Goal: Task Accomplishment & Management: Manage account settings

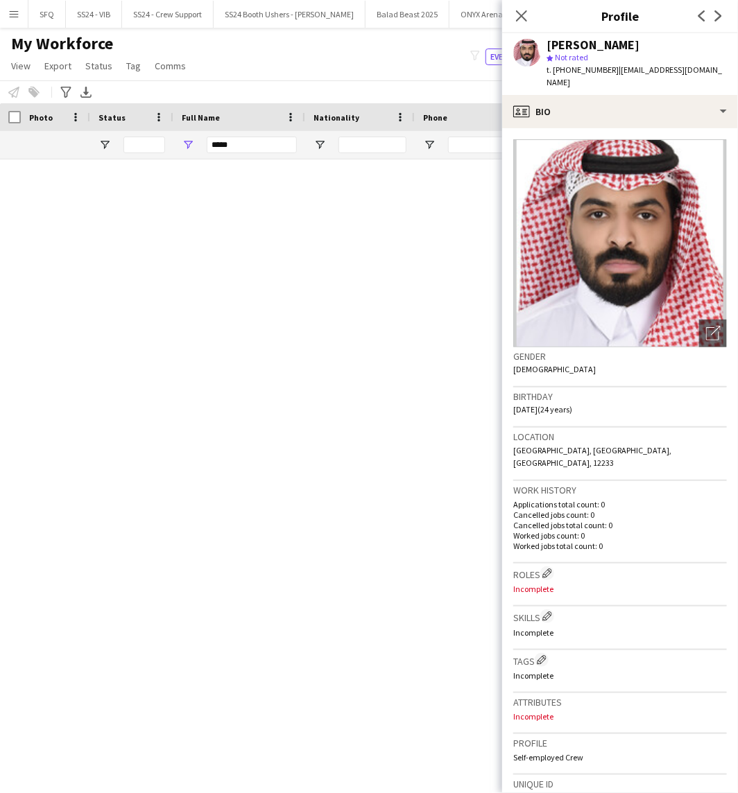
click at [522, 14] on icon "Close pop-in" at bounding box center [521, 15] width 11 height 11
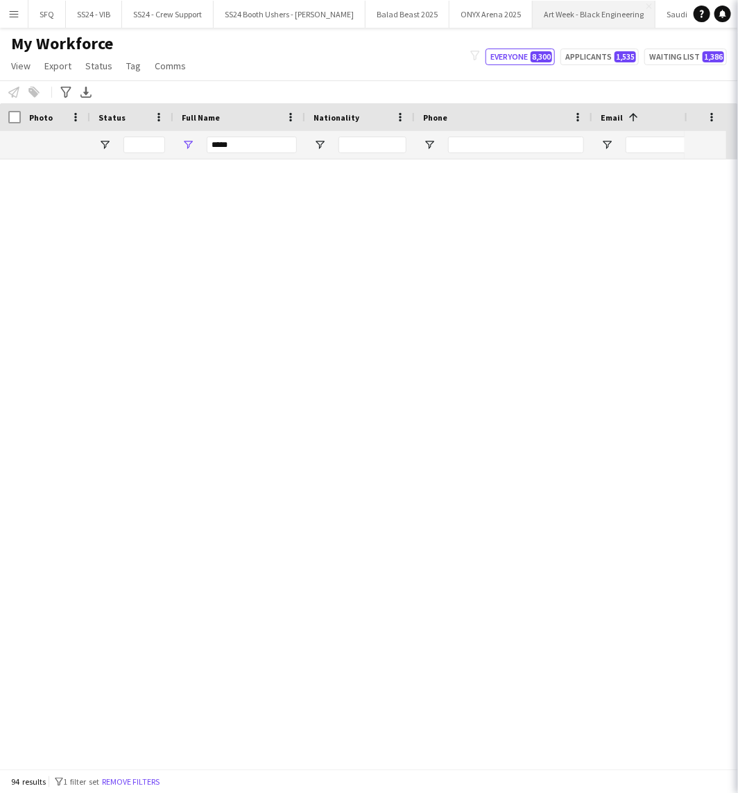
scroll to position [3053, 0]
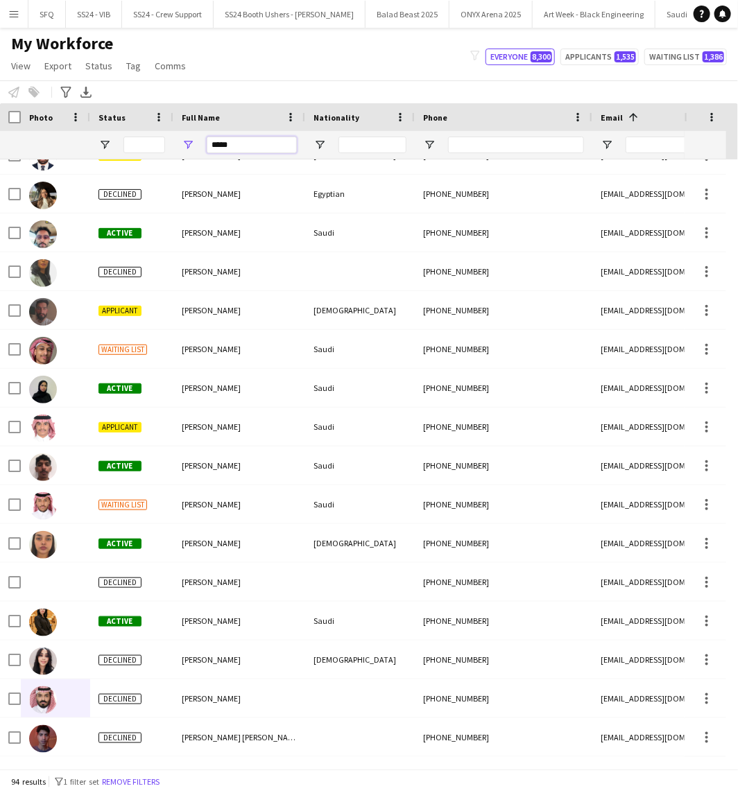
click at [257, 147] on input "*****" at bounding box center [252, 145] width 90 height 17
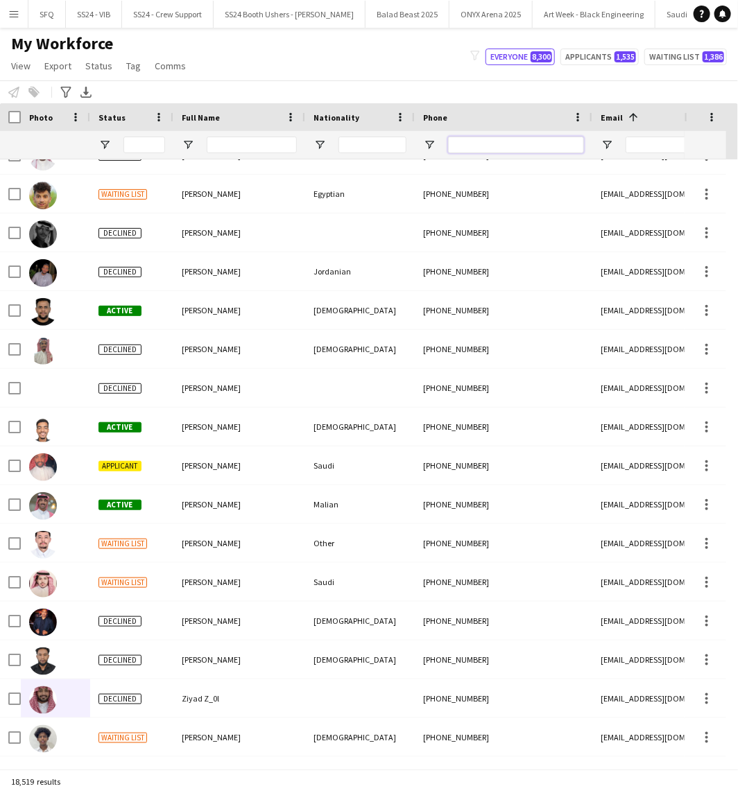
click at [517, 151] on input "Phone Filter Input" at bounding box center [516, 145] width 136 height 17
paste input "*********"
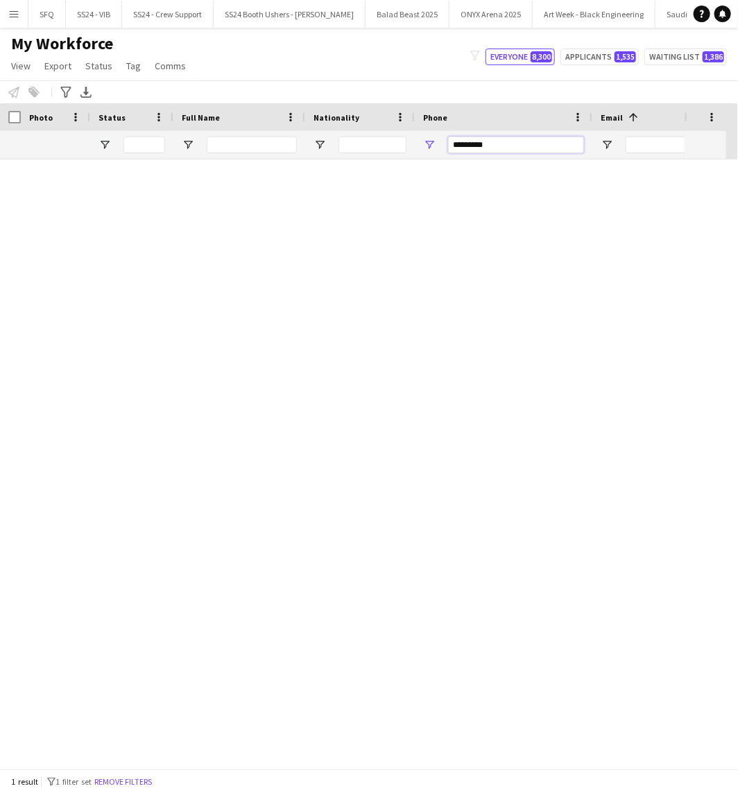
scroll to position [0, 0]
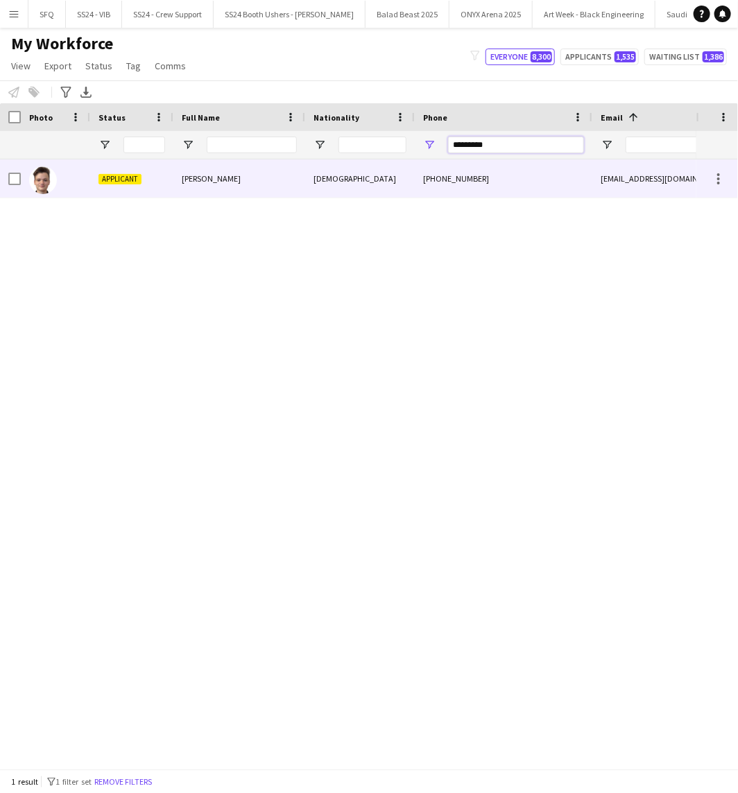
type input "*********"
click at [212, 185] on div "[PERSON_NAME]" at bounding box center [239, 179] width 132 height 38
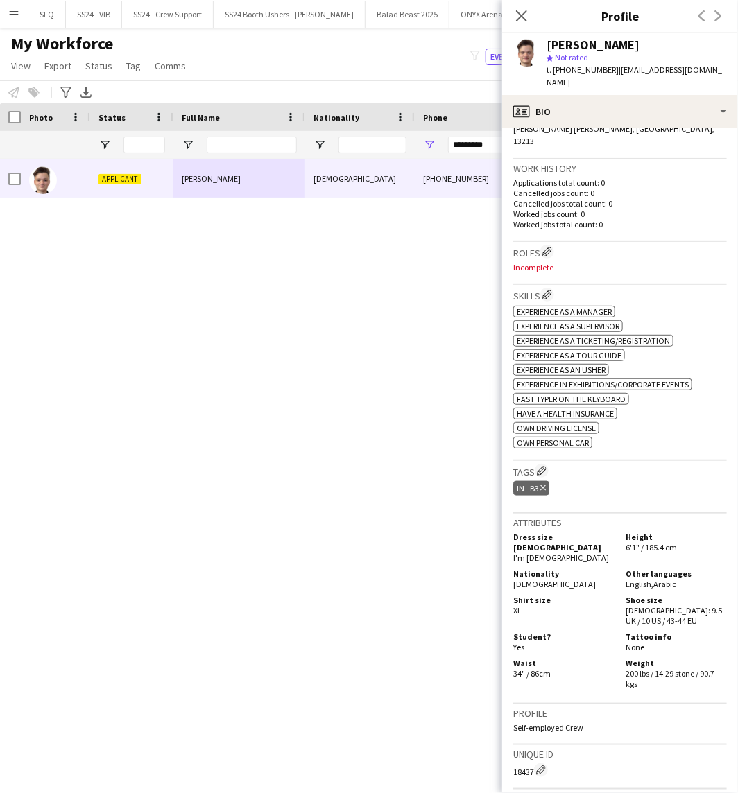
scroll to position [146, 0]
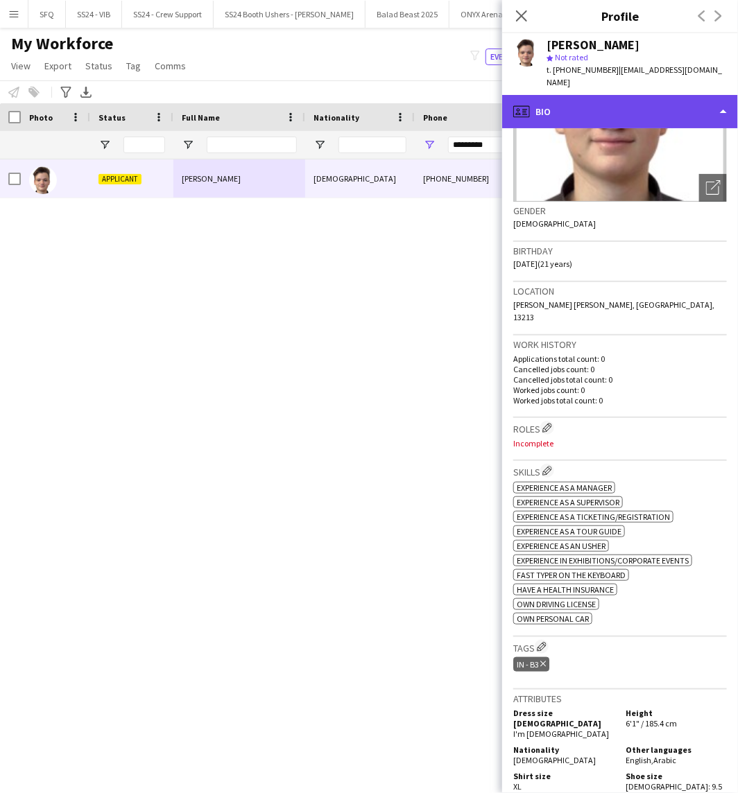
click at [664, 95] on div "profile Bio" at bounding box center [620, 111] width 236 height 33
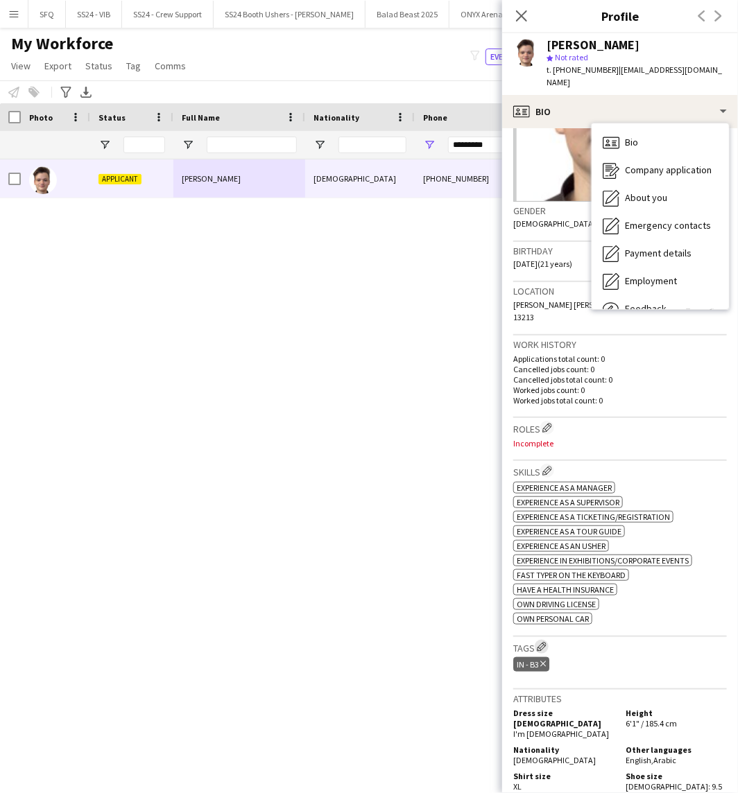
click at [542, 640] on button "Edit crew company tags" at bounding box center [542, 647] width 14 height 14
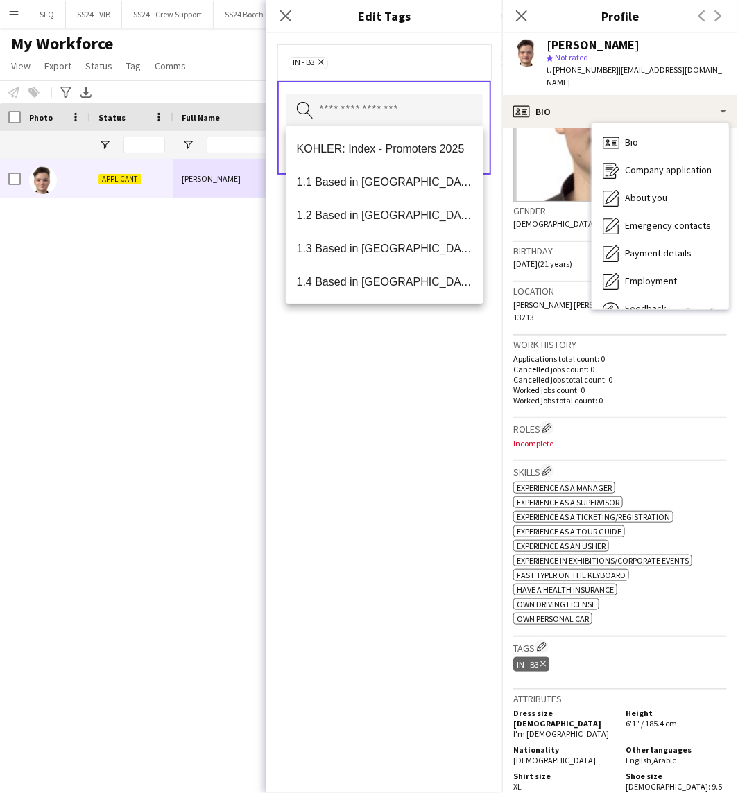
click at [399, 123] on input "text" at bounding box center [384, 111] width 197 height 35
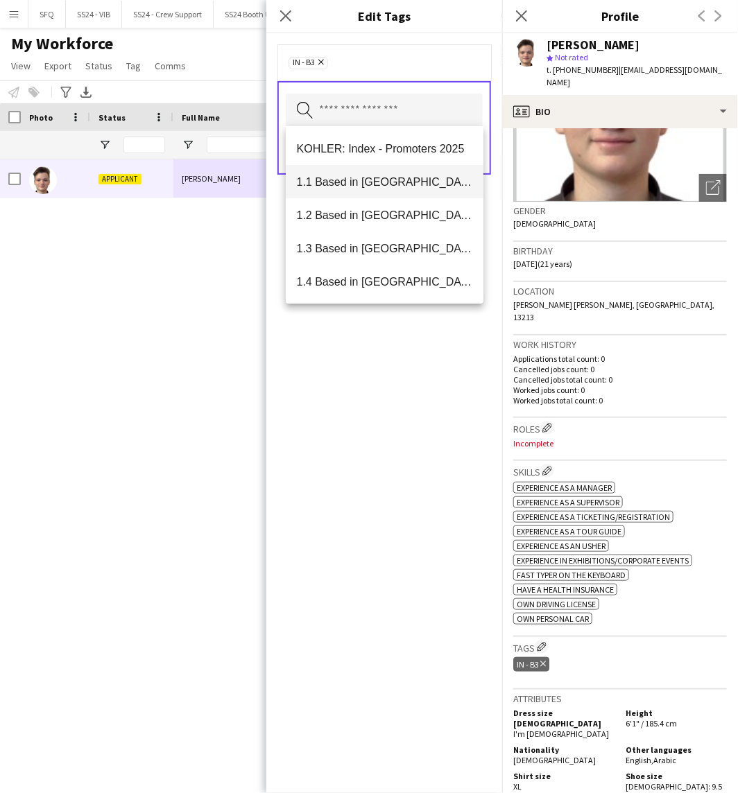
click at [391, 182] on span "1.1 Based in [GEOGRAPHIC_DATA]" at bounding box center [385, 181] width 176 height 13
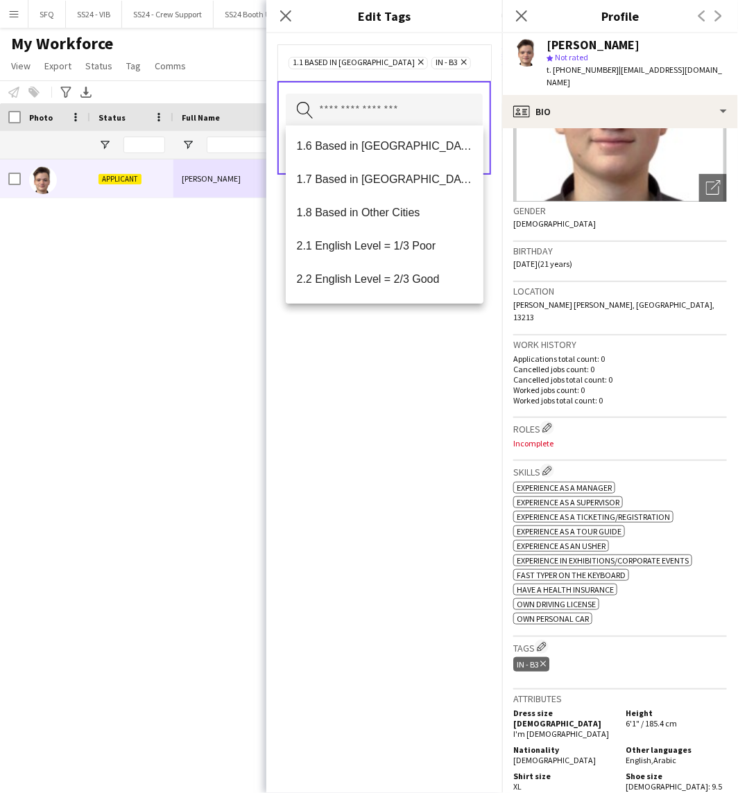
scroll to position [231, 0]
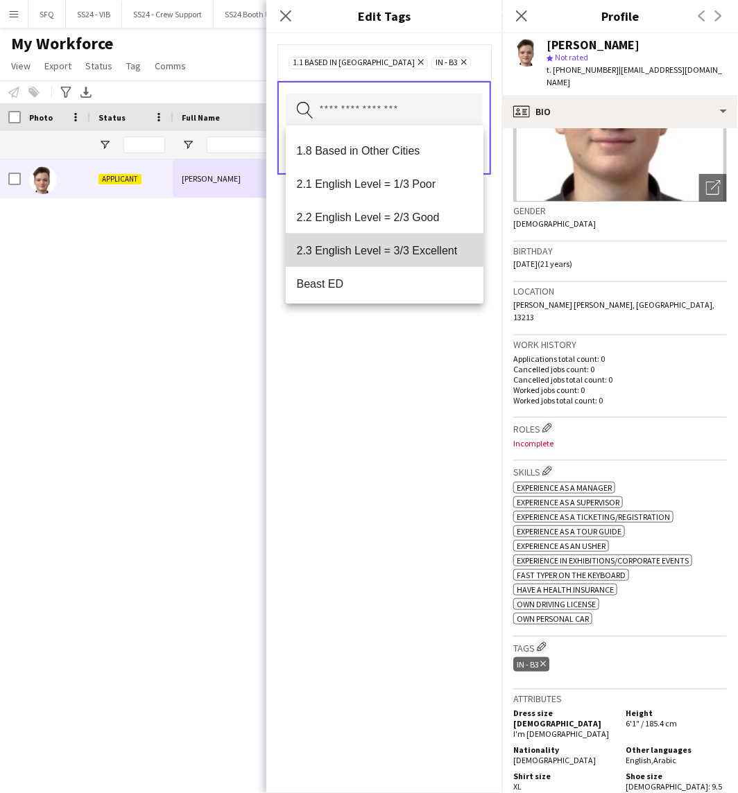
click at [401, 239] on mat-option "2.3 English Level = 3/3 Excellent" at bounding box center [385, 250] width 198 height 33
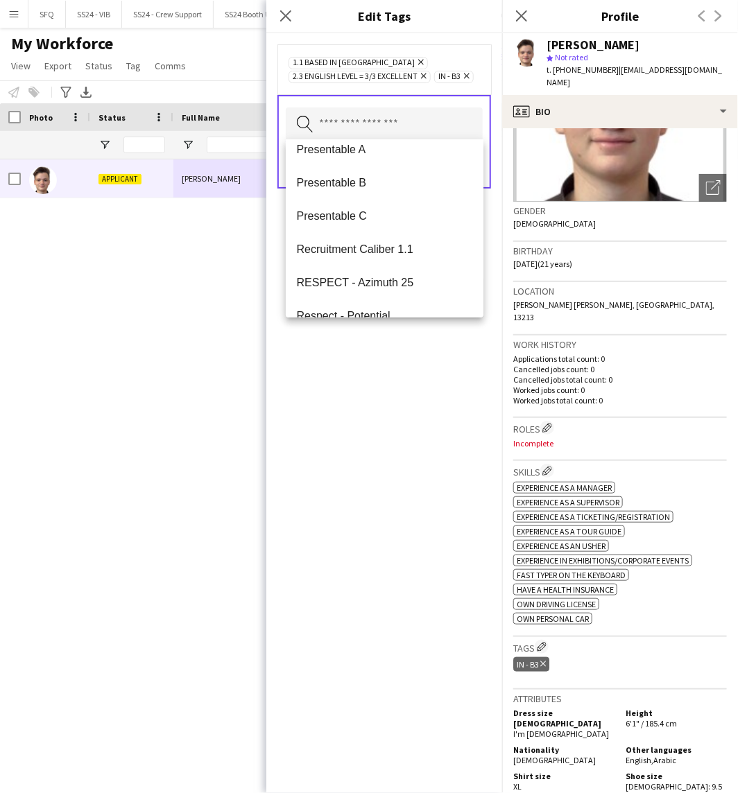
scroll to position [2003, 0]
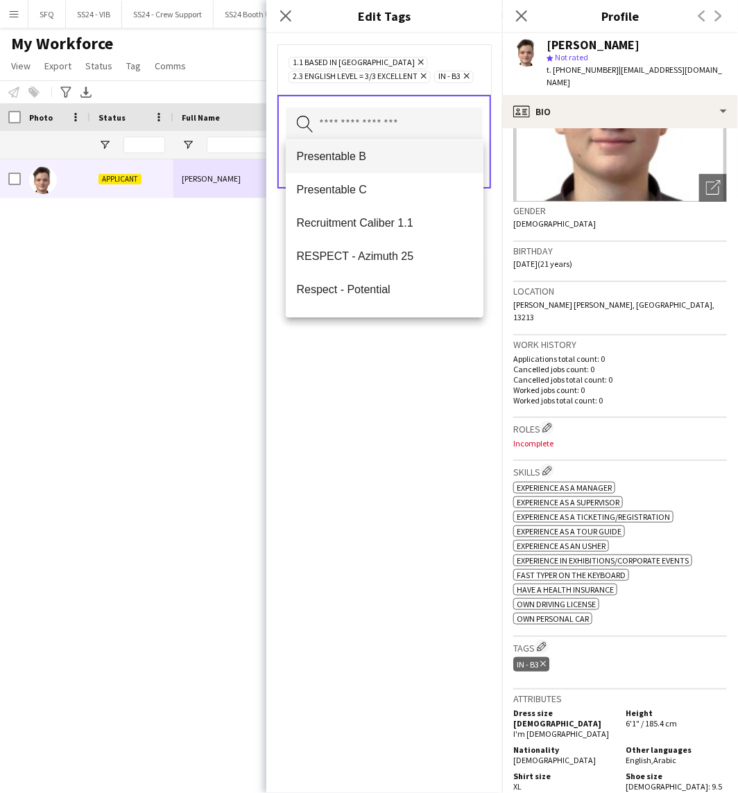
click at [359, 153] on span "Presentable B" at bounding box center [385, 156] width 176 height 13
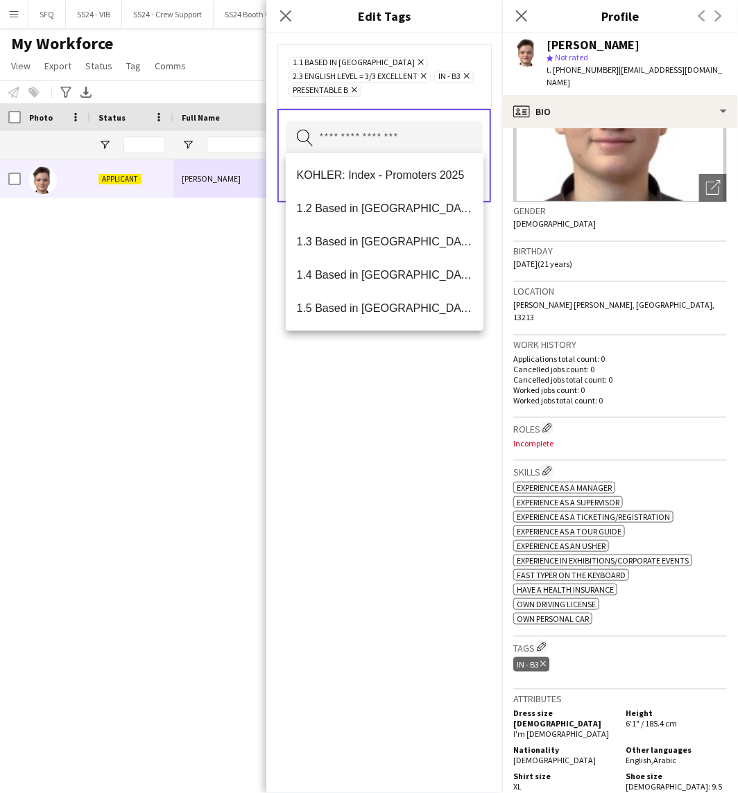
click at [449, 433] on div "1.1 Based in [GEOGRAPHIC_DATA] Remove 2.3 English Level = 3/3 Excellent Remove …" at bounding box center [384, 413] width 236 height 760
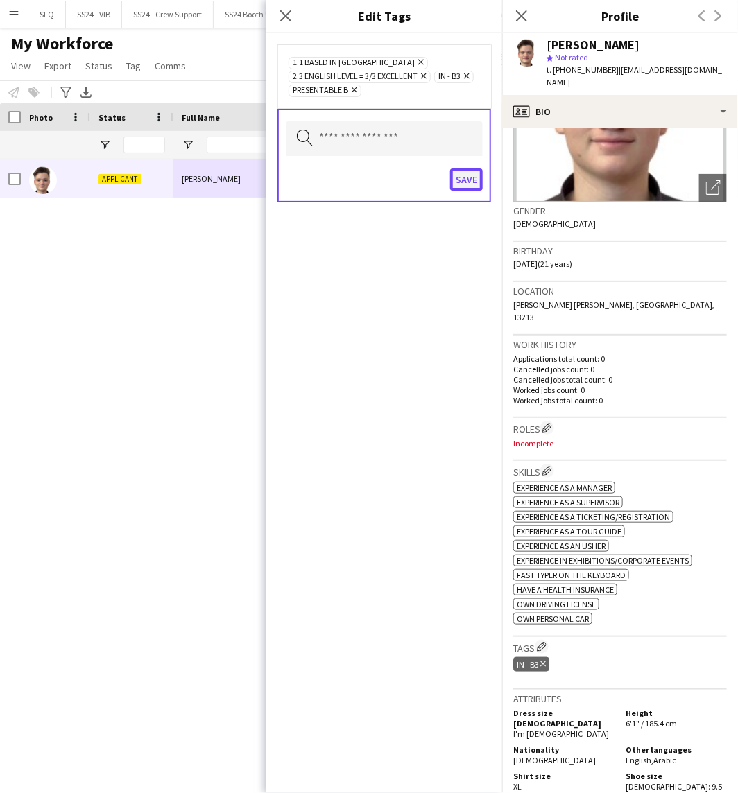
click at [465, 174] on button "Save" at bounding box center [466, 180] width 33 height 22
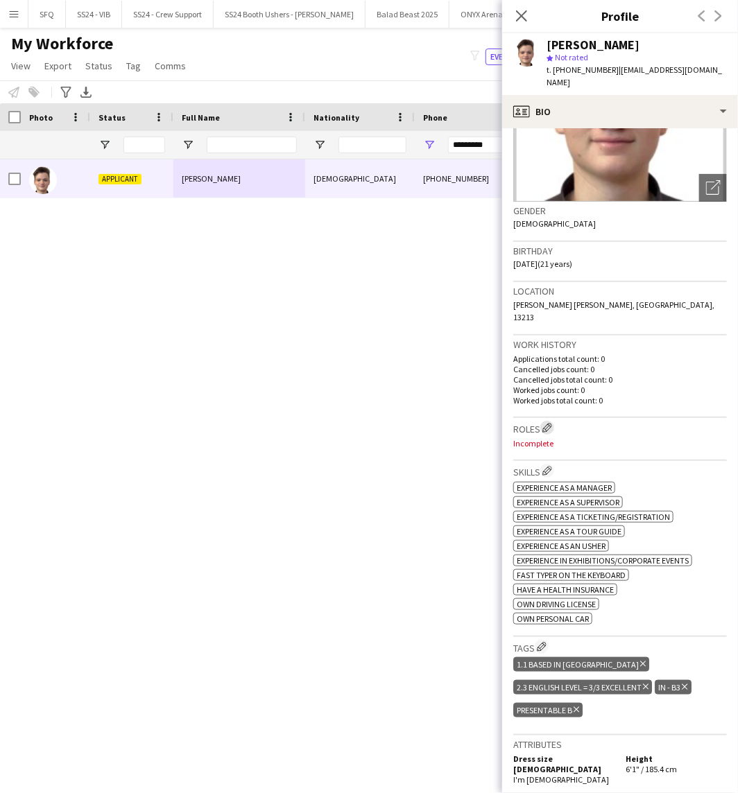
click at [549, 423] on app-icon "Edit crew company roles" at bounding box center [547, 428] width 10 height 10
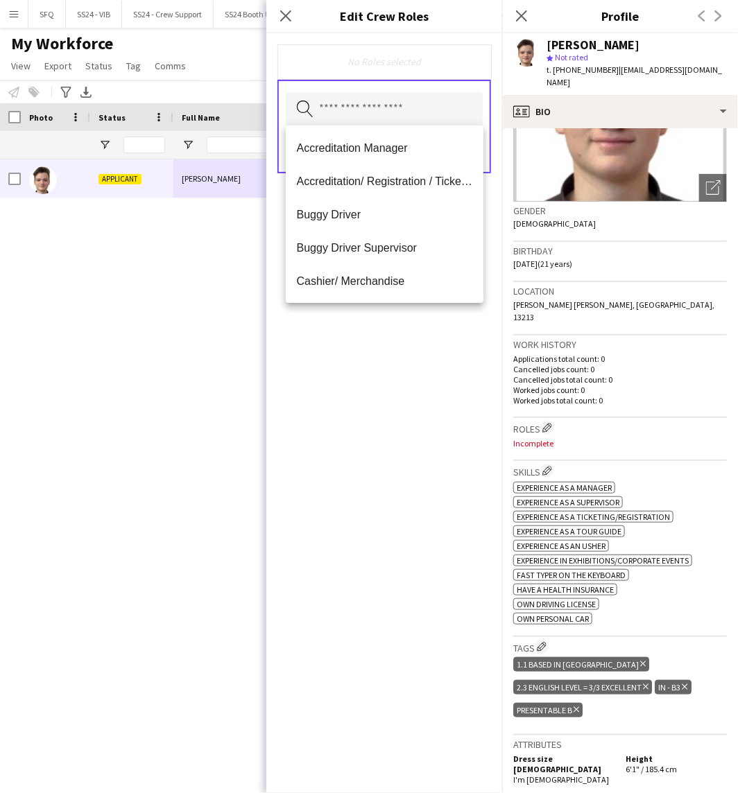
click at [417, 114] on input "text" at bounding box center [384, 109] width 197 height 35
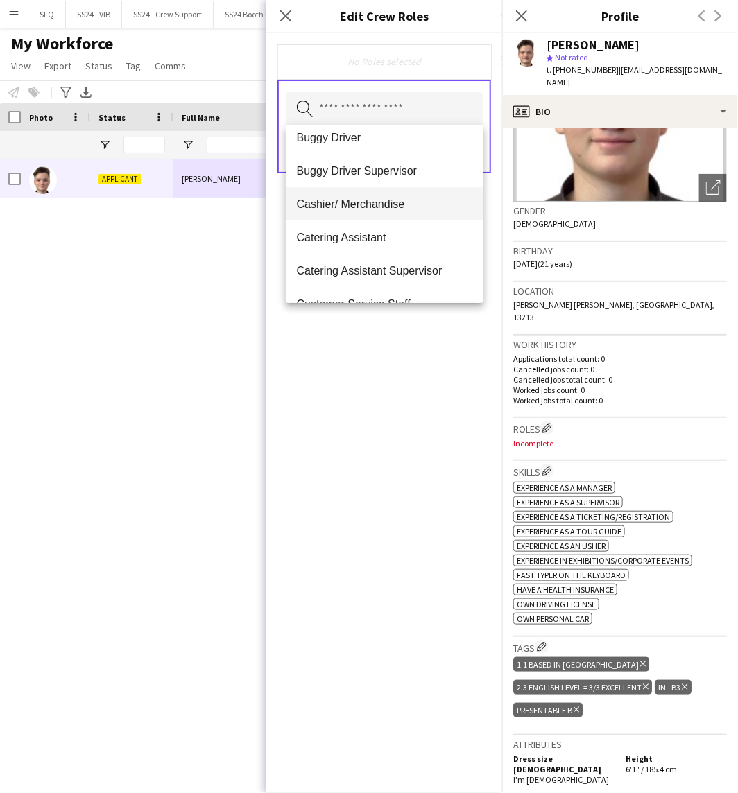
scroll to position [154, 0]
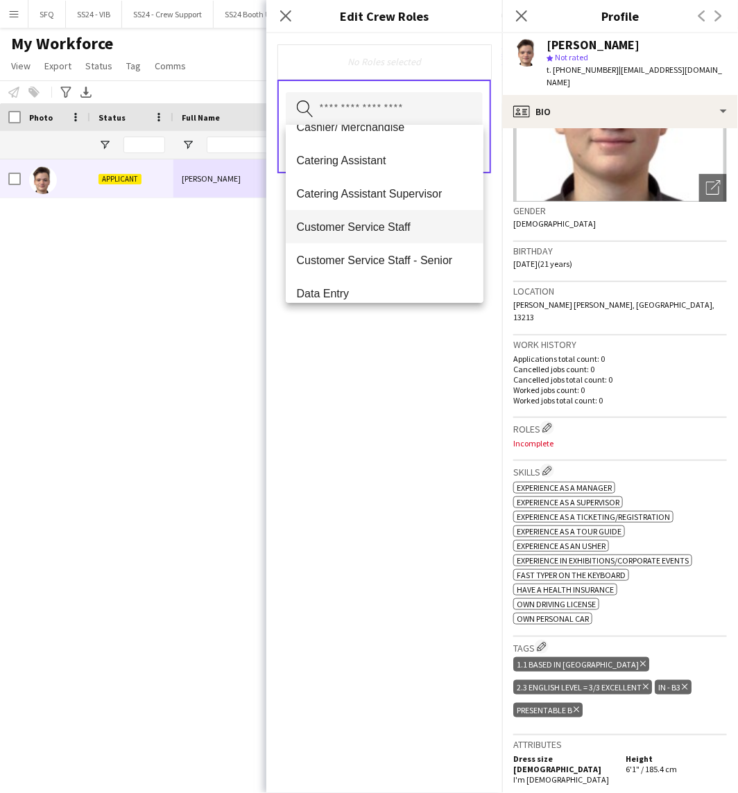
click at [397, 226] on span "Customer Service Staff" at bounding box center [385, 227] width 176 height 13
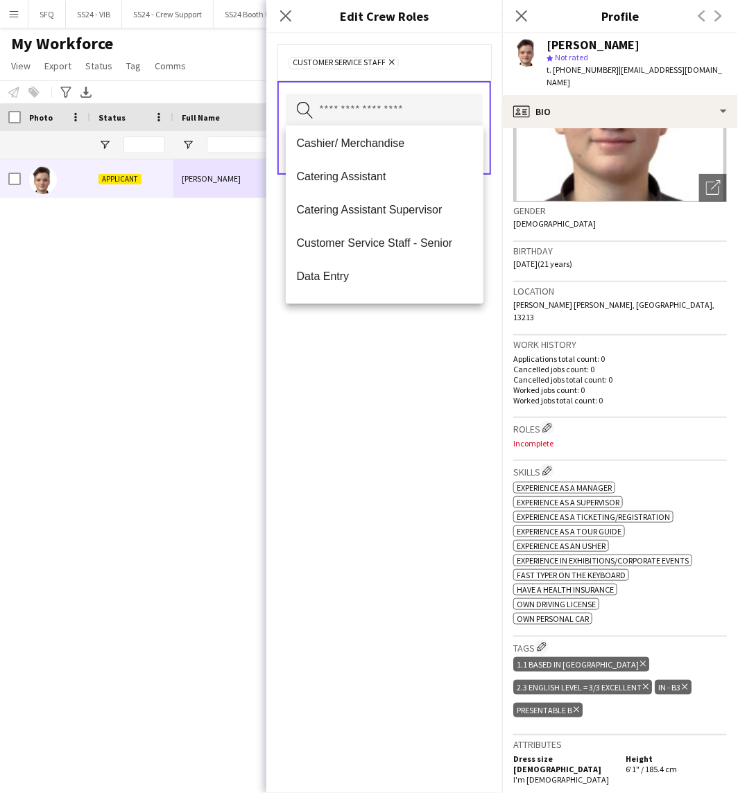
scroll to position [0, 0]
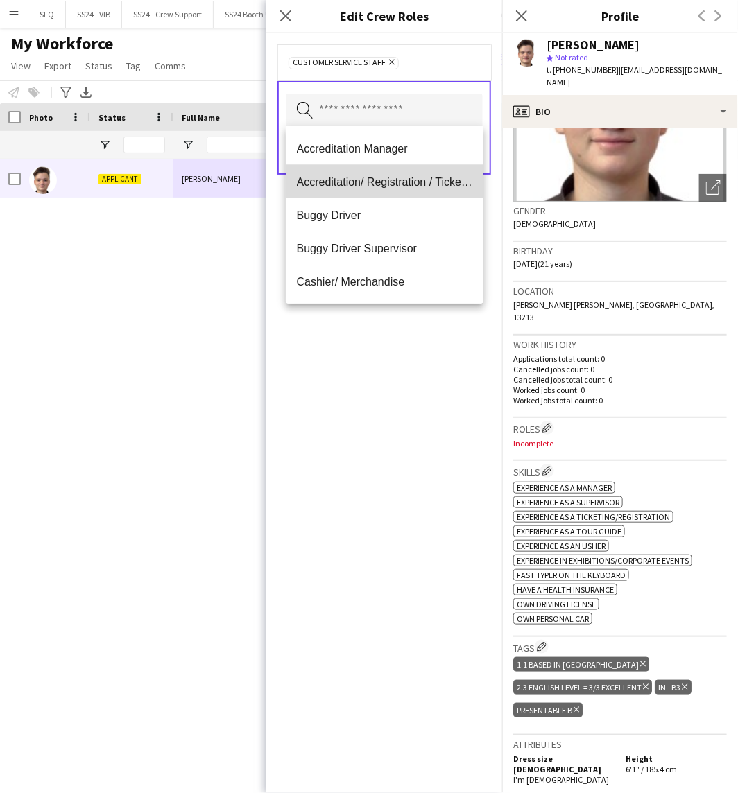
click at [393, 171] on mat-option "Accreditation/ Registration / Ticketing" at bounding box center [385, 181] width 198 height 33
click at [393, 171] on div "Save" at bounding box center [384, 154] width 197 height 40
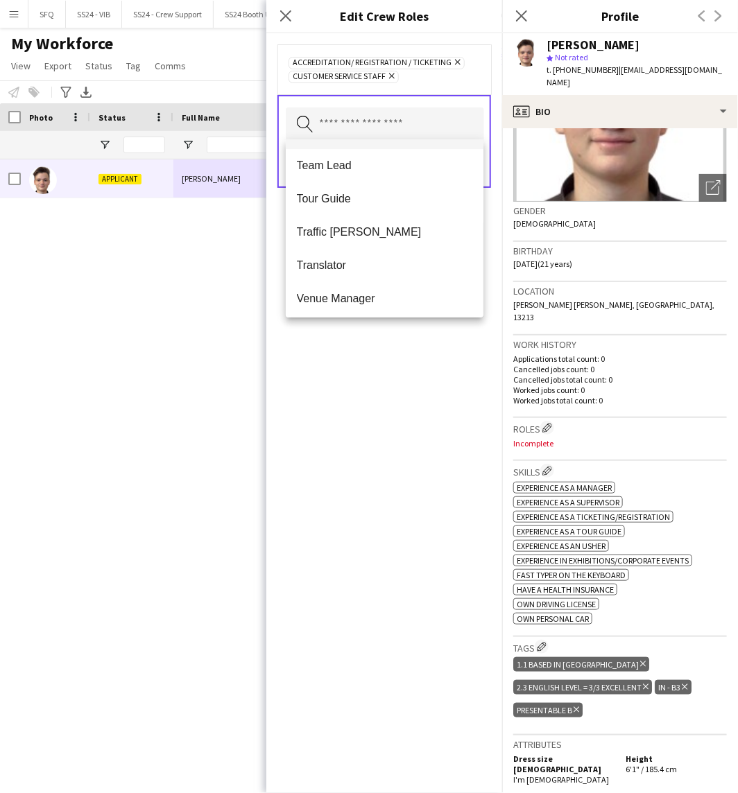
scroll to position [1330, 0]
click at [422, 365] on div "Accreditation/ Registration / Ticketing Remove Customer Service Staff Remove Se…" at bounding box center [384, 413] width 236 height 760
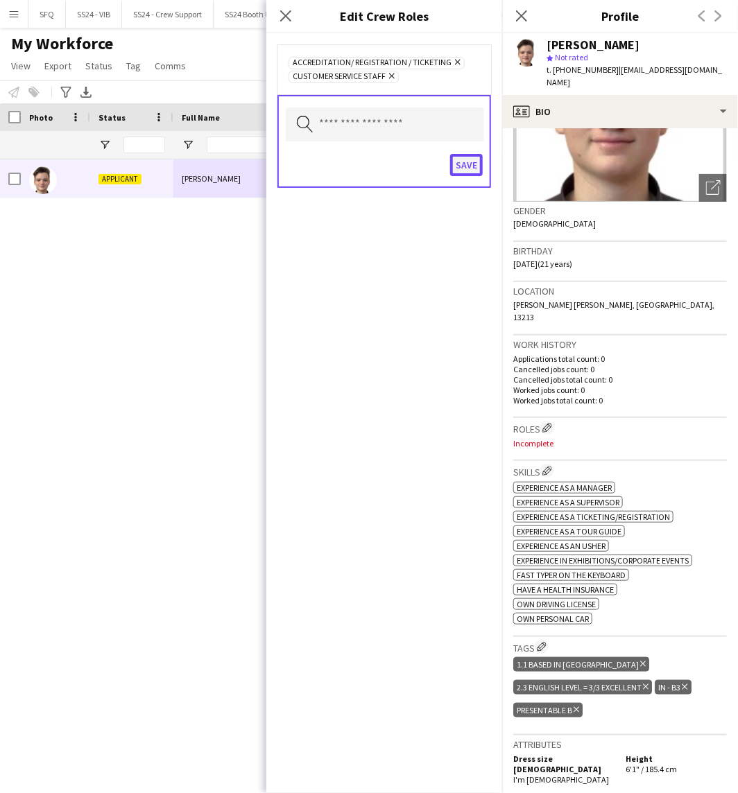
click at [460, 167] on button "Save" at bounding box center [466, 165] width 33 height 22
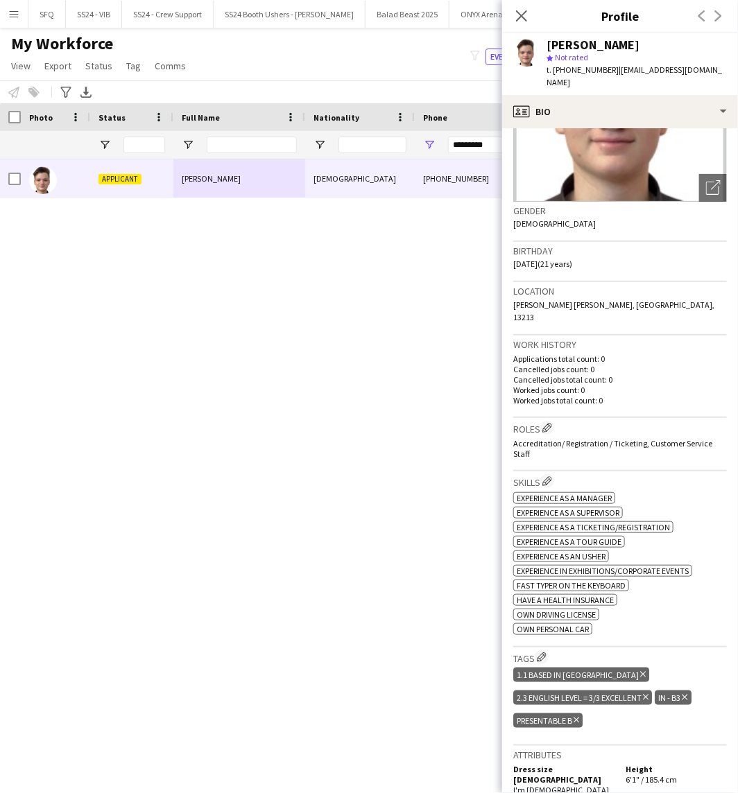
click at [673, 502] on div "ok-circled2 background Layer 1 cross-circle-red background Layer 1 Experience a…" at bounding box center [620, 563] width 214 height 146
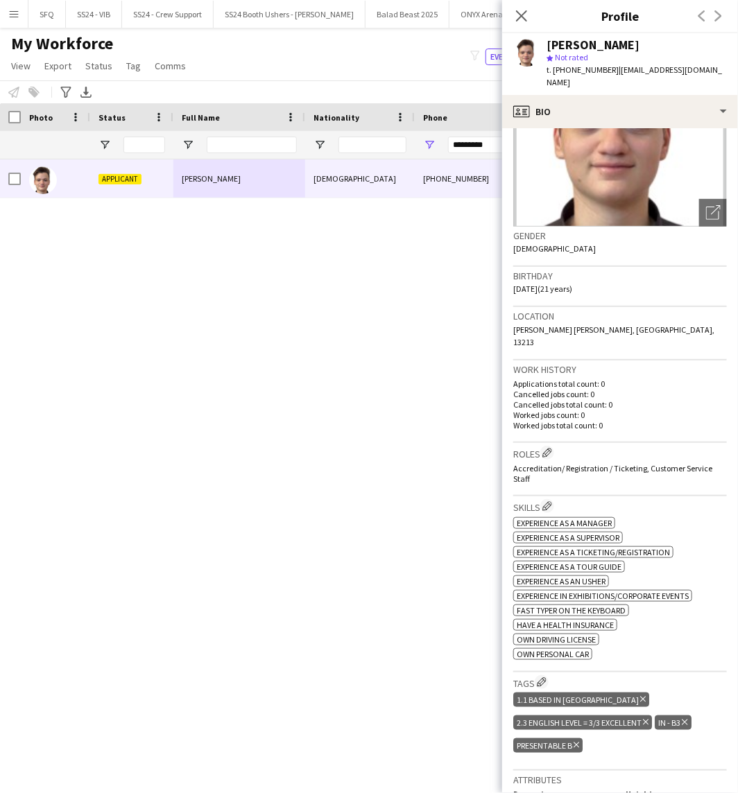
scroll to position [231, 0]
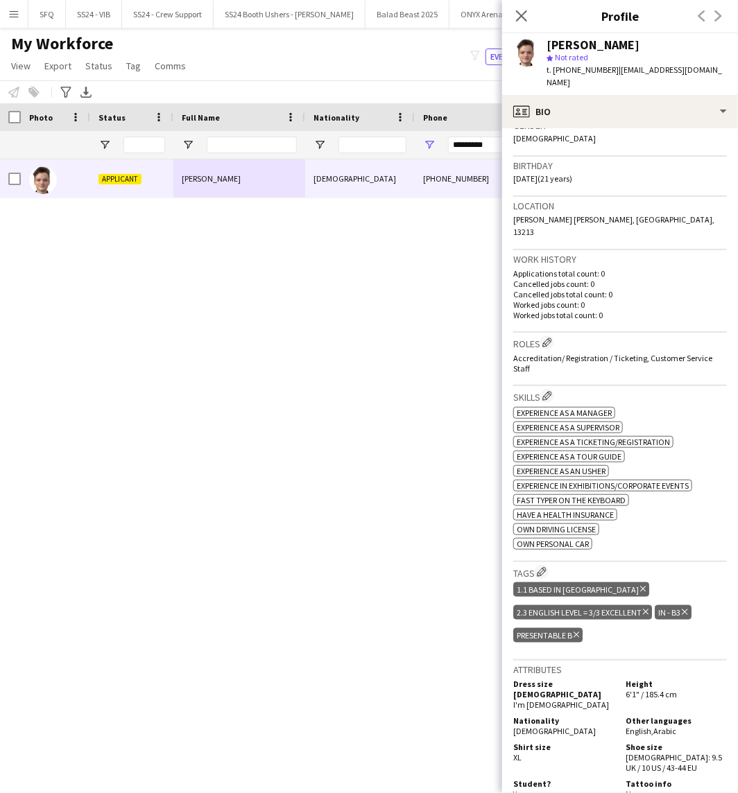
click at [648, 608] on icon "Delete tag" at bounding box center [646, 612] width 6 height 8
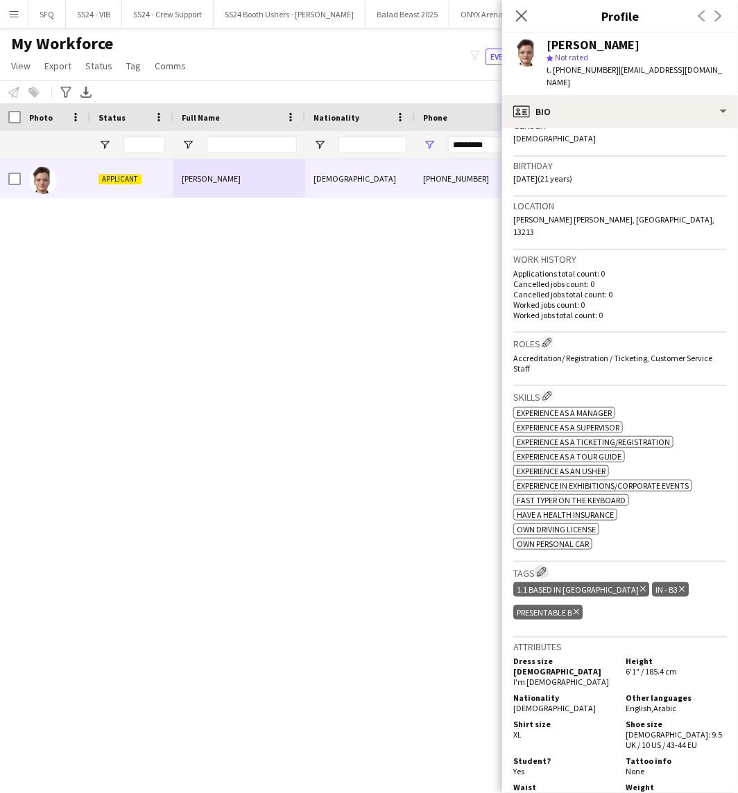
click at [545, 567] on app-icon "Edit crew company tags" at bounding box center [542, 572] width 10 height 10
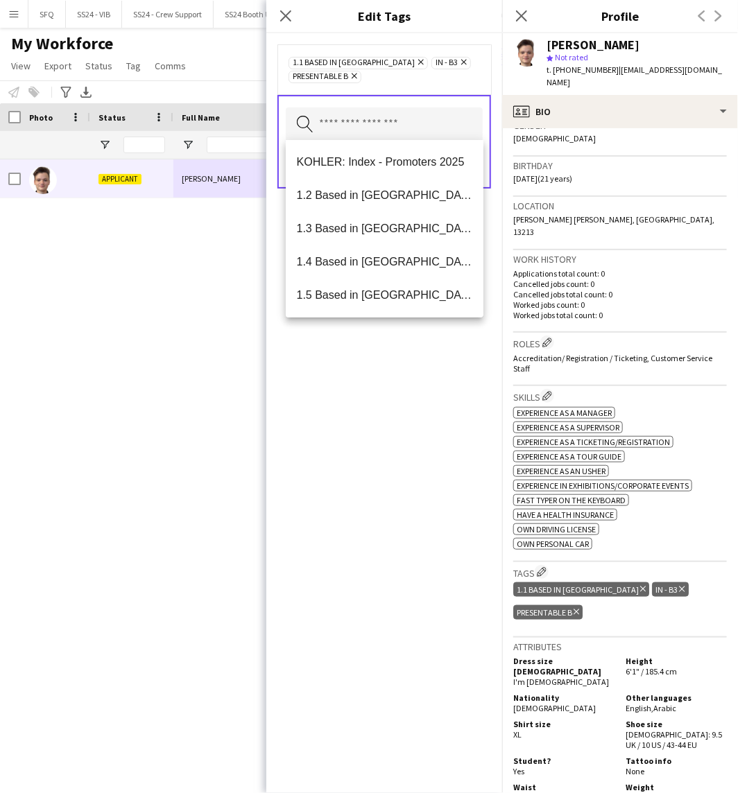
click at [470, 139] on input "text" at bounding box center [384, 124] width 197 height 35
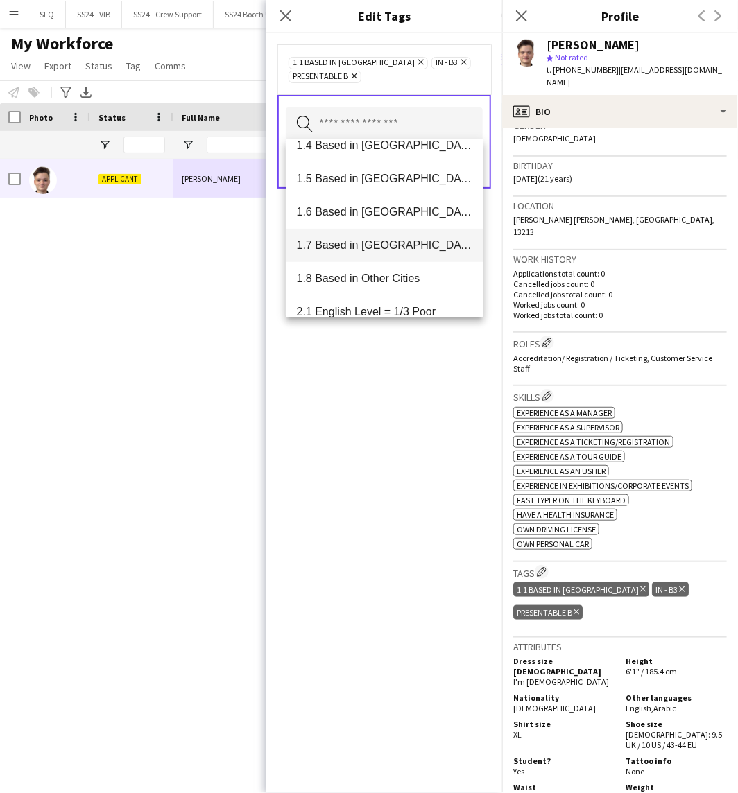
scroll to position [194, 0]
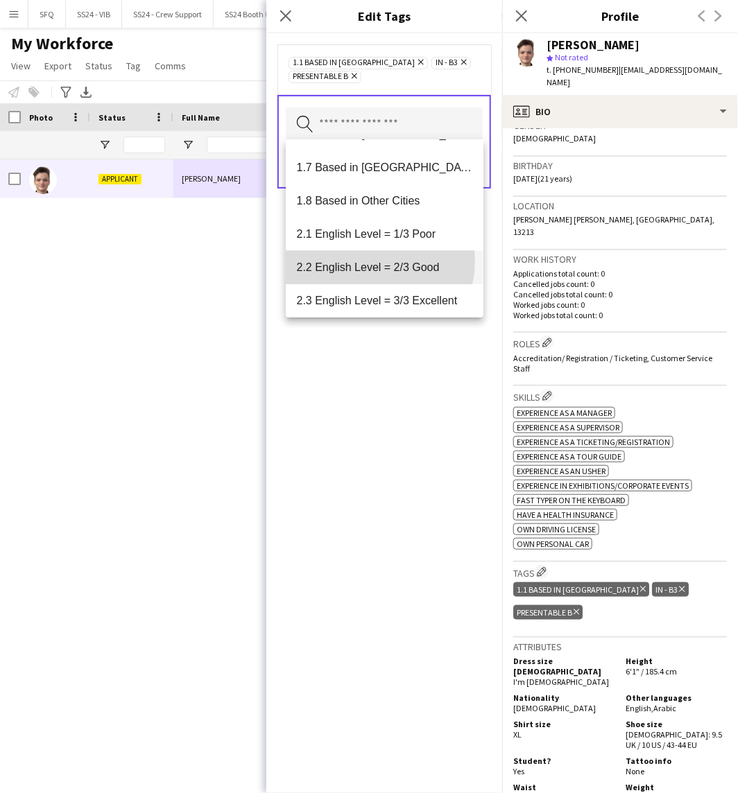
click at [376, 261] on span "2.2 English Level = 2/3 Good" at bounding box center [385, 267] width 176 height 13
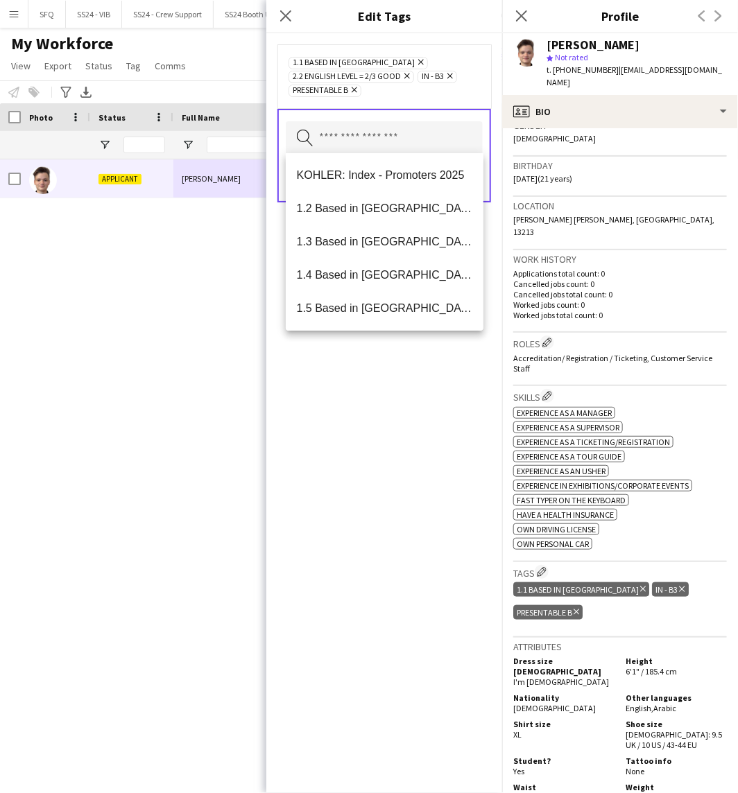
click at [361, 389] on div "1.1 Based in [GEOGRAPHIC_DATA] Remove 2.2 English Level = 2/3 Good Remove IN - …" at bounding box center [384, 413] width 236 height 760
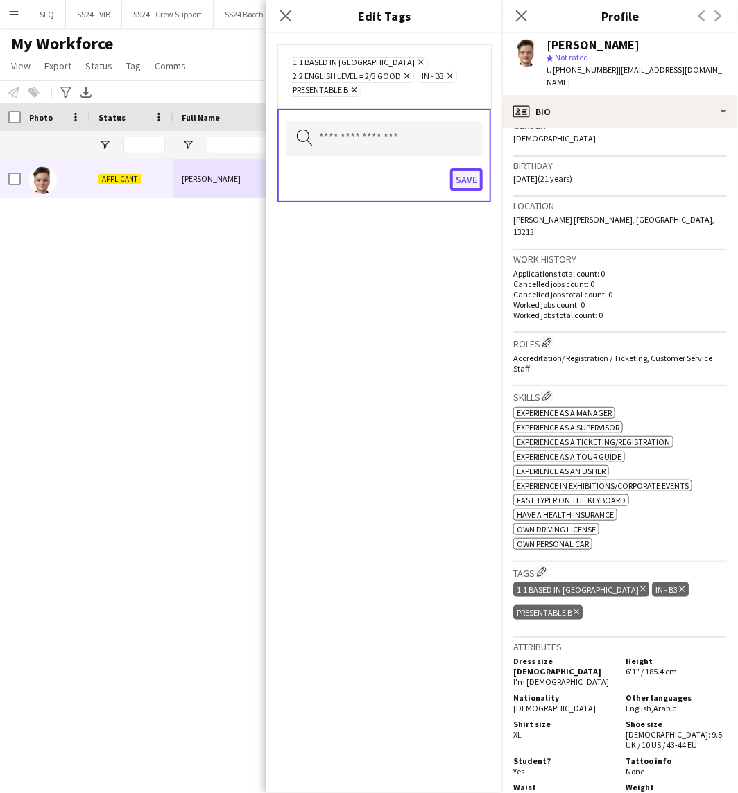
click at [468, 181] on button "Save" at bounding box center [466, 180] width 33 height 22
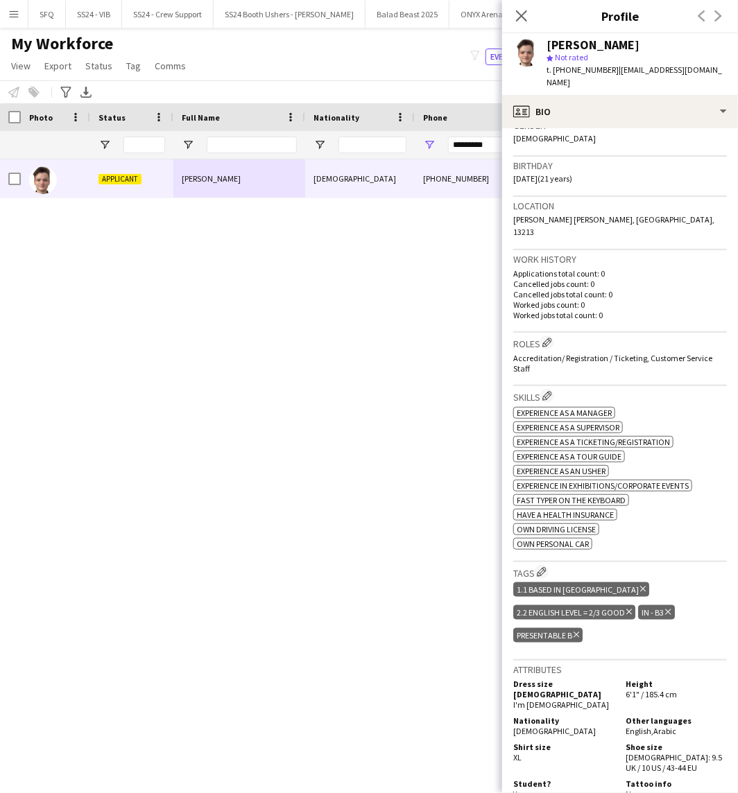
click at [544, 336] on h3 "Roles Edit crew company roles" at bounding box center [620, 343] width 214 height 15
click at [558, 336] on h3 "Roles Edit crew company roles" at bounding box center [620, 343] width 214 height 15
click at [543, 336] on button "Edit crew company roles" at bounding box center [547, 343] width 14 height 14
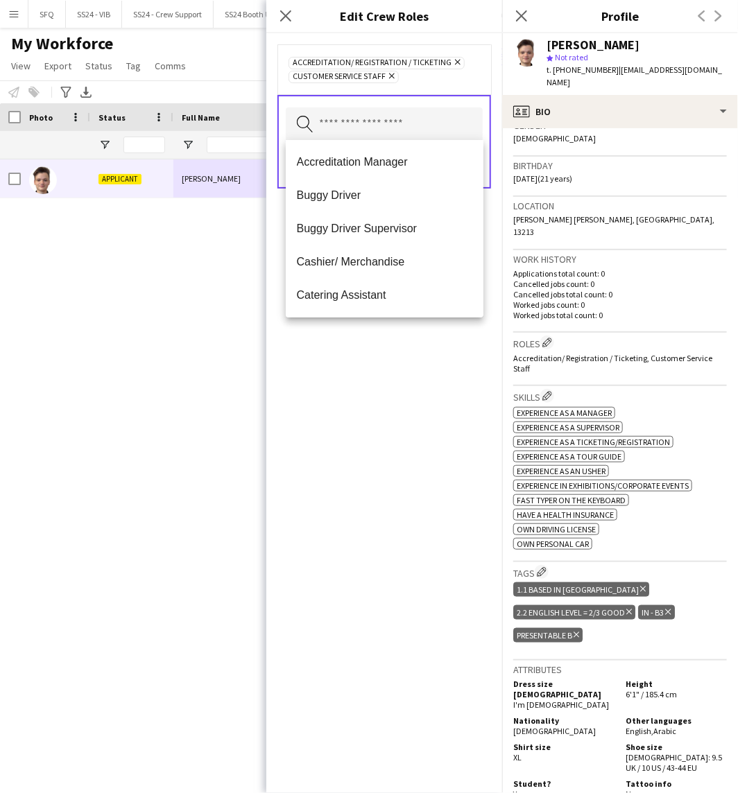
click at [356, 122] on input "text" at bounding box center [384, 124] width 197 height 35
click at [403, 201] on span "Buggy Driver" at bounding box center [385, 195] width 176 height 13
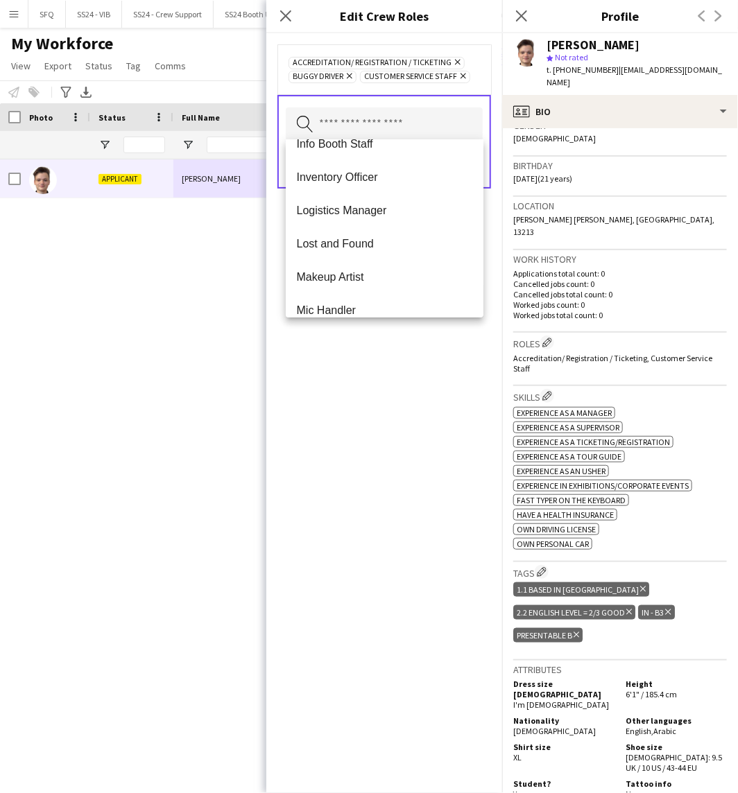
scroll to position [385, 0]
click at [399, 243] on span "Lost and Found" at bounding box center [385, 242] width 176 height 13
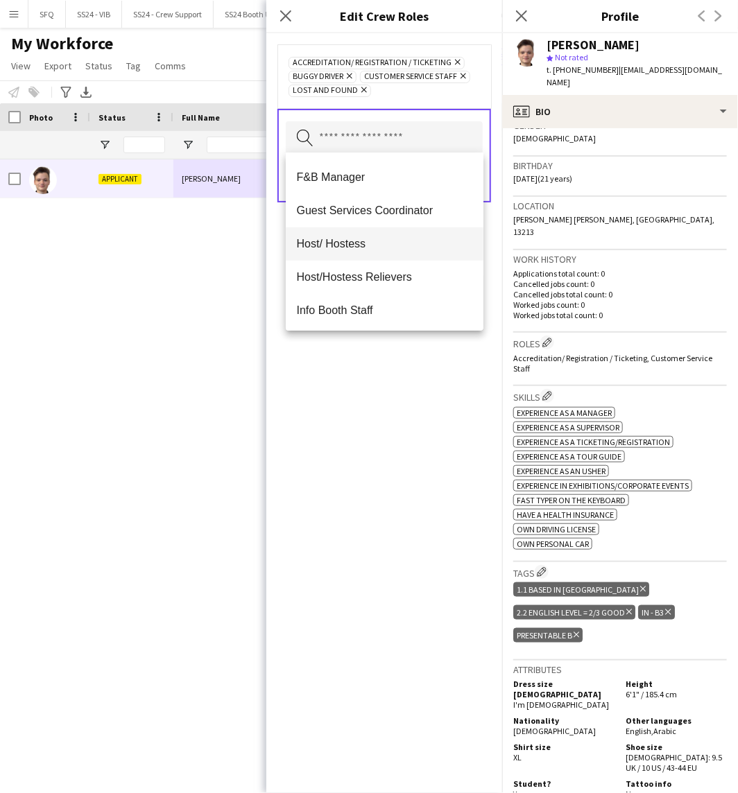
scroll to position [308, 0]
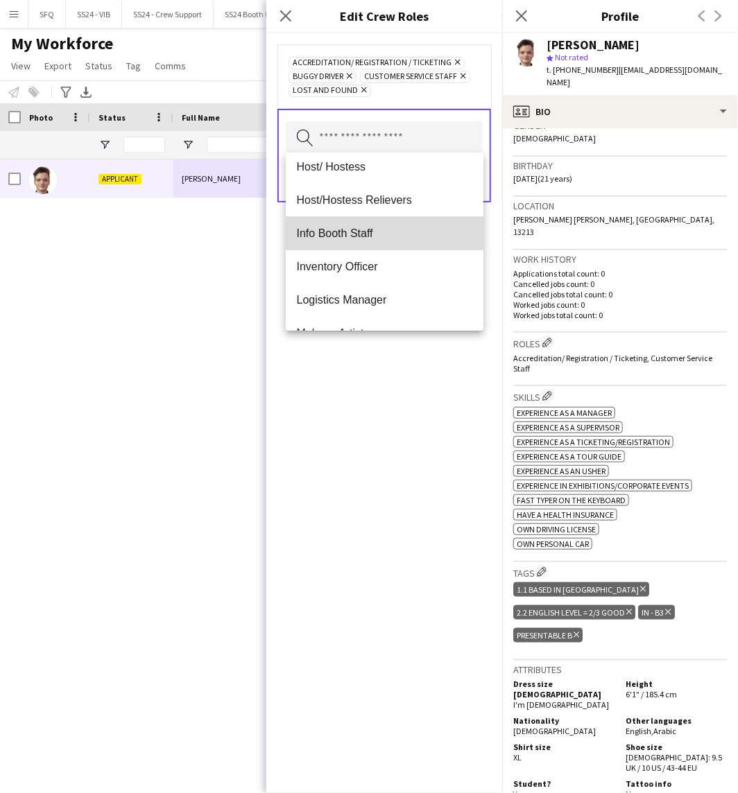
click at [395, 243] on mat-option "Info Booth Staff" at bounding box center [385, 233] width 198 height 33
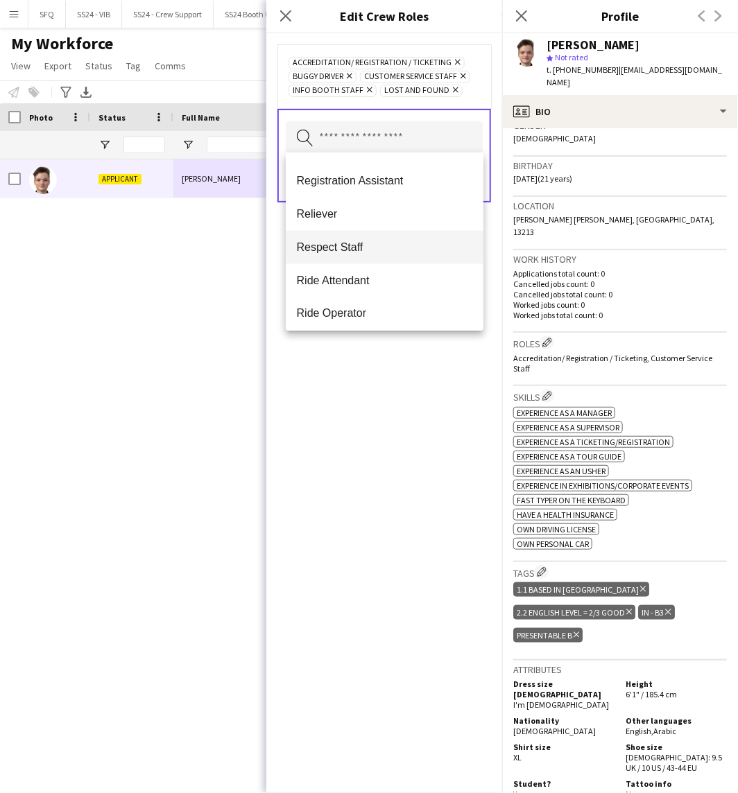
scroll to position [847, 0]
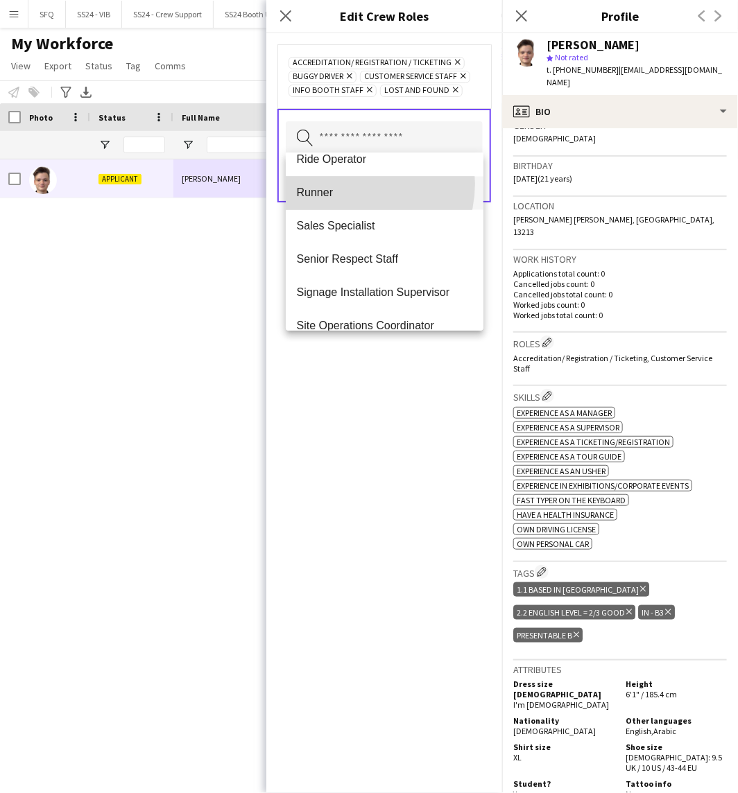
click at [350, 184] on mat-option "Runner" at bounding box center [385, 193] width 198 height 33
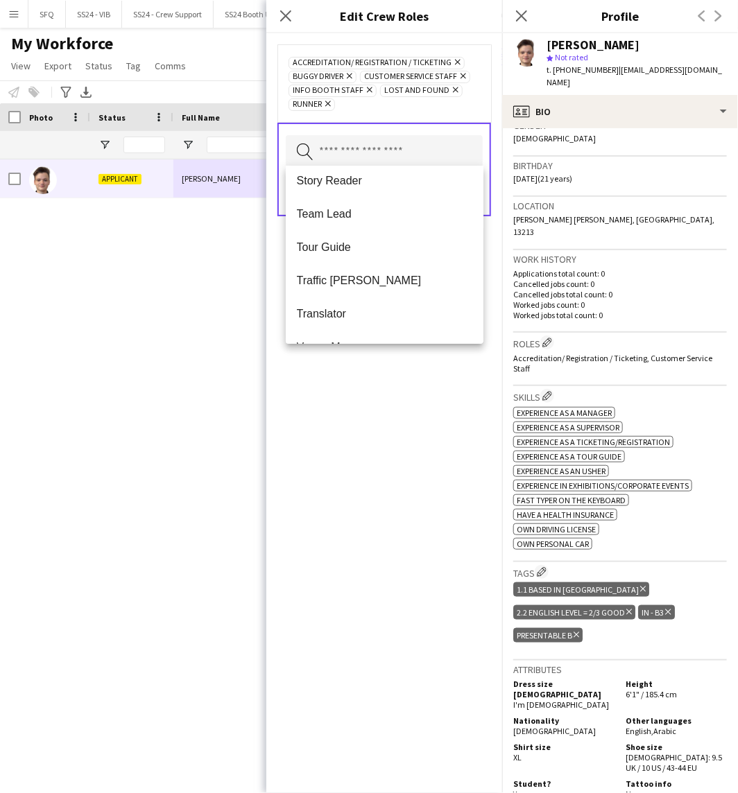
scroll to position [1198, 0]
click at [465, 379] on div "Accreditation/ Registration / Ticketing Remove Buggy Driver Remove Customer Ser…" at bounding box center [384, 413] width 236 height 760
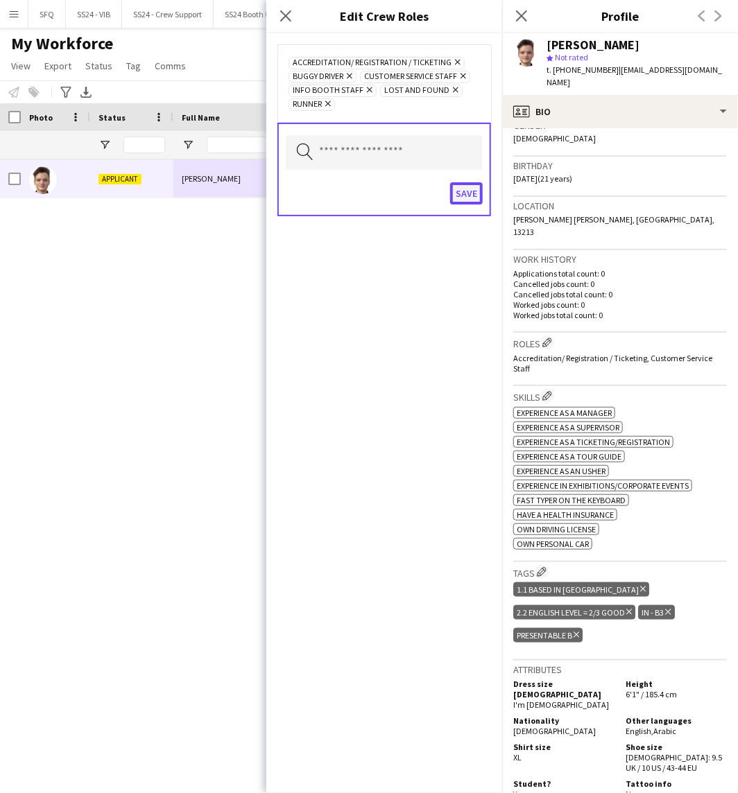
click at [472, 182] on button "Save" at bounding box center [466, 193] width 33 height 22
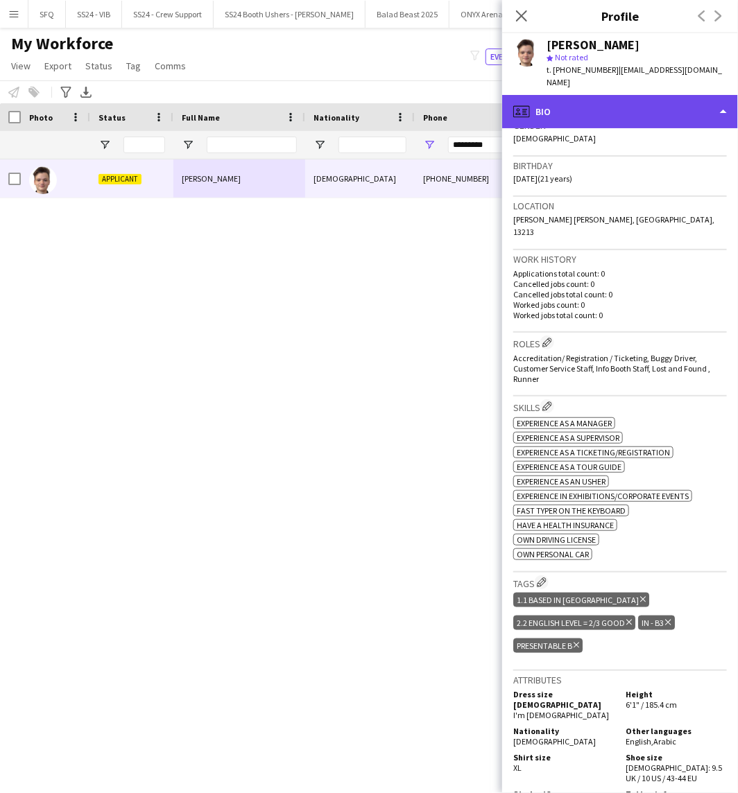
click at [584, 95] on div "profile Bio" at bounding box center [620, 111] width 236 height 33
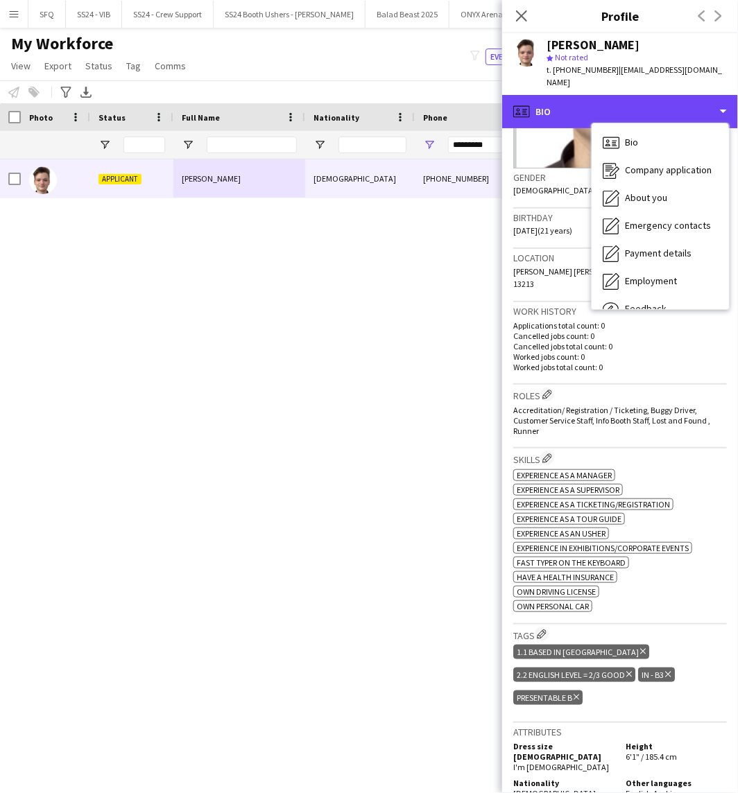
scroll to position [154, 0]
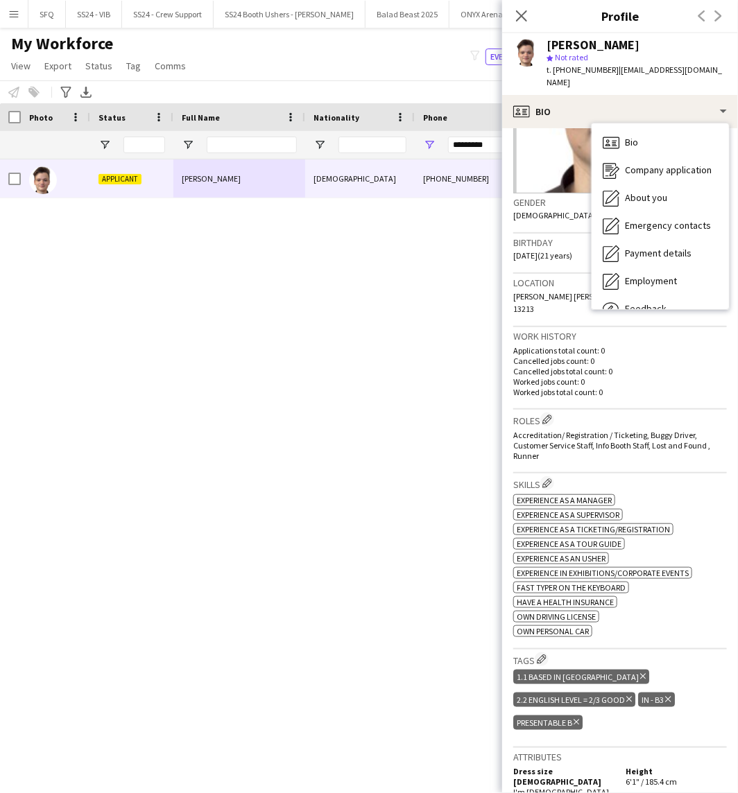
click at [551, 202] on div "Gender [DEMOGRAPHIC_DATA]" at bounding box center [620, 213] width 214 height 40
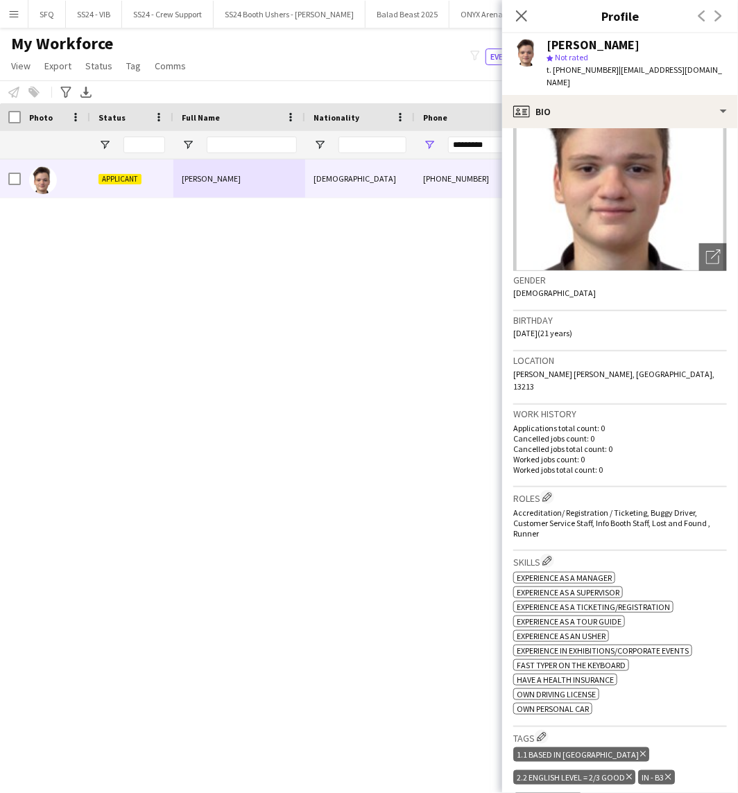
scroll to position [0, 0]
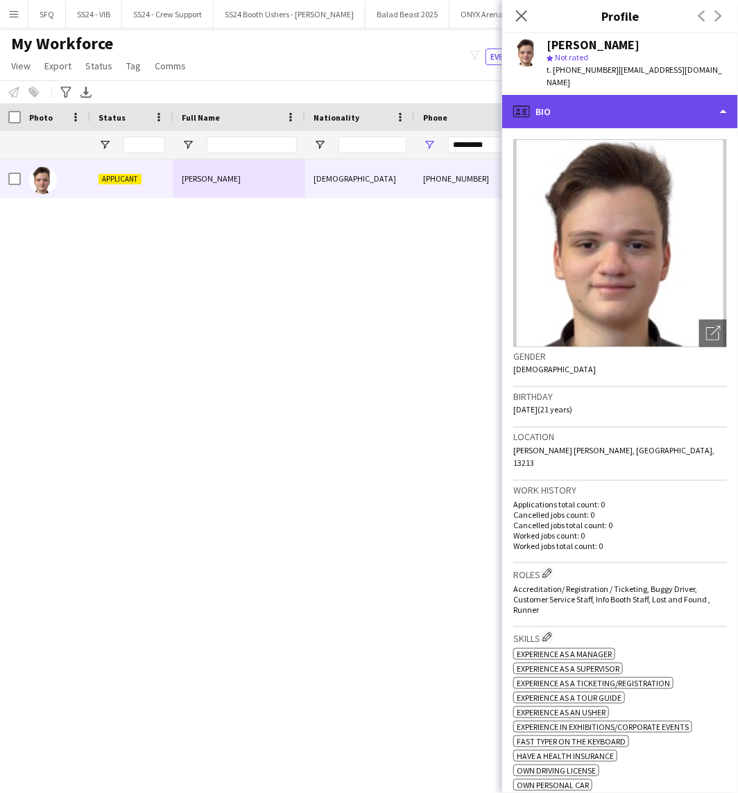
click at [603, 99] on div "profile Bio" at bounding box center [620, 111] width 236 height 33
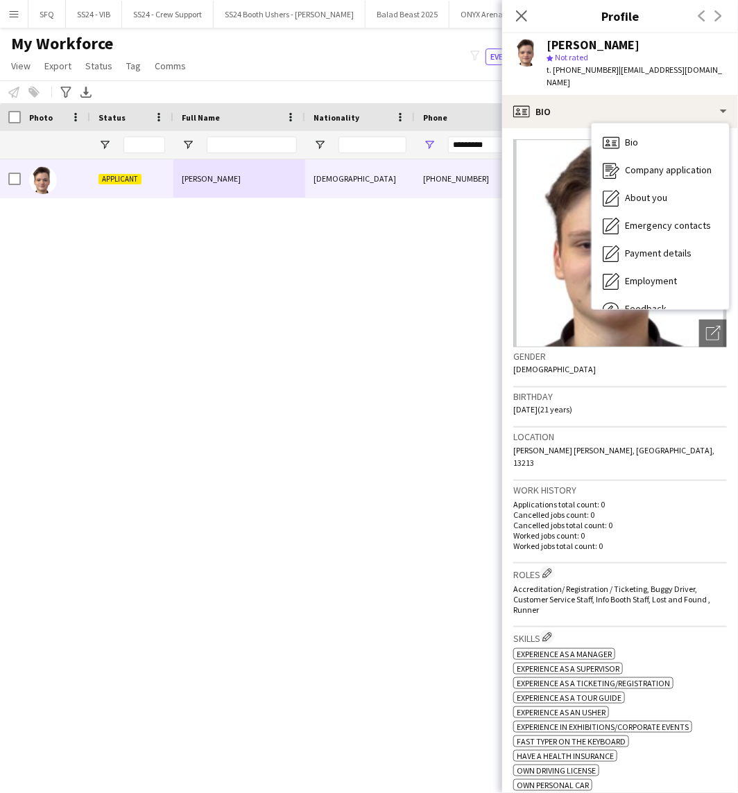
click at [660, 406] on div "Birthday [DEMOGRAPHIC_DATA] (21 years)" at bounding box center [620, 408] width 214 height 40
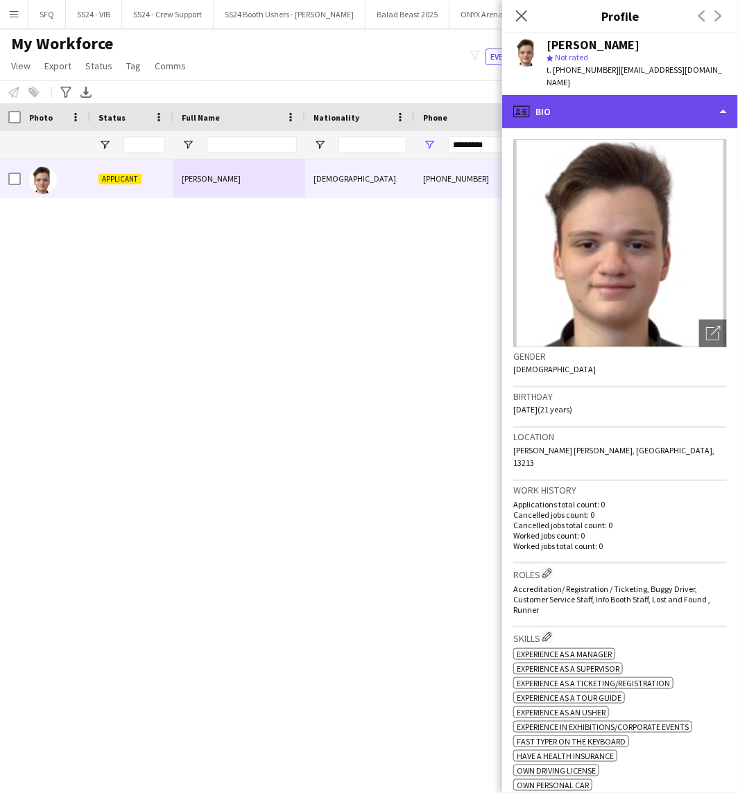
click at [656, 102] on div "profile Bio" at bounding box center [620, 111] width 236 height 33
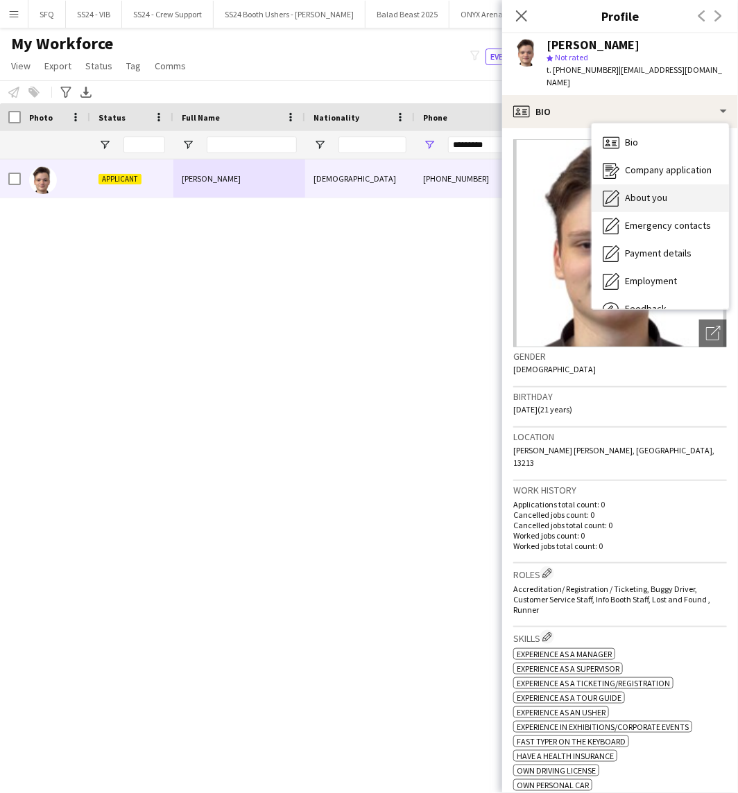
click at [678, 188] on div "About you About you" at bounding box center [660, 198] width 137 height 28
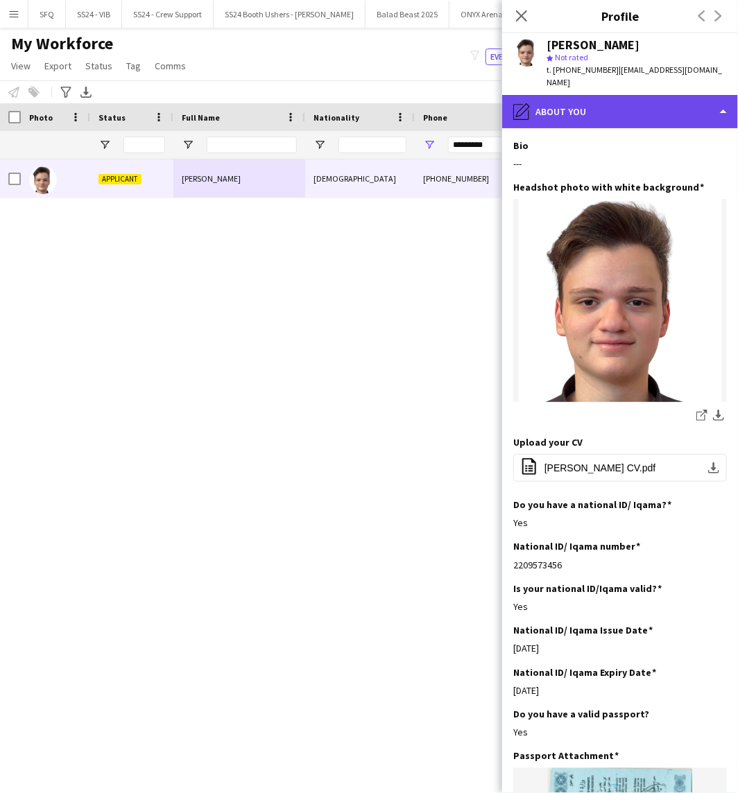
click at [632, 95] on div "pencil4 About you" at bounding box center [620, 111] width 236 height 33
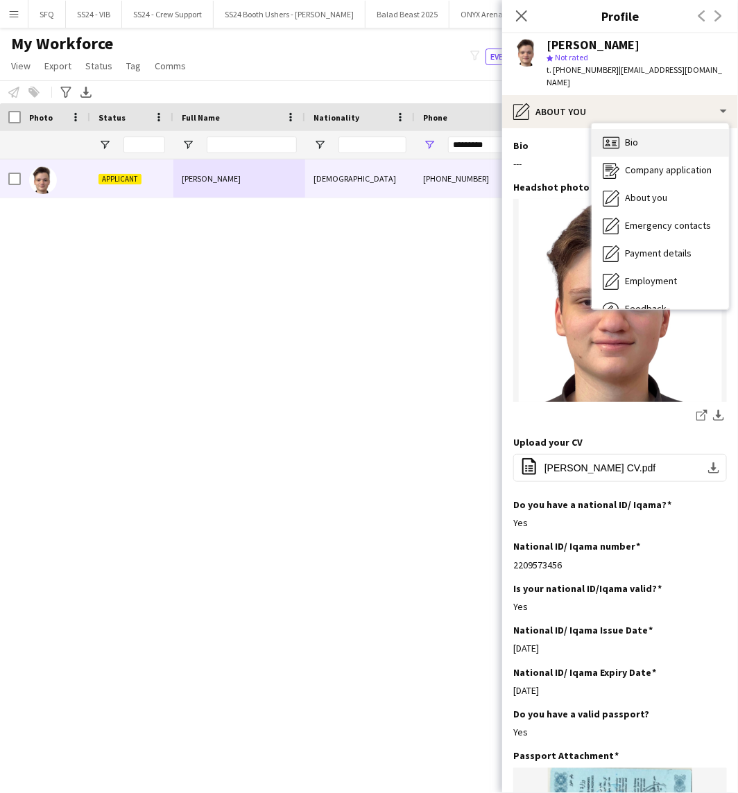
click at [653, 129] on div "Bio Bio" at bounding box center [660, 143] width 137 height 28
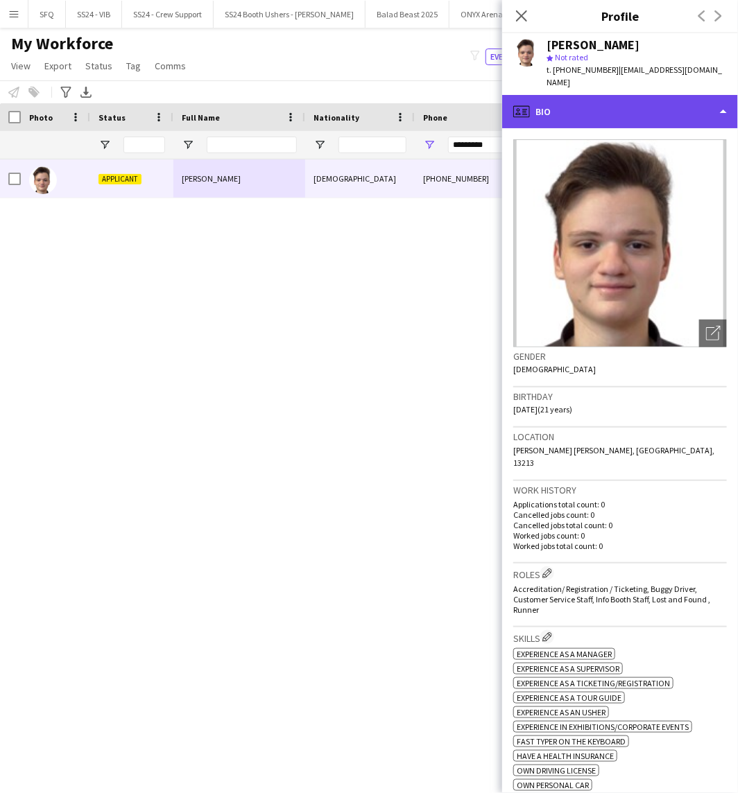
click at [656, 95] on div "profile Bio" at bounding box center [620, 111] width 236 height 33
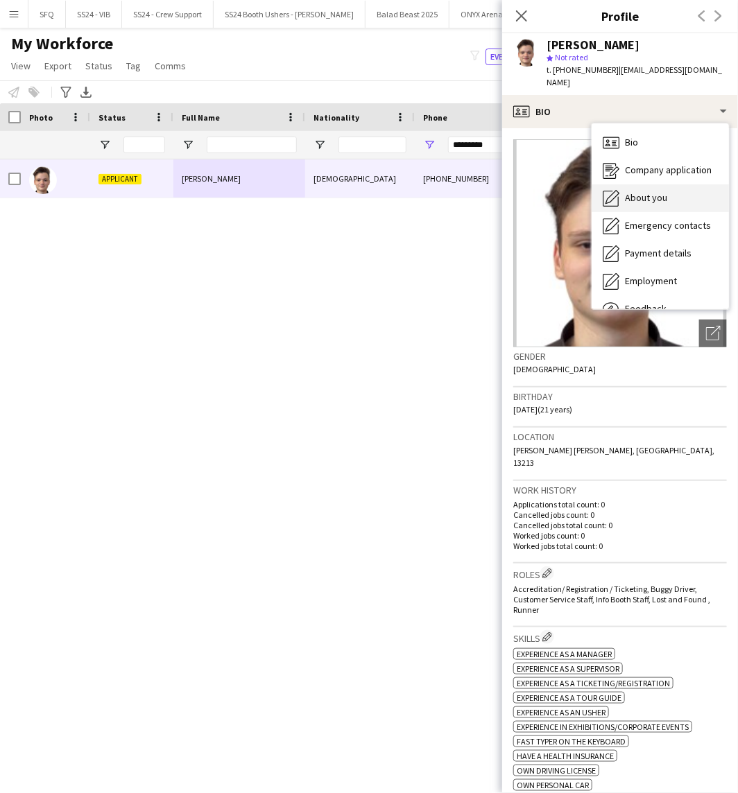
click at [655, 184] on div "About you About you" at bounding box center [660, 198] width 137 height 28
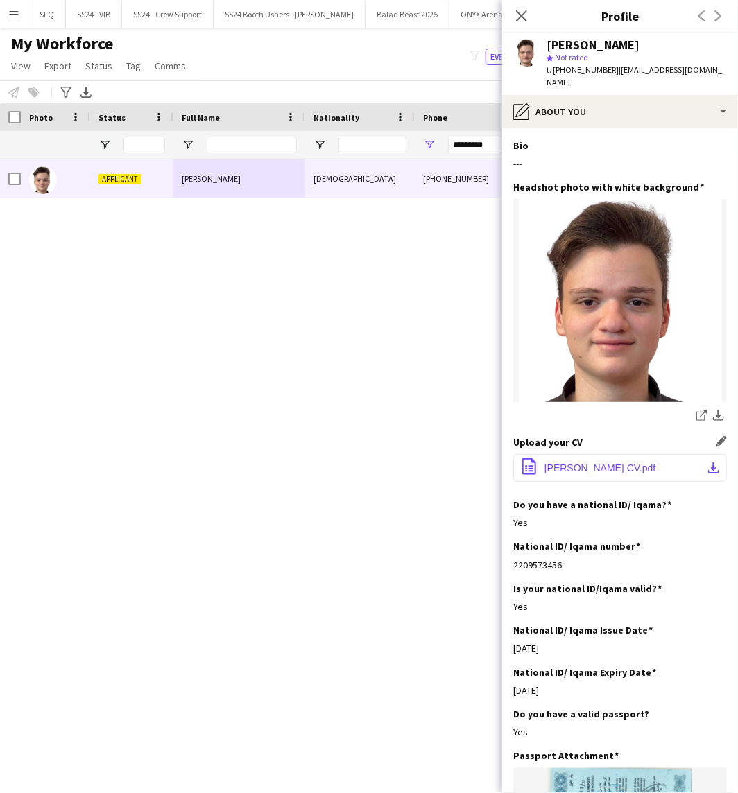
click at [598, 454] on button "office-file-sheet [PERSON_NAME] CV.pdf download-bottom" at bounding box center [620, 468] width 214 height 28
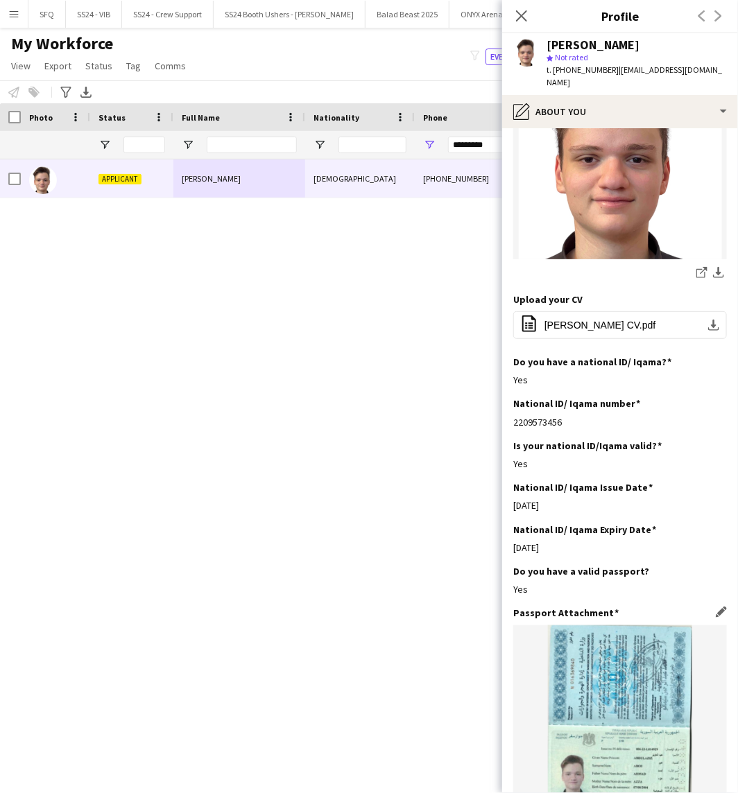
scroll to position [132, 0]
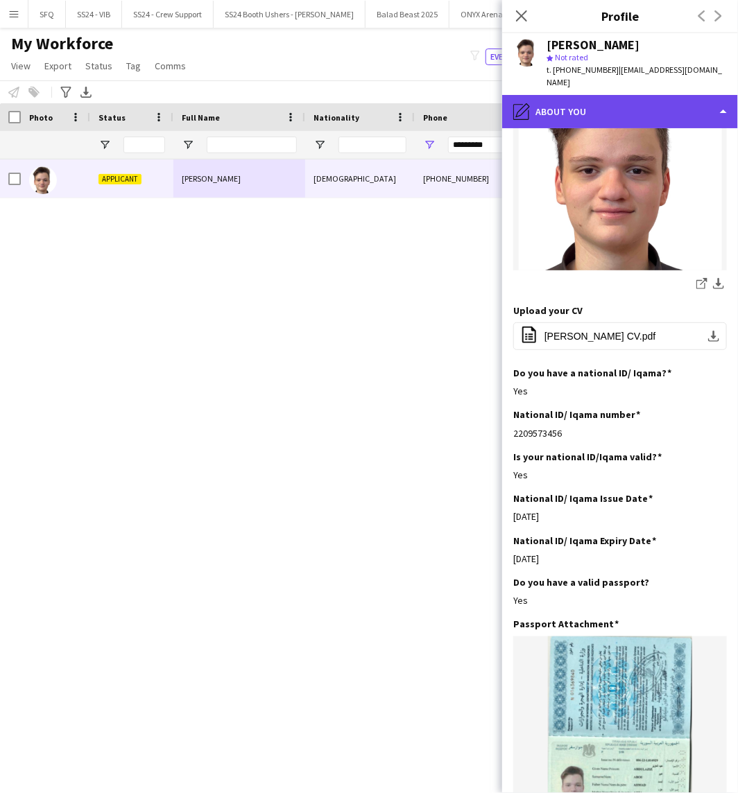
click at [541, 95] on div "pencil4 About you" at bounding box center [620, 111] width 236 height 33
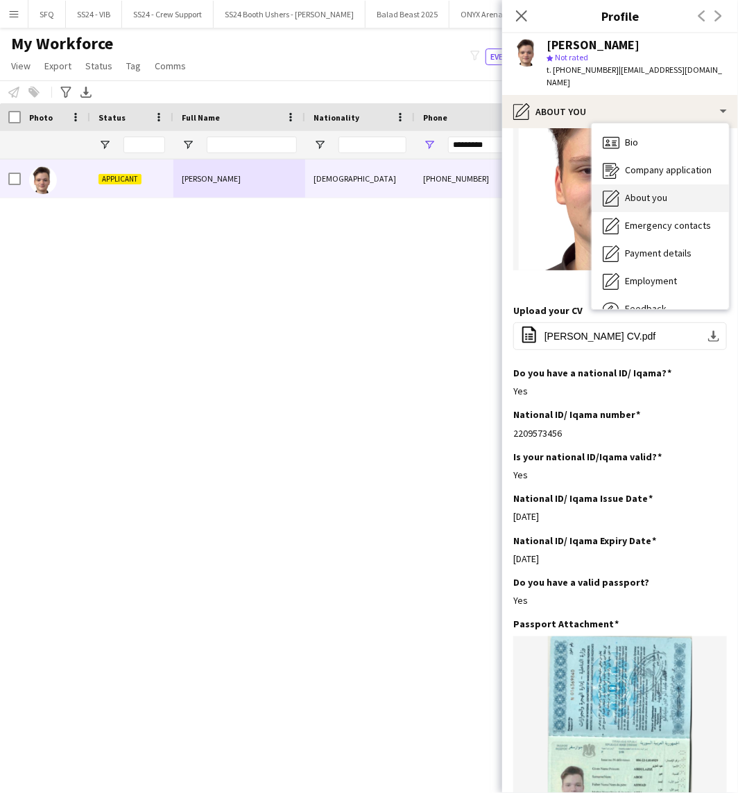
click at [609, 190] on icon "About you" at bounding box center [611, 198] width 17 height 17
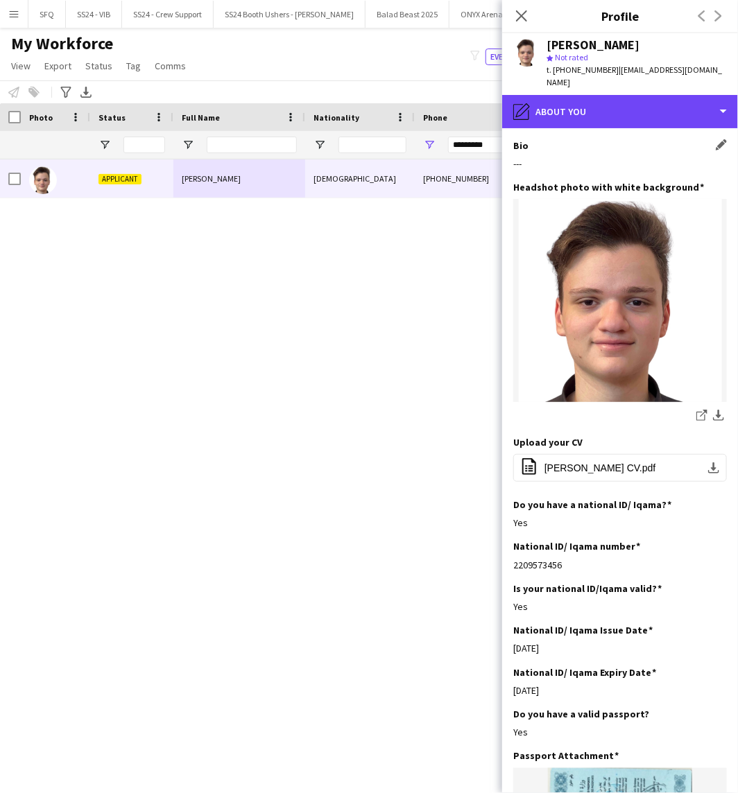
drag, startPoint x: 549, startPoint y: 103, endPoint x: 583, endPoint y: 165, distance: 71.4
click at [548, 104] on div "pencil4 About you" at bounding box center [620, 111] width 236 height 33
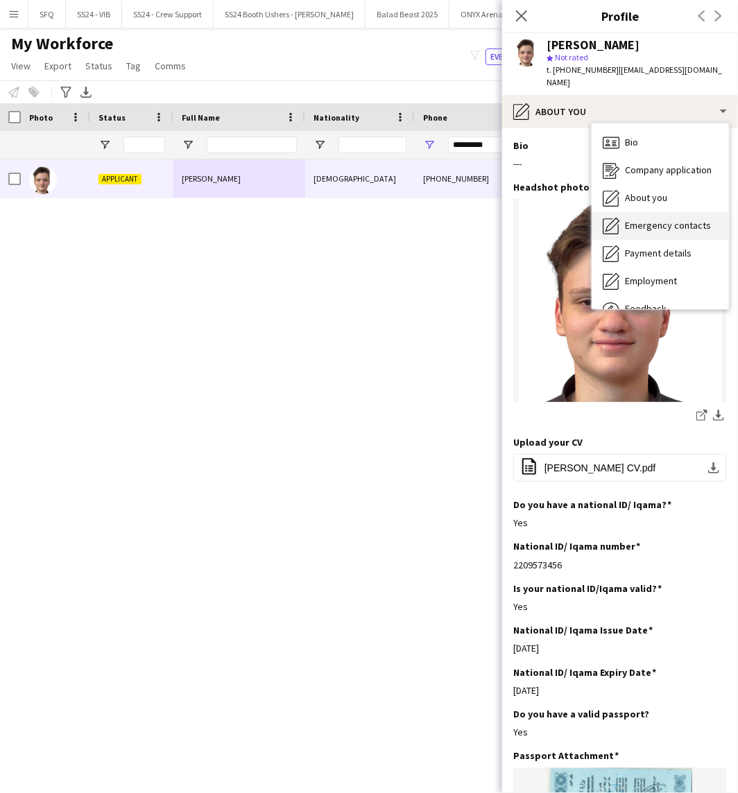
click at [620, 217] on div "Emergency contacts Emergency contacts" at bounding box center [660, 226] width 137 height 28
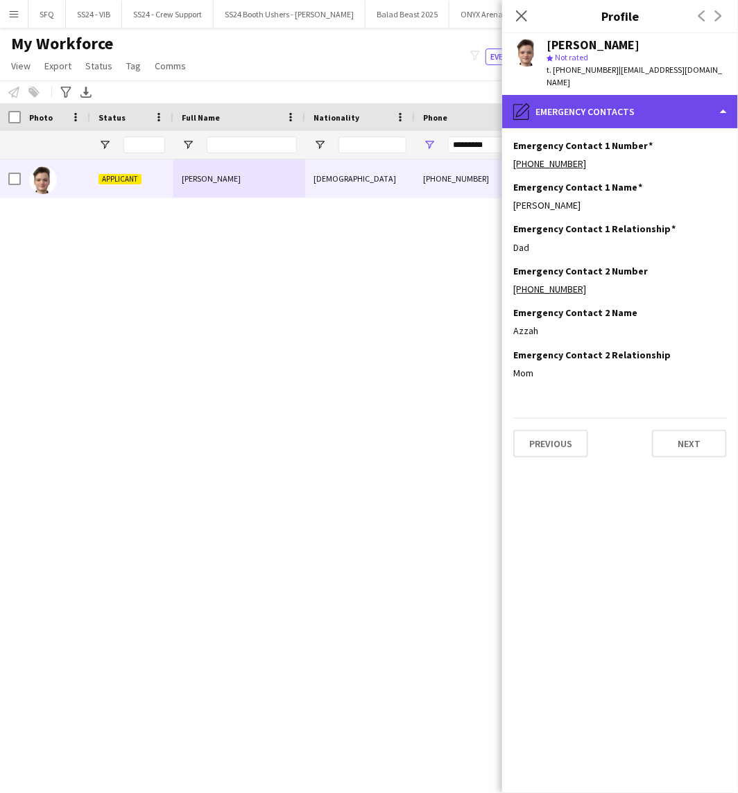
click at [555, 109] on div "pencil4 Emergency contacts" at bounding box center [620, 111] width 236 height 33
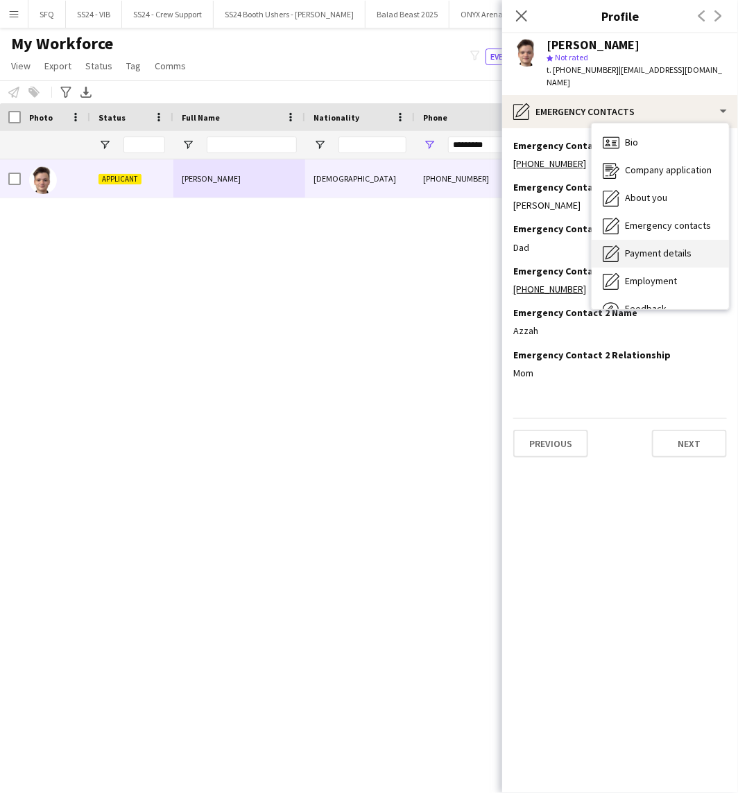
click at [612, 246] on icon at bounding box center [612, 253] width 14 height 14
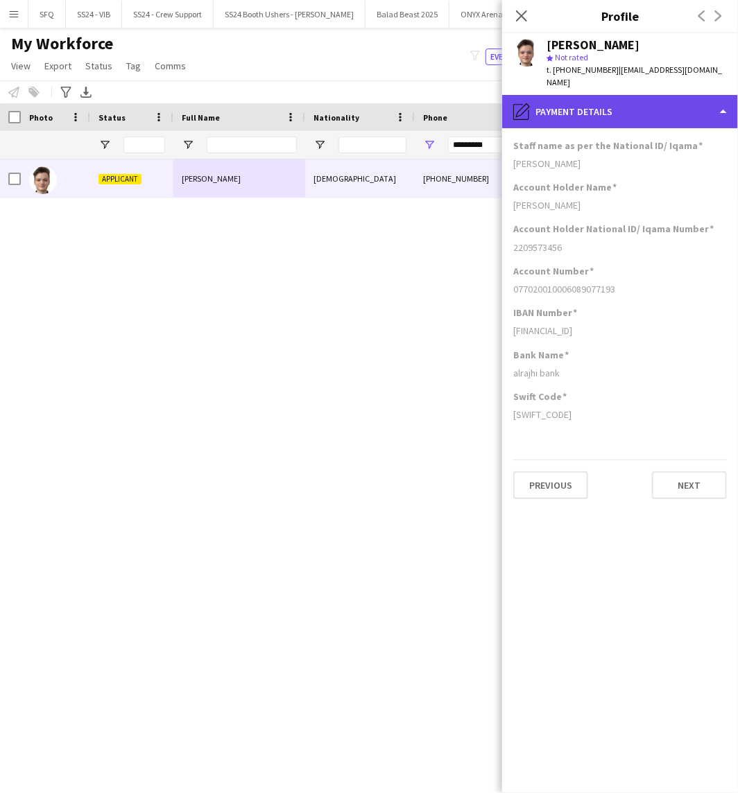
click at [569, 101] on div "pencil4 Payment details" at bounding box center [620, 111] width 236 height 33
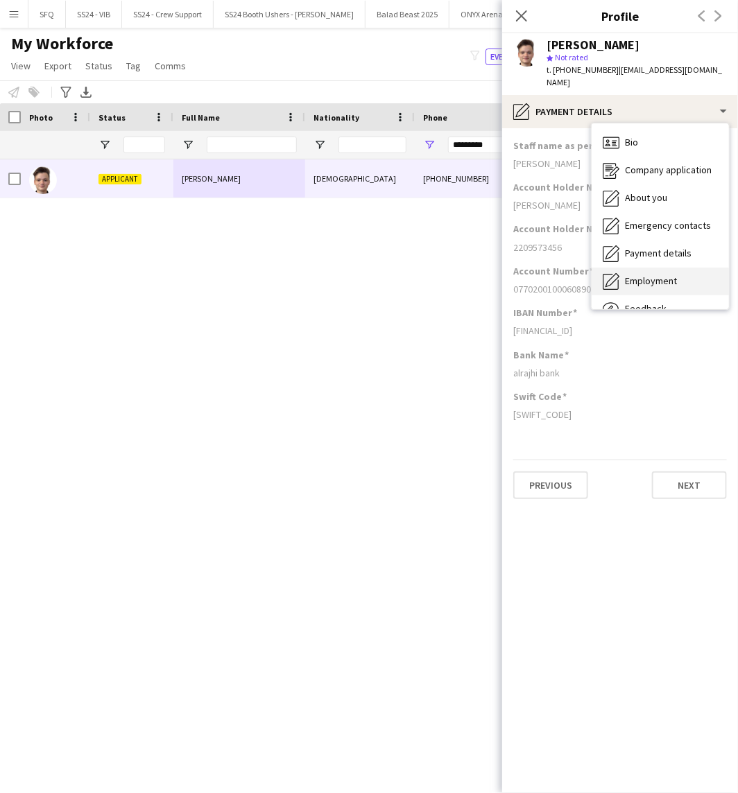
click at [599, 268] on div "Employment Employment" at bounding box center [660, 282] width 137 height 28
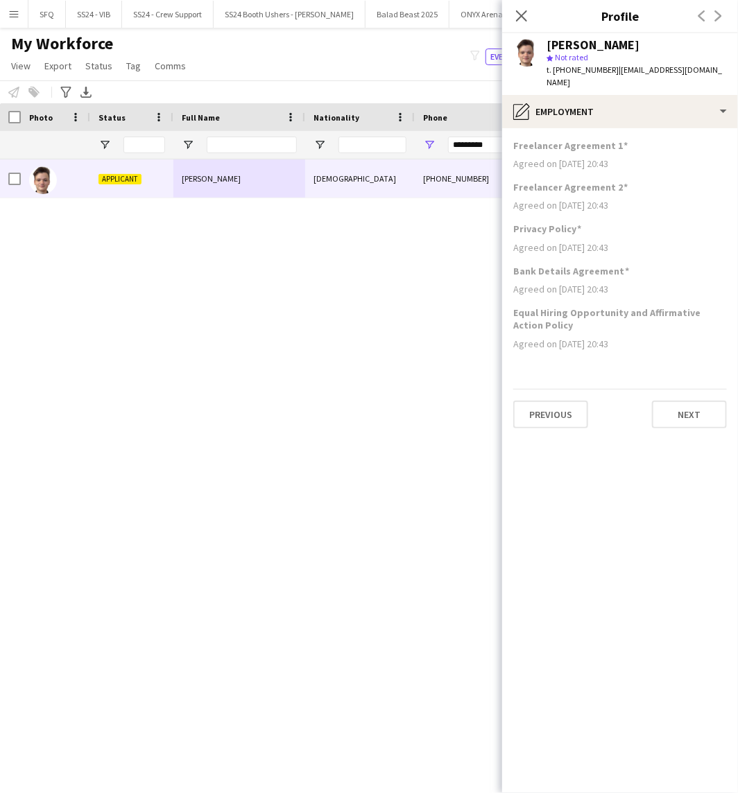
click at [534, 128] on app-section-data-types "Freelancer Agreement 1 Agreed on [DATE] 20:43 Freelancer Agreement 2 Agreed on …" at bounding box center [620, 460] width 236 height 665
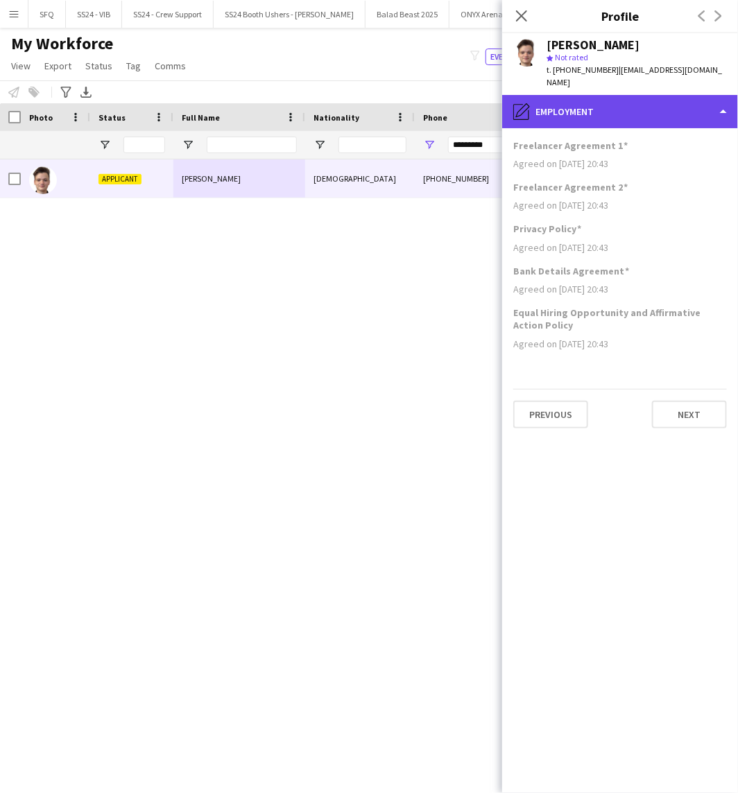
click at [544, 107] on div "pencil4 Employment" at bounding box center [620, 111] width 236 height 33
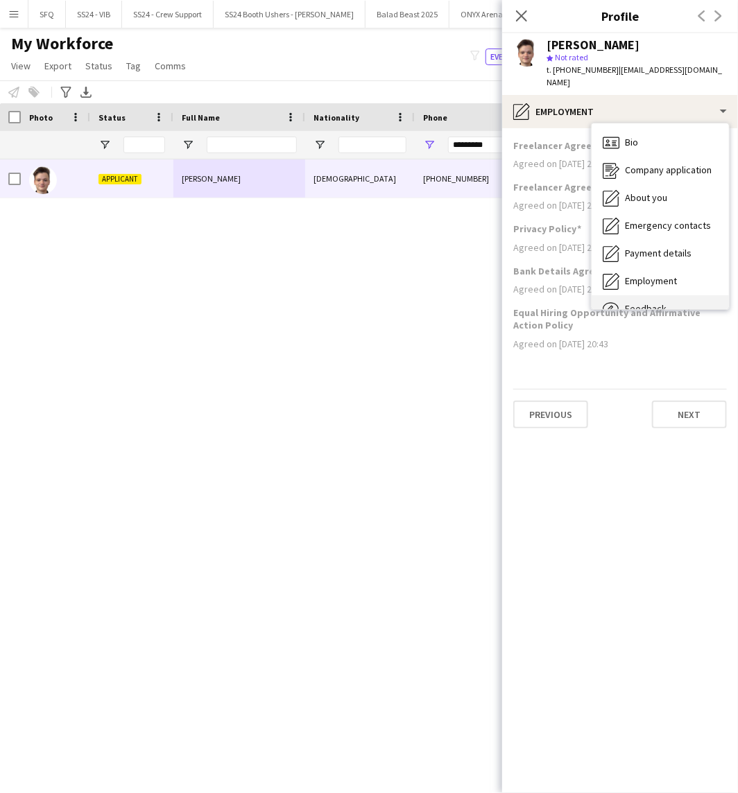
click at [628, 295] on div "Feedback Feedback" at bounding box center [660, 309] width 137 height 28
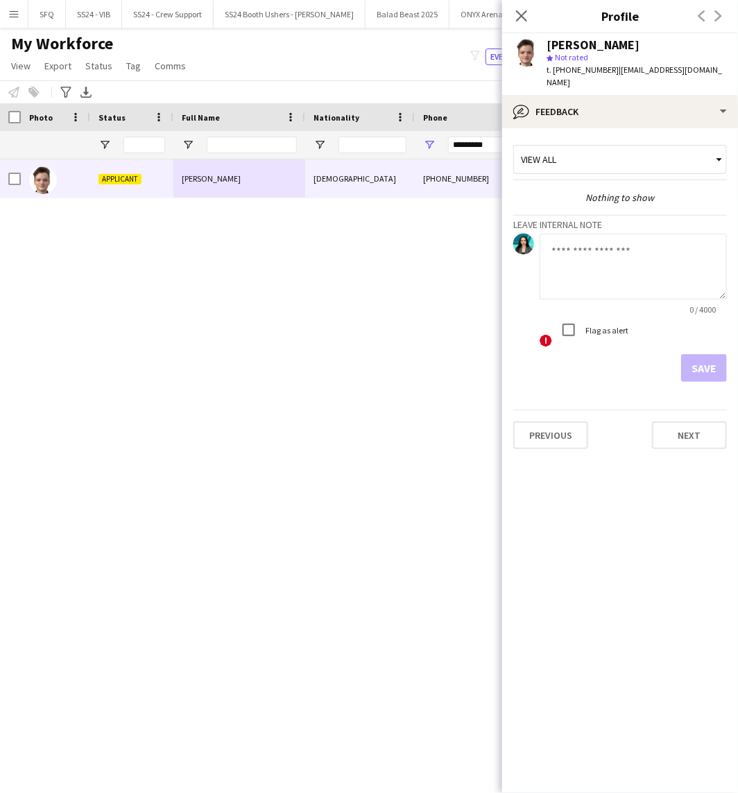
click at [592, 266] on textarea at bounding box center [633, 267] width 187 height 66
type textarea "*"
click at [581, 259] on textarea "**" at bounding box center [633, 267] width 187 height 66
click at [580, 257] on textarea "**" at bounding box center [633, 267] width 187 height 66
type textarea "*"
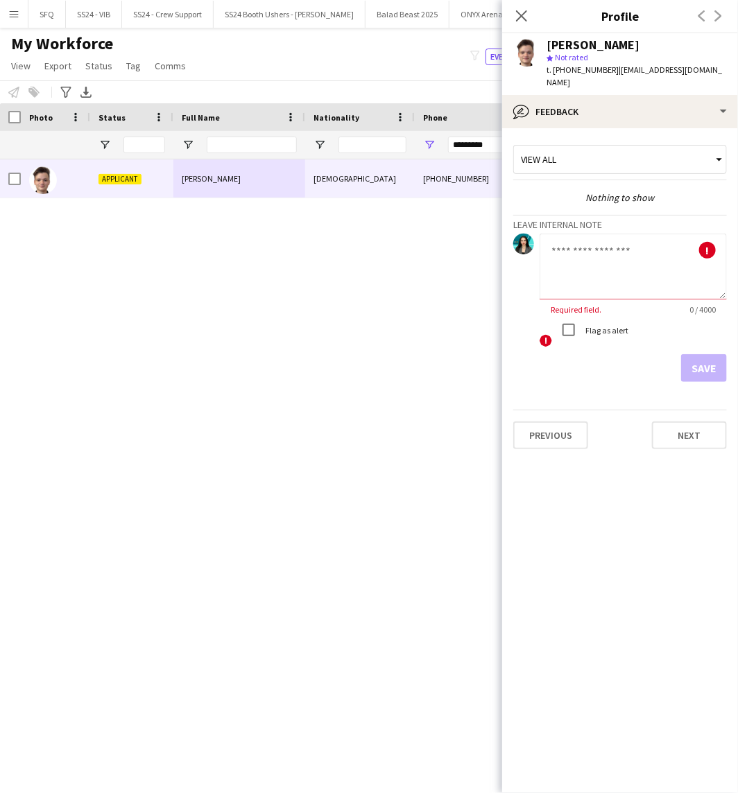
click at [620, 273] on textarea at bounding box center [633, 267] width 187 height 66
paste textarea "*********"
type textarea "**********"
click at [684, 354] on button "Save" at bounding box center [704, 368] width 46 height 28
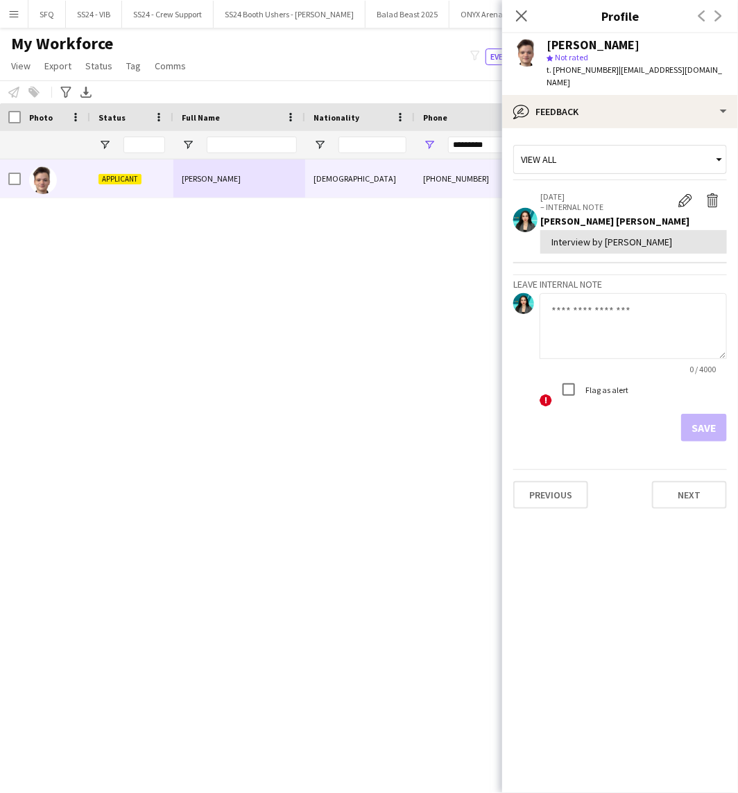
drag, startPoint x: 522, startPoint y: 11, endPoint x: 1, endPoint y: 148, distance: 539.1
click at [522, 11] on icon "Close pop-in" at bounding box center [521, 15] width 11 height 11
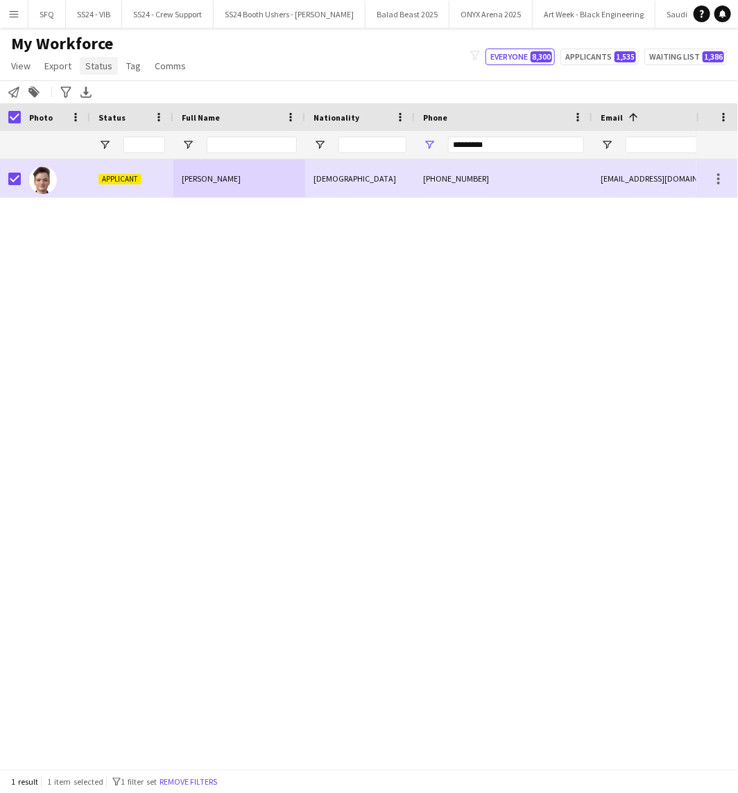
click at [90, 64] on span "Status" at bounding box center [98, 66] width 27 height 12
click at [111, 107] on link "Edit" at bounding box center [128, 95] width 97 height 29
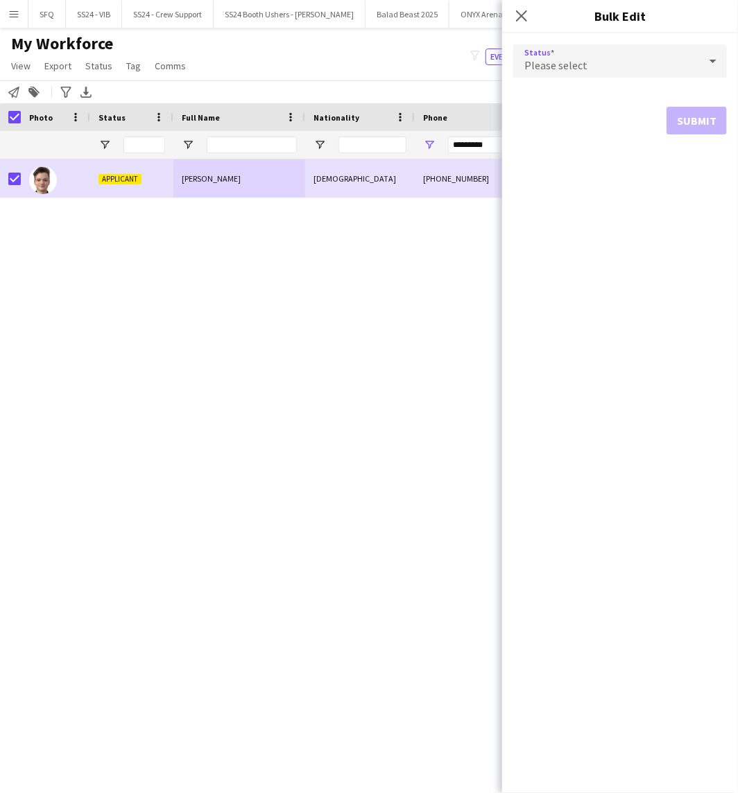
click at [588, 60] on div "Please select" at bounding box center [606, 60] width 186 height 33
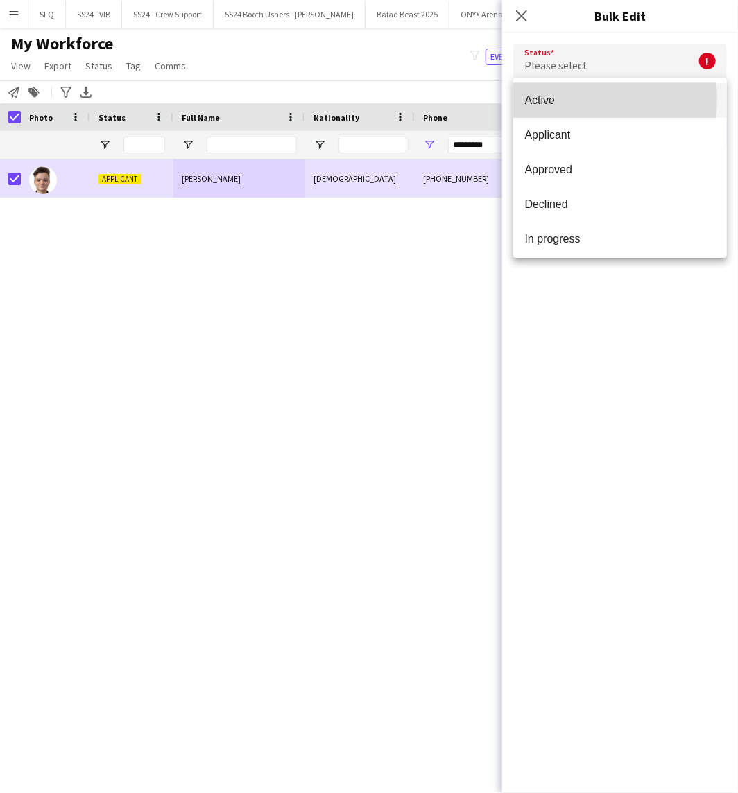
click at [585, 98] on span "Active" at bounding box center [619, 100] width 191 height 13
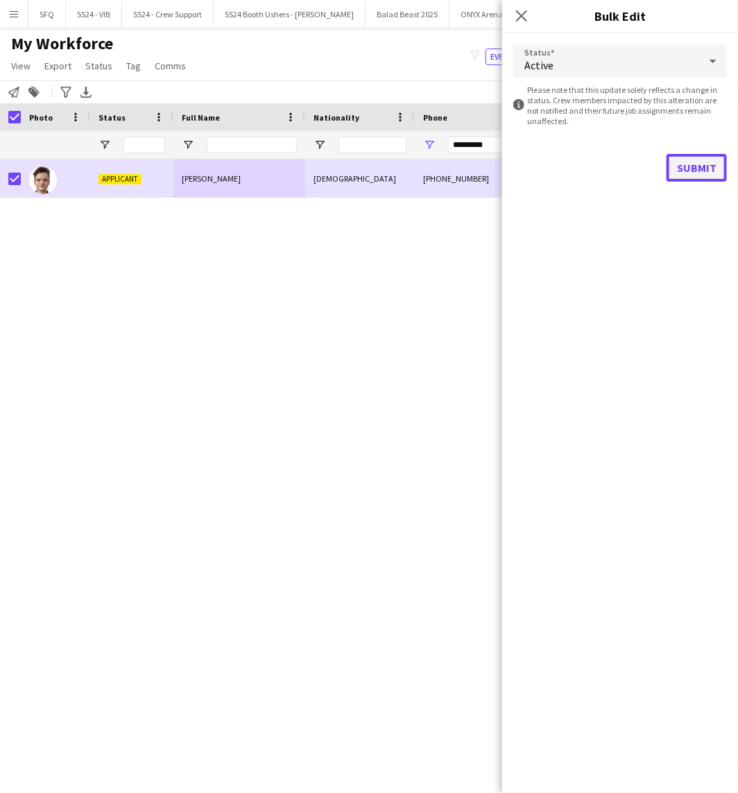
click at [684, 178] on button "Submit" at bounding box center [696, 168] width 60 height 28
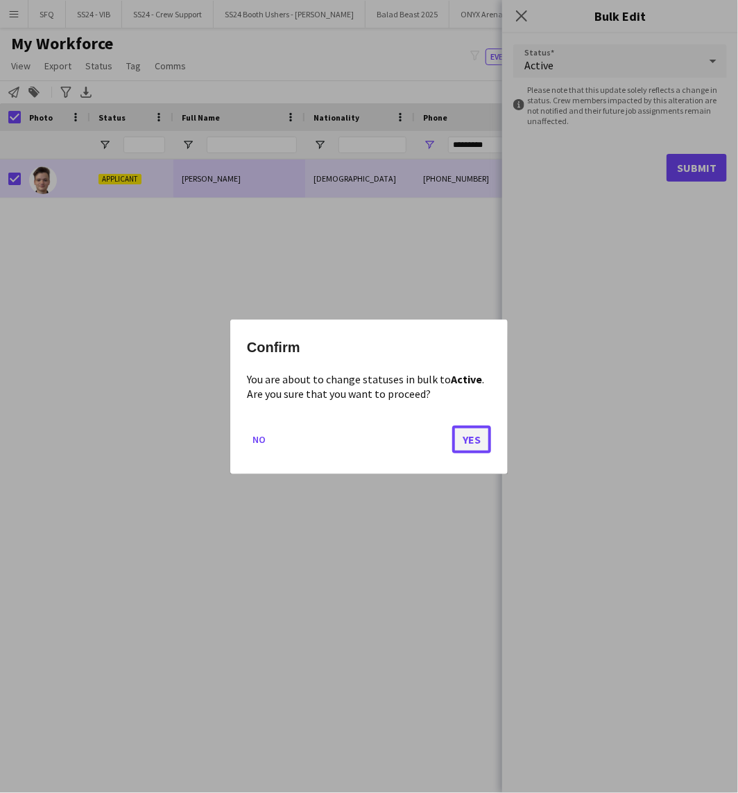
click at [467, 444] on button "Yes" at bounding box center [471, 439] width 39 height 28
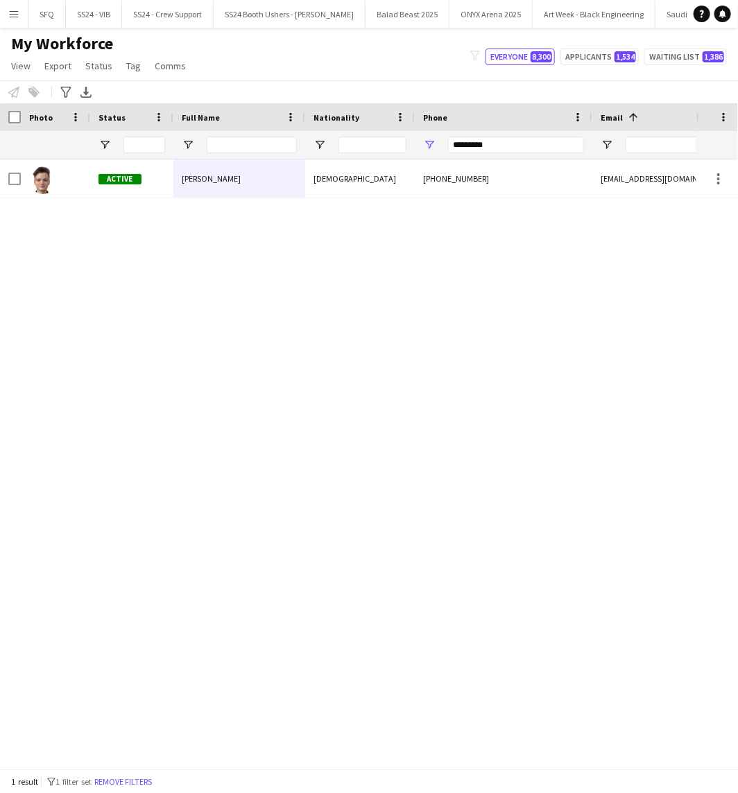
click at [681, 300] on div "Active [PERSON_NAME] Syrian [PHONE_NUMBER] [EMAIL_ADDRESS][DOMAIN_NAME] 2209573…" at bounding box center [348, 459] width 696 height 598
click at [474, 148] on input "*********" at bounding box center [516, 145] width 136 height 17
paste input "Phone Filter Input"
type input "*********"
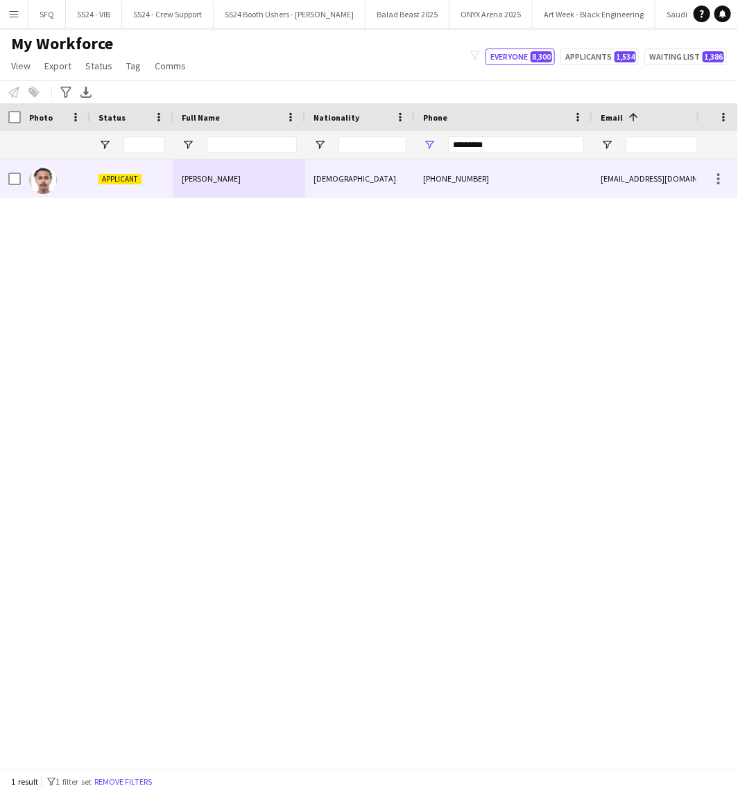
drag, startPoint x: 148, startPoint y: 174, endPoint x: 158, endPoint y: 176, distance: 9.9
click at [148, 174] on div "Applicant" at bounding box center [131, 179] width 83 height 38
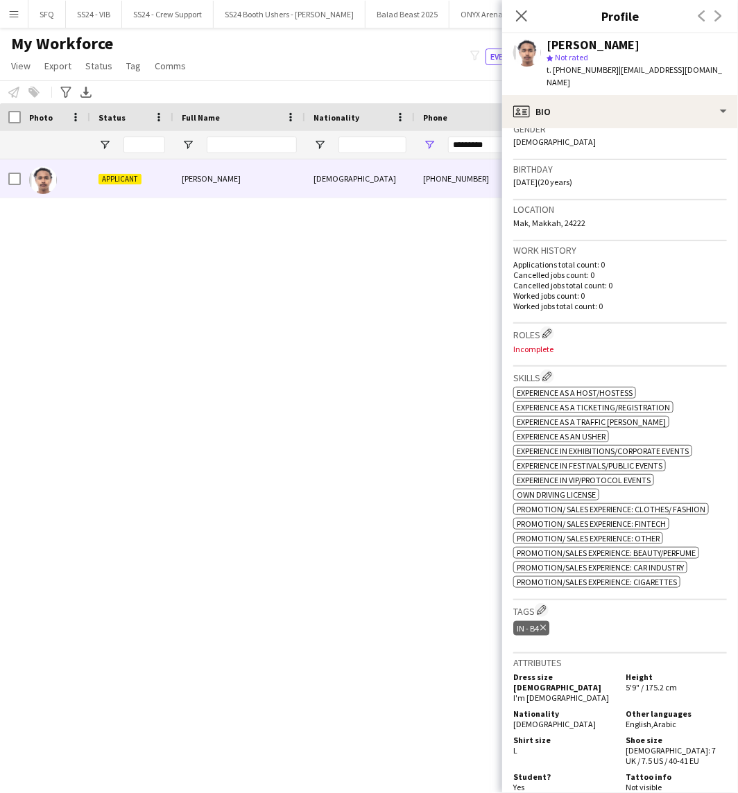
scroll to position [231, 0]
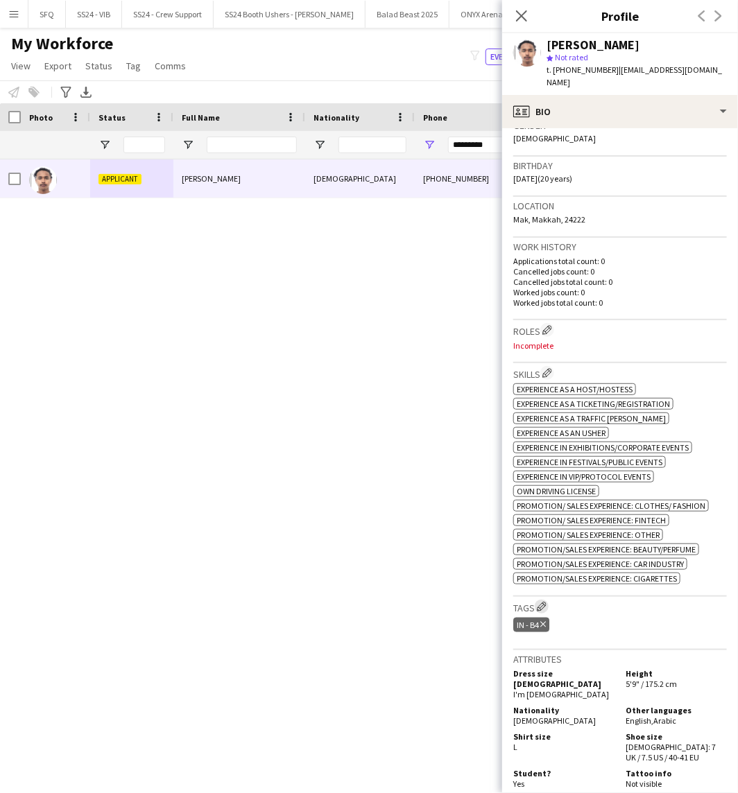
click at [545, 607] on app-icon "Edit crew company tags" at bounding box center [542, 607] width 10 height 10
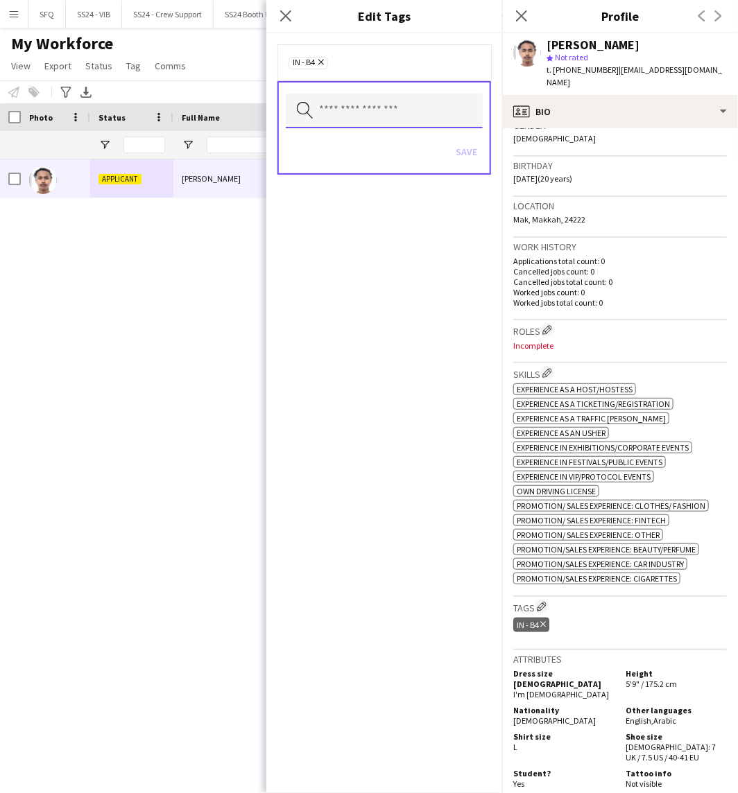
click at [407, 100] on input "text" at bounding box center [384, 111] width 197 height 35
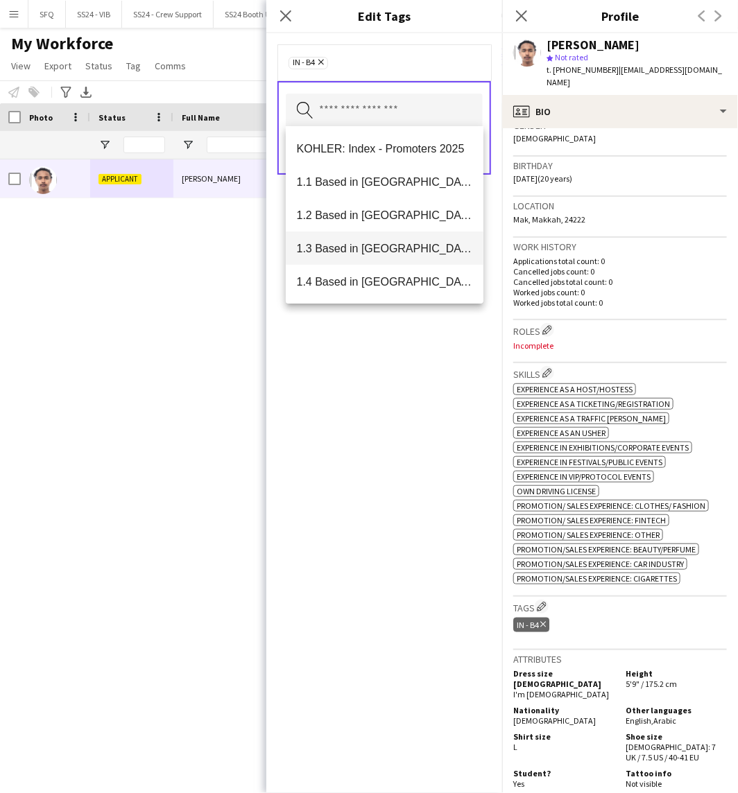
click at [402, 246] on span "1.3 Based in [GEOGRAPHIC_DATA]" at bounding box center [385, 248] width 176 height 13
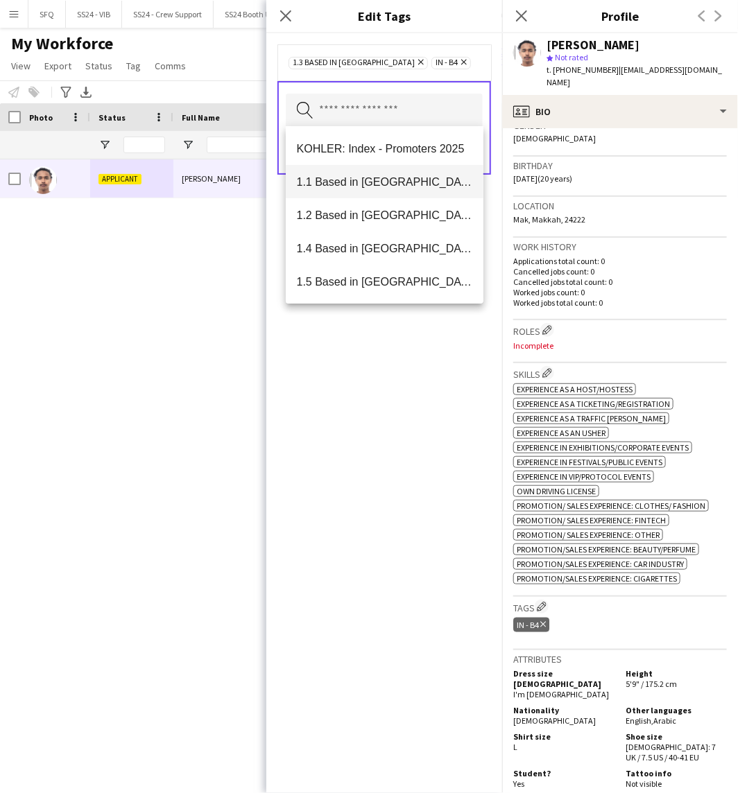
click at [405, 186] on span "1.1 Based in [GEOGRAPHIC_DATA]" at bounding box center [385, 181] width 176 height 13
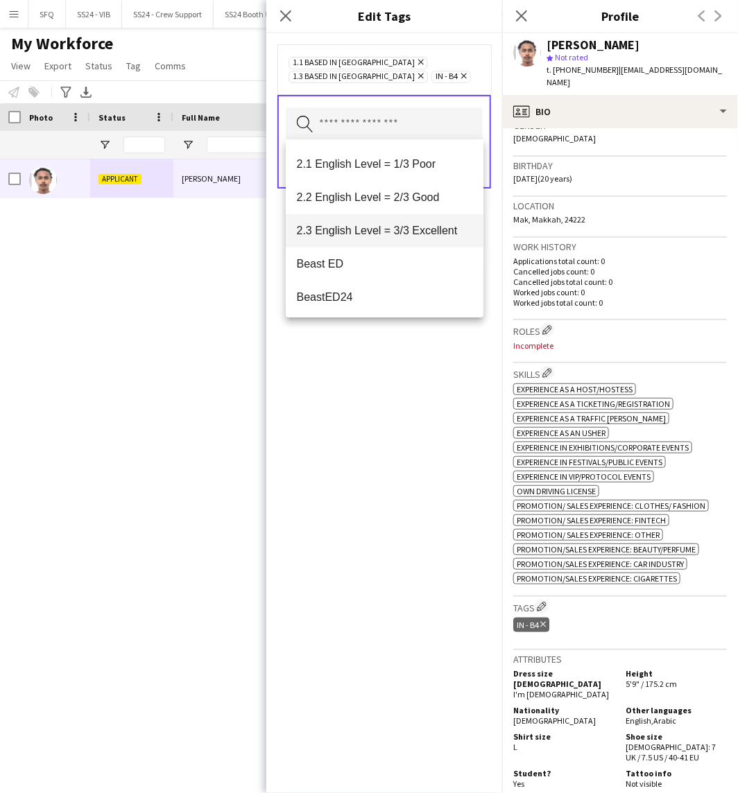
click at [428, 219] on mat-option "2.3 English Level = 3/3 Excellent" at bounding box center [385, 230] width 198 height 33
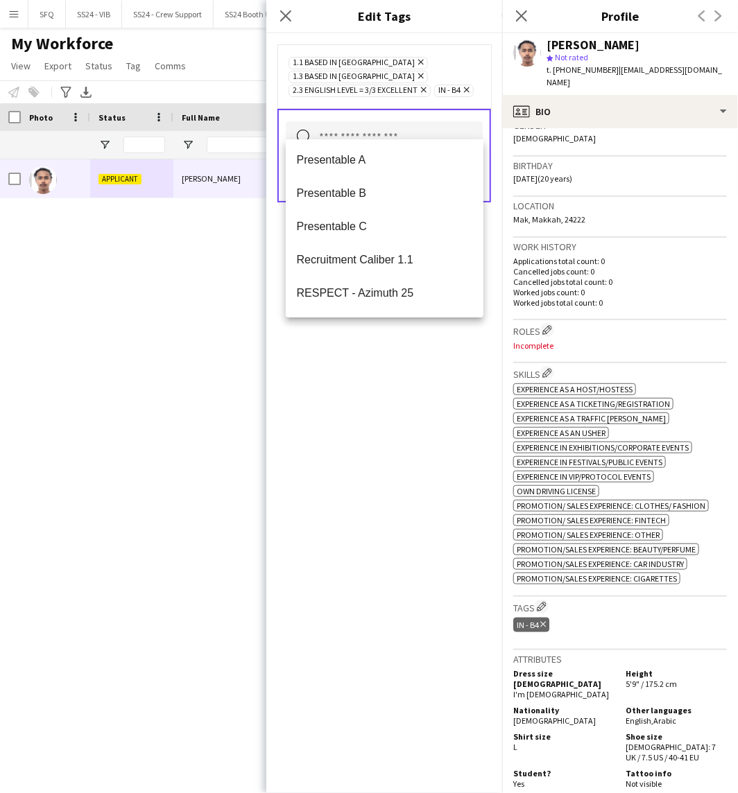
scroll to position [1856, 0]
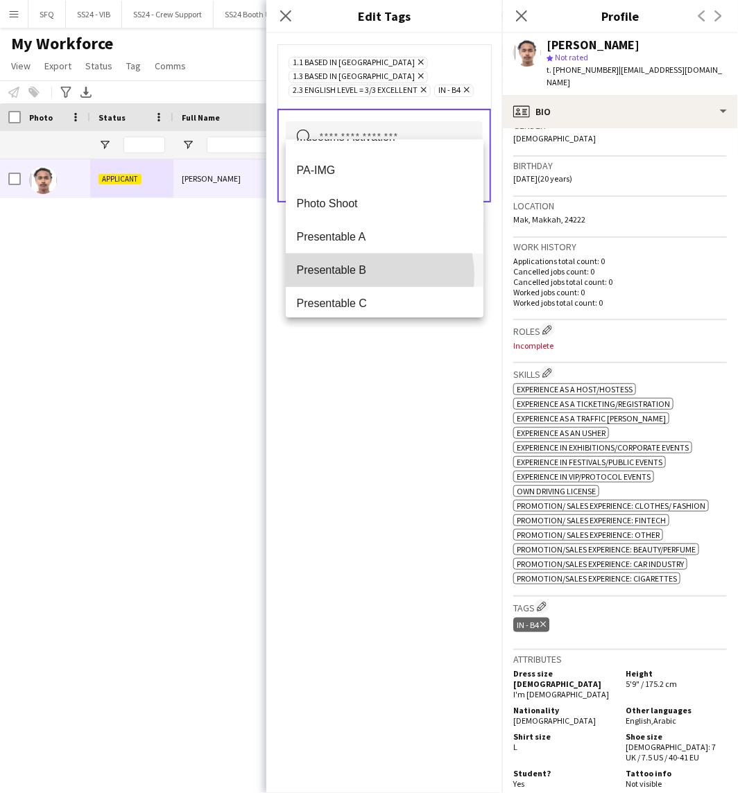
click at [369, 275] on span "Presentable B" at bounding box center [385, 270] width 176 height 13
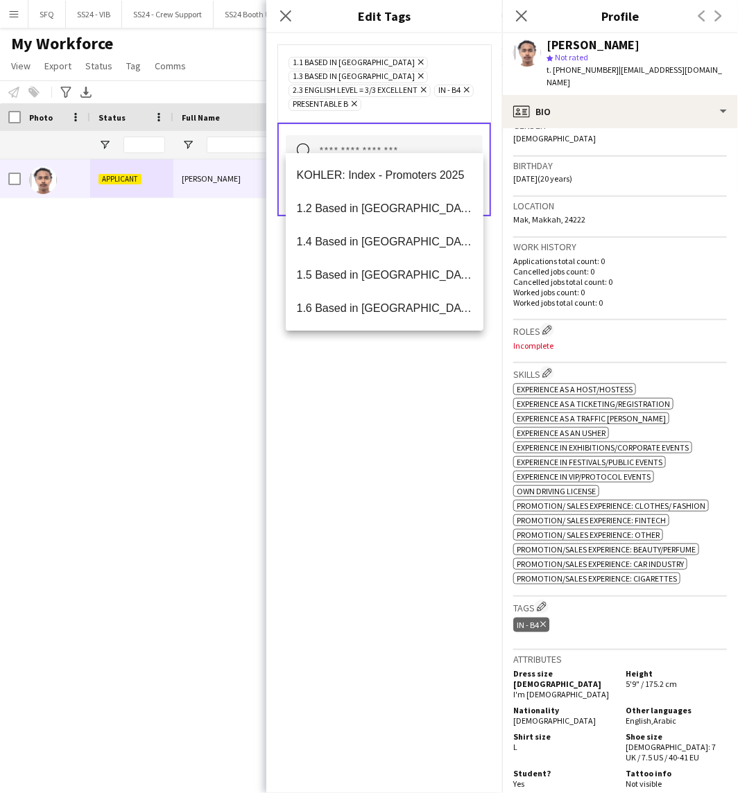
click at [384, 349] on div "1.1 Based in [GEOGRAPHIC_DATA] Remove 1.3 Based in [GEOGRAPHIC_DATA] Remove 2.3…" at bounding box center [384, 413] width 236 height 760
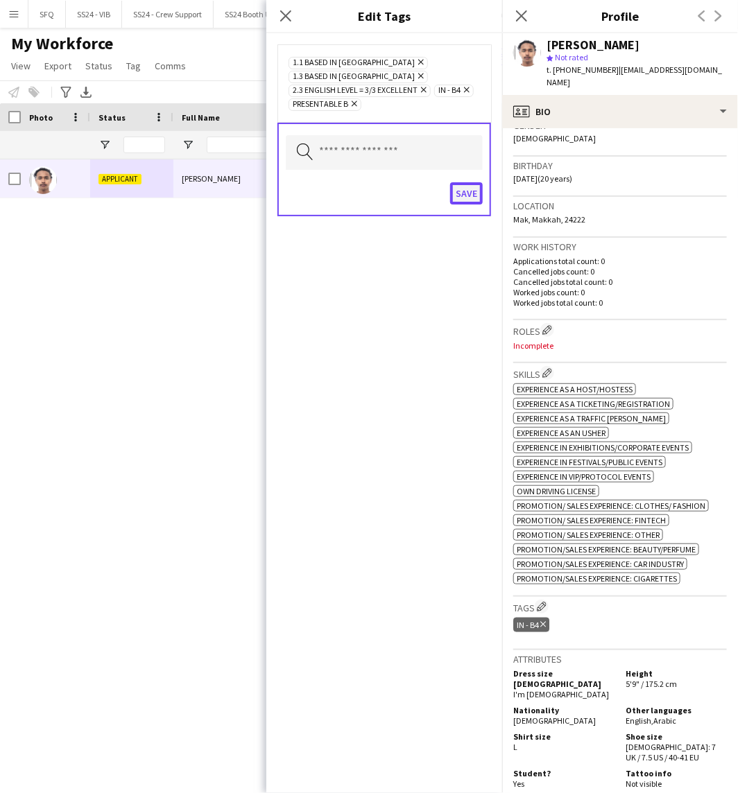
click at [477, 182] on button "Save" at bounding box center [466, 193] width 33 height 22
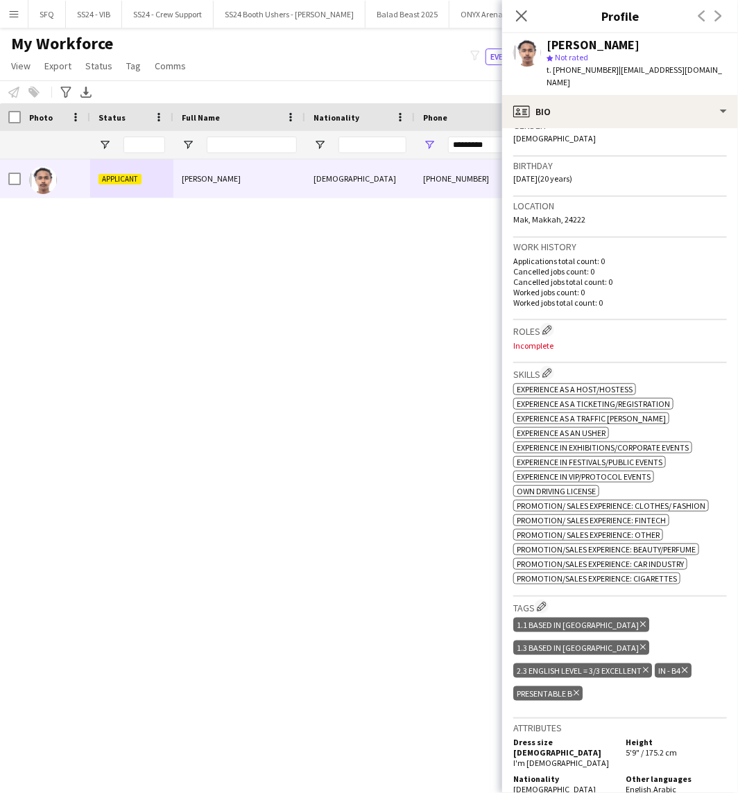
click at [542, 323] on h3 "Roles Edit crew company roles" at bounding box center [620, 330] width 214 height 15
click at [549, 325] on app-icon "Edit crew company roles" at bounding box center [547, 330] width 10 height 10
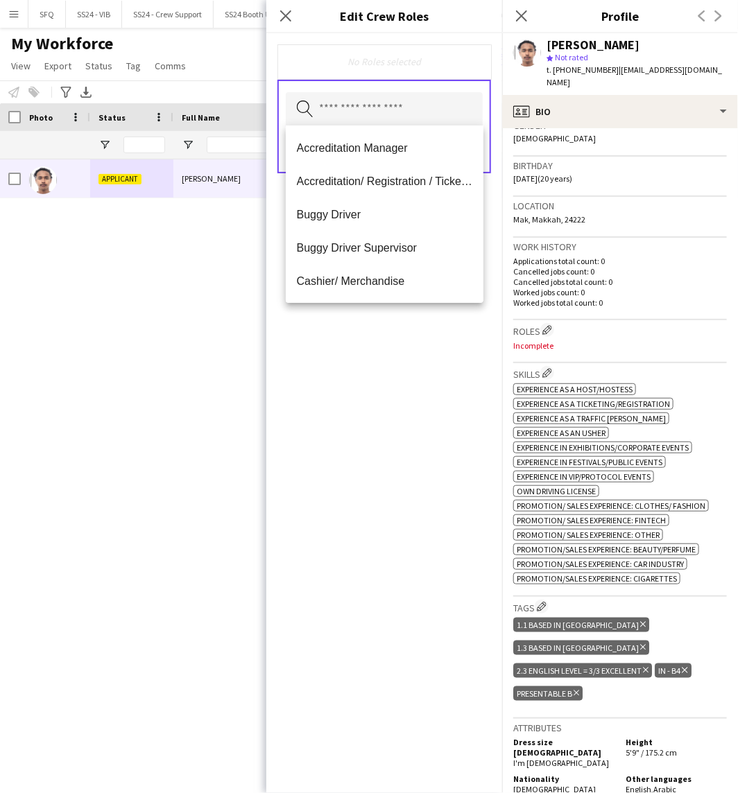
drag, startPoint x: 375, startPoint y: 114, endPoint x: 368, endPoint y: 111, distance: 7.5
click at [372, 113] on input "text" at bounding box center [384, 109] width 197 height 35
click at [427, 175] on span "Accreditation/ Registration / Ticketing" at bounding box center [385, 181] width 176 height 13
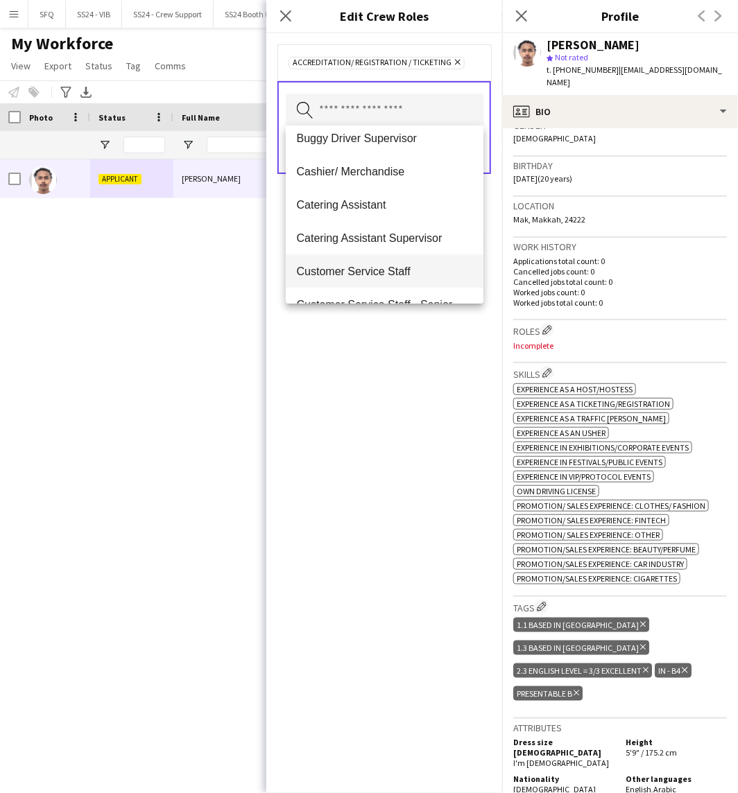
click at [451, 282] on mat-option "Customer Service Staff" at bounding box center [385, 271] width 198 height 33
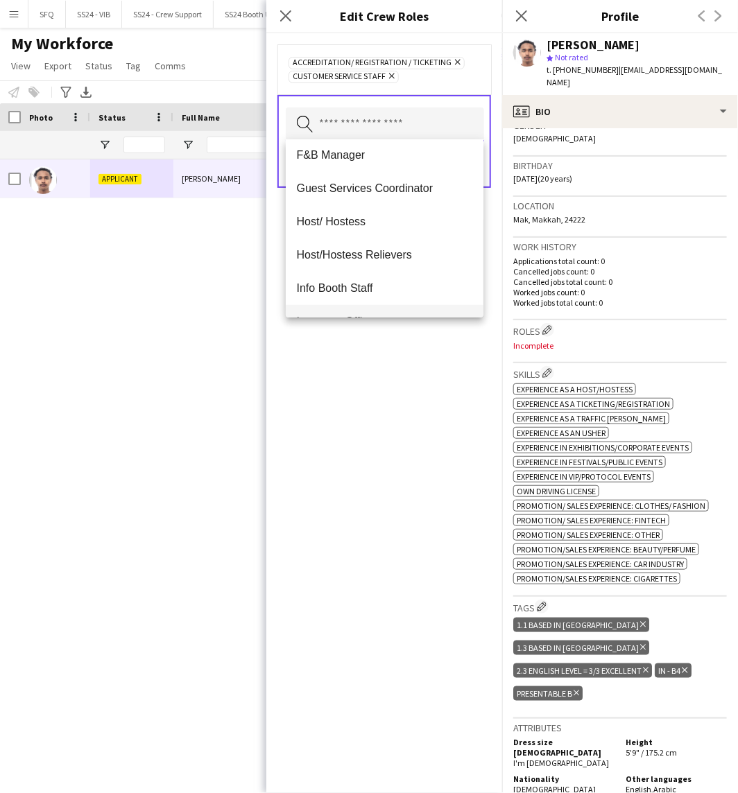
scroll to position [308, 0]
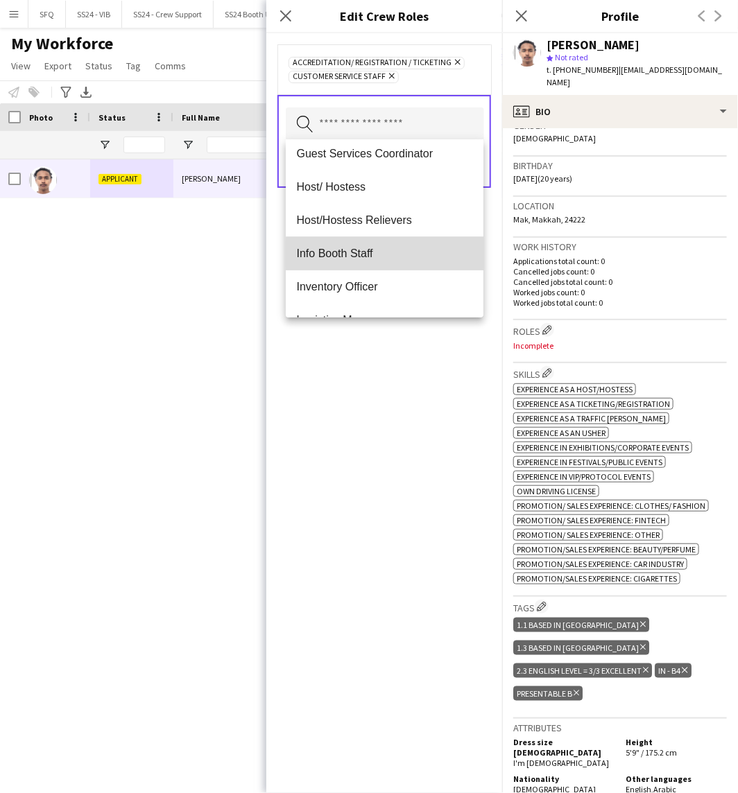
click at [410, 254] on span "Info Booth Staff" at bounding box center [385, 253] width 176 height 13
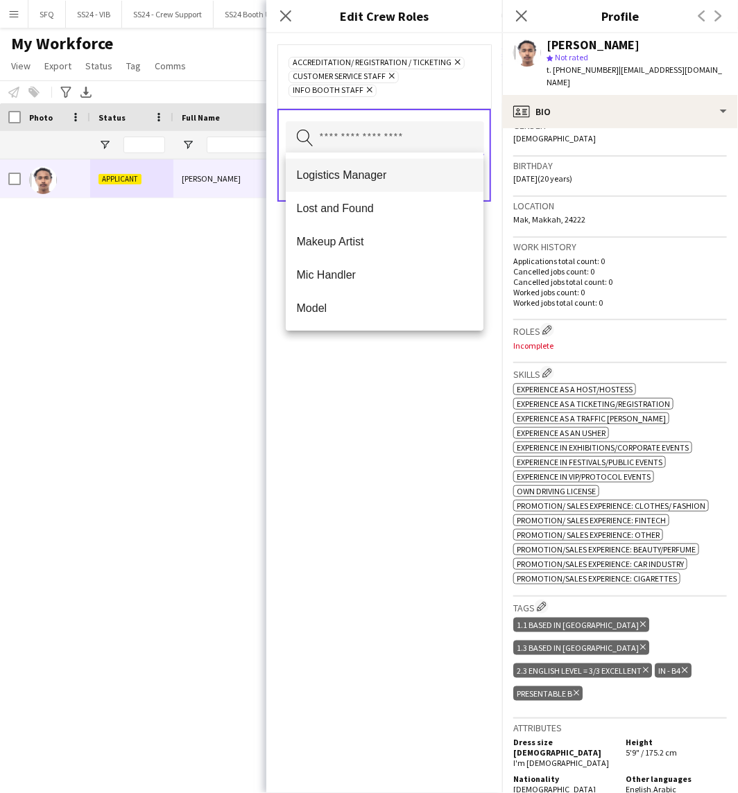
scroll to position [462, 0]
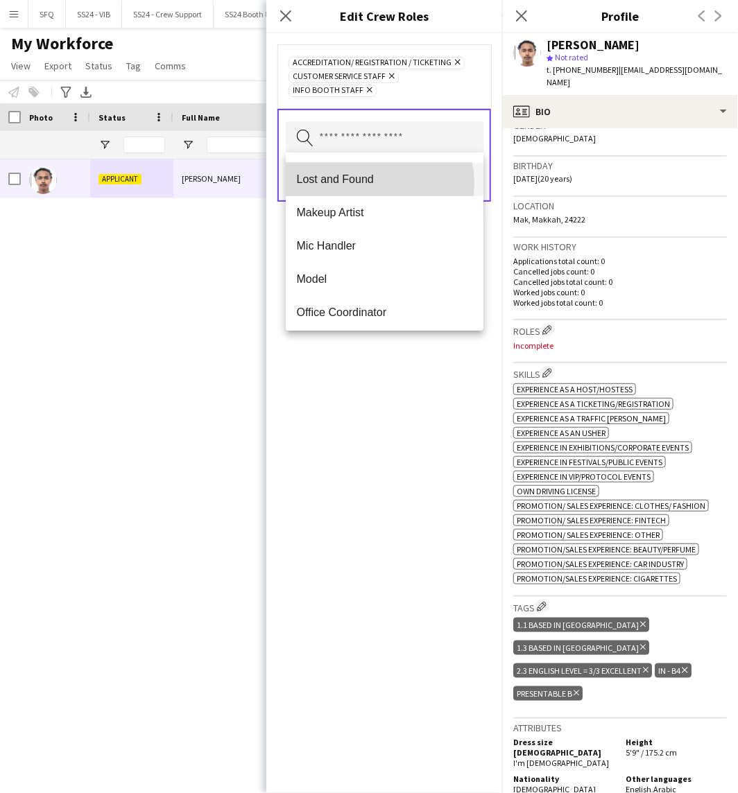
click at [363, 183] on span "Lost and Found" at bounding box center [385, 179] width 176 height 13
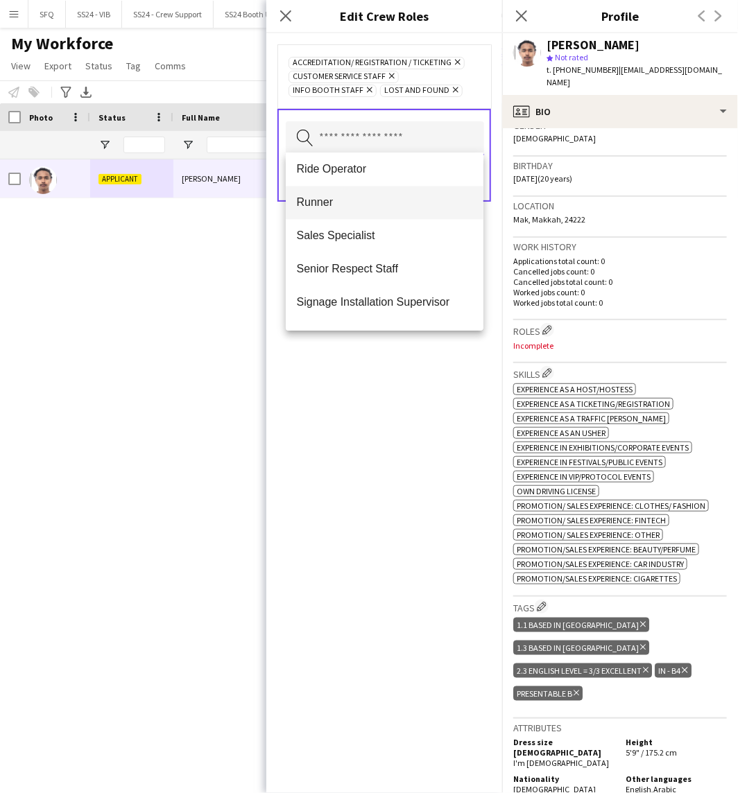
scroll to position [847, 0]
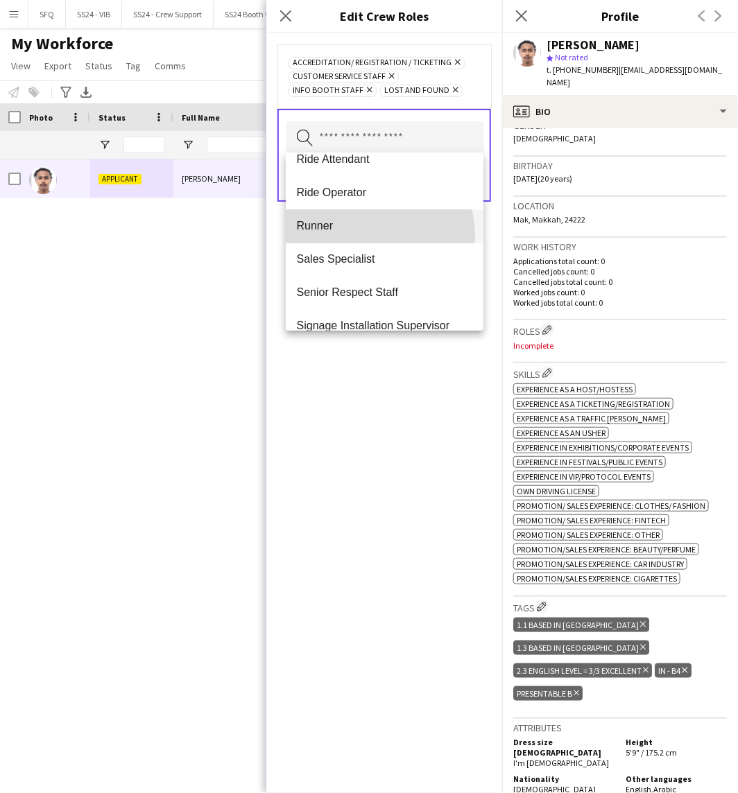
click at [370, 236] on mat-option "Runner" at bounding box center [385, 226] width 198 height 33
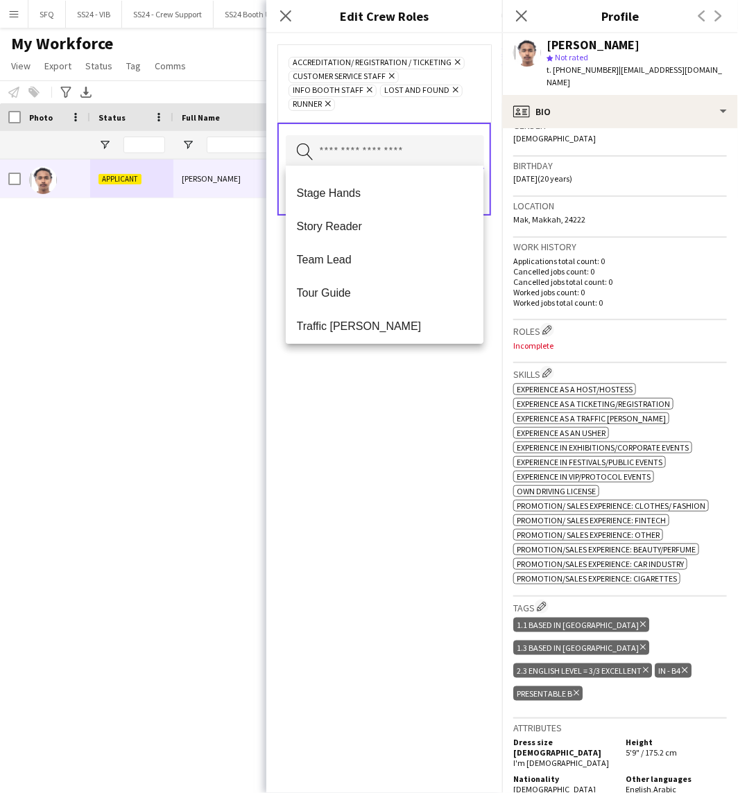
scroll to position [1231, 0]
drag, startPoint x: 395, startPoint y: 394, endPoint x: 390, endPoint y: 384, distance: 11.8
click at [391, 391] on div "Accreditation/ Registration / Ticketing Remove Customer Service Staff Remove In…" at bounding box center [384, 413] width 236 height 760
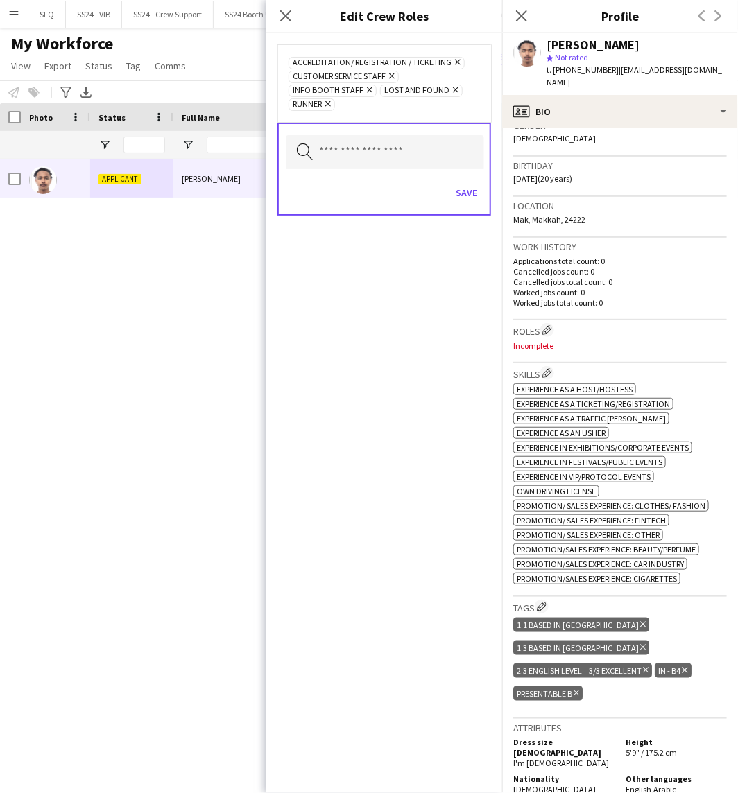
click at [472, 200] on div "Save" at bounding box center [384, 195] width 197 height 40
click at [467, 192] on button "Save" at bounding box center [466, 193] width 33 height 22
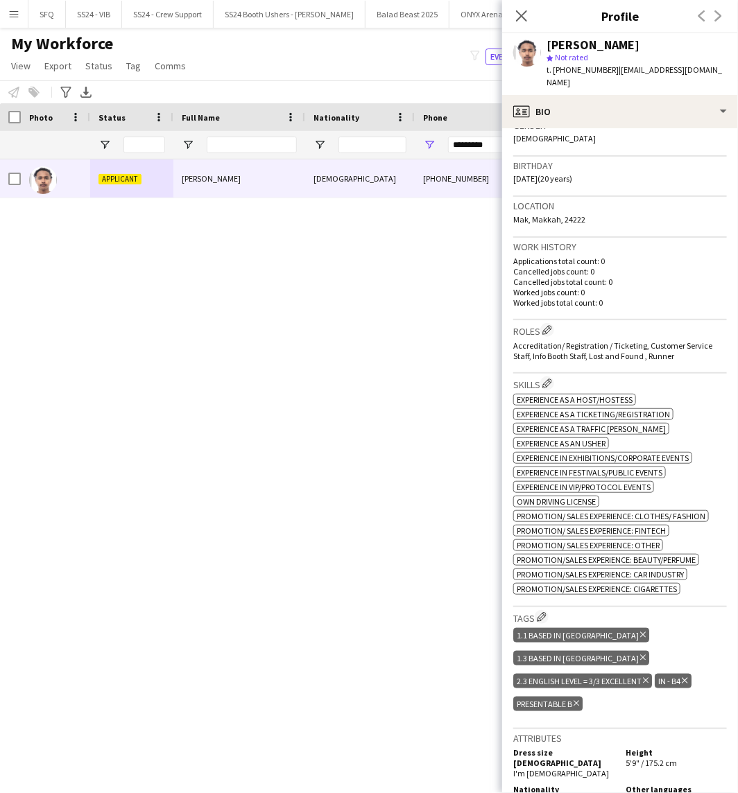
click at [646, 677] on icon "Delete tag" at bounding box center [646, 681] width 6 height 8
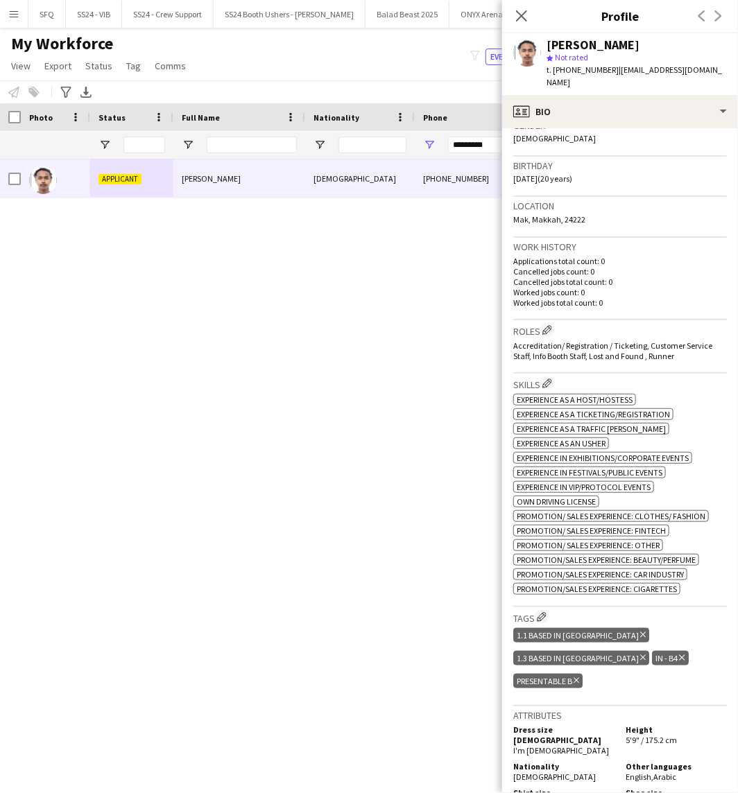
click at [544, 626] on div "1.1 Based in [GEOGRAPHIC_DATA] Delete tag 1.3 Based in [GEOGRAPHIC_DATA] Delete…" at bounding box center [620, 660] width 214 height 69
click at [541, 614] on app-icon "Edit crew company tags" at bounding box center [542, 617] width 10 height 10
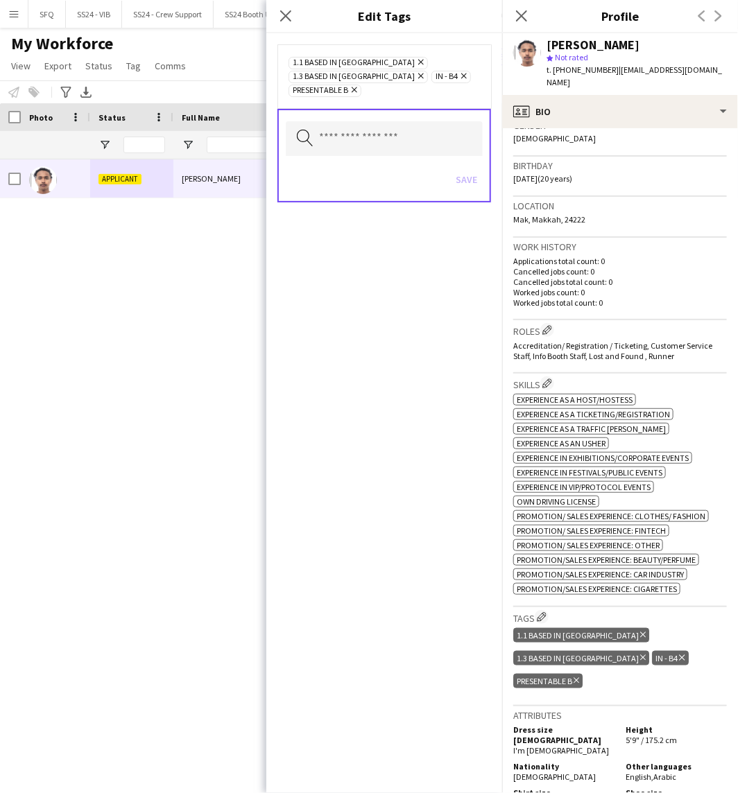
click at [434, 141] on div "Search by tag name Save" at bounding box center [384, 156] width 214 height 94
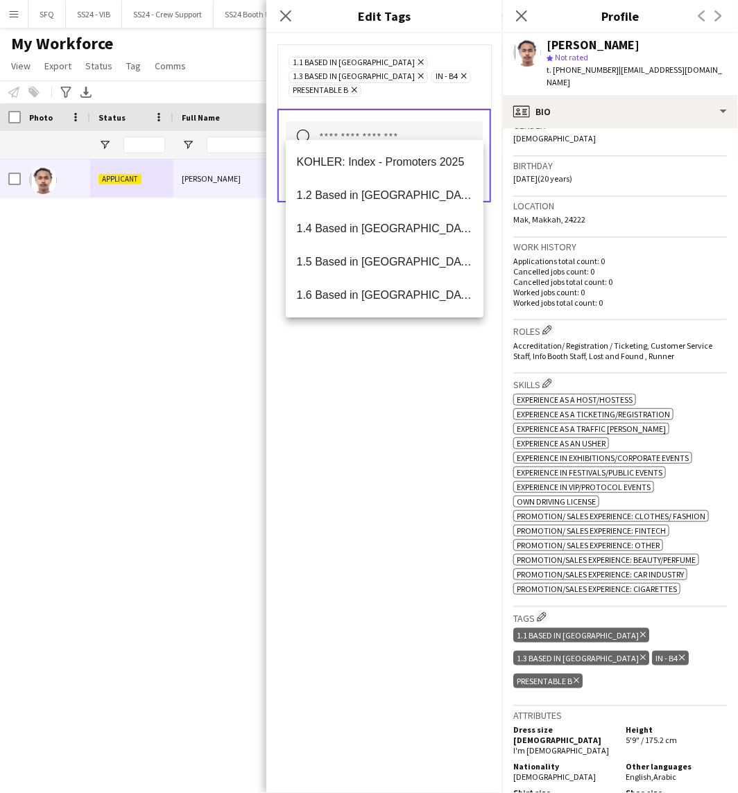
click at [435, 126] on input "text" at bounding box center [384, 138] width 197 height 35
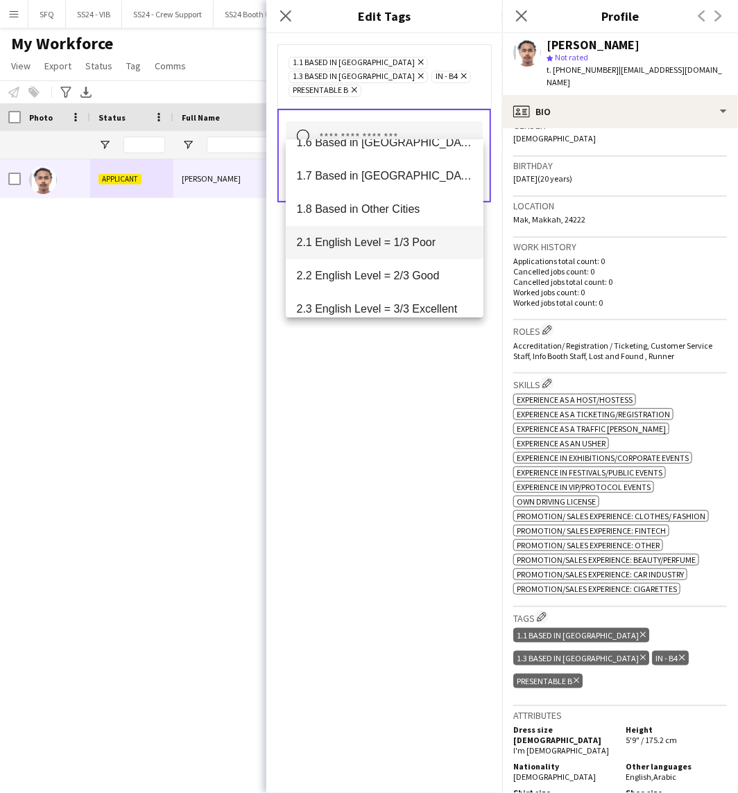
scroll to position [154, 0]
click at [409, 277] on span "2.2 English Level = 2/3 Good" at bounding box center [385, 274] width 176 height 13
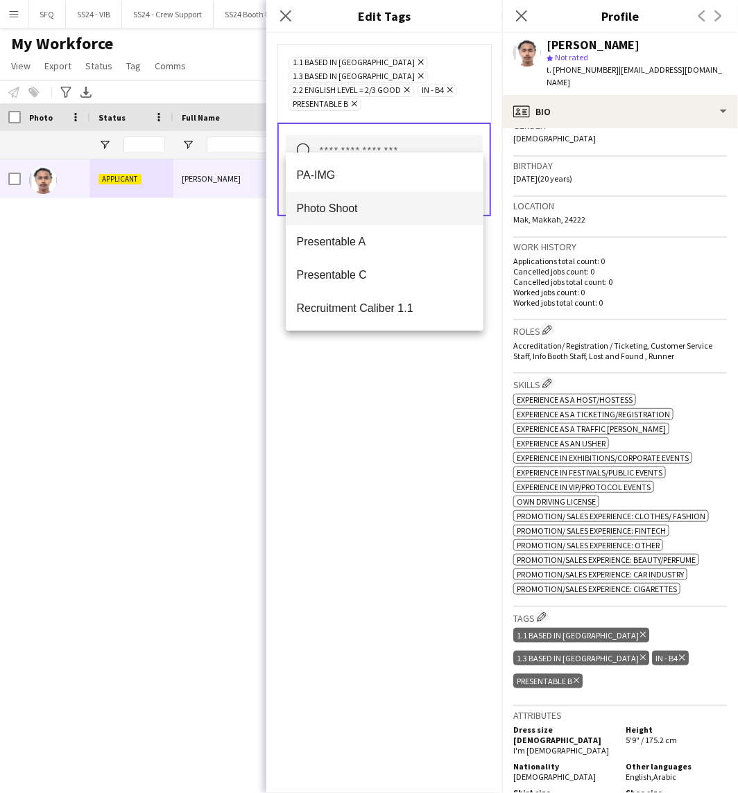
scroll to position [1900, 0]
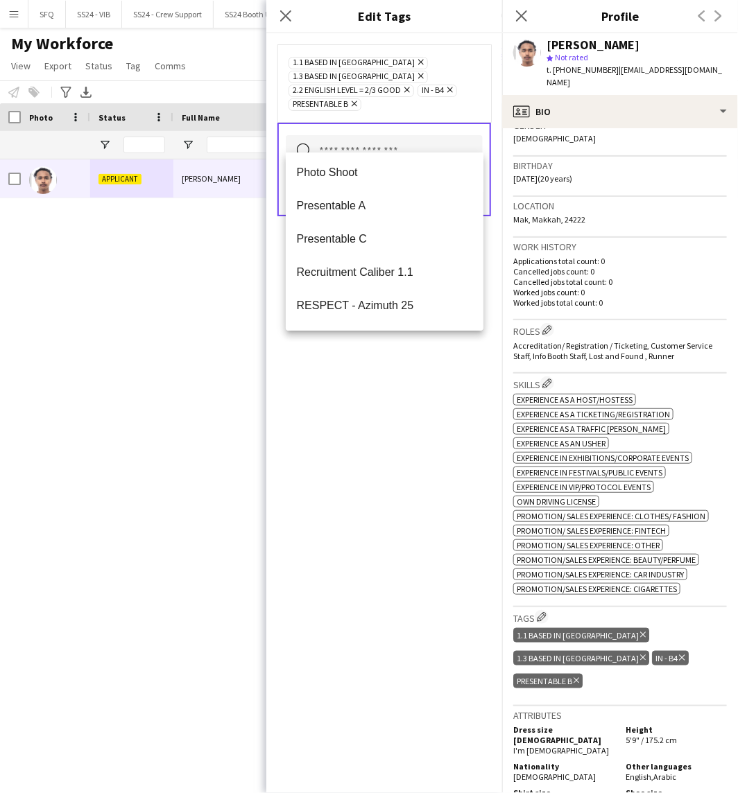
drag, startPoint x: 455, startPoint y: 408, endPoint x: 454, endPoint y: 393, distance: 15.3
click at [454, 406] on div "1.1 Based in [GEOGRAPHIC_DATA] Remove 1.3 Based in [GEOGRAPHIC_DATA] Remove 2.2…" at bounding box center [384, 413] width 236 height 760
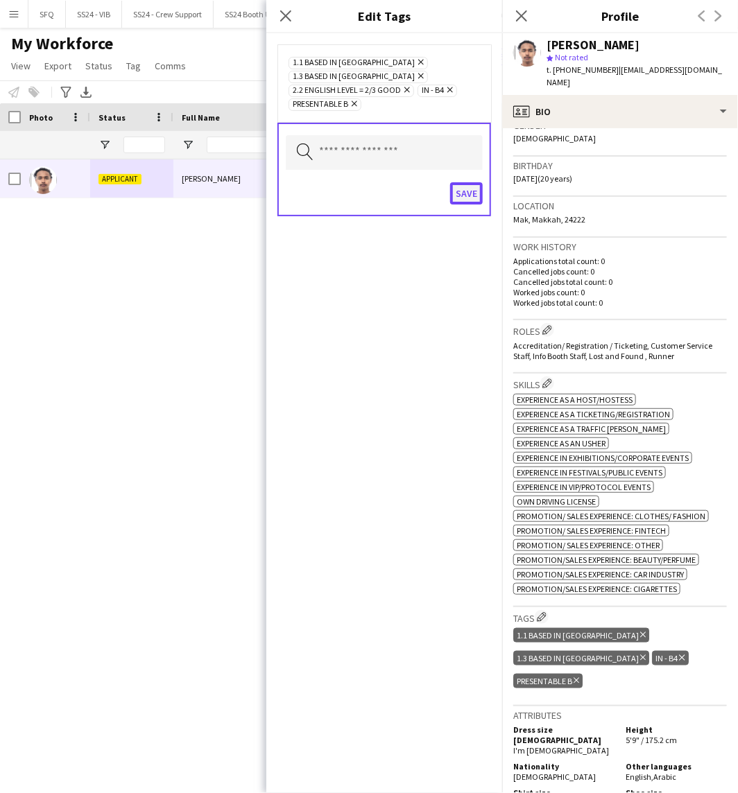
click at [465, 182] on button "Save" at bounding box center [466, 193] width 33 height 22
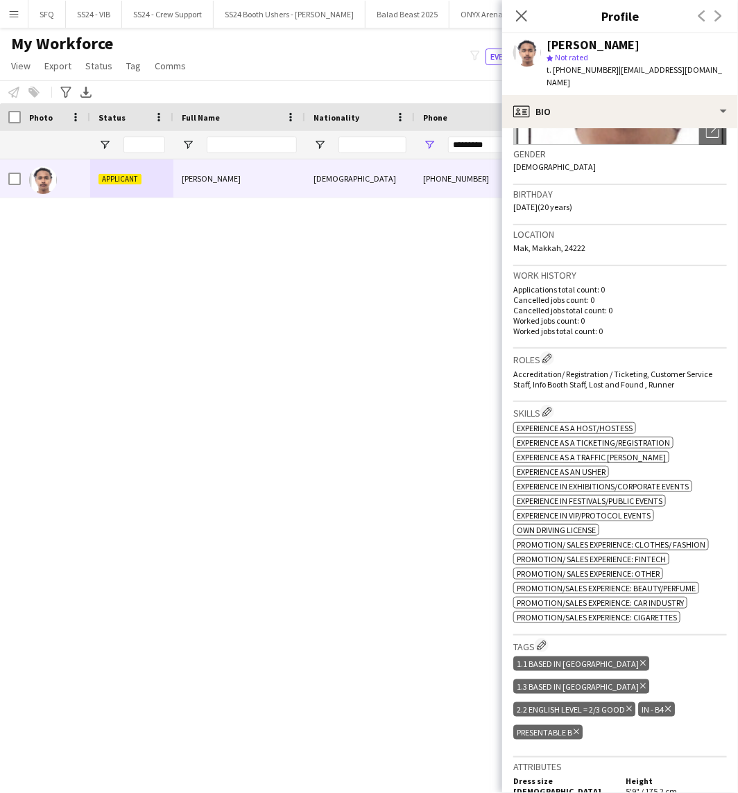
scroll to position [385, 0]
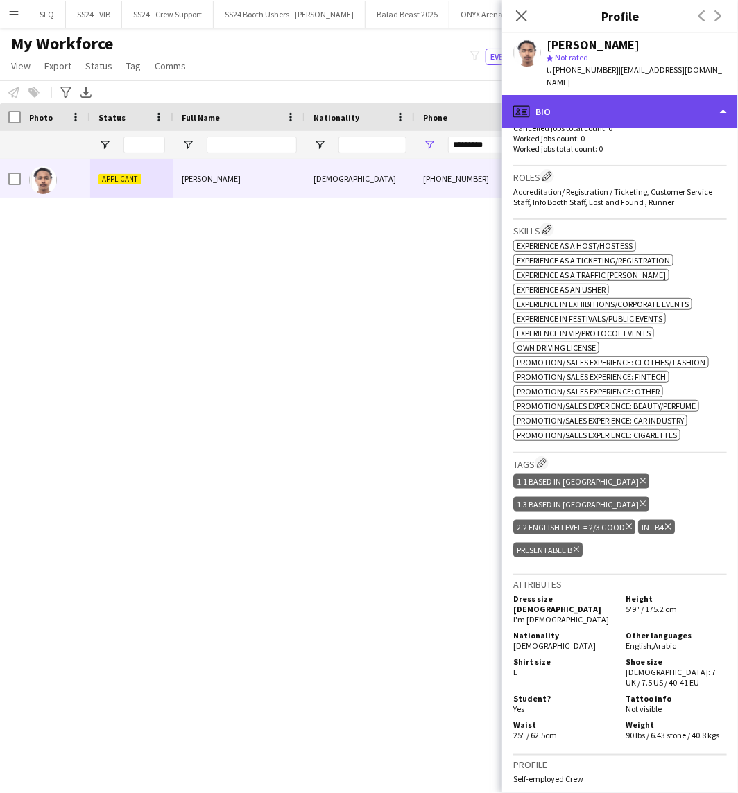
click at [675, 104] on div "profile Bio" at bounding box center [620, 111] width 236 height 33
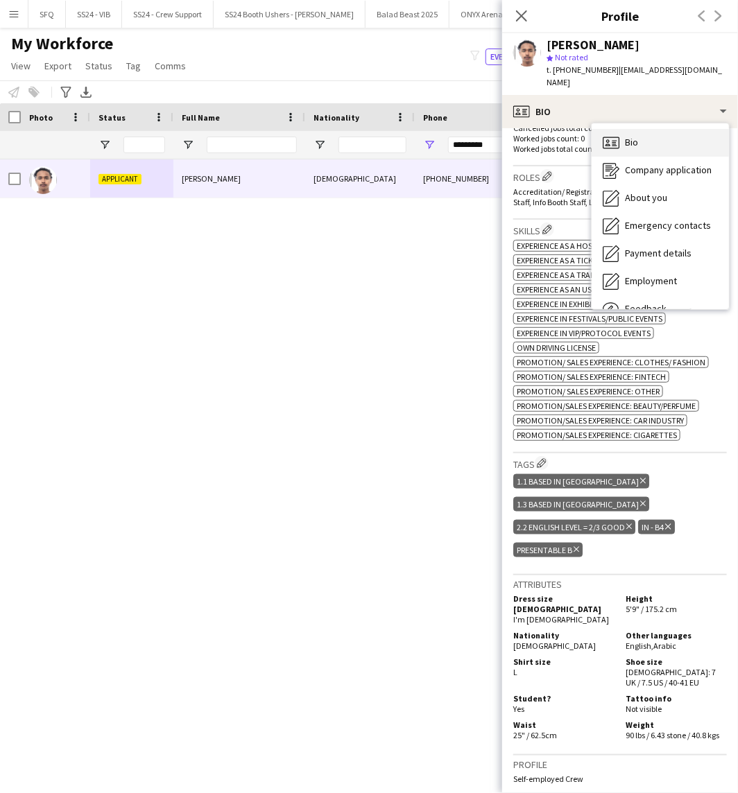
click at [645, 141] on div "Bio Bio" at bounding box center [660, 143] width 137 height 28
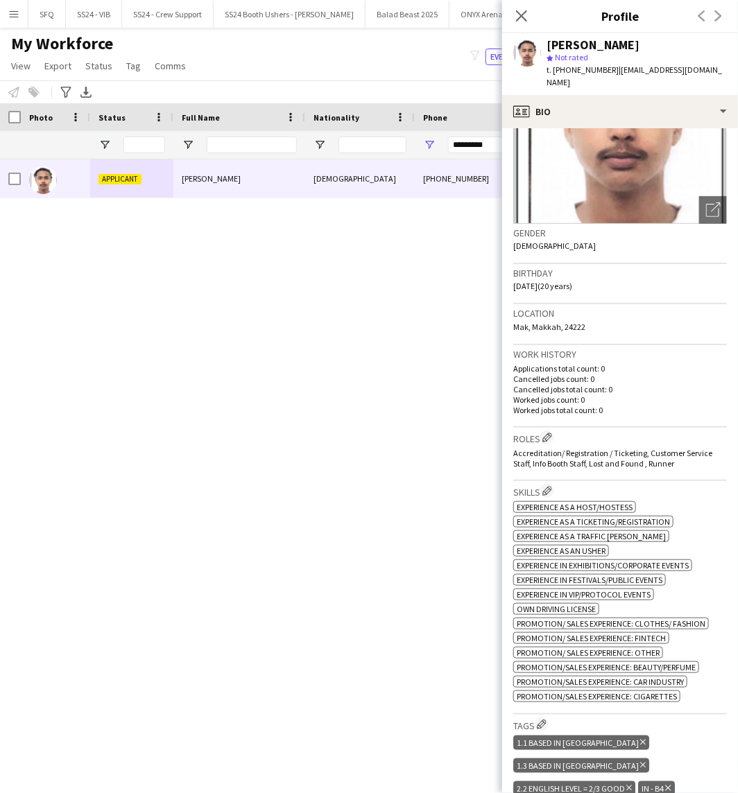
scroll to position [0, 0]
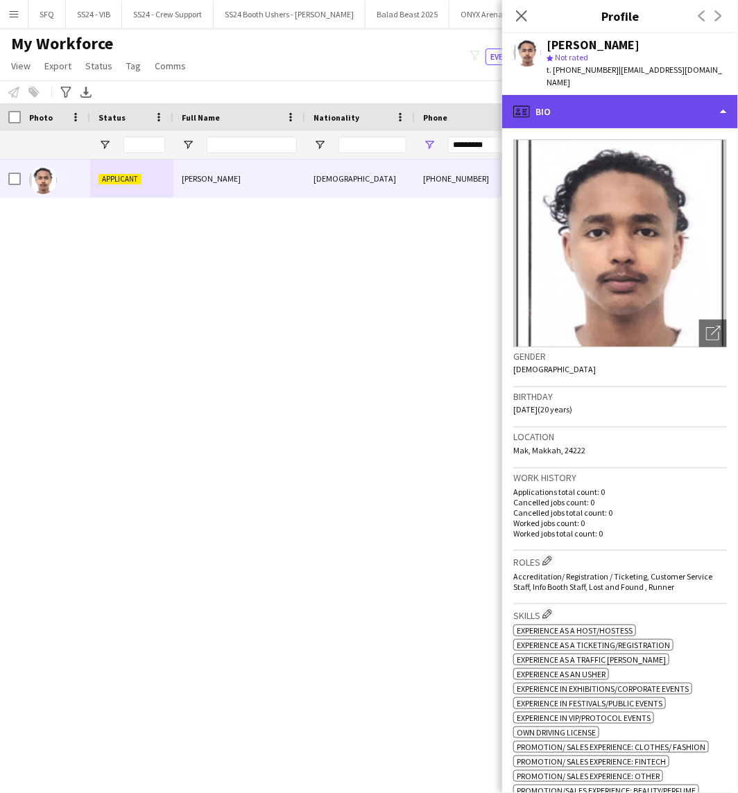
click at [590, 95] on div "profile Bio" at bounding box center [620, 111] width 236 height 33
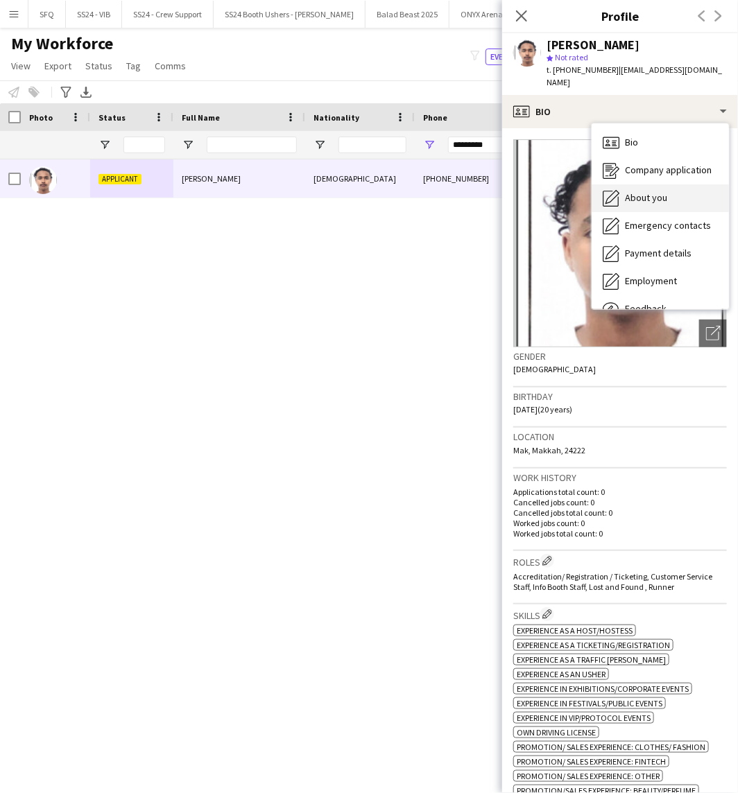
click at [642, 191] on span "About you" at bounding box center [646, 197] width 42 height 12
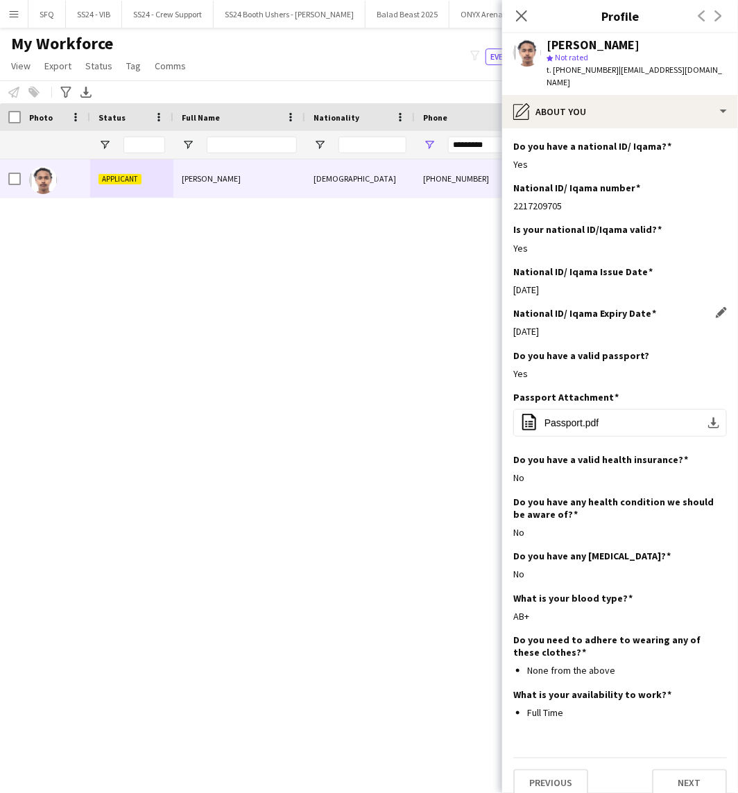
scroll to position [397, 0]
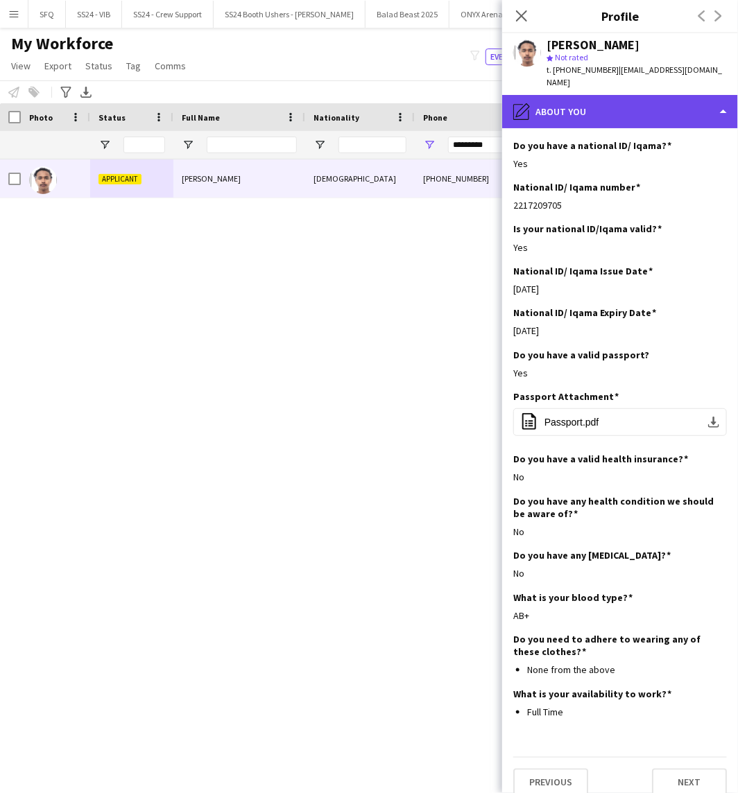
click at [587, 101] on div "pencil4 About you" at bounding box center [620, 111] width 236 height 33
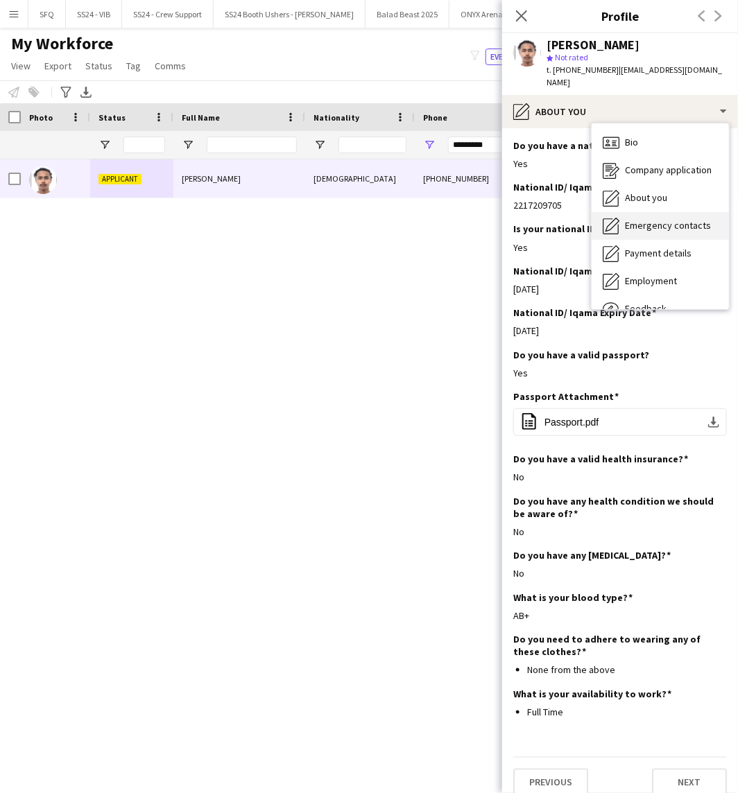
click at [654, 219] on span "Emergency contacts" at bounding box center [668, 225] width 86 height 12
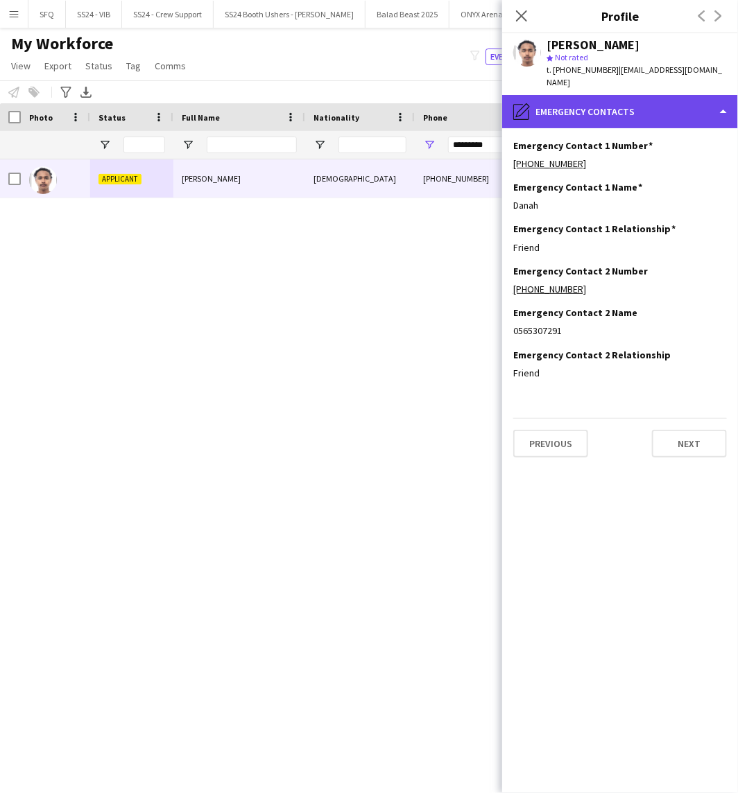
click at [612, 105] on div "pencil4 Emergency contacts" at bounding box center [620, 111] width 236 height 33
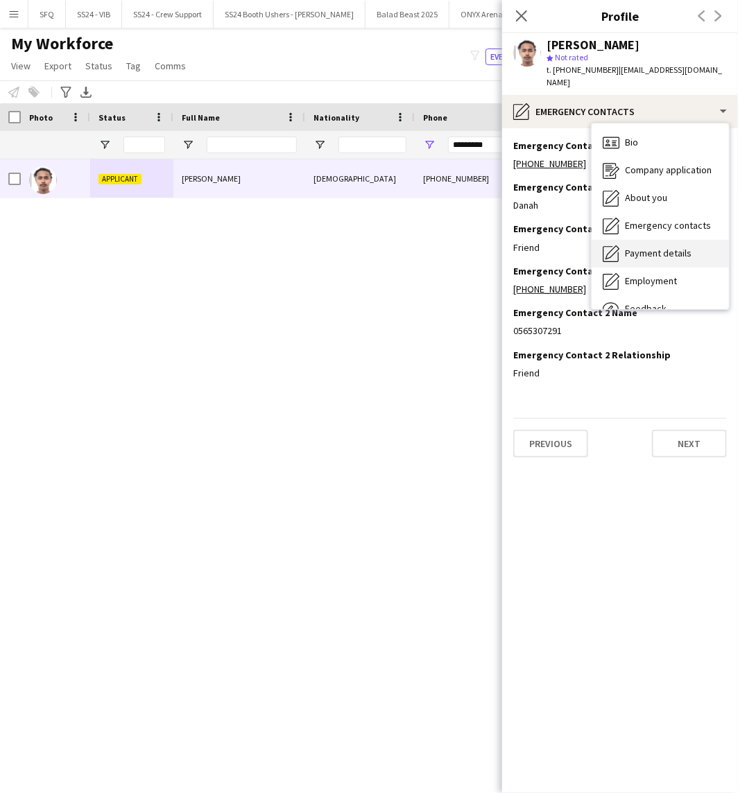
click at [640, 247] on span "Payment details" at bounding box center [658, 253] width 67 height 12
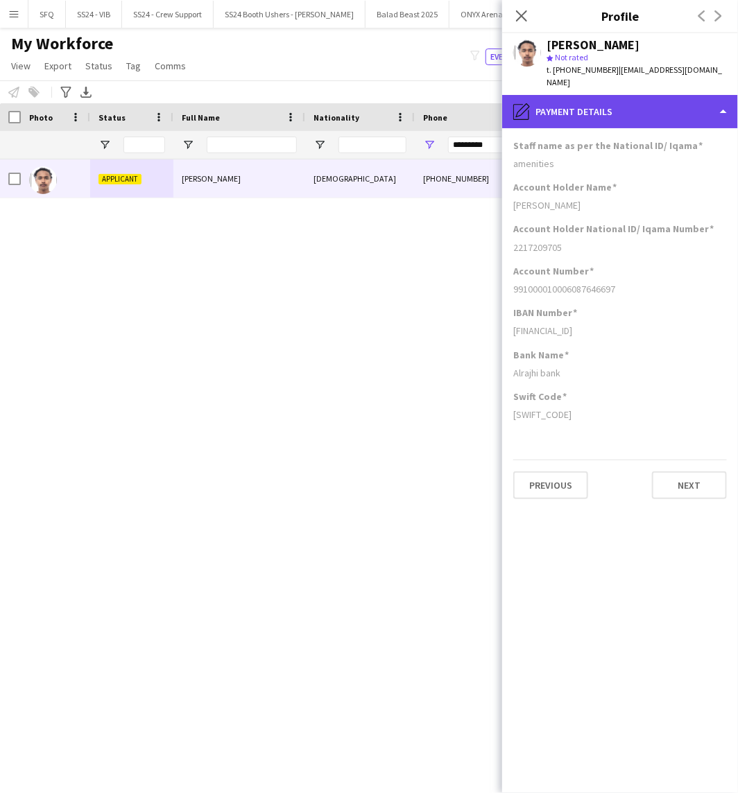
click at [637, 97] on div "pencil4 Payment details" at bounding box center [620, 111] width 236 height 33
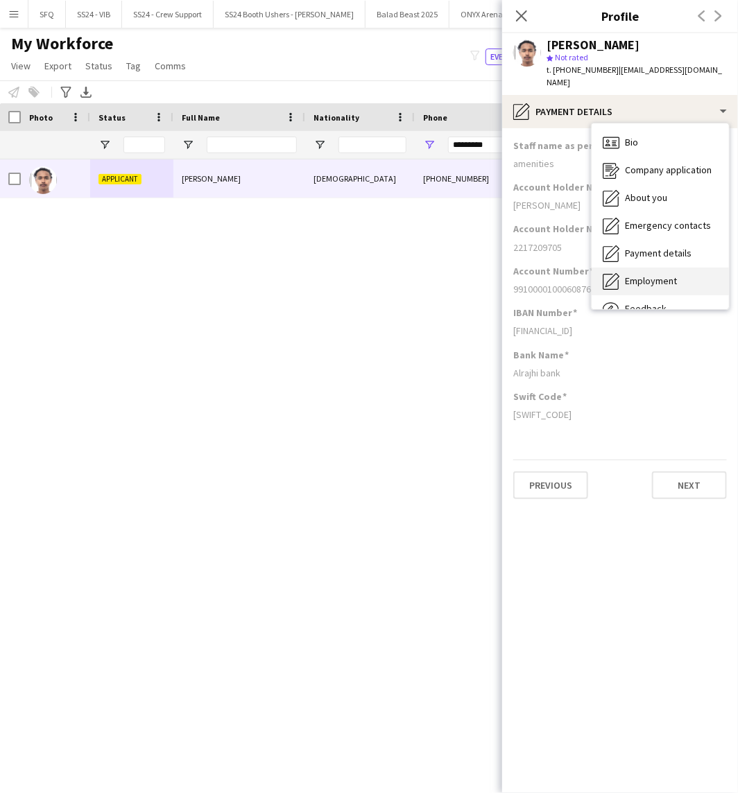
click at [694, 274] on div "Employment Employment" at bounding box center [660, 282] width 137 height 28
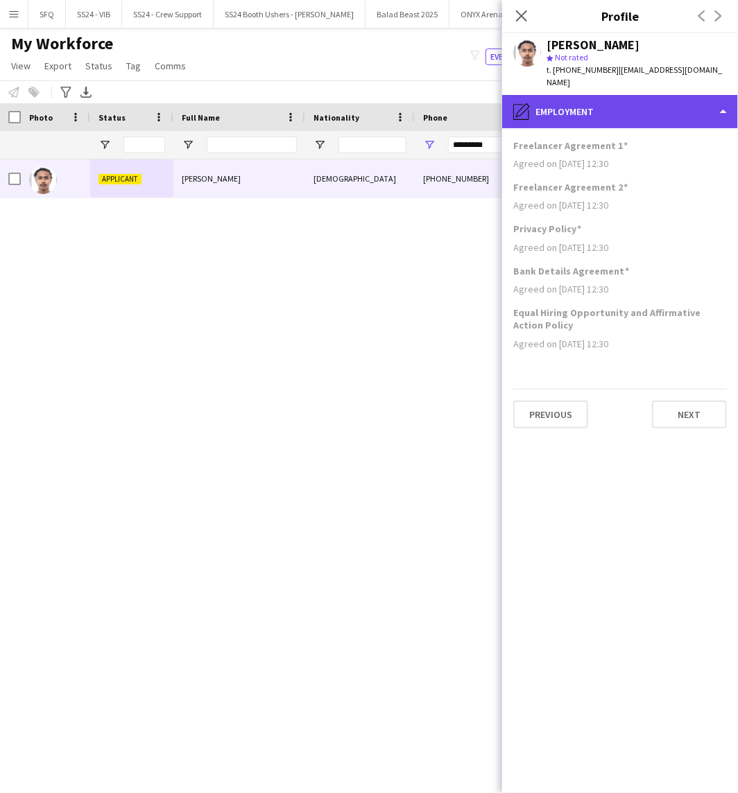
click at [578, 110] on div "pencil4 Employment" at bounding box center [620, 111] width 236 height 33
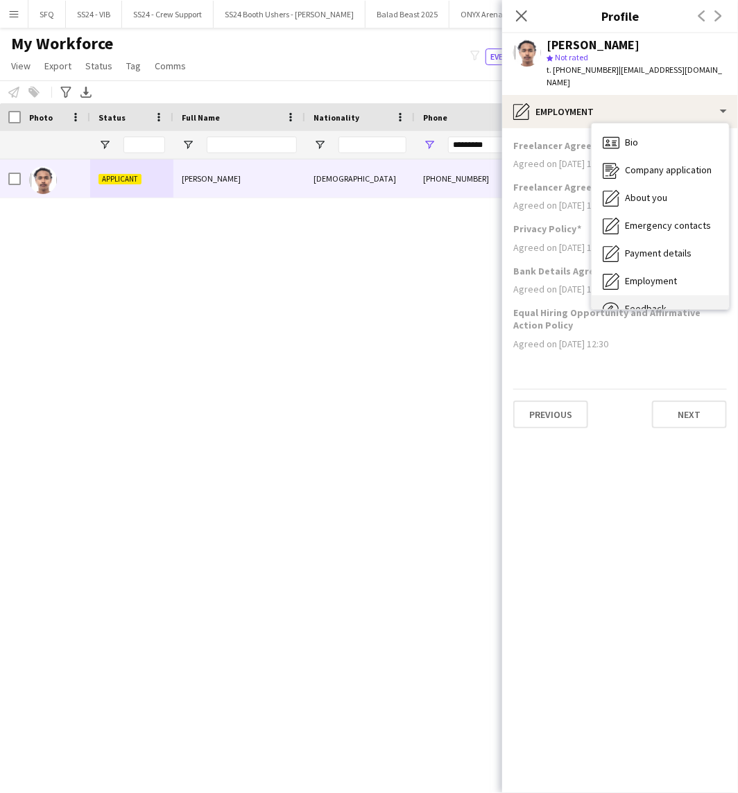
click at [669, 295] on div "Feedback Feedback" at bounding box center [660, 309] width 137 height 28
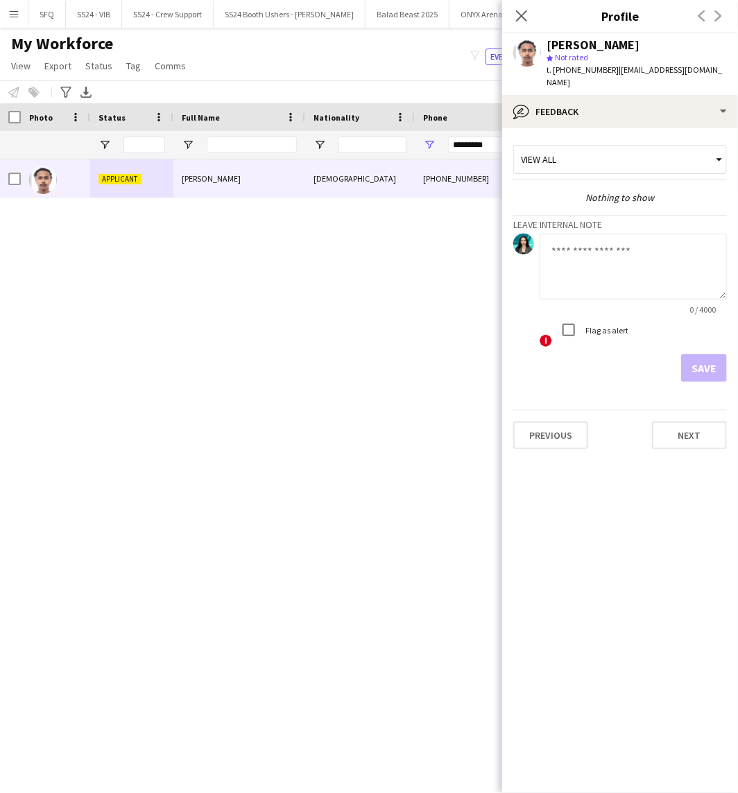
click at [571, 261] on textarea at bounding box center [633, 267] width 187 height 66
click at [570, 243] on textarea "**********" at bounding box center [633, 267] width 187 height 66
click at [566, 243] on textarea "**********" at bounding box center [633, 267] width 187 height 66
type textarea "**********"
click at [708, 354] on button "Save" at bounding box center [704, 368] width 46 height 28
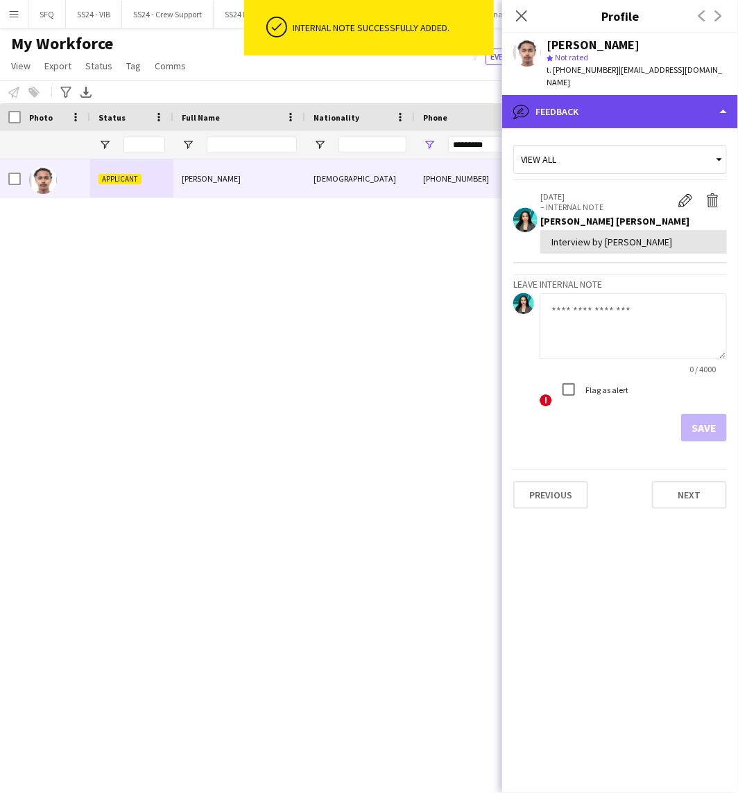
click at [631, 106] on div "bubble-pencil Feedback" at bounding box center [620, 111] width 236 height 33
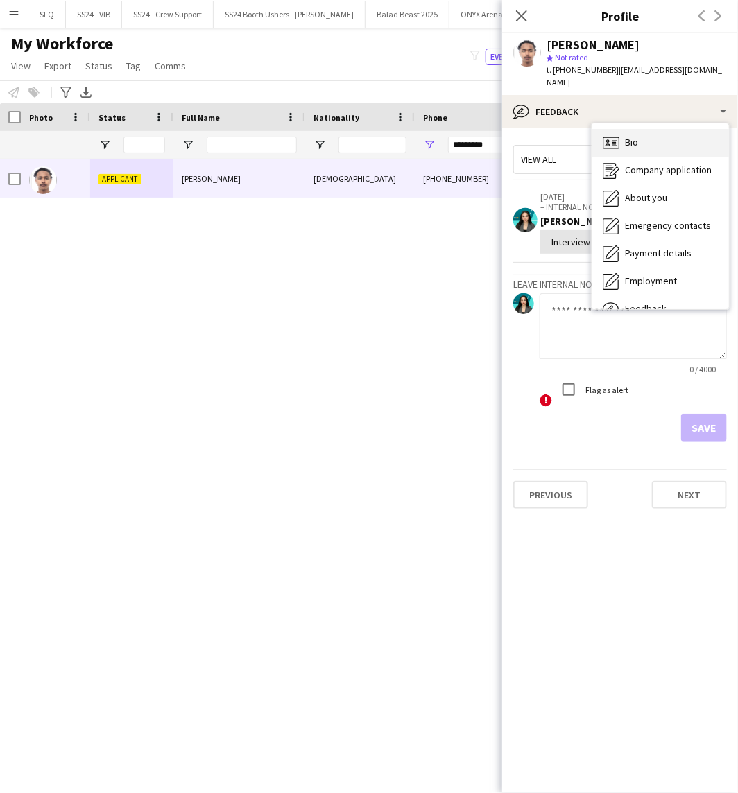
click at [645, 129] on div "Bio Bio" at bounding box center [660, 143] width 137 height 28
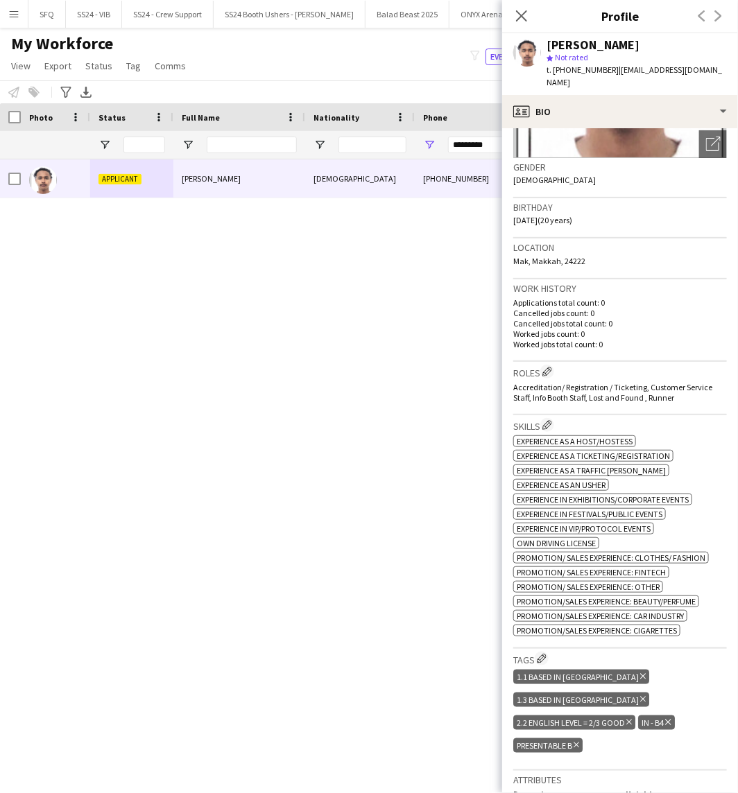
scroll to position [231, 0]
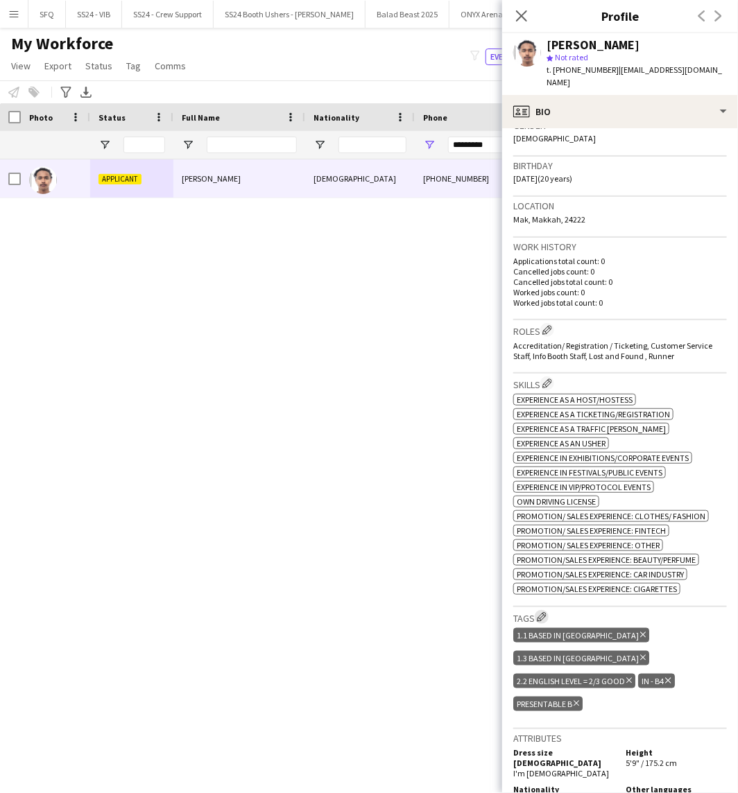
click at [545, 612] on app-icon "Edit crew company tags" at bounding box center [542, 617] width 10 height 10
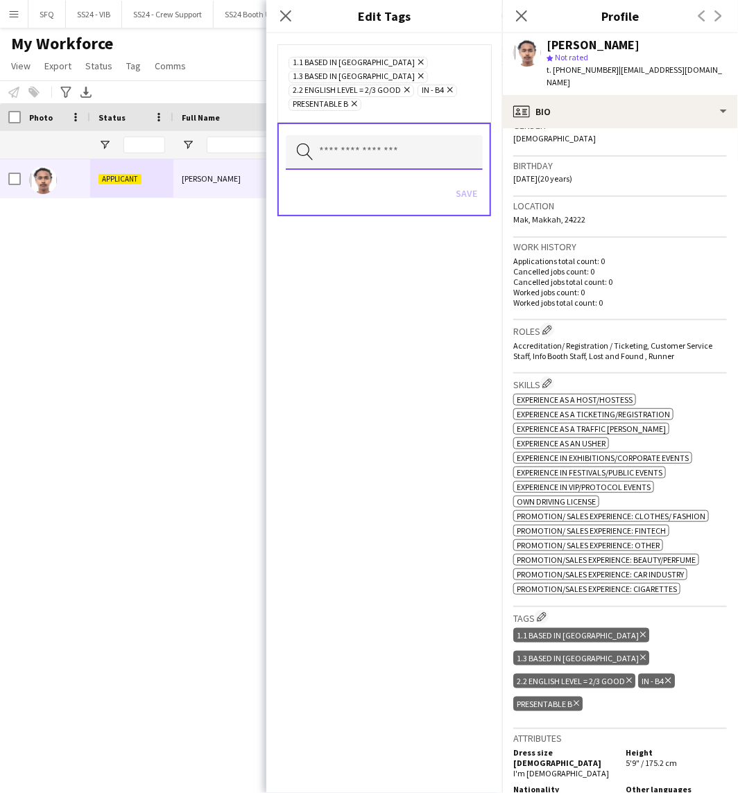
click at [414, 135] on input "text" at bounding box center [384, 152] width 197 height 35
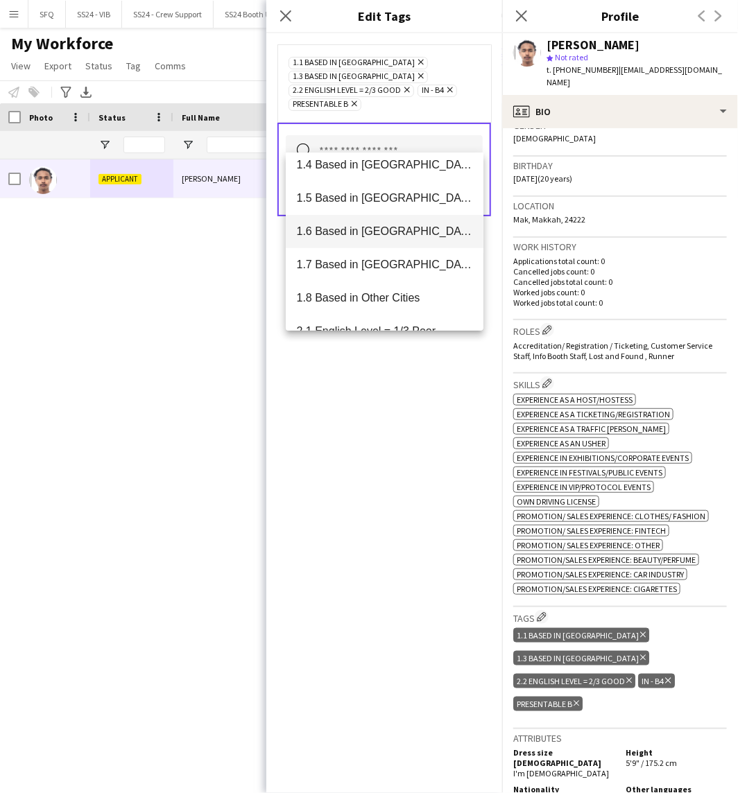
scroll to position [154, 0]
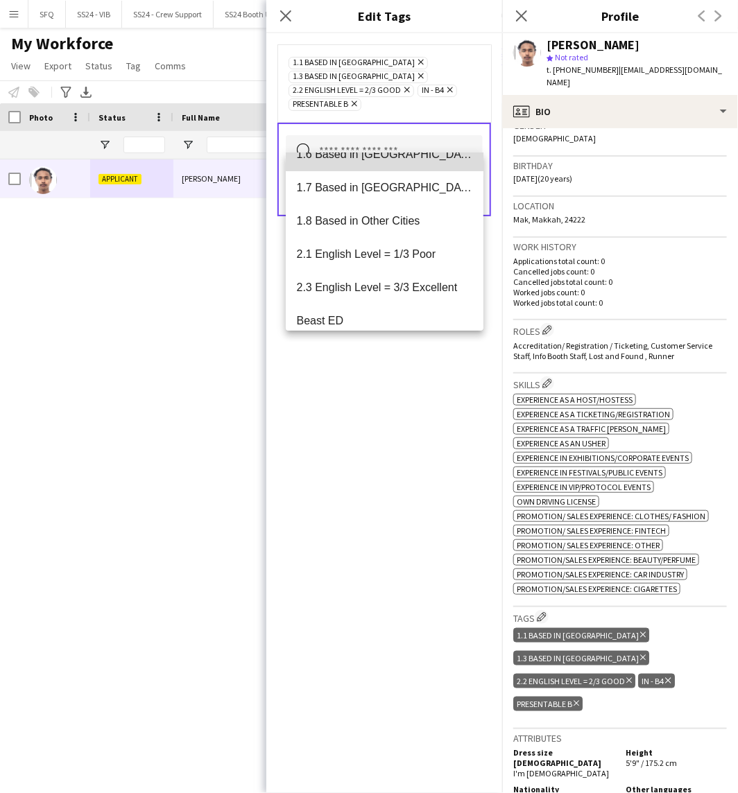
click at [390, 160] on span "1.6 Based in [GEOGRAPHIC_DATA]" at bounding box center [385, 154] width 176 height 13
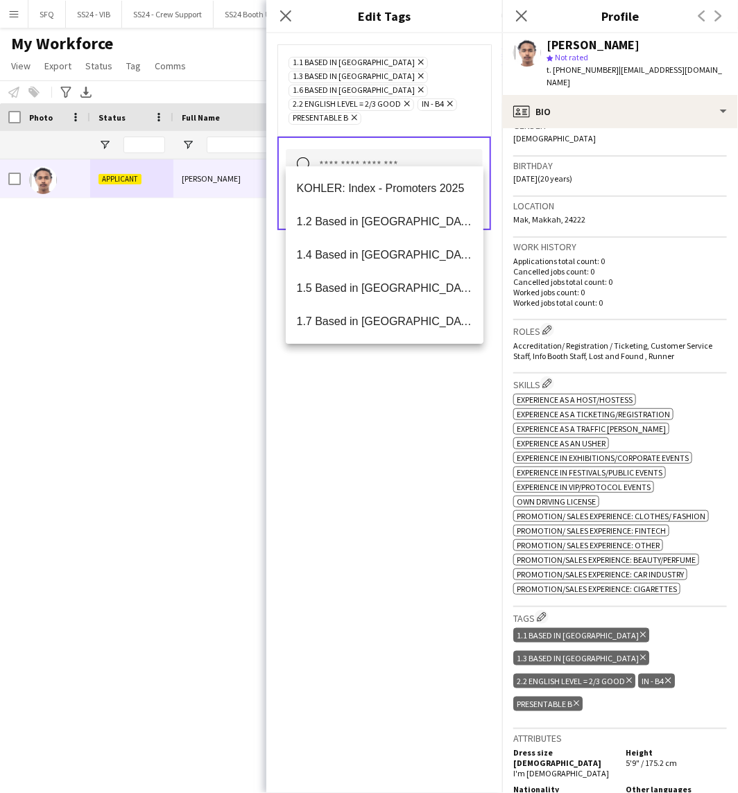
click at [380, 416] on div "1.1 Based in [GEOGRAPHIC_DATA] Remove 1.3 Based in [GEOGRAPHIC_DATA] Remove 1.6…" at bounding box center [384, 413] width 236 height 760
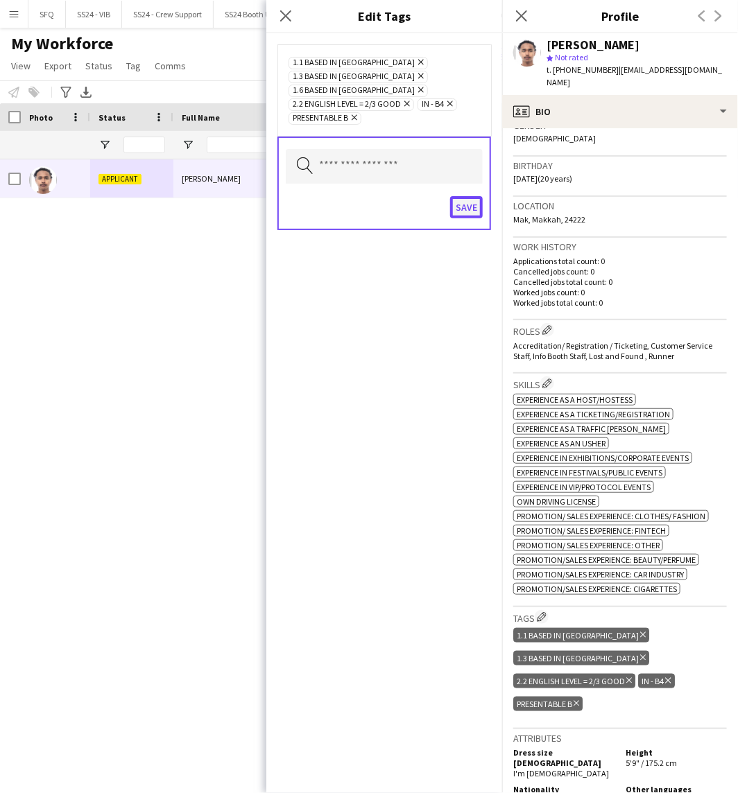
click at [463, 196] on button "Save" at bounding box center [466, 207] width 33 height 22
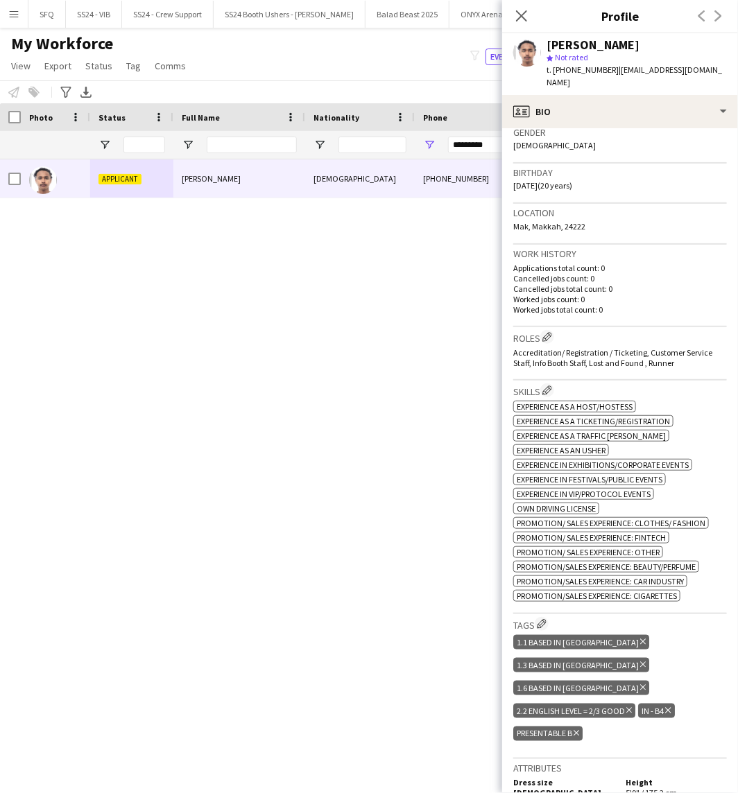
scroll to position [0, 0]
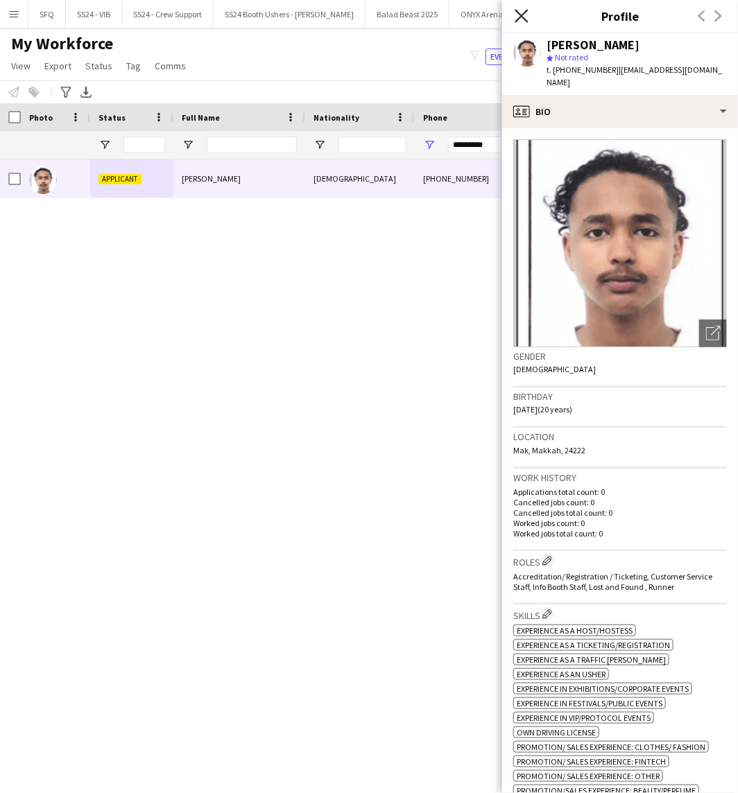
click at [524, 15] on icon "Close pop-in" at bounding box center [521, 15] width 13 height 13
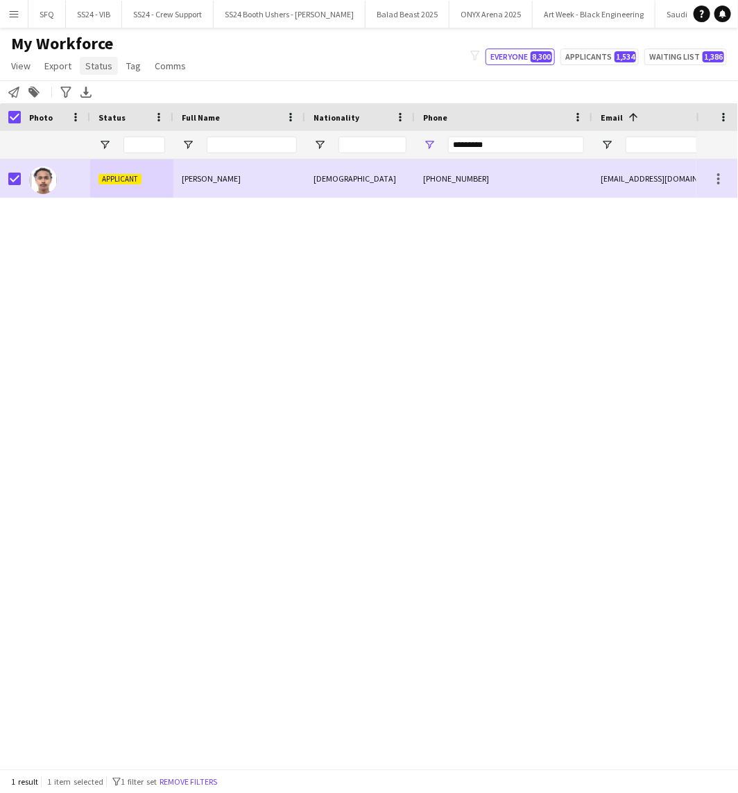
click at [96, 66] on span "Status" at bounding box center [98, 66] width 27 height 12
click at [149, 103] on link "Edit" at bounding box center [128, 95] width 97 height 29
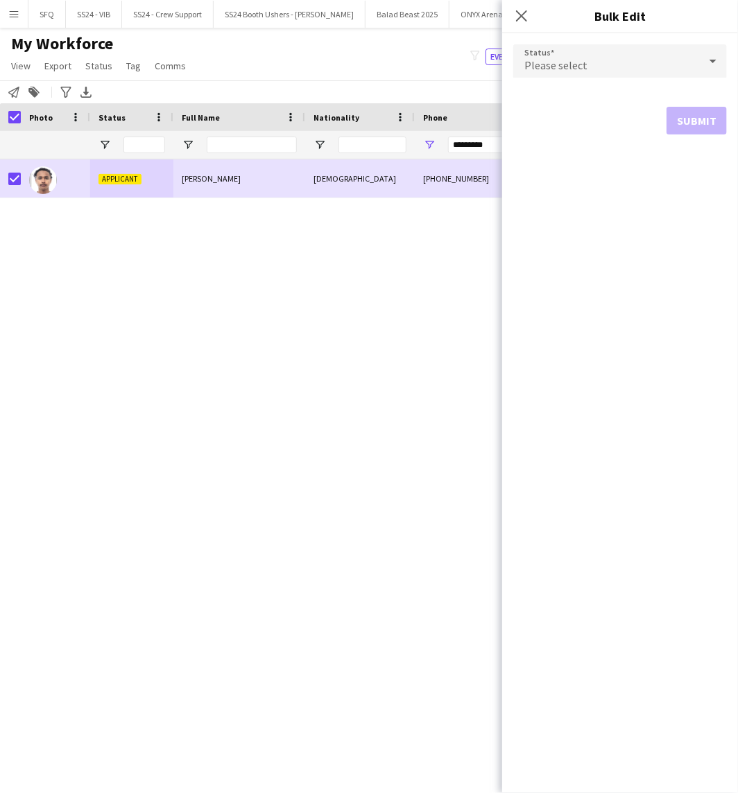
click at [541, 51] on div "Please select" at bounding box center [606, 60] width 186 height 33
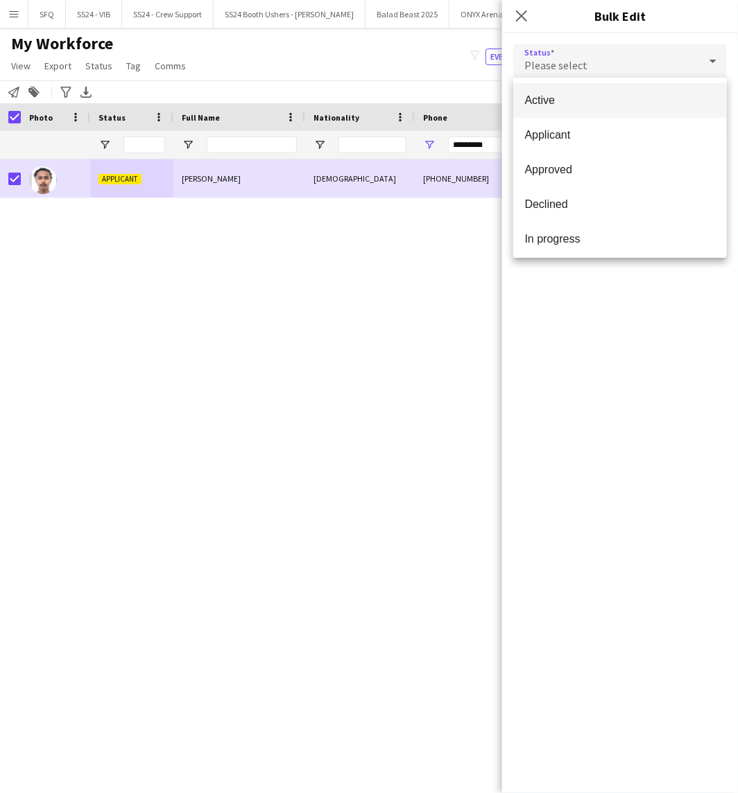
click at [551, 100] on span "Active" at bounding box center [619, 100] width 191 height 13
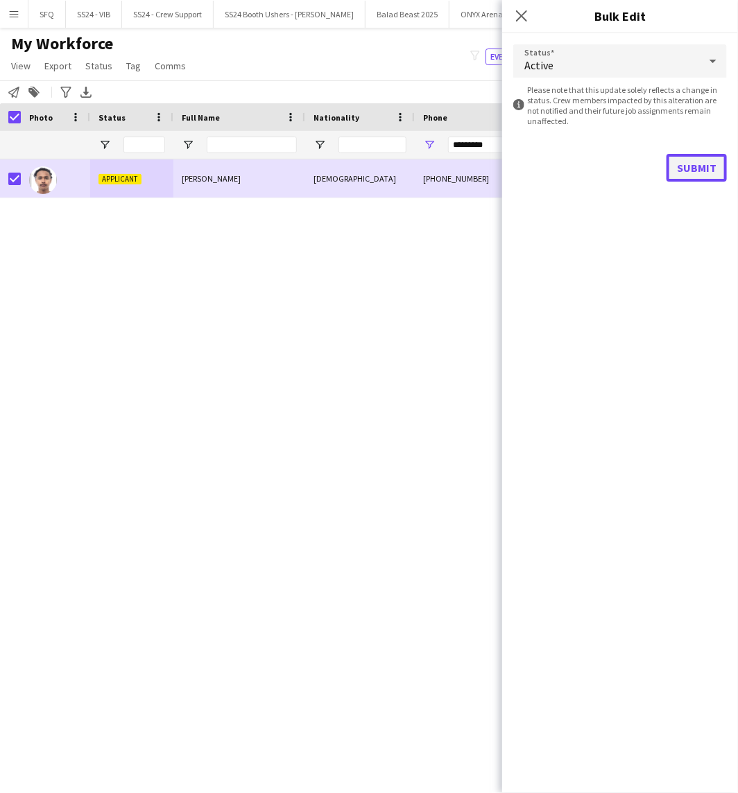
click at [716, 173] on button "Submit" at bounding box center [696, 168] width 60 height 28
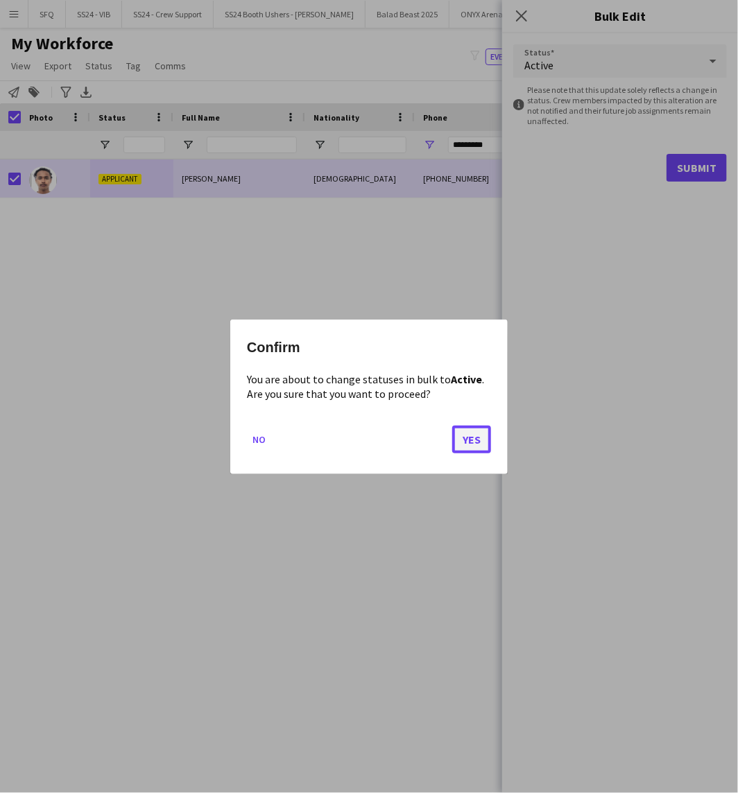
click at [480, 441] on button "Yes" at bounding box center [471, 439] width 39 height 28
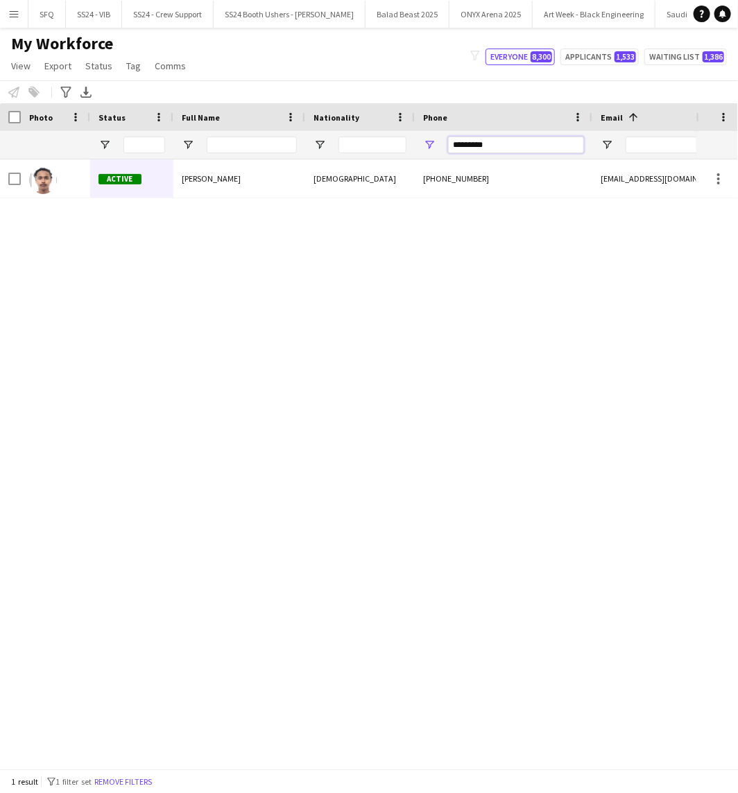
click at [516, 141] on input "*********" at bounding box center [516, 145] width 136 height 17
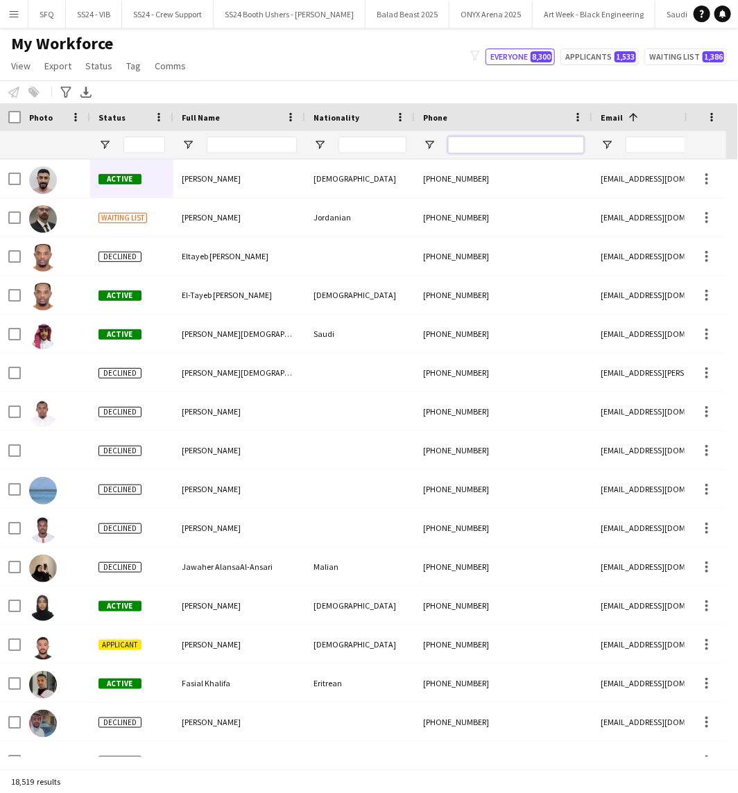
click at [503, 146] on input "Phone Filter Input" at bounding box center [516, 145] width 136 height 17
paste input "*********"
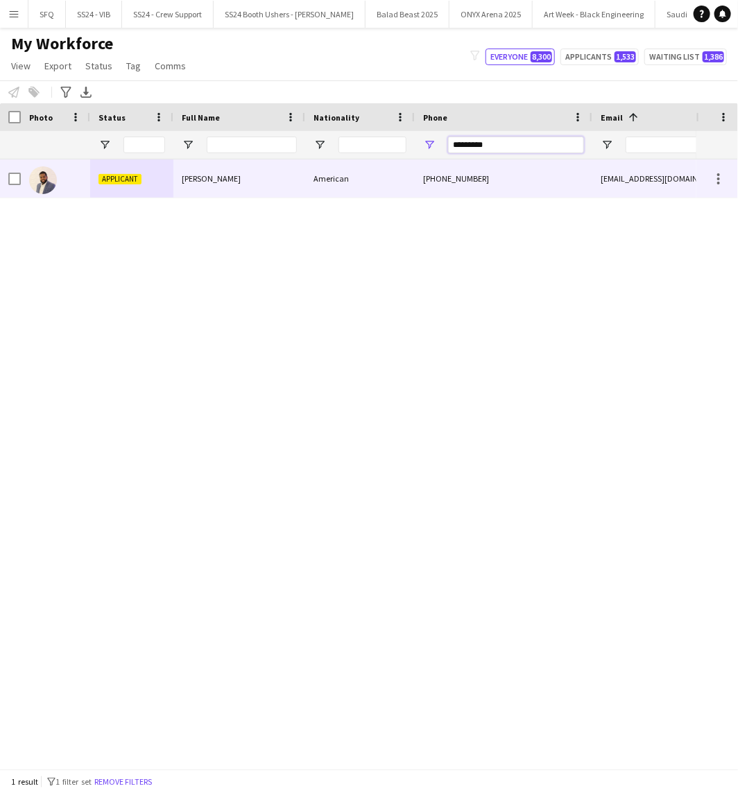
type input "*********"
click at [225, 186] on div "[PERSON_NAME]" at bounding box center [239, 179] width 132 height 38
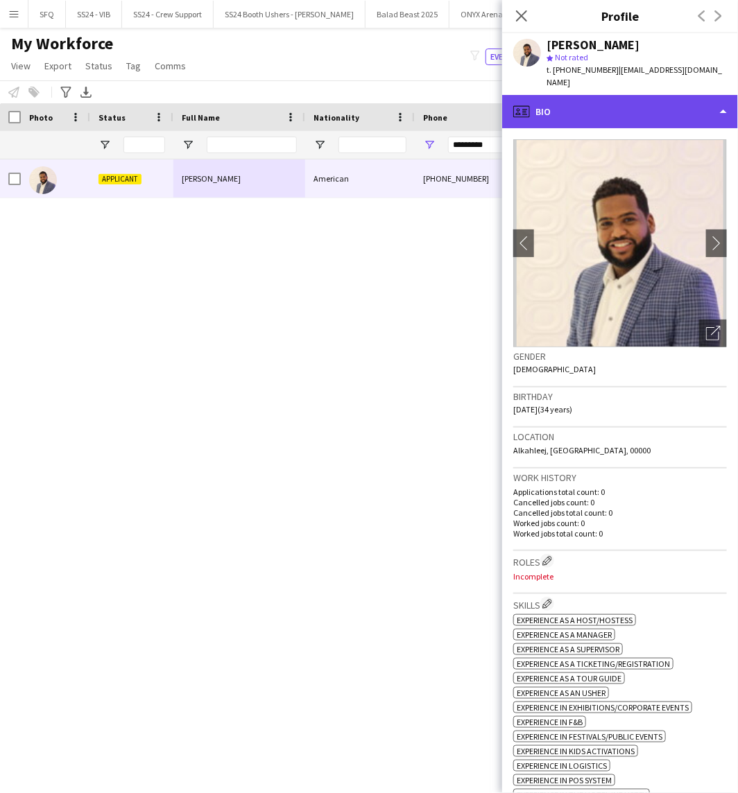
click at [611, 100] on div "profile Bio" at bounding box center [620, 111] width 236 height 33
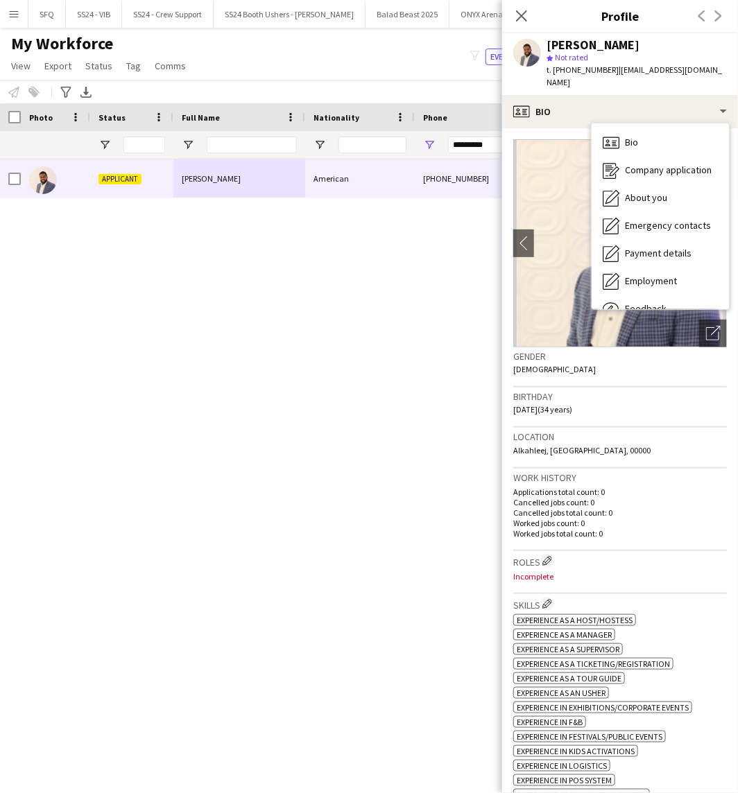
click at [682, 371] on div "Gender [DEMOGRAPHIC_DATA]" at bounding box center [620, 367] width 214 height 40
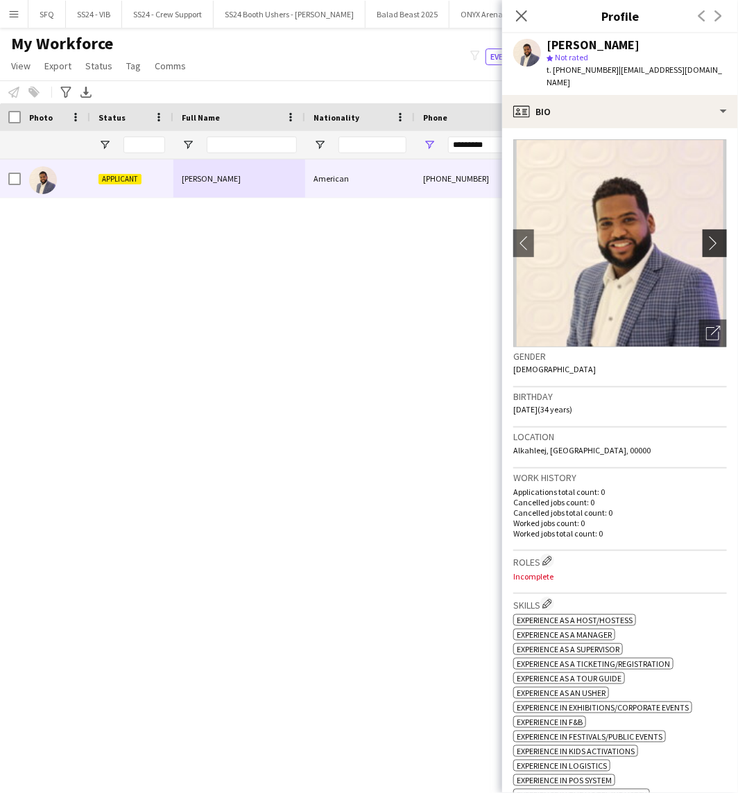
click at [706, 236] on app-icon "chevron-right" at bounding box center [716, 243] width 21 height 15
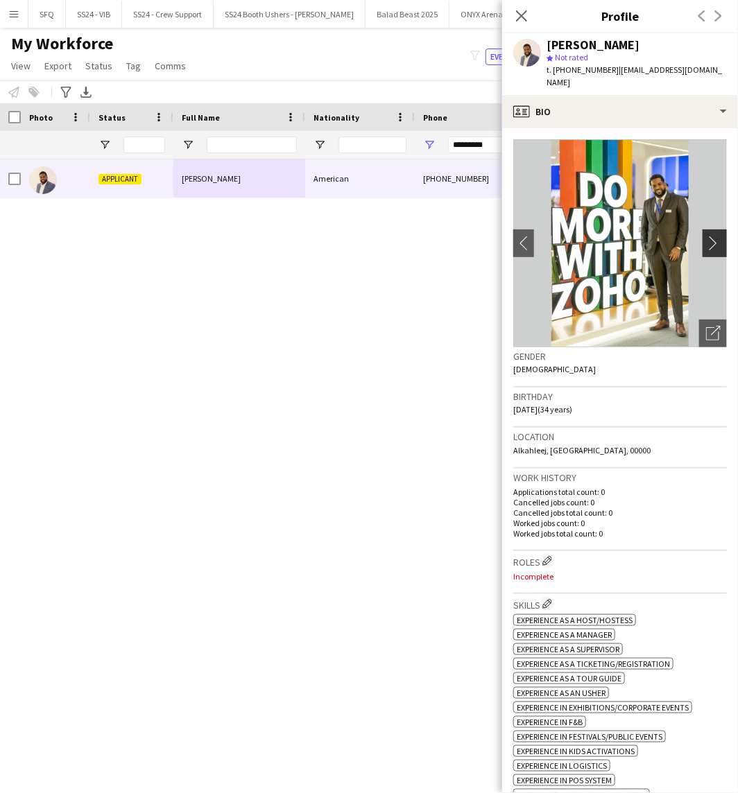
click at [706, 236] on app-icon "chevron-right" at bounding box center [716, 243] width 21 height 15
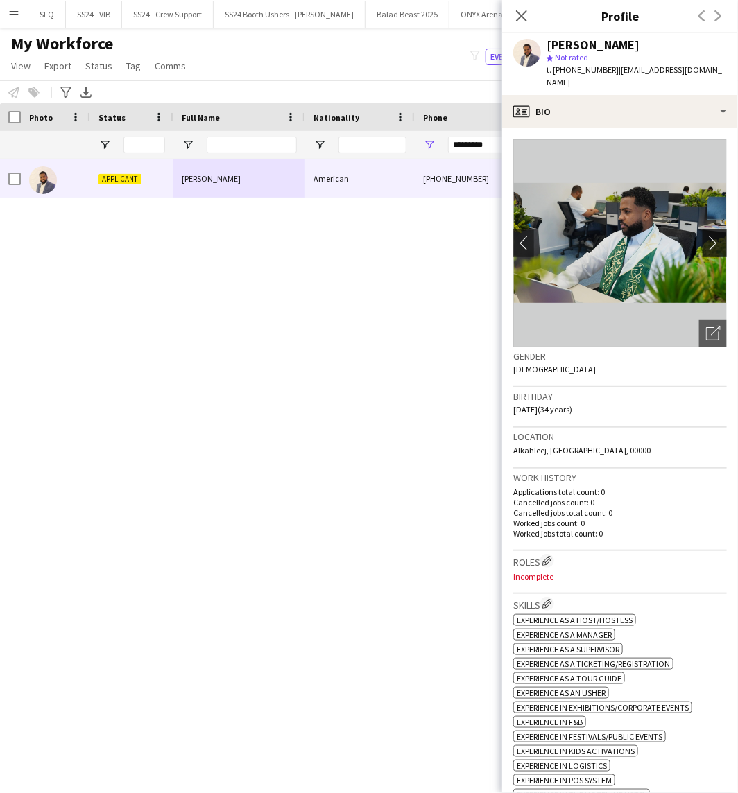
click at [706, 236] on app-icon "chevron-right" at bounding box center [716, 243] width 21 height 15
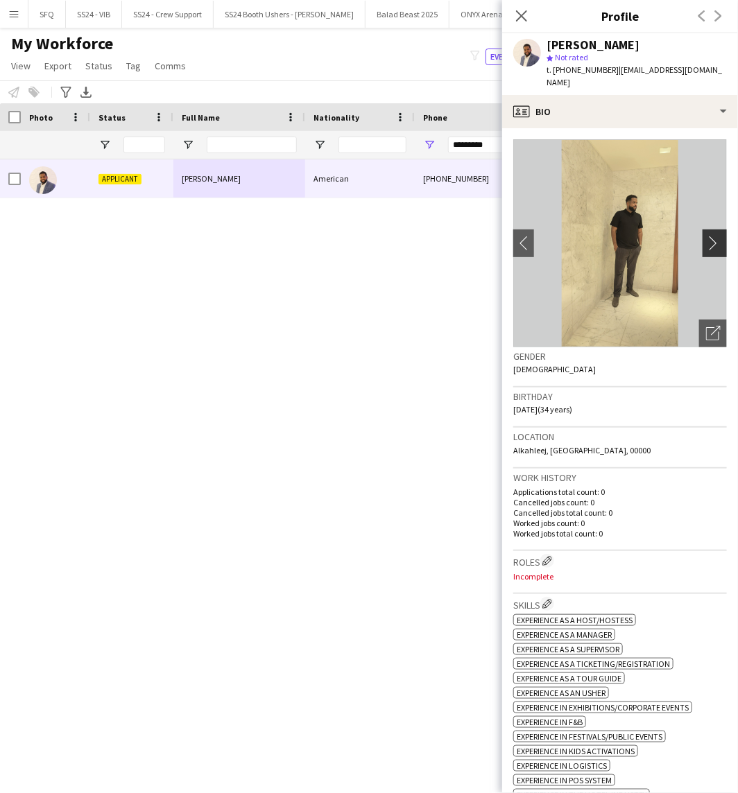
click at [706, 236] on app-icon "chevron-right" at bounding box center [716, 243] width 21 height 15
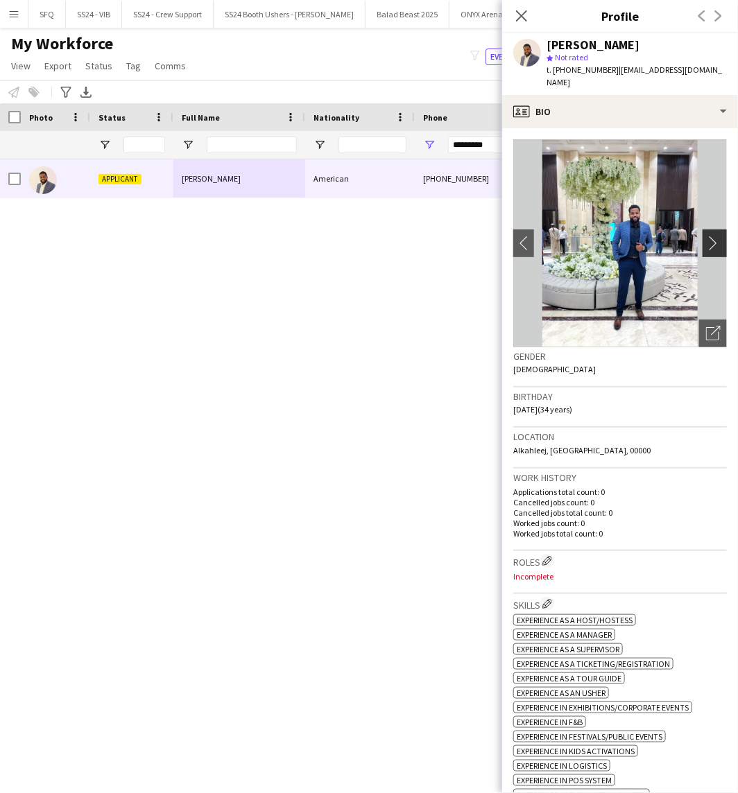
click at [706, 236] on app-icon "chevron-right" at bounding box center [716, 243] width 21 height 15
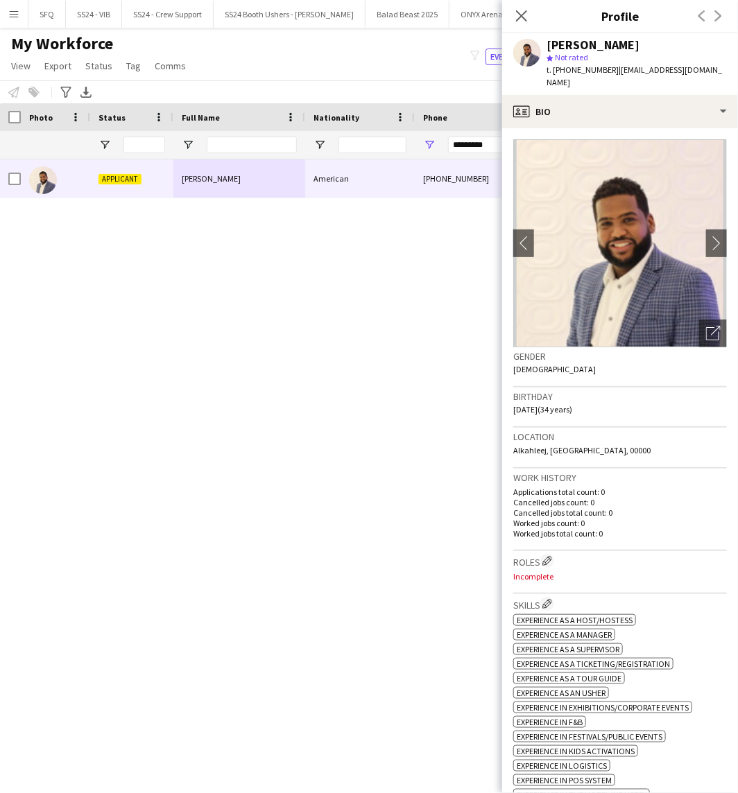
drag, startPoint x: 641, startPoint y: 344, endPoint x: 638, endPoint y: 350, distance: 7.1
click at [641, 350] on h3 "Gender" at bounding box center [620, 356] width 214 height 12
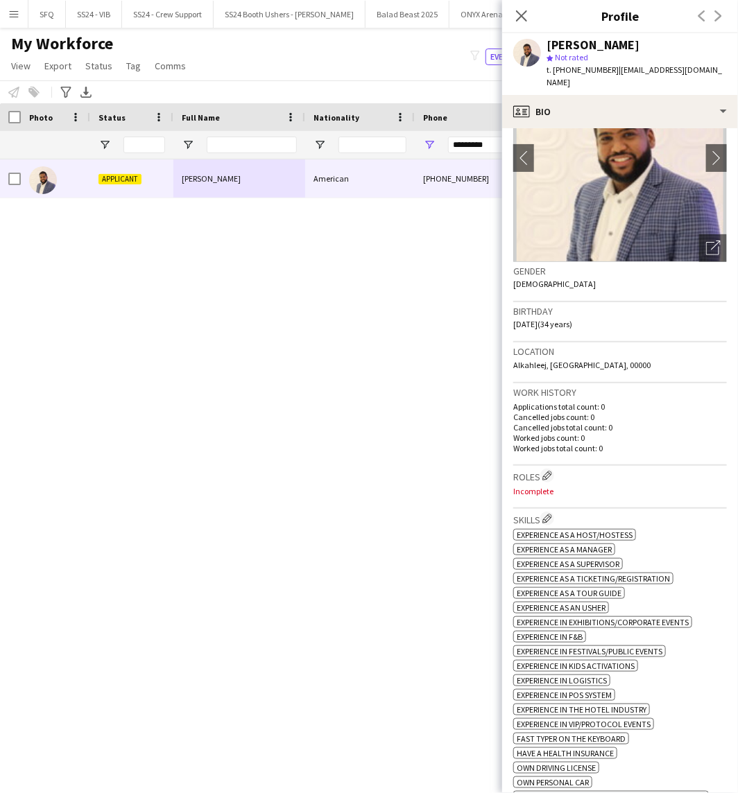
scroll to position [154, 0]
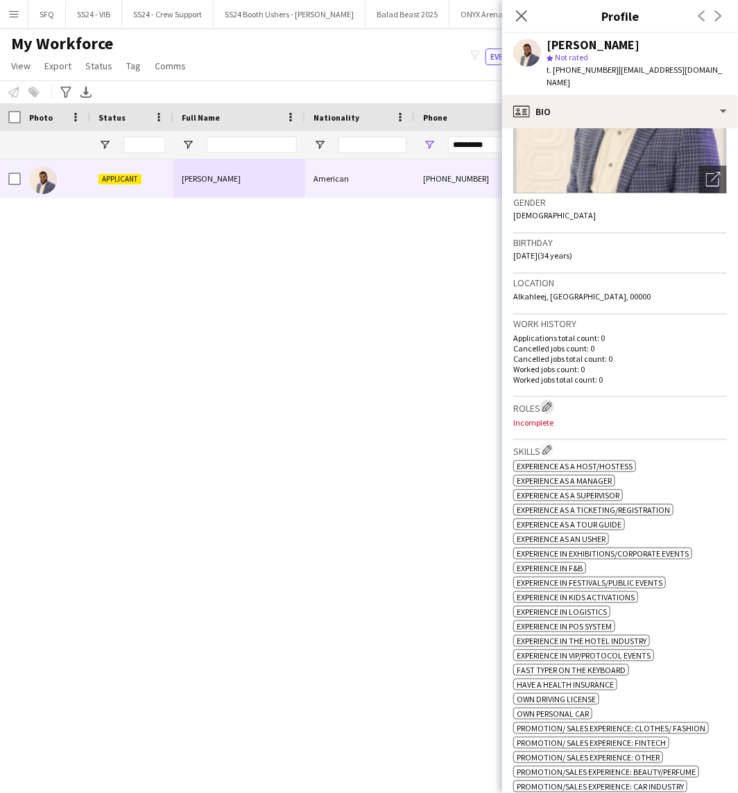
click at [549, 402] on app-icon "Edit crew company roles" at bounding box center [547, 407] width 10 height 10
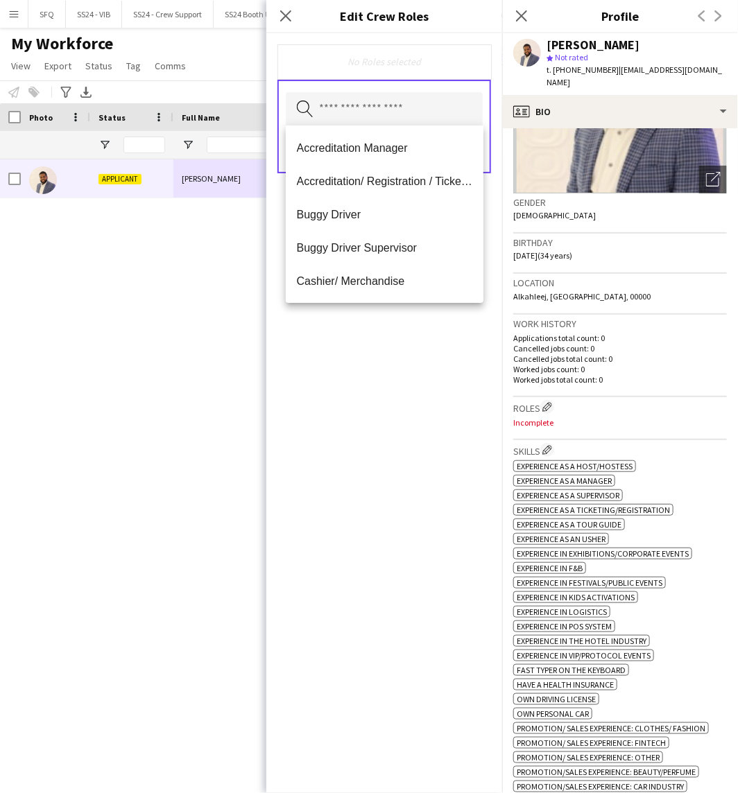
click at [390, 106] on input "text" at bounding box center [384, 109] width 197 height 35
click at [383, 172] on mat-option "Accreditation/ Registration / Ticketing" at bounding box center [385, 180] width 198 height 33
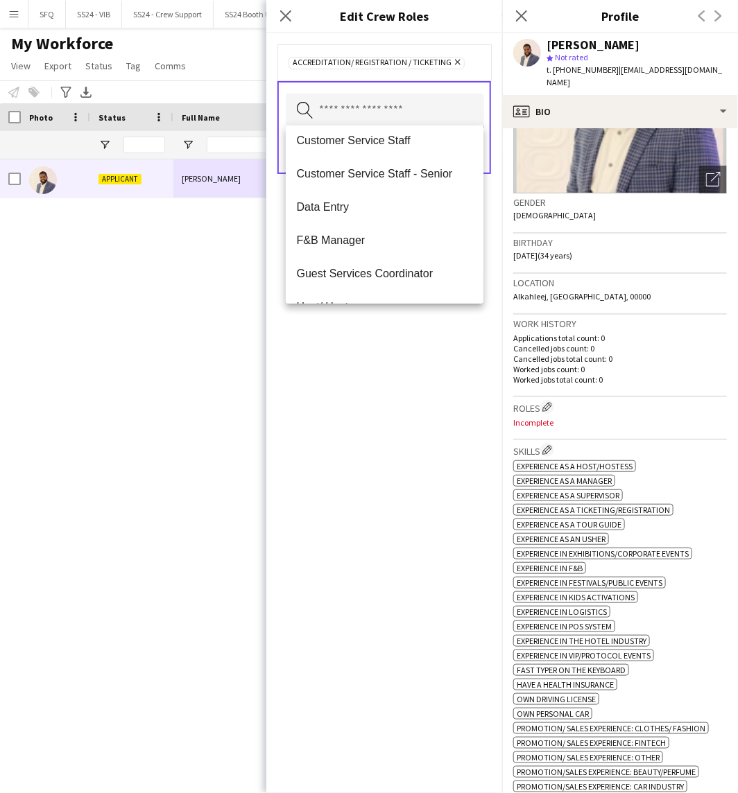
scroll to position [0, 0]
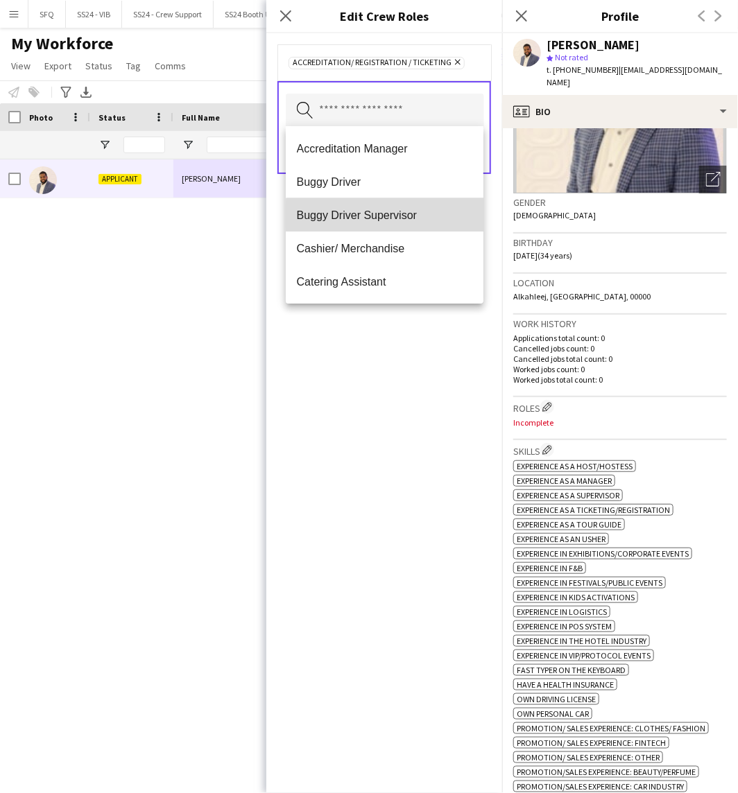
click at [400, 216] on span "Buggy Driver Supervisor" at bounding box center [385, 215] width 176 height 13
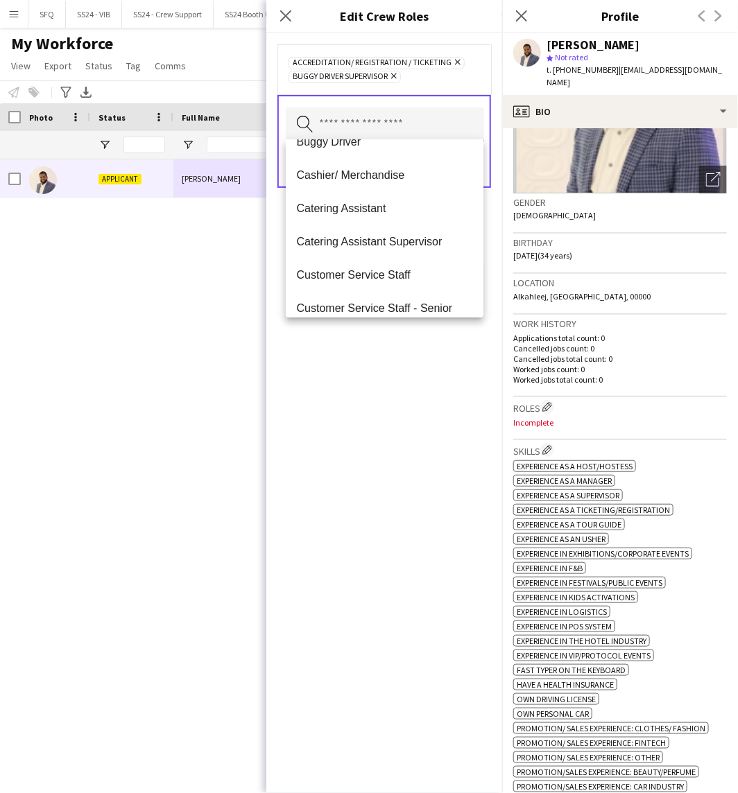
scroll to position [77, 0]
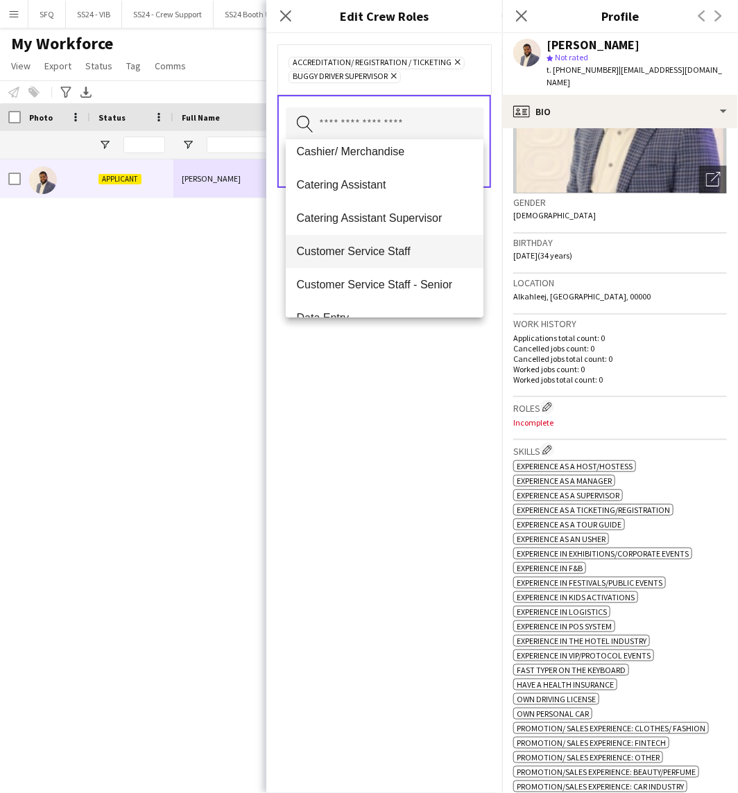
click at [402, 260] on mat-option "Customer Service Staff" at bounding box center [385, 251] width 198 height 33
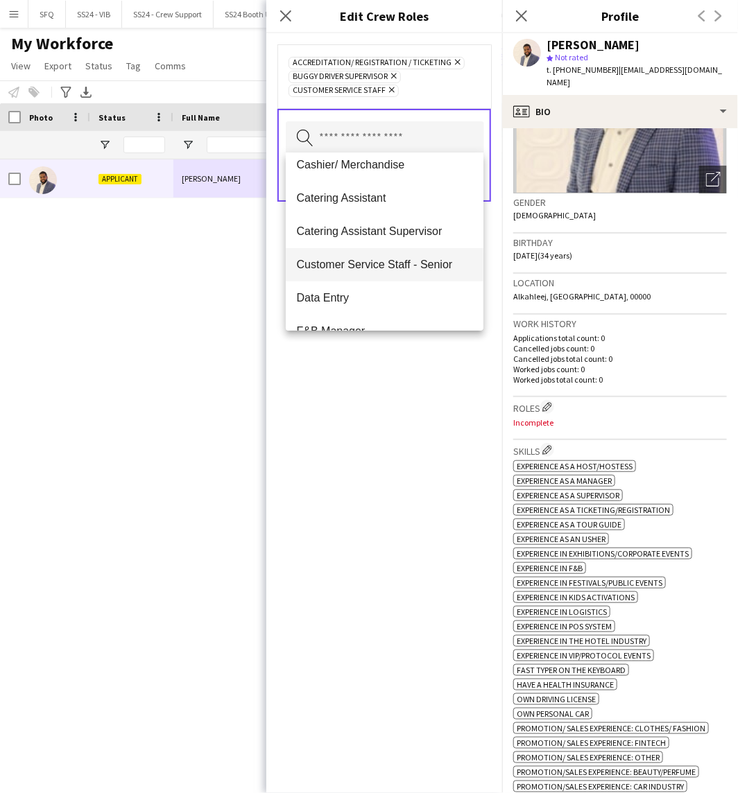
click at [409, 267] on span "Customer Service Staff - Senior" at bounding box center [385, 264] width 176 height 13
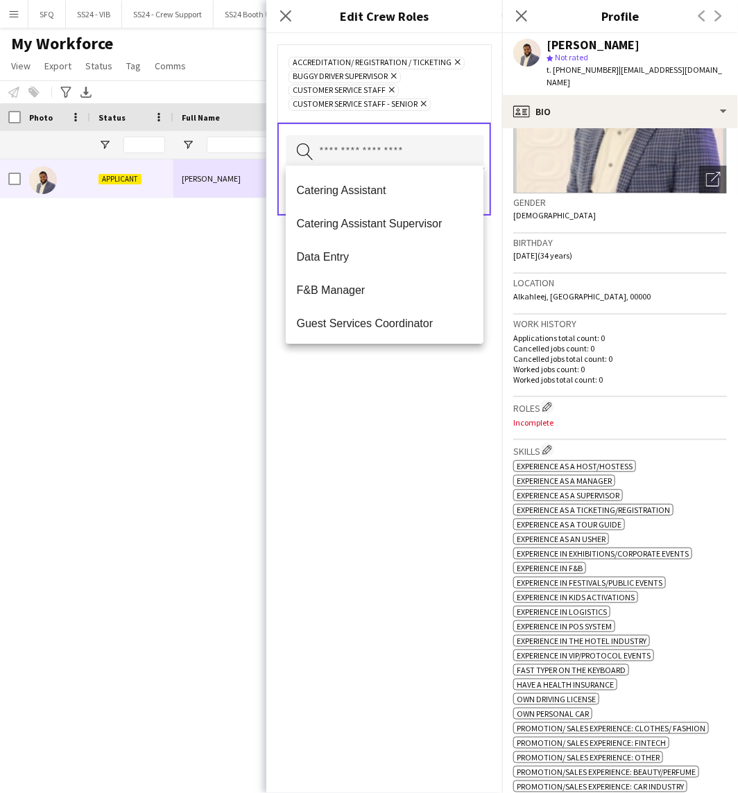
scroll to position [154, 0]
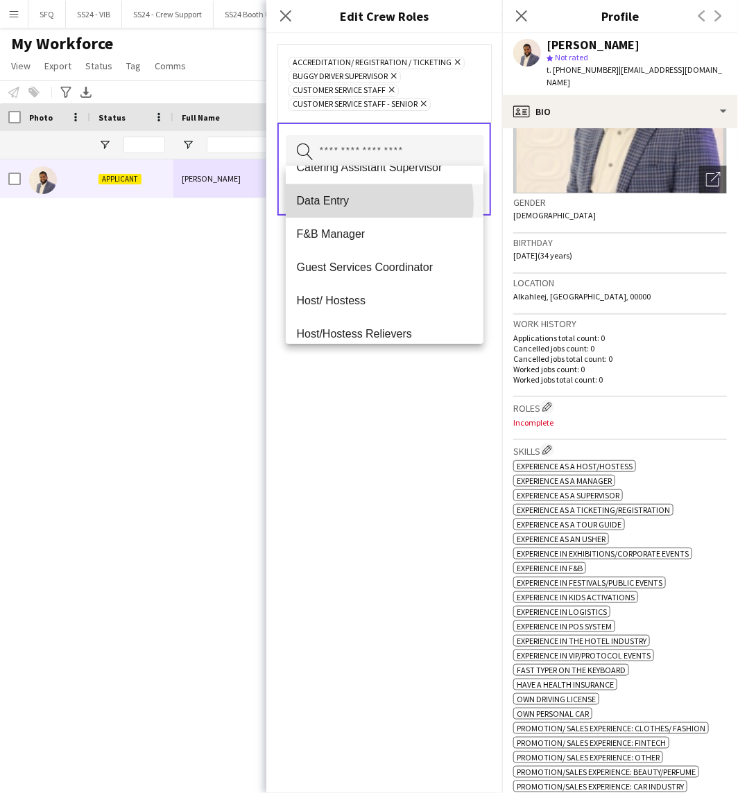
click at [364, 203] on span "Data Entry" at bounding box center [385, 200] width 176 height 13
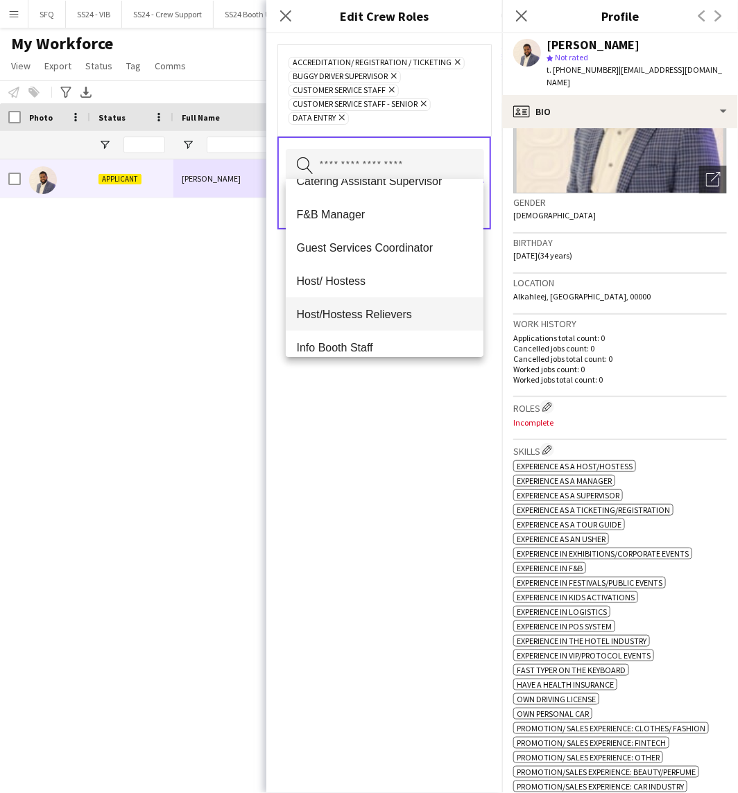
scroll to position [231, 0]
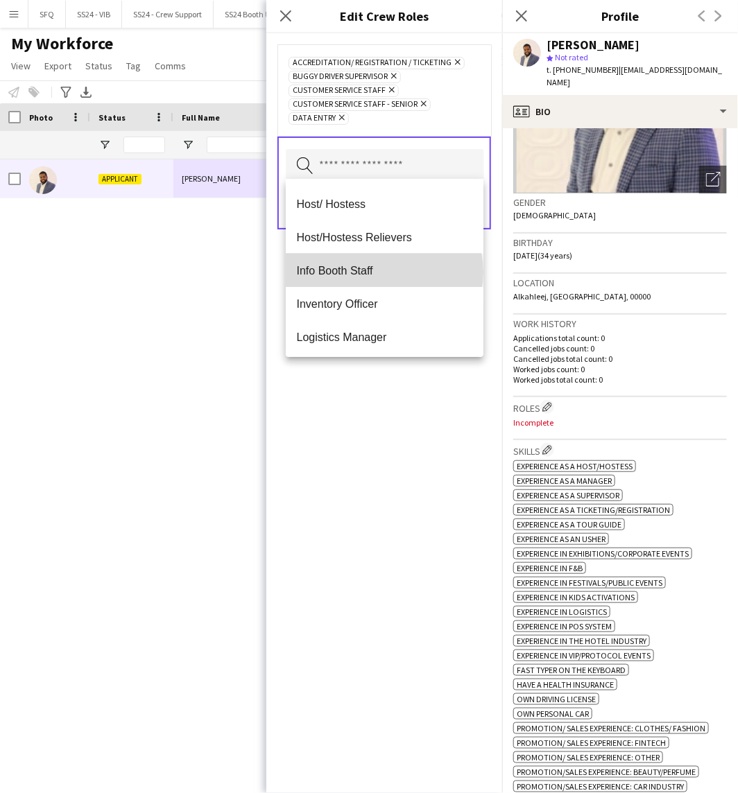
click at [384, 272] on span "Info Booth Staff" at bounding box center [385, 270] width 176 height 13
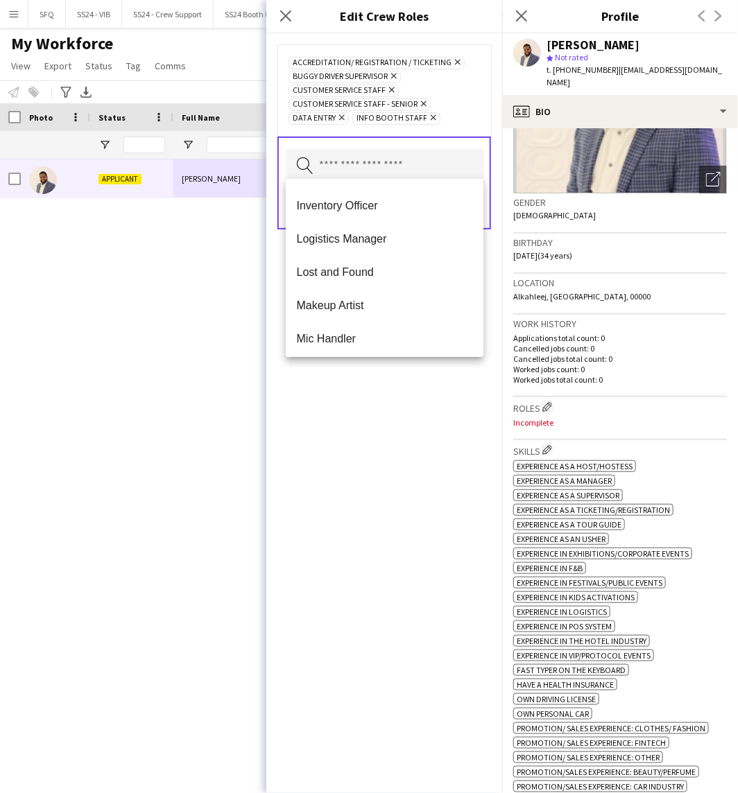
scroll to position [308, 0]
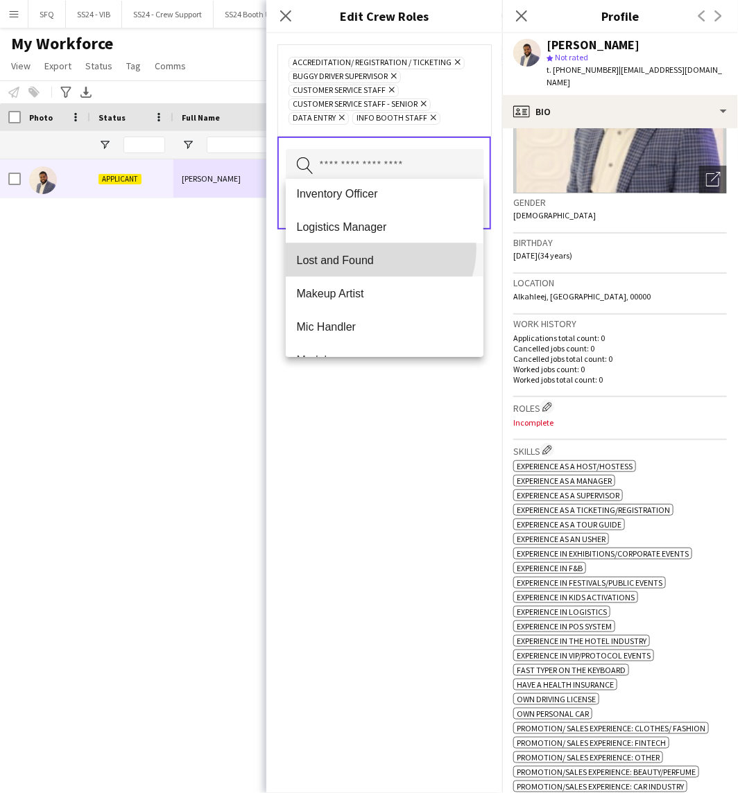
click at [378, 248] on mat-option "Lost and Found" at bounding box center [385, 259] width 198 height 33
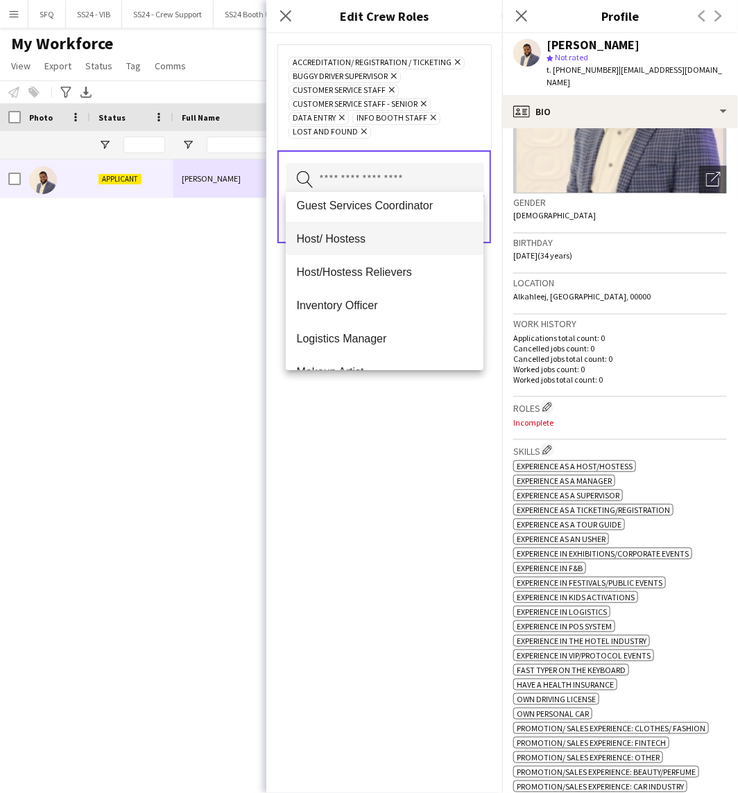
scroll to position [231, 0]
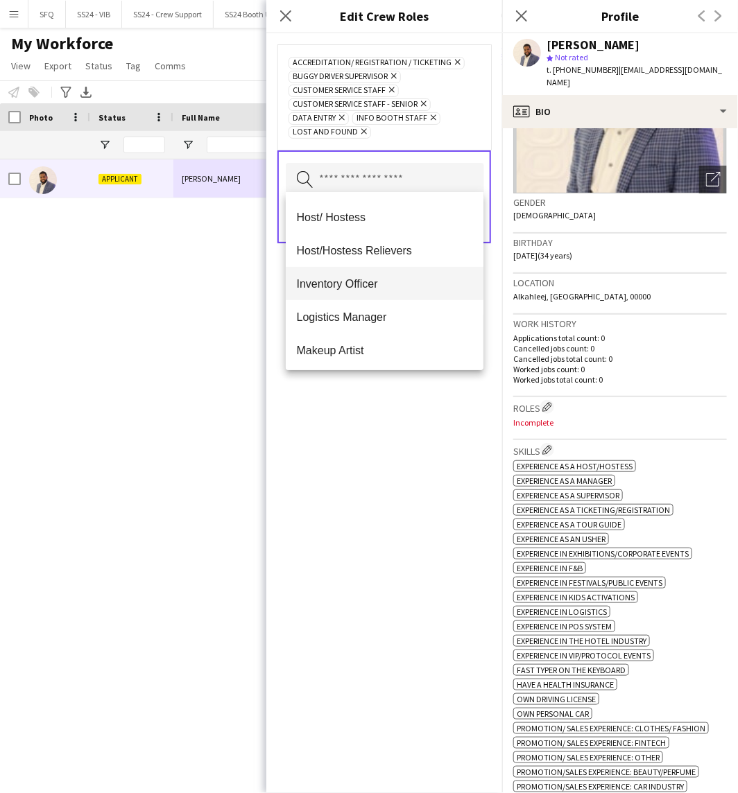
click at [372, 285] on span "Inventory Officer" at bounding box center [385, 283] width 176 height 13
click at [372, 285] on span "Logistics Manager" at bounding box center [385, 283] width 176 height 13
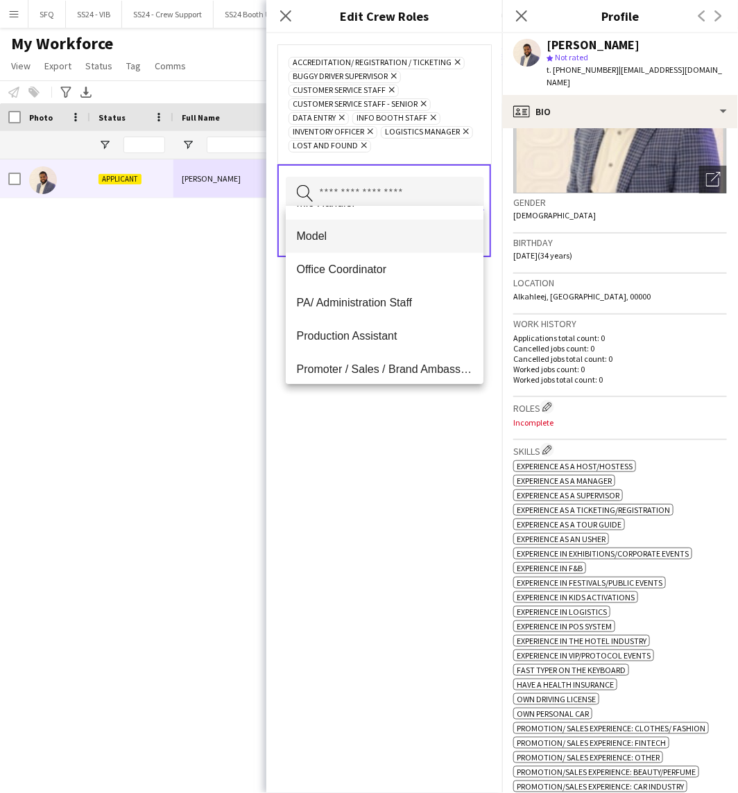
scroll to position [385, 0]
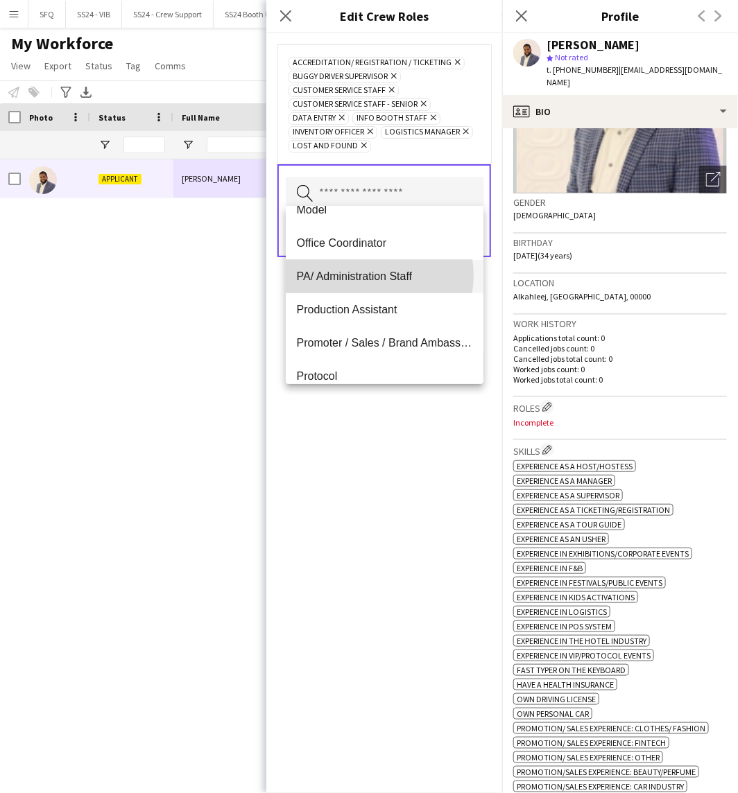
click at [368, 275] on span "PA/ Administration Staff" at bounding box center [385, 276] width 176 height 13
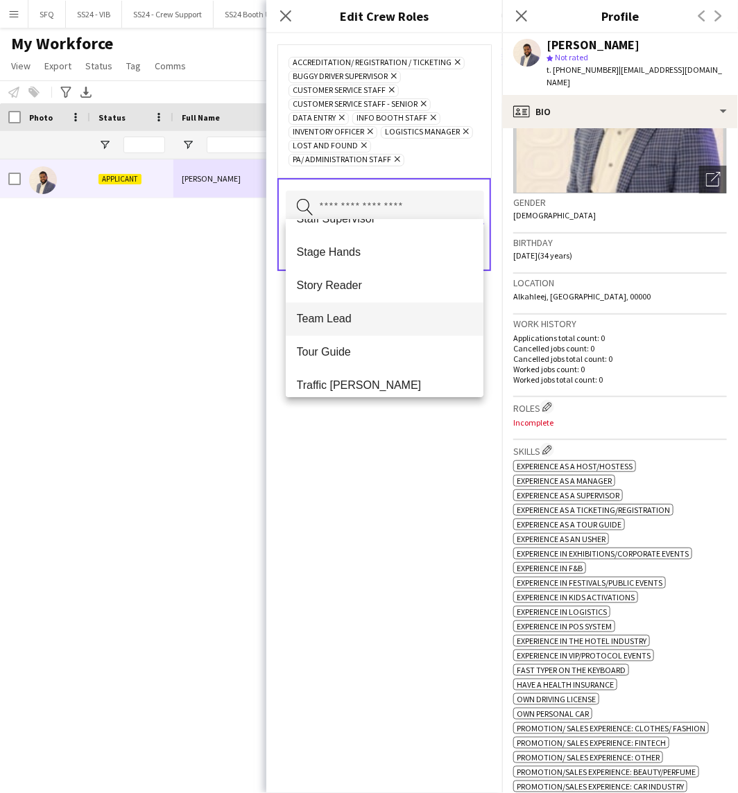
scroll to position [911, 0]
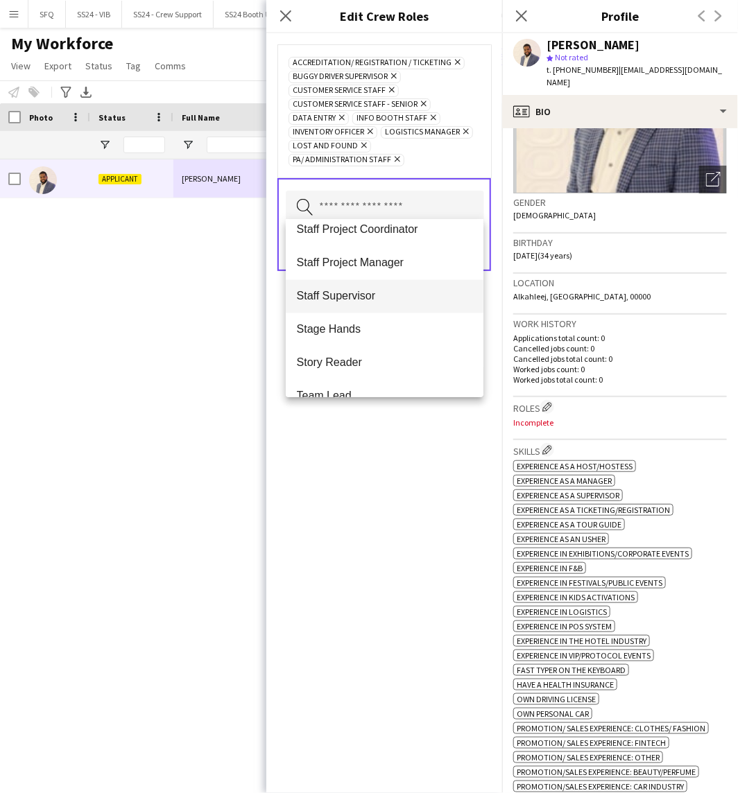
click at [372, 301] on span "Staff Supervisor" at bounding box center [385, 296] width 176 height 13
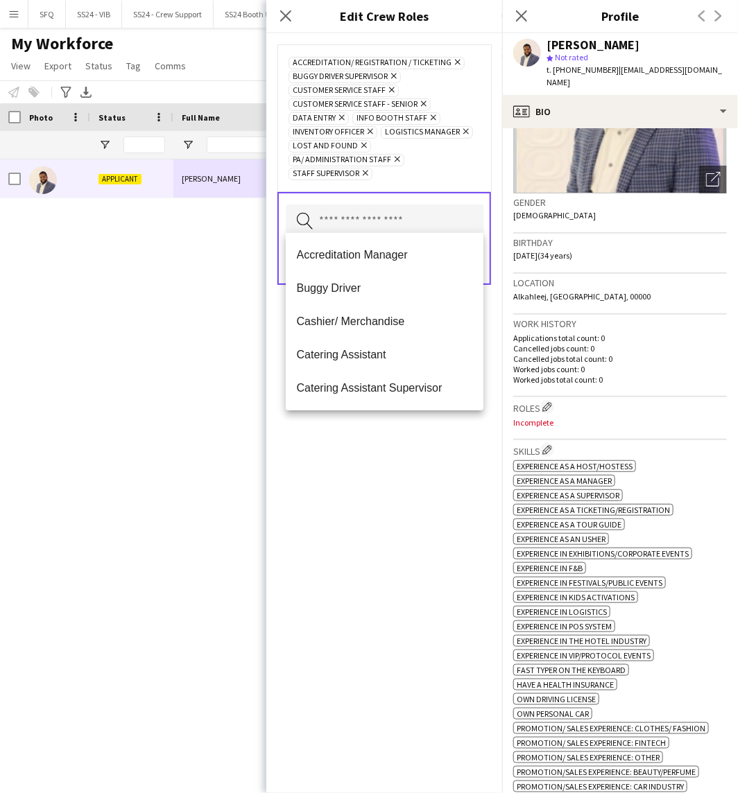
click at [426, 447] on div "Accreditation/ Registration / Ticketing Remove Buggy Driver Supervisor Remove C…" at bounding box center [384, 413] width 236 height 760
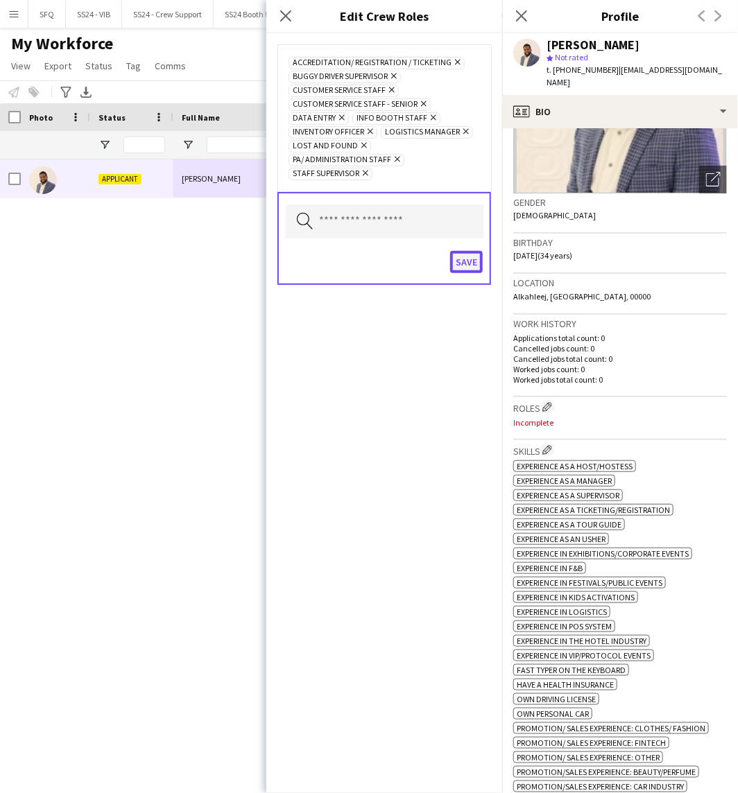
click at [458, 251] on button "Save" at bounding box center [466, 262] width 33 height 22
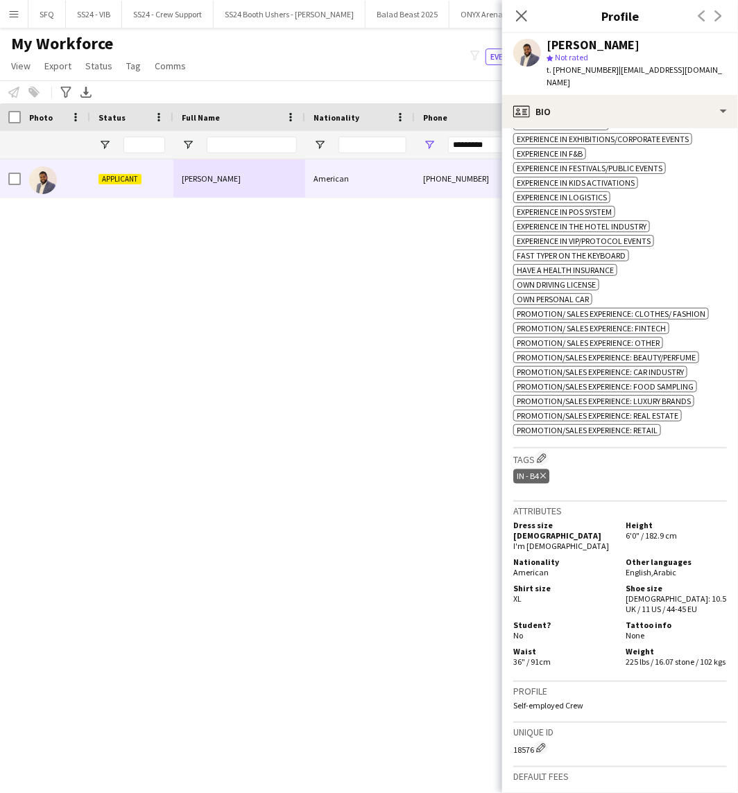
scroll to position [616, 0]
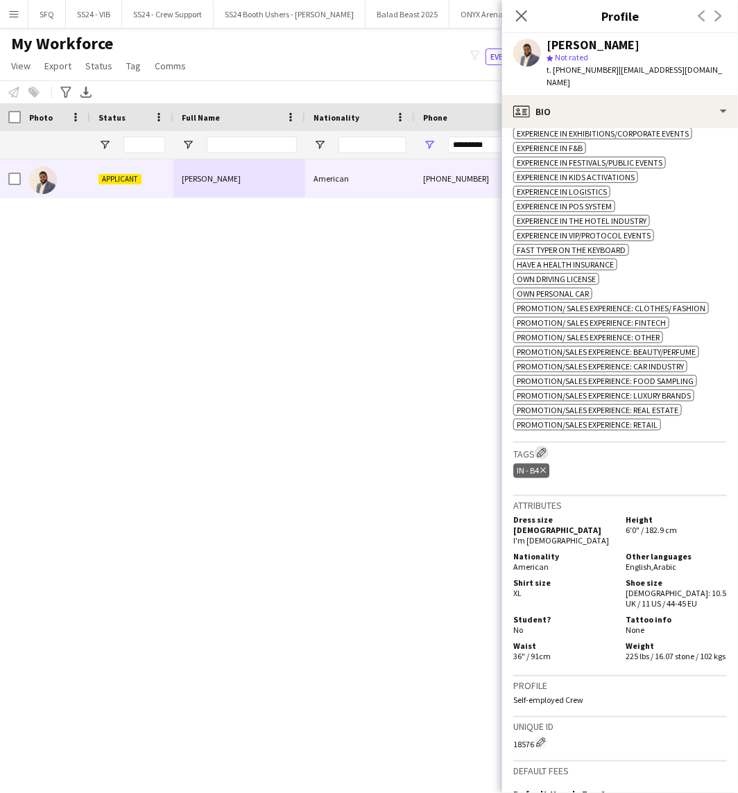
click at [542, 458] on app-icon "Edit crew company tags" at bounding box center [542, 453] width 10 height 10
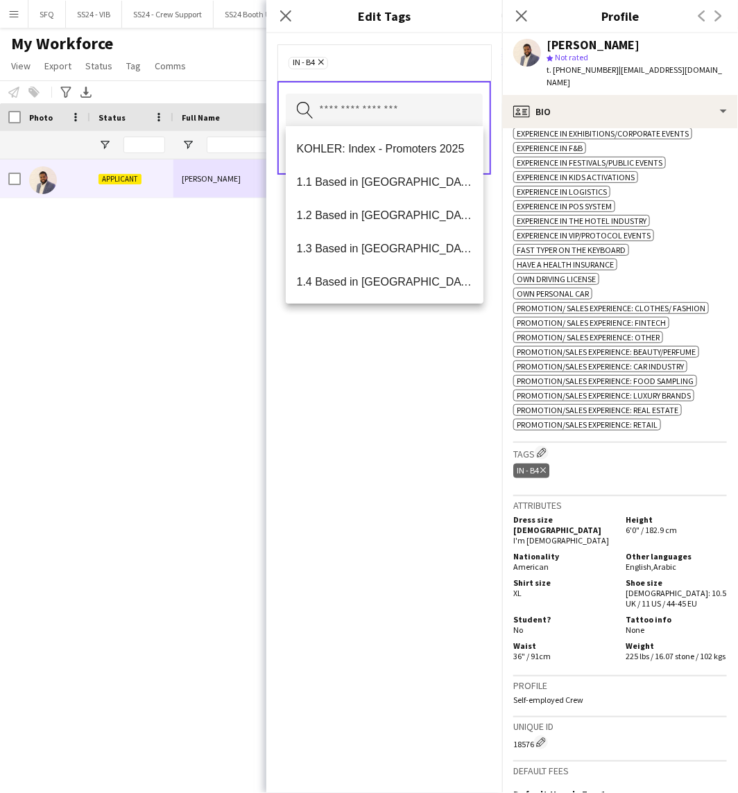
click at [403, 107] on input "text" at bounding box center [384, 111] width 197 height 35
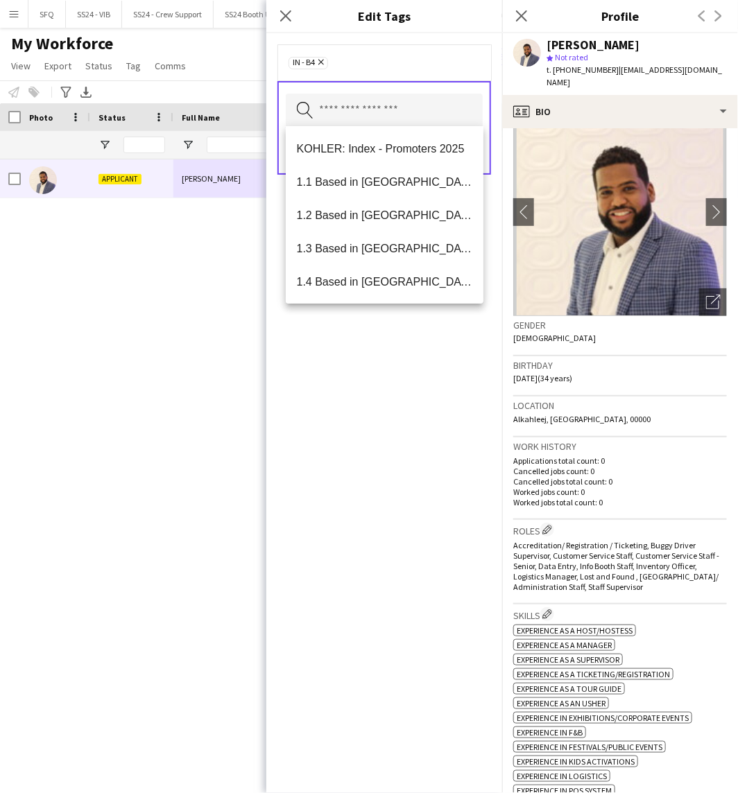
scroll to position [0, 0]
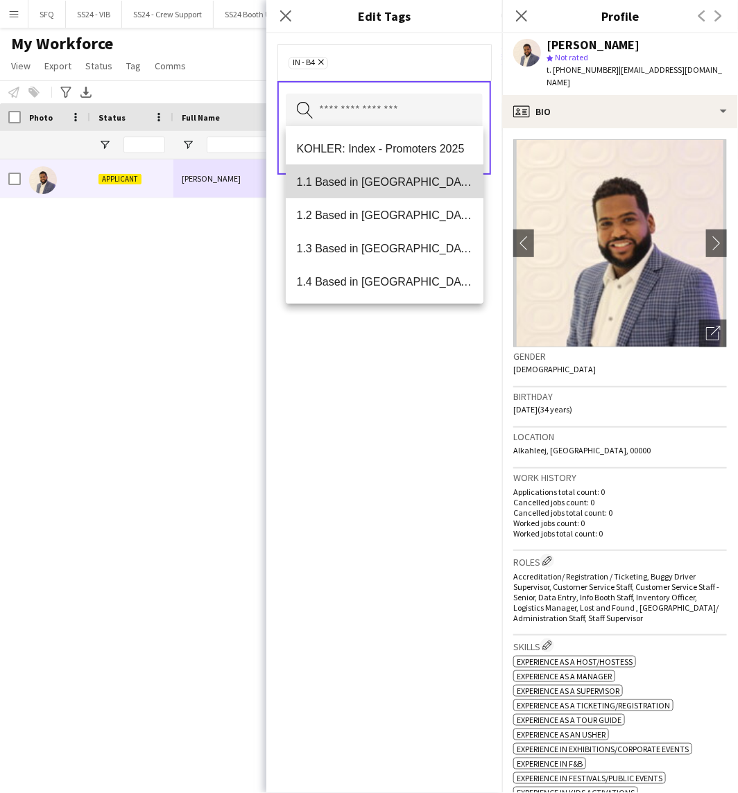
click at [402, 177] on span "1.1 Based in [GEOGRAPHIC_DATA]" at bounding box center [385, 181] width 176 height 13
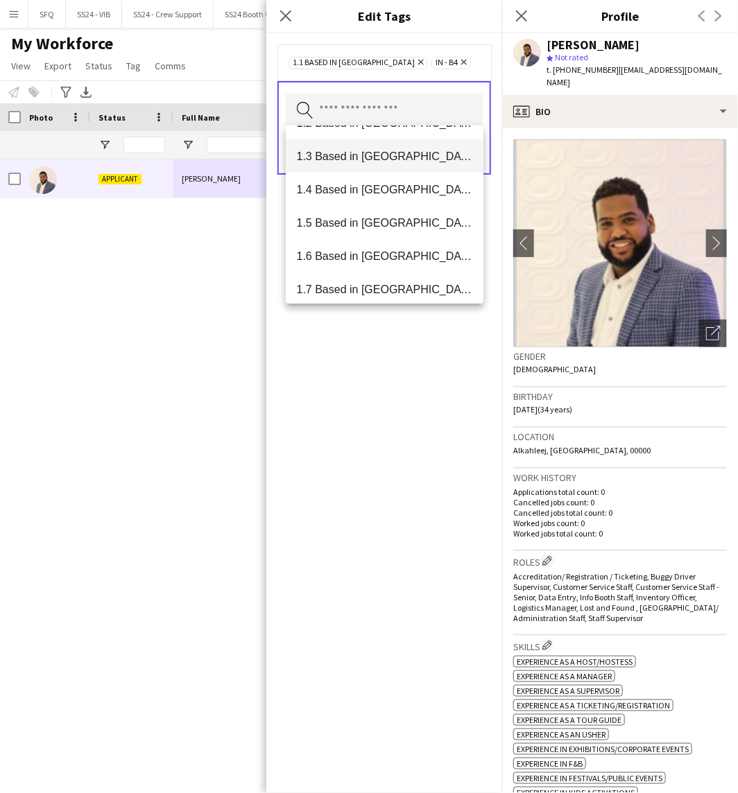
scroll to position [231, 0]
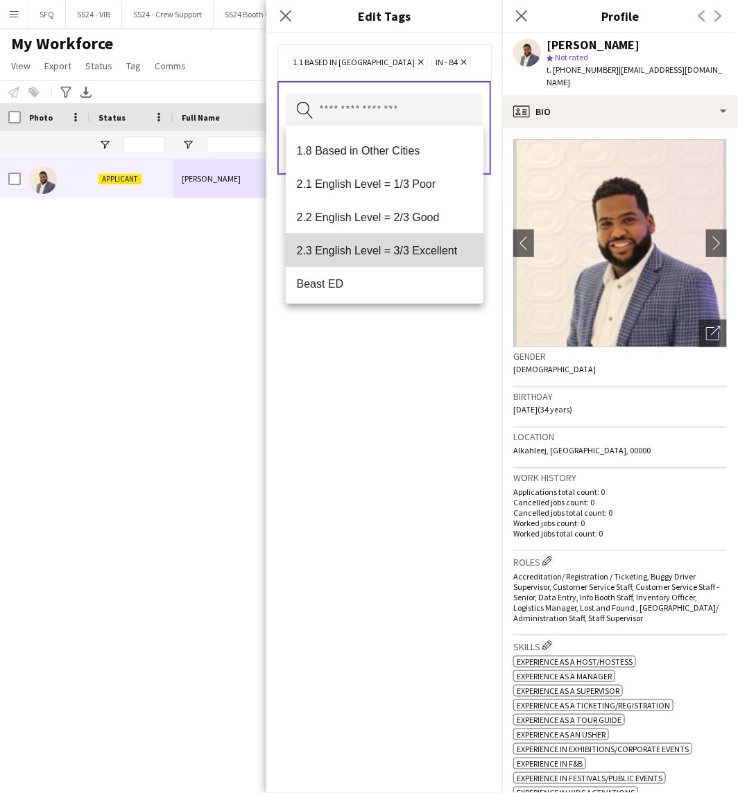
click at [445, 241] on mat-option "2.3 English Level = 3/3 Excellent" at bounding box center [385, 250] width 198 height 33
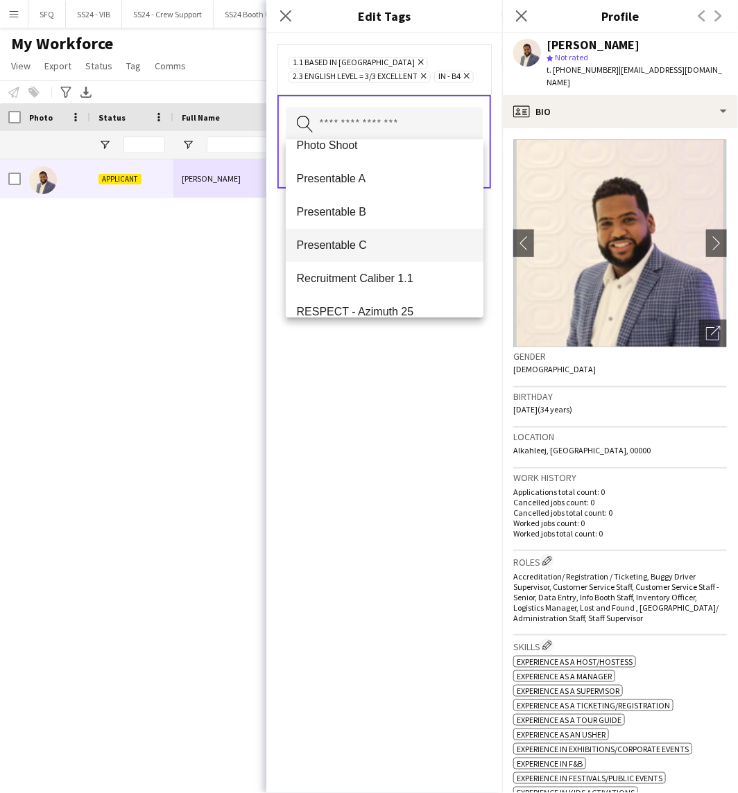
scroll to position [1926, 0]
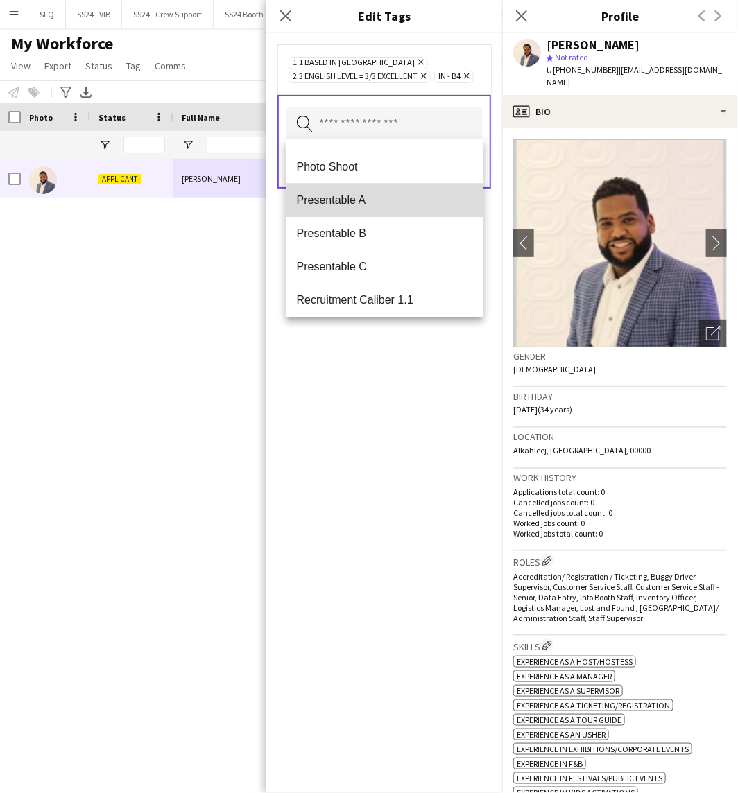
click at [413, 199] on span "Presentable A" at bounding box center [385, 199] width 176 height 13
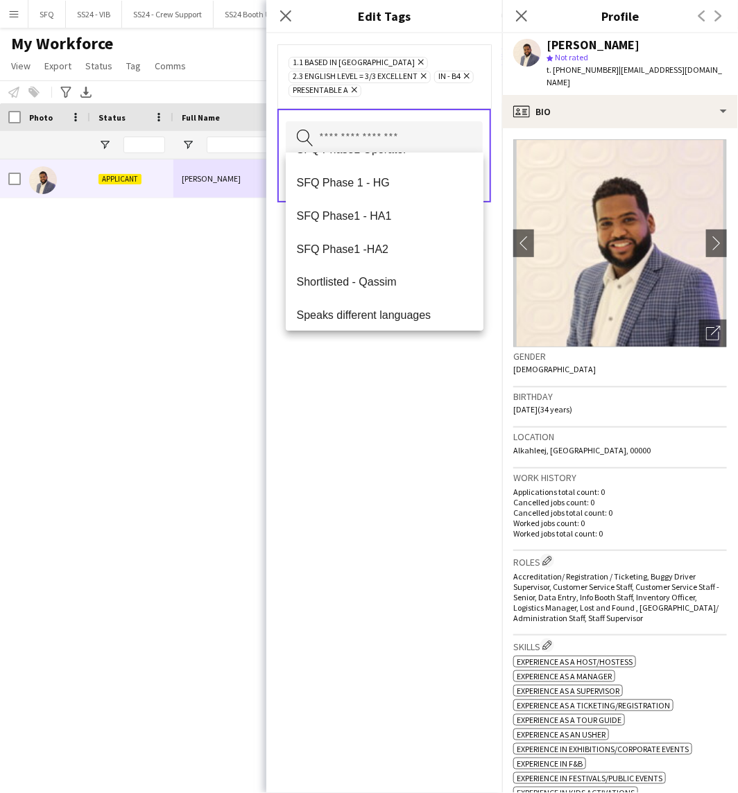
scroll to position [2395, 0]
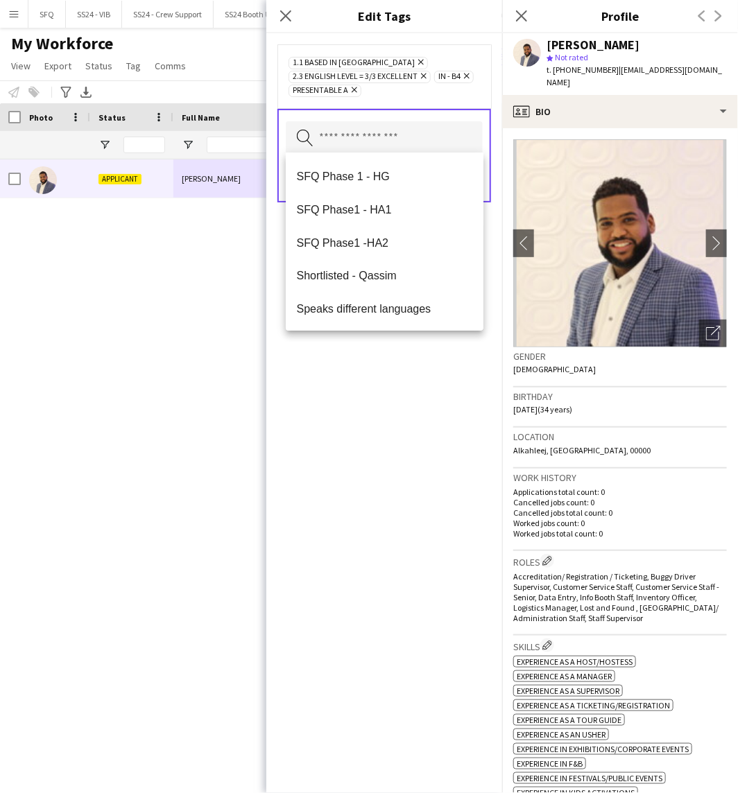
click at [380, 380] on div "1.1 Based in [GEOGRAPHIC_DATA] Remove 2.3 English Level = 3/3 Excellent Remove …" at bounding box center [384, 413] width 236 height 760
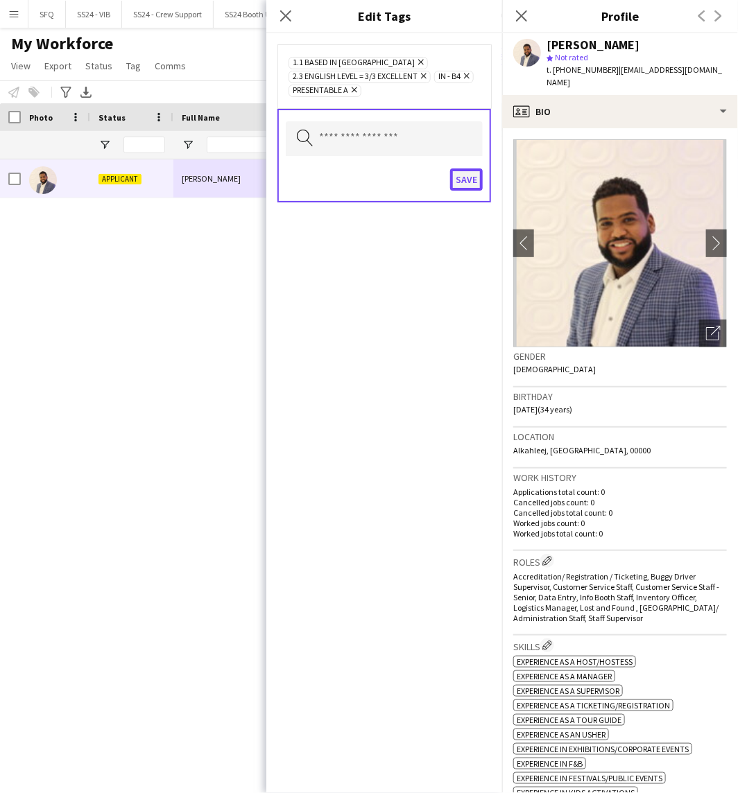
click at [456, 170] on button "Save" at bounding box center [466, 180] width 33 height 22
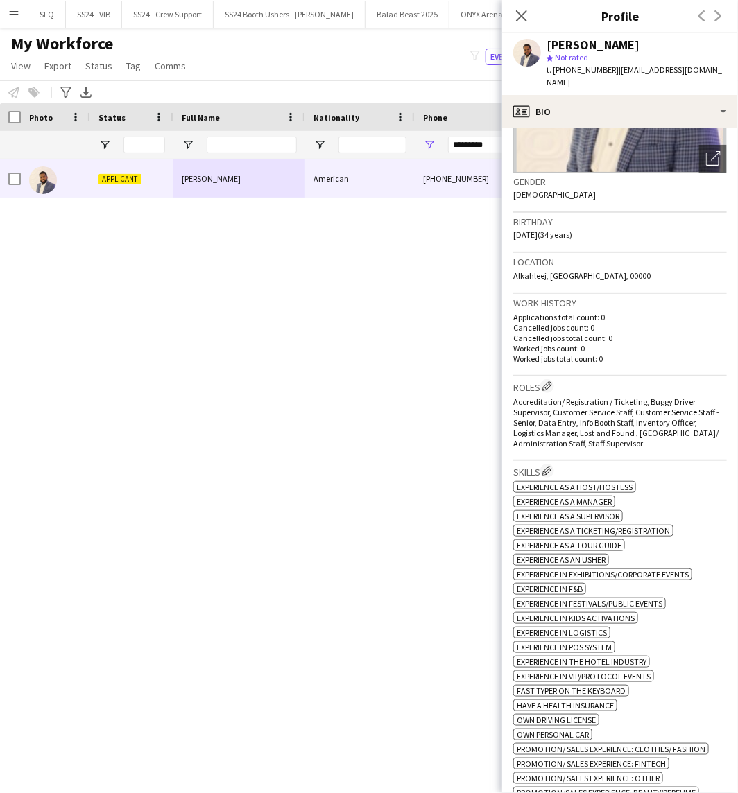
scroll to position [0, 0]
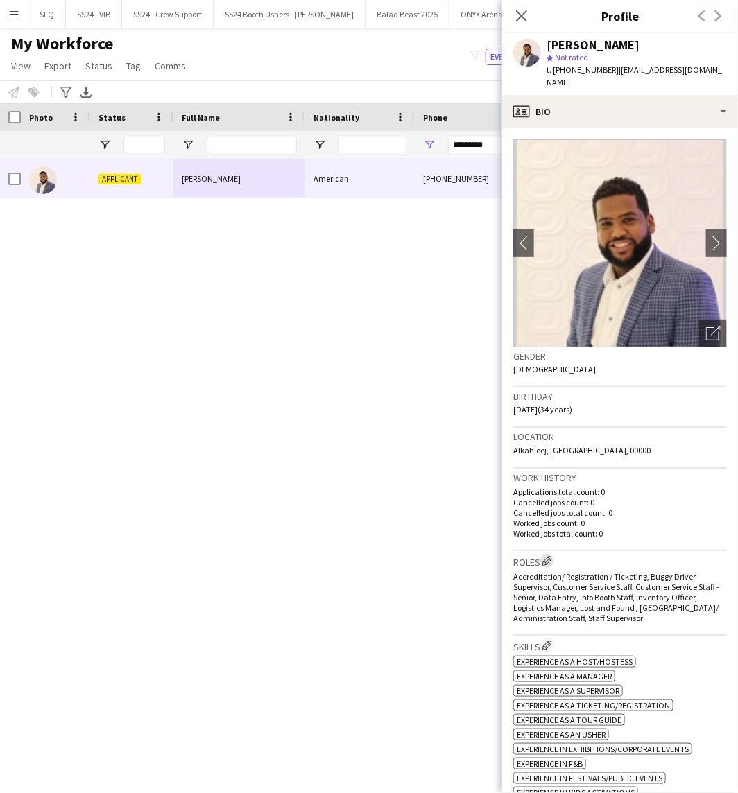
click at [548, 556] on app-icon "Edit crew company roles" at bounding box center [547, 561] width 10 height 10
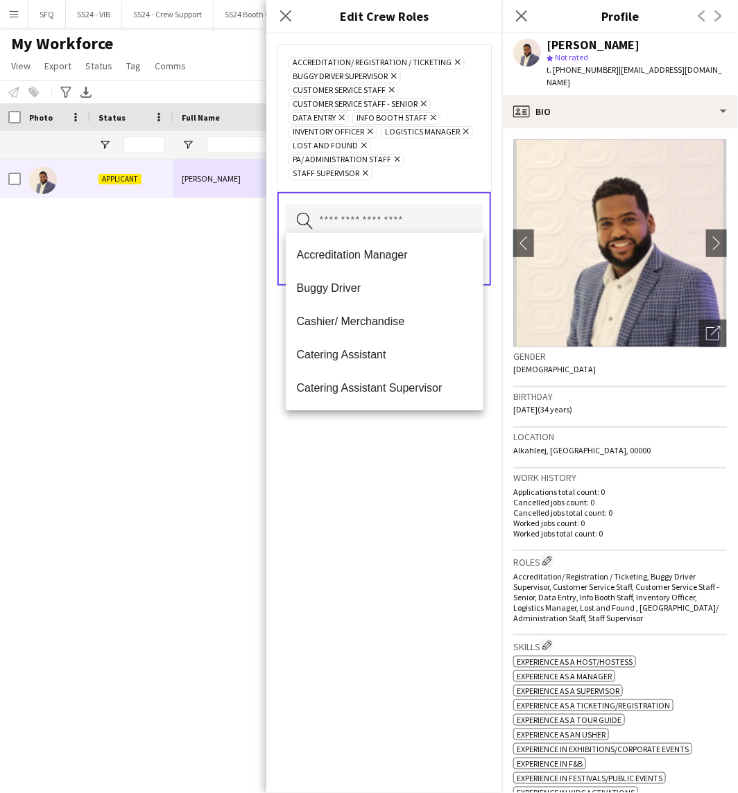
click at [365, 226] on input "text" at bounding box center [384, 222] width 197 height 35
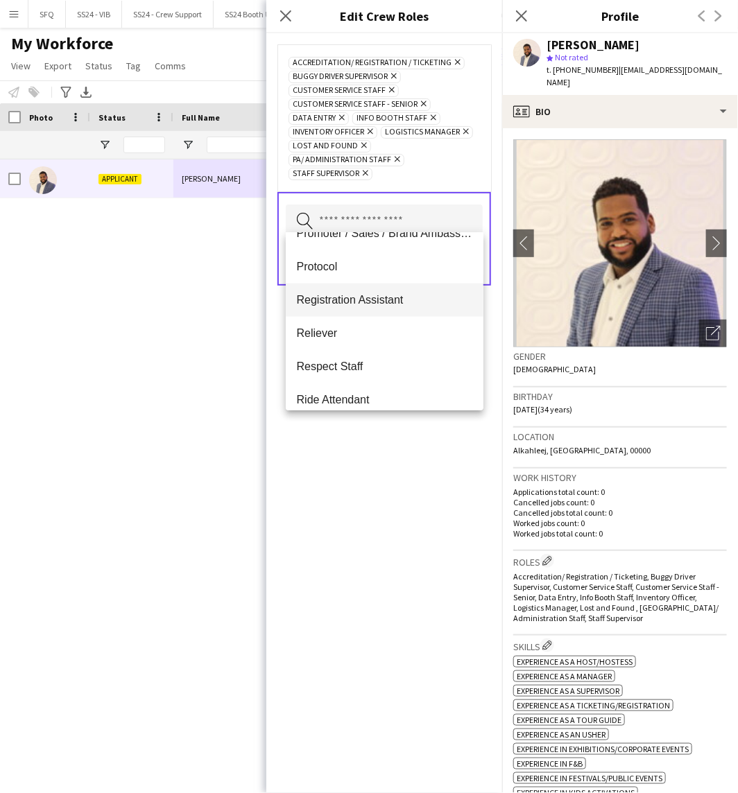
scroll to position [462, 0]
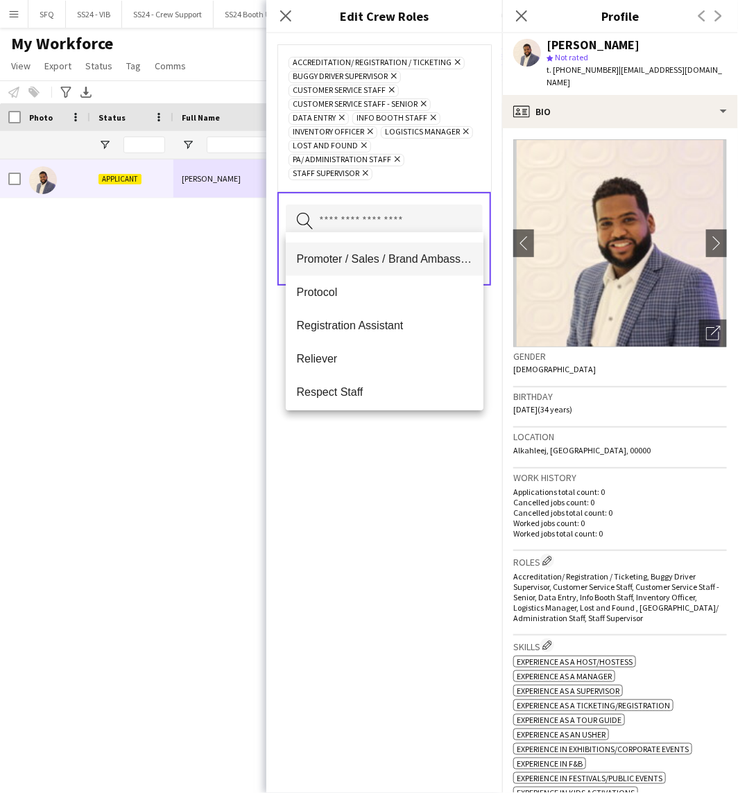
click at [390, 261] on span "Promoter / Sales / Brand Ambassador" at bounding box center [385, 258] width 176 height 13
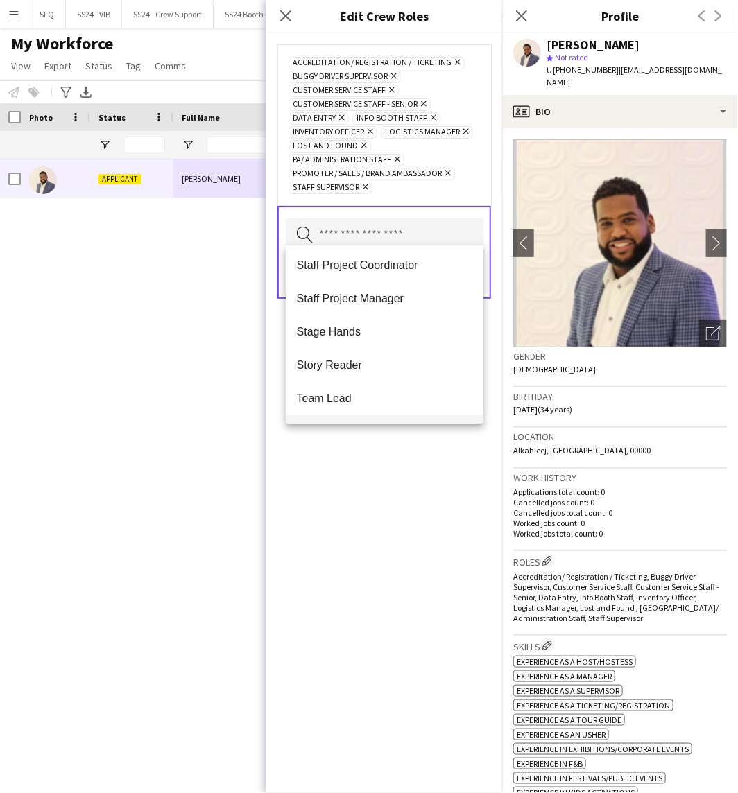
scroll to position [844, 0]
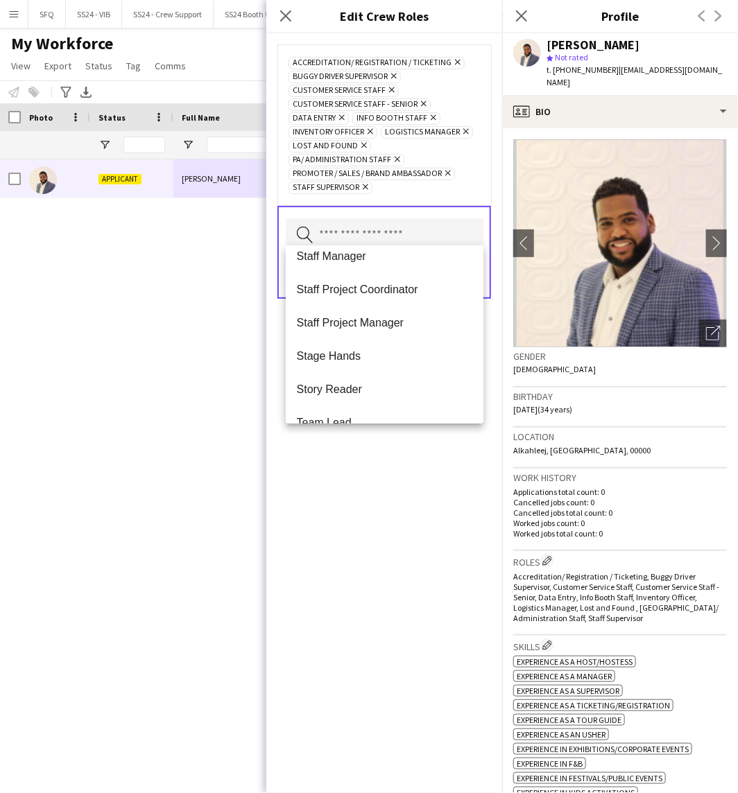
click at [384, 483] on div "Accreditation/ Registration / Ticketing Remove Buggy Driver Supervisor Remove C…" at bounding box center [384, 413] width 236 height 760
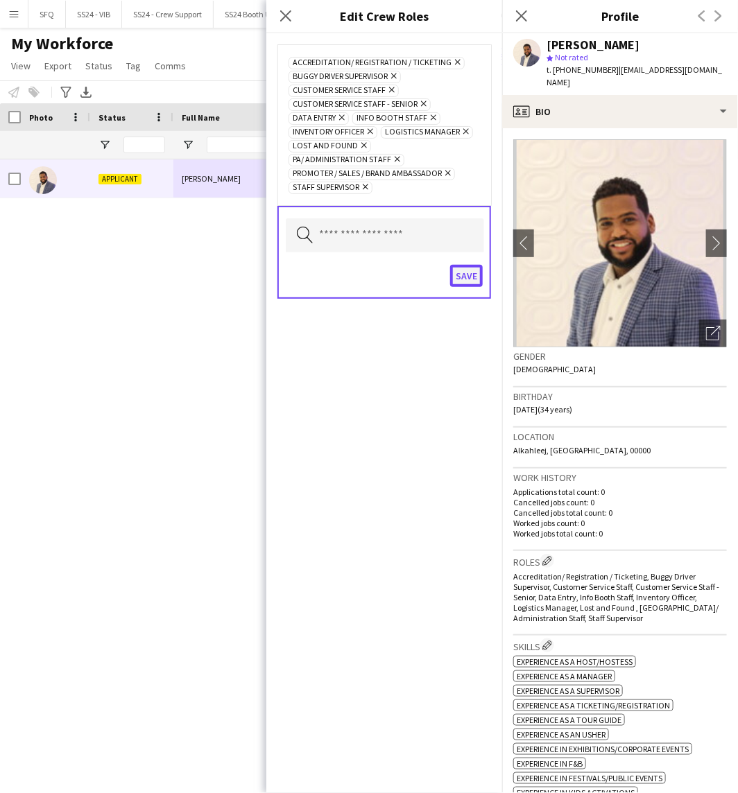
click at [463, 274] on button "Save" at bounding box center [466, 276] width 33 height 22
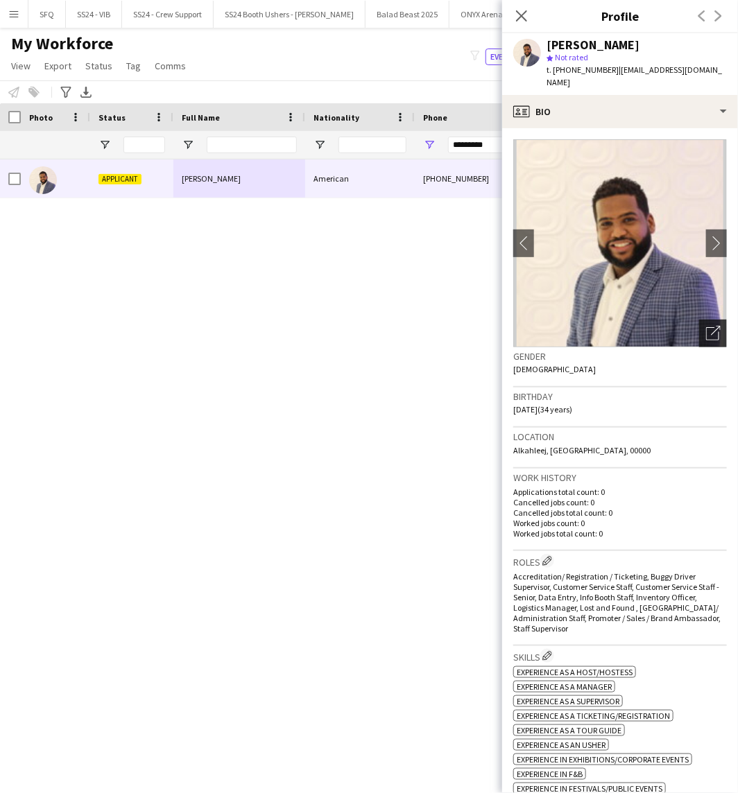
click at [707, 326] on icon "Open photos pop-in" at bounding box center [713, 333] width 15 height 15
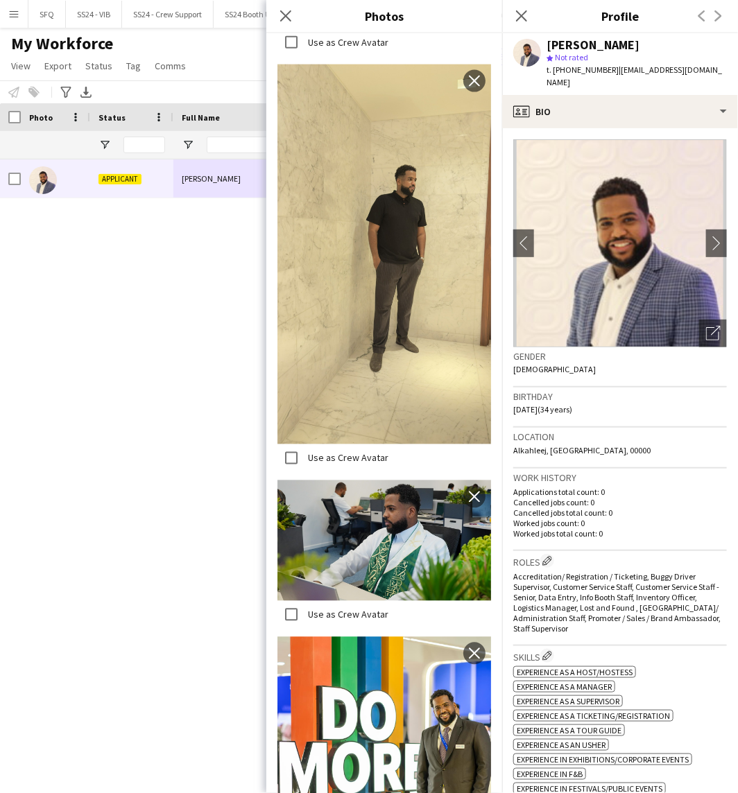
scroll to position [718, 0]
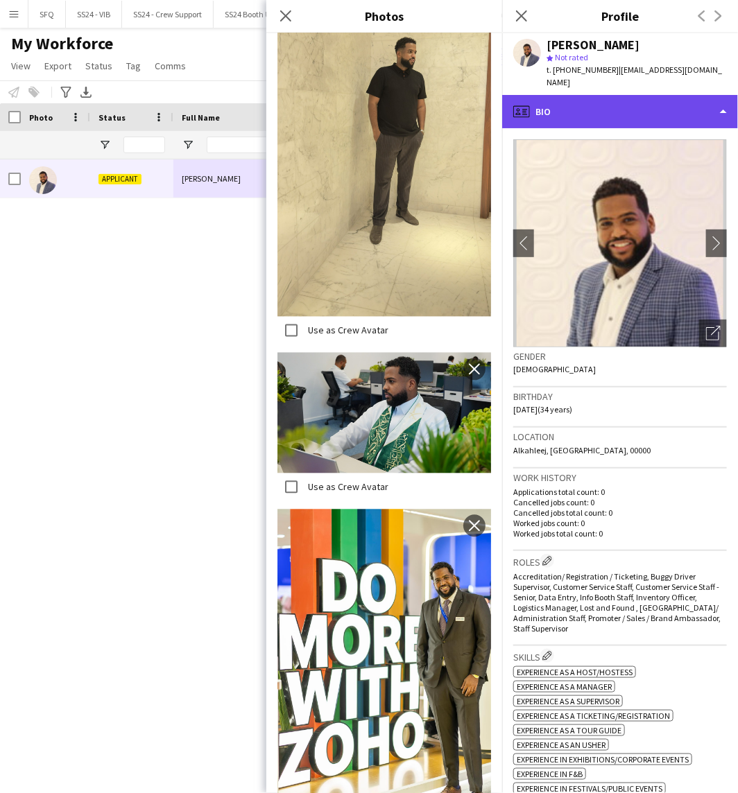
click at [616, 112] on div "profile Bio" at bounding box center [620, 111] width 236 height 33
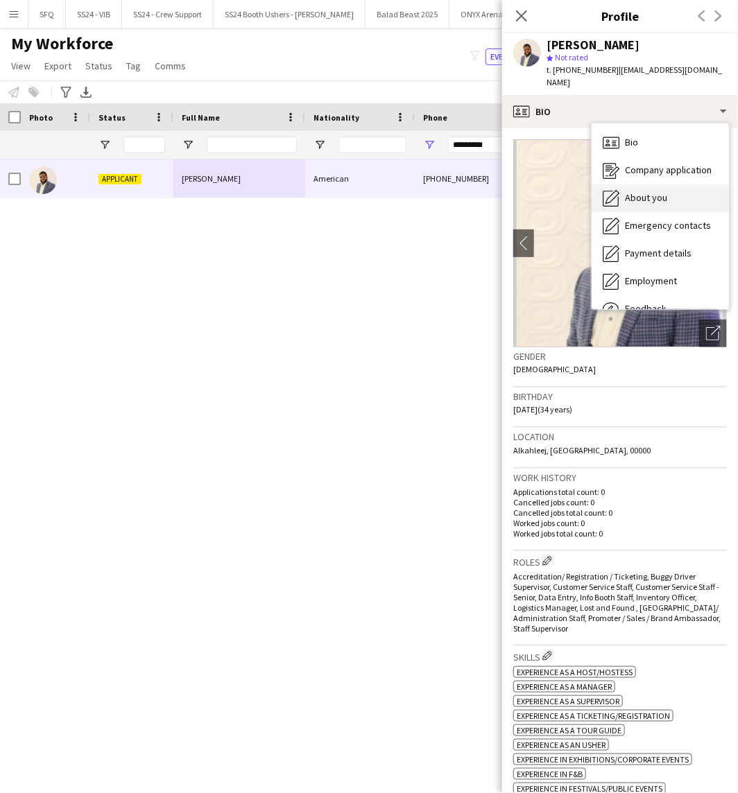
click at [650, 184] on div "About you About you" at bounding box center [660, 198] width 137 height 28
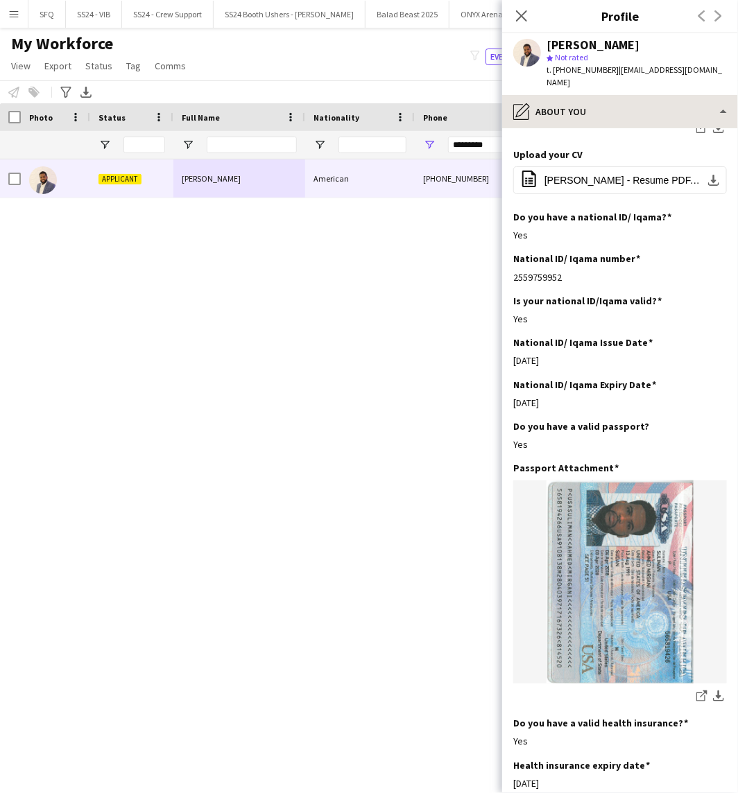
scroll to position [308, 0]
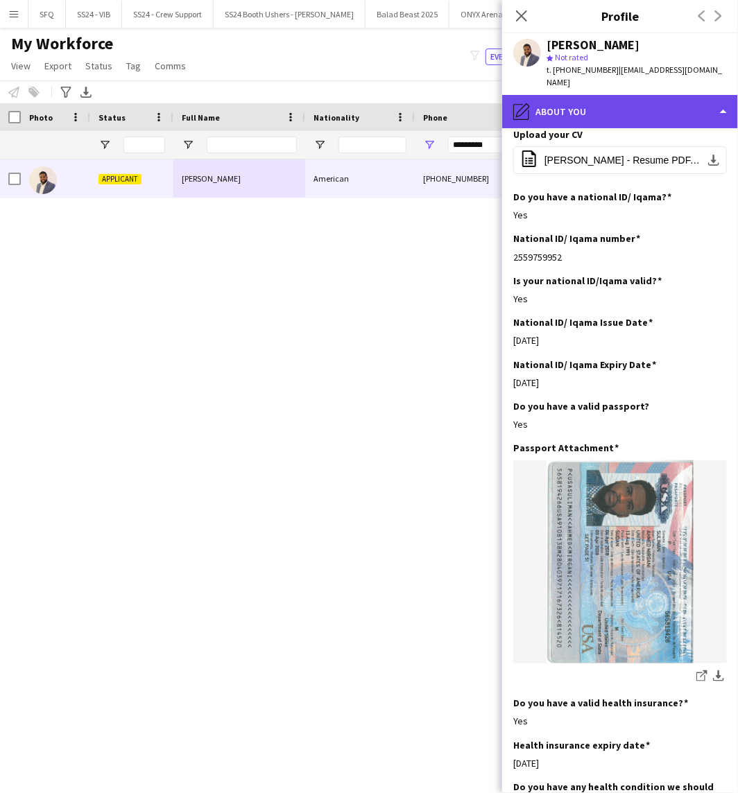
click at [645, 95] on div "pencil4 About you" at bounding box center [620, 111] width 236 height 33
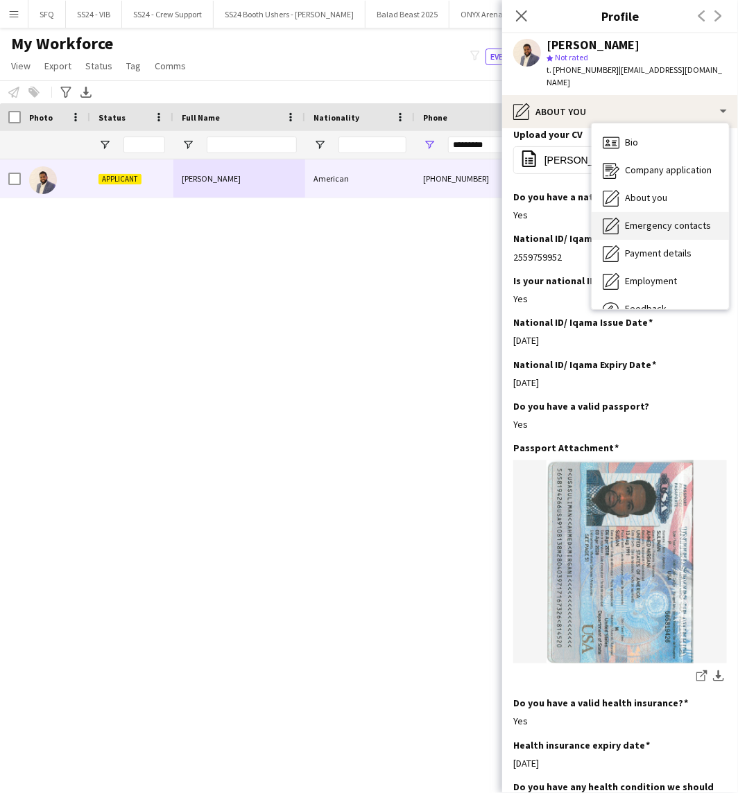
click at [626, 223] on div "Emergency contacts Emergency contacts" at bounding box center [660, 226] width 137 height 28
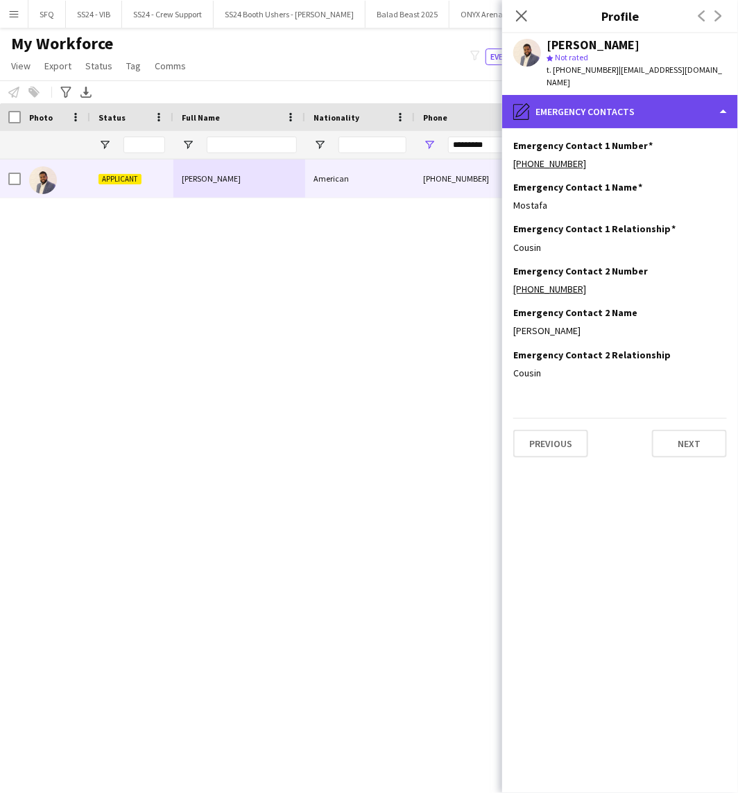
click at [596, 101] on div "pencil4 Emergency contacts" at bounding box center [620, 111] width 236 height 33
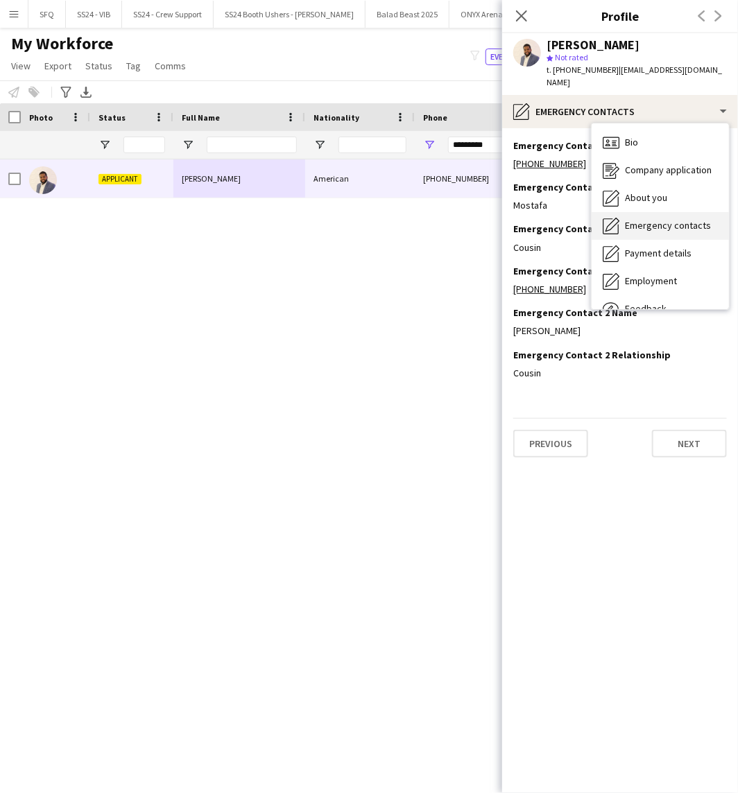
click at [614, 218] on icon "Emergency contacts" at bounding box center [611, 226] width 17 height 17
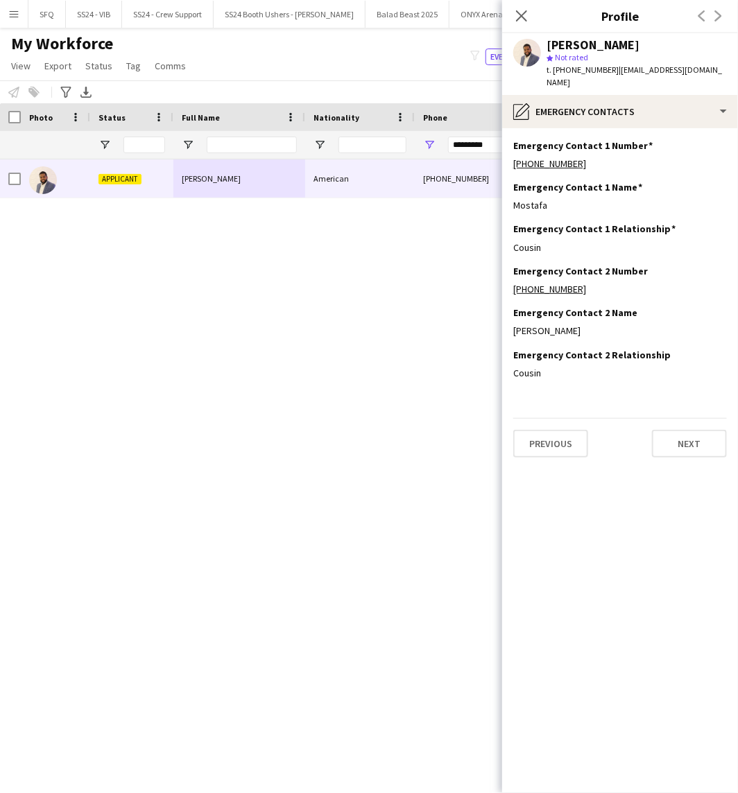
click at [580, 128] on app-section-data-types "Emergency Contact 1 Number Edit this field [PHONE_NUMBER] Emergency Contact 1 N…" at bounding box center [620, 460] width 236 height 665
click at [601, 84] on app-crew-profile "Close pop-in Profile Previous Next [PERSON_NAME] star Not rated t. [PHONE_NUMBE…" at bounding box center [620, 396] width 236 height 793
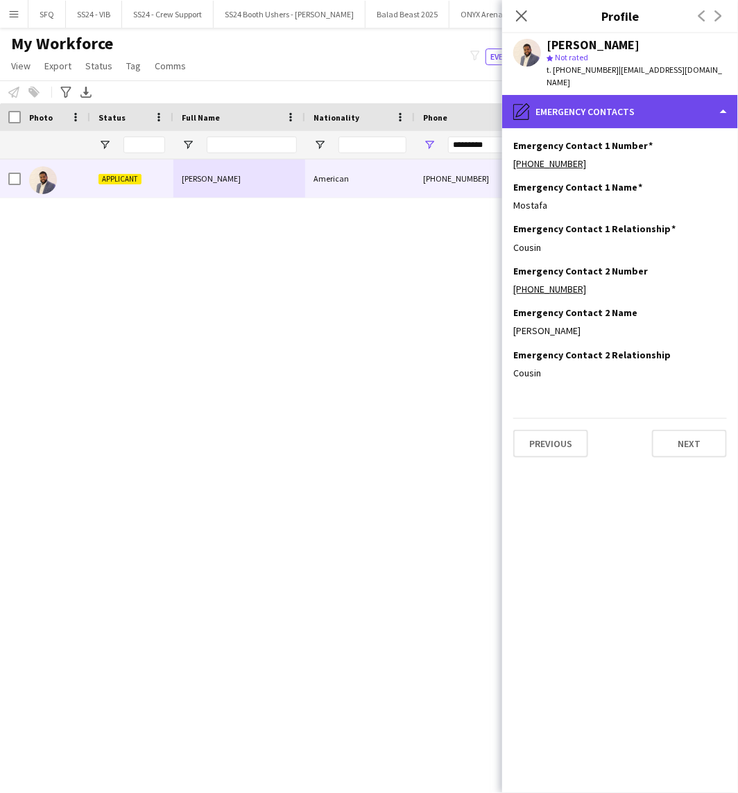
drag, startPoint x: 599, startPoint y: 100, endPoint x: 598, endPoint y: 107, distance: 7.7
click at [599, 101] on div "pencil4 Emergency contacts" at bounding box center [620, 111] width 236 height 33
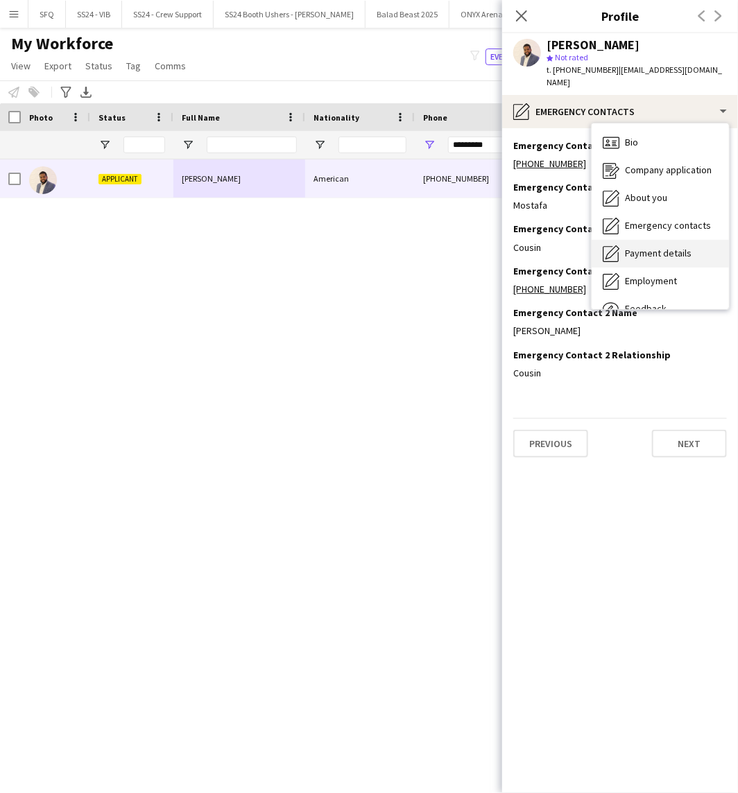
click at [615, 246] on icon "Payment details" at bounding box center [611, 254] width 17 height 17
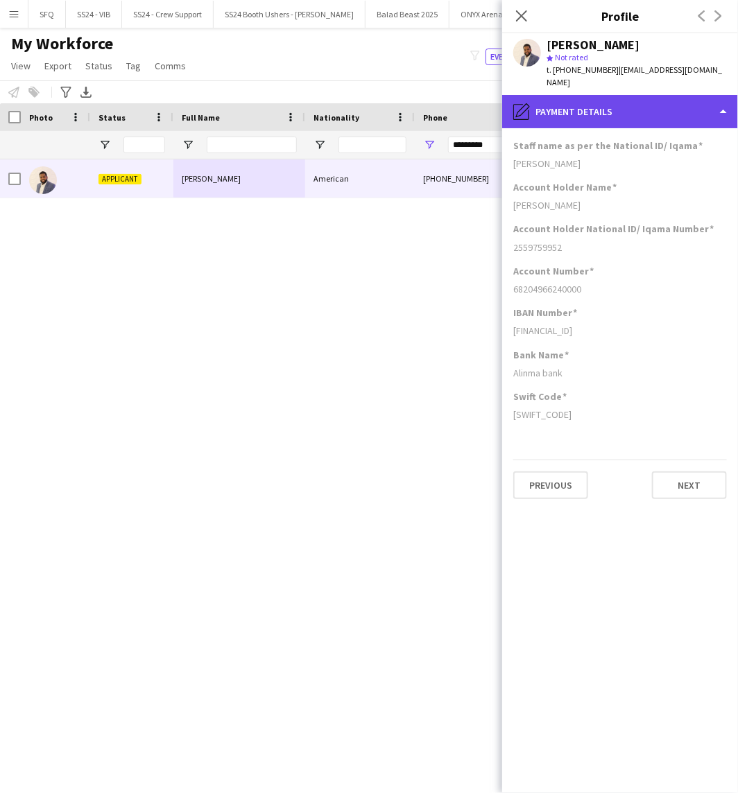
click at [586, 110] on div "pencil4 Payment details" at bounding box center [620, 111] width 236 height 33
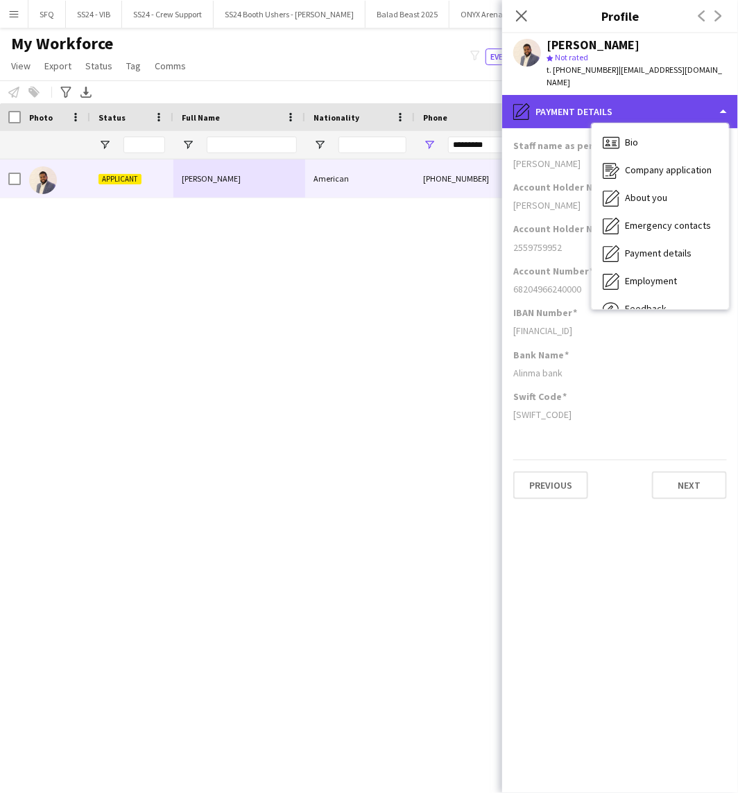
click at [586, 110] on div "pencil4 Payment details" at bounding box center [620, 111] width 236 height 33
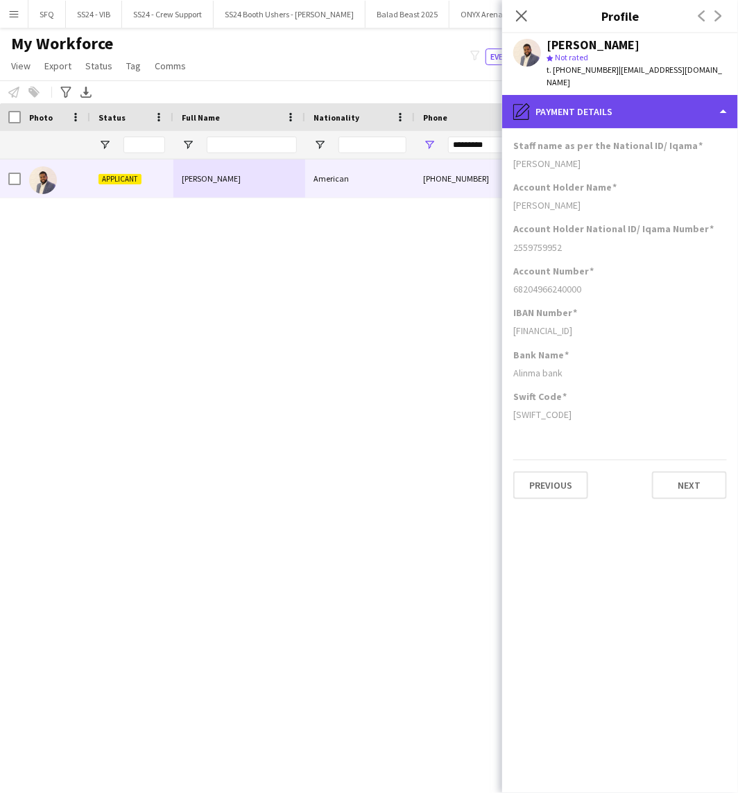
click at [618, 107] on div "pencil4 Payment details" at bounding box center [620, 111] width 236 height 33
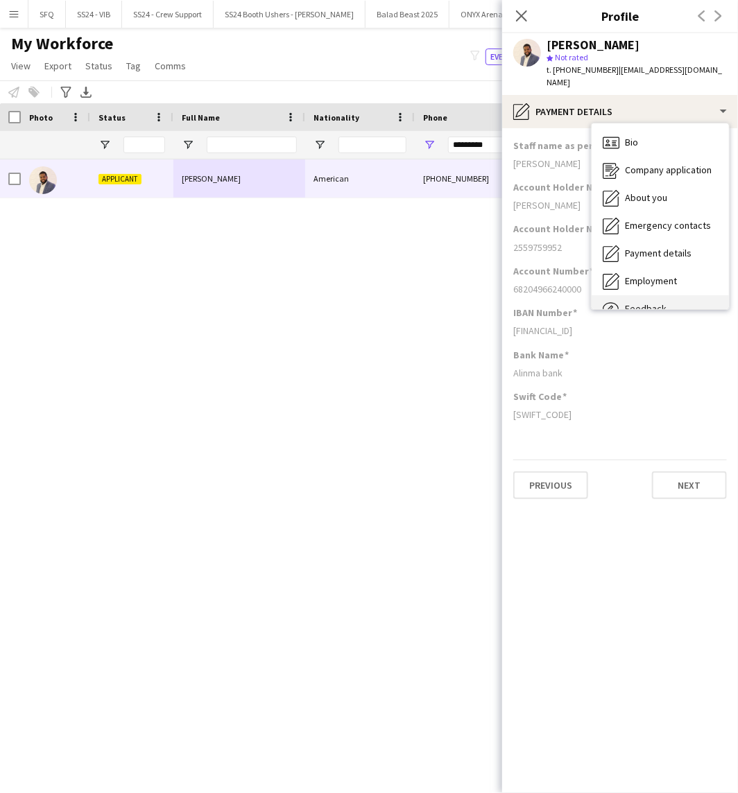
click at [654, 295] on div "Feedback Feedback" at bounding box center [660, 309] width 137 height 28
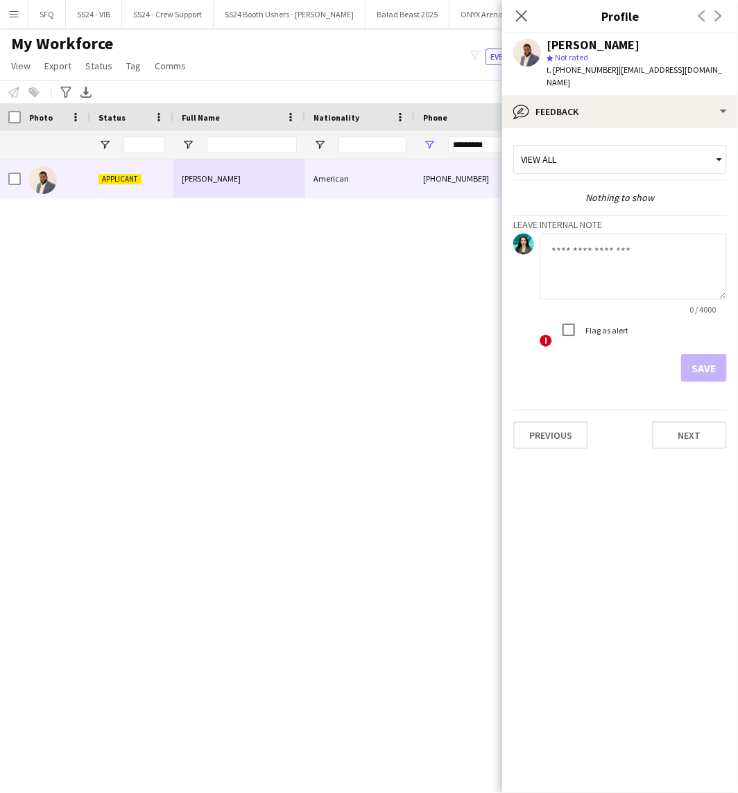
click at [630, 248] on textarea at bounding box center [633, 267] width 187 height 66
click at [567, 244] on textarea "**********" at bounding box center [633, 267] width 187 height 66
click at [595, 253] on textarea "**********" at bounding box center [633, 267] width 187 height 66
type textarea "**********"
click at [716, 356] on button "Save" at bounding box center [704, 368] width 46 height 28
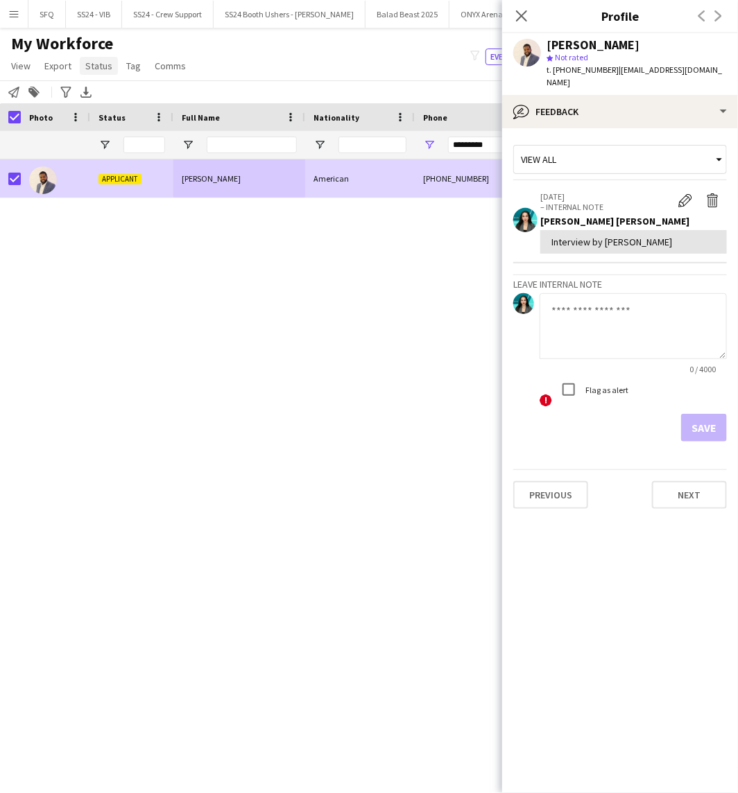
click at [92, 68] on span "Status" at bounding box center [98, 66] width 27 height 12
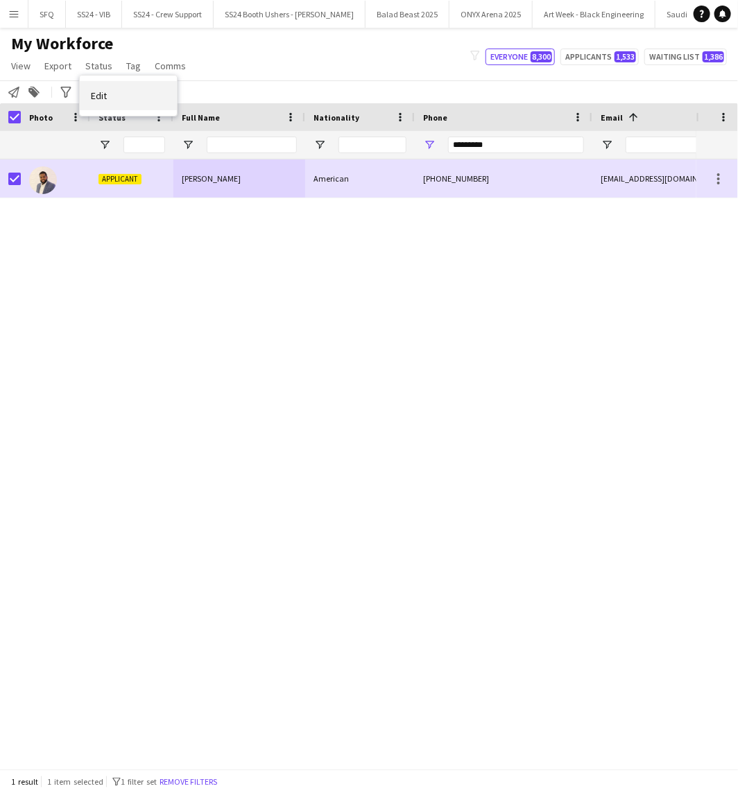
click at [112, 90] on link "Edit" at bounding box center [128, 95] width 97 height 29
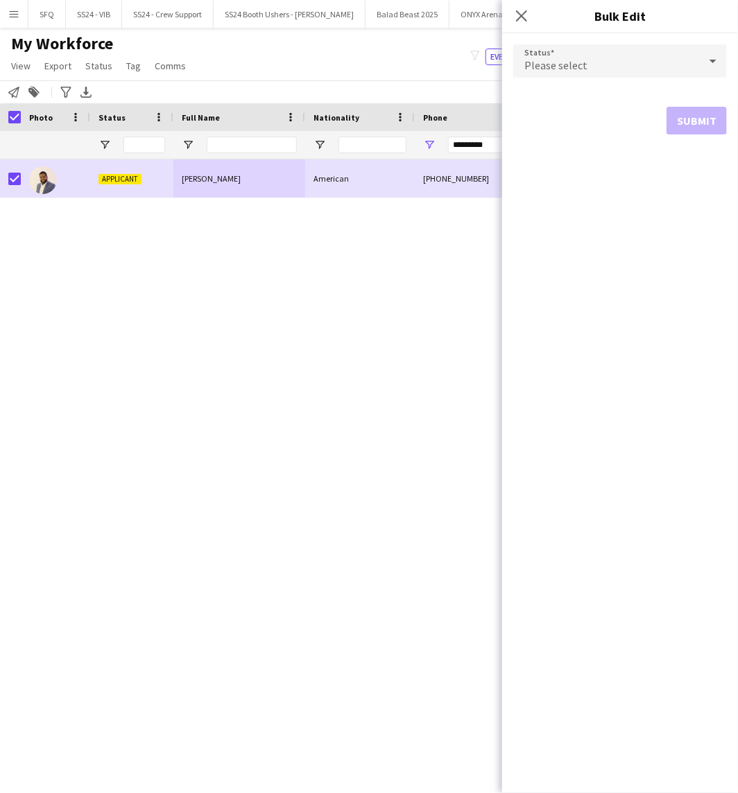
click at [537, 59] on span "Please select" at bounding box center [555, 65] width 63 height 14
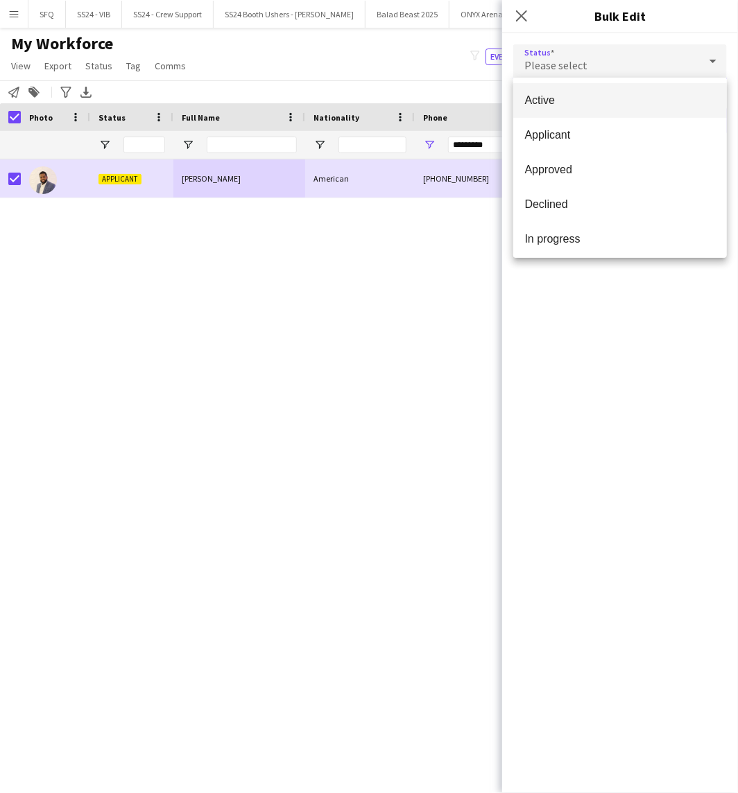
click at [619, 96] on span "Active" at bounding box center [619, 100] width 191 height 13
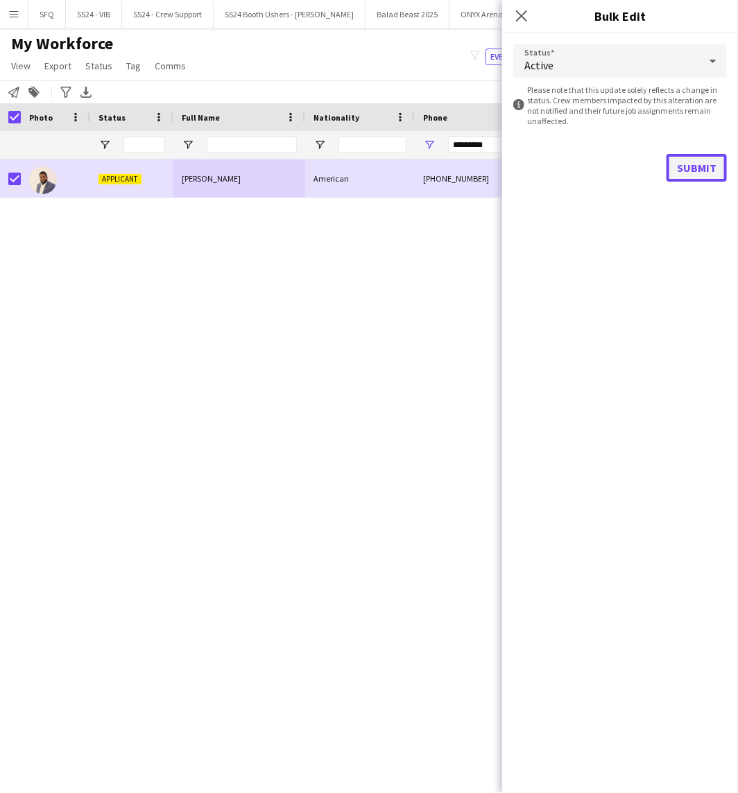
click at [701, 173] on button "Submit" at bounding box center [696, 168] width 60 height 28
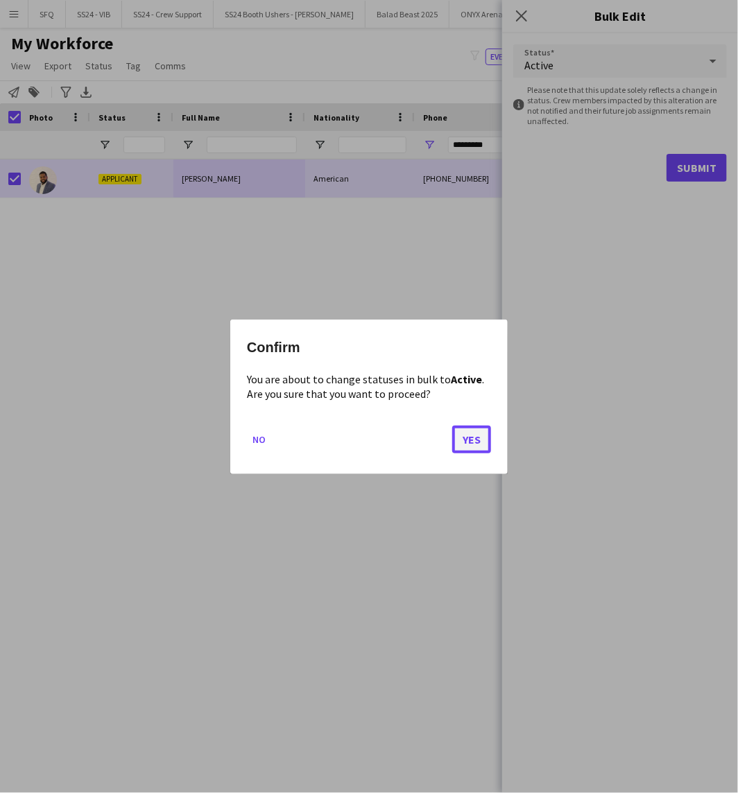
click at [474, 430] on button "Yes" at bounding box center [471, 439] width 39 height 28
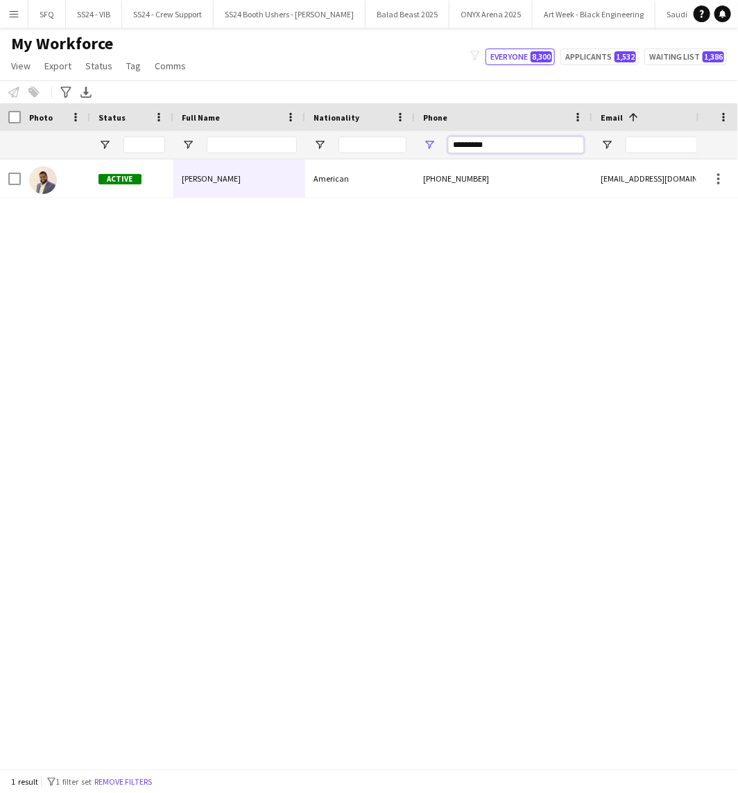
click at [507, 139] on input "*********" at bounding box center [516, 145] width 136 height 17
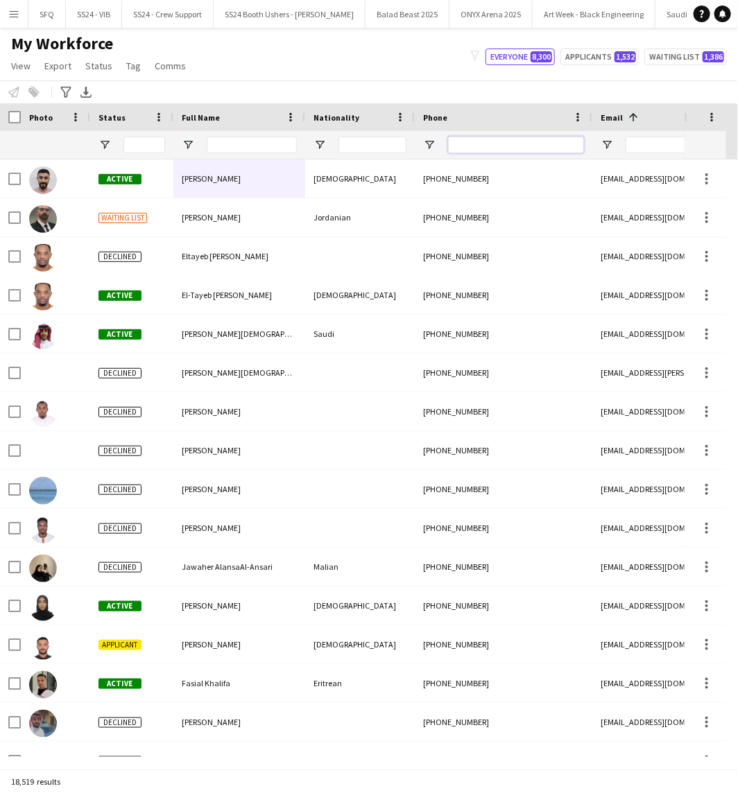
click at [510, 144] on input "Phone Filter Input" at bounding box center [516, 145] width 136 height 17
paste input "*********"
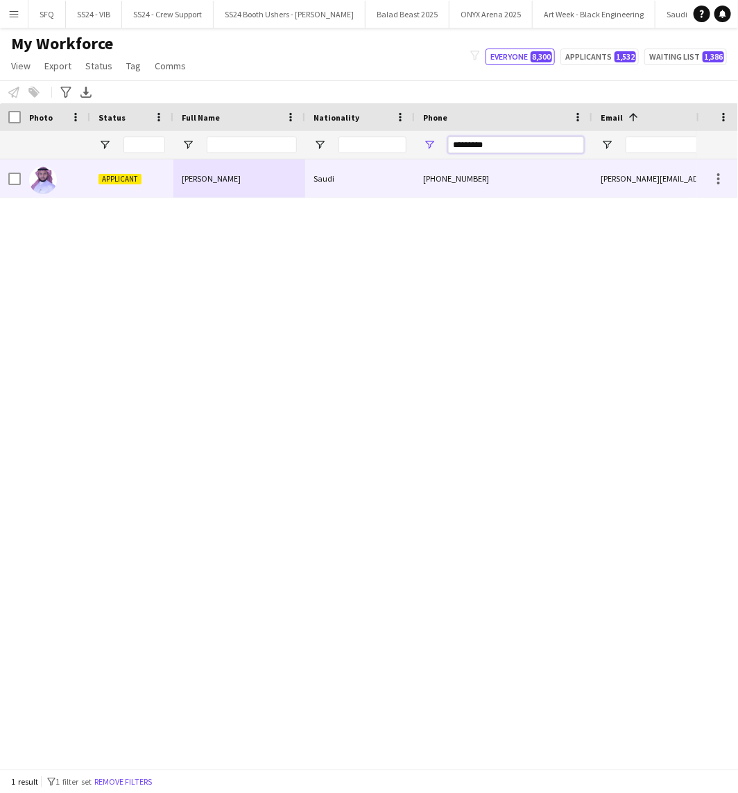
type input "*********"
click at [294, 181] on div "[PERSON_NAME]" at bounding box center [239, 179] width 132 height 38
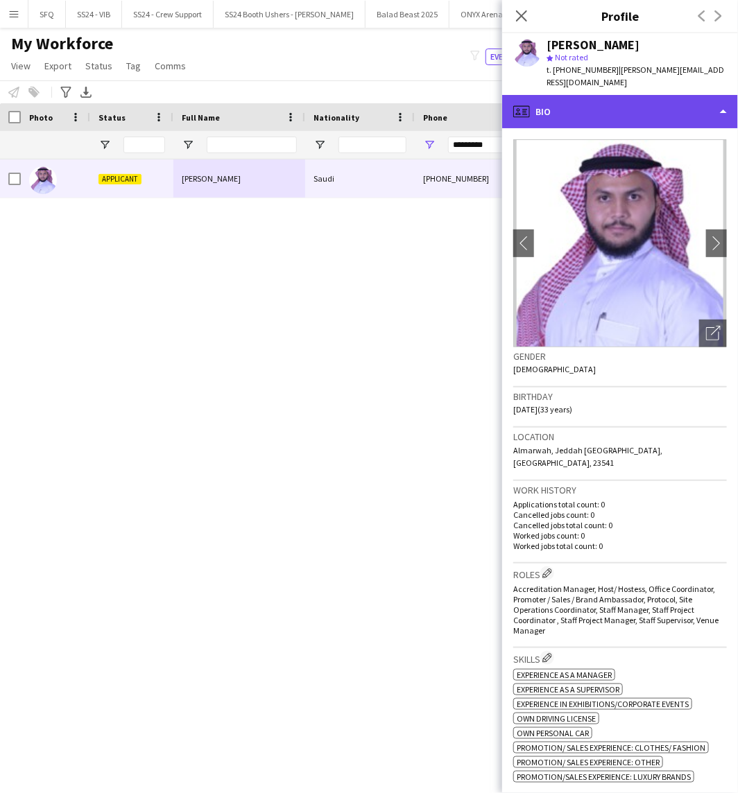
click at [639, 117] on div "profile Bio" at bounding box center [620, 111] width 236 height 33
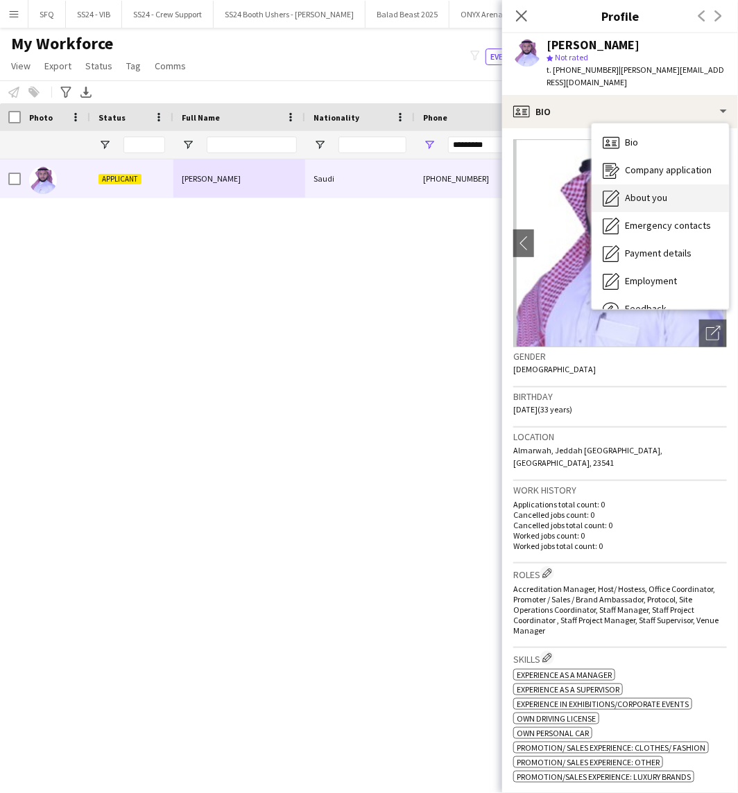
click at [655, 198] on span "About you" at bounding box center [646, 197] width 42 height 12
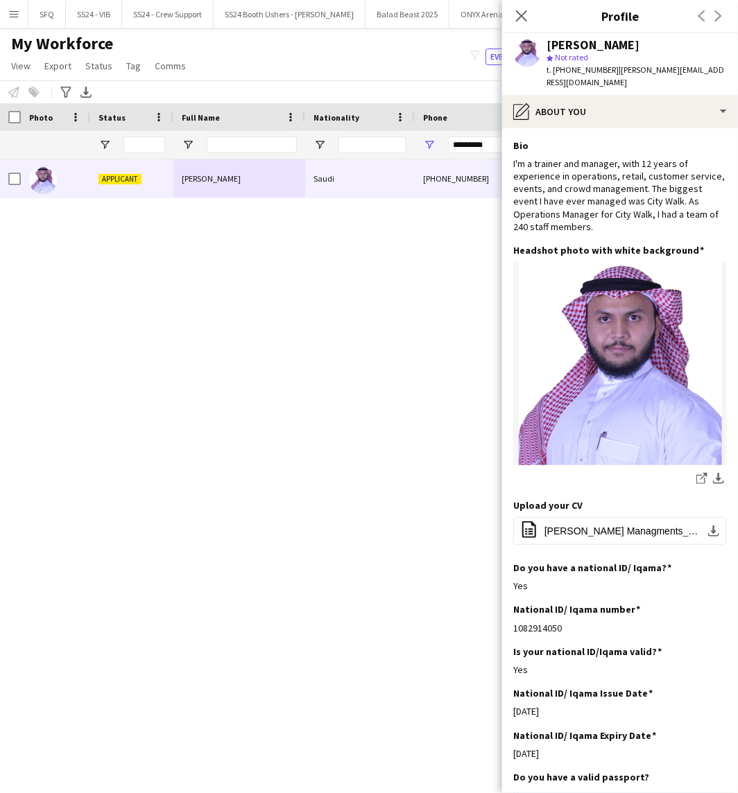
click at [626, 89] on div "[PERSON_NAME] star Not rated t. [PHONE_NUMBER] | [PERSON_NAME][EMAIL_ADDRESS][D…" at bounding box center [620, 64] width 236 height 62
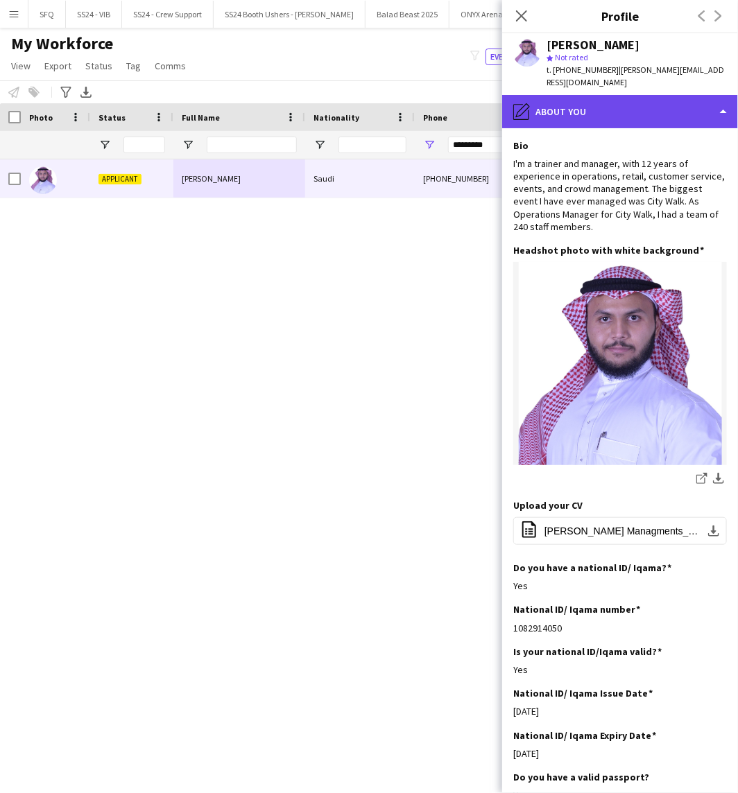
click at [629, 105] on div "pencil4 About you" at bounding box center [620, 111] width 236 height 33
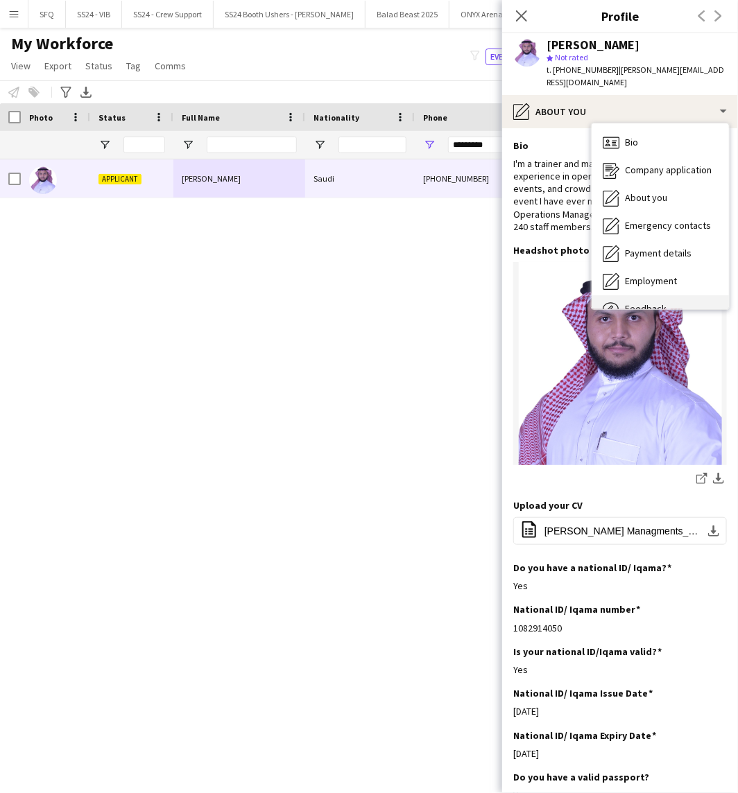
click at [650, 300] on div "Feedback Feedback" at bounding box center [660, 309] width 137 height 28
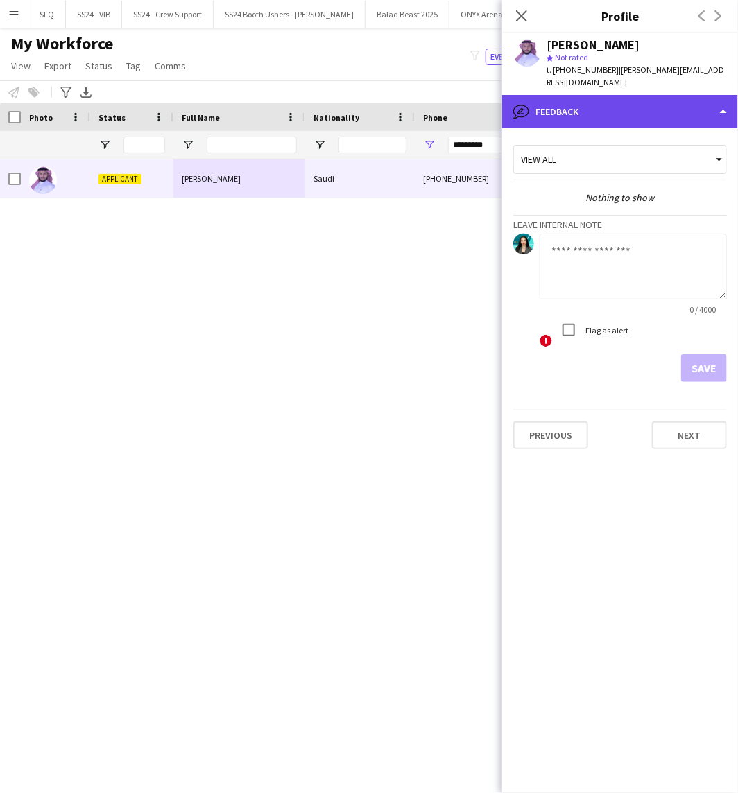
click at [645, 107] on div "bubble-pencil Feedback" at bounding box center [620, 111] width 236 height 33
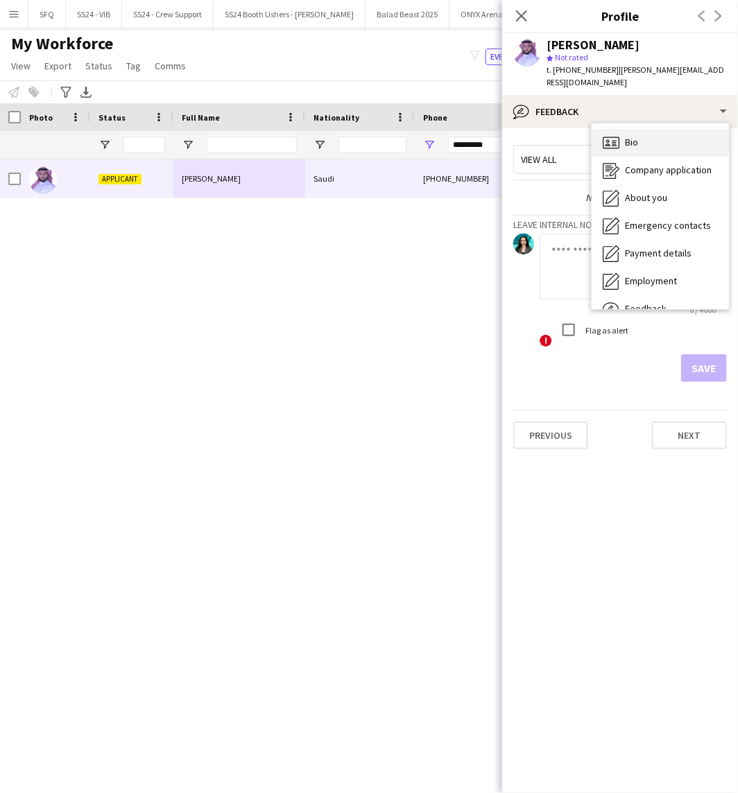
click at [657, 144] on div "Bio Bio" at bounding box center [660, 143] width 137 height 28
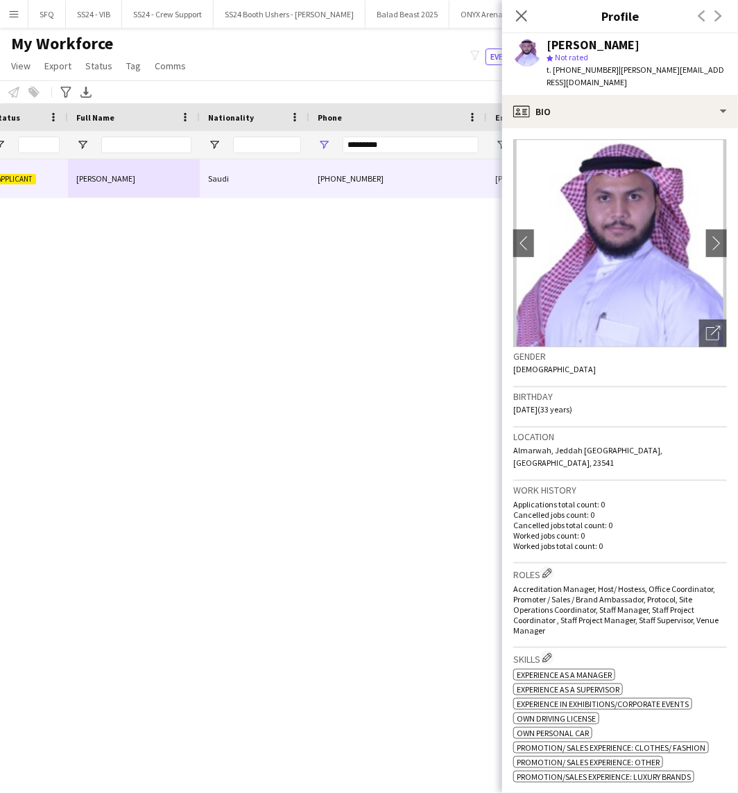
click at [553, 567] on h3 "Roles Edit crew company roles" at bounding box center [620, 574] width 214 height 15
click at [551, 569] on app-icon "Edit crew company roles" at bounding box center [547, 574] width 10 height 10
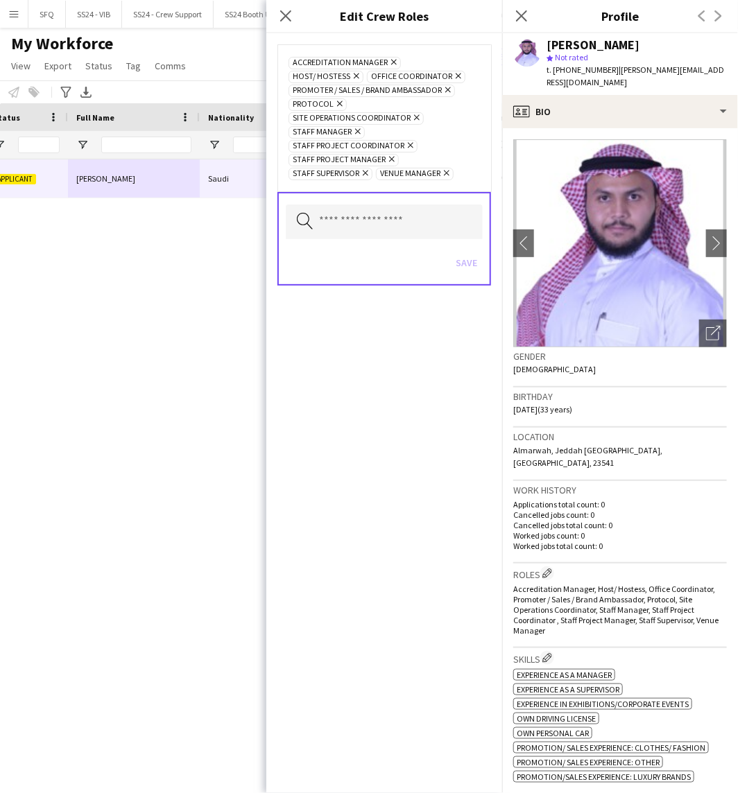
click at [393, 62] on icon "Remove" at bounding box center [392, 62] width 9 height 9
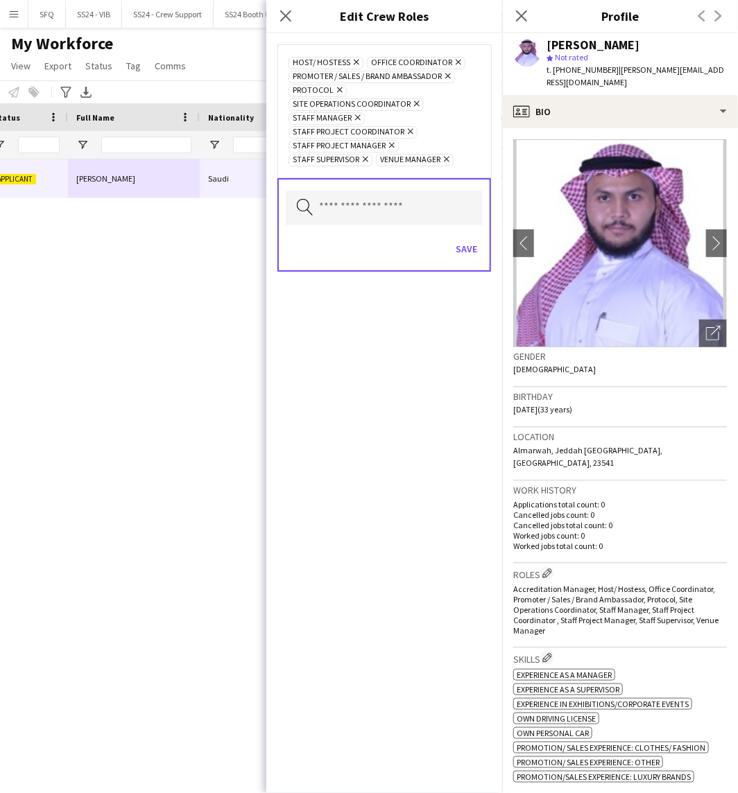
click at [413, 104] on icon "Remove" at bounding box center [415, 103] width 9 height 9
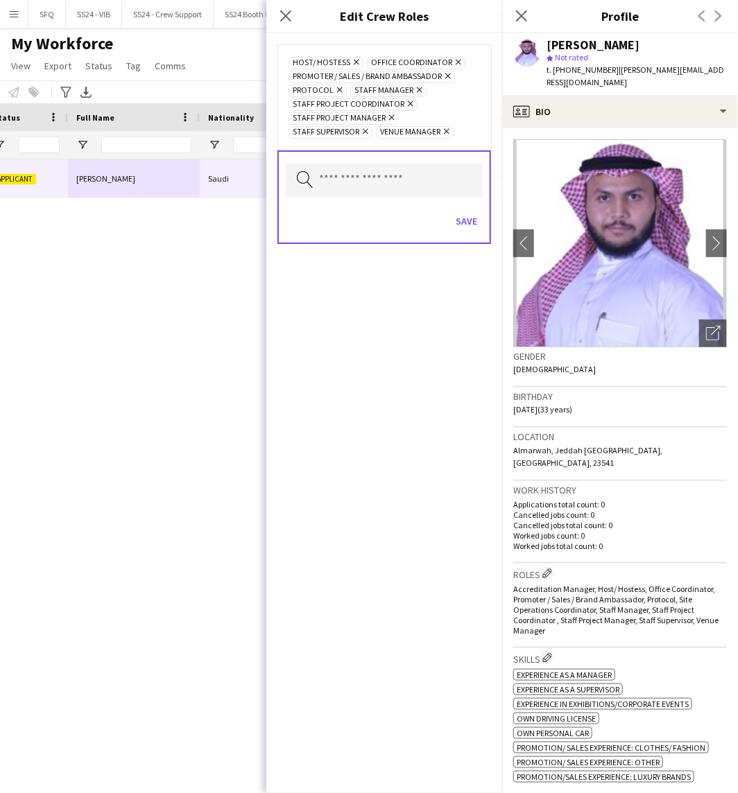
click at [387, 114] on icon "Remove" at bounding box center [390, 117] width 9 height 9
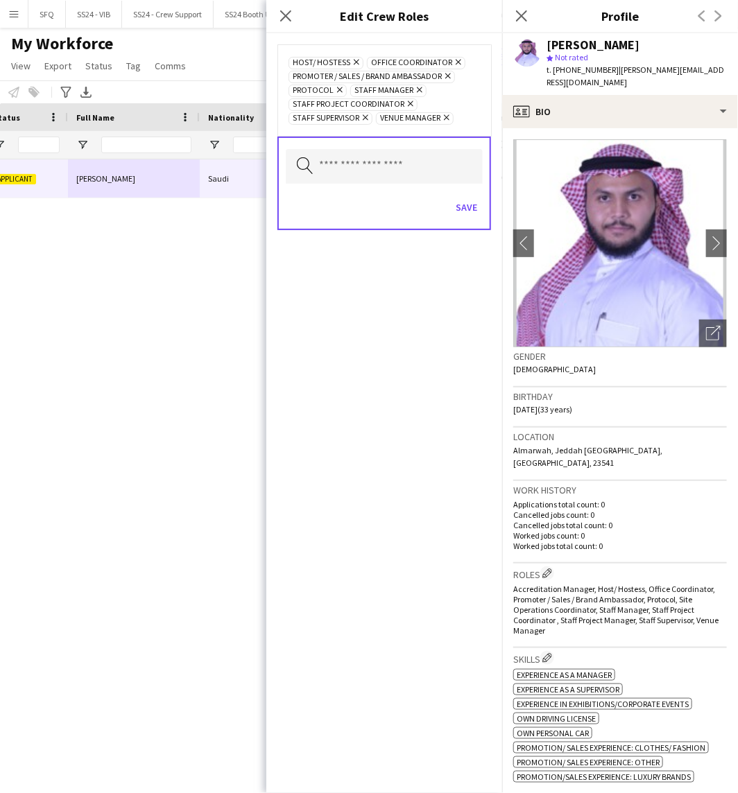
click at [404, 103] on icon "Remove" at bounding box center [408, 103] width 9 height 9
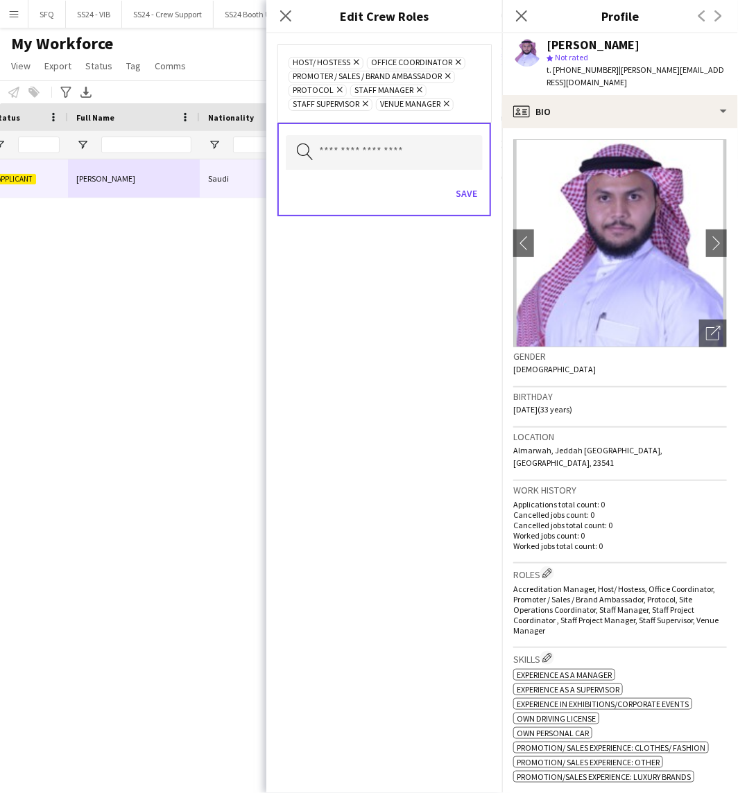
click at [449, 102] on icon at bounding box center [447, 104] width 6 height 6
click at [432, 150] on input "text" at bounding box center [384, 152] width 197 height 35
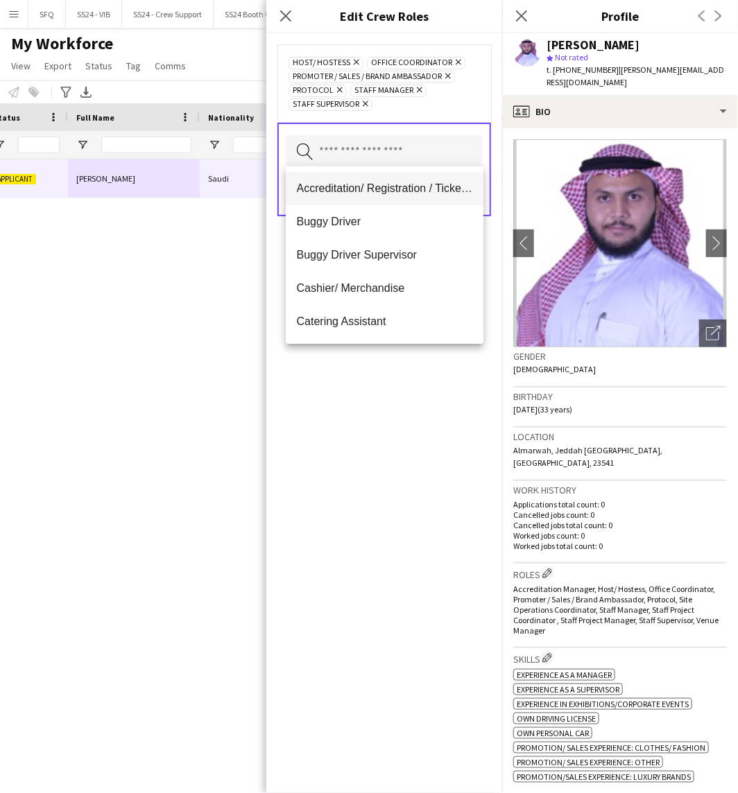
click at [376, 179] on mat-option "Accreditation/ Registration / Ticketing" at bounding box center [385, 188] width 198 height 33
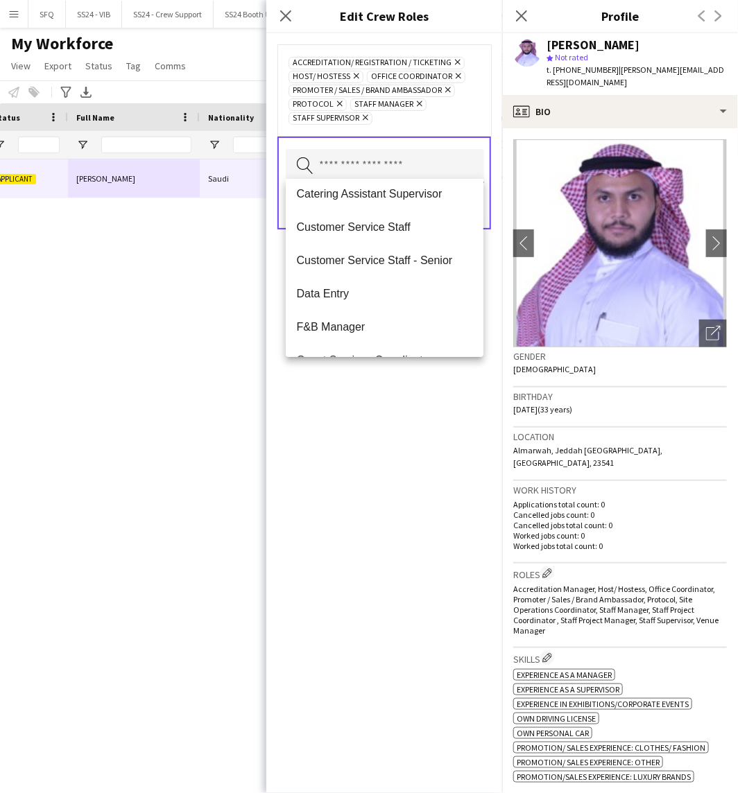
scroll to position [154, 0]
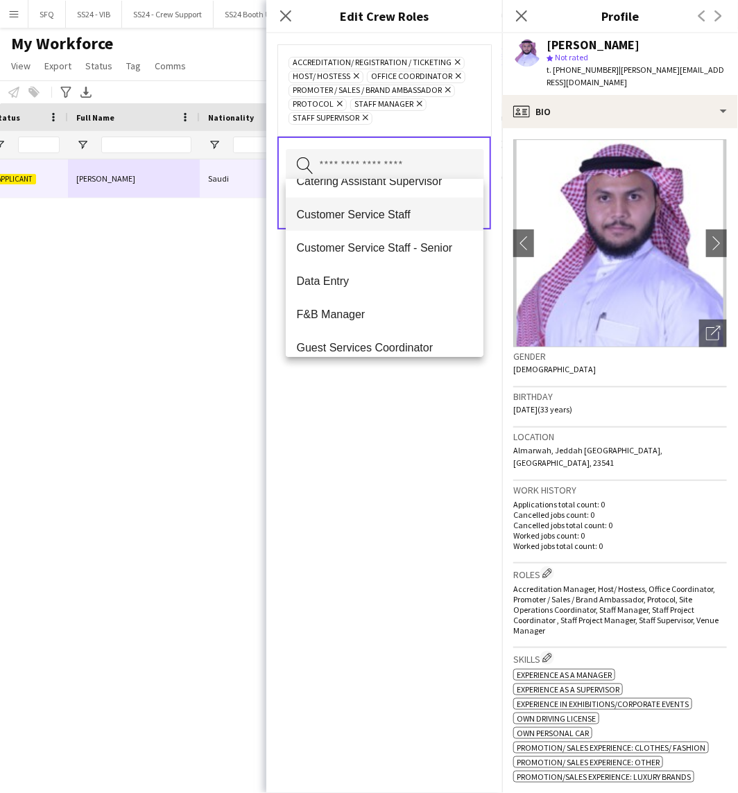
click at [382, 220] on span "Customer Service Staff" at bounding box center [385, 214] width 176 height 13
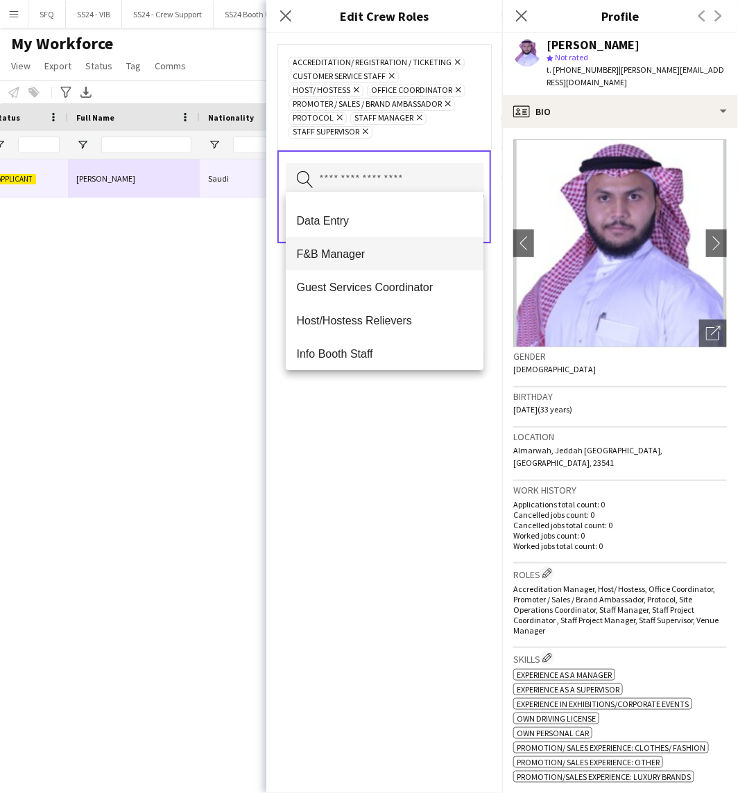
scroll to position [117, 0]
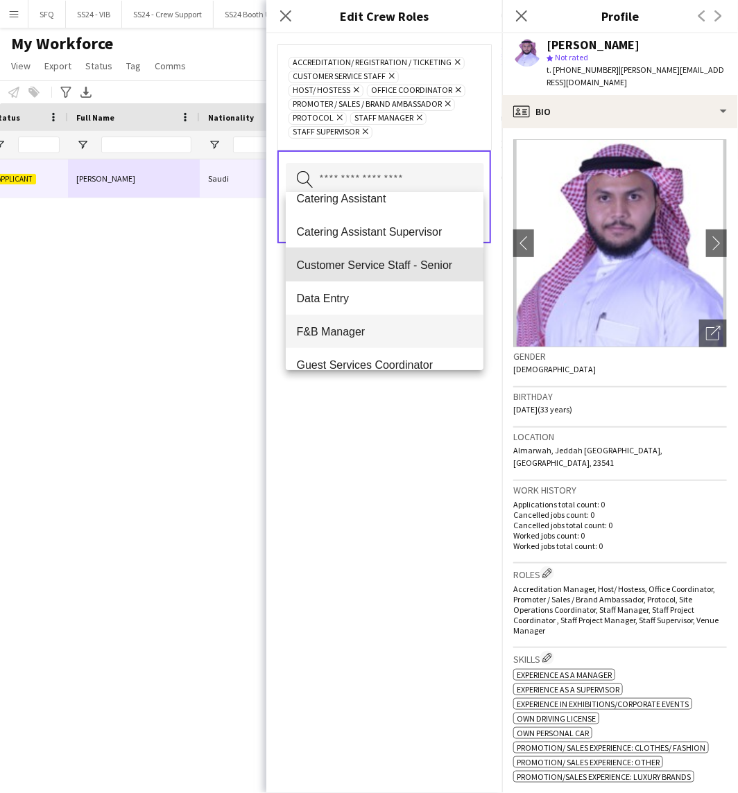
click at [393, 255] on mat-option "Customer Service Staff - Senior" at bounding box center [385, 264] width 198 height 33
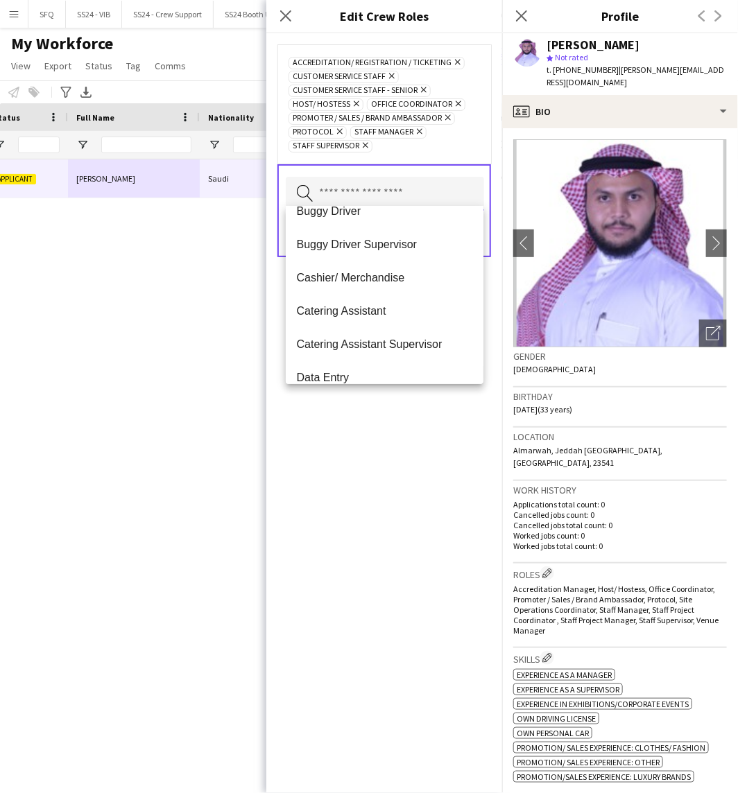
scroll to position [0, 0]
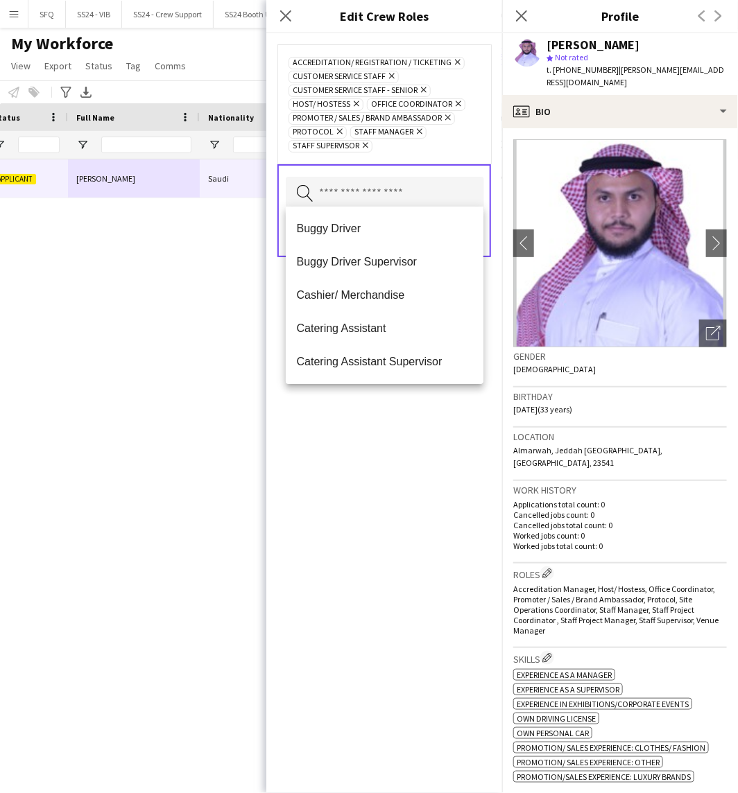
click at [295, 481] on div "Accreditation/ Registration / Ticketing Remove Customer Service Staff Remove Cu…" at bounding box center [384, 413] width 236 height 760
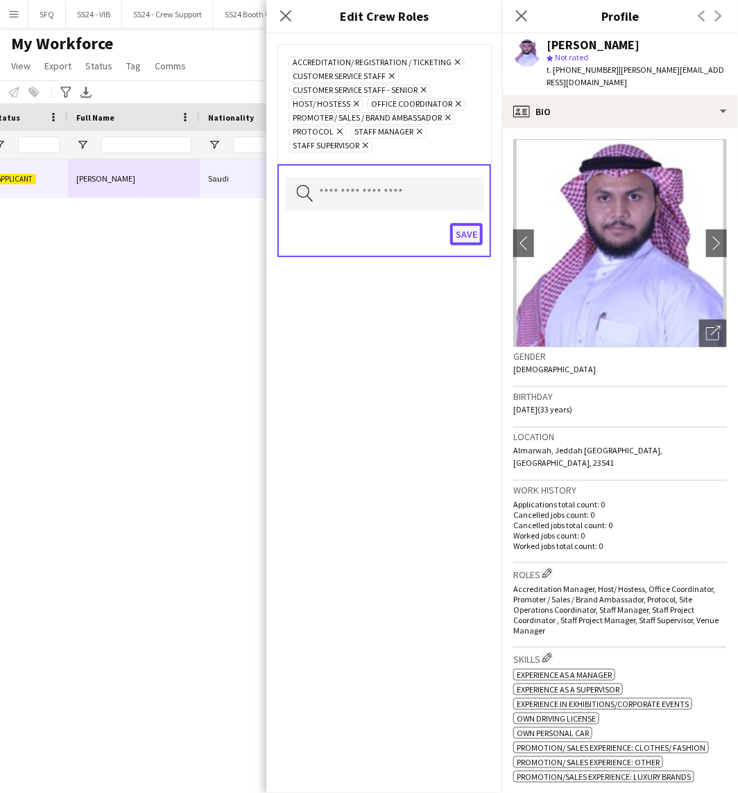
click at [456, 230] on button "Save" at bounding box center [466, 234] width 33 height 22
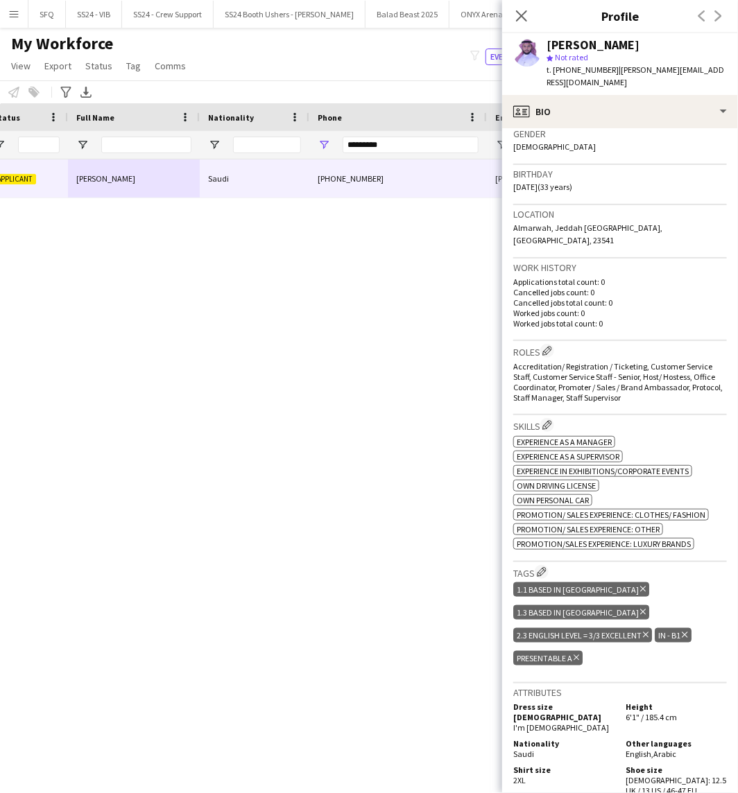
scroll to position [231, 0]
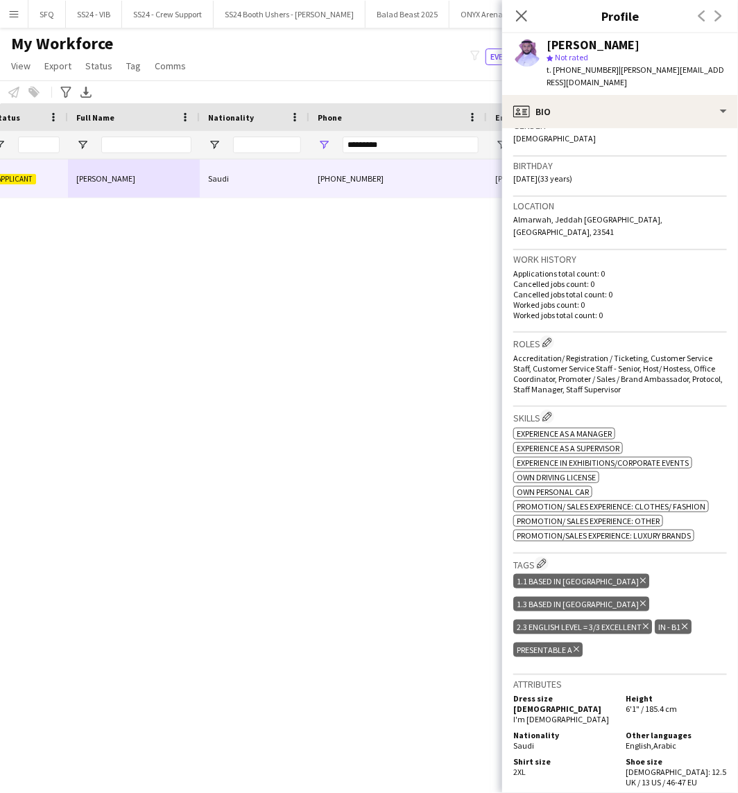
click at [640, 578] on icon at bounding box center [643, 581] width 6 height 6
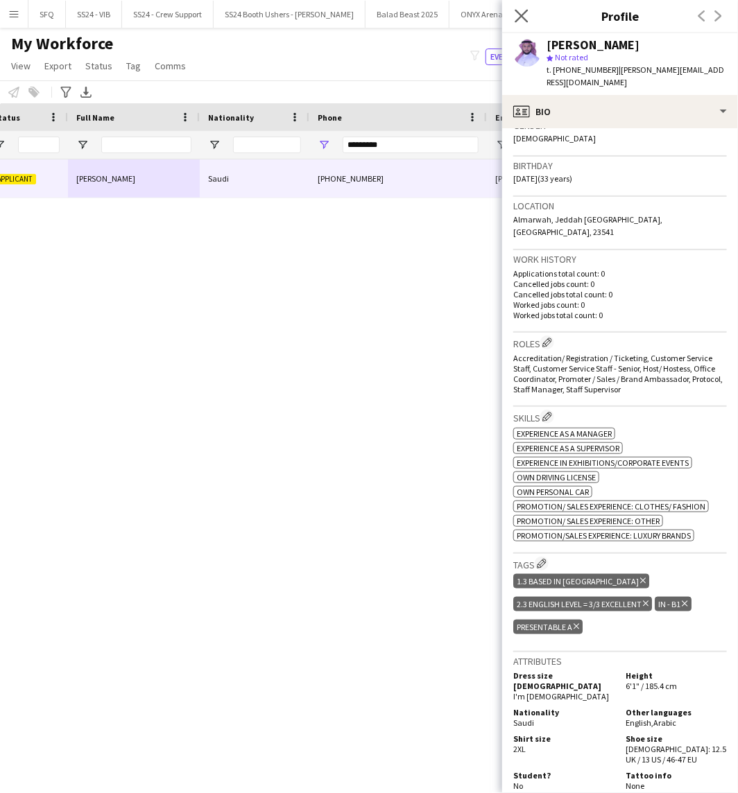
click at [521, 24] on app-icon "Close pop-in" at bounding box center [522, 16] width 20 height 20
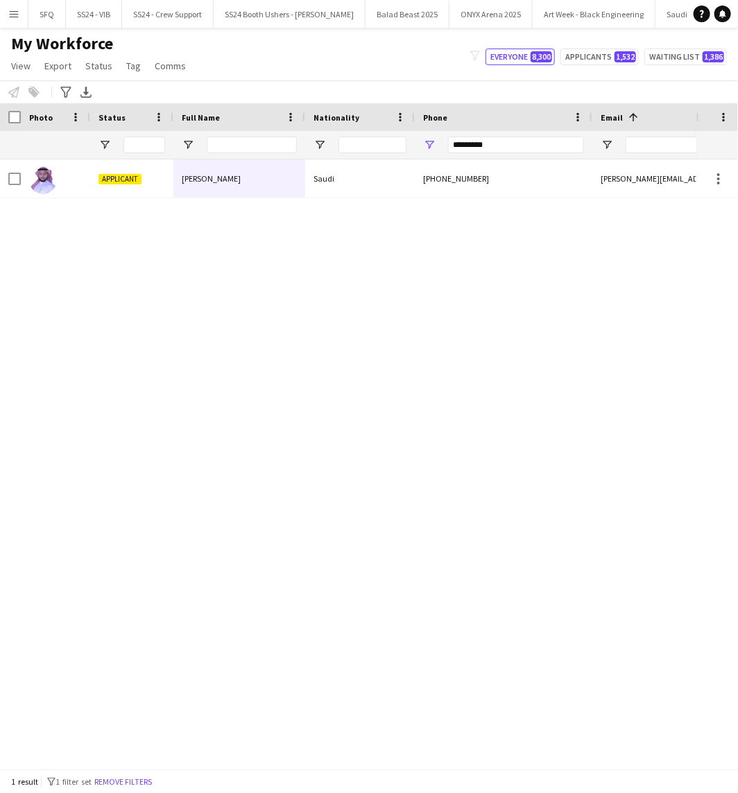
scroll to position [0, 0]
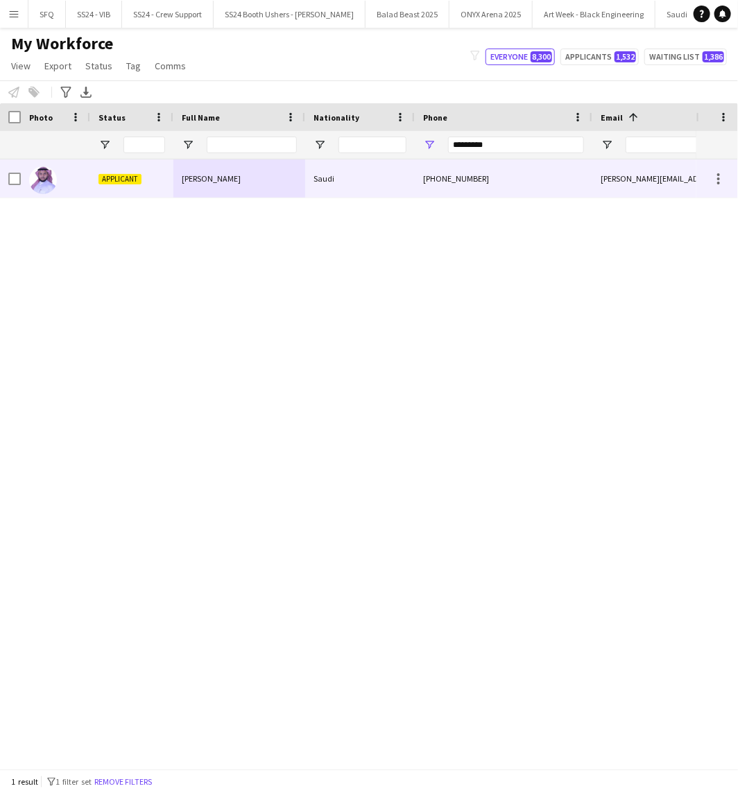
click at [14, 189] on div at bounding box center [14, 179] width 12 height 39
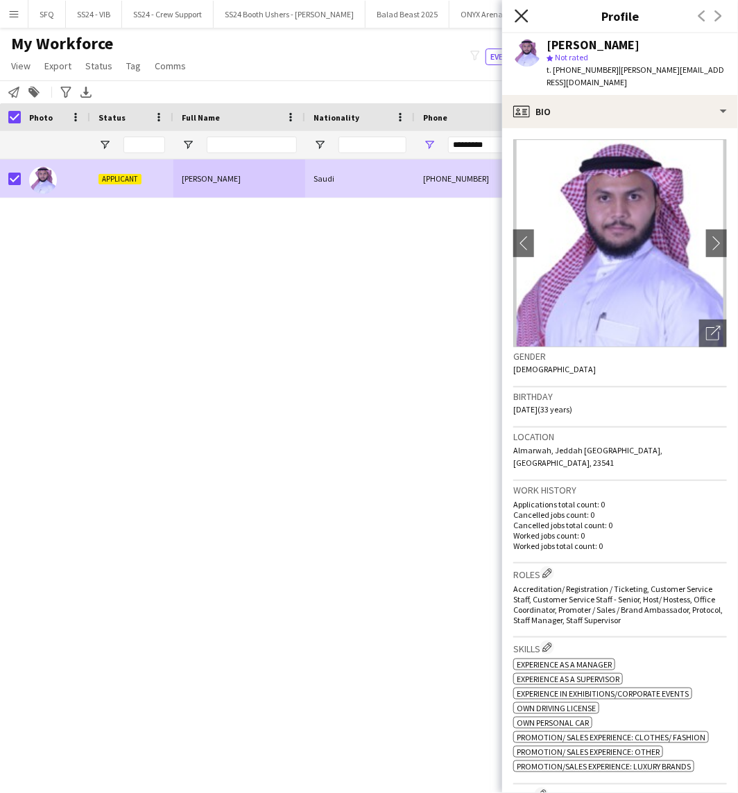
click at [524, 15] on icon "Close pop-in" at bounding box center [521, 15] width 13 height 13
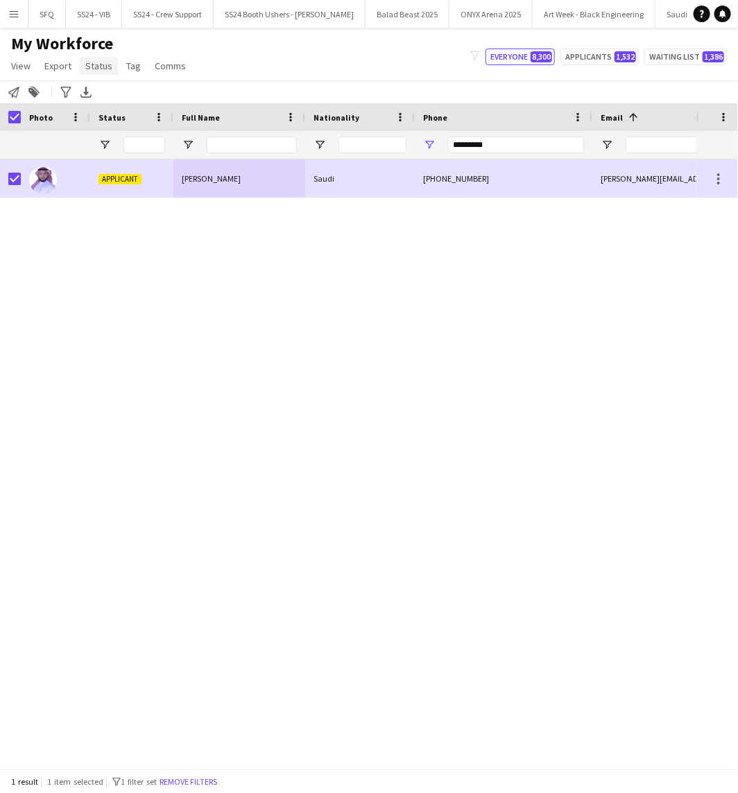
click at [94, 67] on span "Status" at bounding box center [98, 66] width 27 height 12
click at [146, 105] on link "Edit" at bounding box center [128, 95] width 97 height 29
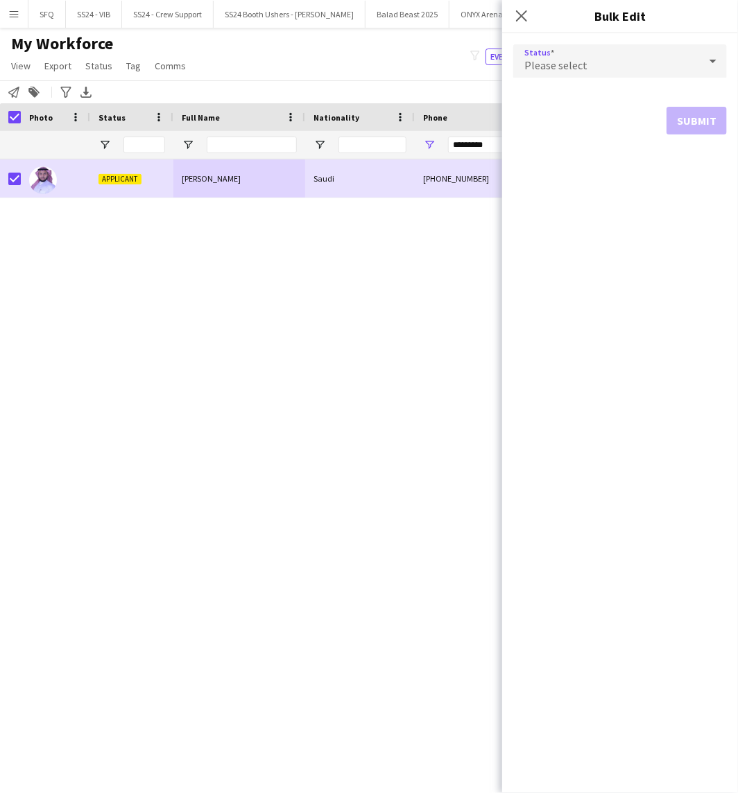
click at [546, 65] on span "Please select" at bounding box center [555, 65] width 63 height 14
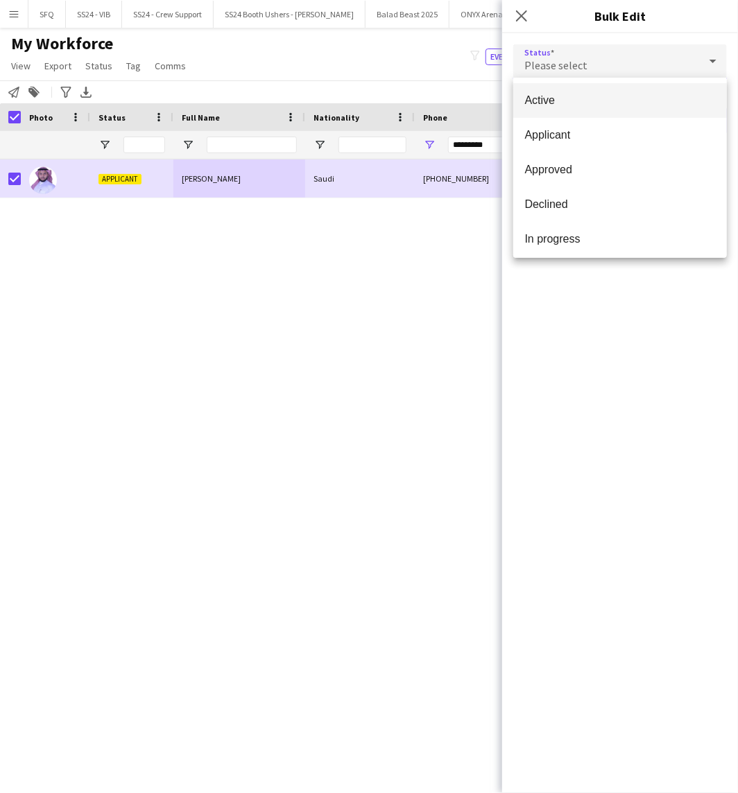
click at [550, 94] on span "Active" at bounding box center [619, 100] width 191 height 13
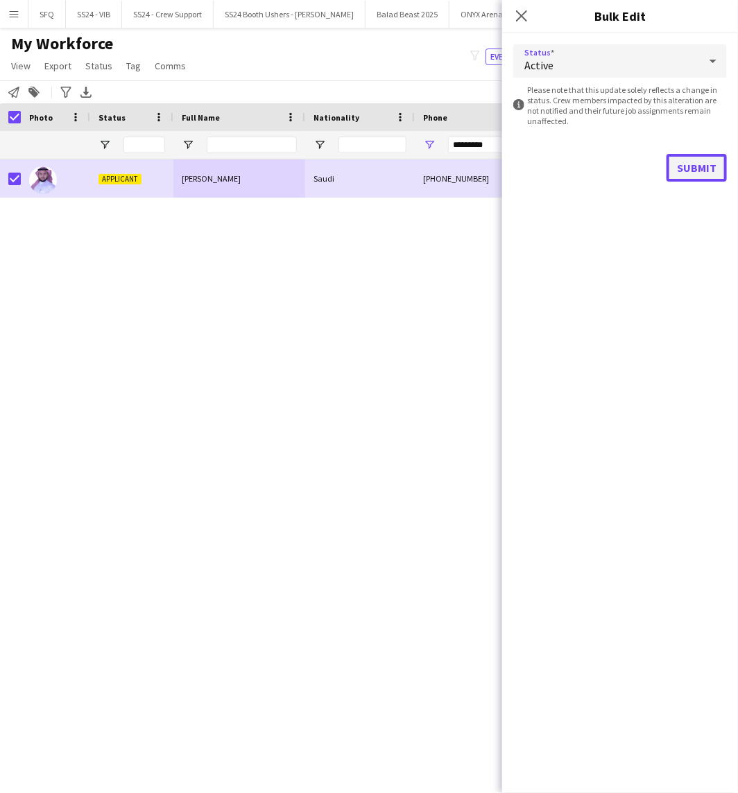
click at [669, 164] on button "Submit" at bounding box center [696, 168] width 60 height 28
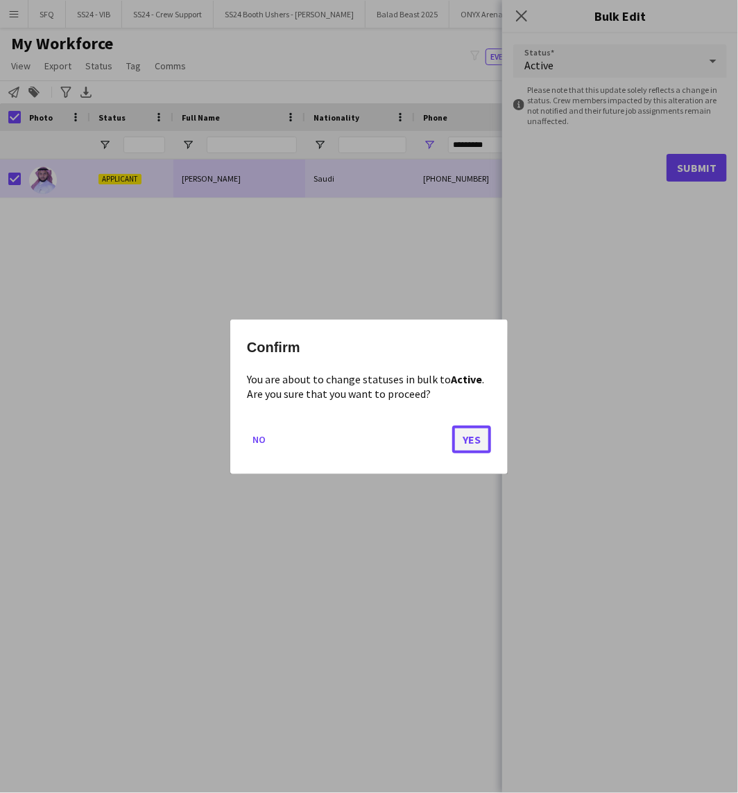
click at [474, 438] on button "Yes" at bounding box center [471, 439] width 39 height 28
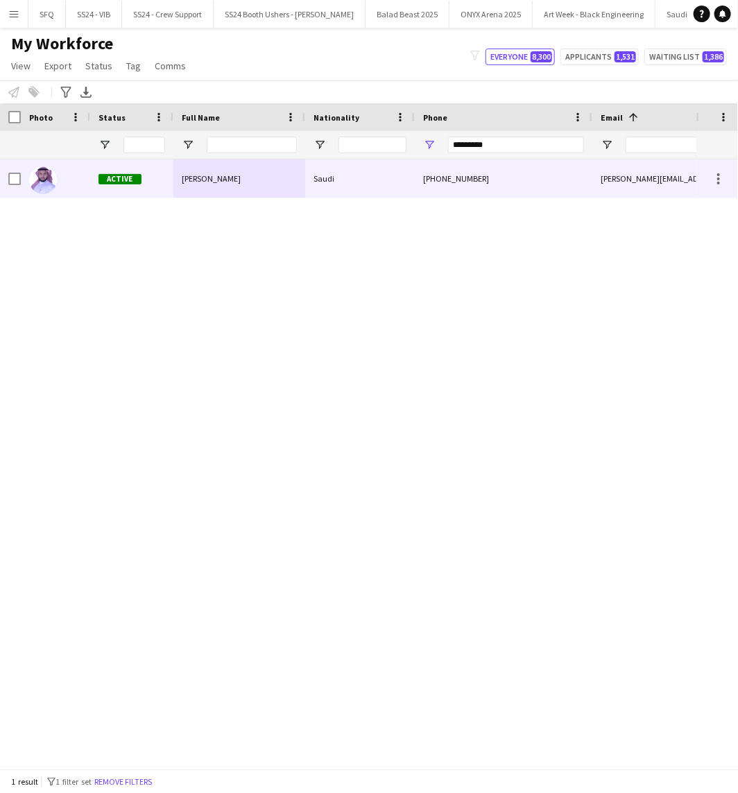
click at [75, 178] on div at bounding box center [55, 179] width 69 height 38
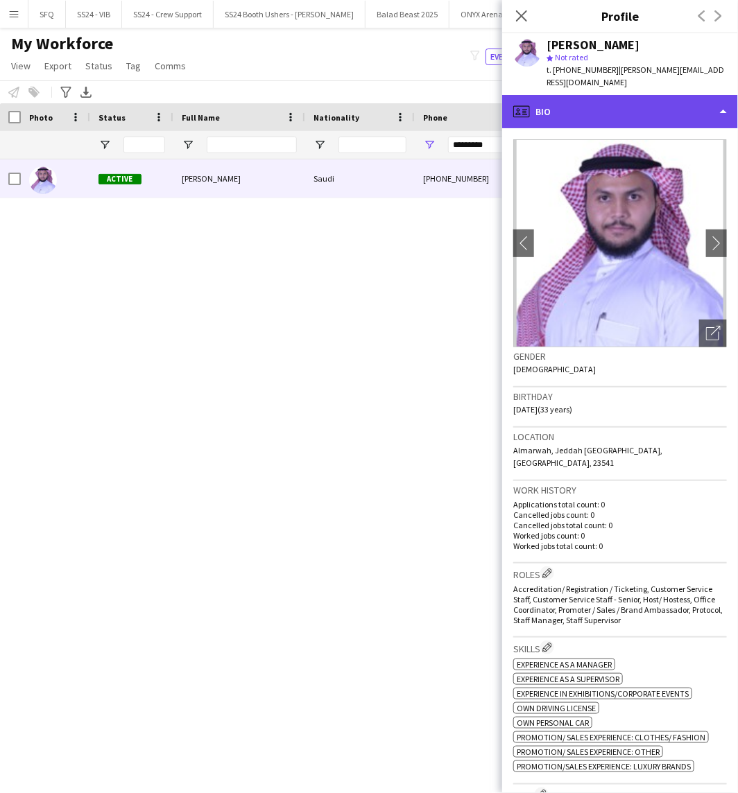
click at [580, 102] on div "profile Bio" at bounding box center [620, 111] width 236 height 33
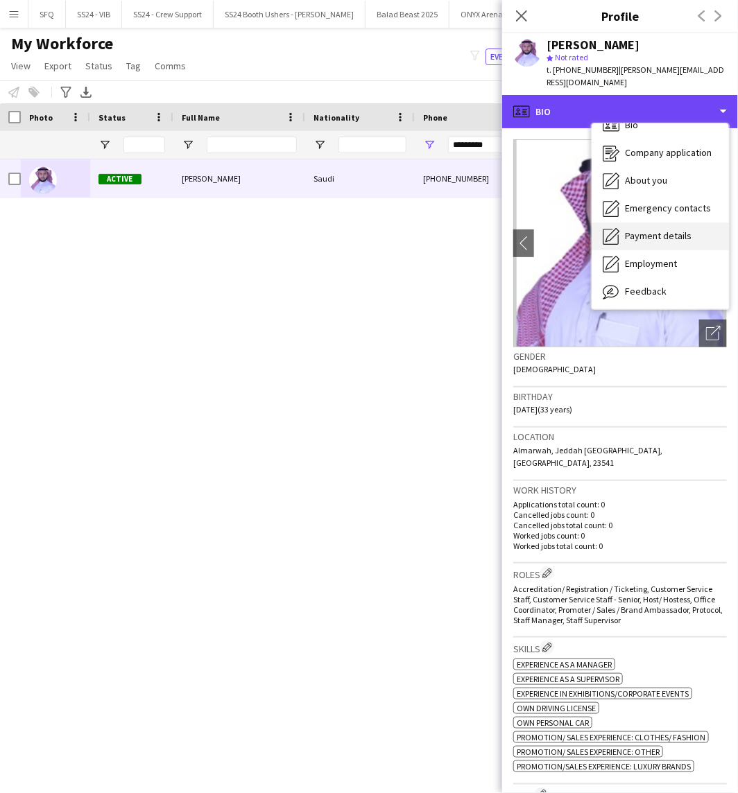
scroll to position [46, 0]
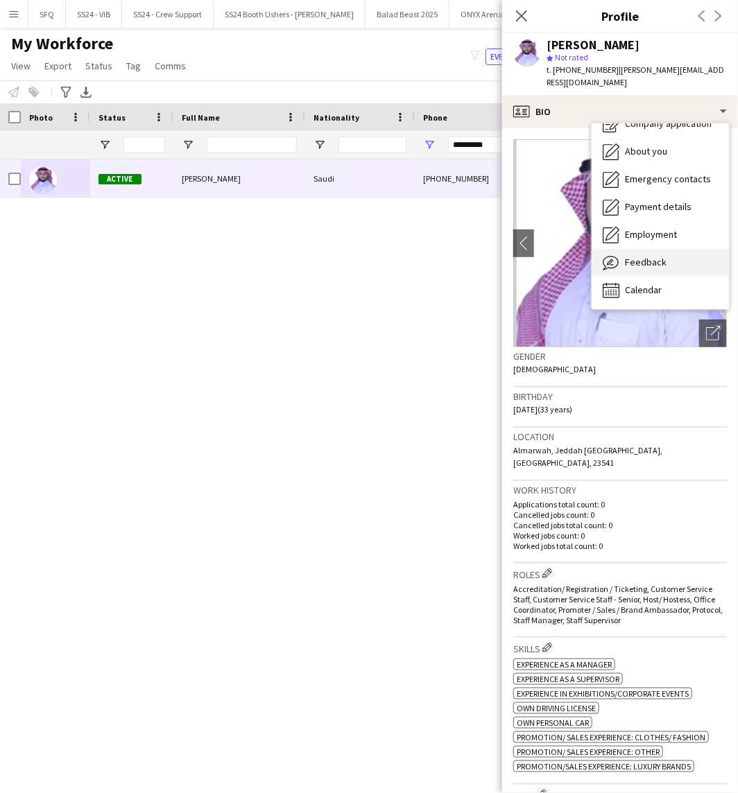
click at [671, 251] on div "Feedback Feedback" at bounding box center [660, 263] width 137 height 28
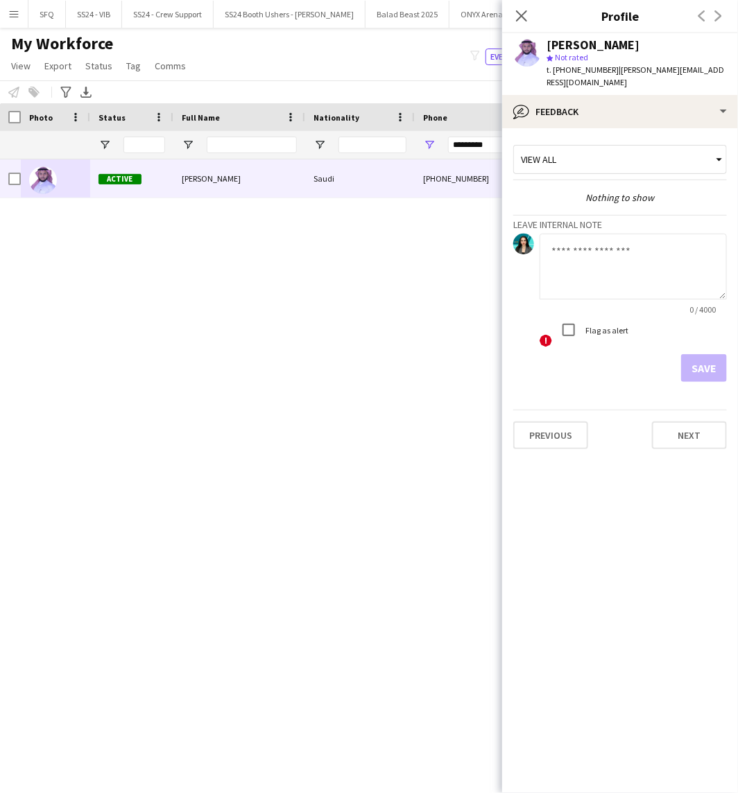
click at [635, 248] on textarea at bounding box center [633, 267] width 187 height 66
type textarea "**********"
click at [691, 371] on button "Save" at bounding box center [704, 368] width 46 height 28
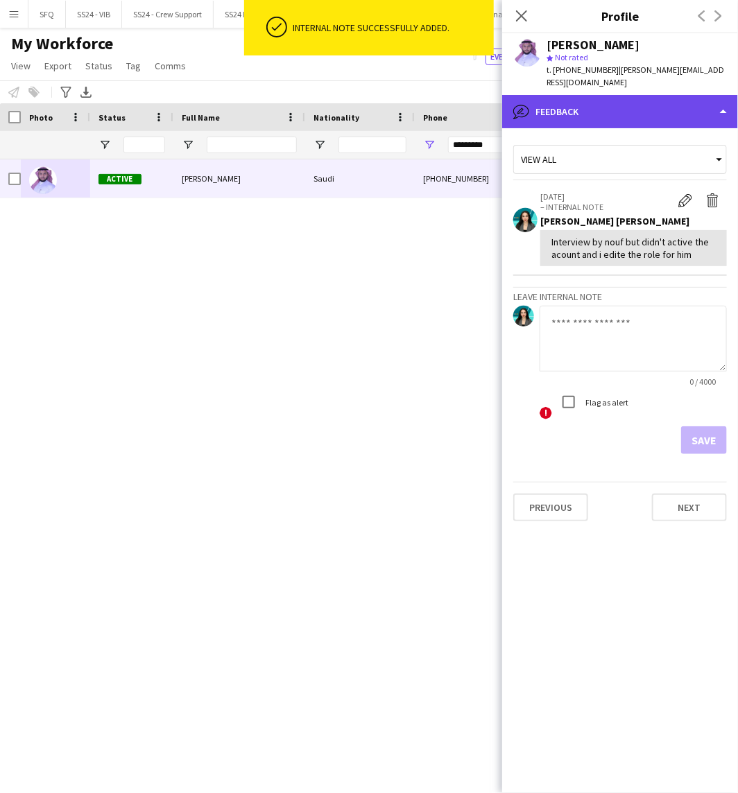
click at [626, 113] on div "bubble-pencil Feedback" at bounding box center [620, 111] width 236 height 33
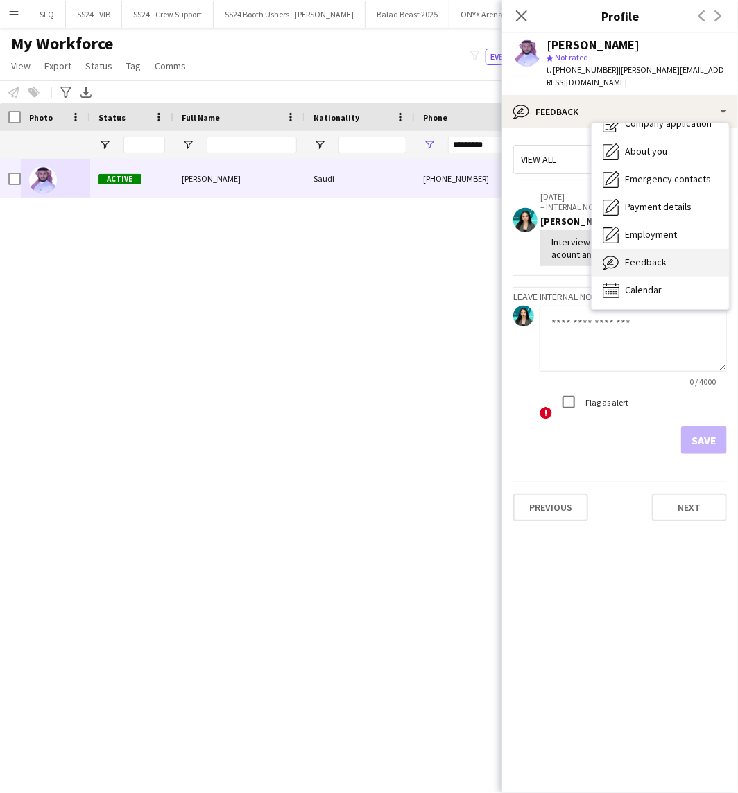
click at [688, 270] on div "Feedback Feedback" at bounding box center [660, 263] width 137 height 28
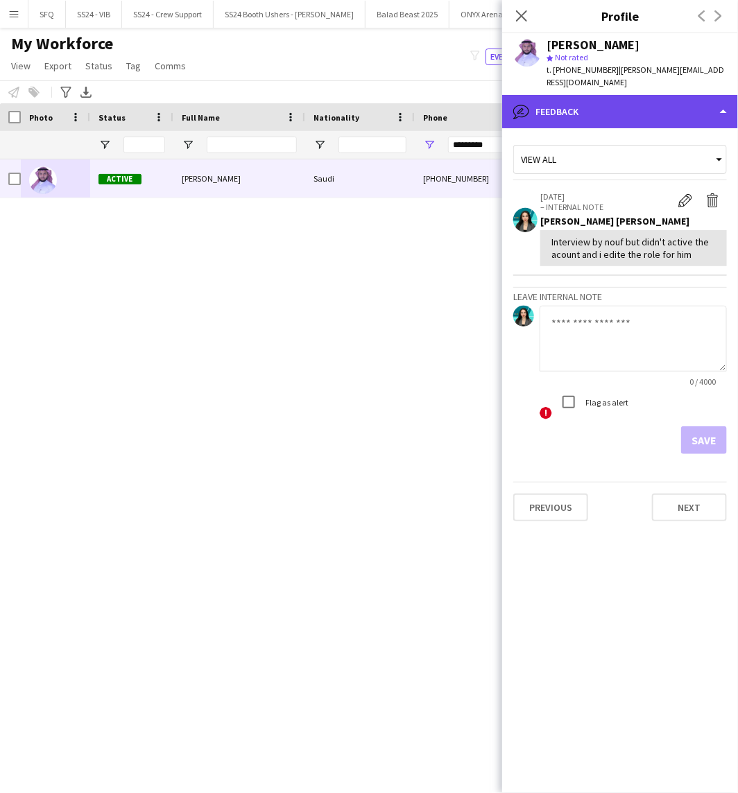
click at [639, 112] on div "bubble-pencil Feedback" at bounding box center [620, 111] width 236 height 33
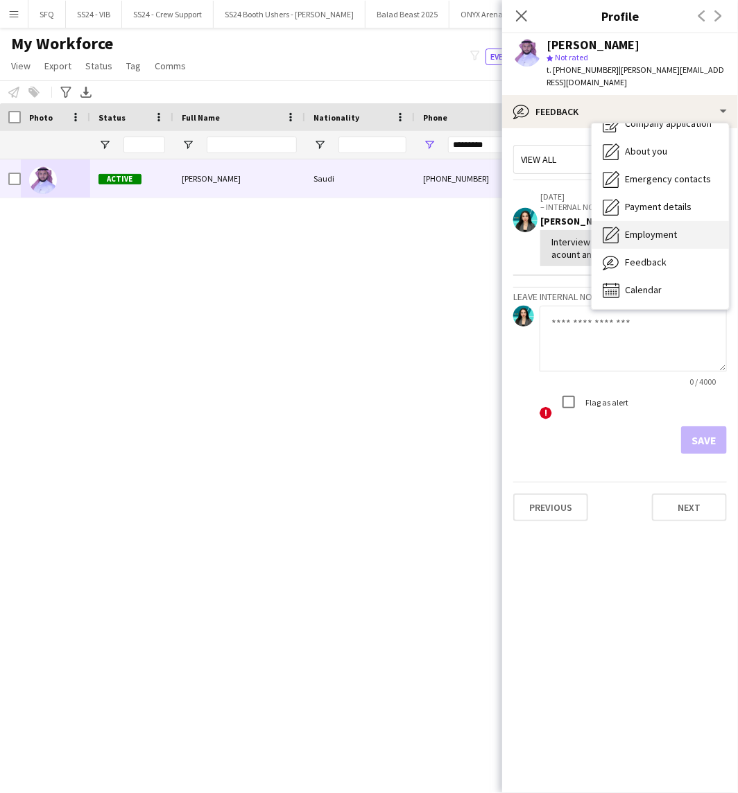
click at [655, 221] on div "Employment Employment" at bounding box center [660, 235] width 137 height 28
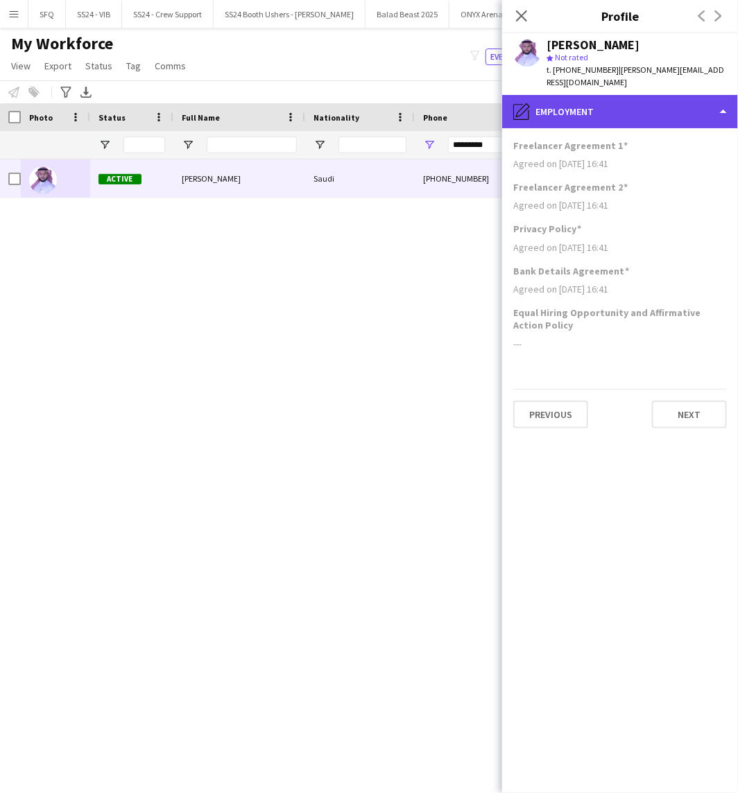
click at [559, 103] on div "pencil4 Employment" at bounding box center [620, 111] width 236 height 33
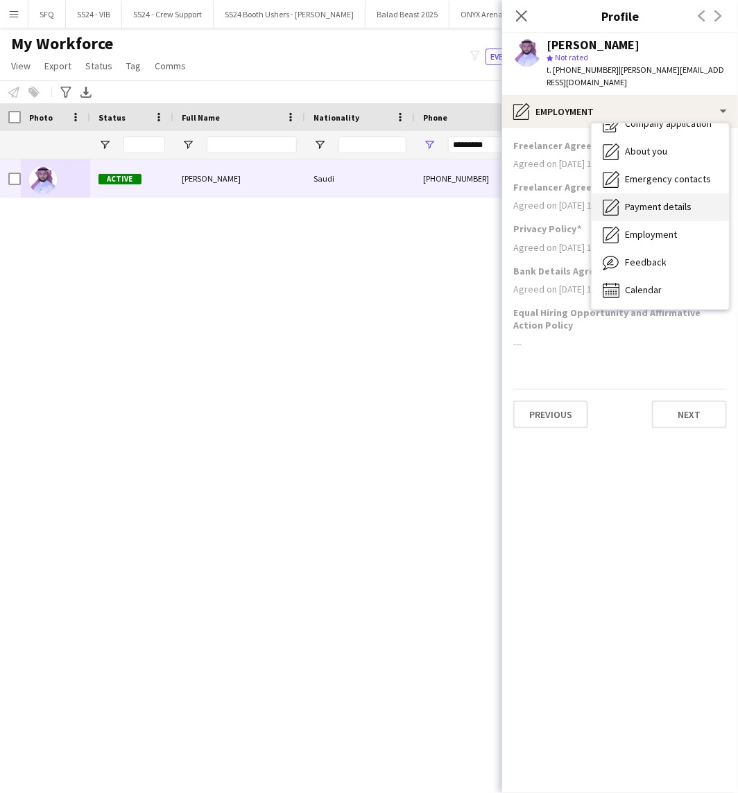
click at [633, 204] on span "Payment details" at bounding box center [658, 206] width 67 height 12
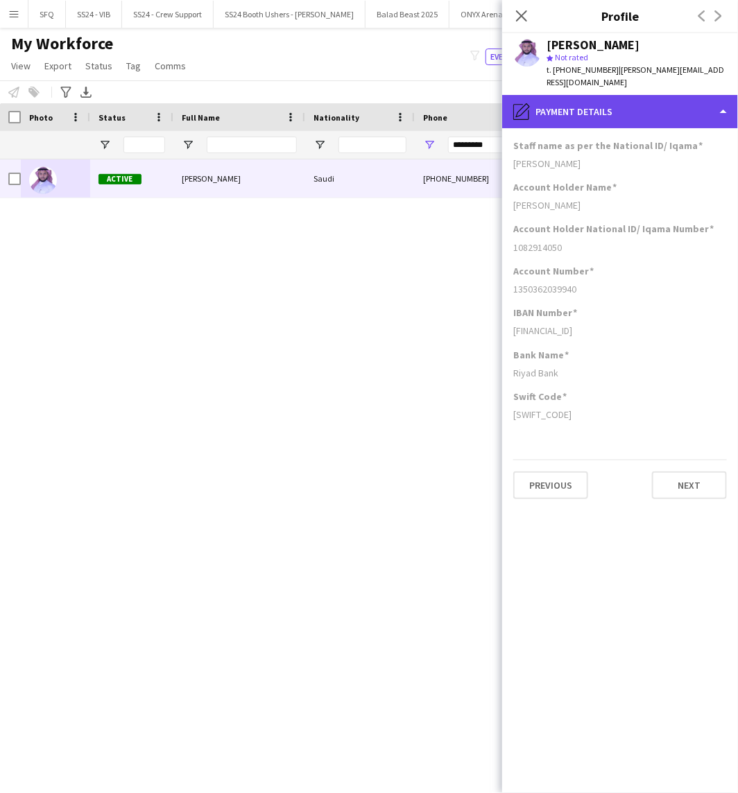
click at [560, 121] on div "pencil4 Payment details" at bounding box center [620, 111] width 236 height 33
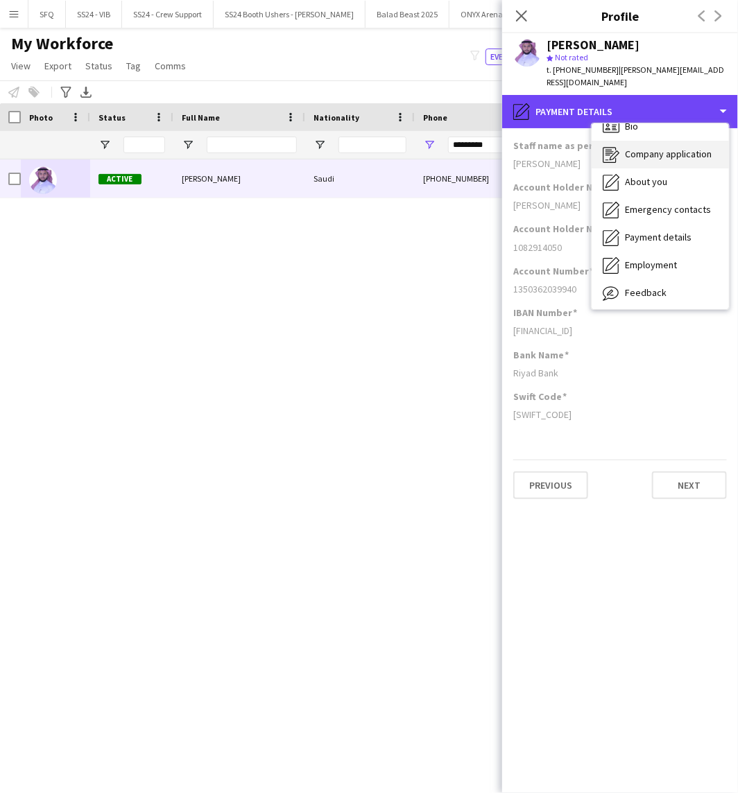
scroll to position [0, 0]
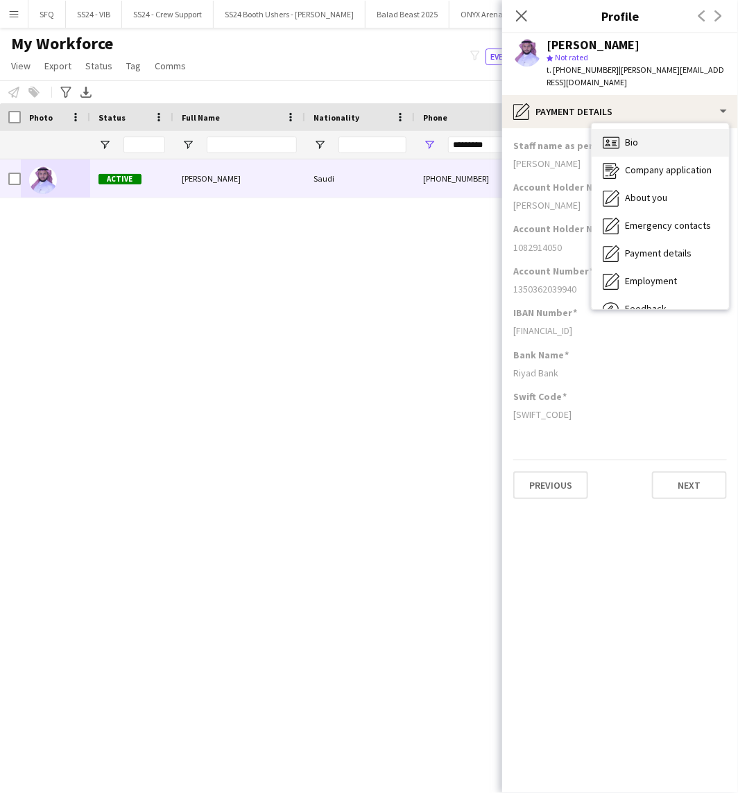
click at [635, 150] on div "Bio Bio" at bounding box center [660, 143] width 137 height 28
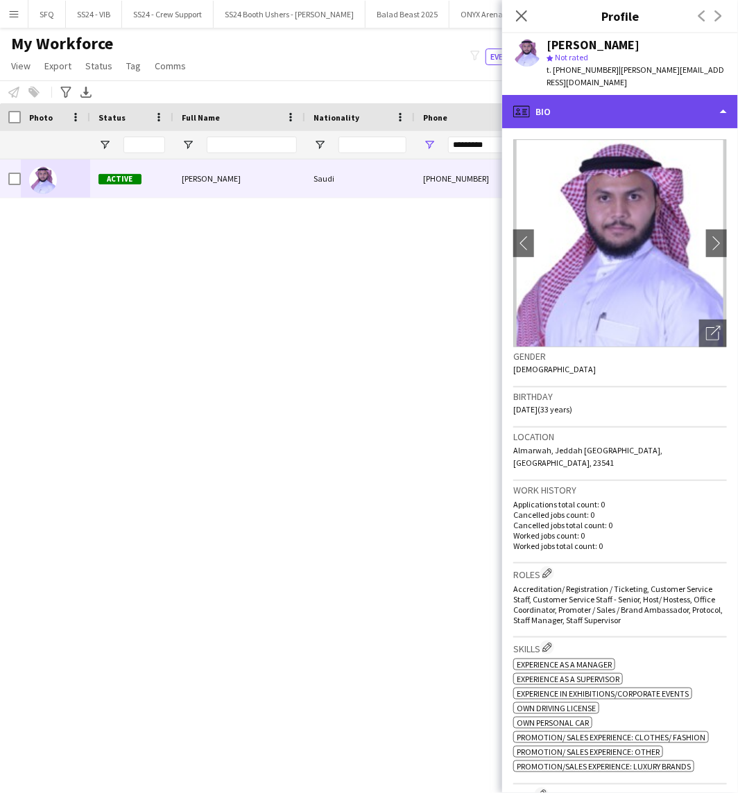
click at [592, 119] on div "profile Bio" at bounding box center [620, 111] width 236 height 33
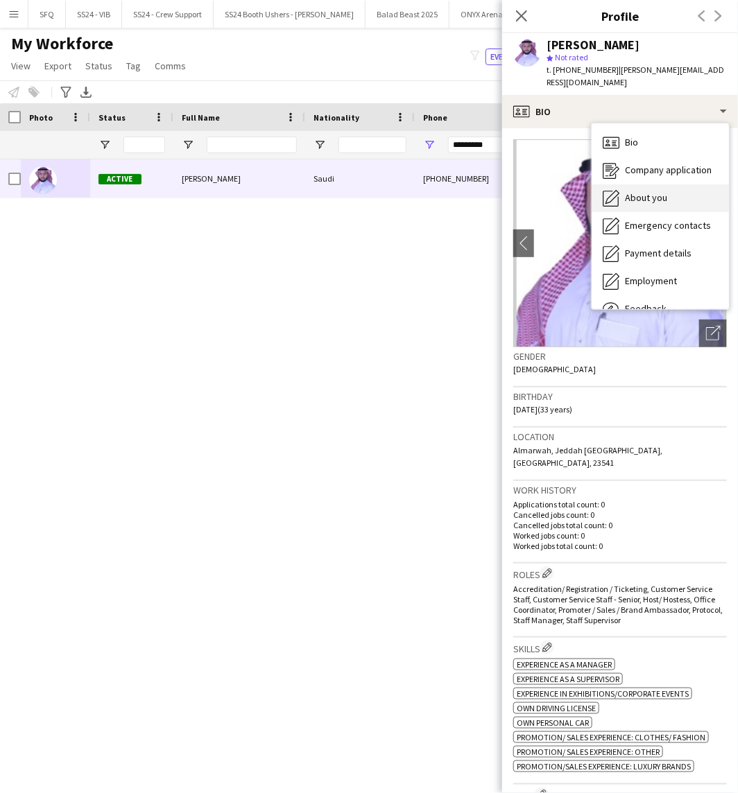
click at [611, 184] on div "About you About you" at bounding box center [660, 198] width 137 height 28
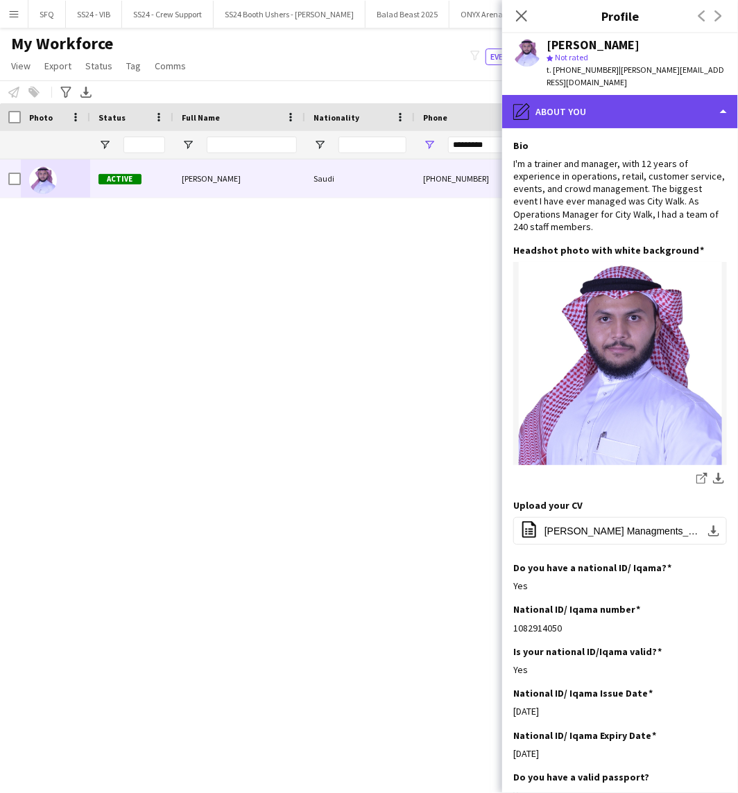
click at [605, 126] on div "pencil4 About you" at bounding box center [620, 111] width 236 height 33
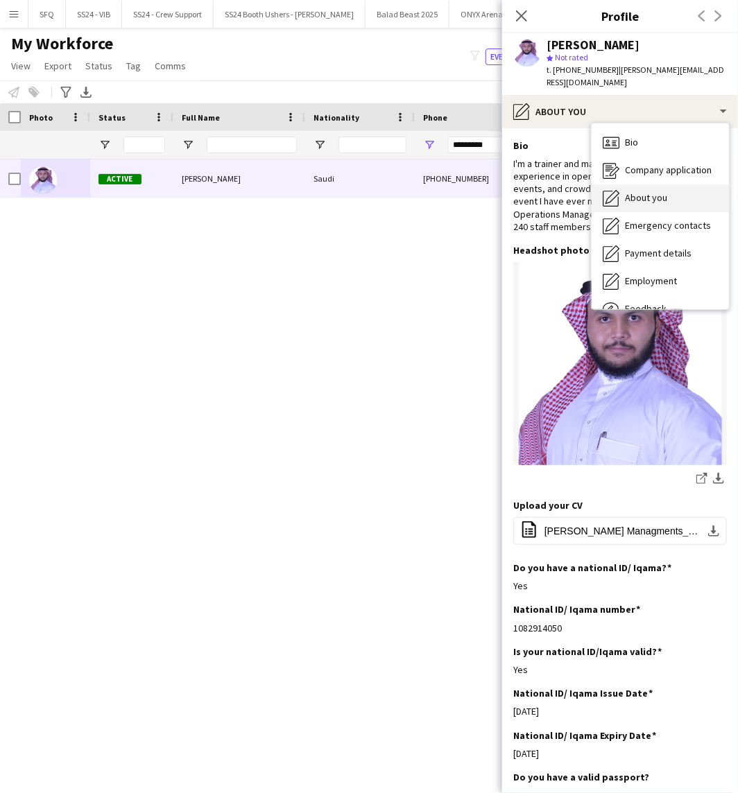
click at [598, 200] on div "About you About you" at bounding box center [660, 198] width 137 height 28
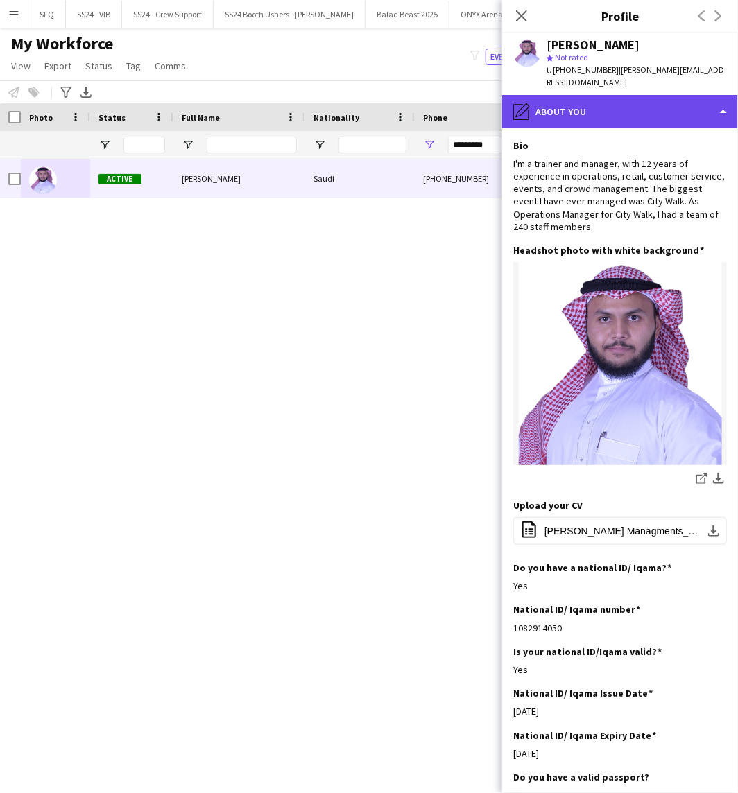
click at [581, 122] on div "pencil4 About you" at bounding box center [620, 111] width 236 height 33
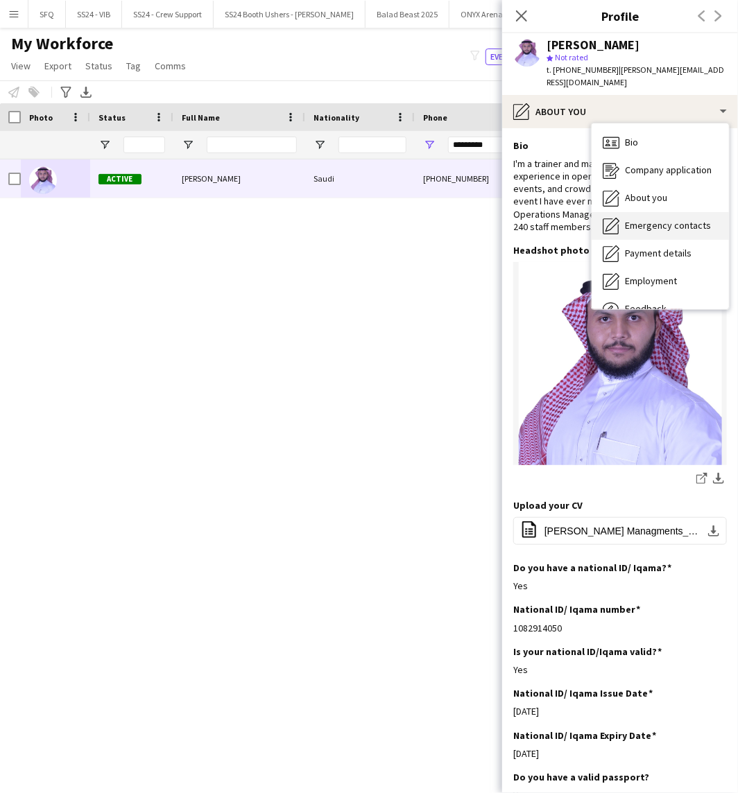
click at [626, 217] on div "Emergency contacts Emergency contacts" at bounding box center [660, 226] width 137 height 28
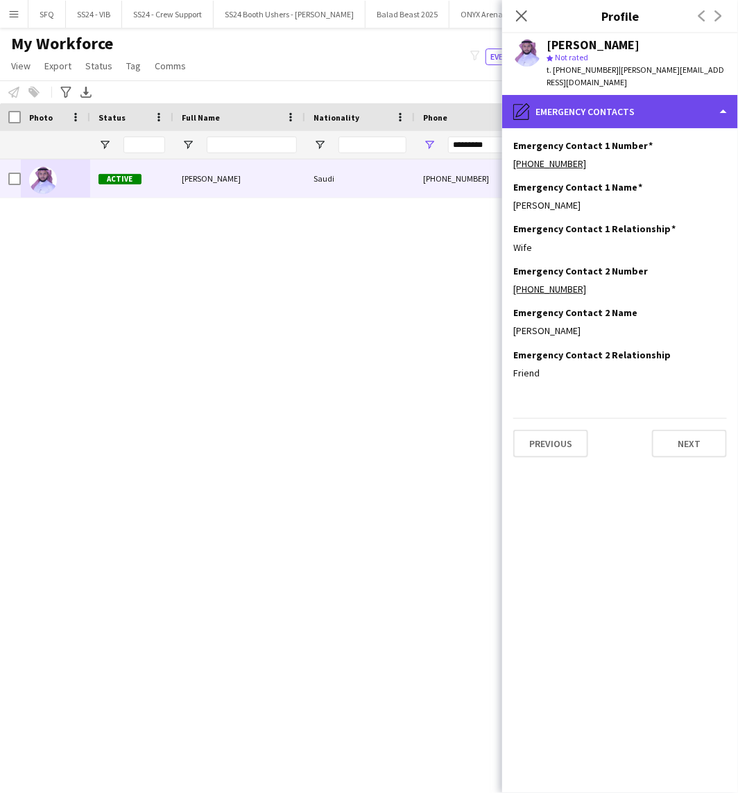
click at [562, 118] on div "pencil4 Emergency contacts" at bounding box center [620, 111] width 236 height 33
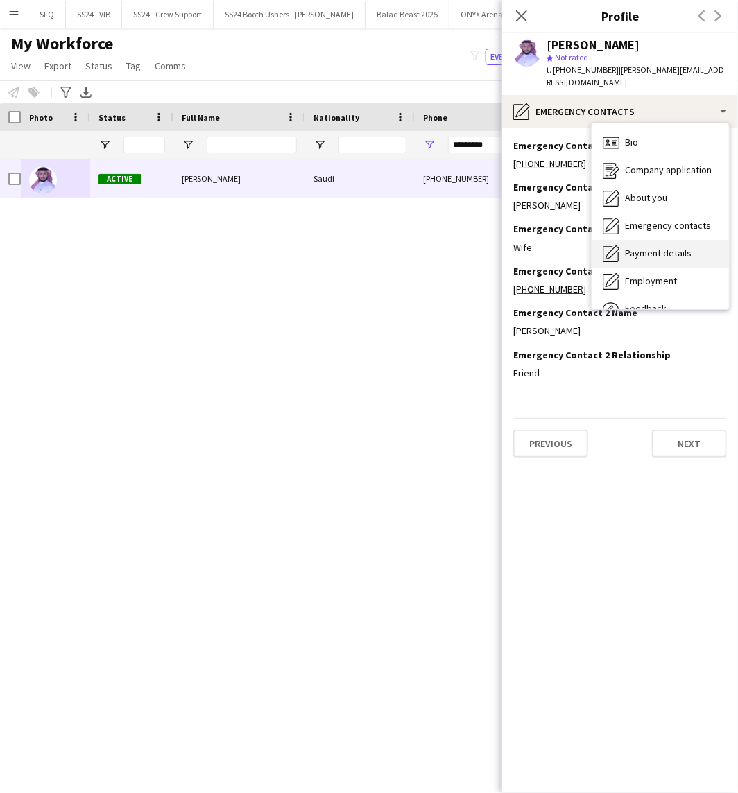
click at [620, 259] on div "Payment details Payment details" at bounding box center [660, 254] width 137 height 28
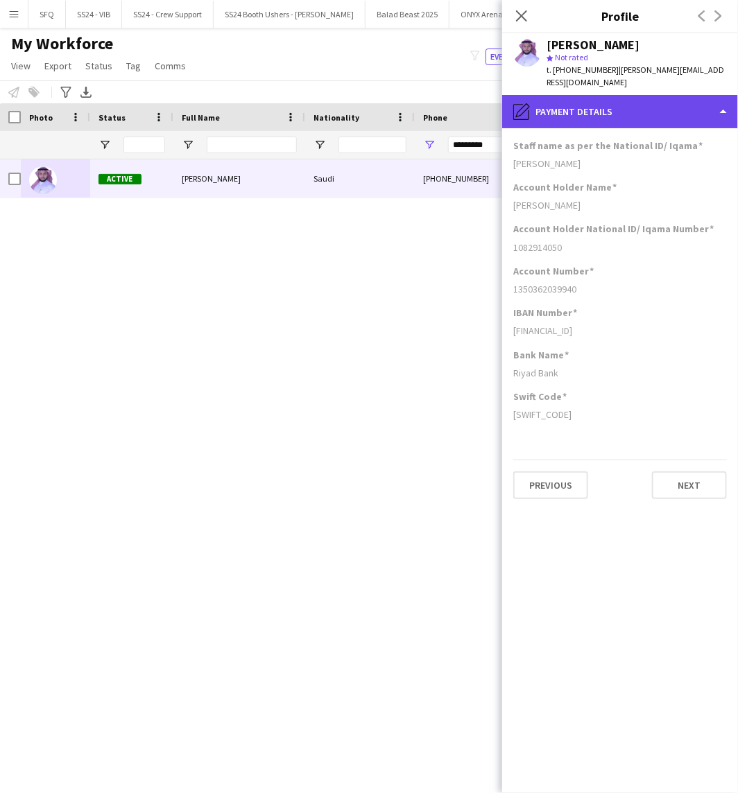
click at [633, 122] on div "pencil4 Payment details" at bounding box center [620, 111] width 236 height 33
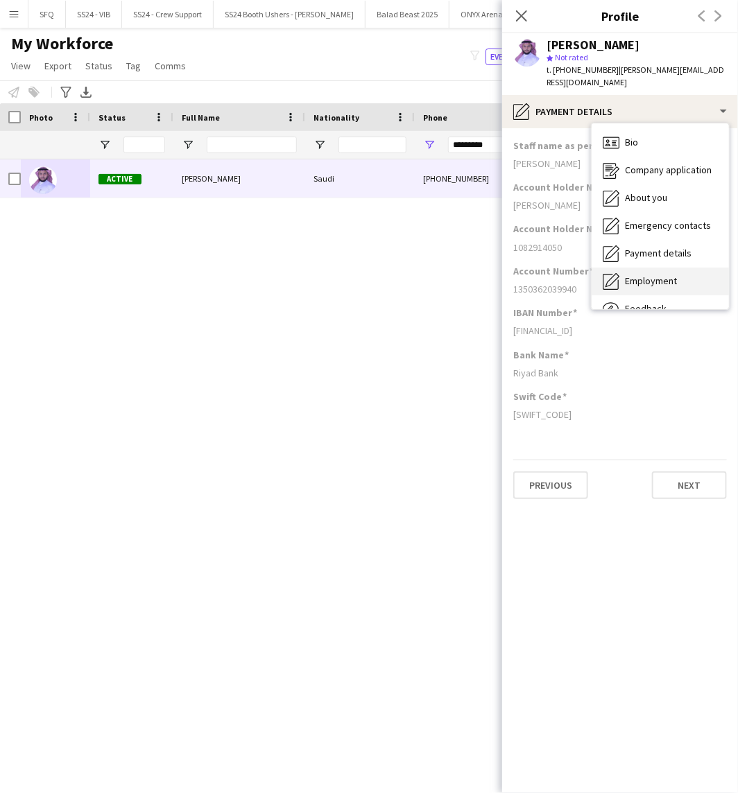
click at [682, 275] on div "Employment Employment" at bounding box center [660, 282] width 137 height 28
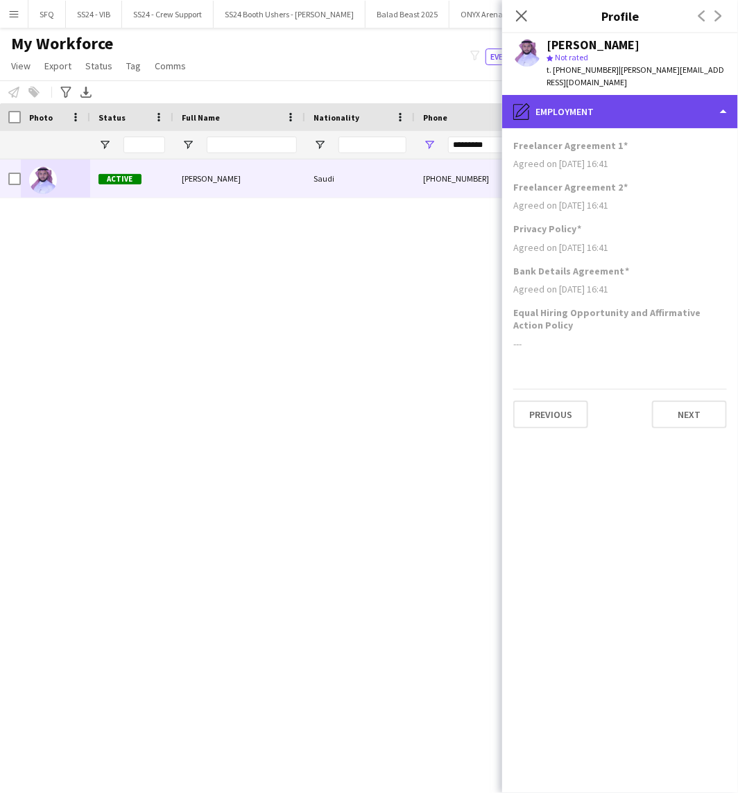
click at [593, 115] on div "pencil4 Employment" at bounding box center [620, 111] width 236 height 33
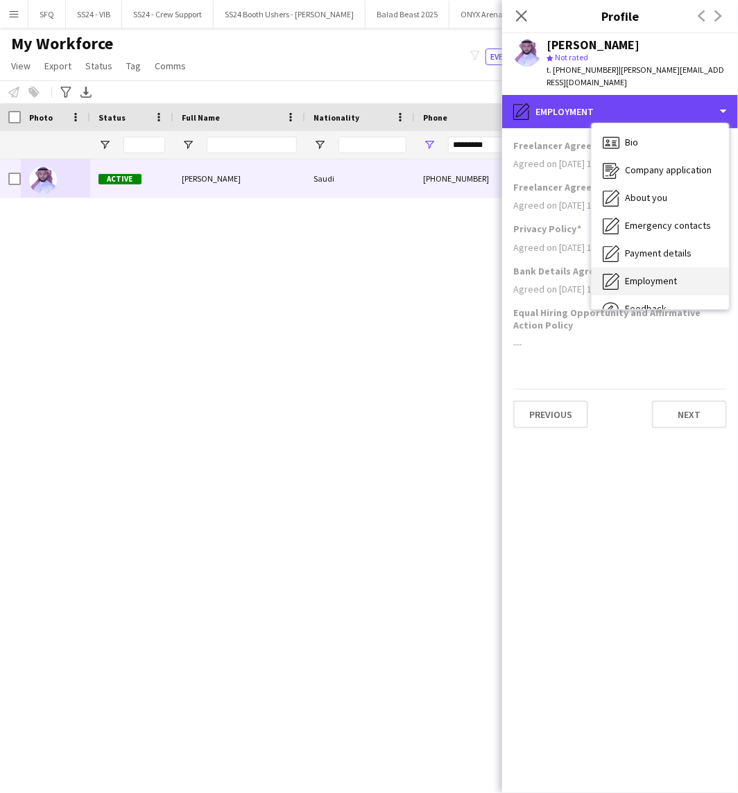
scroll to position [46, 0]
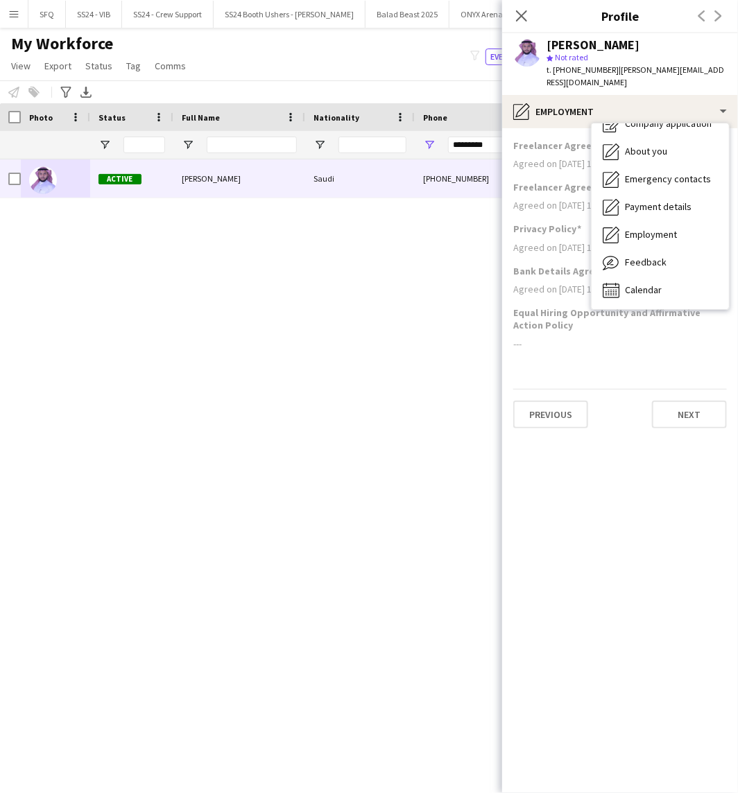
click at [589, 350] on div "Equal Hiring Opportunity and Affirmative Action Policy ---" at bounding box center [620, 334] width 214 height 55
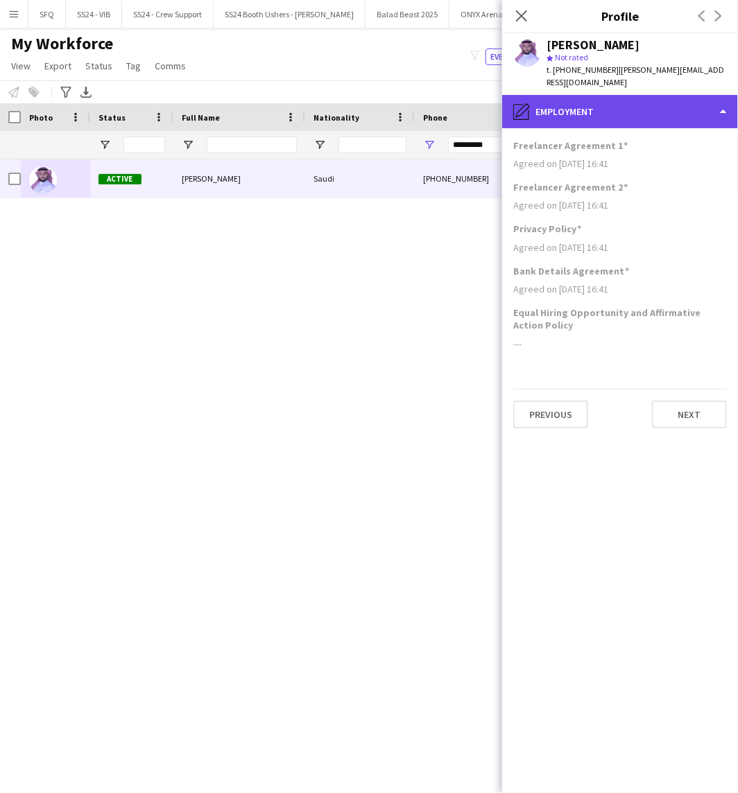
click at [621, 118] on div "pencil4 Employment" at bounding box center [620, 111] width 236 height 33
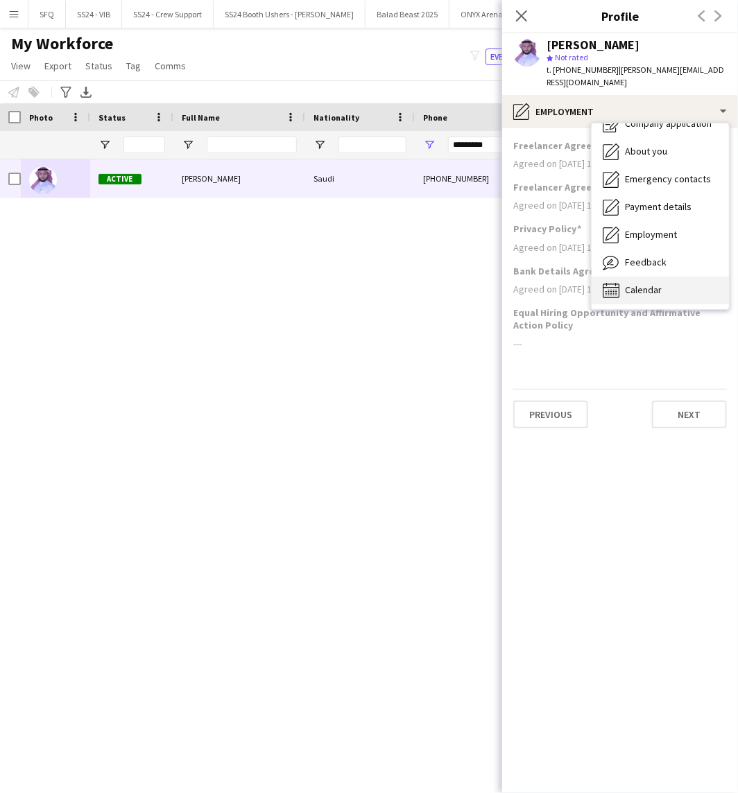
click at [643, 280] on div "Calendar Calendar" at bounding box center [660, 291] width 137 height 28
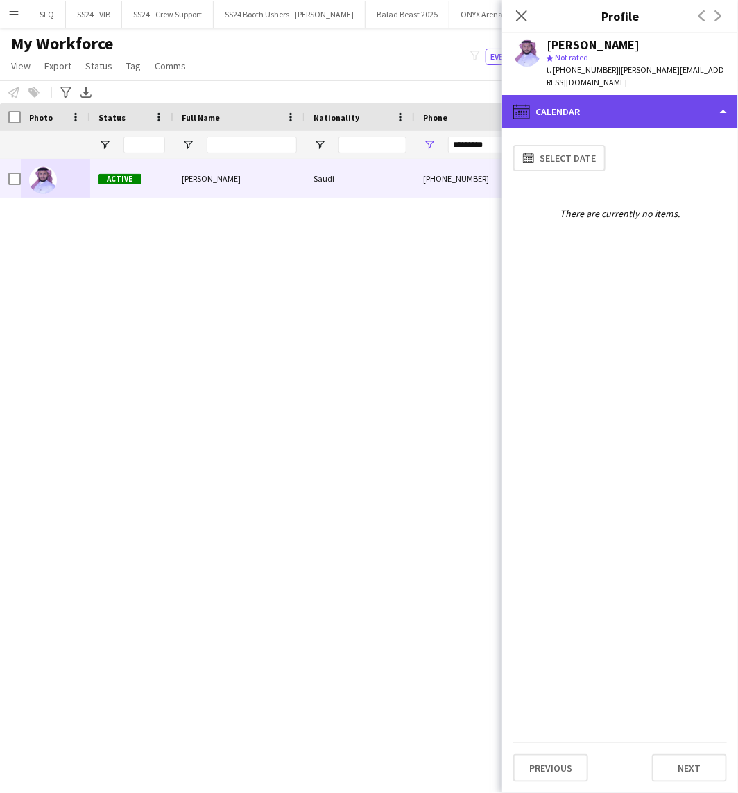
click at [545, 113] on div "calendar-full Calendar" at bounding box center [620, 111] width 236 height 33
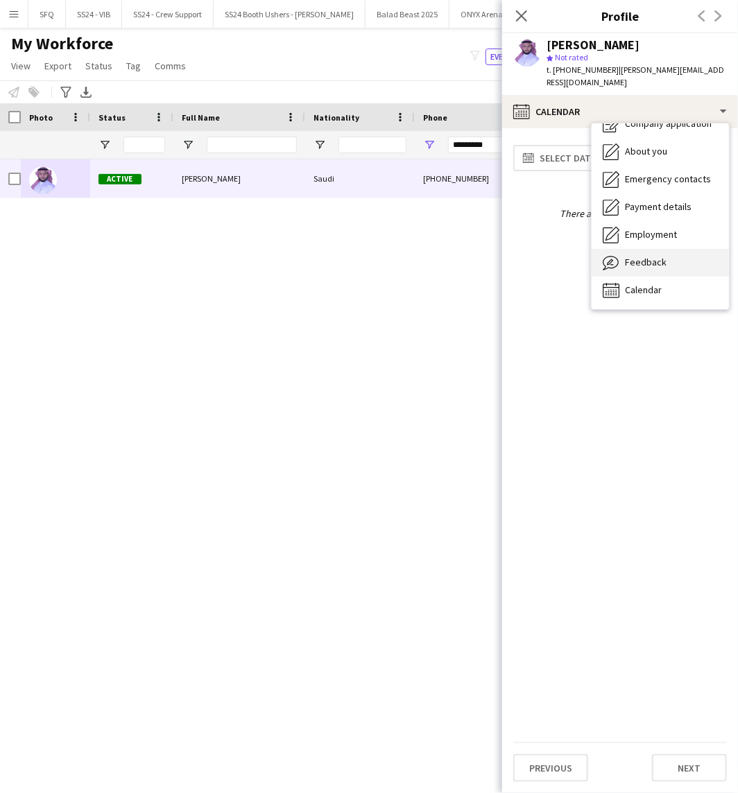
click at [615, 252] on div "Feedback Feedback" at bounding box center [660, 263] width 137 height 28
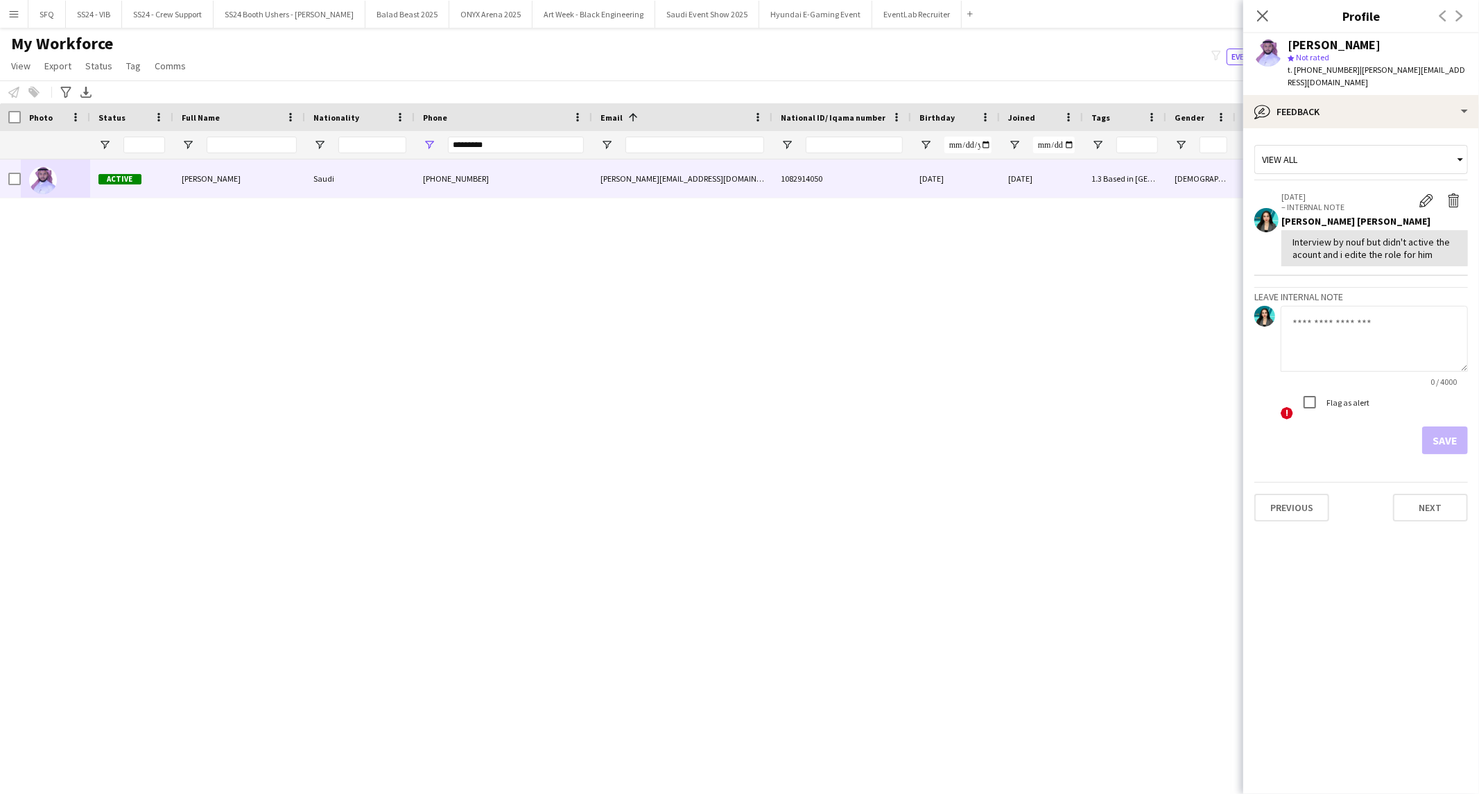
click at [737, 210] on div "Edit internal note Delete internal note" at bounding box center [1440, 201] width 55 height 21
click at [737, 207] on button "Edit internal note" at bounding box center [1427, 200] width 28 height 18
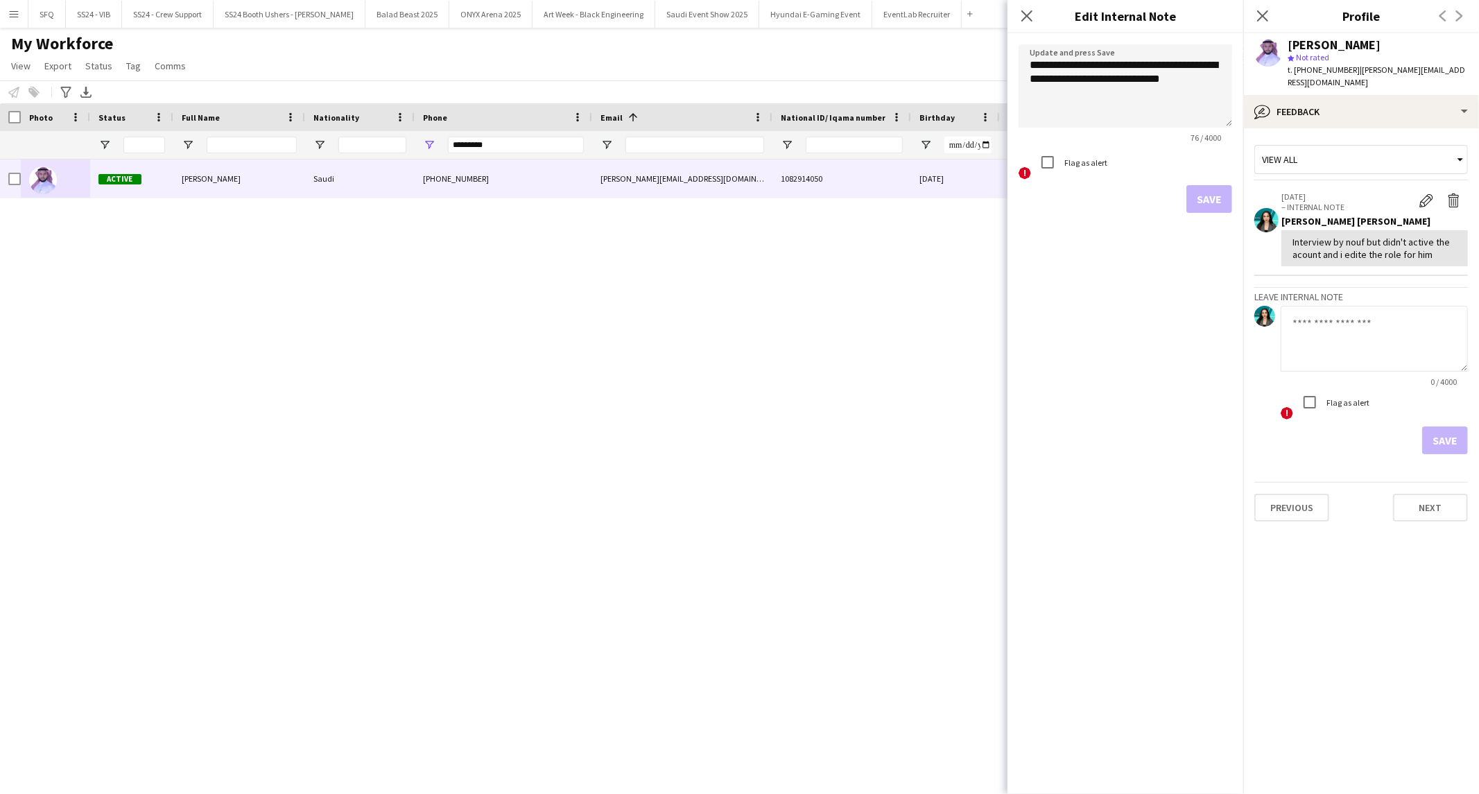
click at [737, 255] on div "Interview by nouf but didn't active the acount and i edite the role for him" at bounding box center [1375, 248] width 164 height 25
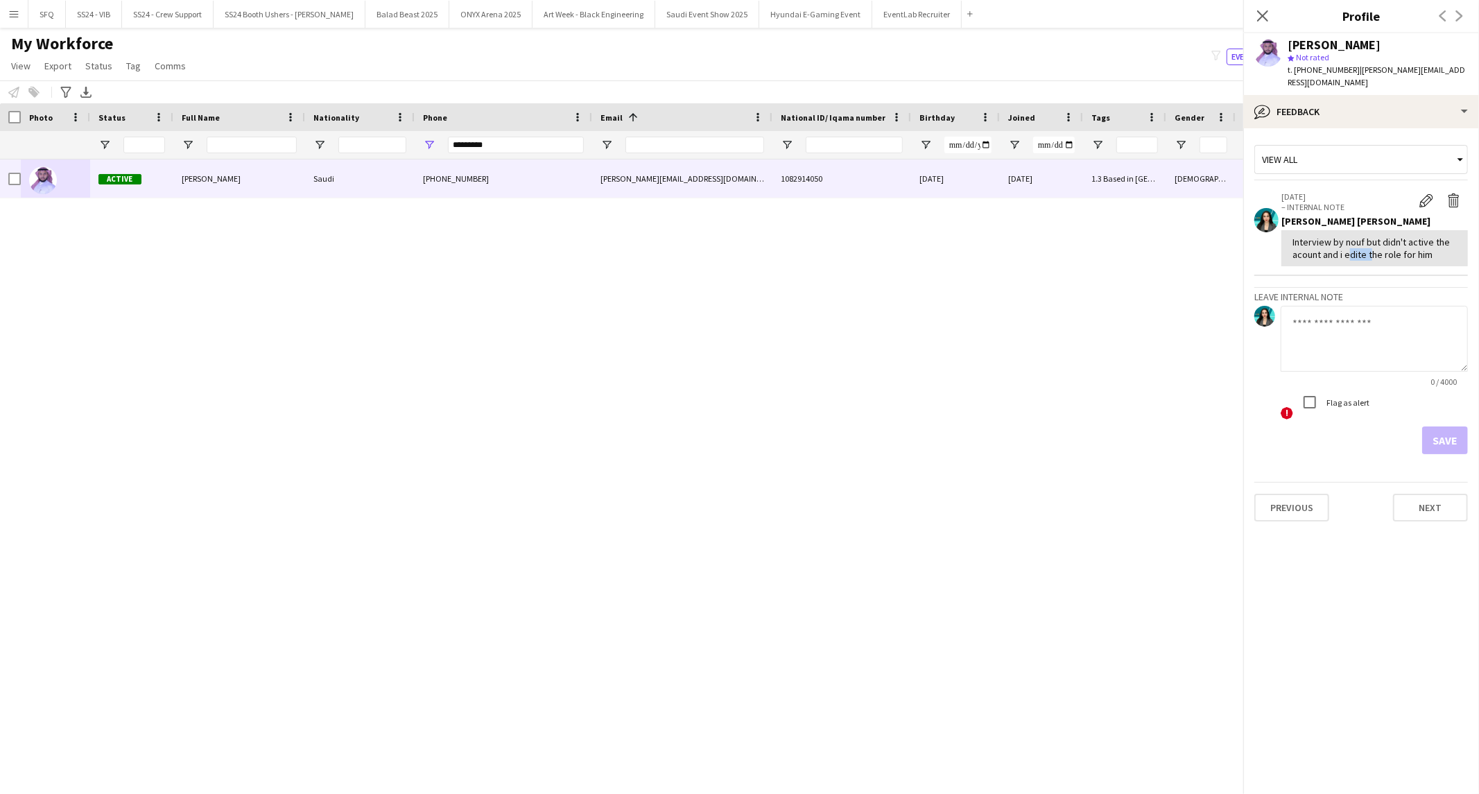
click at [737, 255] on div "Interview by nouf but didn't active the acount and i edite the role for him" at bounding box center [1375, 248] width 164 height 25
click at [737, 205] on button "Edit internal note" at bounding box center [1427, 200] width 28 height 18
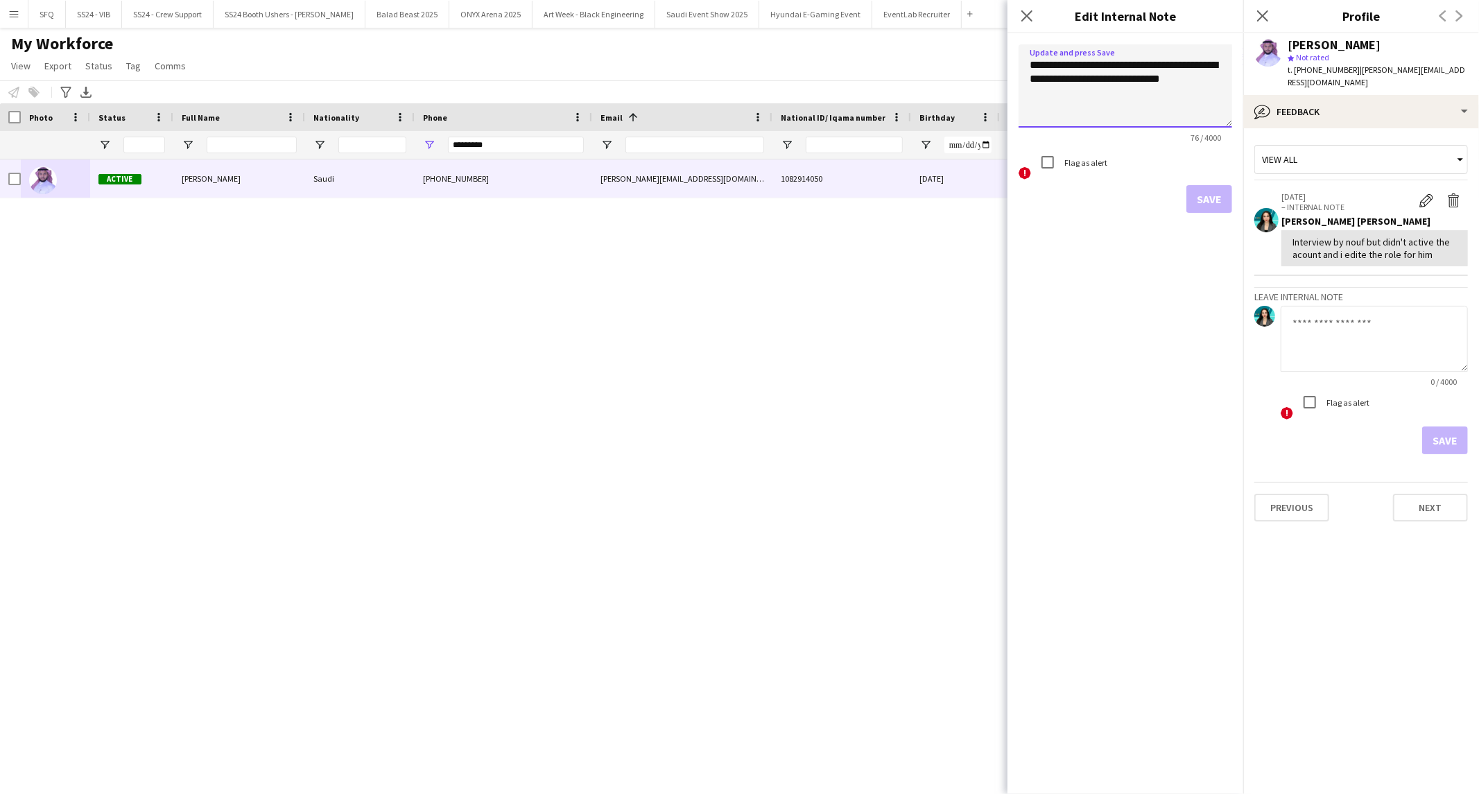
click at [737, 79] on textarea "**********" at bounding box center [1126, 85] width 214 height 83
paste textarea
click at [737, 85] on textarea "**********" at bounding box center [1126, 85] width 214 height 83
click at [737, 83] on textarea "**********" at bounding box center [1126, 85] width 214 height 83
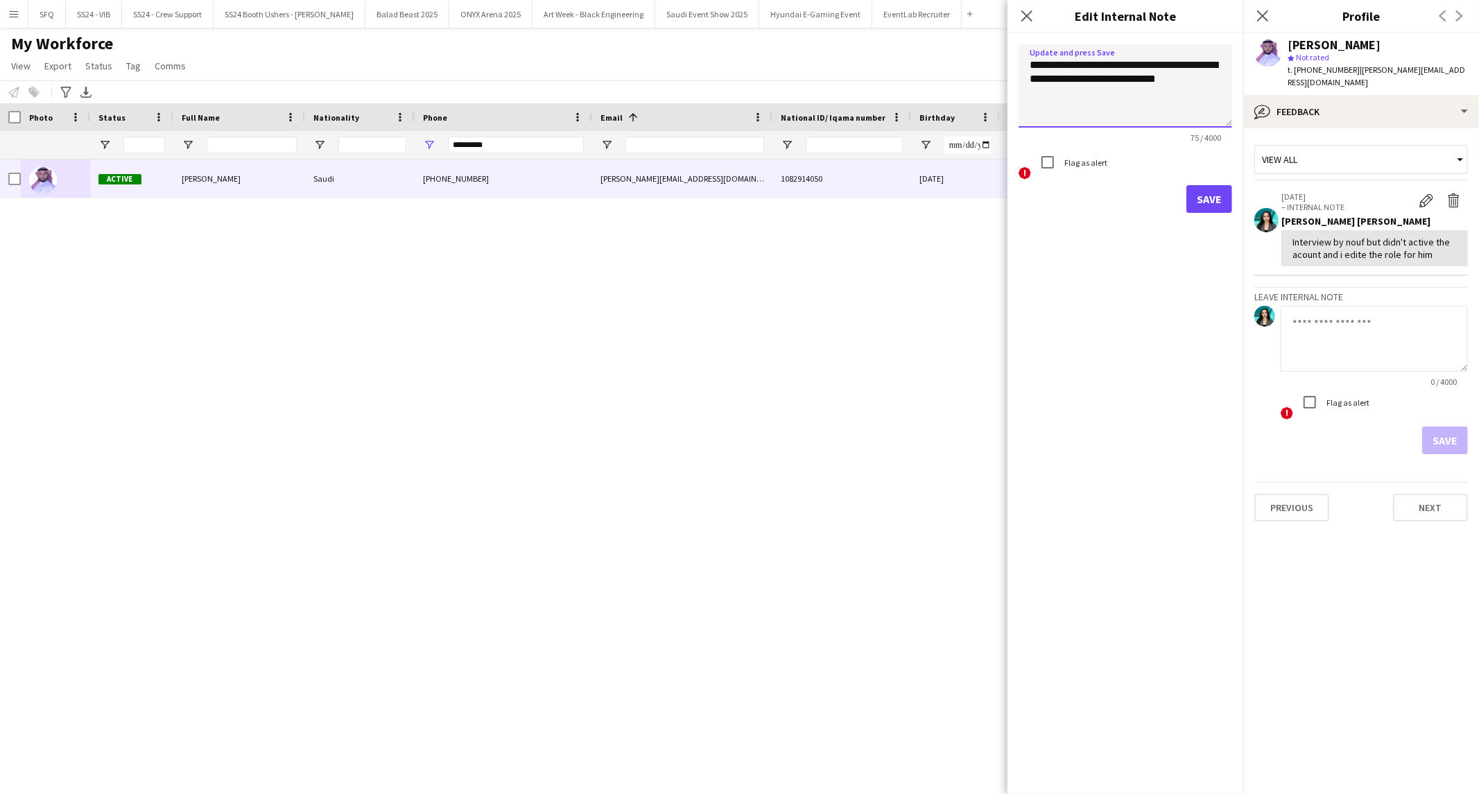
type textarea "**********"
click at [737, 203] on button "Save" at bounding box center [1210, 199] width 46 height 28
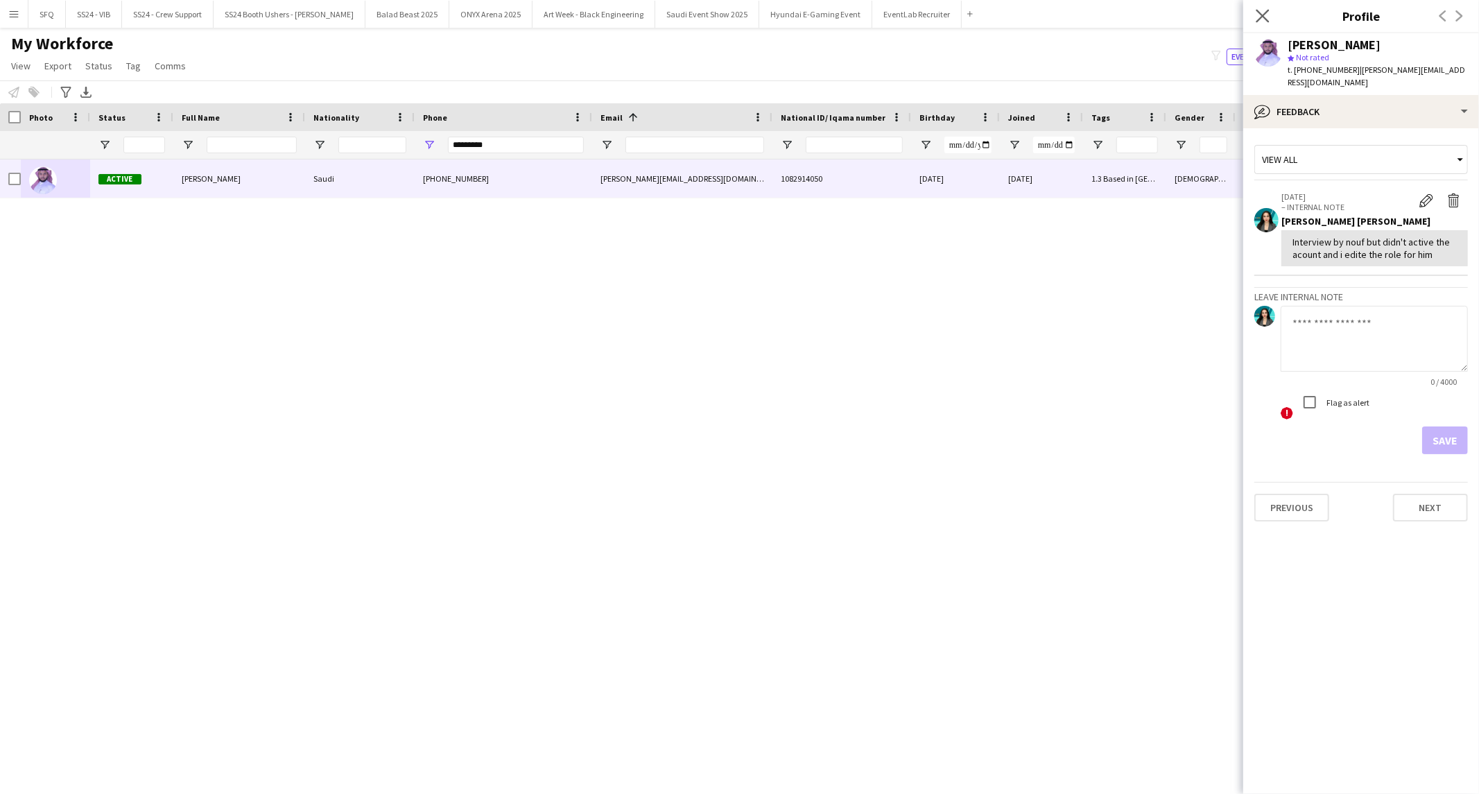
click at [737, 24] on app-icon "Close pop-in" at bounding box center [1263, 16] width 20 height 20
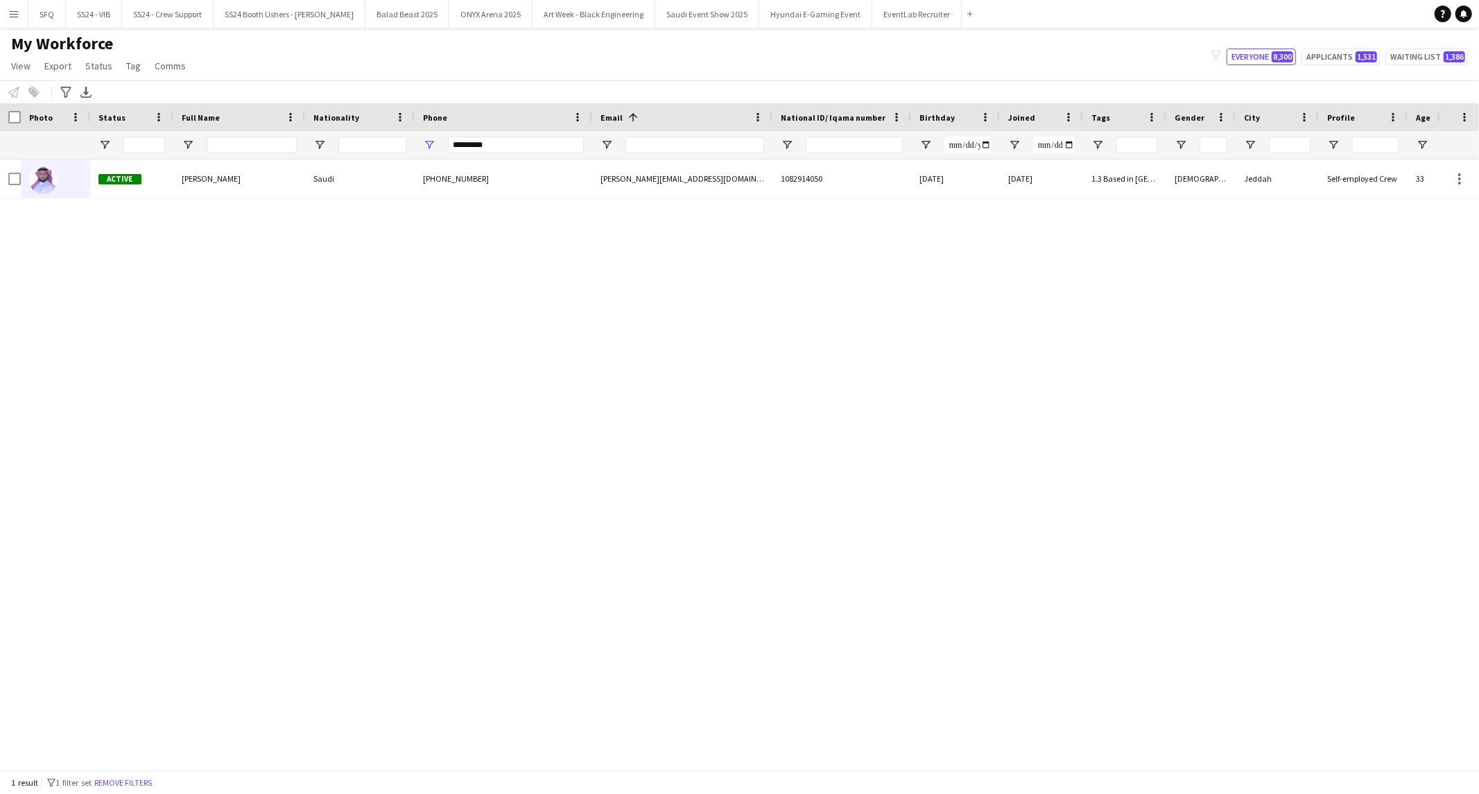
click at [737, 1] on app-navbar "Menu Boards Boards Boards All jobs Status Workforce Workforce My Workforce Recr…" at bounding box center [739, 14] width 1479 height 28
click at [508, 155] on div "*********" at bounding box center [516, 145] width 136 height 28
click at [507, 151] on input "*********" at bounding box center [516, 145] width 136 height 17
paste input "Phone Filter Input"
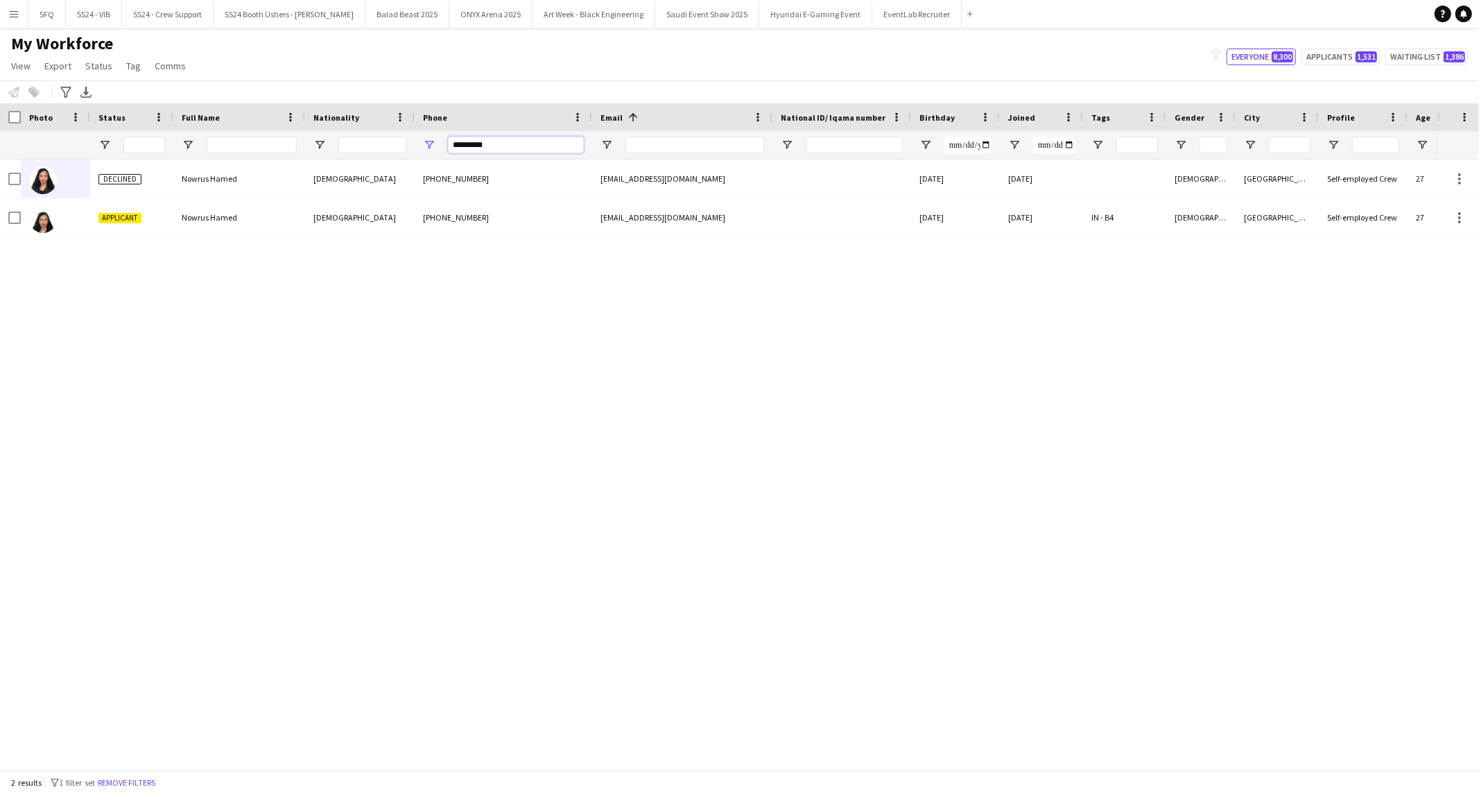
type input "*********"
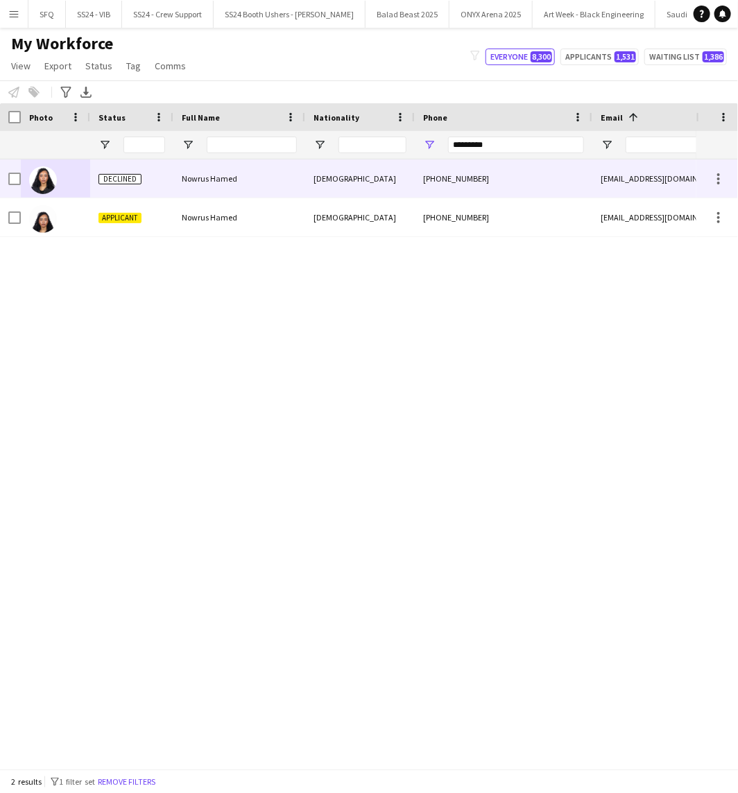
drag, startPoint x: 206, startPoint y: 161, endPoint x: 205, endPoint y: 176, distance: 15.3
click at [206, 161] on div "Nowrus Hamed" at bounding box center [239, 179] width 132 height 38
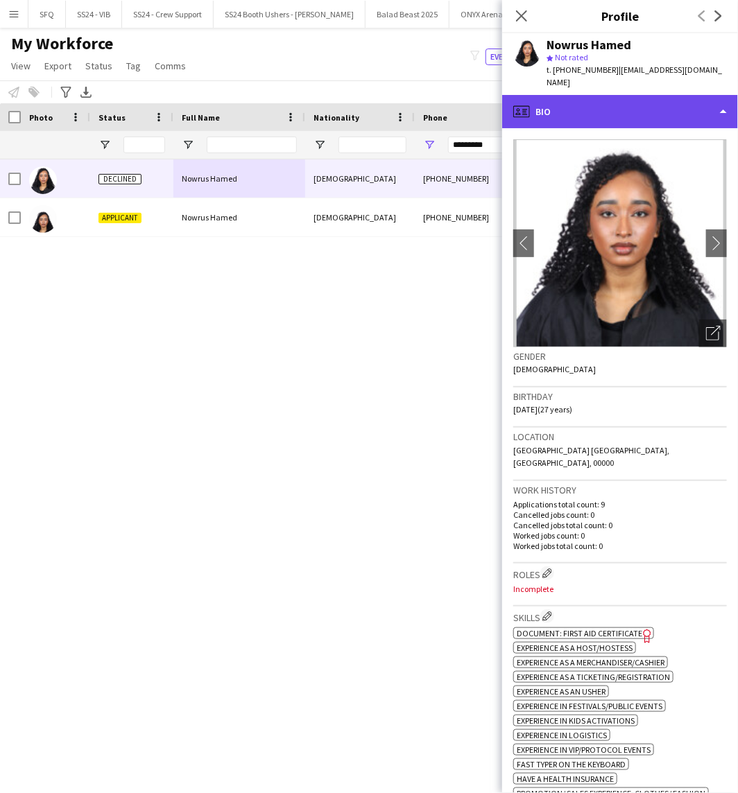
click at [637, 95] on div "profile Bio" at bounding box center [620, 111] width 236 height 33
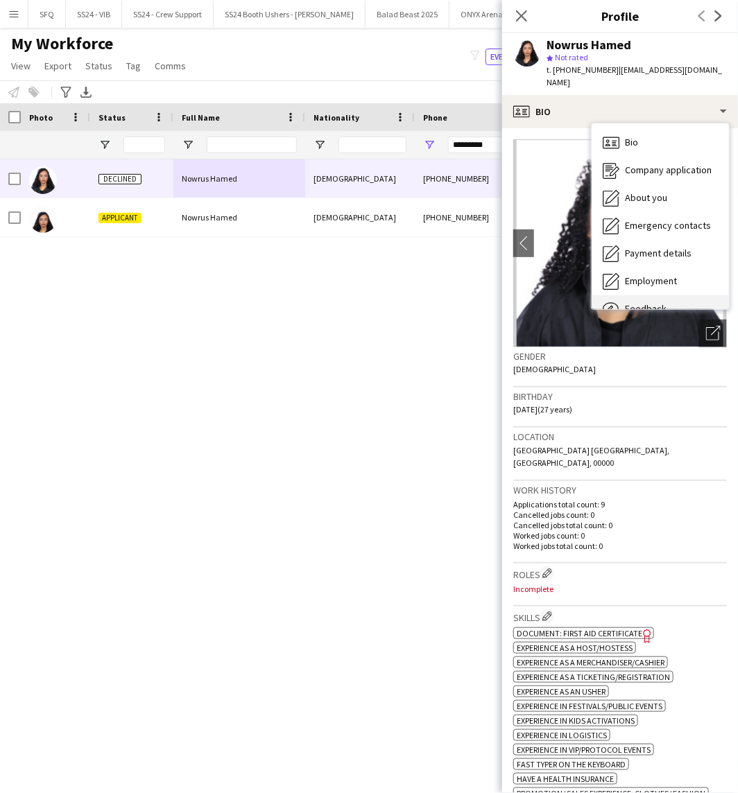
click at [673, 295] on div "Feedback Feedback" at bounding box center [660, 309] width 137 height 28
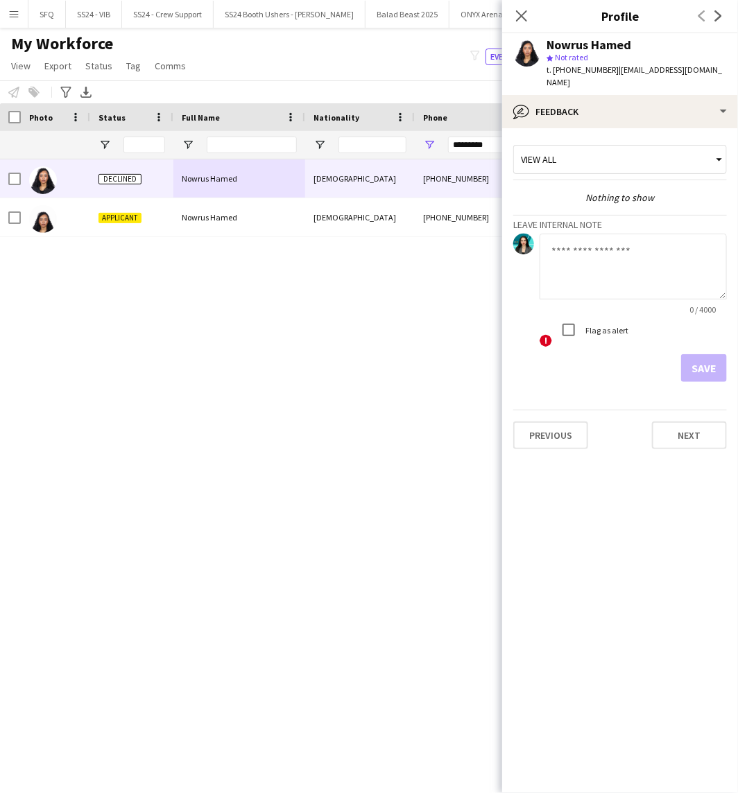
click at [532, 74] on div "Nowrus Hamed star Not rated t. [PHONE_NUMBER] | [EMAIL_ADDRESS][DOMAIN_NAME]" at bounding box center [620, 64] width 236 height 62
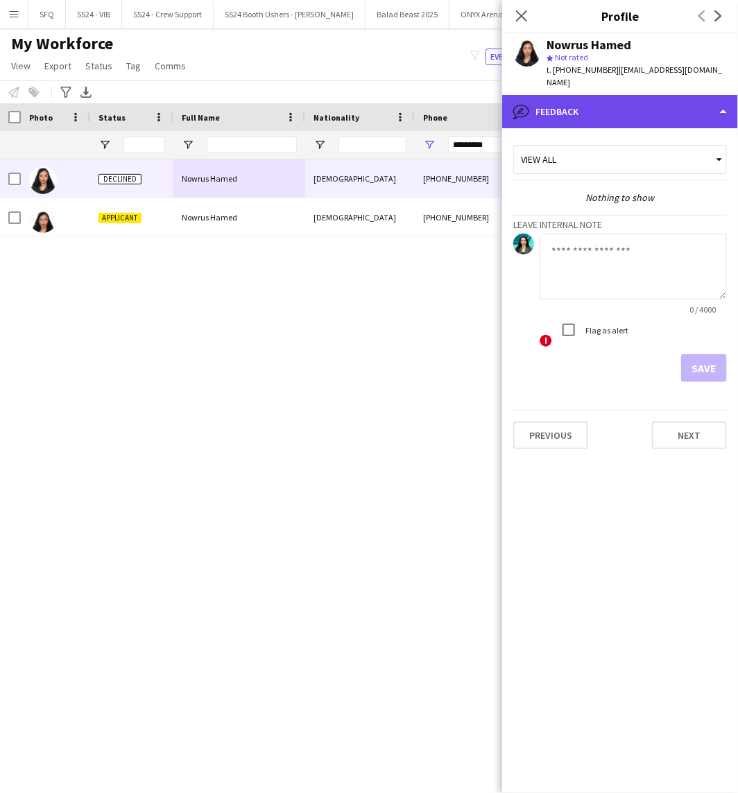
click at [542, 95] on div "bubble-pencil Feedback" at bounding box center [620, 111] width 236 height 33
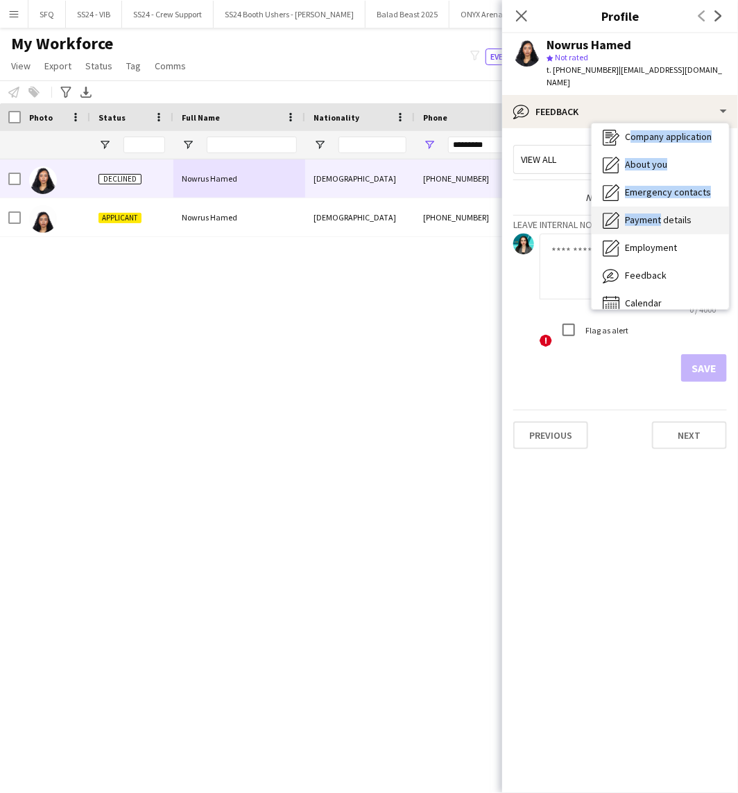
drag, startPoint x: 641, startPoint y: 198, endPoint x: 657, endPoint y: 205, distance: 17.1
click at [657, 205] on div "Bio Bio Company application Company application About you About you Emergency c…" at bounding box center [660, 216] width 137 height 186
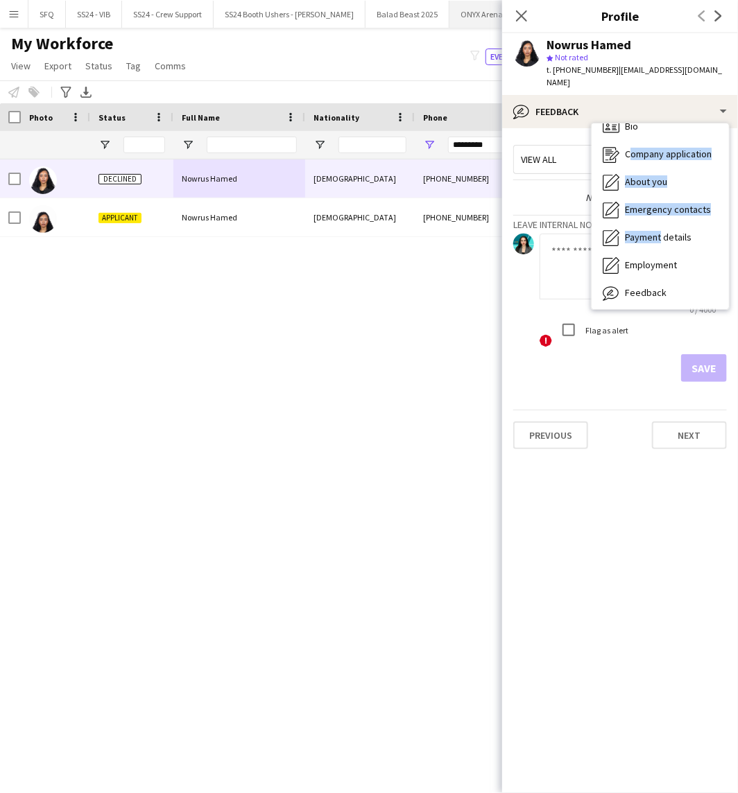
scroll to position [0, 0]
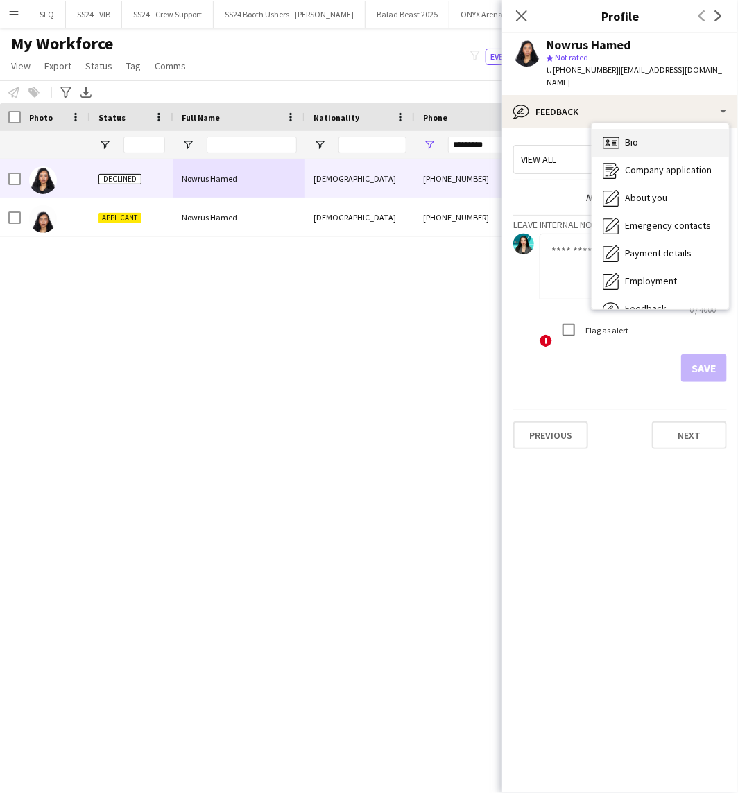
click at [642, 135] on div "Bio Bio" at bounding box center [660, 143] width 137 height 28
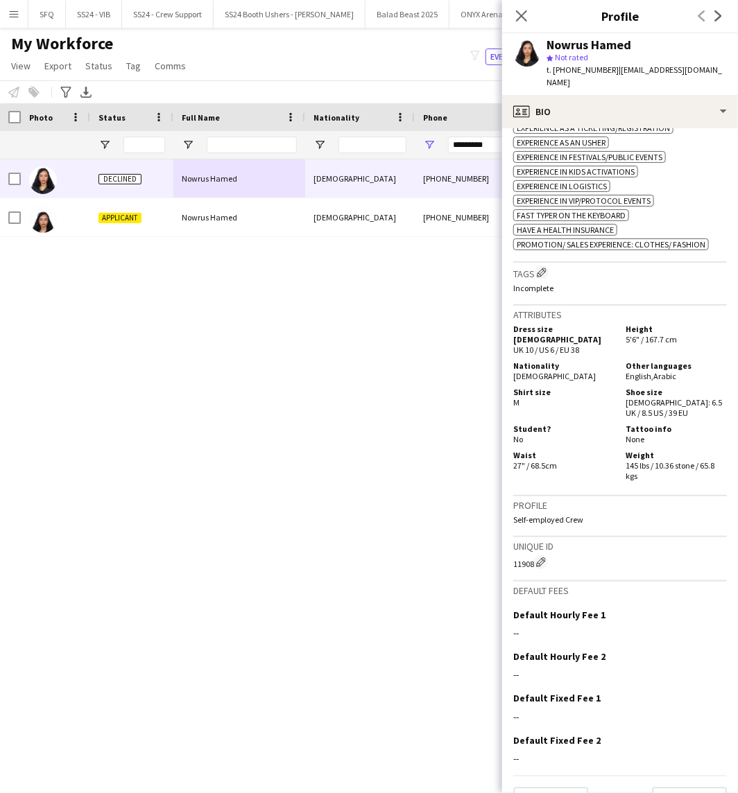
scroll to position [551, 0]
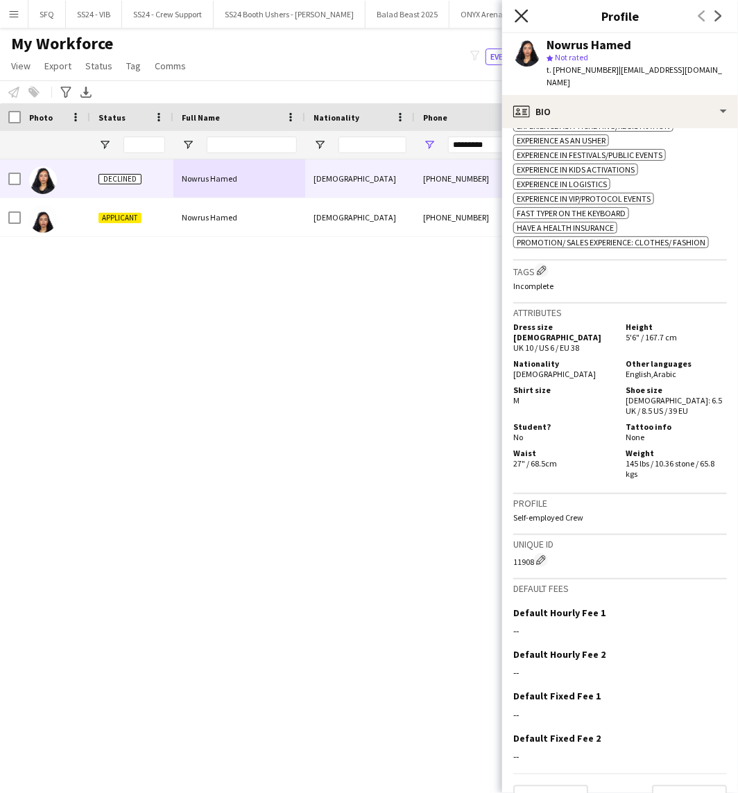
click at [517, 16] on icon "Close pop-in" at bounding box center [521, 15] width 13 height 13
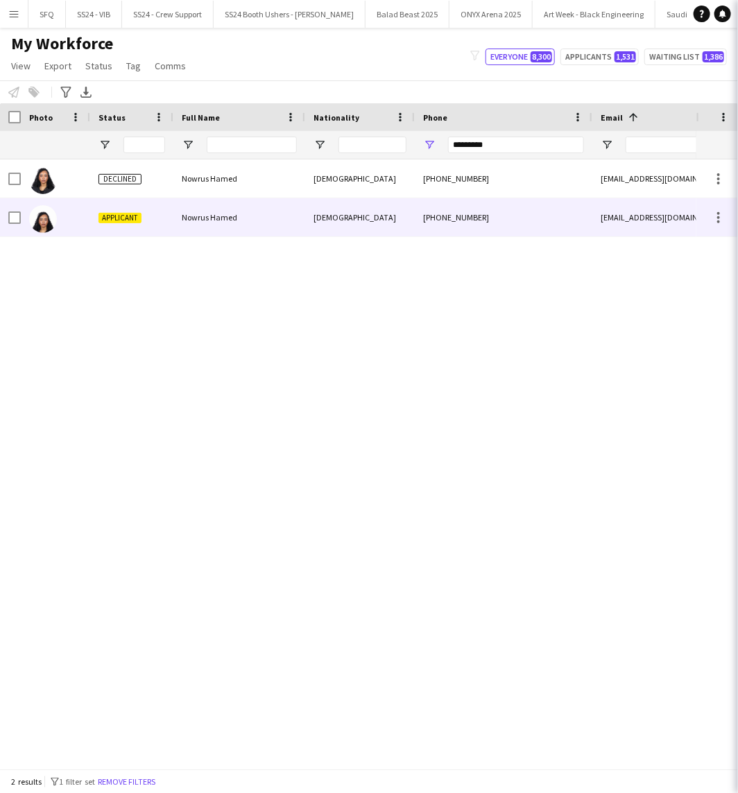
click at [167, 220] on div "Applicant" at bounding box center [131, 217] width 83 height 38
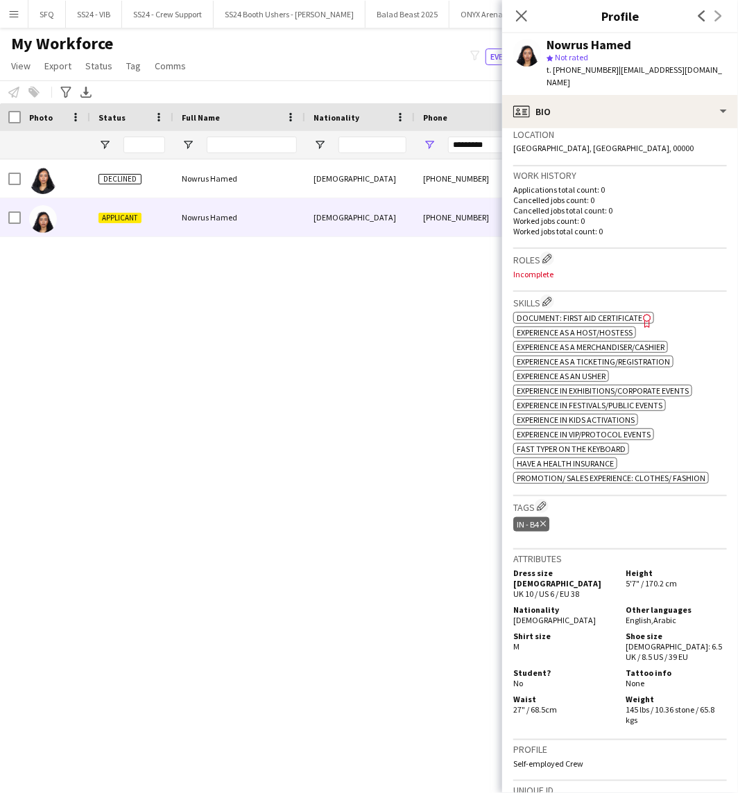
scroll to position [308, 0]
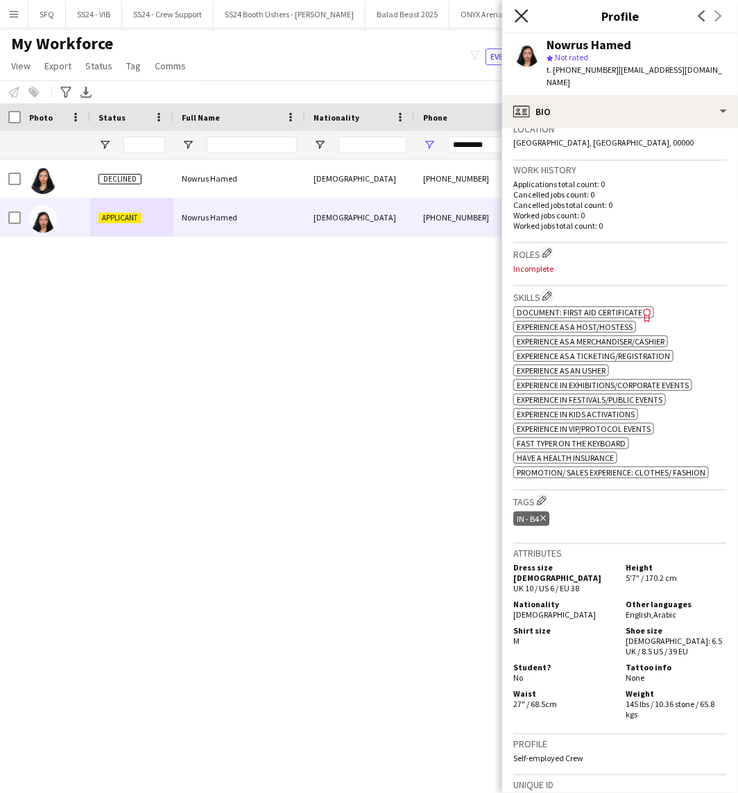
click at [520, 19] on icon "Close pop-in" at bounding box center [521, 15] width 13 height 13
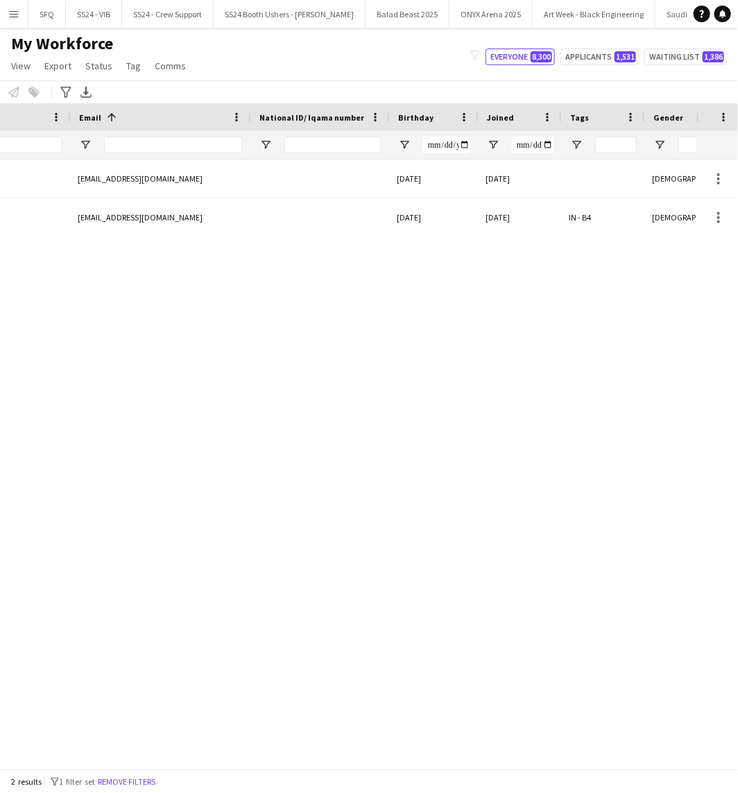
scroll to position [0, 523]
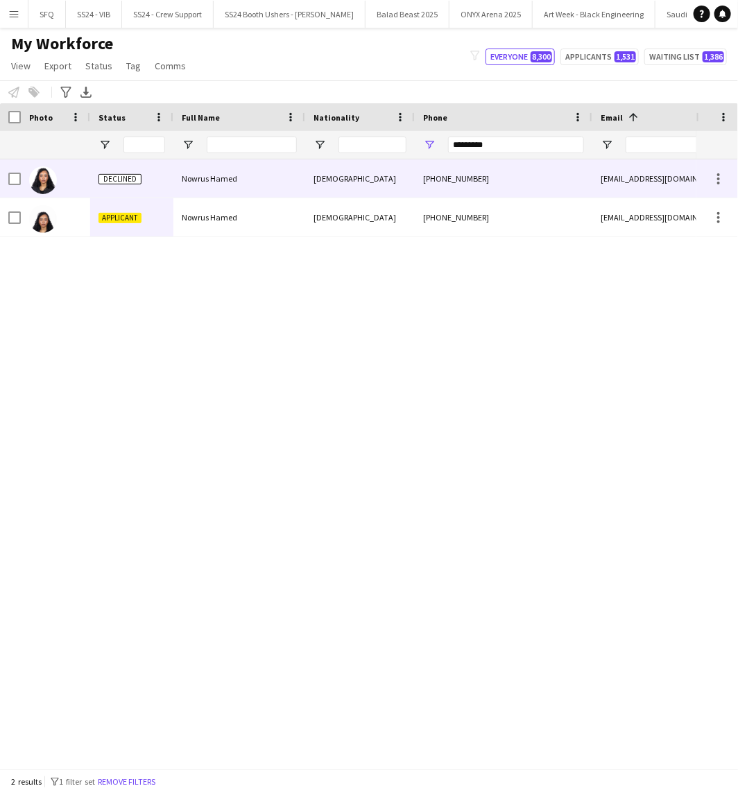
click at [175, 182] on div "Nowrus Hamed" at bounding box center [239, 179] width 132 height 38
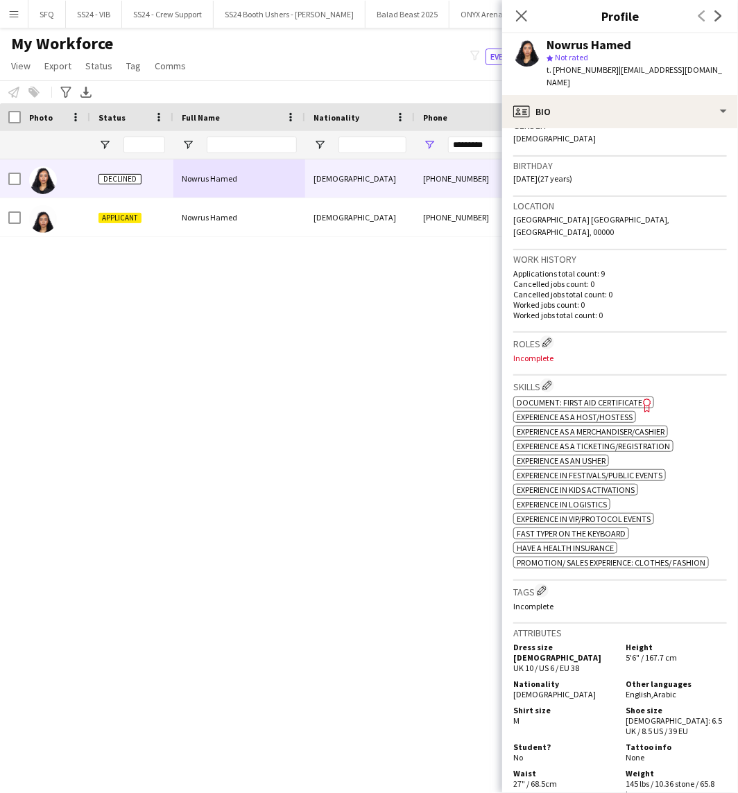
click at [546, 584] on h3 "Tags Edit crew company tags" at bounding box center [620, 591] width 214 height 15
click at [546, 586] on app-icon "Edit crew company tags" at bounding box center [542, 591] width 10 height 10
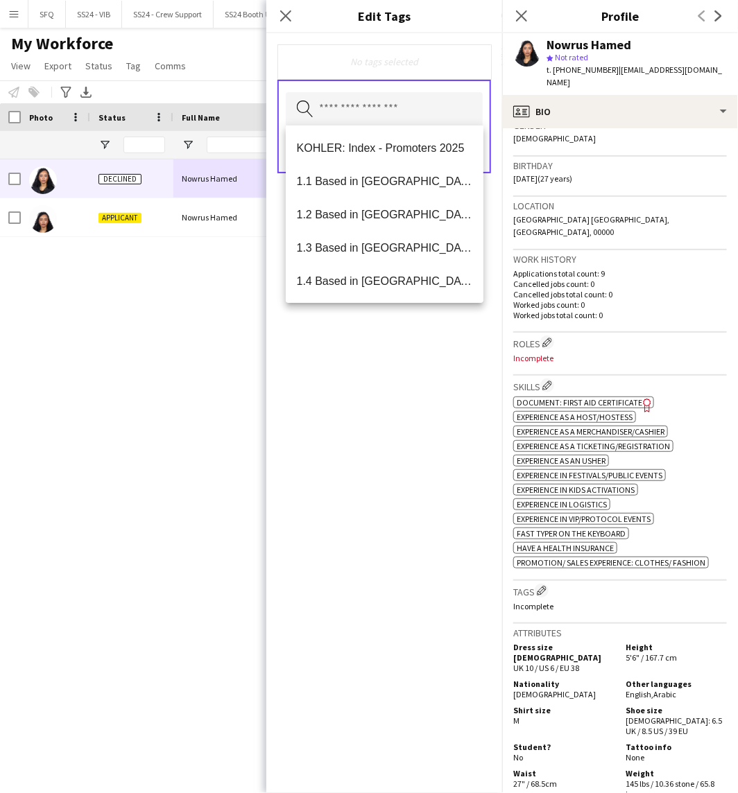
click at [350, 107] on input "text" at bounding box center [384, 109] width 197 height 35
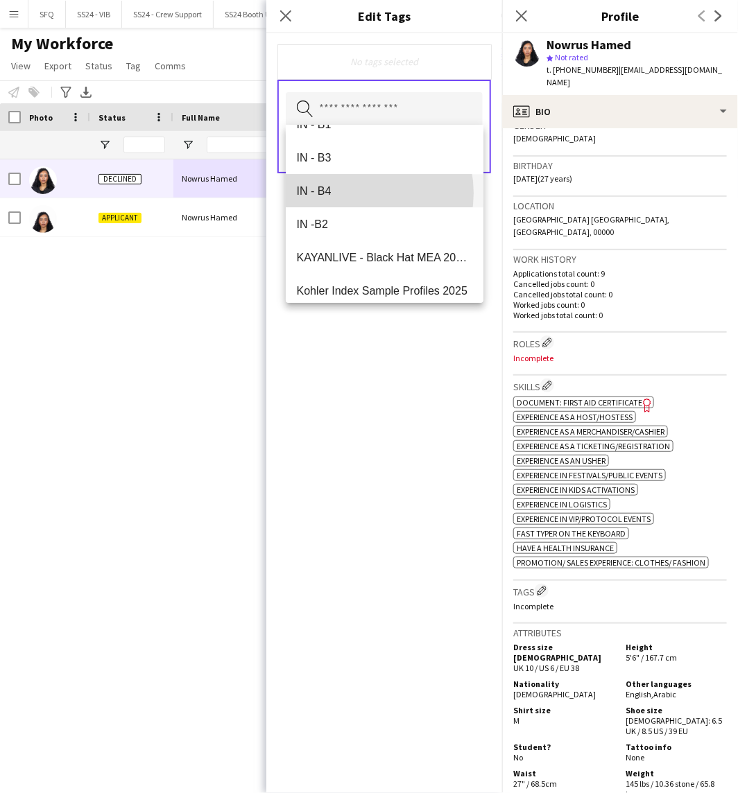
click at [355, 192] on span "IN - B4" at bounding box center [385, 190] width 176 height 13
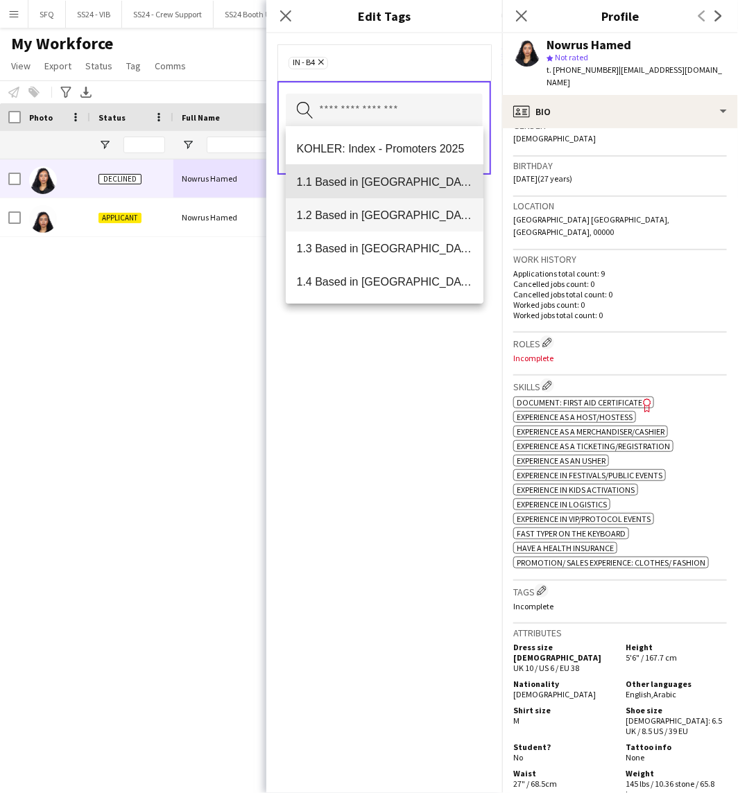
drag, startPoint x: 398, startPoint y: 175, endPoint x: 400, endPoint y: 183, distance: 8.6
click at [398, 175] on span "1.1 Based in [GEOGRAPHIC_DATA]" at bounding box center [385, 181] width 176 height 13
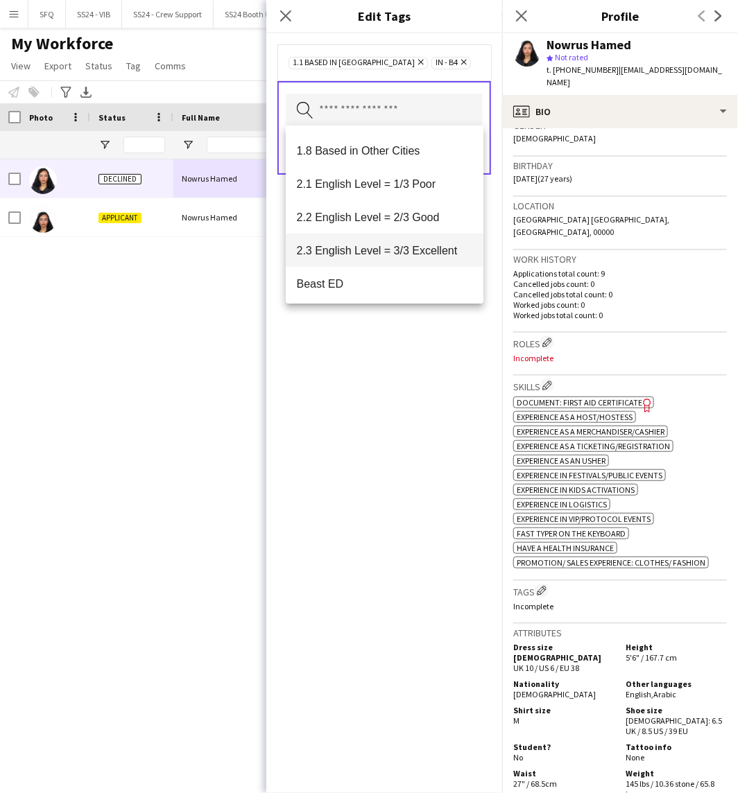
click at [406, 238] on mat-option "2.3 English Level = 3/3 Excellent" at bounding box center [385, 250] width 198 height 33
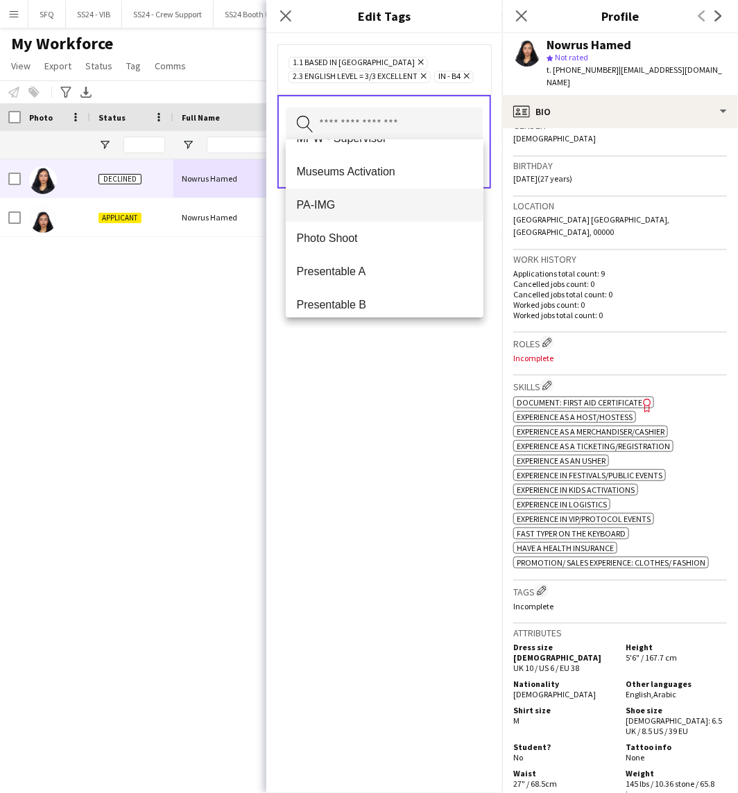
scroll to position [1849, 0]
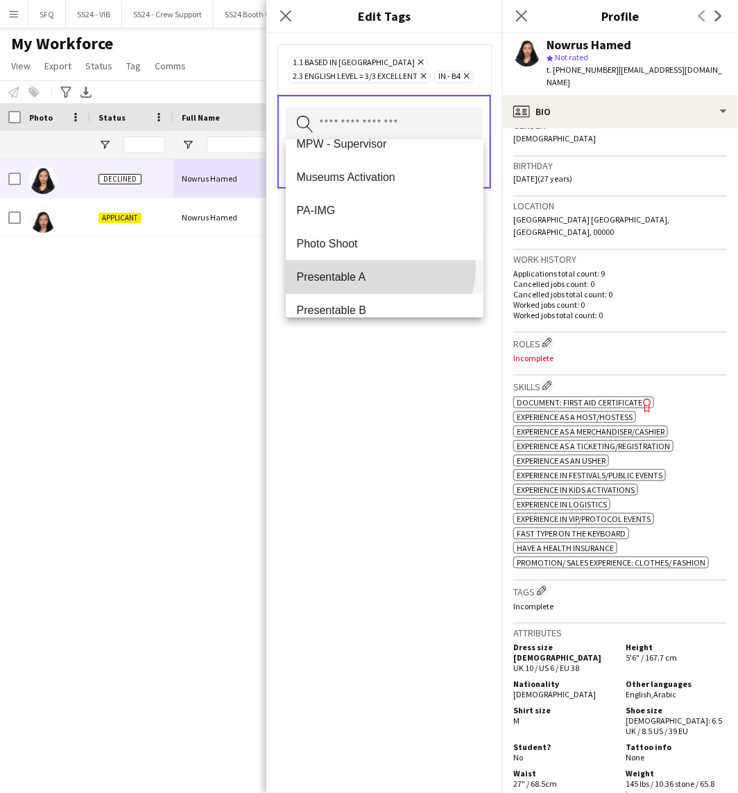
click at [376, 267] on mat-option "Presentable A" at bounding box center [385, 277] width 198 height 33
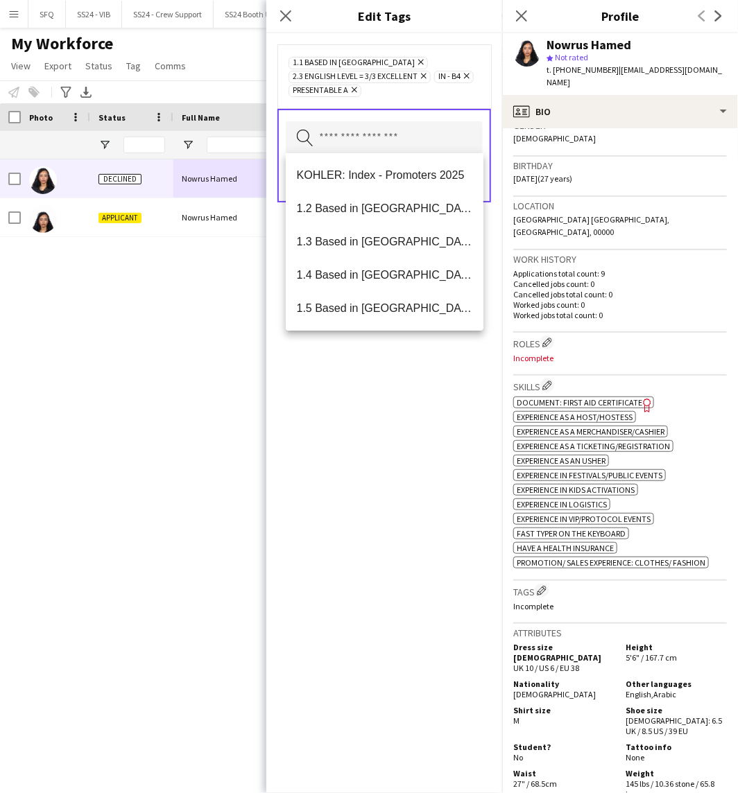
drag, startPoint x: 393, startPoint y: 438, endPoint x: 445, endPoint y: 317, distance: 131.1
click at [393, 436] on div "1.1 Based in [GEOGRAPHIC_DATA] Remove 2.3 English Level = 3/3 Excellent Remove …" at bounding box center [384, 413] width 236 height 760
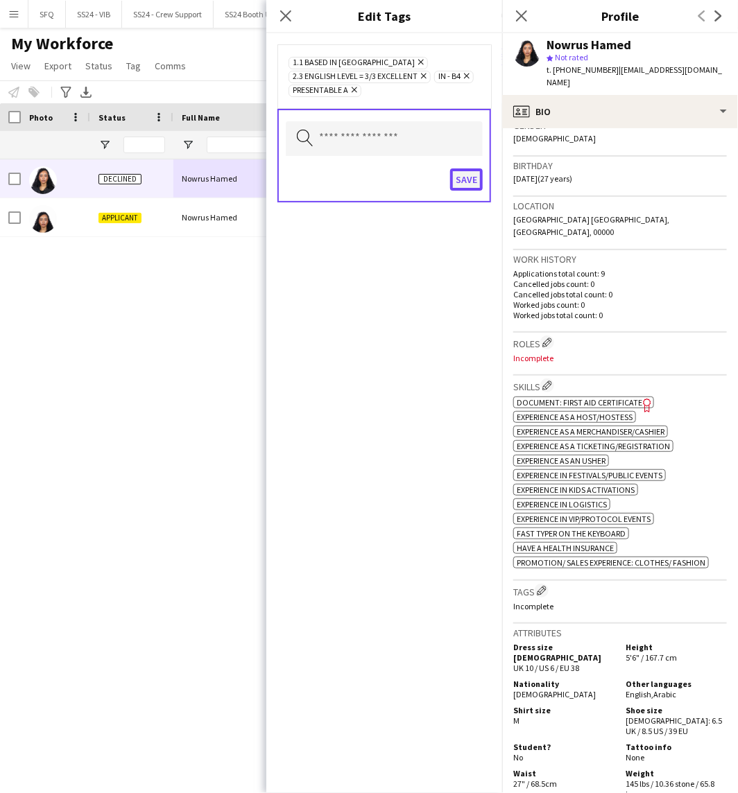
click at [466, 185] on button "Save" at bounding box center [466, 180] width 33 height 22
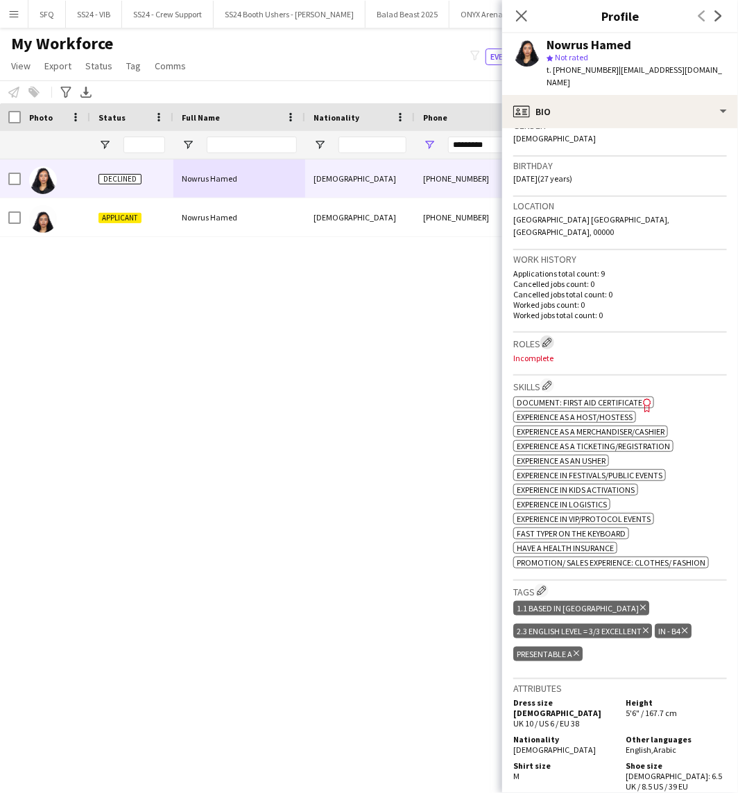
click at [543, 336] on button "Edit crew company roles" at bounding box center [547, 343] width 14 height 14
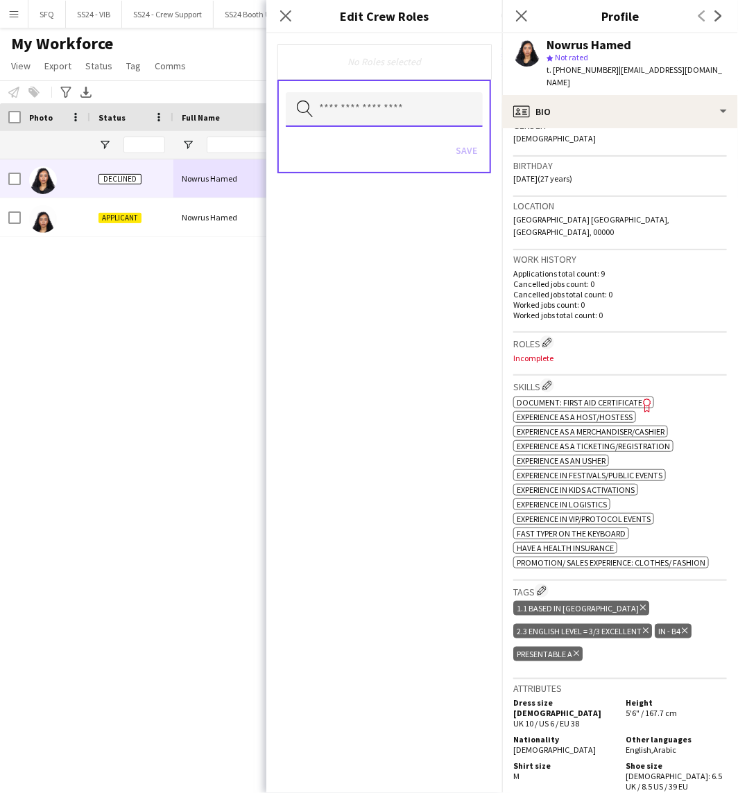
click at [390, 116] on input "text" at bounding box center [384, 109] width 197 height 35
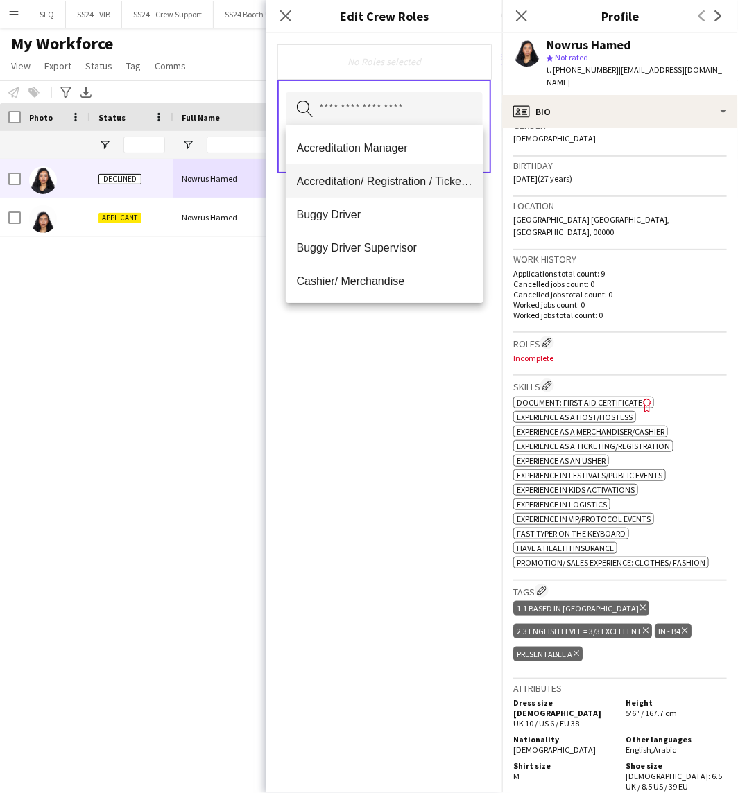
click at [379, 171] on mat-option "Accreditation/ Registration / Ticketing" at bounding box center [385, 180] width 198 height 33
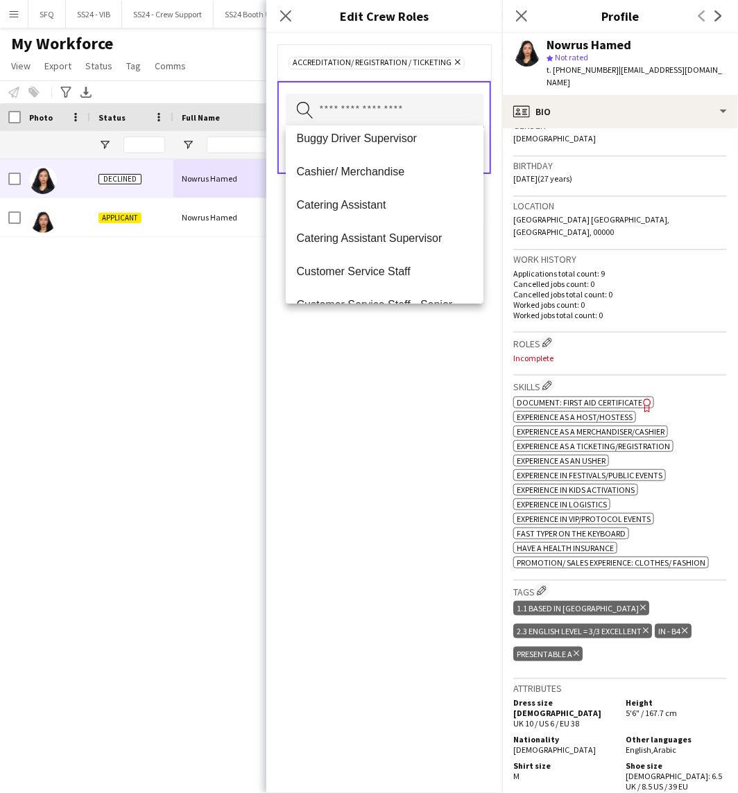
scroll to position [154, 0]
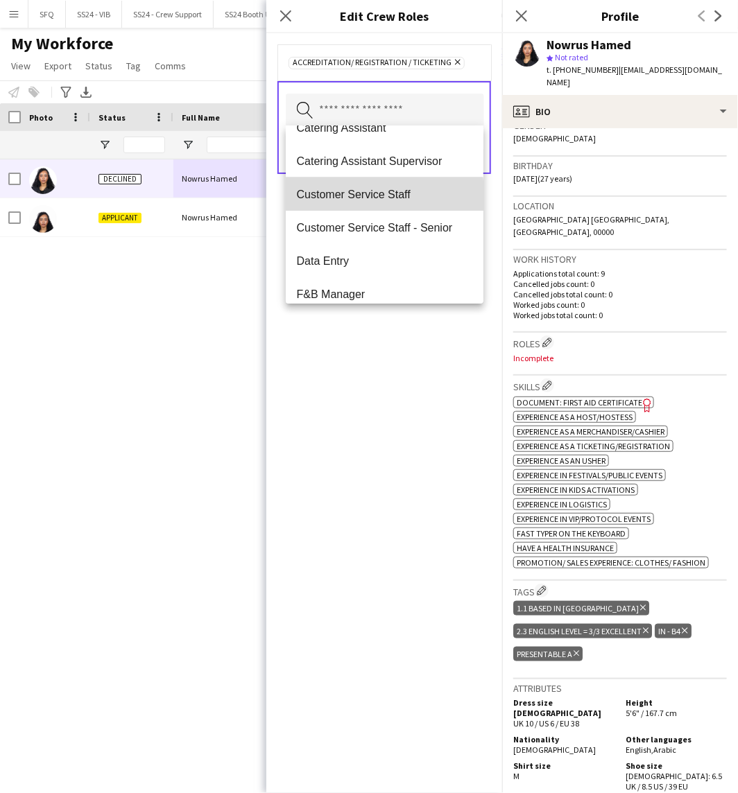
click at [384, 196] on span "Customer Service Staff" at bounding box center [385, 194] width 176 height 13
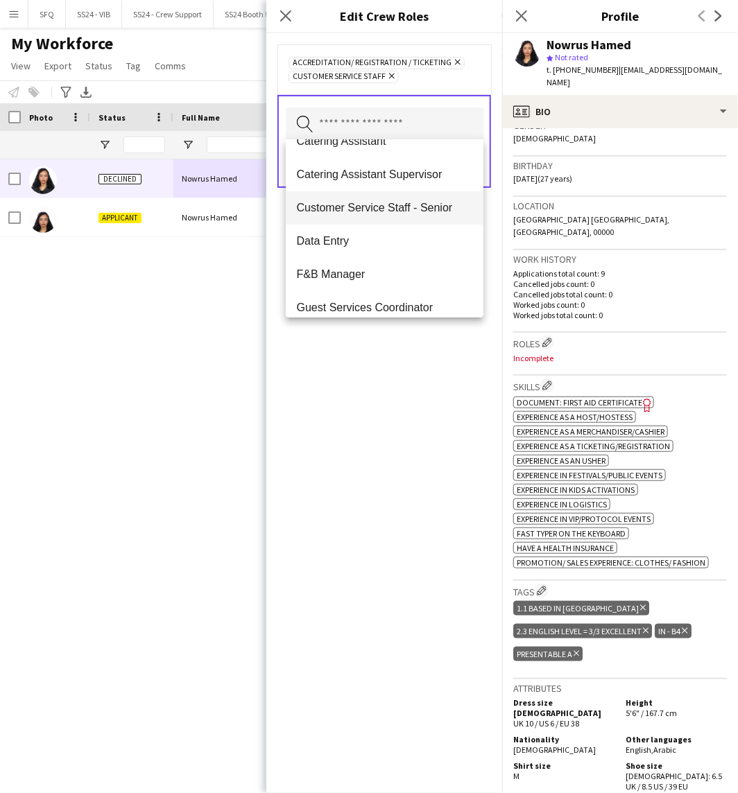
click at [392, 217] on mat-option "Customer Service Staff - Senior" at bounding box center [385, 207] width 198 height 33
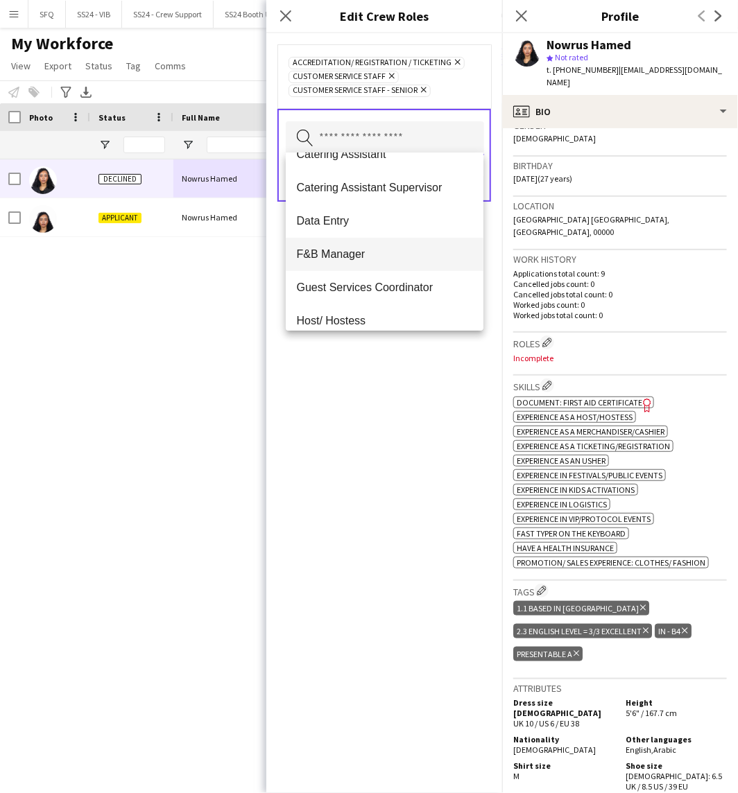
scroll to position [231, 0]
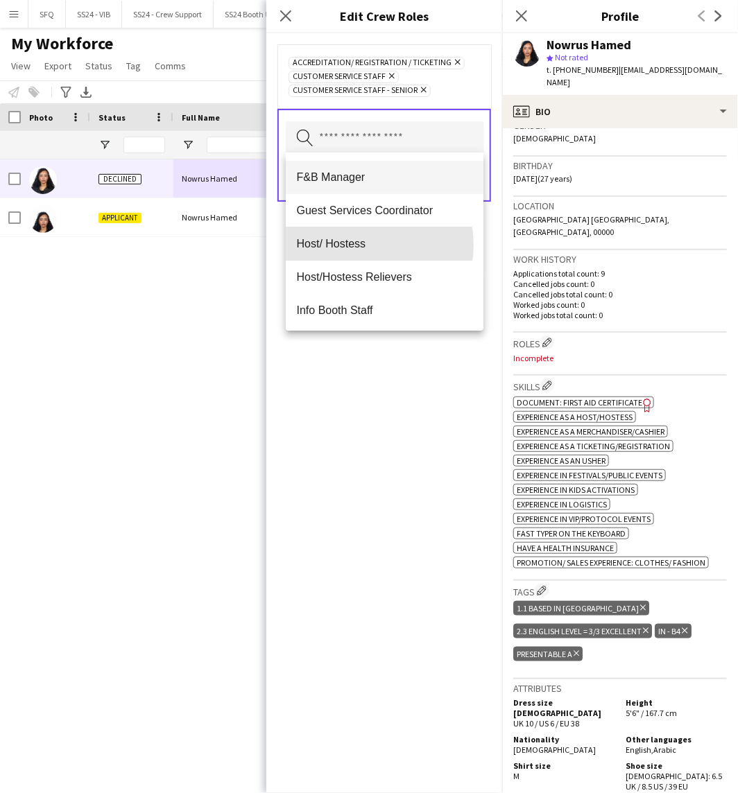
click at [358, 245] on span "Host/ Hostess" at bounding box center [385, 243] width 176 height 13
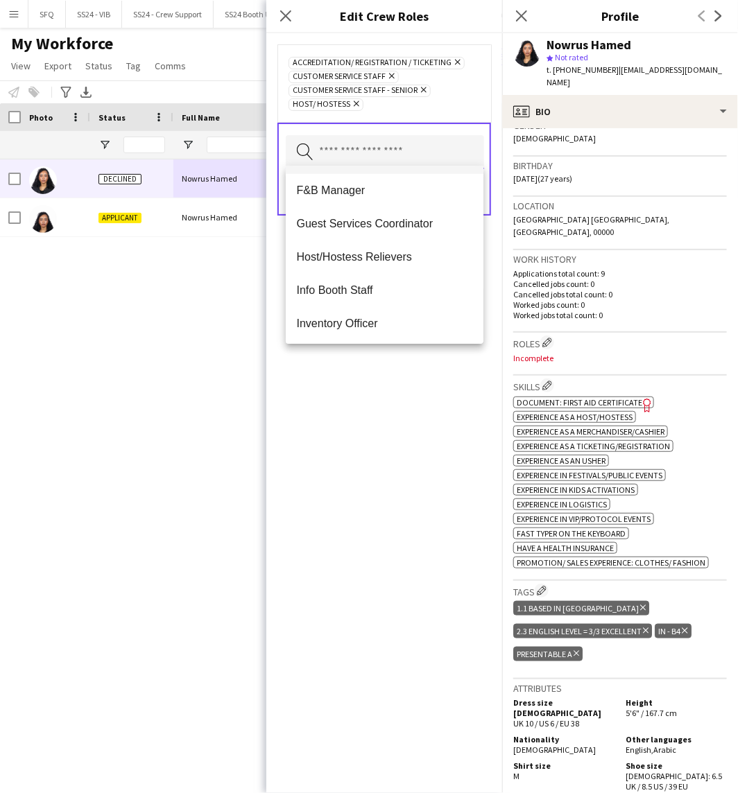
scroll to position [308, 0]
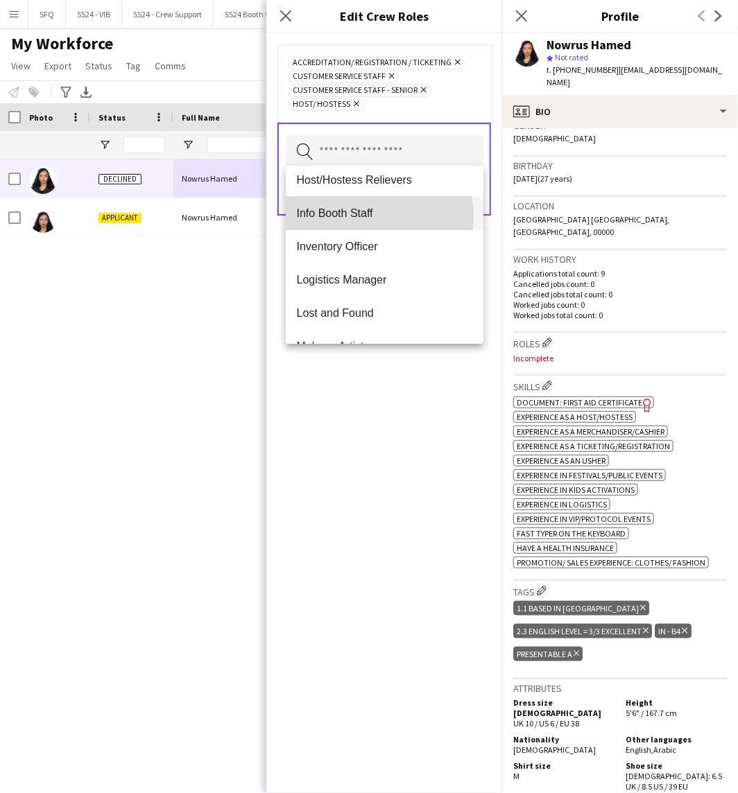
click at [357, 217] on span "Info Booth Staff" at bounding box center [385, 213] width 176 height 13
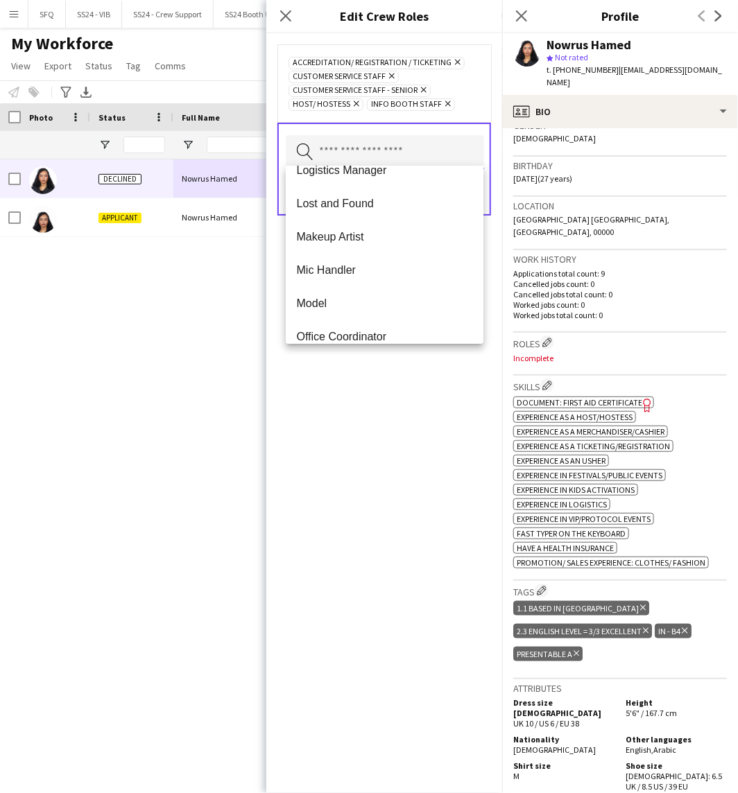
scroll to position [385, 0]
click at [368, 203] on span "Lost and Found" at bounding box center [385, 202] width 176 height 13
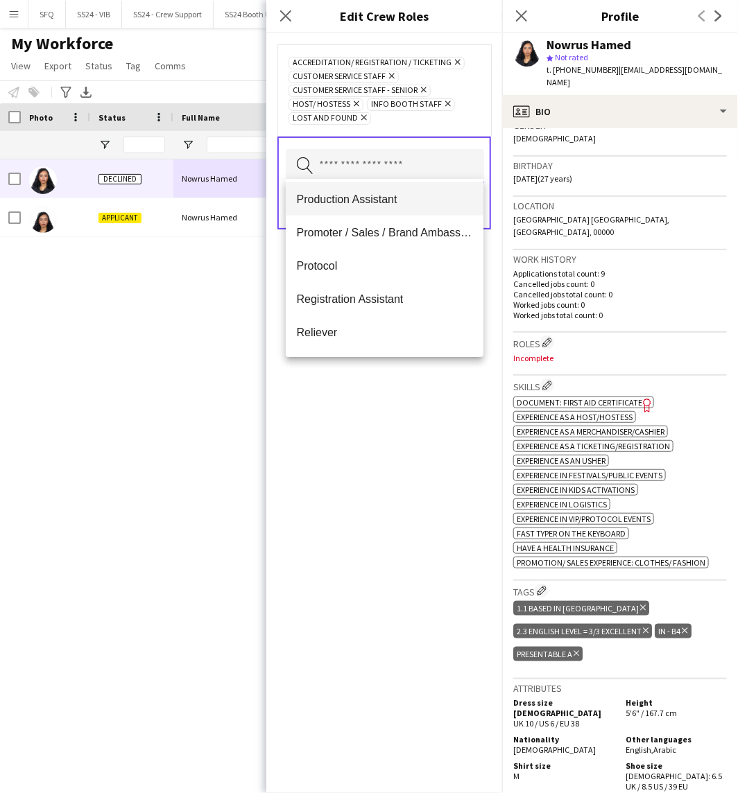
scroll to position [616, 0]
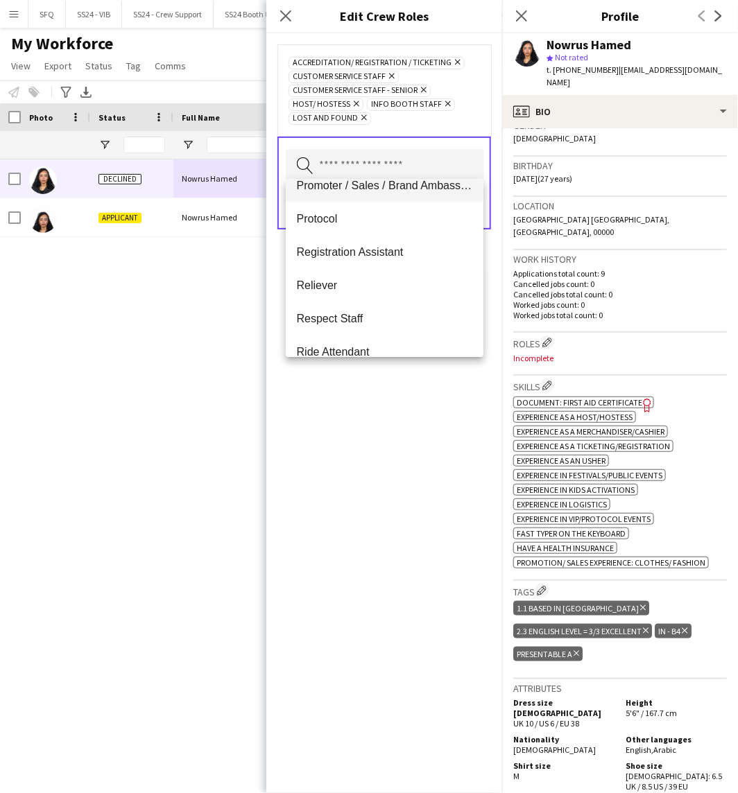
click at [403, 196] on mat-option "Promoter / Sales / Brand Ambassador" at bounding box center [385, 185] width 198 height 33
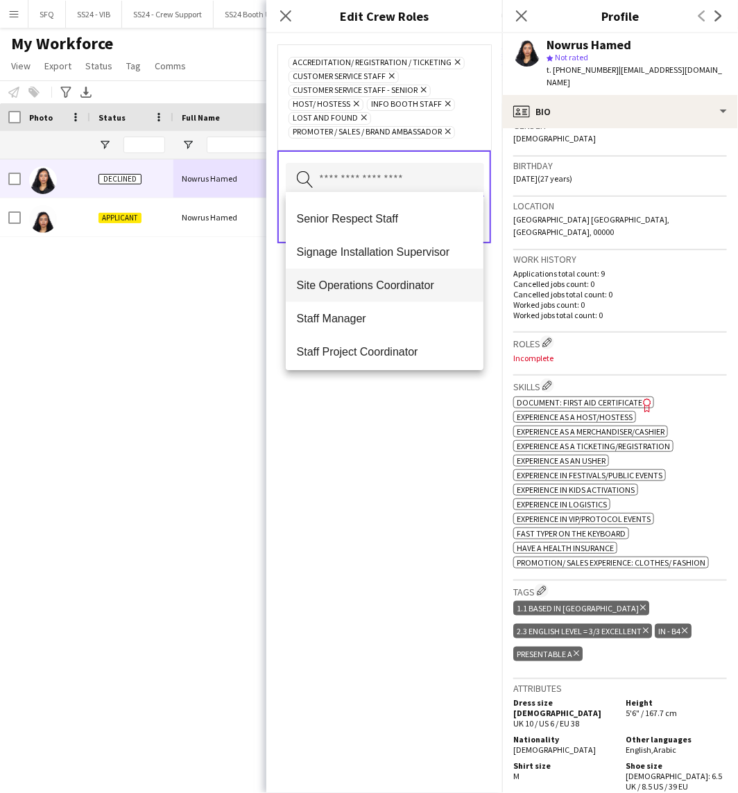
scroll to position [779, 0]
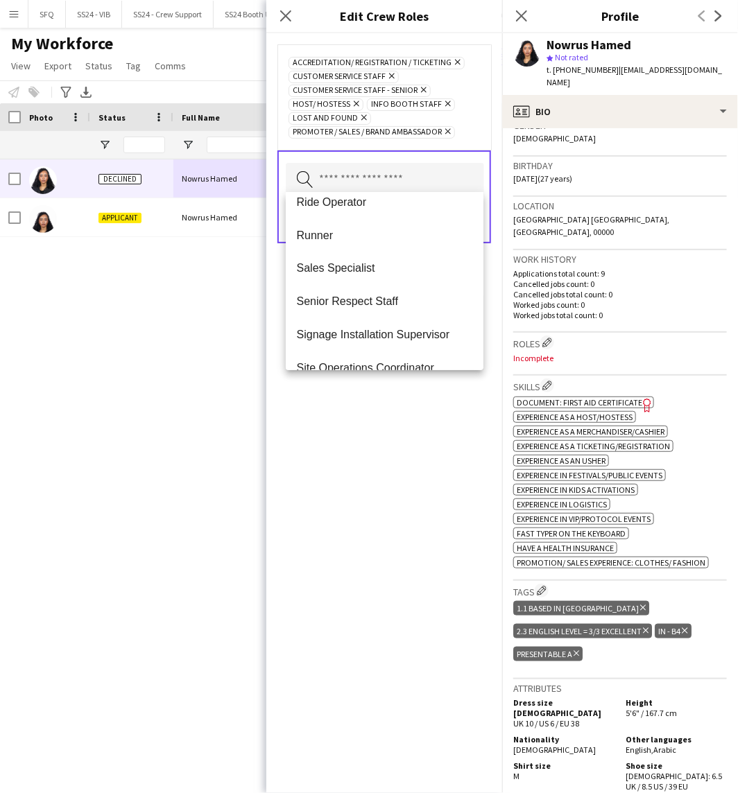
click at [422, 437] on div "Accreditation/ Registration / Ticketing Remove Customer Service Staff Remove Cu…" at bounding box center [384, 413] width 236 height 760
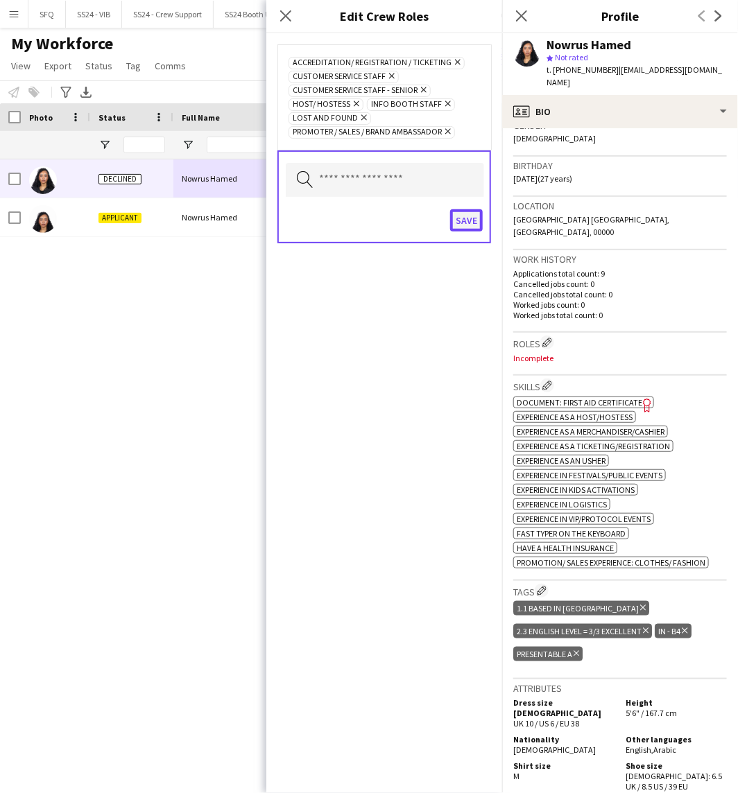
click at [465, 218] on button "Save" at bounding box center [466, 220] width 33 height 22
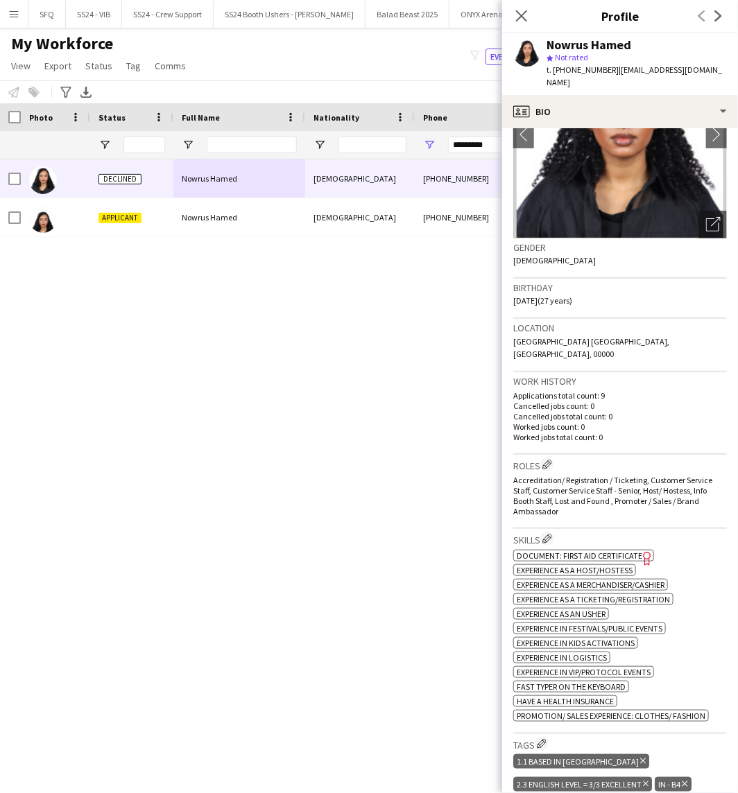
scroll to position [0, 0]
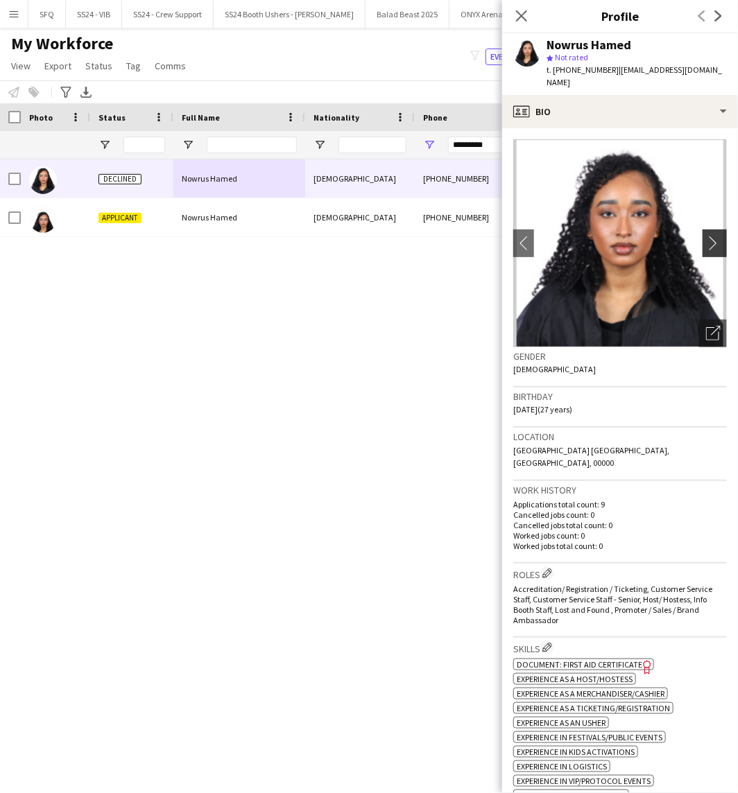
click at [708, 230] on button "chevron-right" at bounding box center [717, 244] width 28 height 28
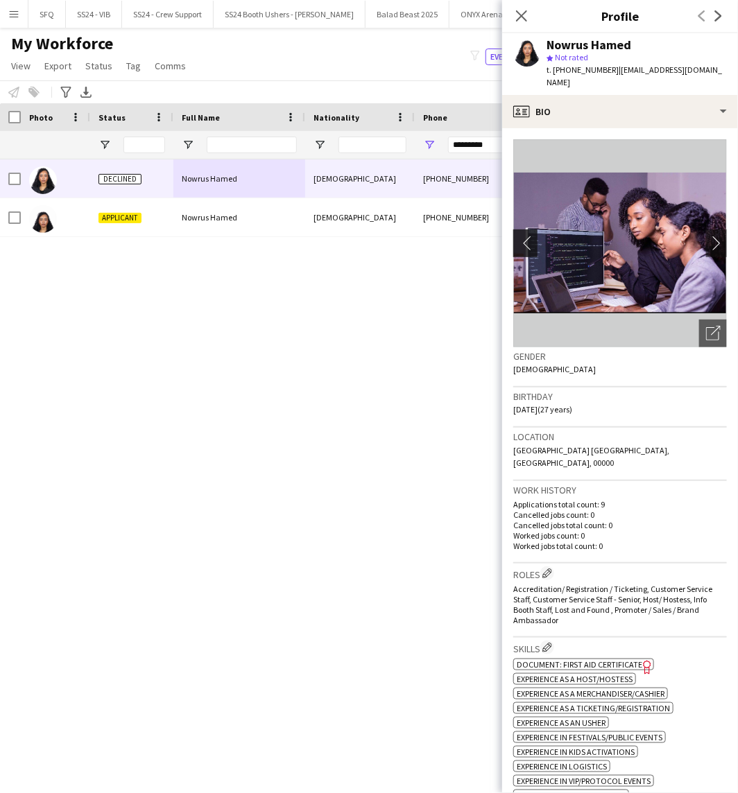
click at [527, 236] on app-icon "chevron-left" at bounding box center [523, 243] width 21 height 15
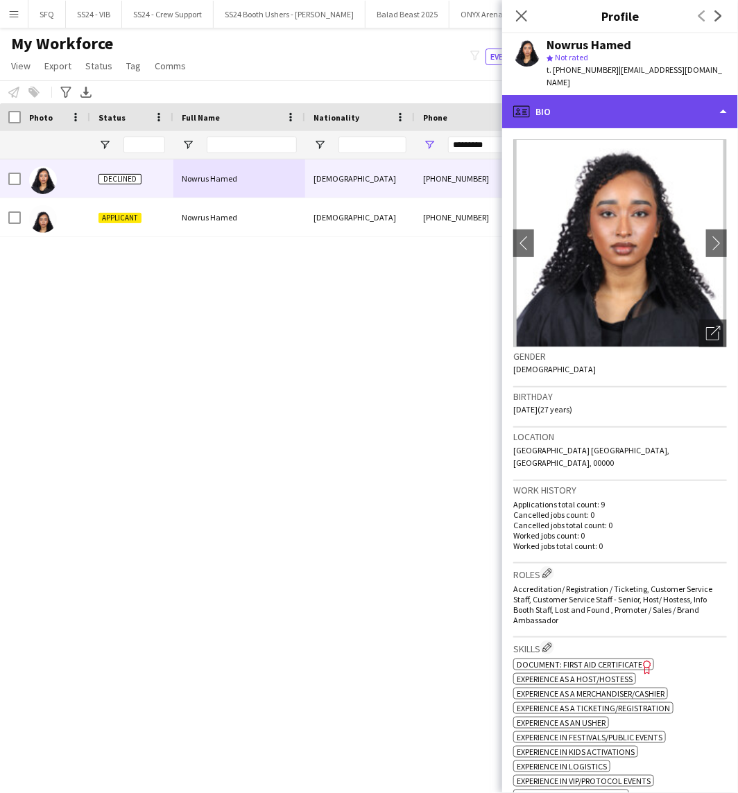
click at [565, 100] on div "profile Bio" at bounding box center [620, 111] width 236 height 33
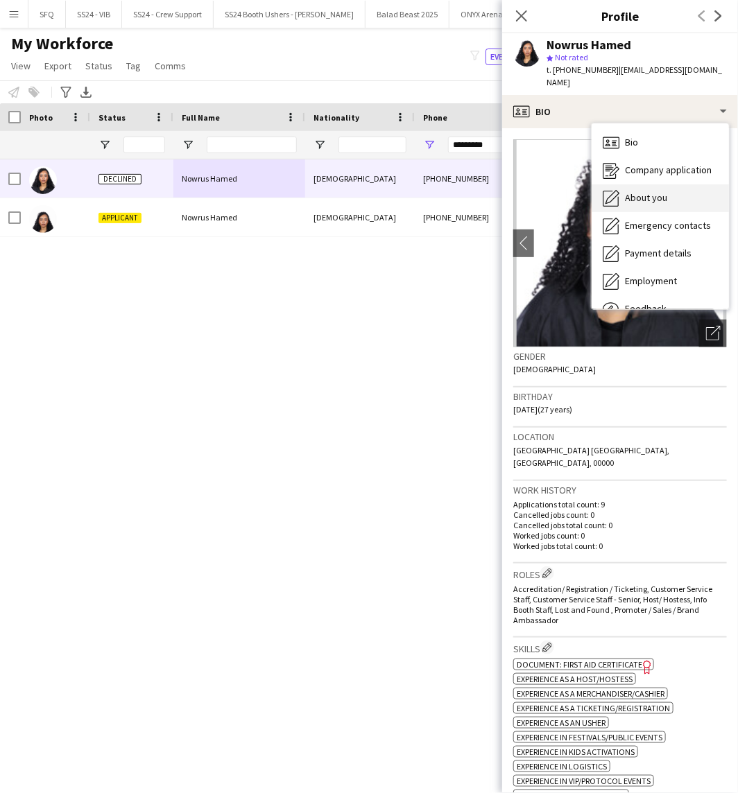
click at [607, 191] on icon "About you" at bounding box center [611, 198] width 17 height 17
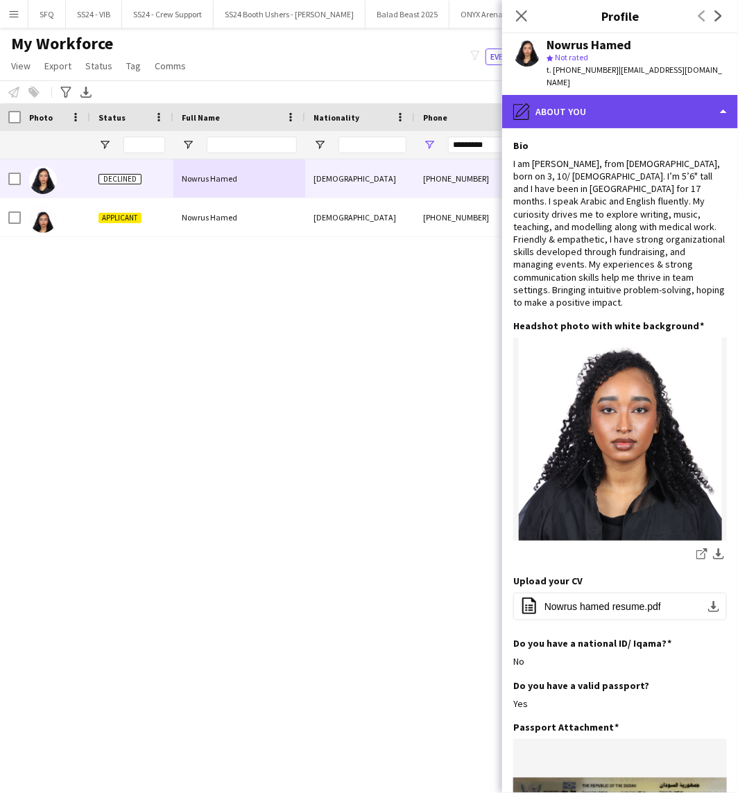
click at [577, 103] on div "pencil4 About you" at bounding box center [620, 111] width 236 height 33
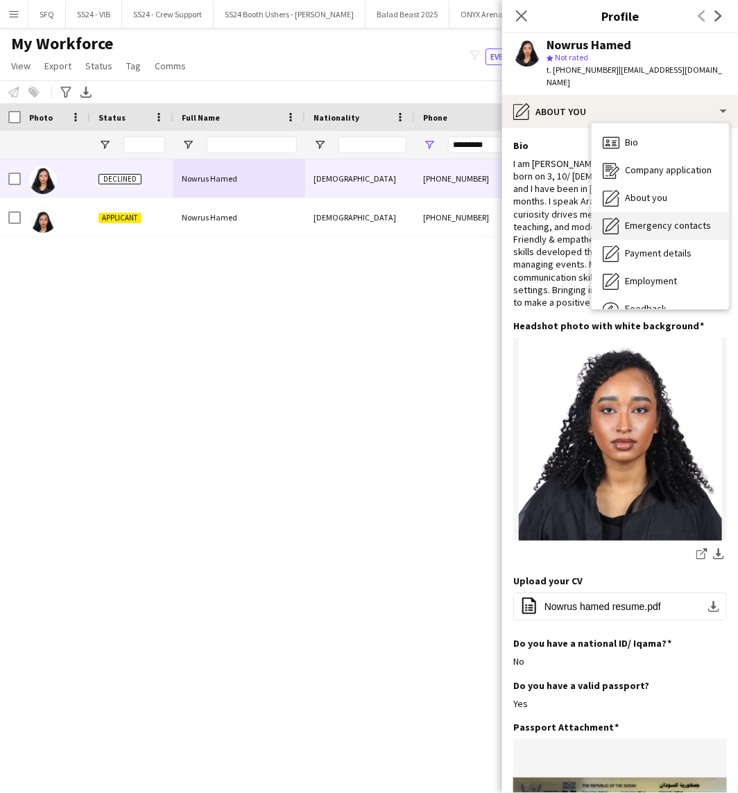
click at [649, 223] on div "Emergency contacts Emergency contacts" at bounding box center [660, 226] width 137 height 28
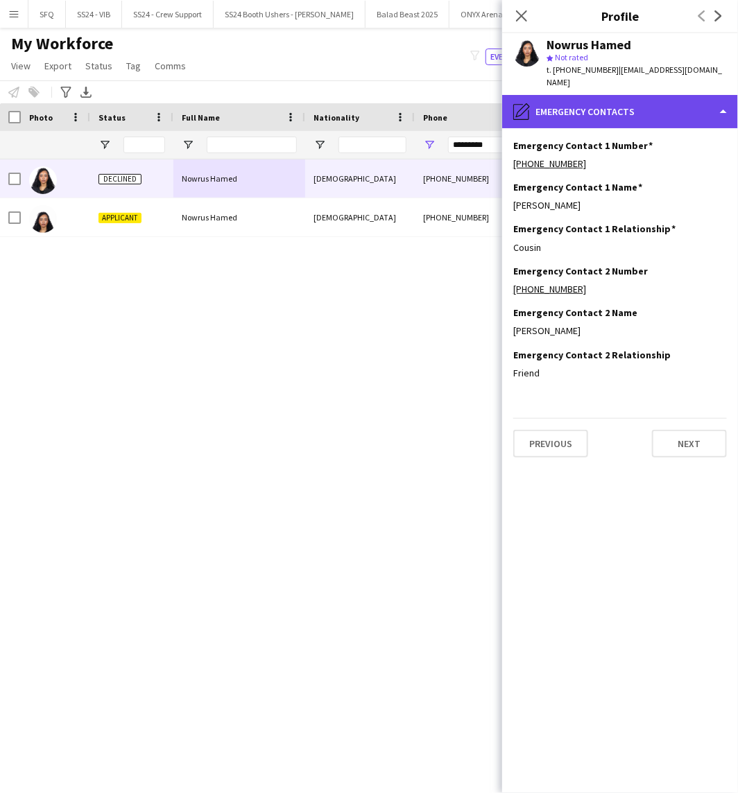
click at [569, 103] on div "pencil4 Emergency contacts" at bounding box center [620, 111] width 236 height 33
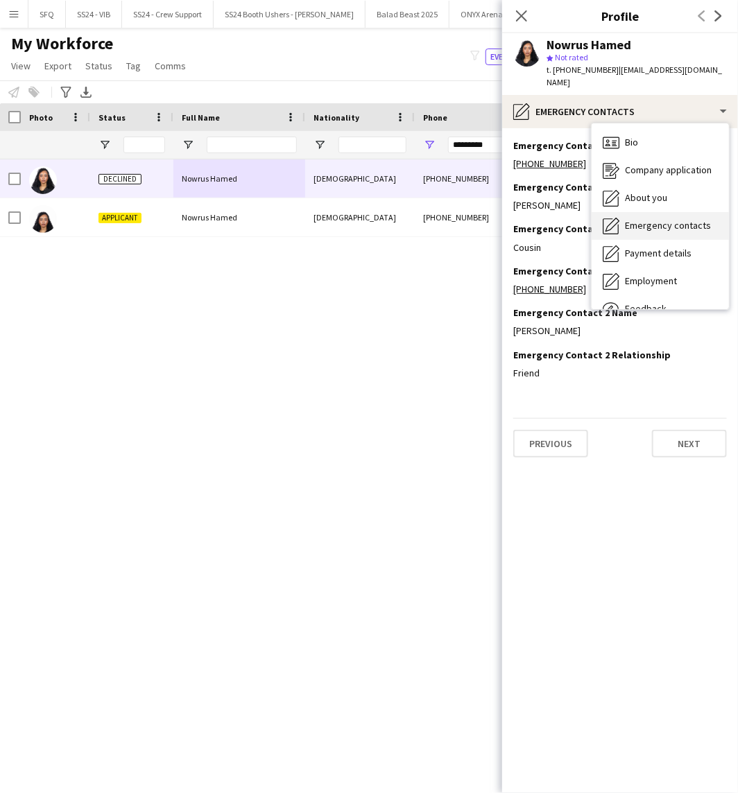
click at [631, 223] on div "Emergency contacts Emergency contacts" at bounding box center [660, 226] width 137 height 28
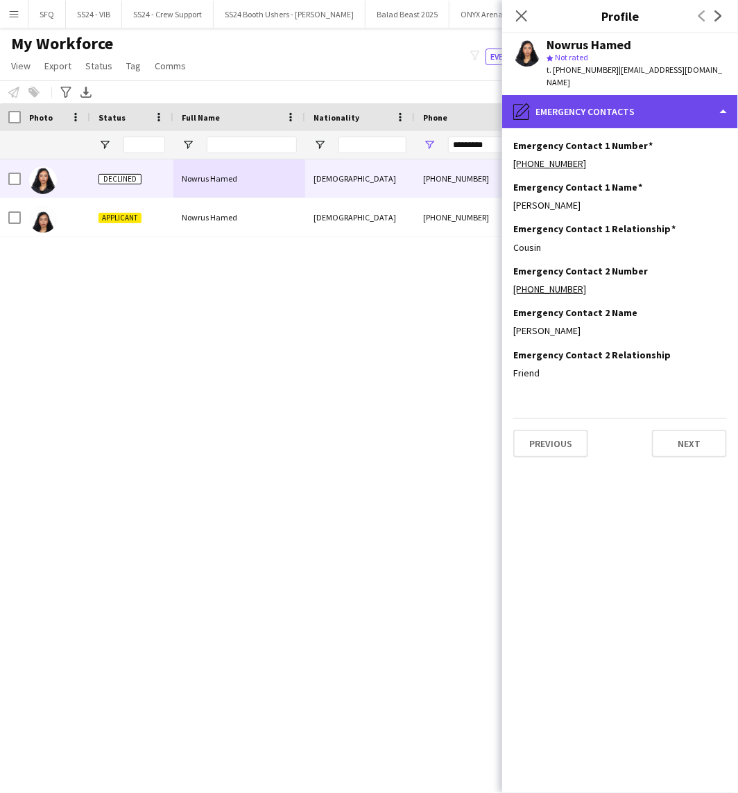
click at [590, 102] on div "pencil4 Emergency contacts" at bounding box center [620, 111] width 236 height 33
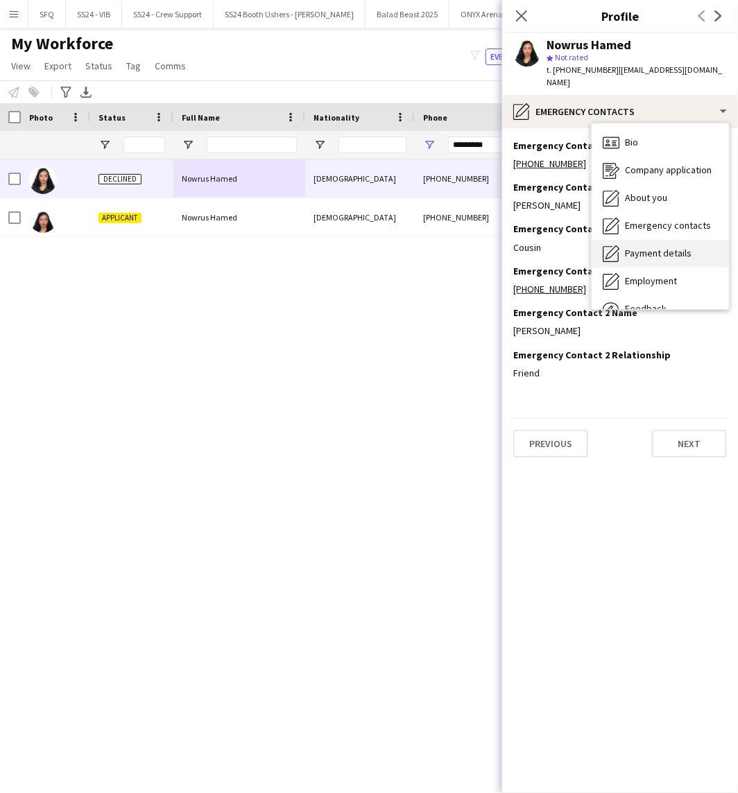
click at [657, 247] on span "Payment details" at bounding box center [658, 253] width 67 height 12
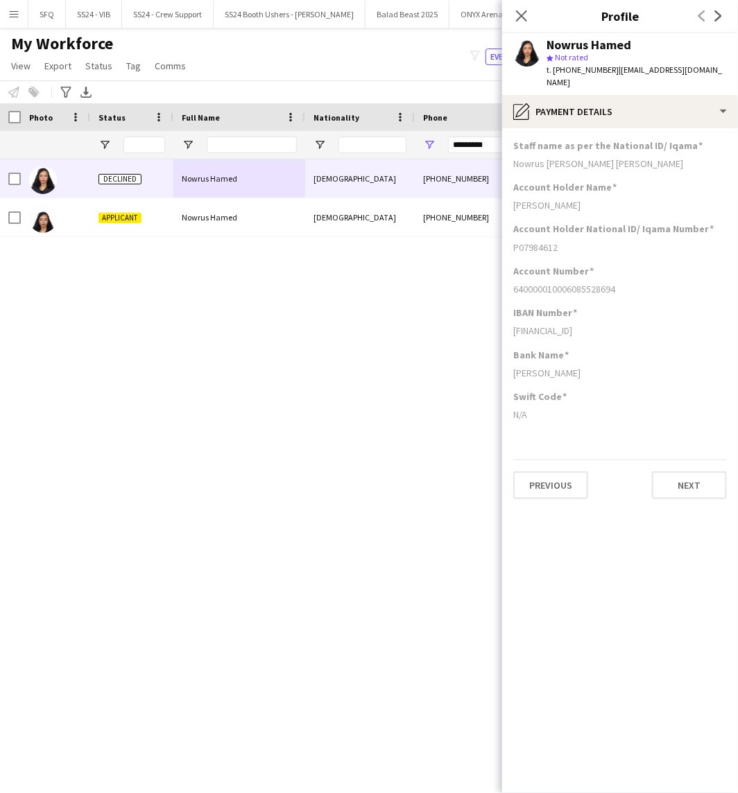
click at [630, 128] on app-section-data-types "Staff name as per the National ID/ Iqama Nowrus [PERSON_NAME] [PERSON_NAME] Acc…" at bounding box center [620, 460] width 236 height 665
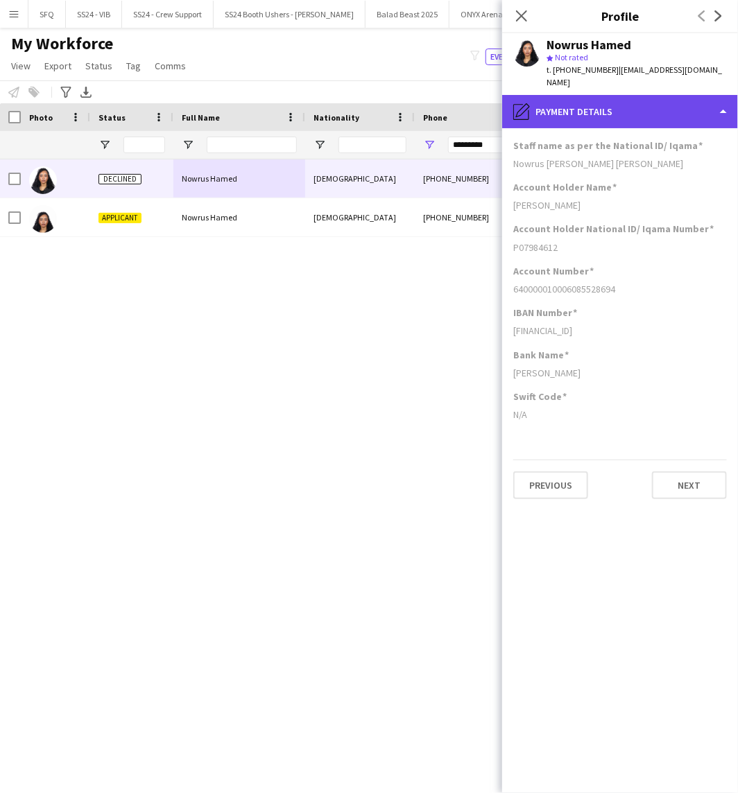
click at [619, 103] on div "pencil4 Payment details" at bounding box center [620, 111] width 236 height 33
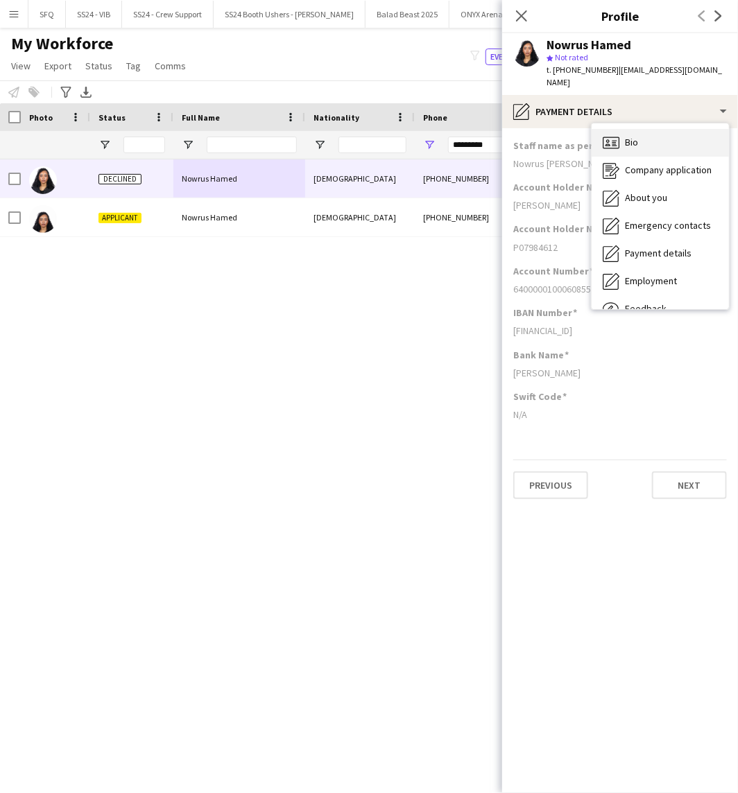
click at [641, 129] on div "Bio Bio" at bounding box center [660, 143] width 137 height 28
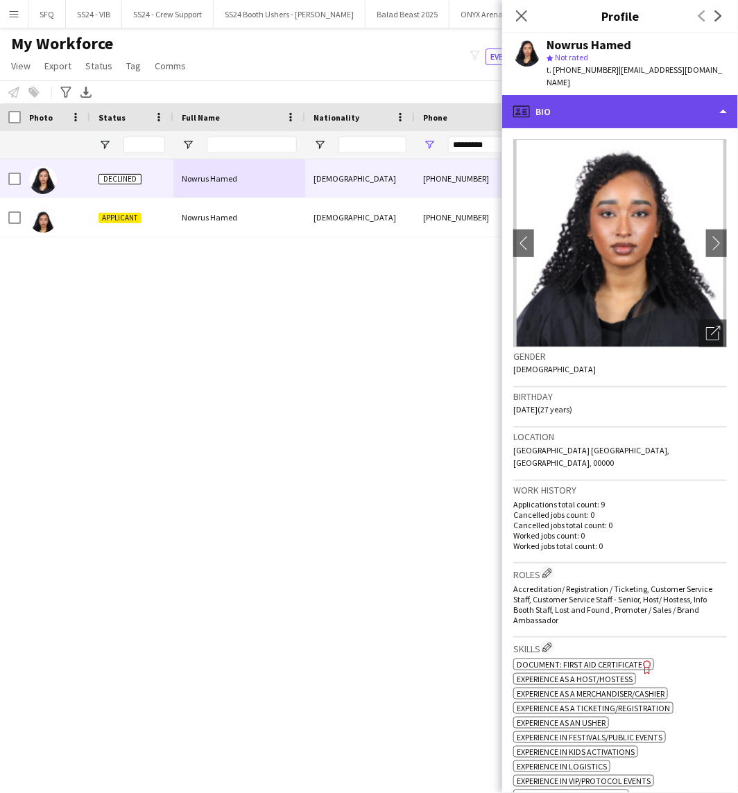
click at [558, 99] on div "profile Bio" at bounding box center [620, 111] width 236 height 33
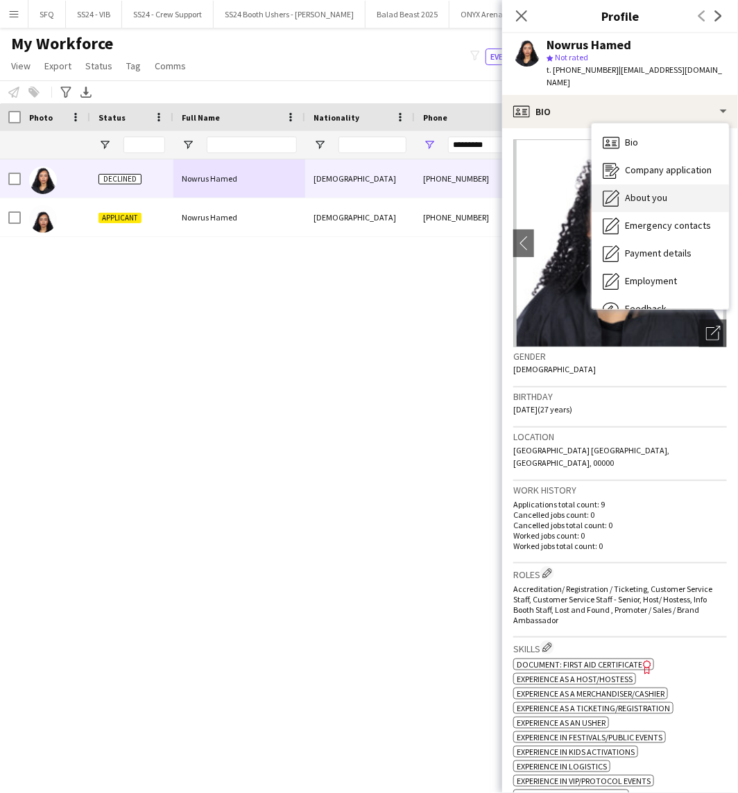
click at [602, 184] on div "About you About you" at bounding box center [660, 198] width 137 height 28
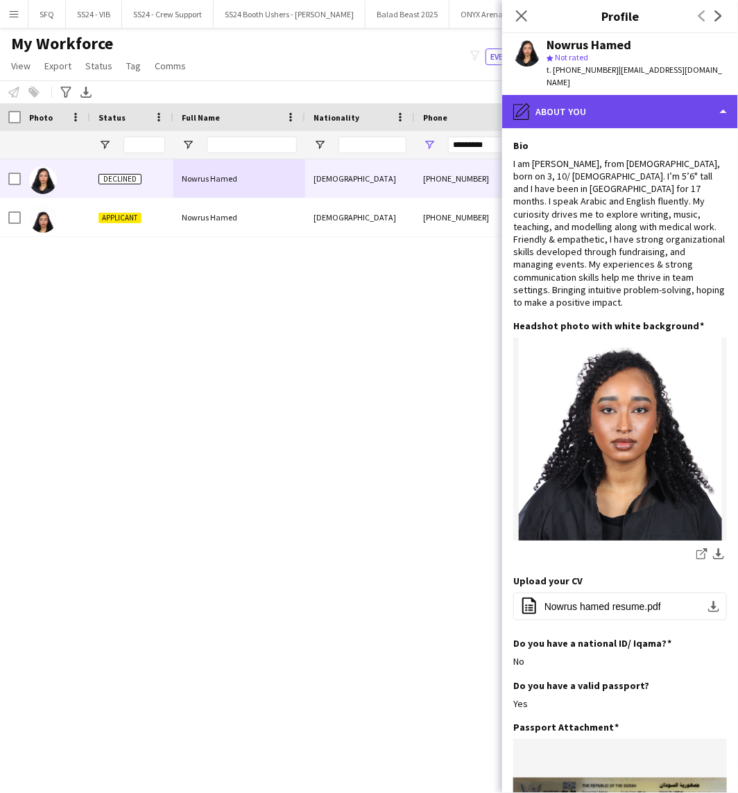
click at [569, 98] on div "pencil4 About you" at bounding box center [620, 111] width 236 height 33
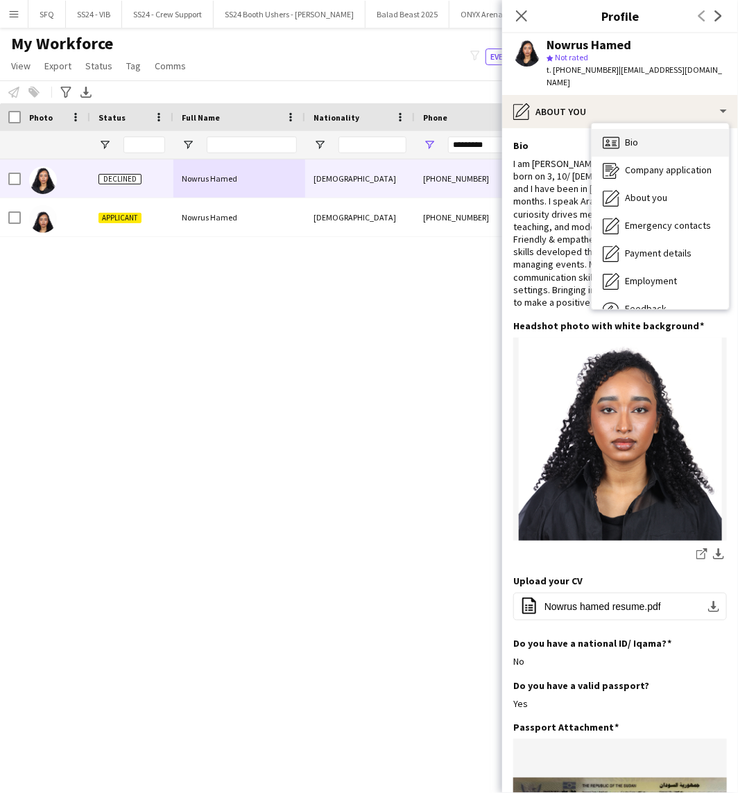
click at [643, 130] on div "Bio Bio" at bounding box center [660, 143] width 137 height 28
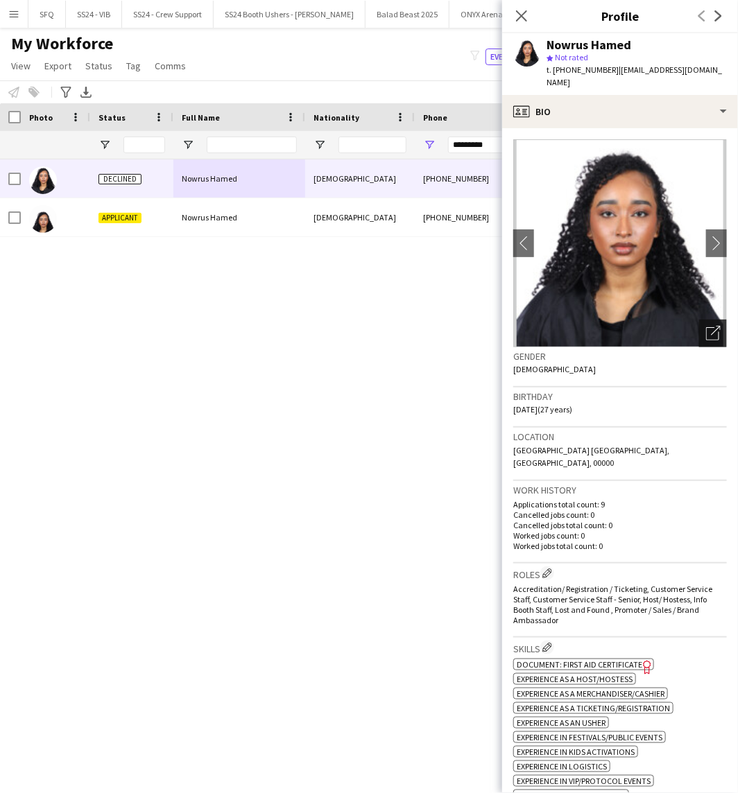
click at [706, 326] on icon "Open photos pop-in" at bounding box center [713, 333] width 15 height 15
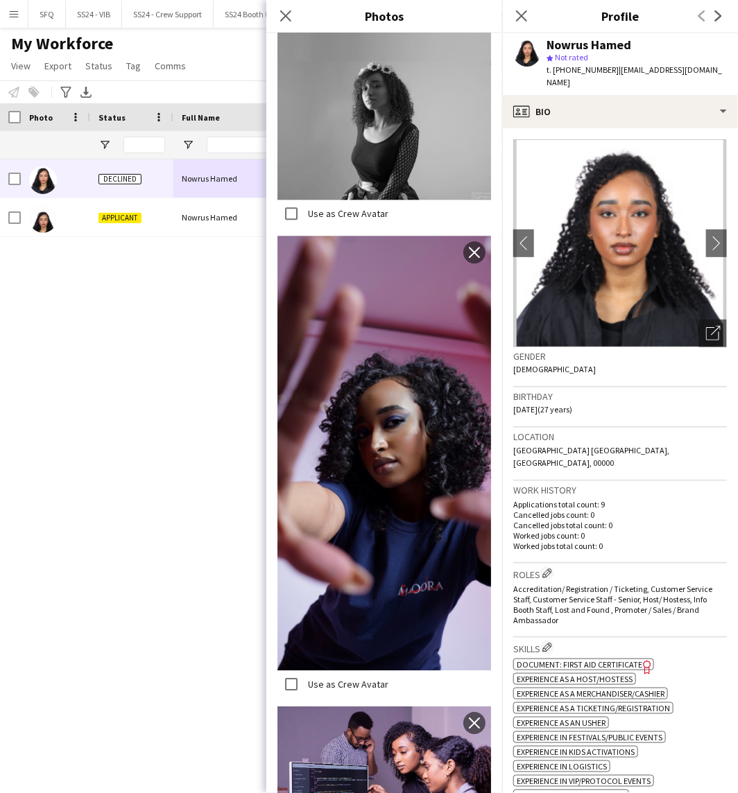
scroll to position [928, 0]
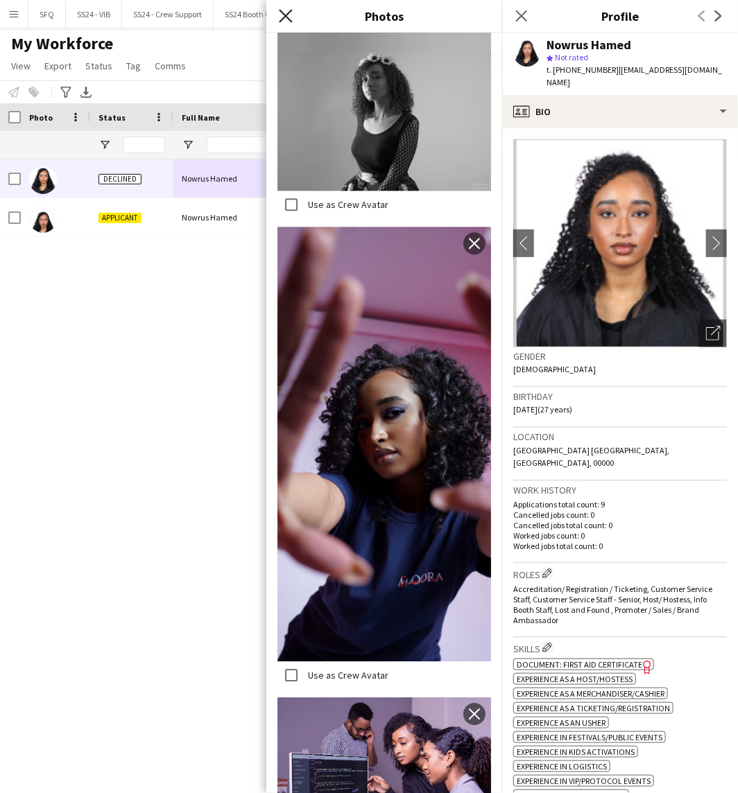
click at [282, 14] on icon "Close pop-in" at bounding box center [285, 15] width 13 height 13
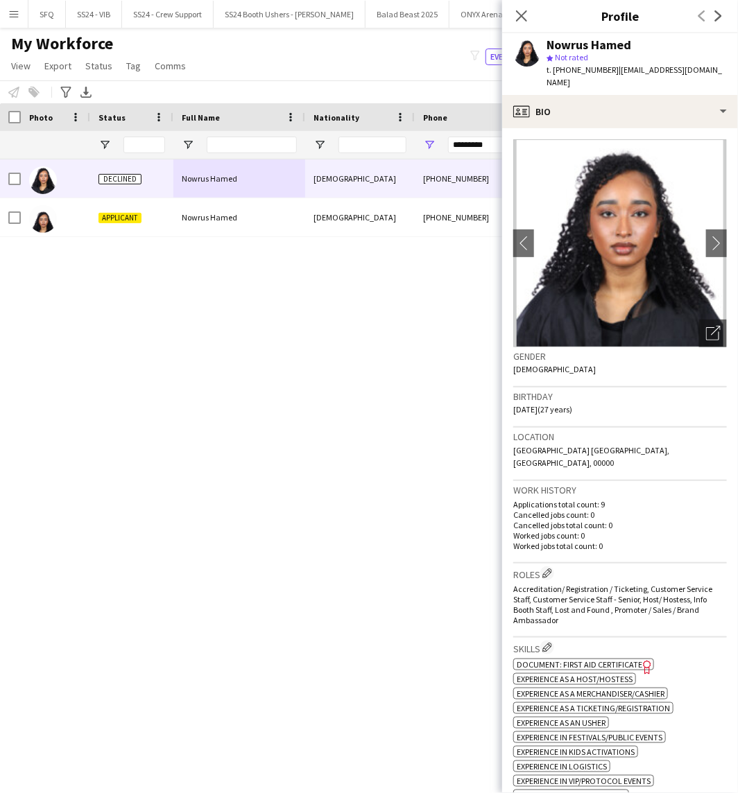
scroll to position [154, 0]
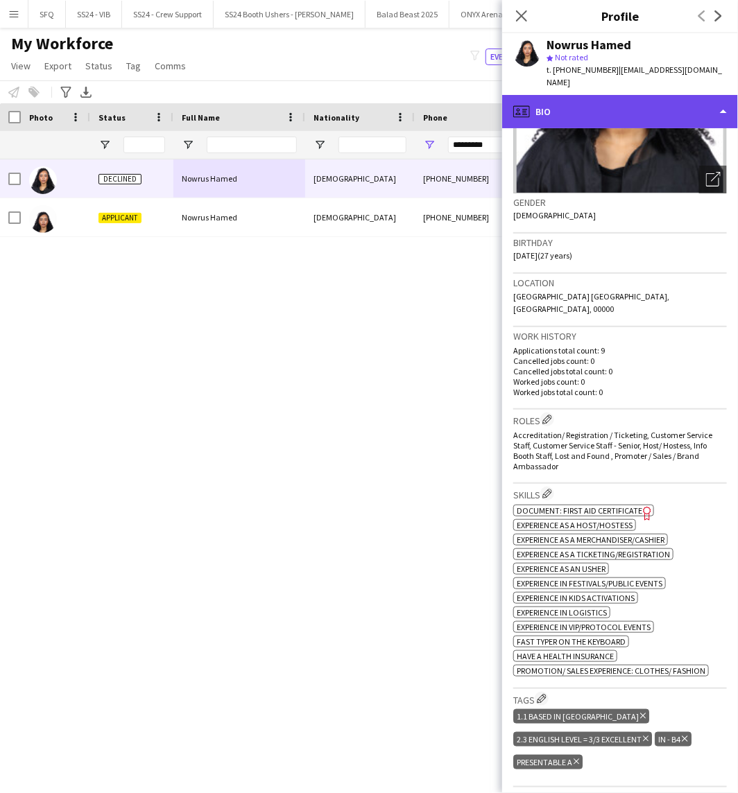
click at [551, 95] on div "profile Bio" at bounding box center [620, 111] width 236 height 33
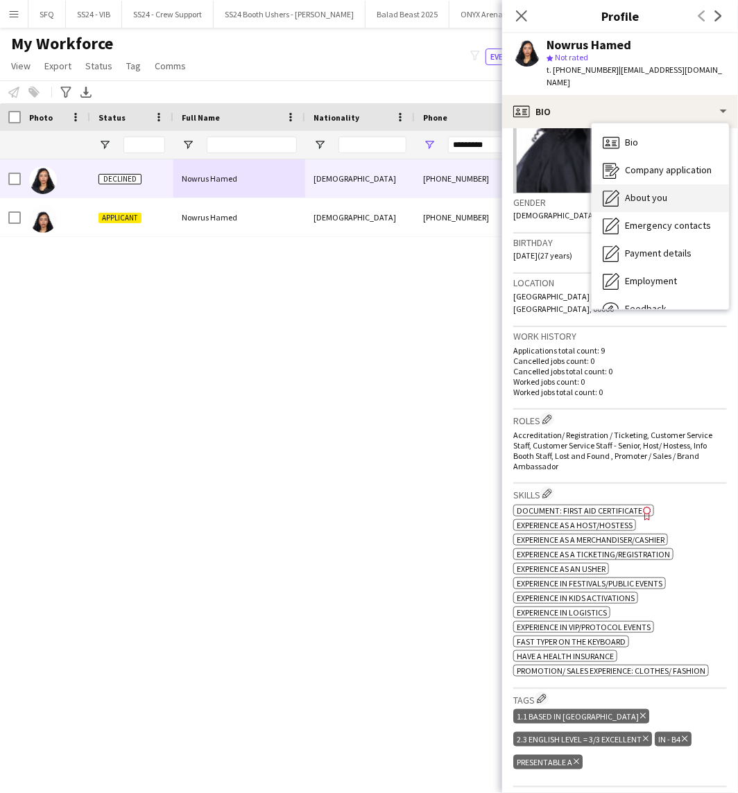
click at [655, 184] on div "About you About you" at bounding box center [660, 198] width 137 height 28
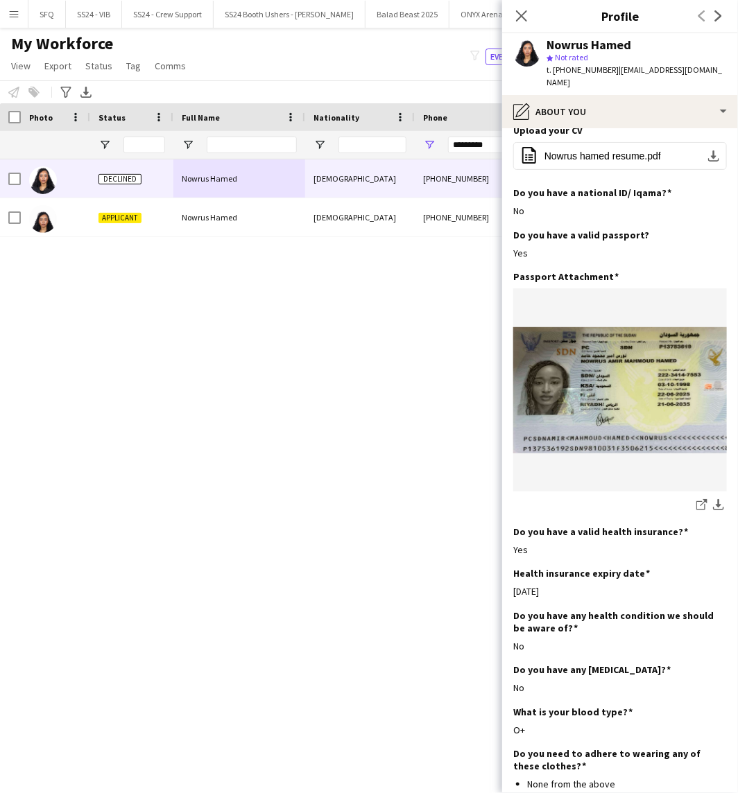
scroll to position [628, 0]
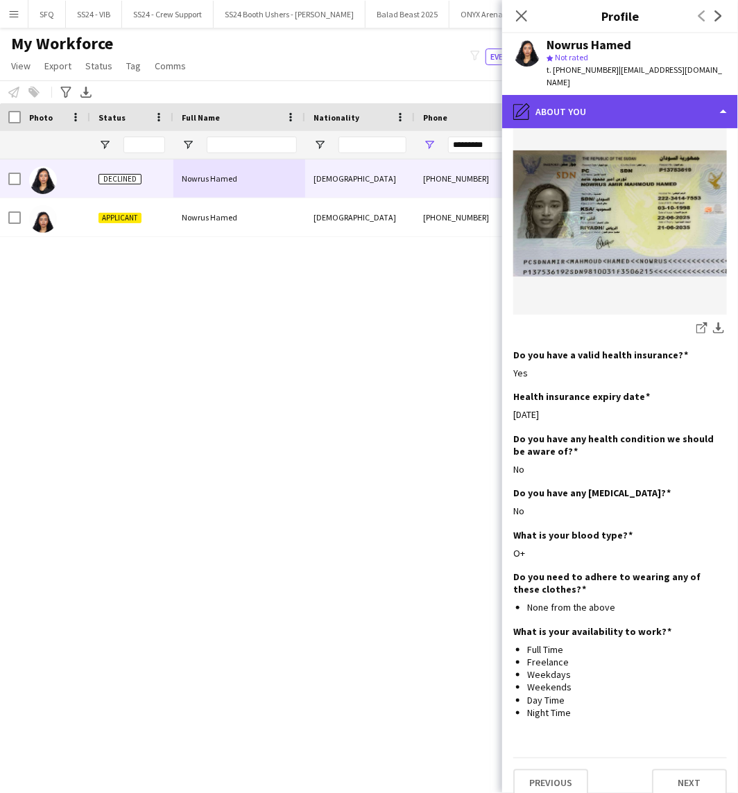
click at [553, 95] on div "pencil4 About you" at bounding box center [620, 111] width 236 height 33
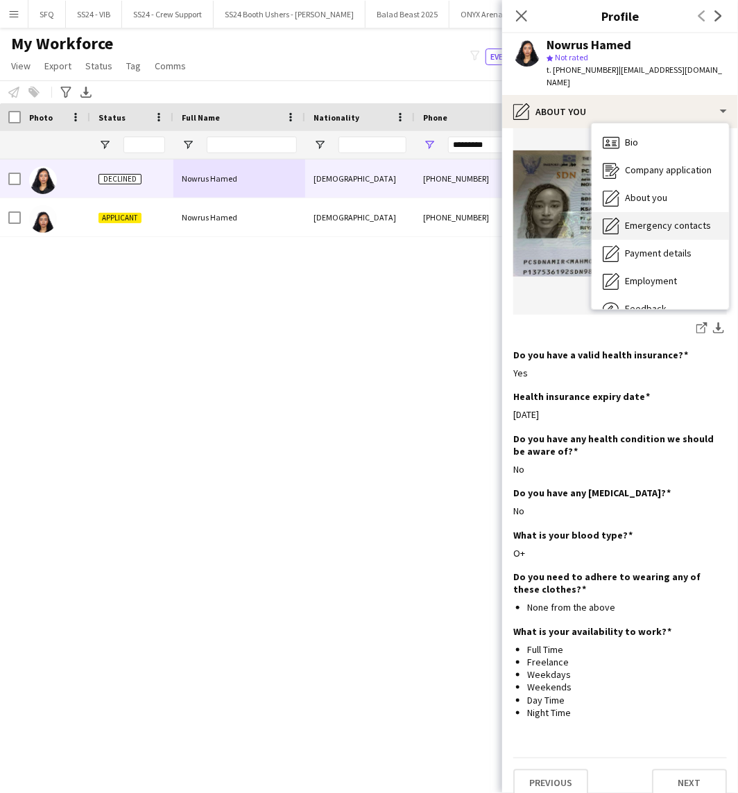
click at [653, 219] on span "Emergency contacts" at bounding box center [668, 225] width 86 height 12
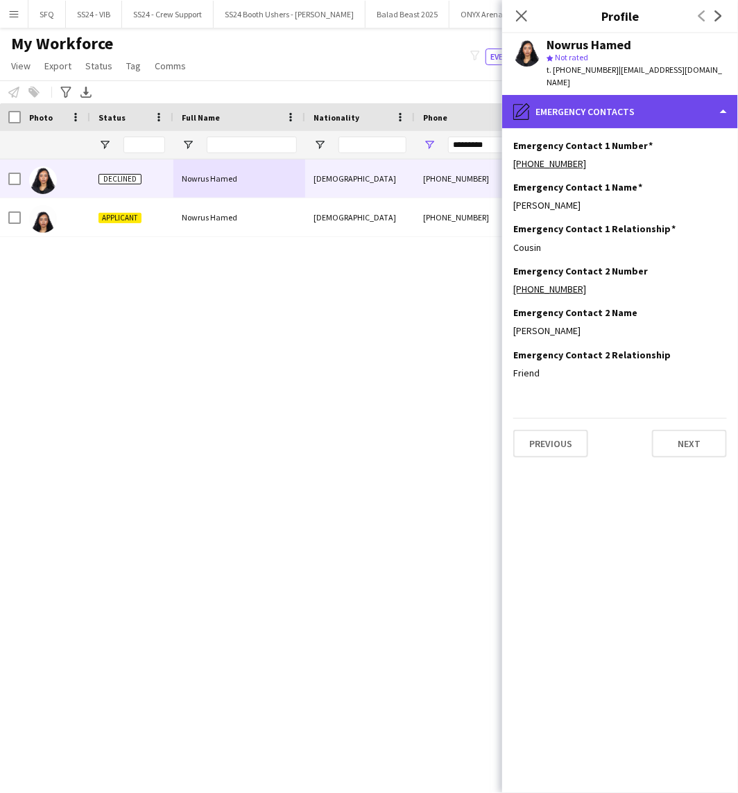
click at [626, 104] on div "pencil4 Emergency contacts" at bounding box center [620, 111] width 236 height 33
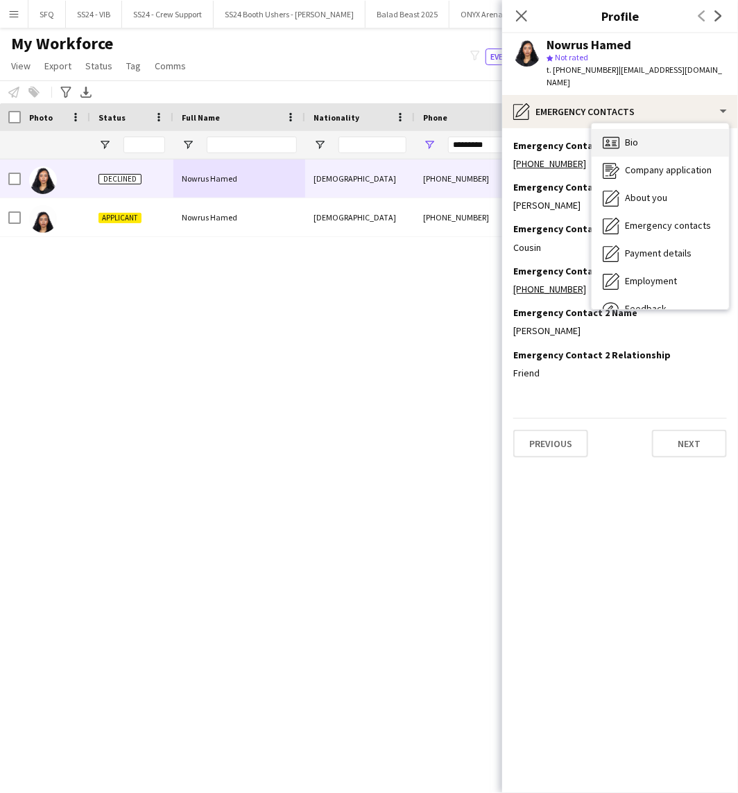
click at [645, 133] on div "Bio Bio" at bounding box center [660, 143] width 137 height 28
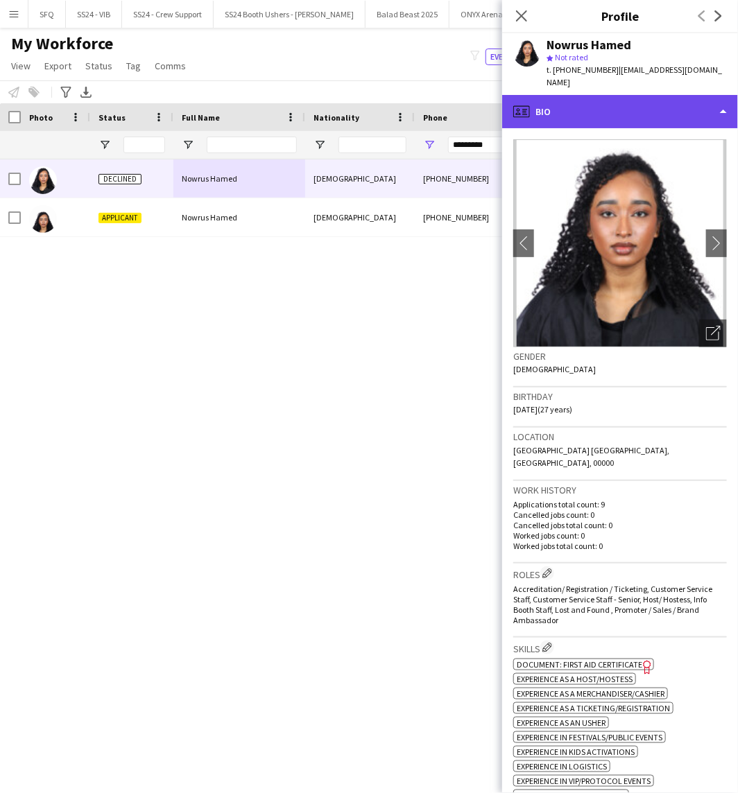
click at [612, 95] on div "profile Bio" at bounding box center [620, 111] width 236 height 33
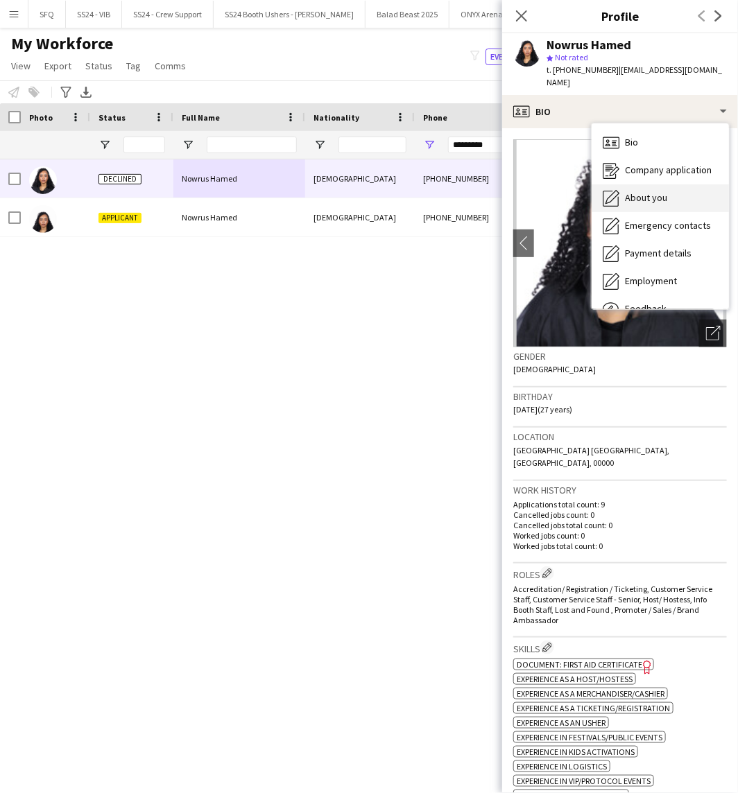
click at [657, 191] on span "About you" at bounding box center [646, 197] width 42 height 12
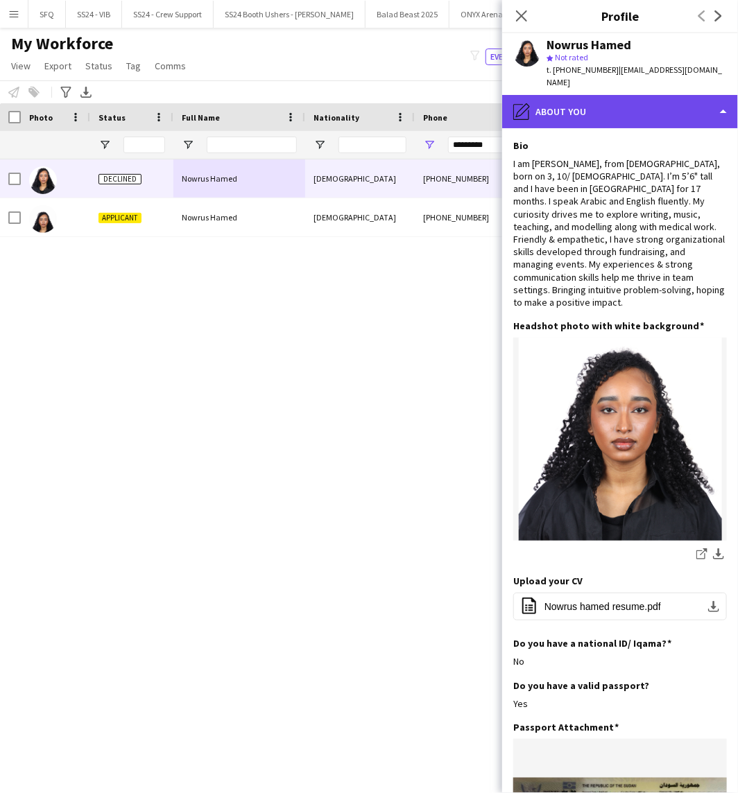
click at [596, 104] on div "pencil4 About you" at bounding box center [620, 111] width 236 height 33
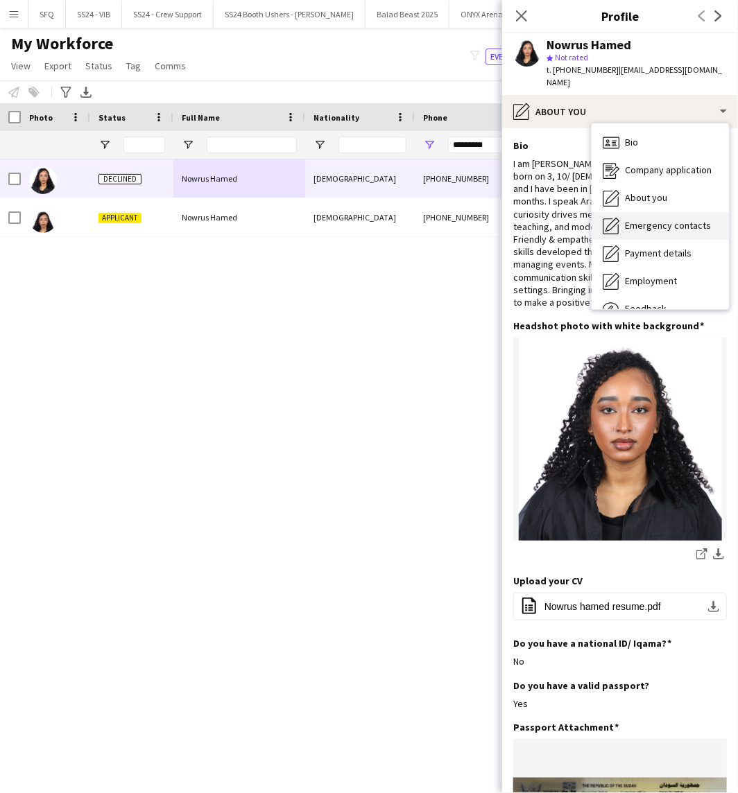
click at [663, 219] on span "Emergency contacts" at bounding box center [668, 225] width 86 height 12
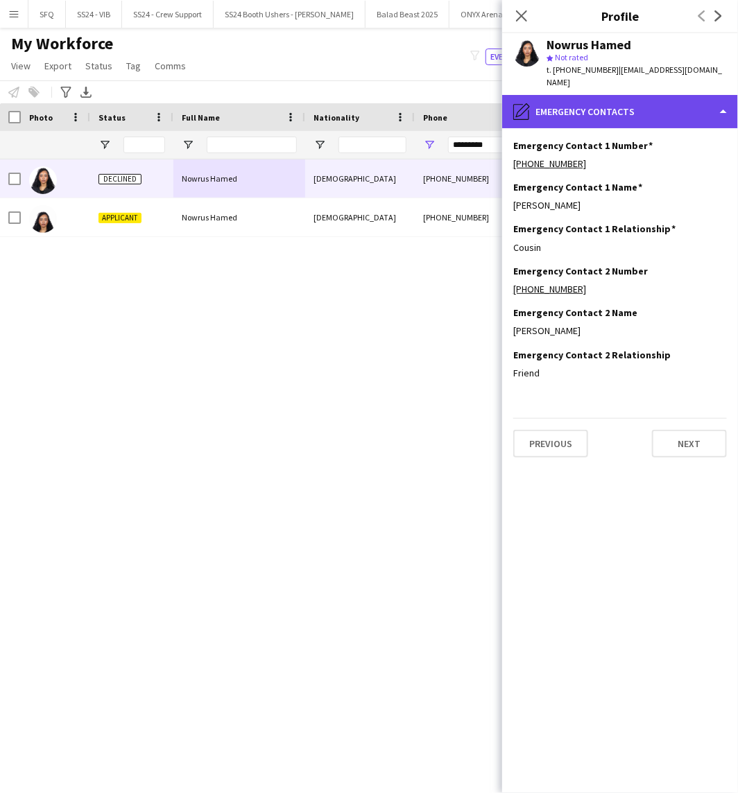
click at [583, 95] on div "pencil4 Emergency contacts" at bounding box center [620, 111] width 236 height 33
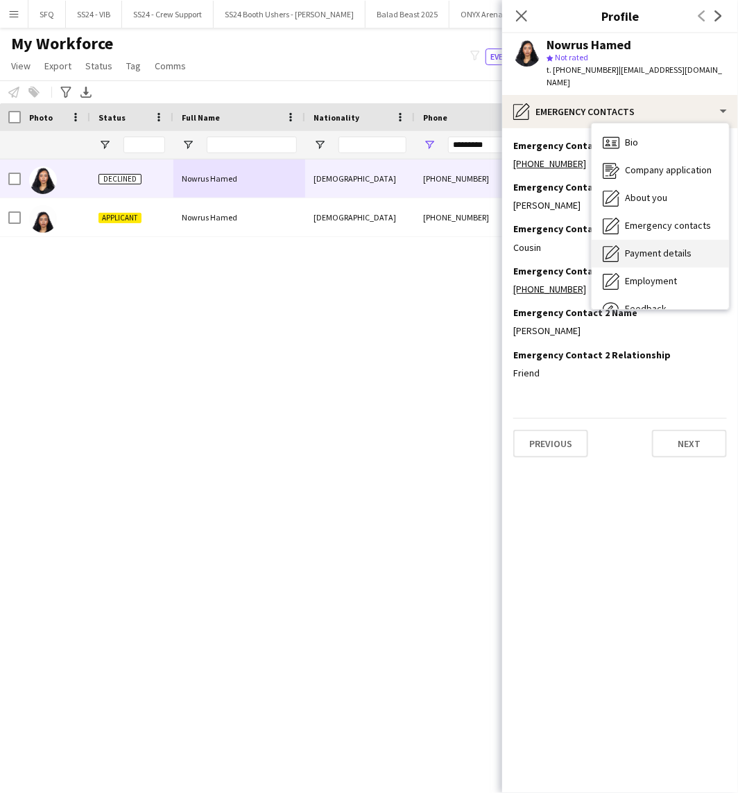
click at [670, 240] on div "Payment details Payment details" at bounding box center [660, 254] width 137 height 28
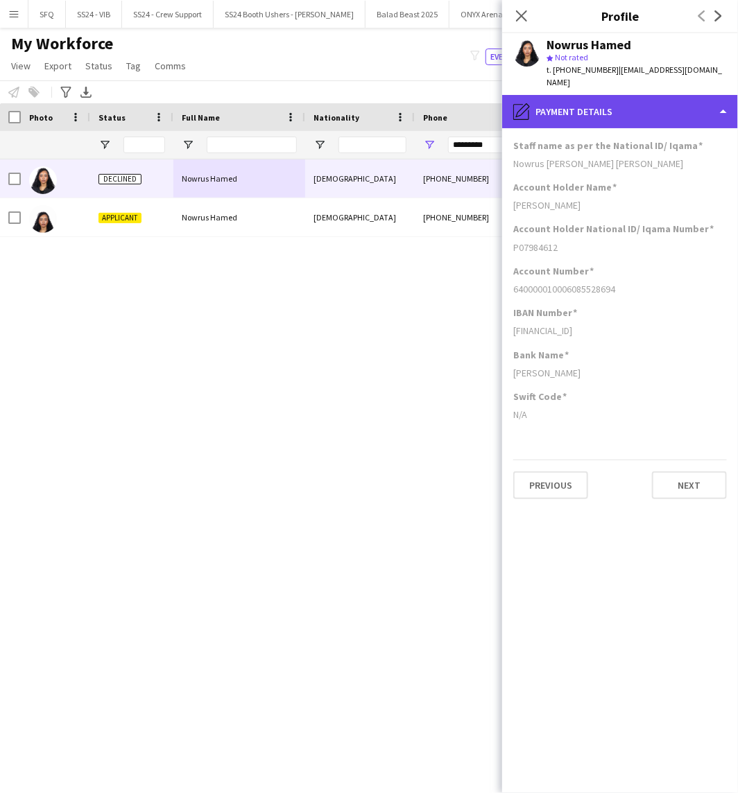
click at [638, 106] on div "pencil4 Payment details" at bounding box center [620, 111] width 236 height 33
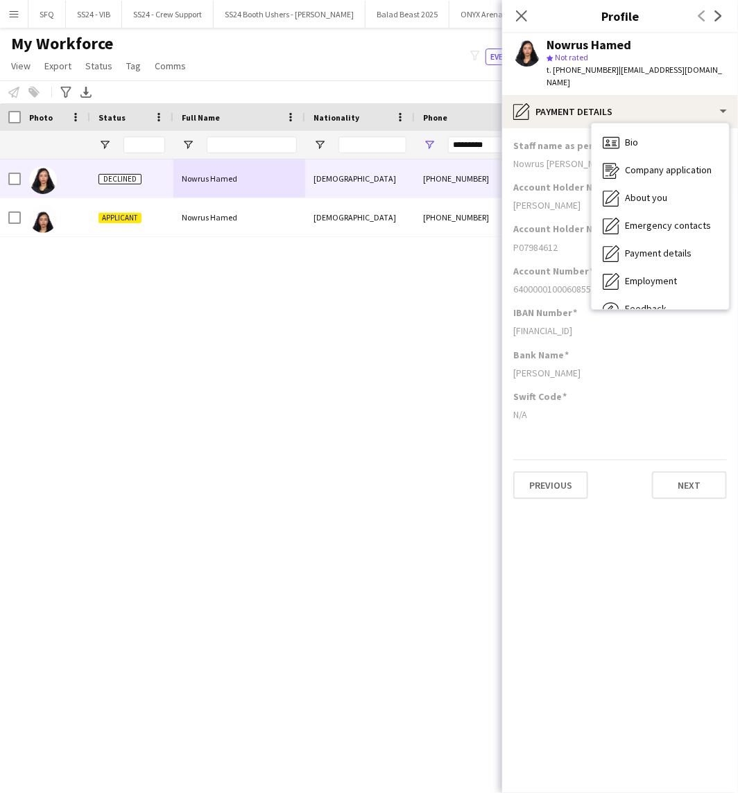
click at [633, 296] on div "Bio Bio Company application Company application About you About you Emergency c…" at bounding box center [660, 216] width 139 height 187
click at [633, 295] on div "Feedback Feedback" at bounding box center [660, 309] width 137 height 28
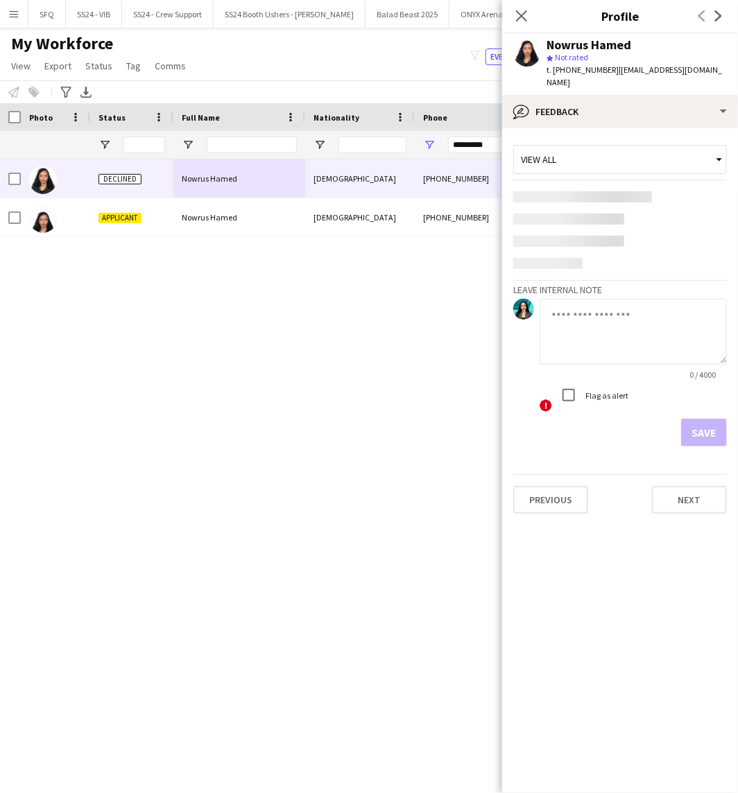
click at [613, 236] on div at bounding box center [568, 241] width 111 height 11
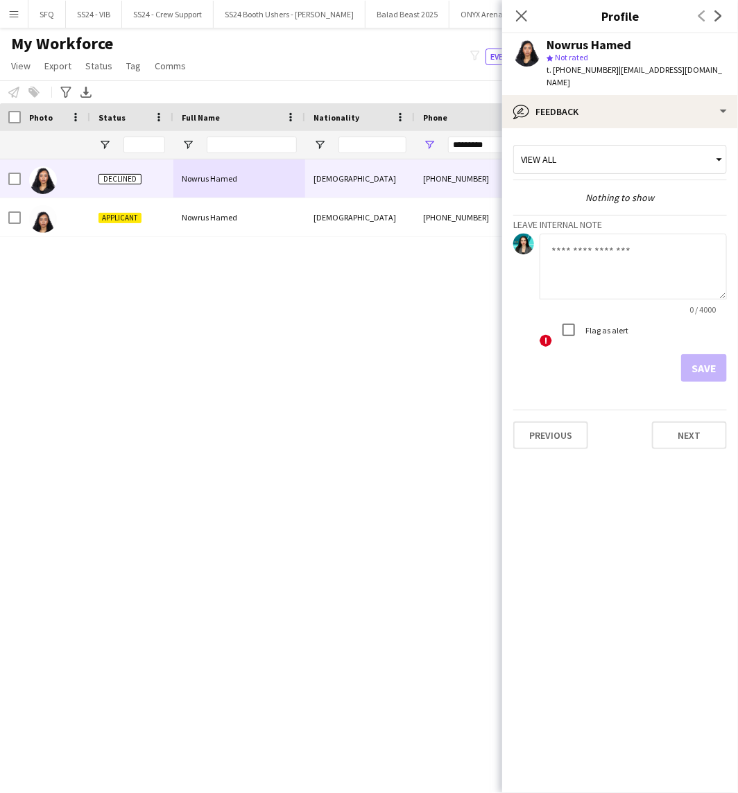
click at [609, 240] on textarea at bounding box center [633, 267] width 187 height 66
click at [605, 244] on textarea "**********" at bounding box center [633, 267] width 187 height 66
click at [608, 245] on textarea "**********" at bounding box center [633, 267] width 187 height 66
type textarea "**********"
click at [705, 354] on button "Save" at bounding box center [704, 368] width 46 height 28
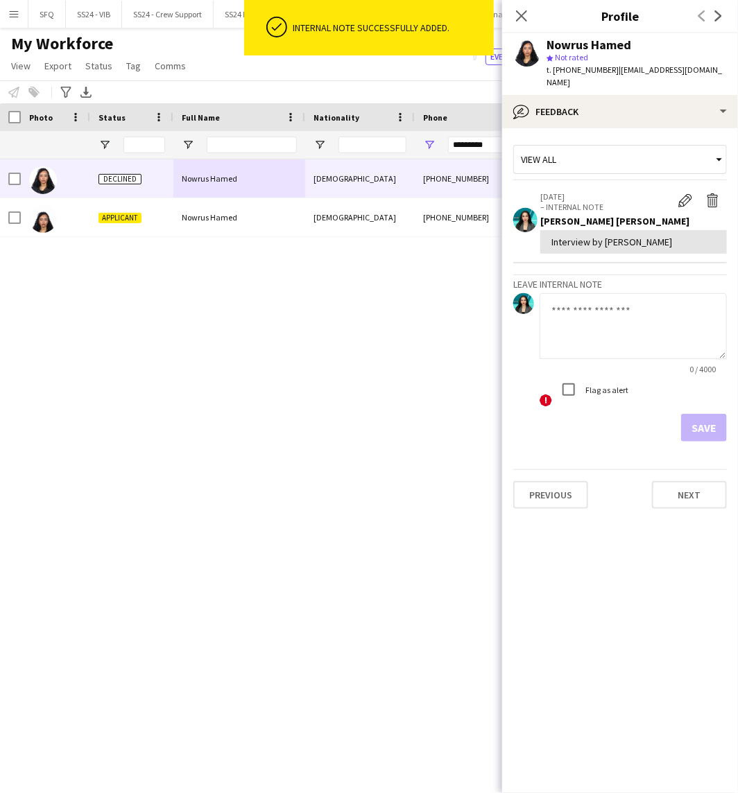
click at [531, 19] on div "Close pop-in" at bounding box center [521, 16] width 39 height 32
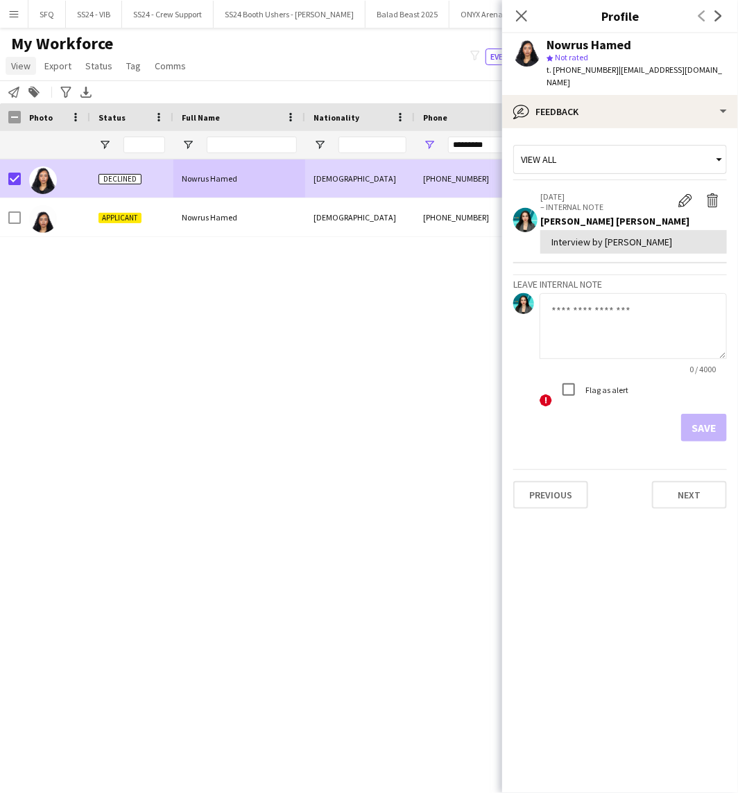
click at [28, 64] on span "View" at bounding box center [20, 66] width 19 height 12
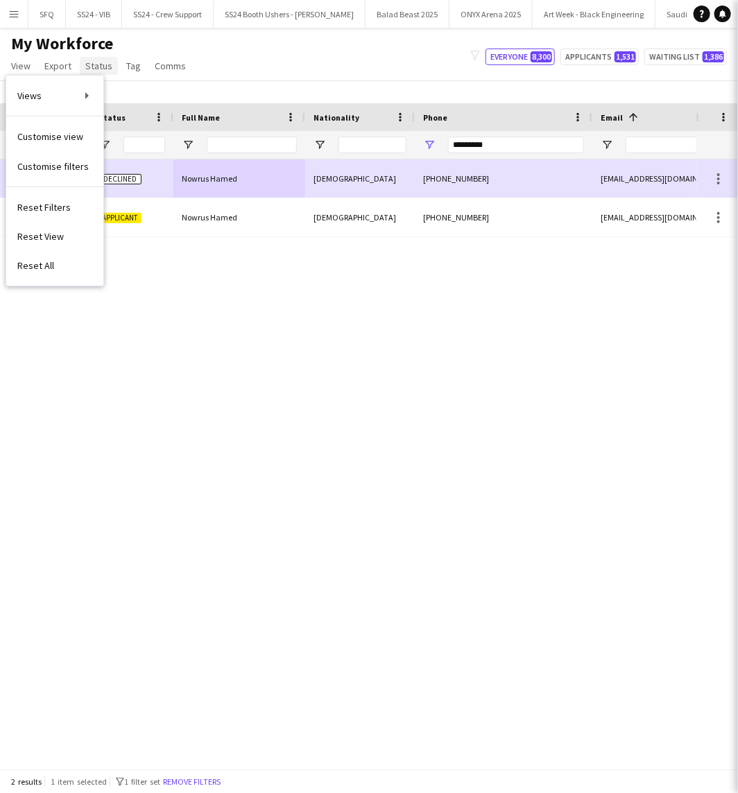
click at [87, 68] on span "Status" at bounding box center [98, 66] width 27 height 12
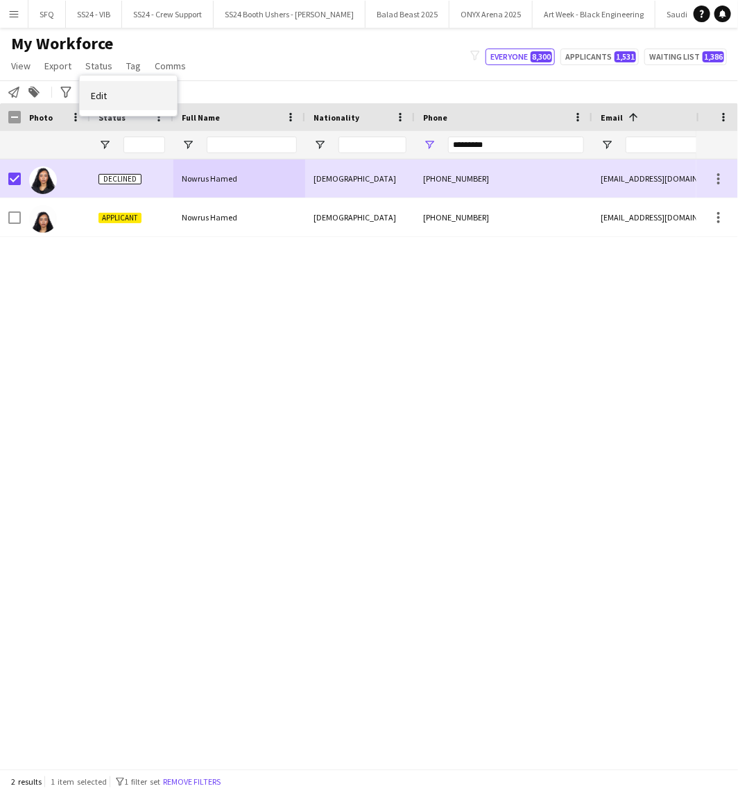
click at [97, 84] on link "Edit" at bounding box center [128, 95] width 97 height 29
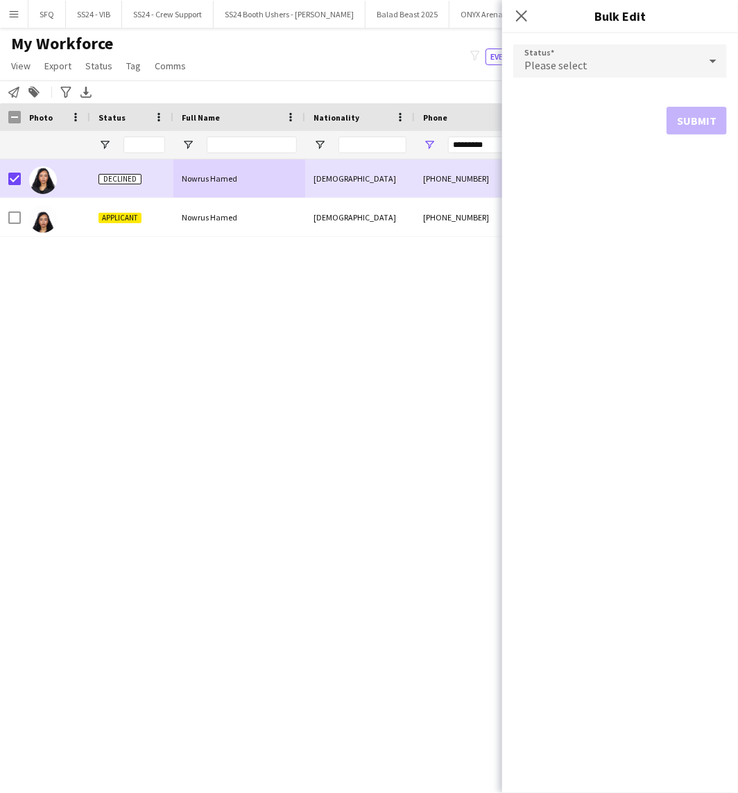
click at [615, 49] on div "Please select" at bounding box center [606, 60] width 186 height 33
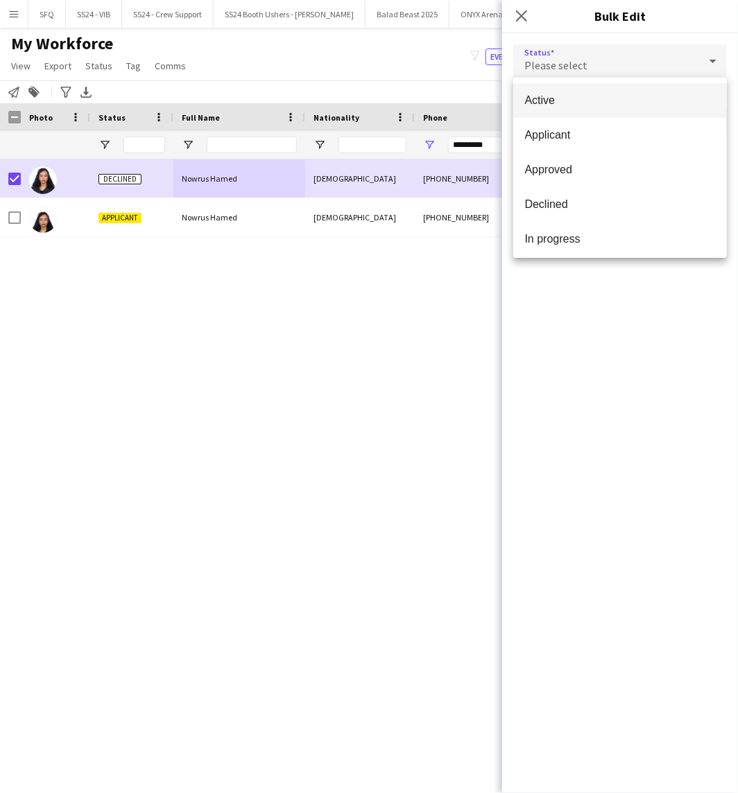
click at [621, 110] on mat-option "Active" at bounding box center [620, 100] width 214 height 35
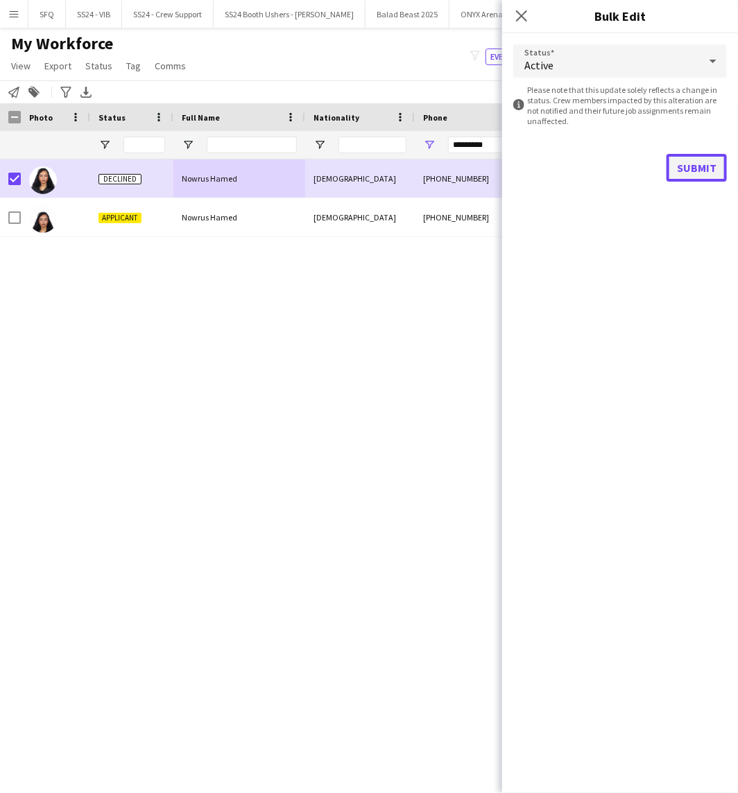
click at [682, 165] on button "Submit" at bounding box center [696, 168] width 60 height 28
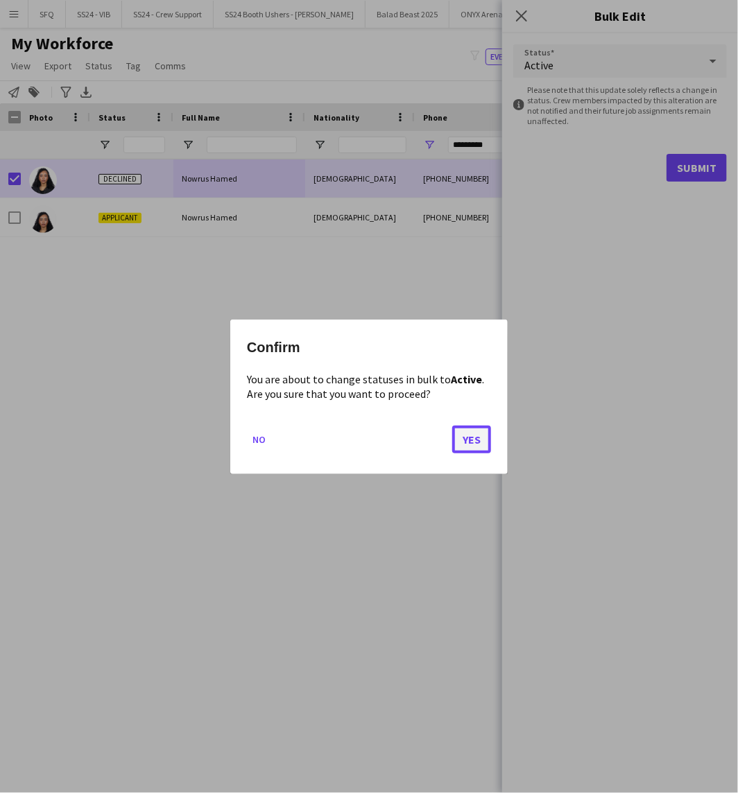
click at [483, 438] on button "Yes" at bounding box center [471, 439] width 39 height 28
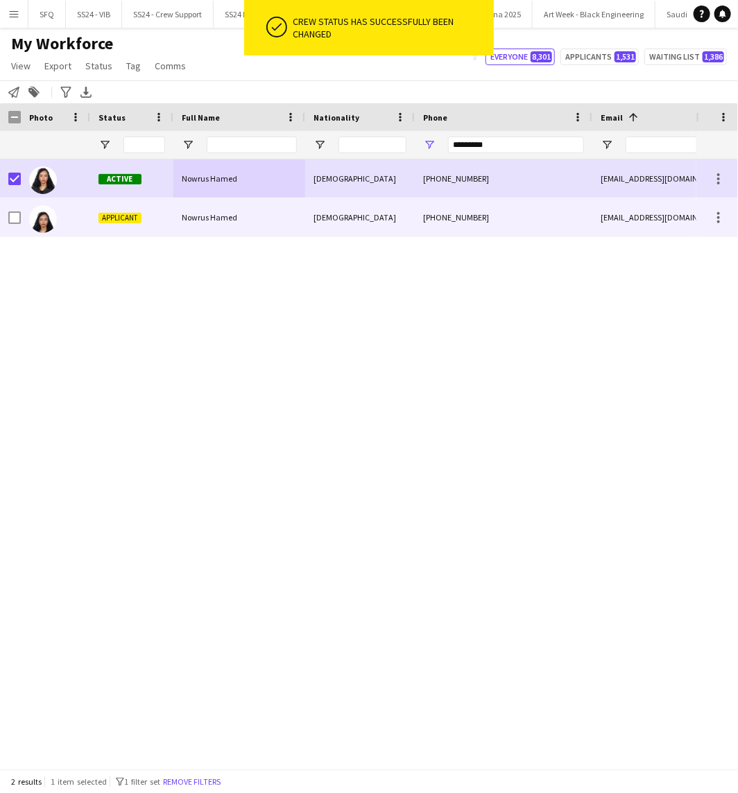
click at [217, 219] on span "Nowrus Hamed" at bounding box center [209, 217] width 55 height 10
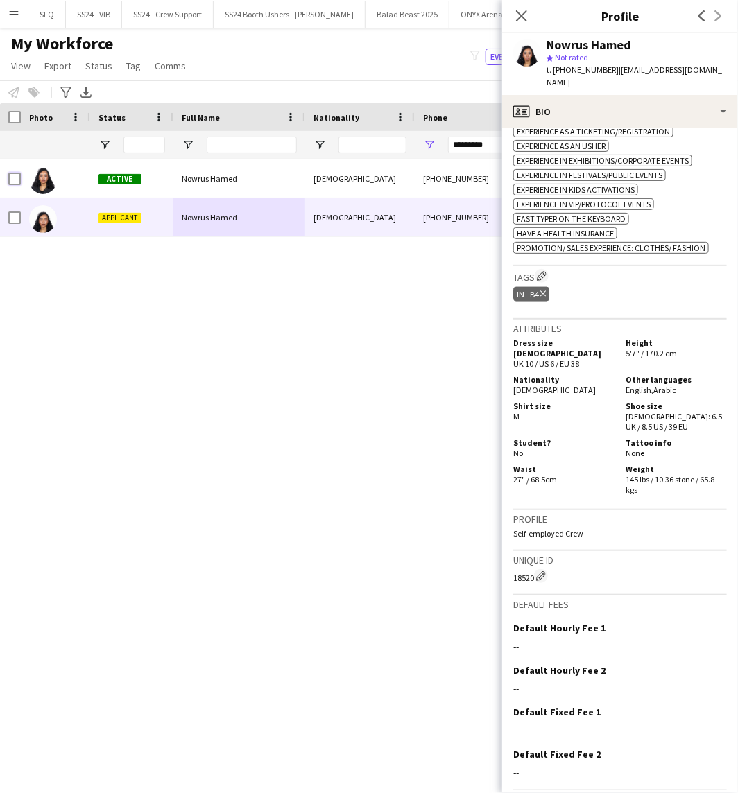
scroll to position [539, 0]
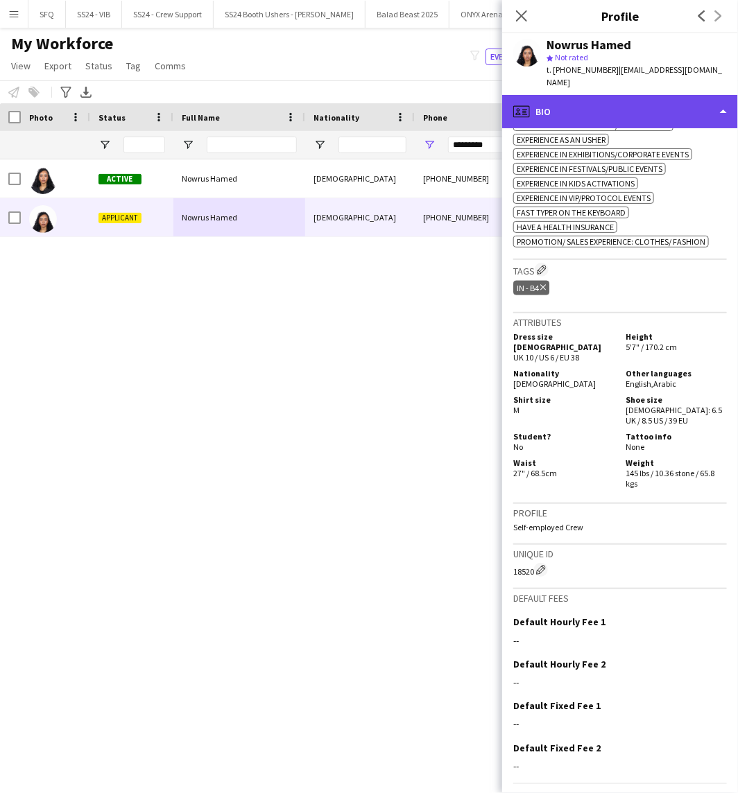
click at [588, 97] on div "profile Bio" at bounding box center [620, 111] width 236 height 33
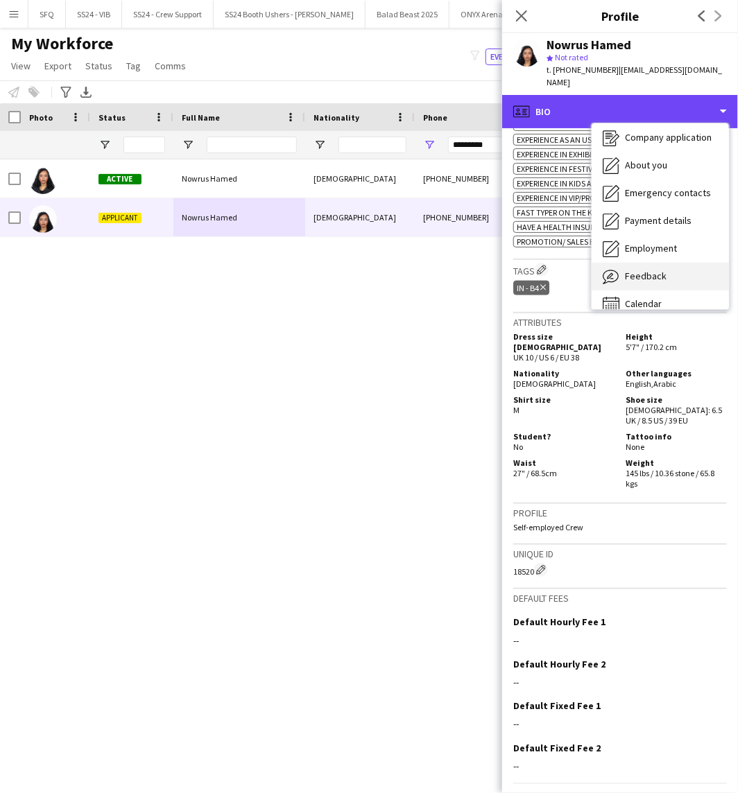
scroll to position [46, 0]
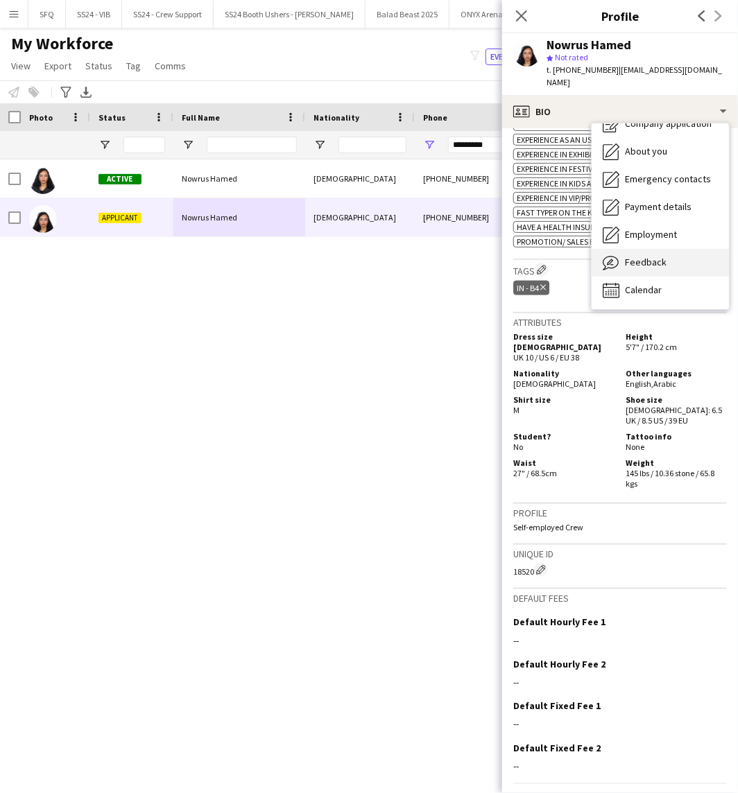
click at [643, 261] on div "Feedback Feedback" at bounding box center [660, 263] width 137 height 28
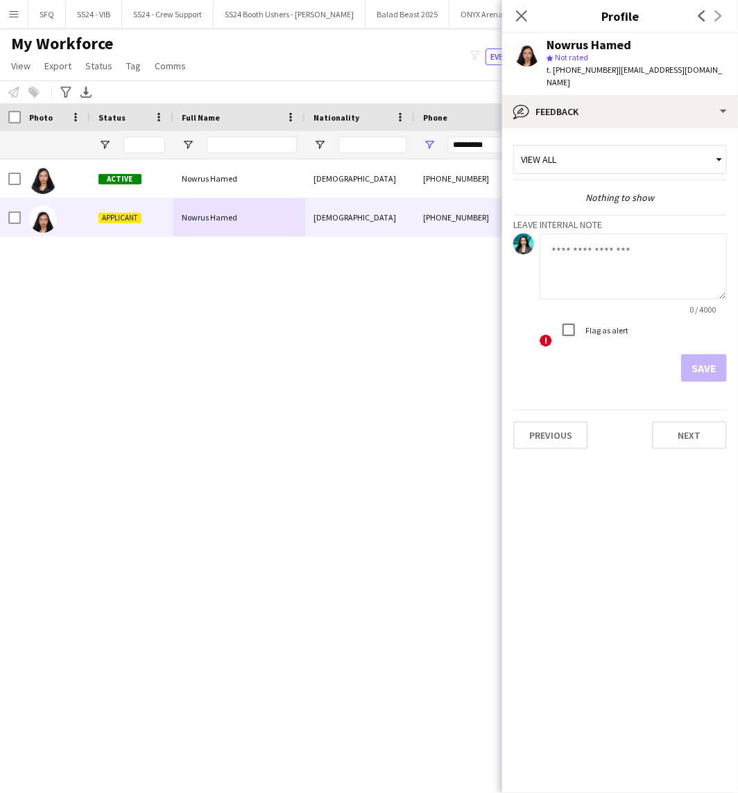
click at [637, 234] on textarea at bounding box center [633, 267] width 187 height 66
type textarea "*"
type textarea "**********"
click at [696, 354] on button "Save" at bounding box center [704, 368] width 46 height 28
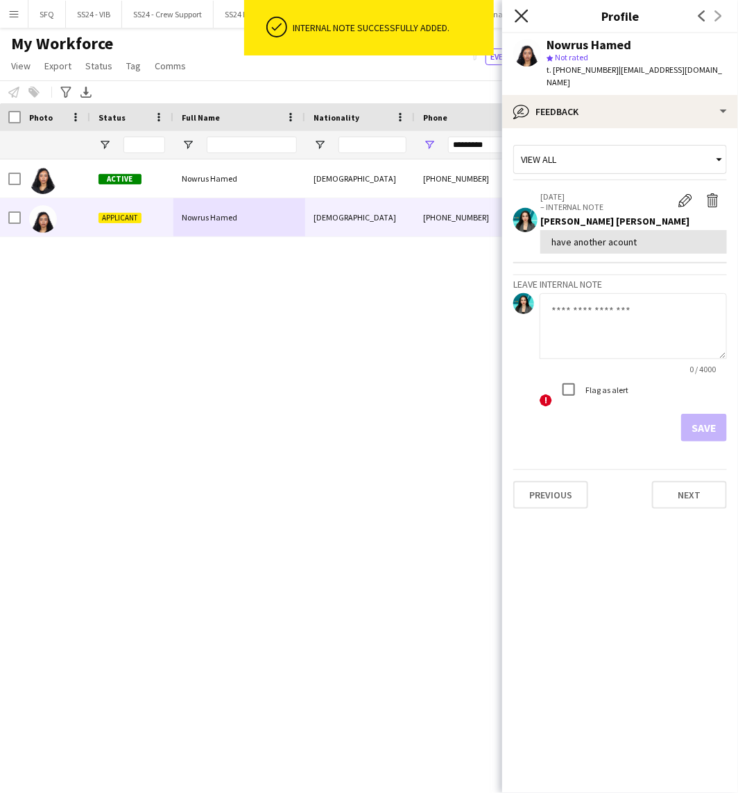
click at [522, 21] on icon "Close pop-in" at bounding box center [521, 15] width 13 height 13
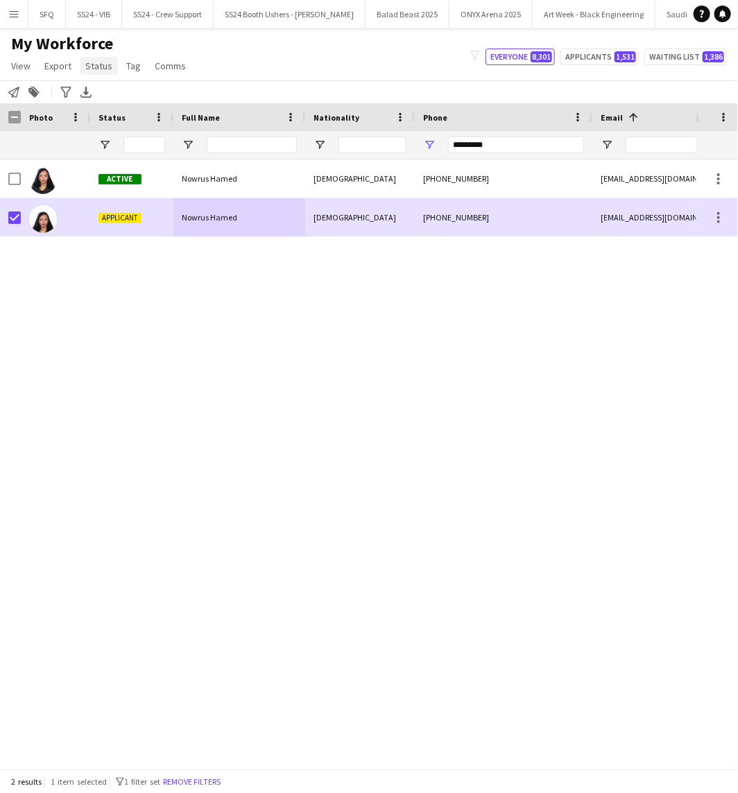
click at [95, 70] on span "Status" at bounding box center [98, 66] width 27 height 12
click at [148, 111] on div "Edit" at bounding box center [128, 96] width 97 height 40
click at [153, 98] on link "Edit" at bounding box center [128, 95] width 97 height 29
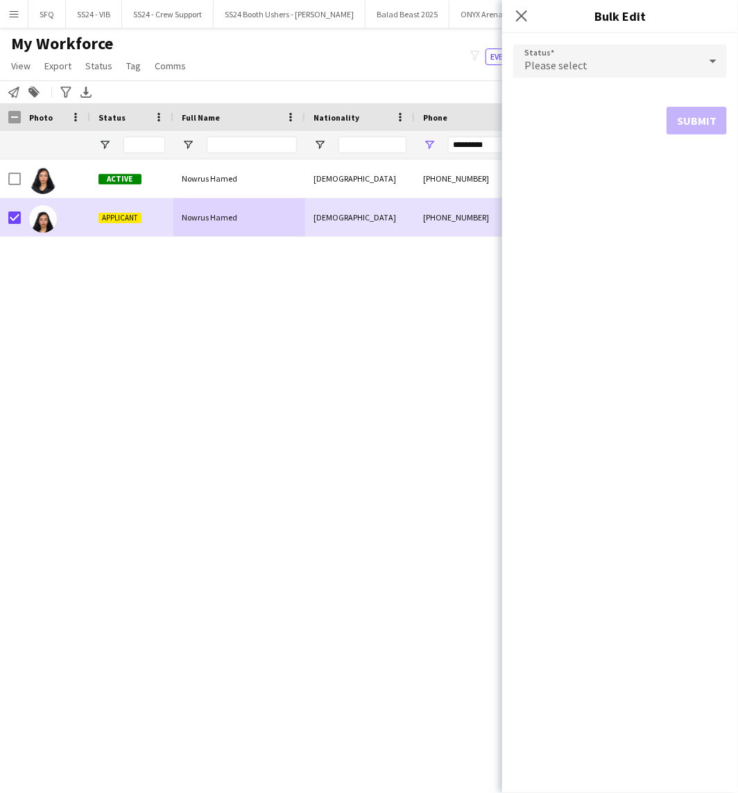
click at [641, 67] on div "Please select" at bounding box center [606, 60] width 186 height 33
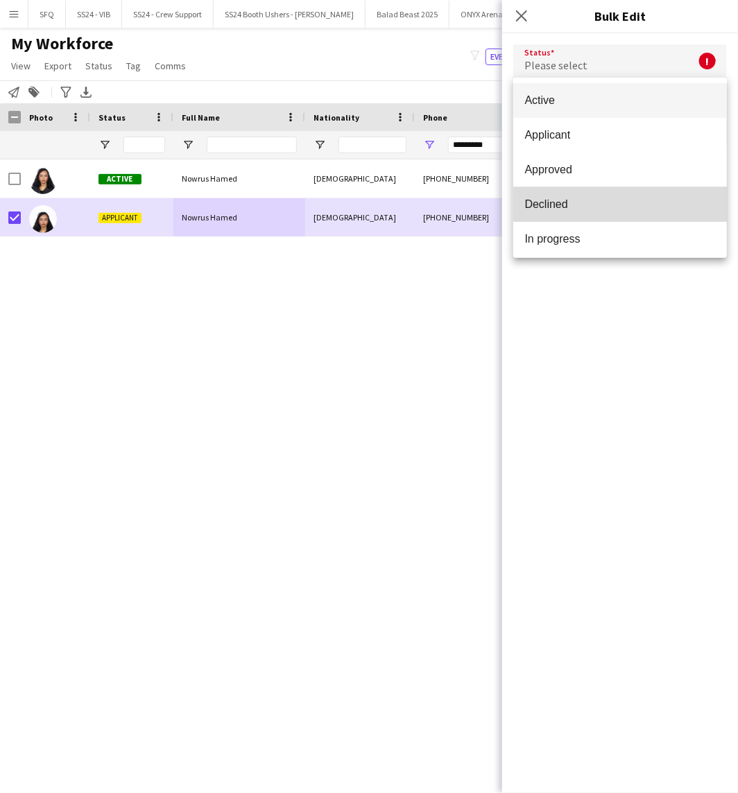
click at [640, 202] on span "Declined" at bounding box center [619, 204] width 191 height 13
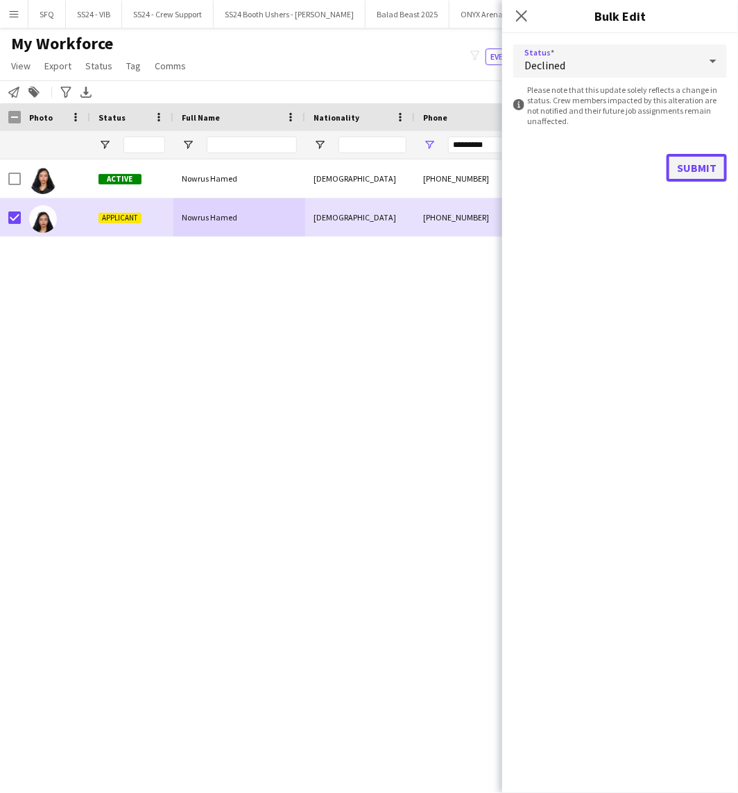
click at [698, 172] on button "Submit" at bounding box center [696, 168] width 60 height 28
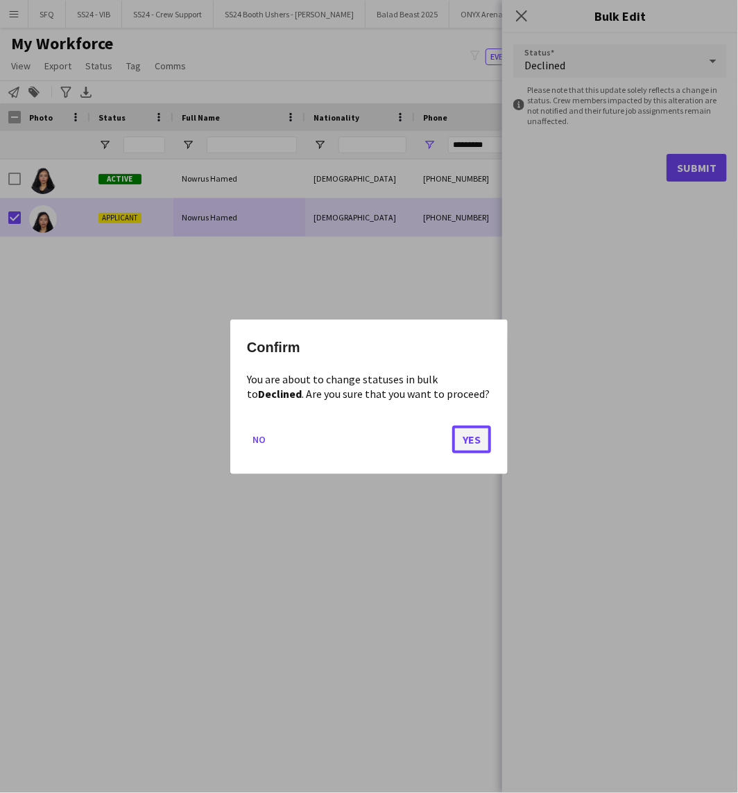
click at [474, 440] on button "Yes" at bounding box center [471, 439] width 39 height 28
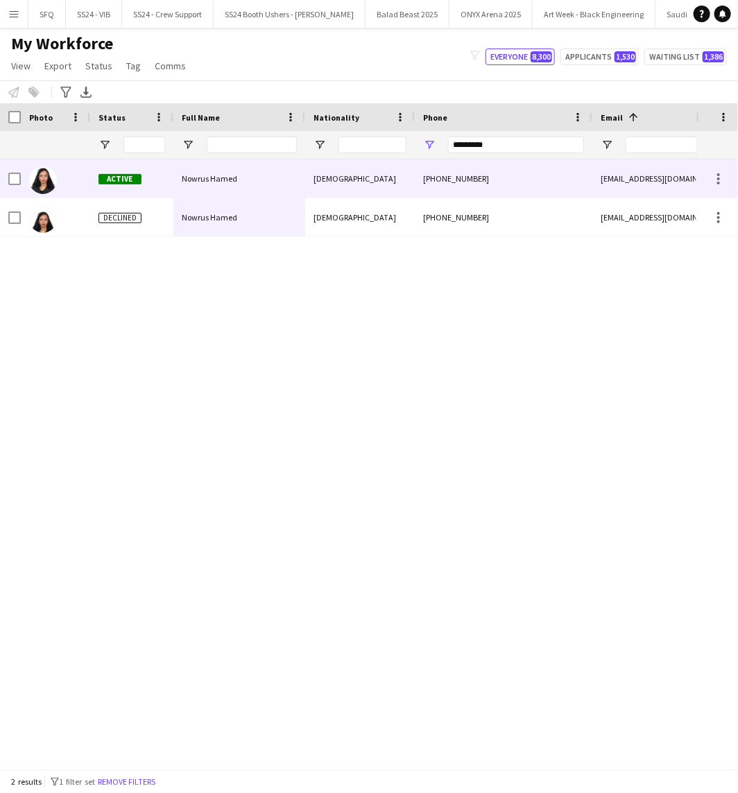
drag, startPoint x: 182, startPoint y: 196, endPoint x: 557, endPoint y: 259, distance: 380.6
click at [181, 196] on div "Nowrus Hamed" at bounding box center [239, 179] width 132 height 38
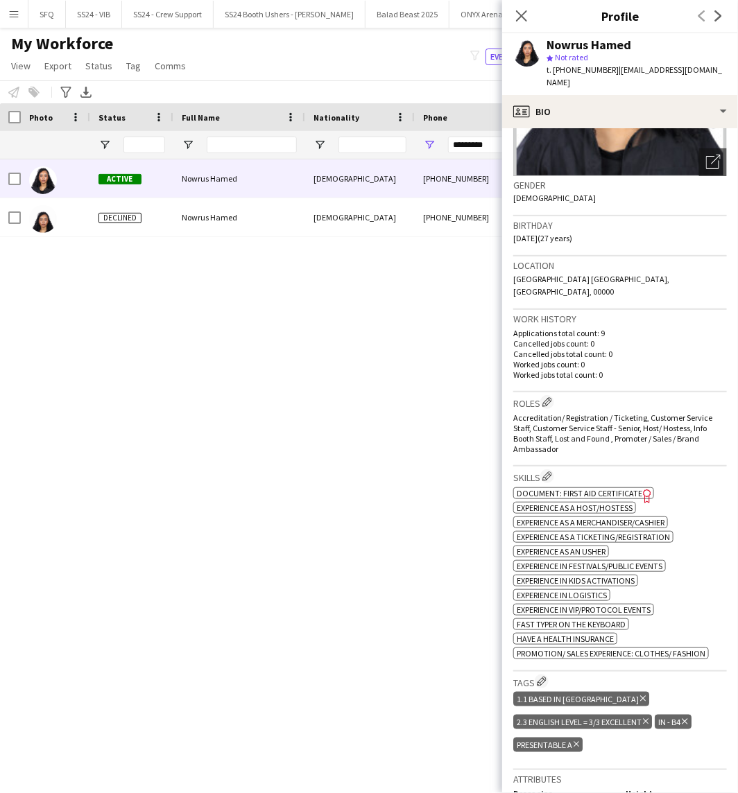
scroll to position [385, 0]
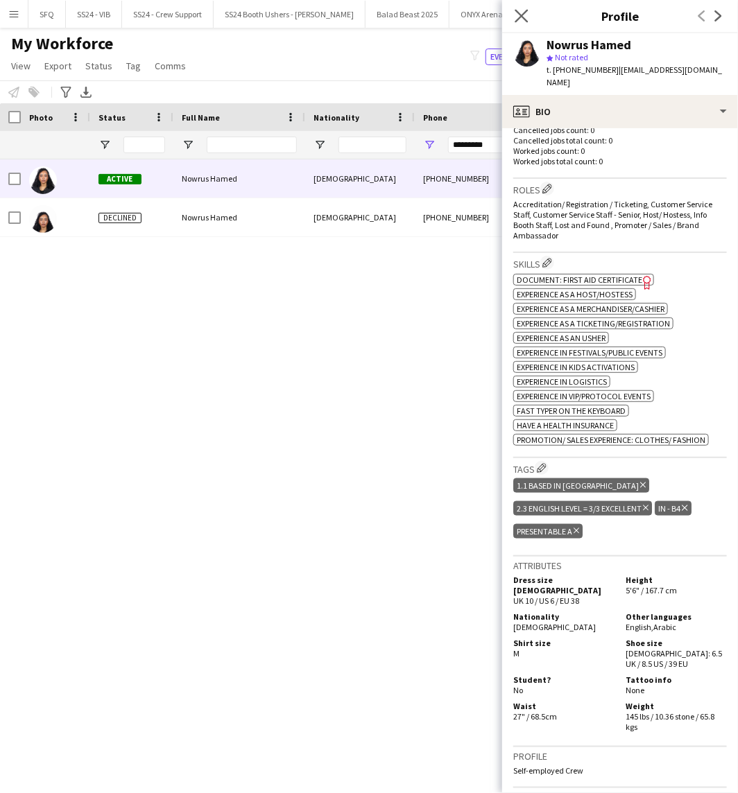
click at [528, 14] on app-icon "Close pop-in" at bounding box center [522, 16] width 20 height 20
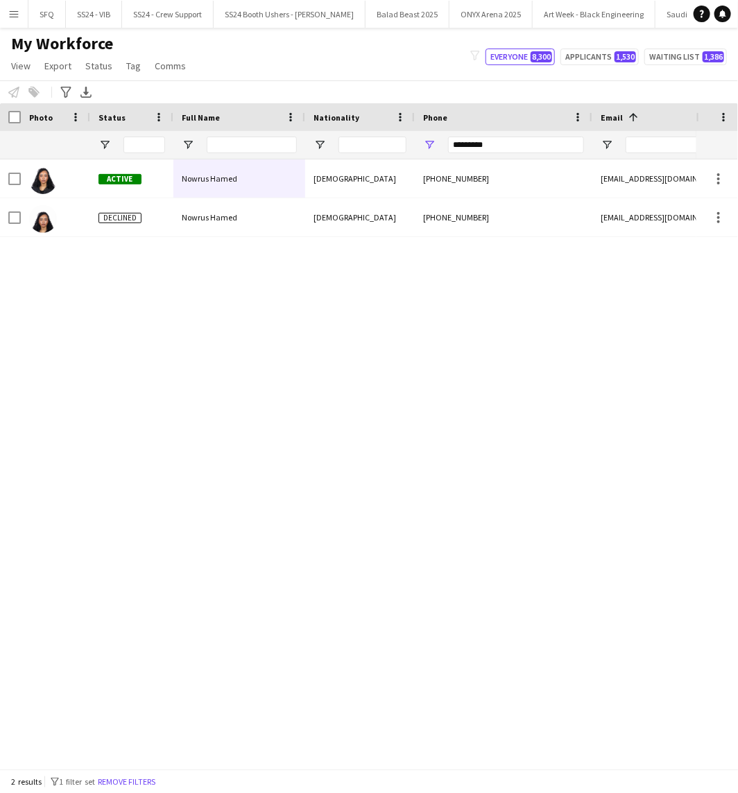
click at [422, 66] on div "My Workforce View Views Default view [PERSON_NAME] [PERSON_NAME] [PERSON_NAME] …" at bounding box center [369, 56] width 738 height 47
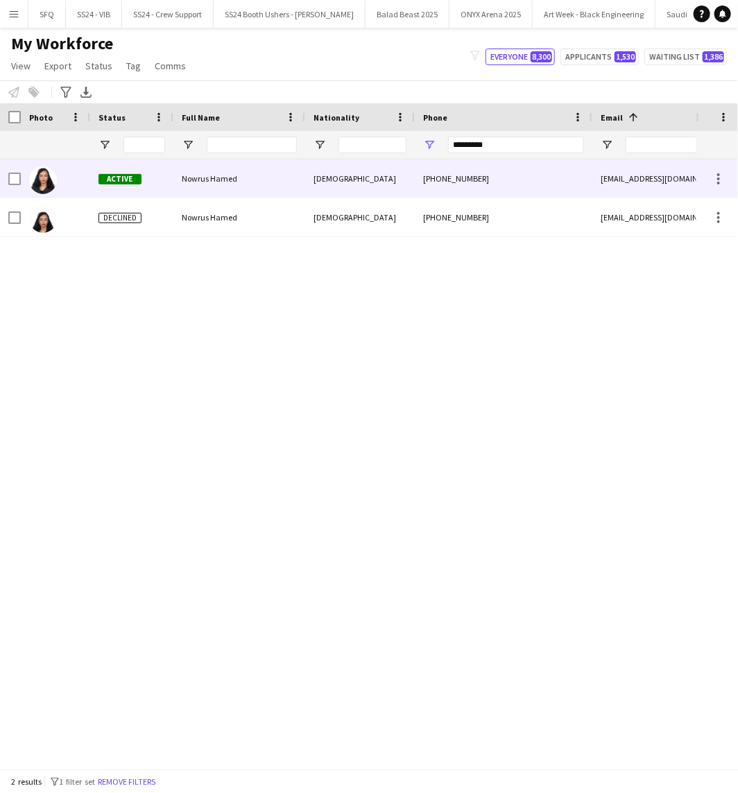
click at [127, 181] on span "Active" at bounding box center [119, 179] width 43 height 10
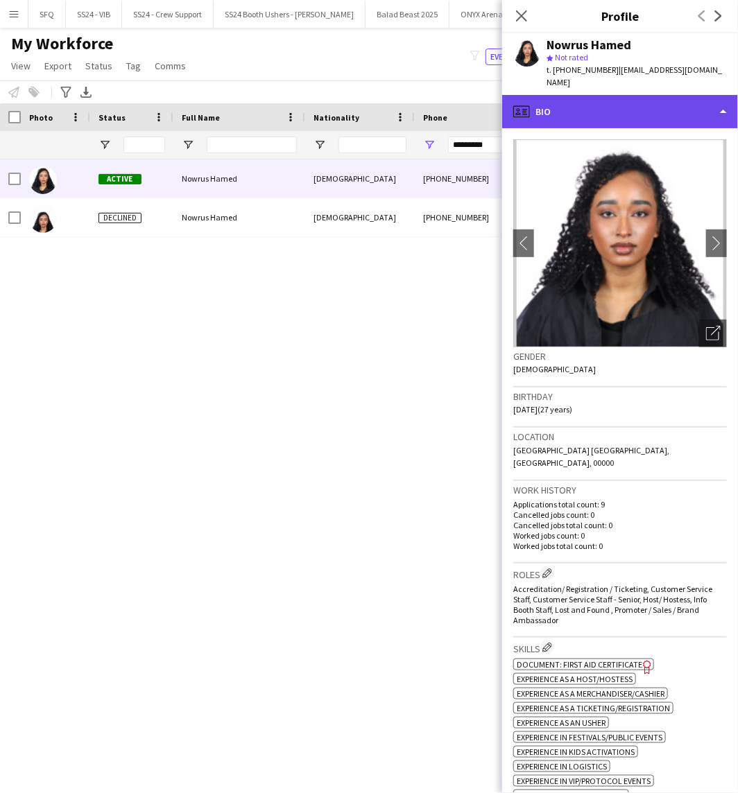
click at [579, 96] on div "profile Bio" at bounding box center [620, 111] width 236 height 33
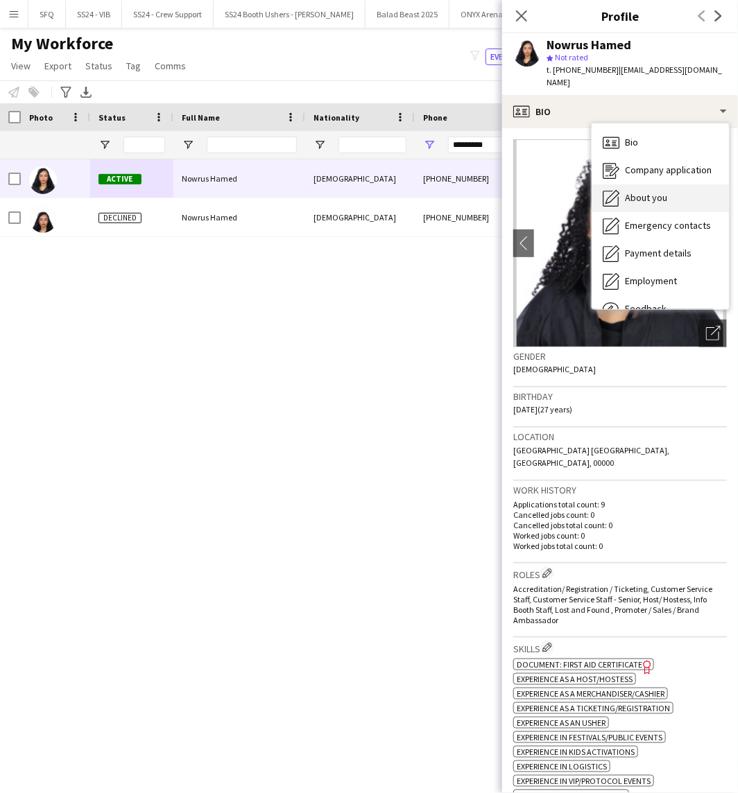
click at [606, 190] on icon "About you" at bounding box center [611, 198] width 17 height 17
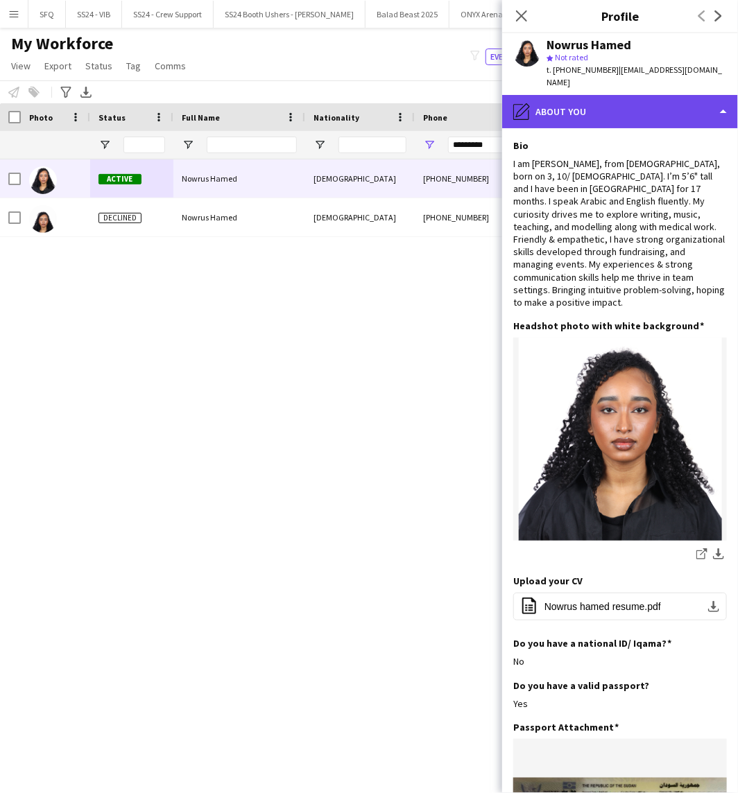
click at [579, 101] on div "pencil4 About you" at bounding box center [620, 111] width 236 height 33
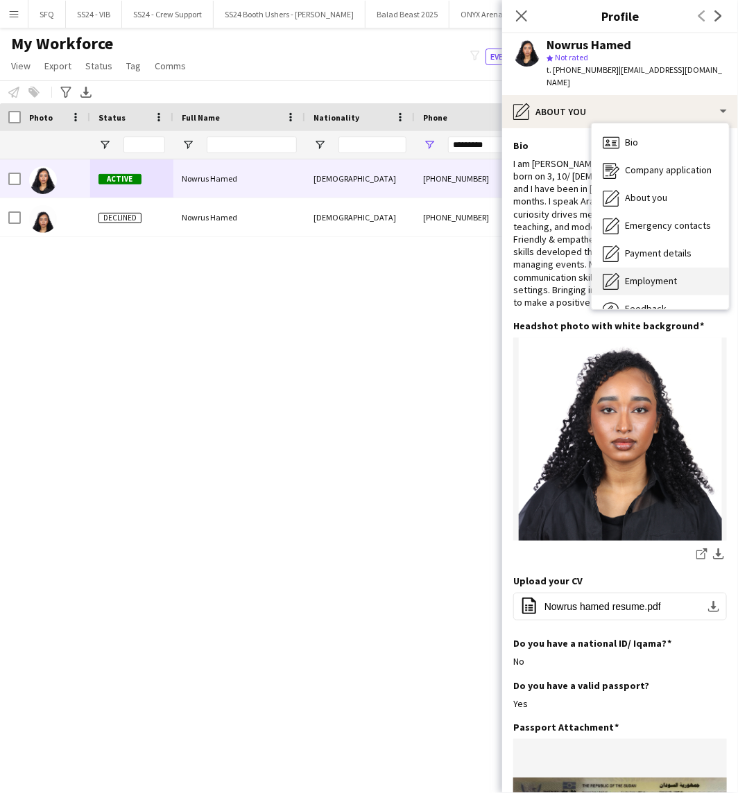
click at [670, 279] on div "Employment Employment" at bounding box center [660, 282] width 137 height 28
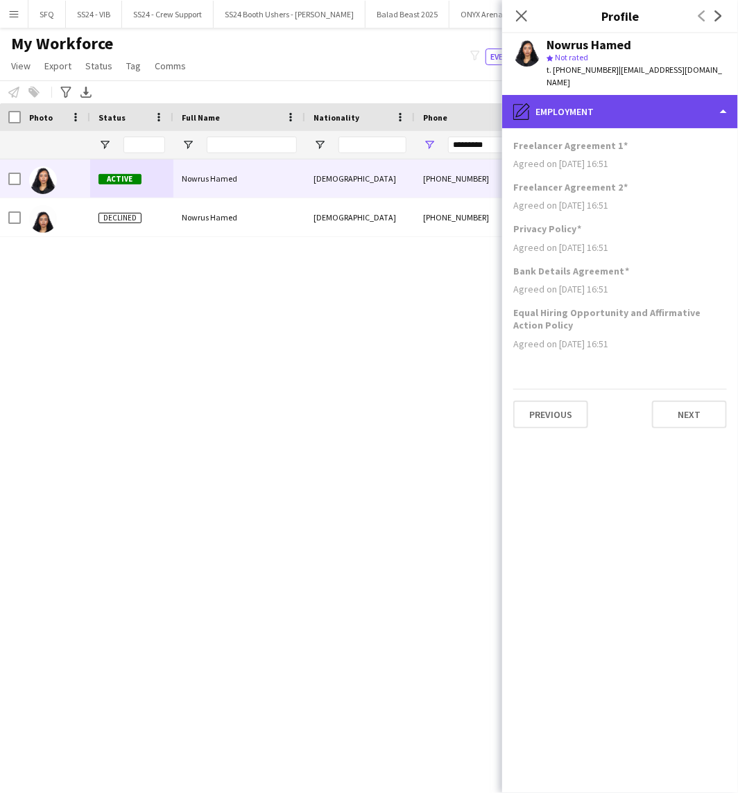
click at [605, 112] on div "pencil4 Employment" at bounding box center [620, 111] width 236 height 33
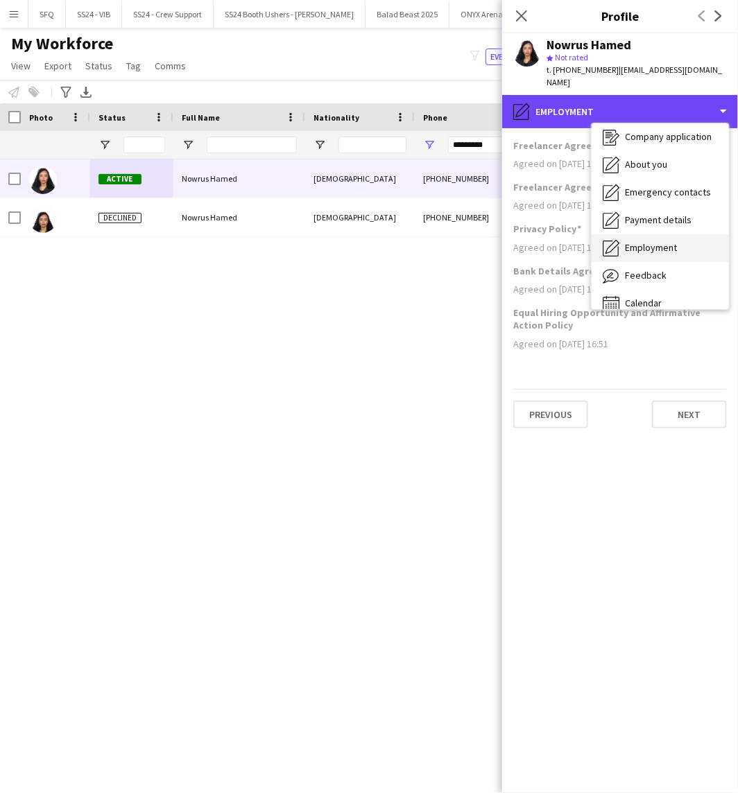
scroll to position [46, 0]
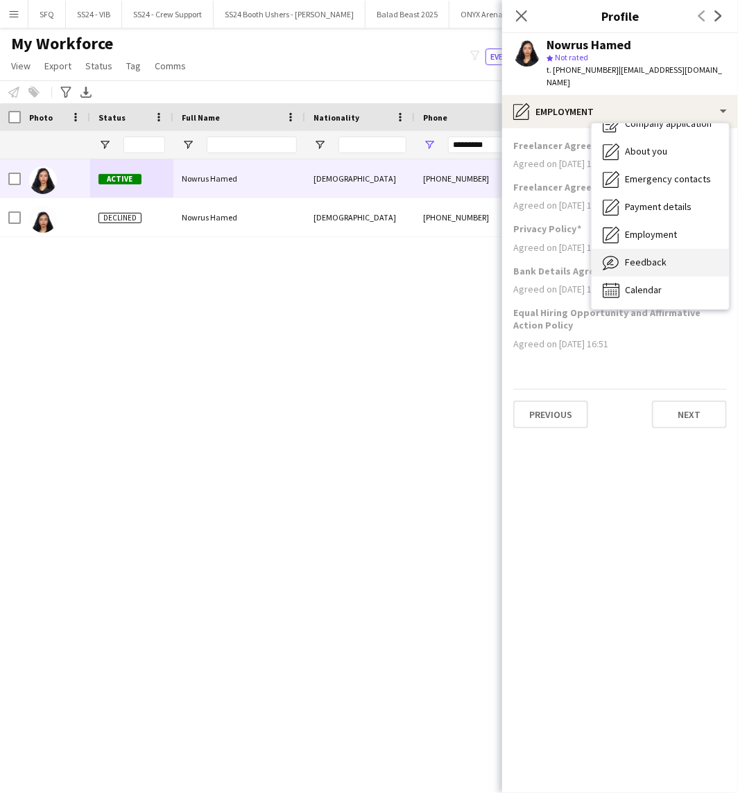
click at [654, 260] on div "Feedback Feedback" at bounding box center [660, 263] width 137 height 28
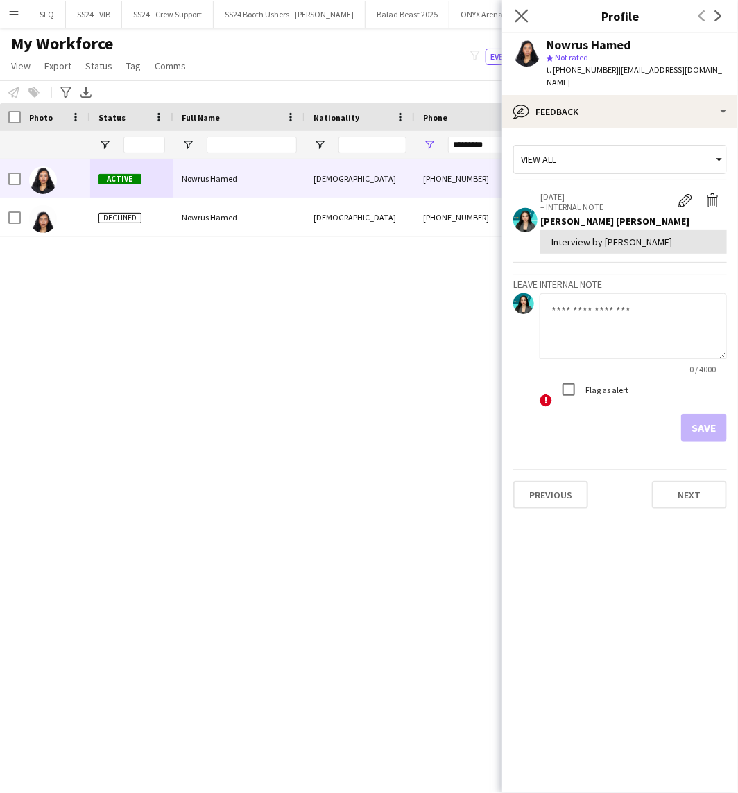
click at [529, 17] on app-icon "Close pop-in" at bounding box center [522, 16] width 20 height 20
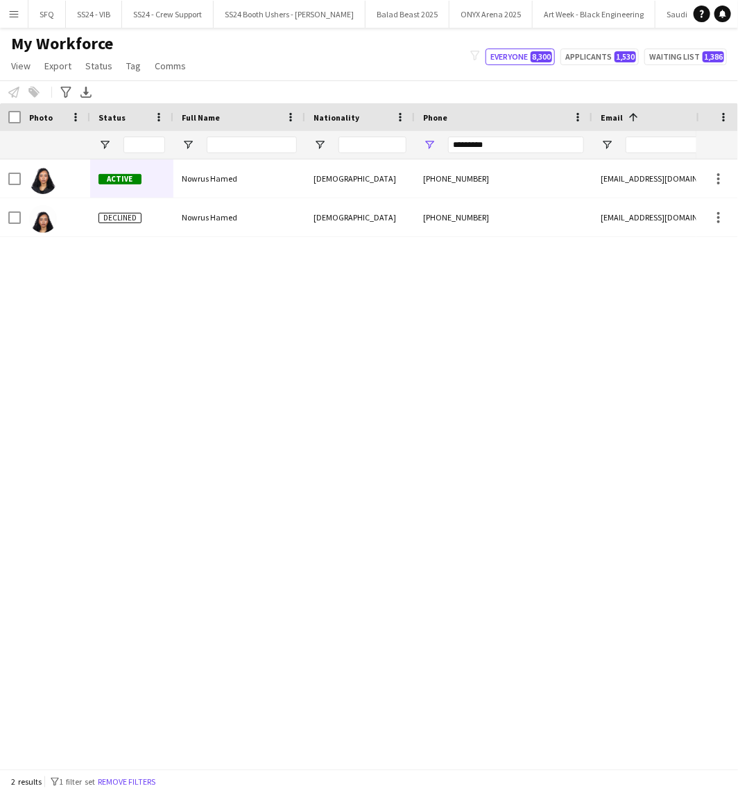
click at [699, 283] on div "[PHONE_NUMBER] [EMAIL_ADDRESS][DOMAIN_NAME] [DEMOGRAPHIC_DATA] Nowrus Hamed Act…" at bounding box center [369, 459] width 738 height 598
click at [462, 144] on input "*********" at bounding box center [516, 145] width 136 height 17
paste input "Phone Filter Input"
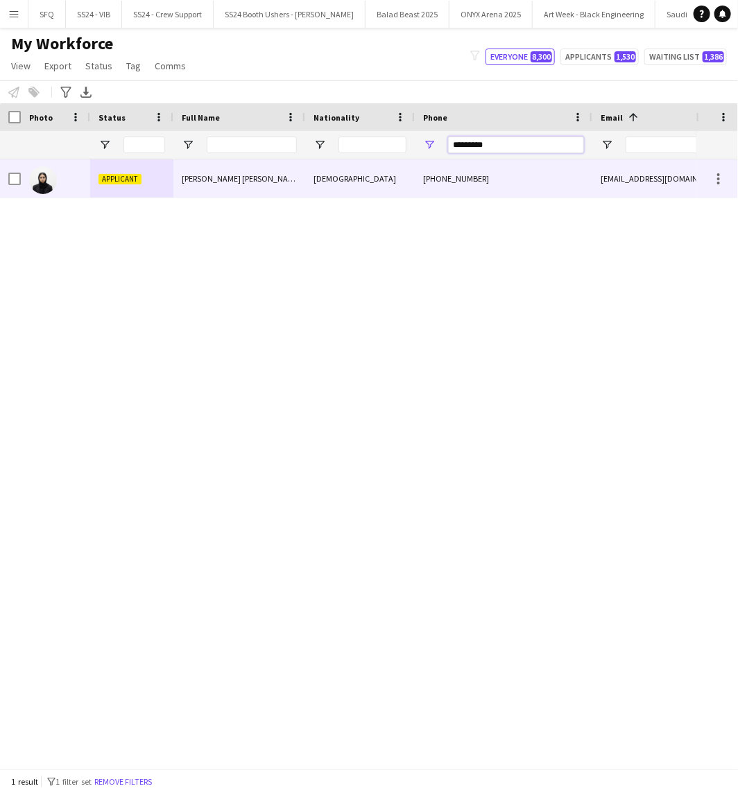
type input "*********"
click at [101, 181] on span "Applicant" at bounding box center [119, 179] width 43 height 10
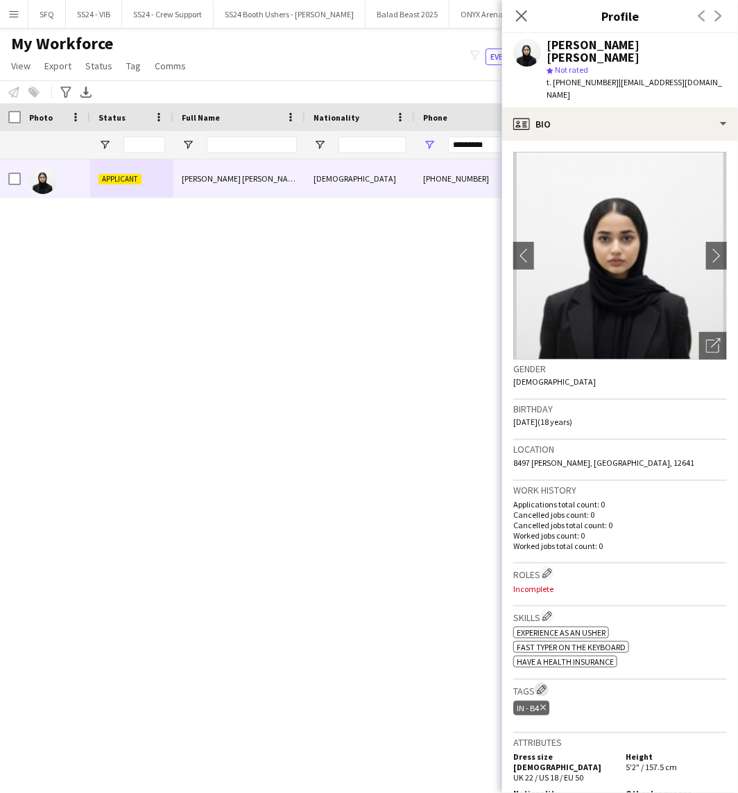
click at [544, 685] on app-icon "Edit crew company tags" at bounding box center [542, 690] width 10 height 10
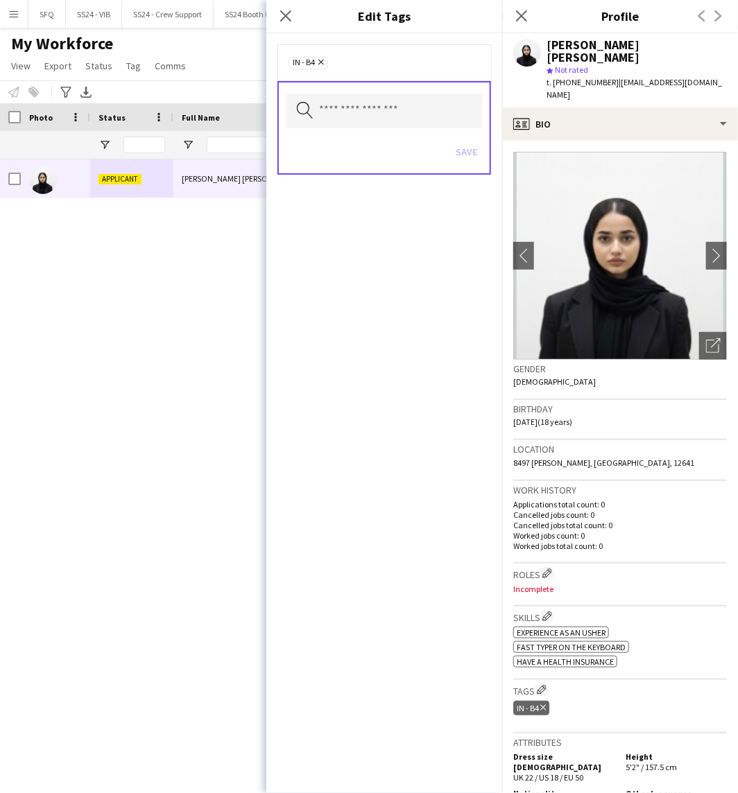
click at [389, 85] on div "Search by tag name Save" at bounding box center [384, 128] width 214 height 94
click at [387, 98] on input "text" at bounding box center [384, 111] width 197 height 35
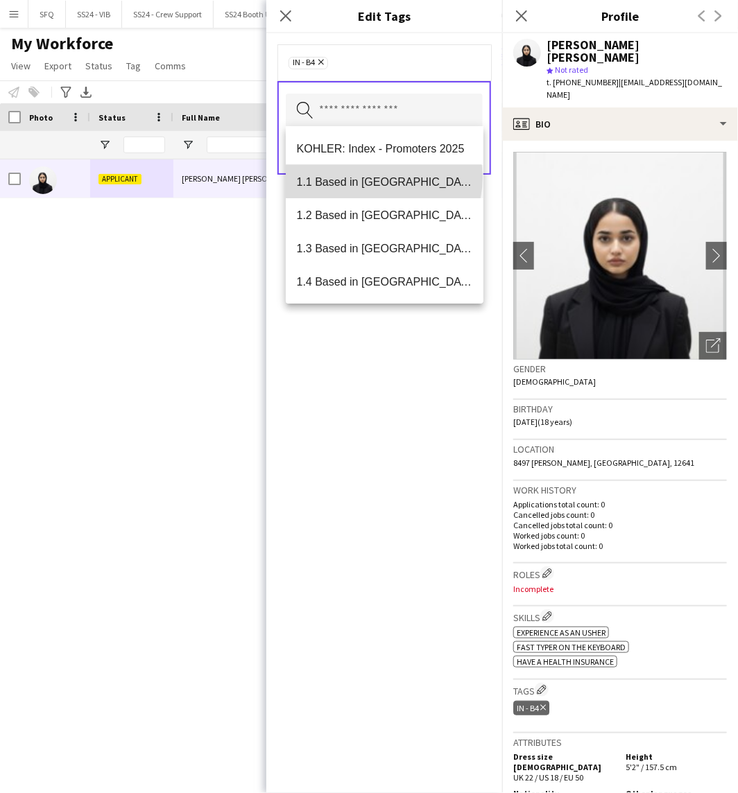
click at [383, 178] on span "1.1 Based in [GEOGRAPHIC_DATA]" at bounding box center [385, 181] width 176 height 13
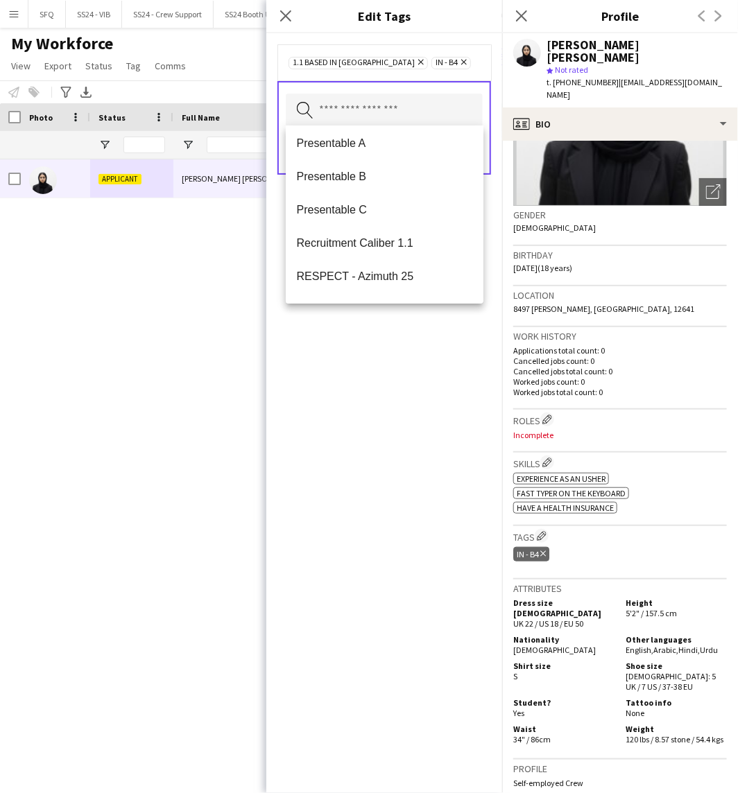
scroll to position [308, 0]
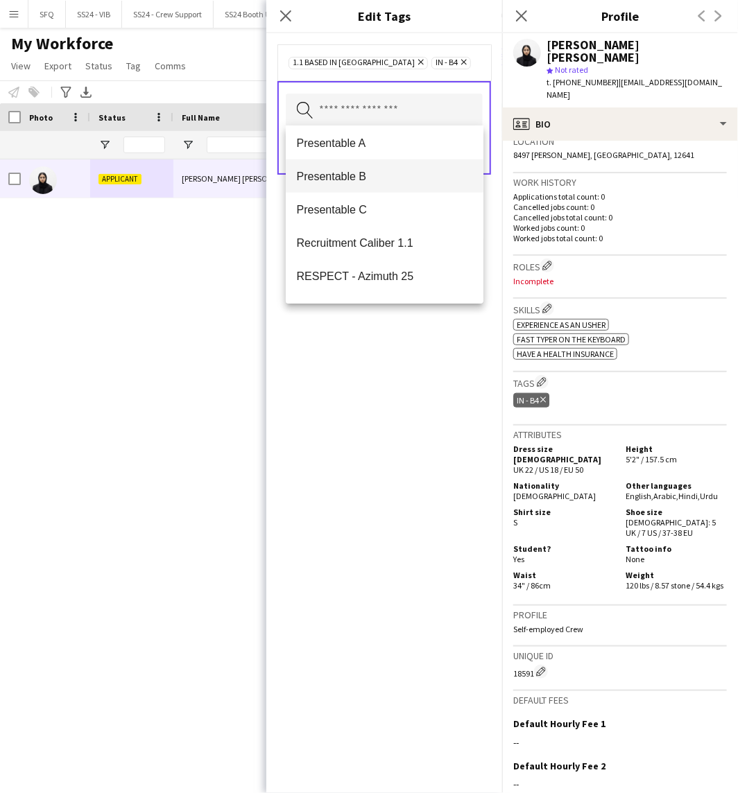
click at [328, 185] on mat-option "Presentable B" at bounding box center [385, 176] width 198 height 33
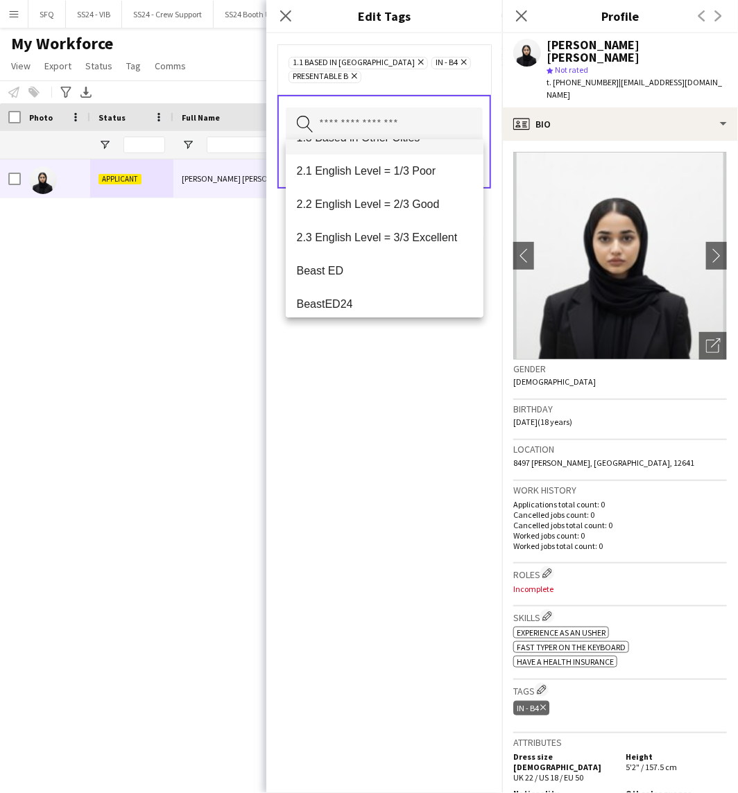
scroll to position [231, 0]
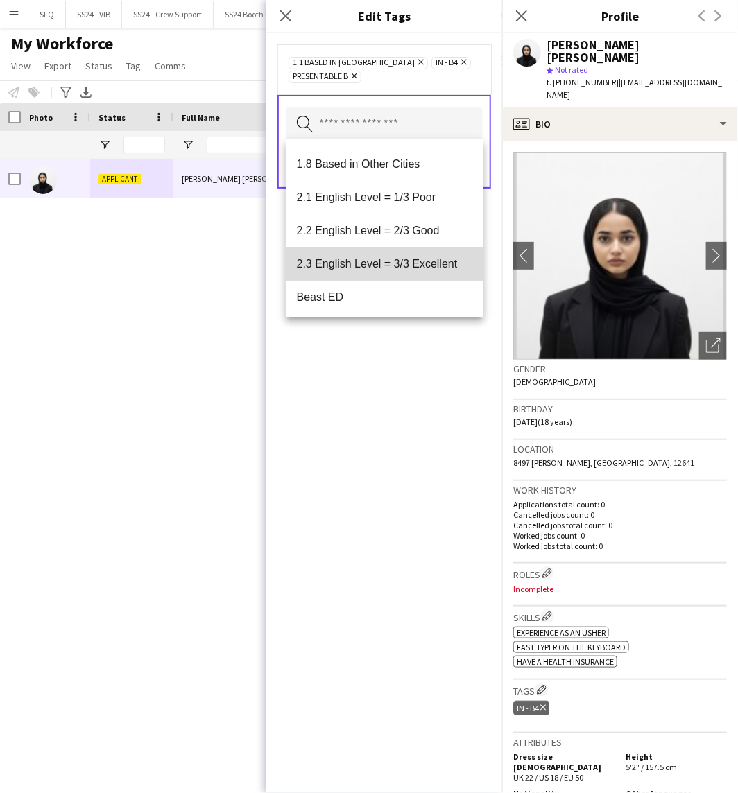
click at [402, 252] on mat-option "2.3 English Level = 3/3 Excellent" at bounding box center [385, 264] width 198 height 33
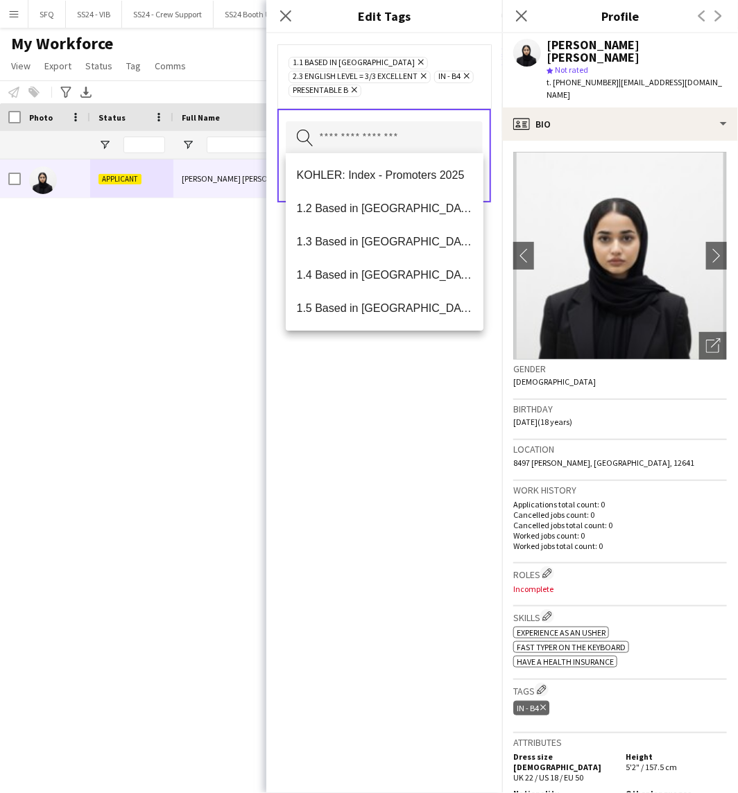
click at [373, 380] on div "1.1 Based in [GEOGRAPHIC_DATA] Remove 2.3 English Level = 3/3 Excellent Remove …" at bounding box center [384, 413] width 236 height 760
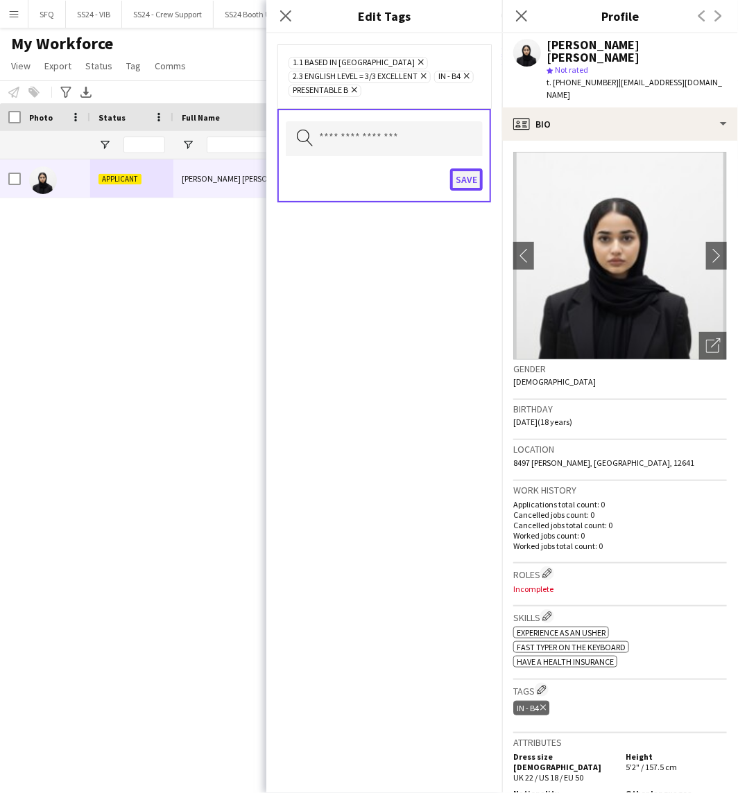
click at [452, 174] on button "Save" at bounding box center [466, 180] width 33 height 22
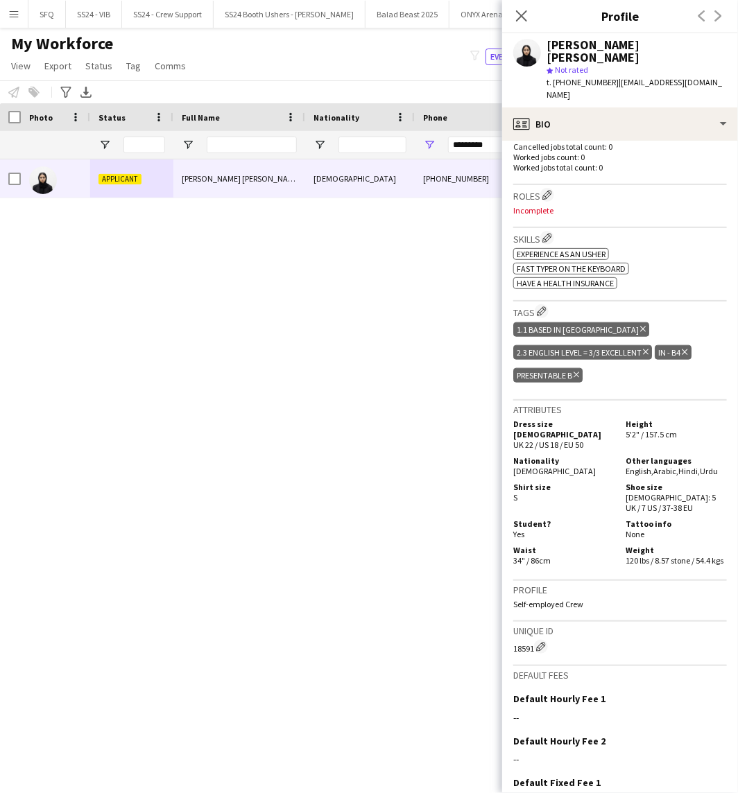
scroll to position [385, 0]
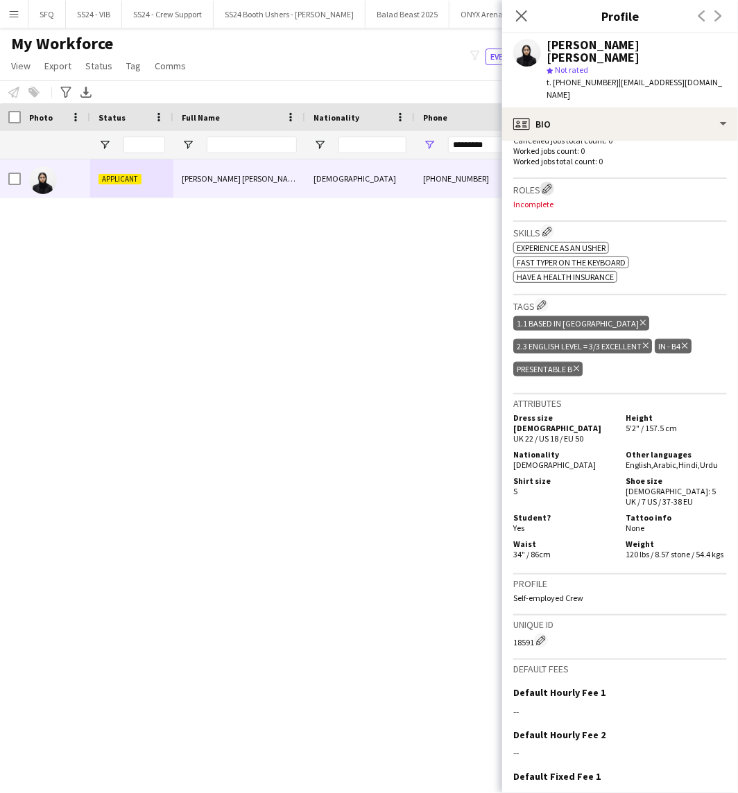
click at [552, 184] on app-icon "Edit crew company roles" at bounding box center [547, 189] width 10 height 10
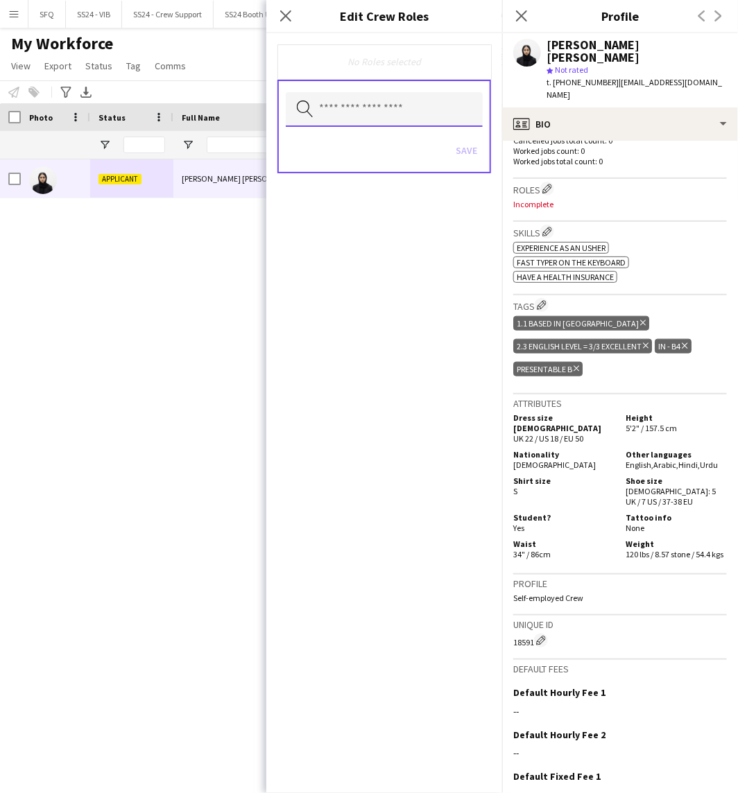
click at [406, 107] on input "text" at bounding box center [384, 109] width 197 height 35
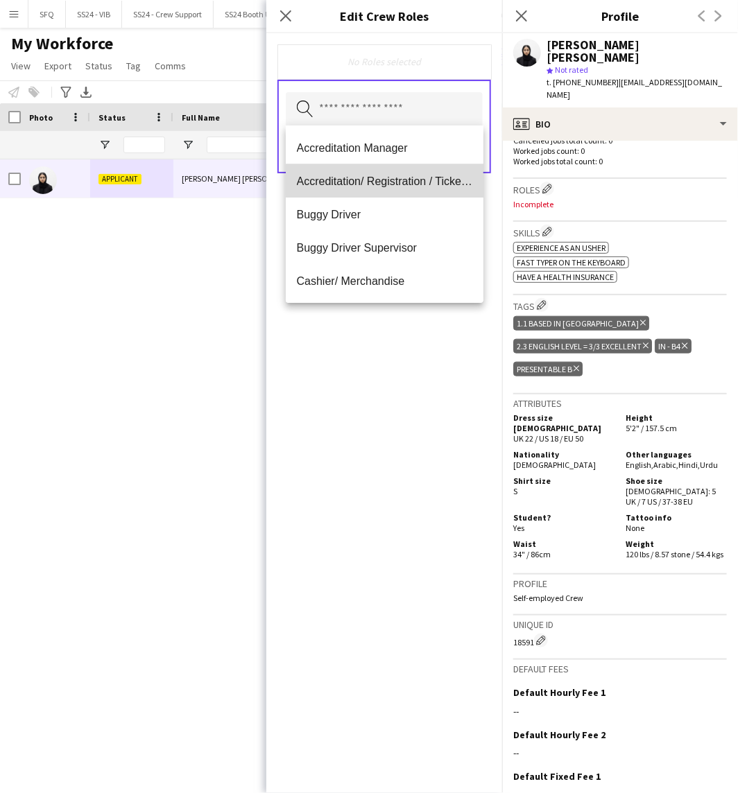
click at [411, 173] on mat-option "Accreditation/ Registration / Ticketing" at bounding box center [385, 180] width 198 height 33
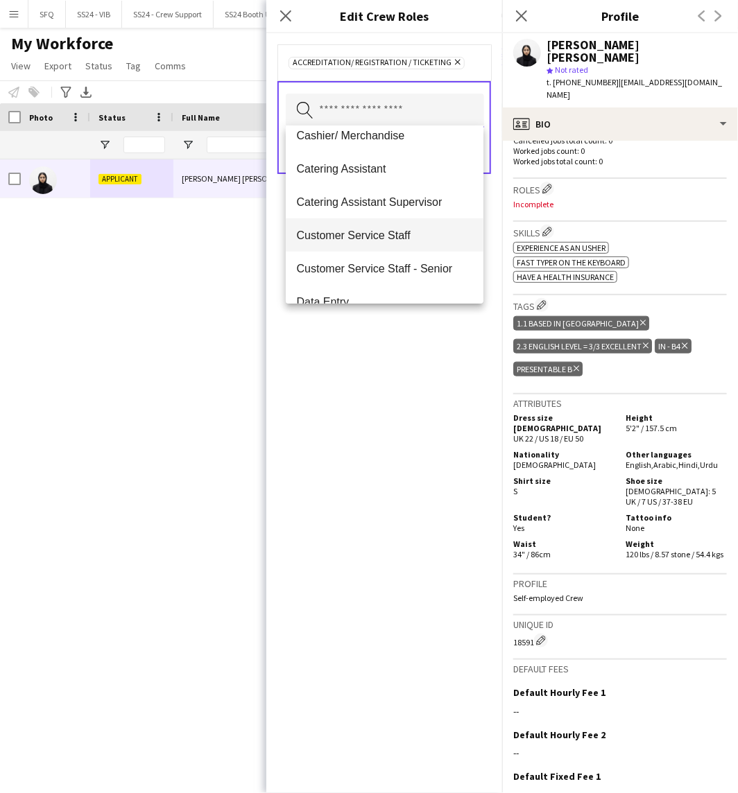
scroll to position [154, 0]
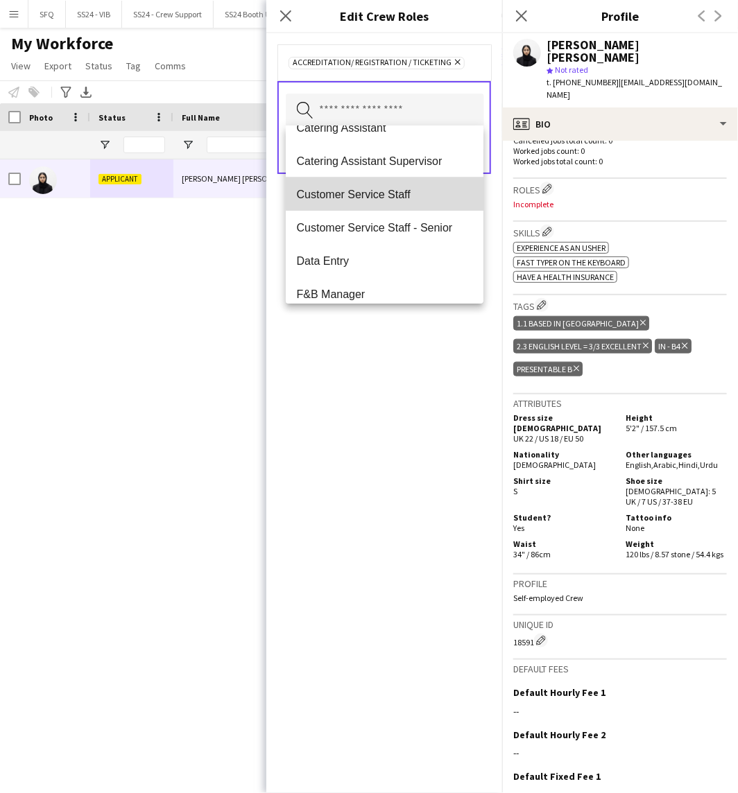
click at [404, 180] on mat-option "Customer Service Staff" at bounding box center [385, 194] width 198 height 33
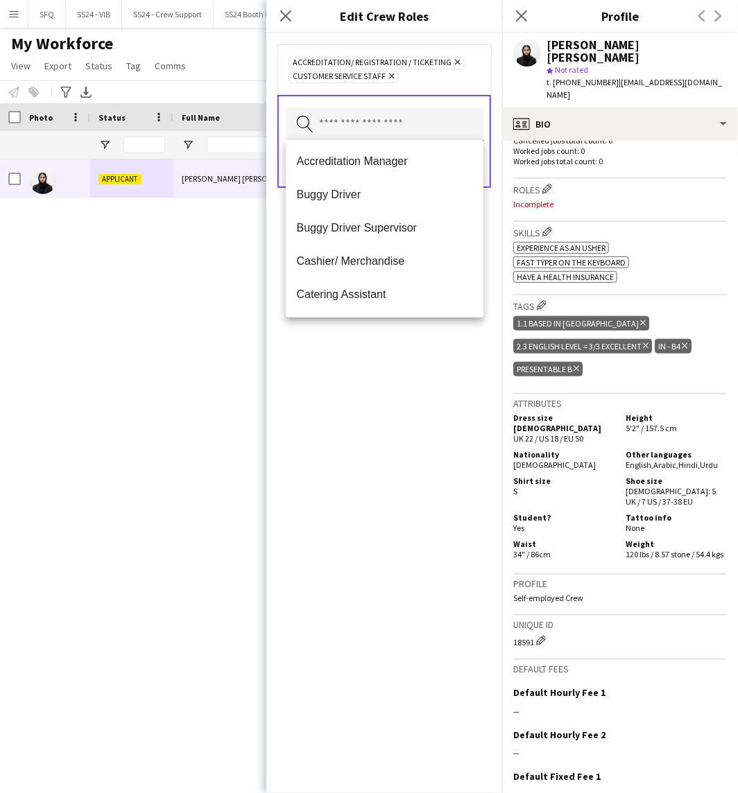
scroll to position [0, 0]
click at [411, 343] on div "Accreditation/ Registration / Ticketing Remove Customer Service Staff Remove Se…" at bounding box center [384, 413] width 236 height 760
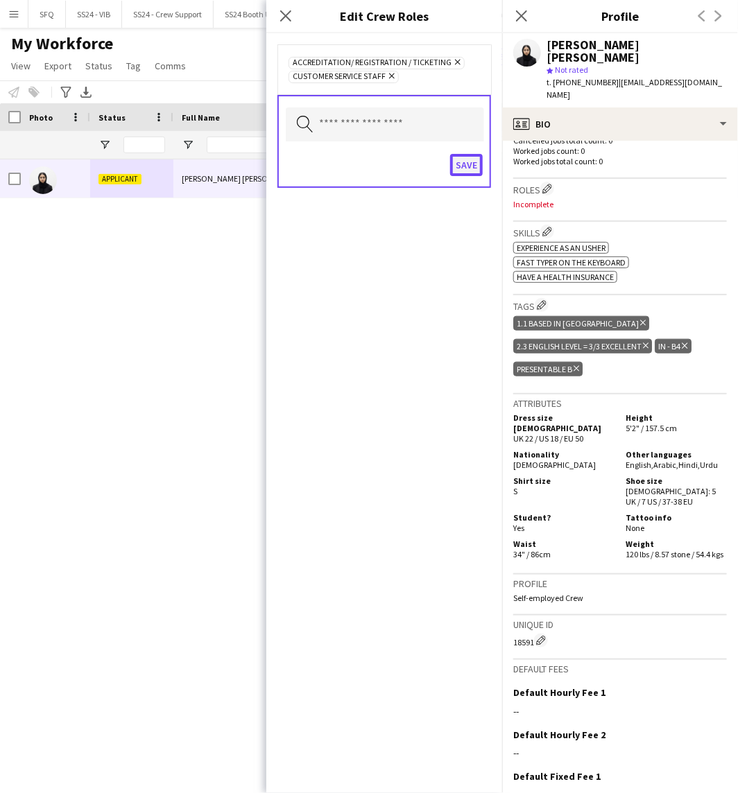
drag, startPoint x: 473, startPoint y: 163, endPoint x: 465, endPoint y: 171, distance: 10.8
click at [467, 169] on button "Save" at bounding box center [466, 165] width 33 height 22
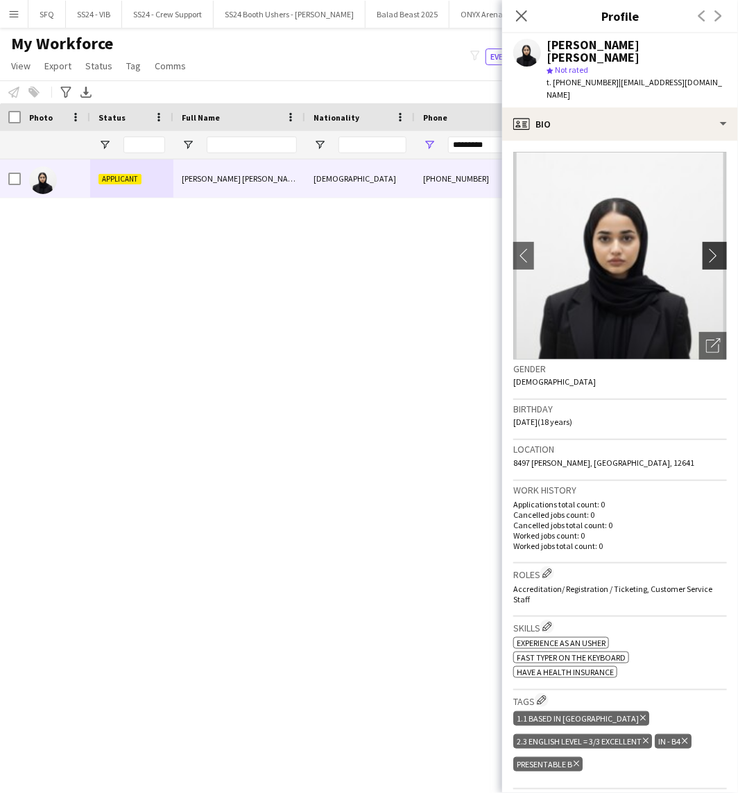
click at [705, 242] on button "chevron-right" at bounding box center [717, 256] width 28 height 28
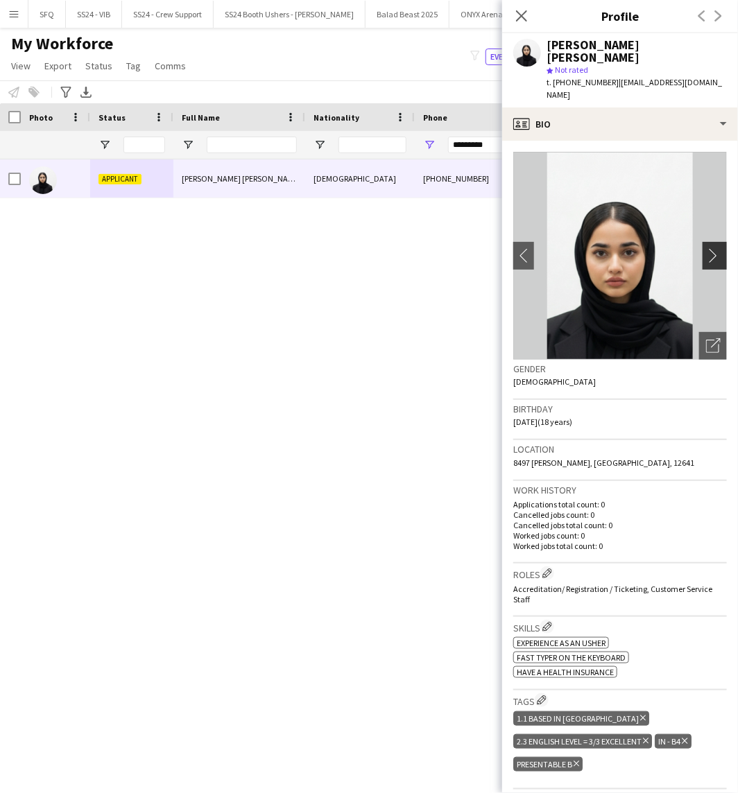
click at [705, 242] on button "chevron-right" at bounding box center [717, 256] width 28 height 28
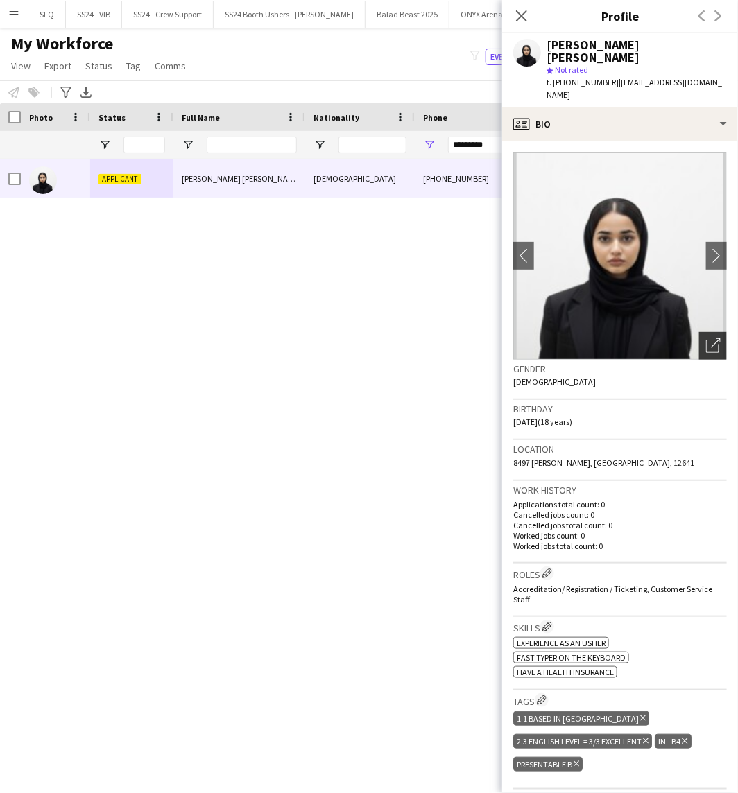
click at [706, 340] on icon at bounding box center [712, 346] width 13 height 13
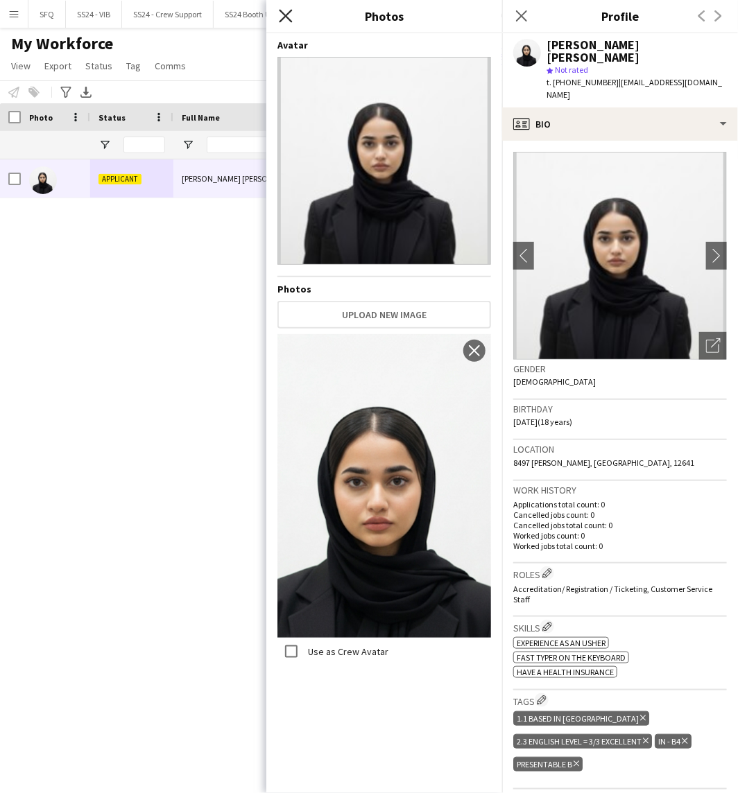
click at [288, 15] on icon "Close pop-in" at bounding box center [285, 15] width 13 height 13
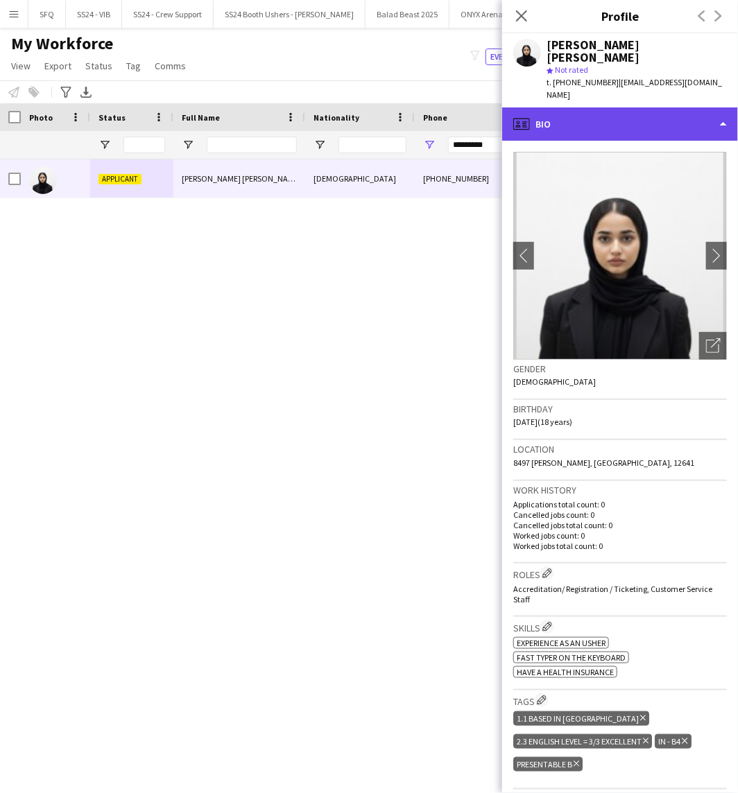
click at [638, 108] on div "profile Bio" at bounding box center [620, 123] width 236 height 33
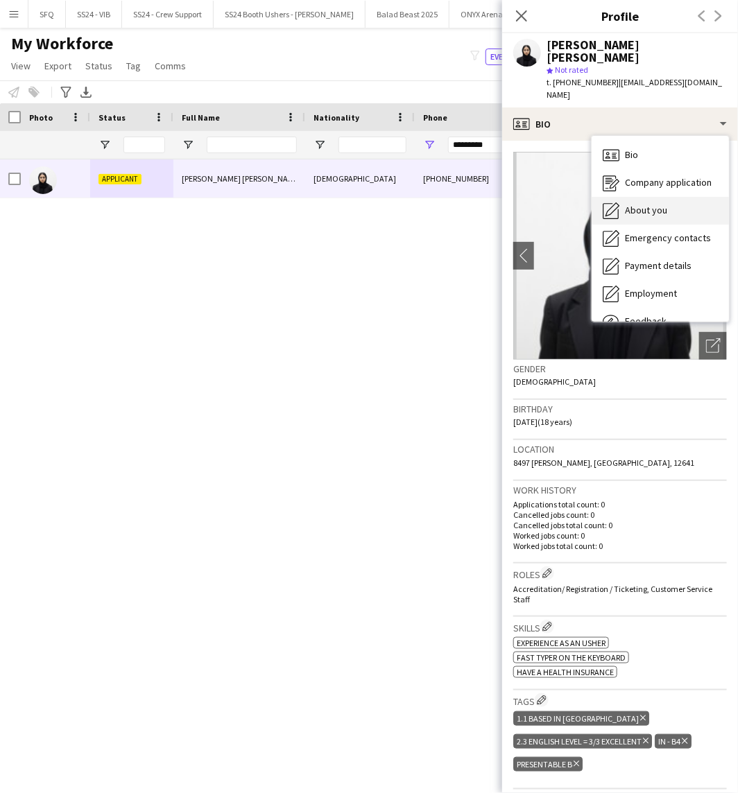
click at [673, 197] on div "About you About you" at bounding box center [660, 211] width 137 height 28
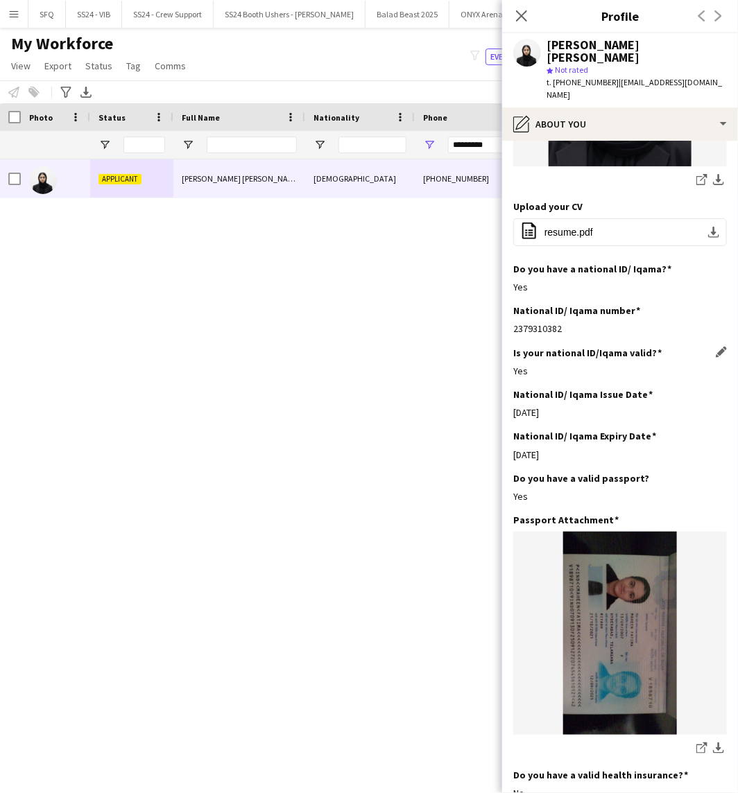
scroll to position [385, 0]
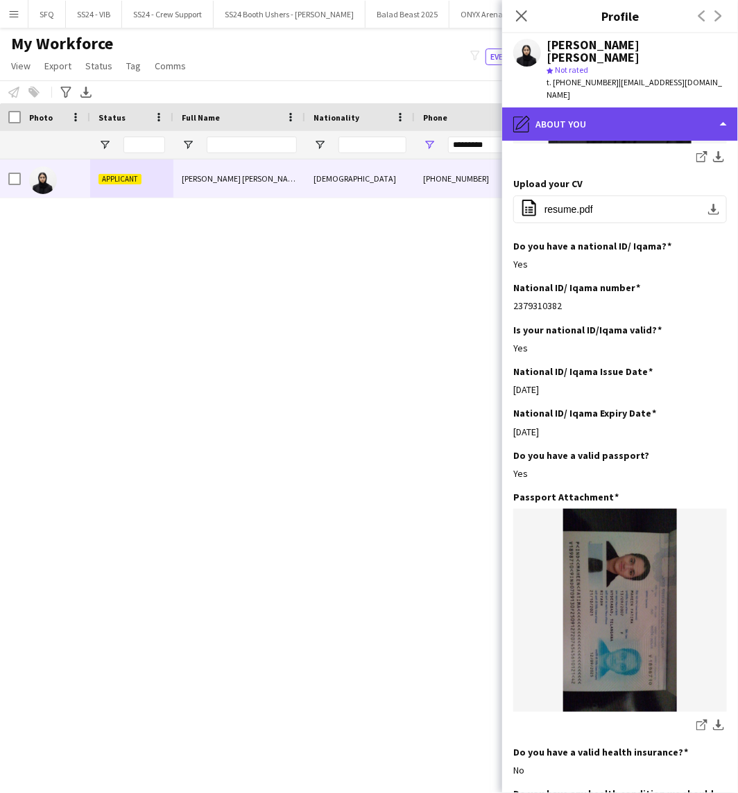
click at [622, 107] on div "pencil4 About you" at bounding box center [620, 123] width 236 height 33
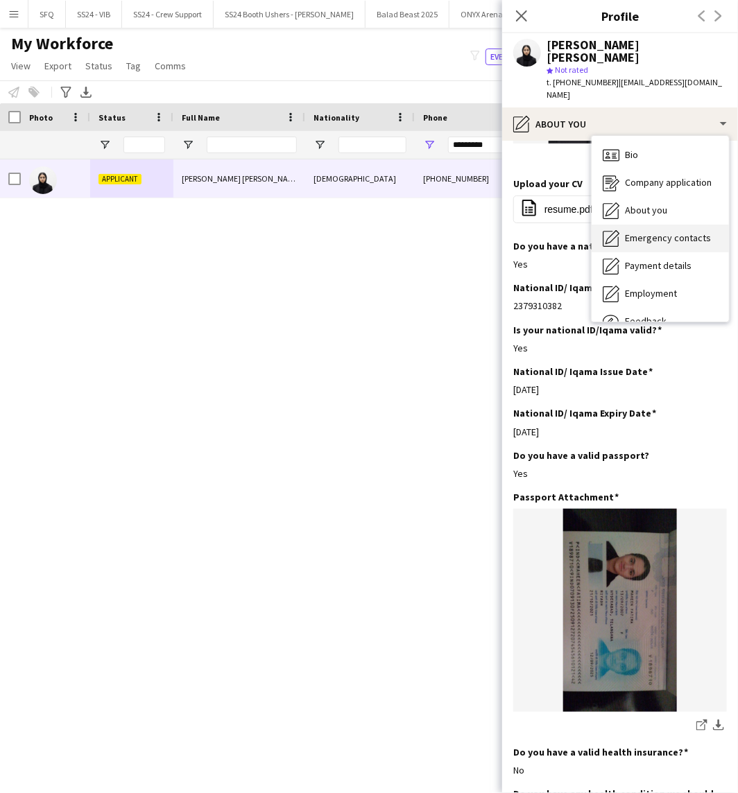
click at [639, 232] on span "Emergency contacts" at bounding box center [668, 238] width 86 height 12
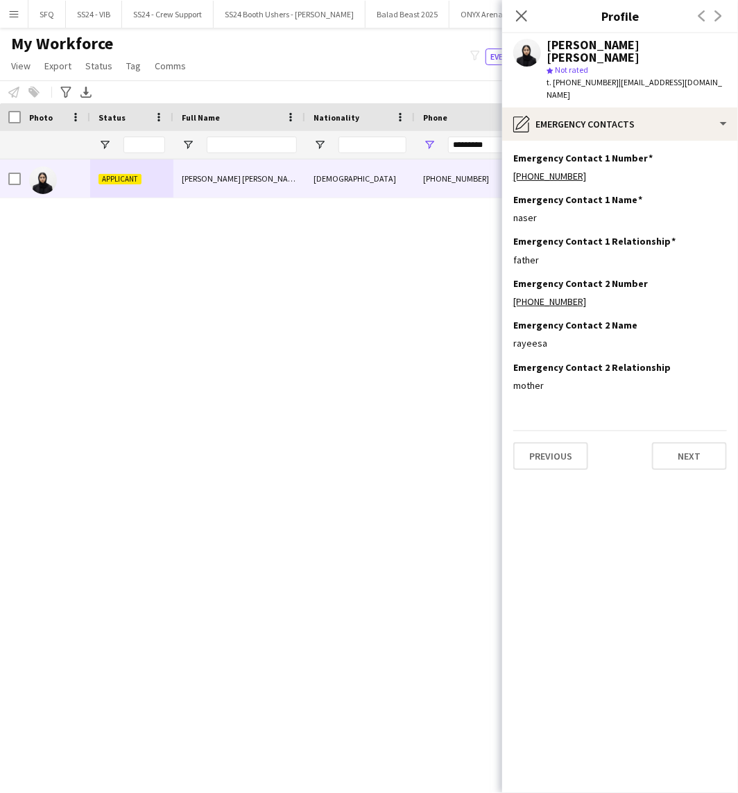
scroll to position [0, 0]
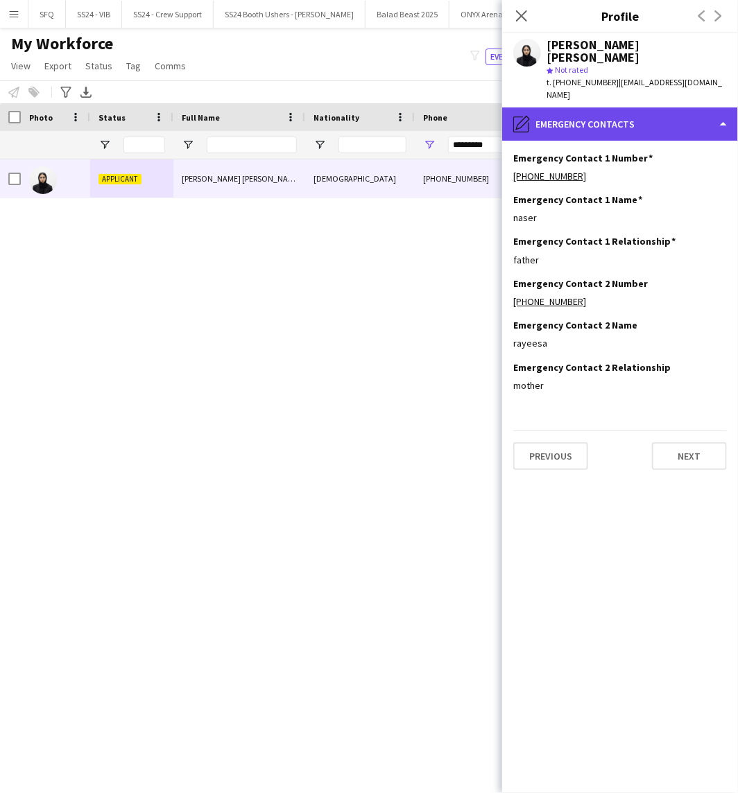
click at [574, 107] on div "pencil4 Emergency contacts" at bounding box center [620, 123] width 236 height 33
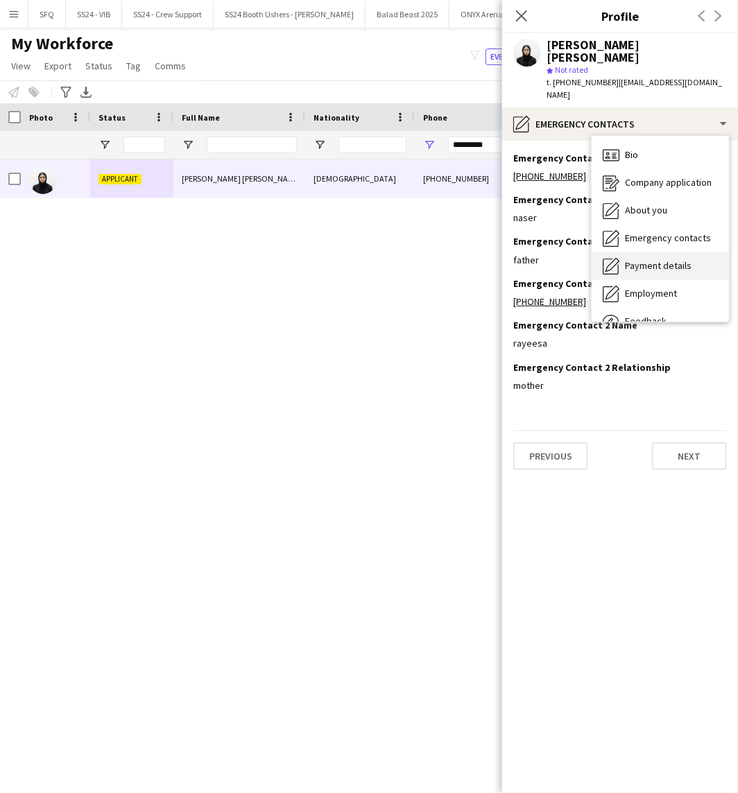
click at [662, 259] on span "Payment details" at bounding box center [658, 265] width 67 height 12
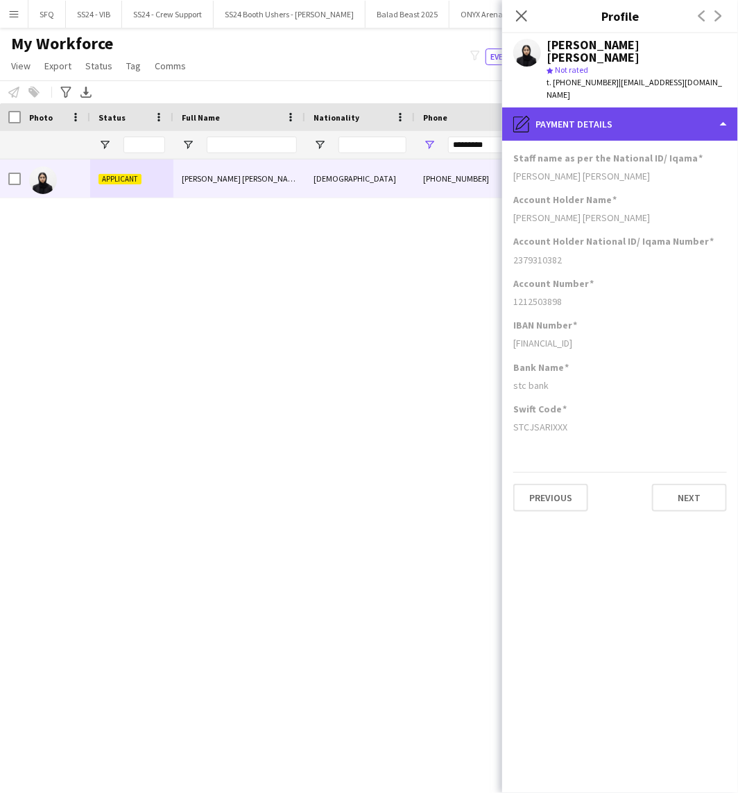
click at [626, 107] on div "pencil4 Payment details" at bounding box center [620, 123] width 236 height 33
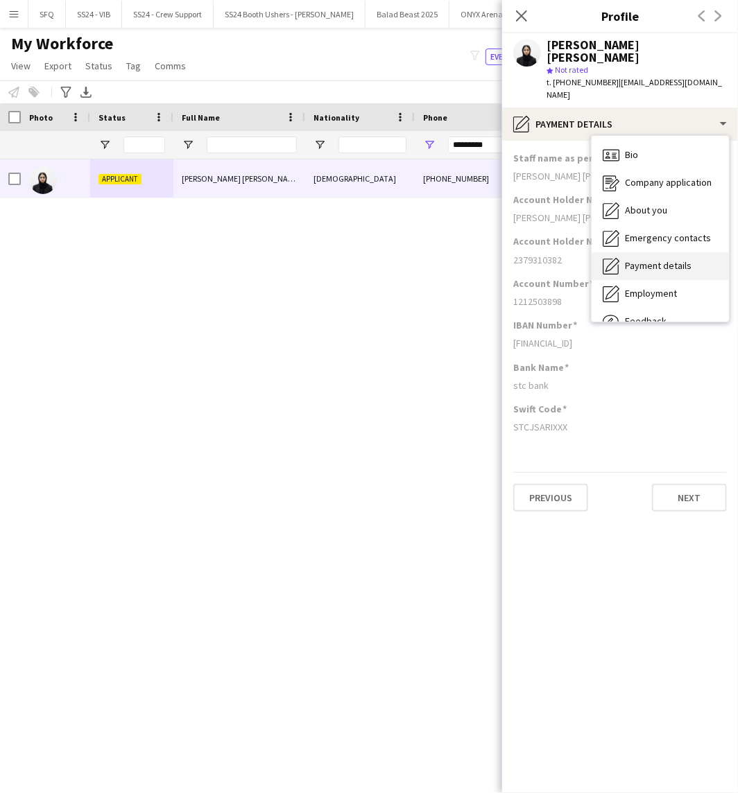
click at [656, 259] on span "Payment details" at bounding box center [658, 265] width 67 height 12
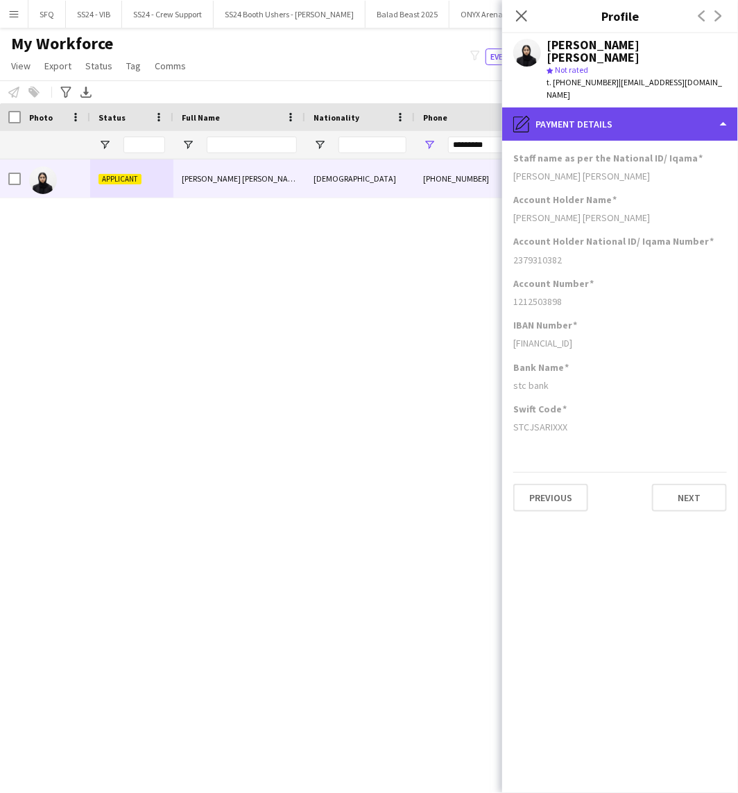
click at [619, 126] on div "pencil4 Payment details" at bounding box center [620, 123] width 236 height 33
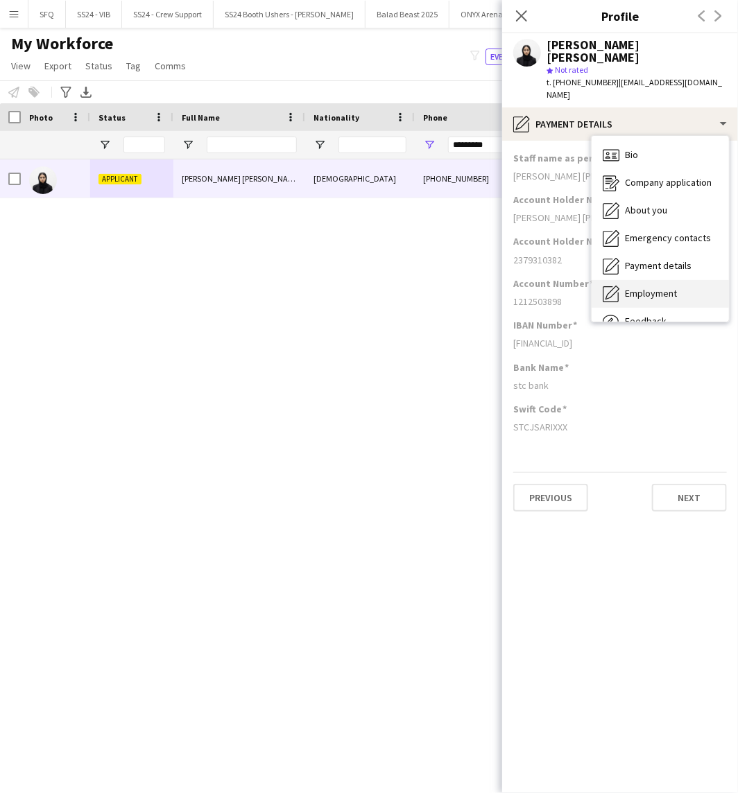
click at [652, 287] on span "Employment" at bounding box center [651, 293] width 52 height 12
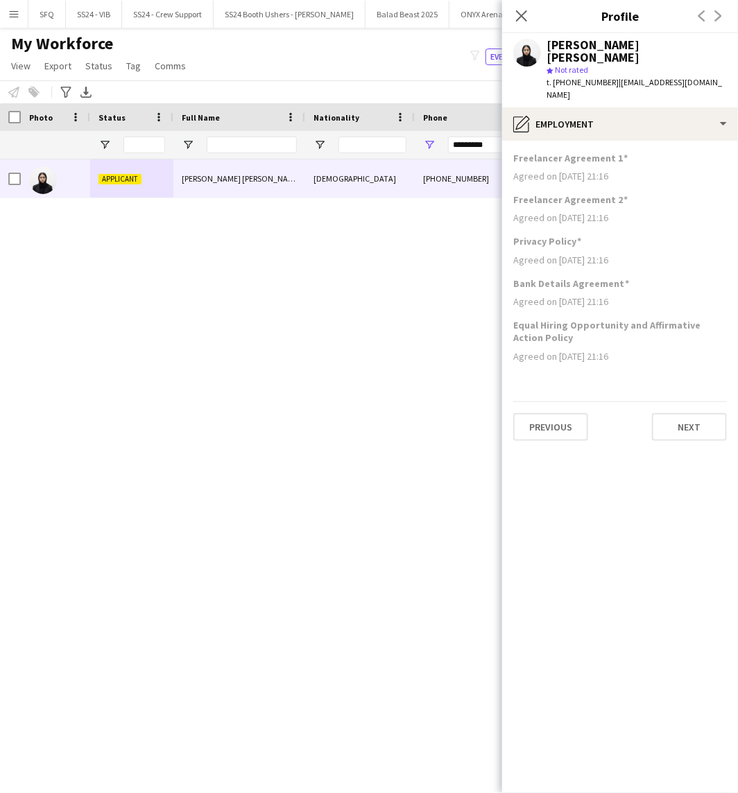
click at [551, 141] on app-section-data-types "Freelancer Agreement 1 Agreed on [DATE] 21:16 Freelancer Agreement 2 Agreed on …" at bounding box center [620, 467] width 236 height 653
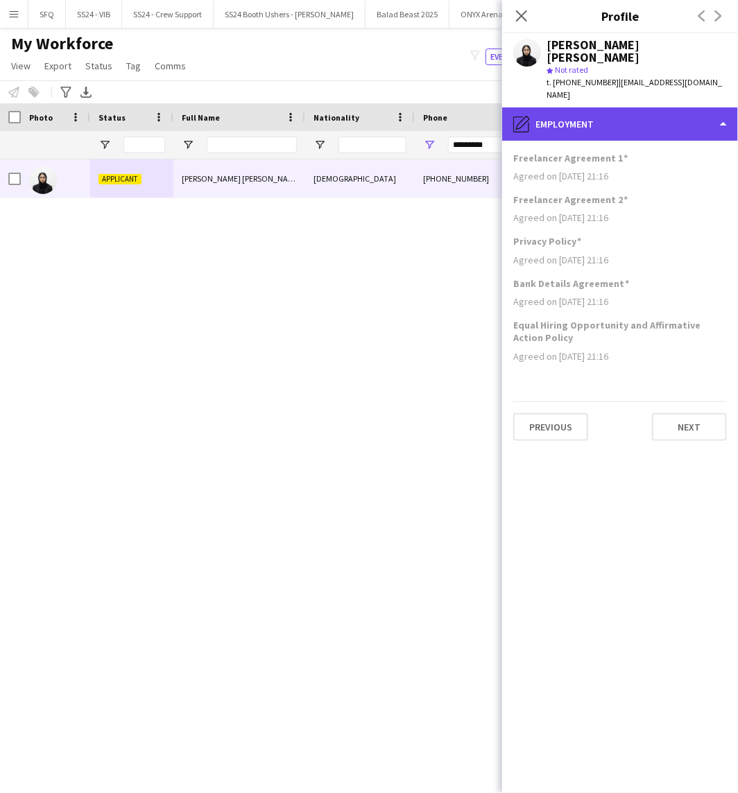
click at [553, 115] on div "pencil4 Employment" at bounding box center [620, 123] width 236 height 33
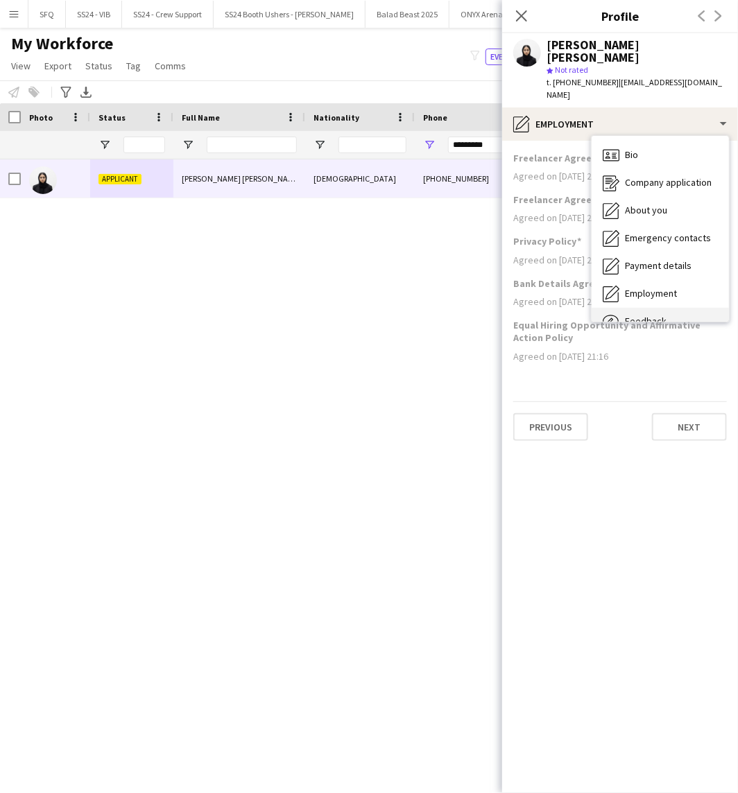
click at [639, 315] on span "Feedback" at bounding box center [646, 321] width 42 height 12
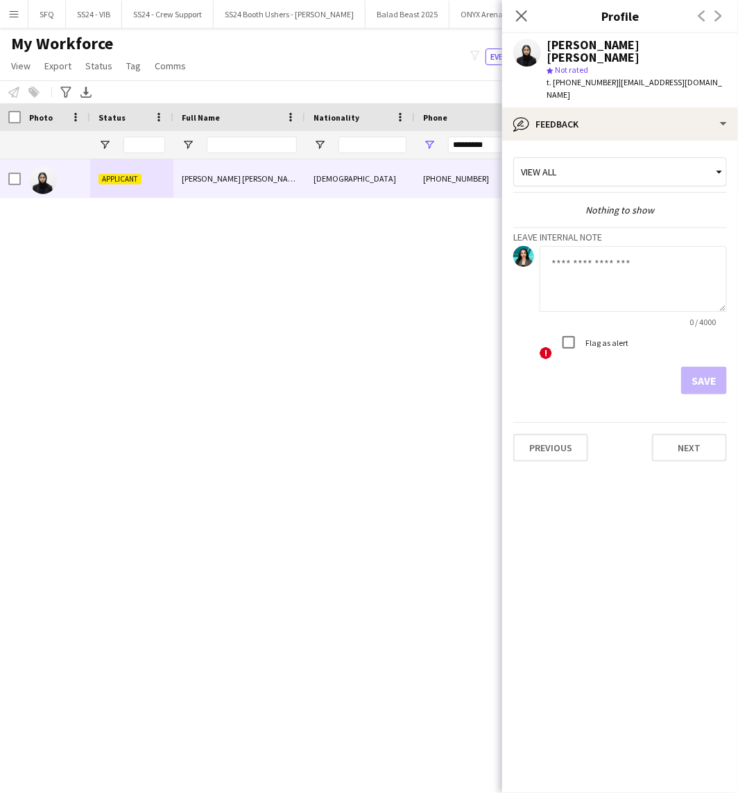
click at [605, 277] on textarea at bounding box center [633, 279] width 187 height 66
type textarea "**********"
click at [699, 367] on button "Save" at bounding box center [704, 381] width 46 height 28
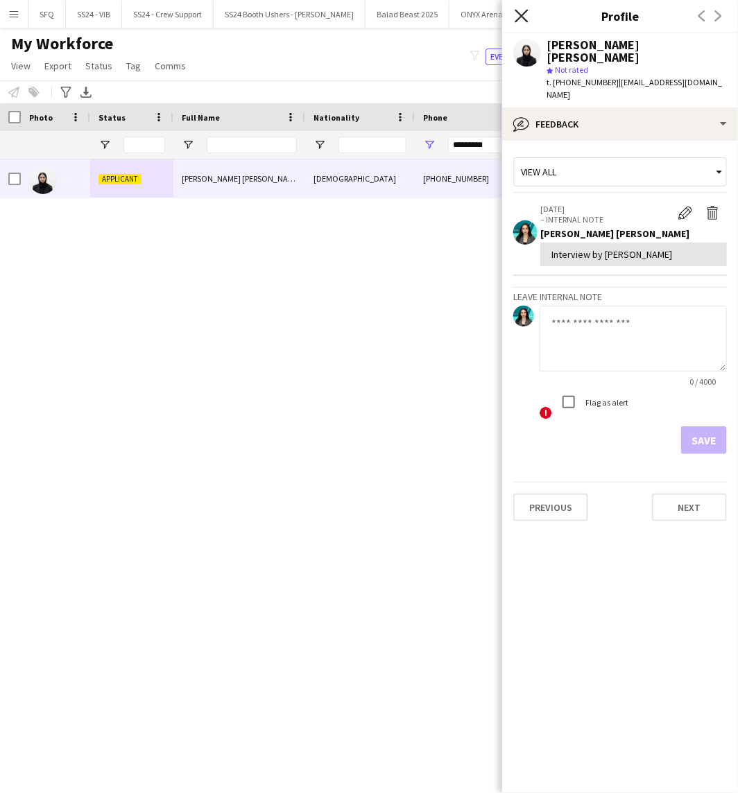
click at [522, 21] on icon "Close pop-in" at bounding box center [521, 15] width 13 height 13
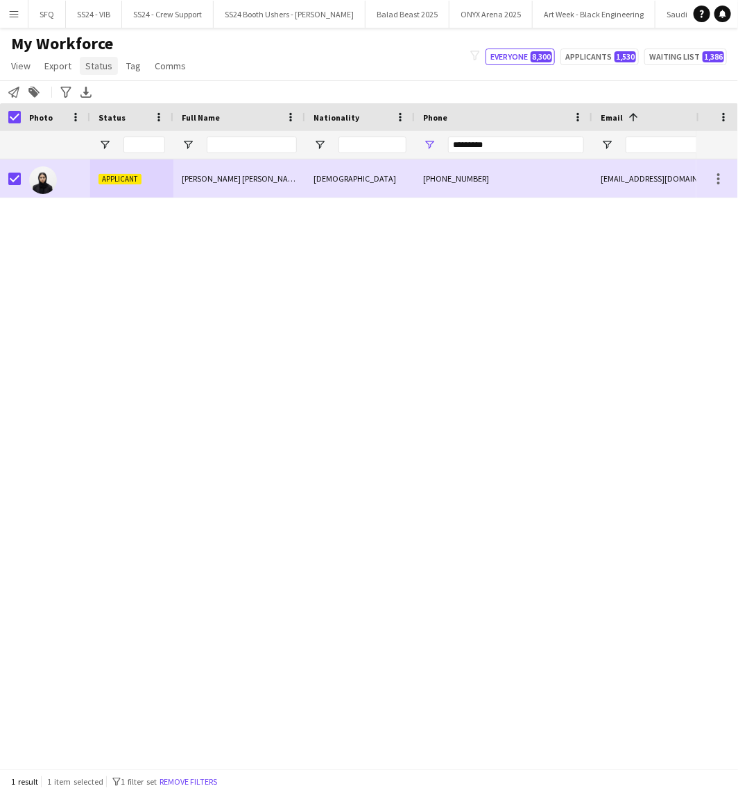
click at [112, 67] on link "Status" at bounding box center [99, 66] width 38 height 18
click at [105, 103] on link "Edit" at bounding box center [128, 95] width 97 height 29
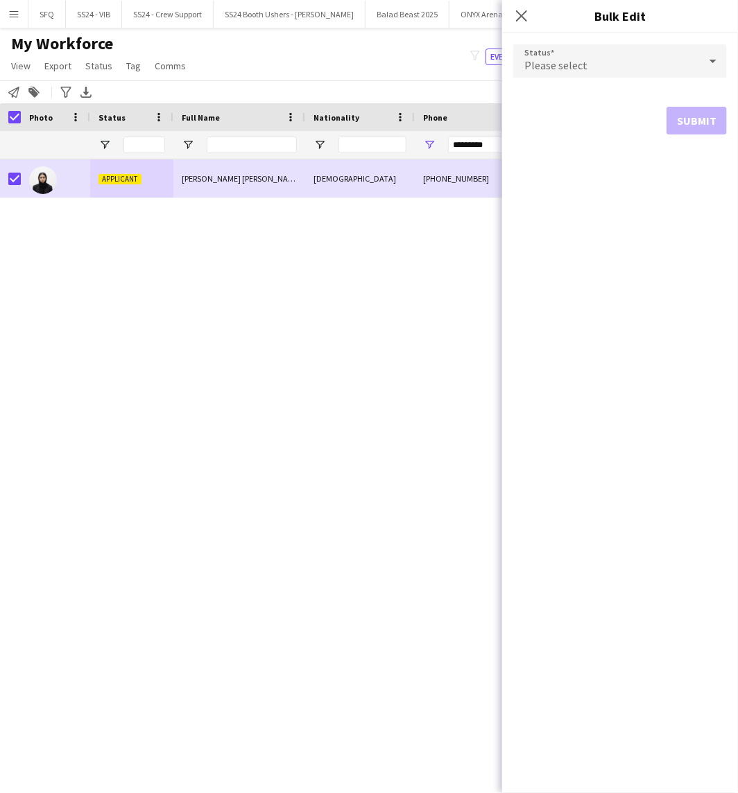
click at [705, 55] on icon at bounding box center [713, 61] width 17 height 28
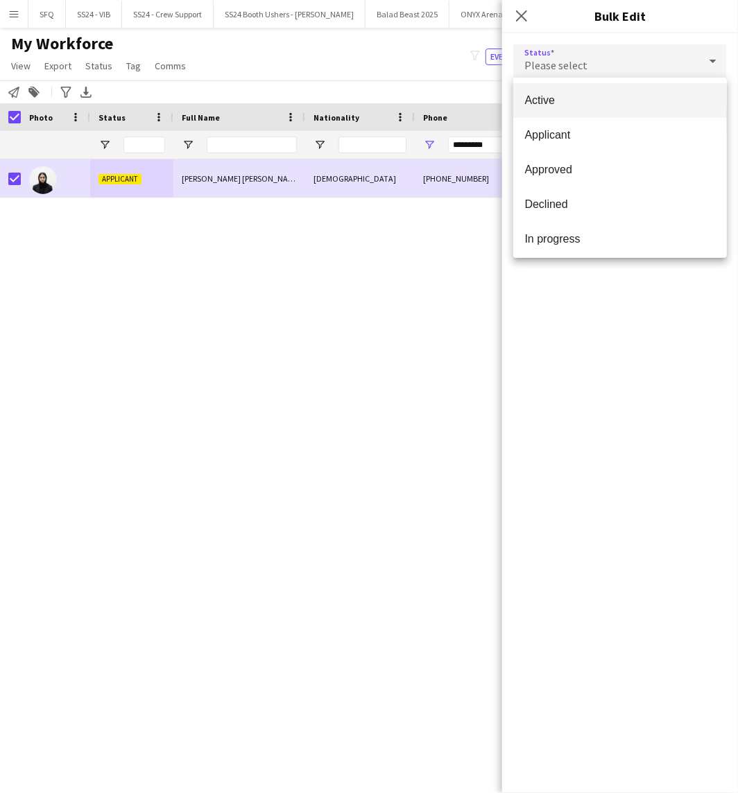
click at [677, 106] on span "Active" at bounding box center [619, 100] width 191 height 13
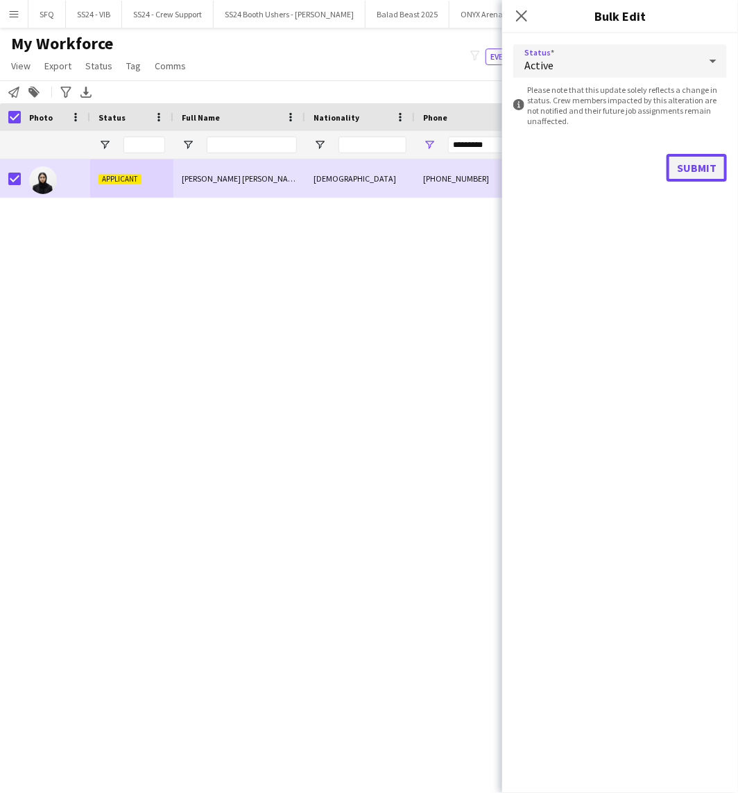
click at [691, 168] on button "Submit" at bounding box center [696, 168] width 60 height 28
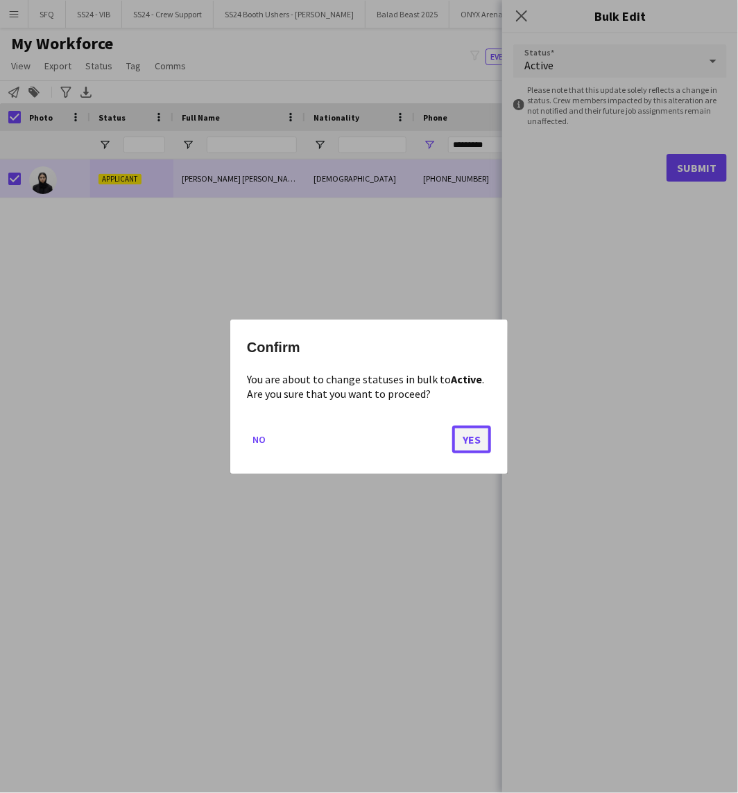
click at [470, 432] on button "Yes" at bounding box center [471, 439] width 39 height 28
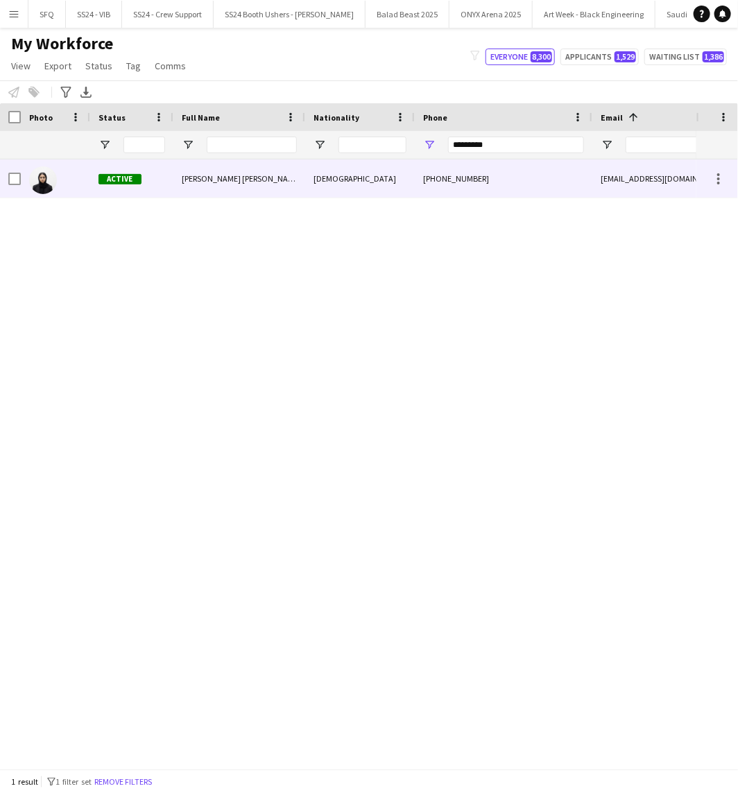
drag, startPoint x: 113, startPoint y: 172, endPoint x: 372, endPoint y: 133, distance: 261.6
click at [112, 172] on div "Active" at bounding box center [131, 179] width 83 height 38
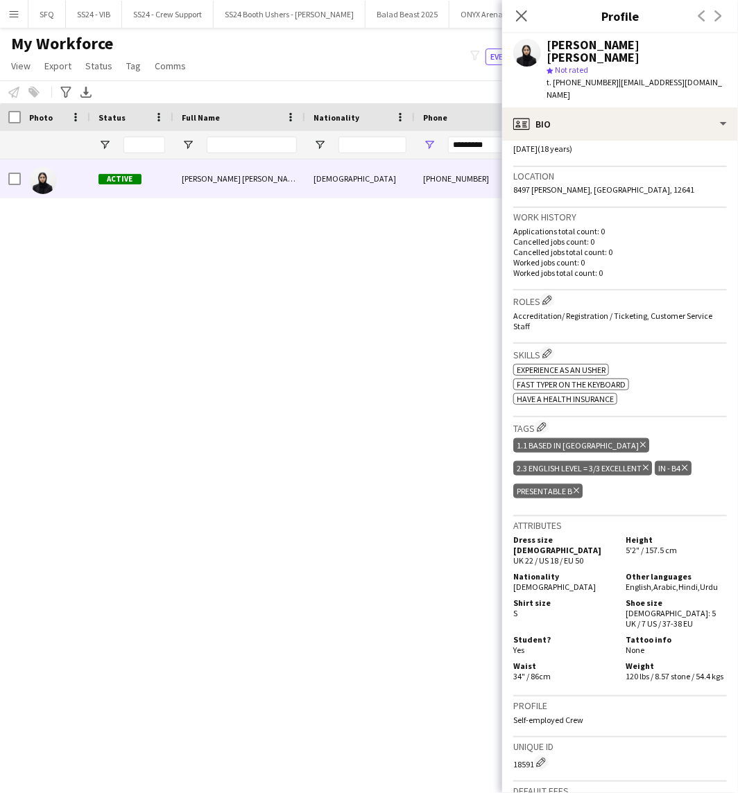
scroll to position [308, 0]
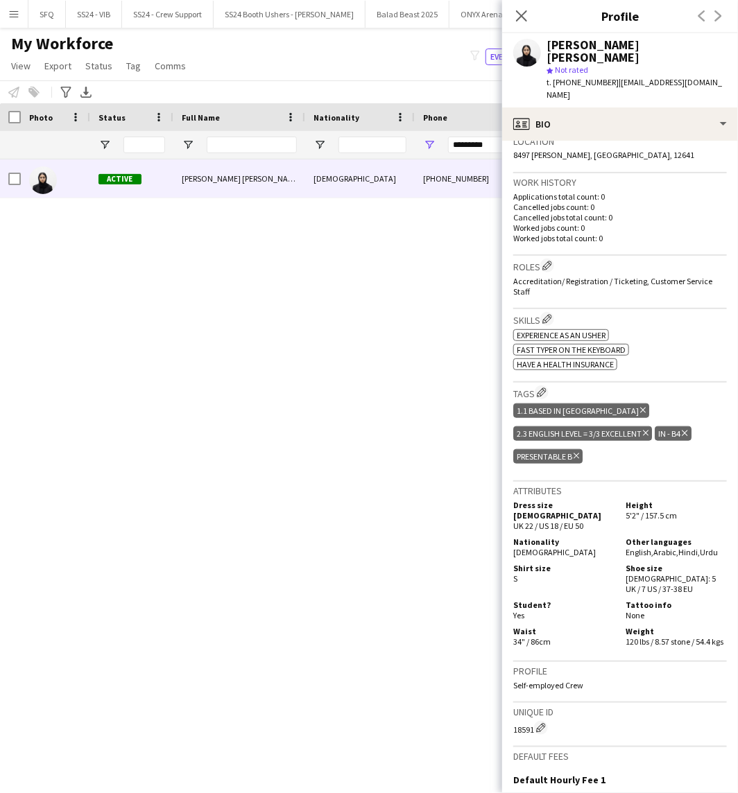
click at [587, 91] on div "Maheen Fatima star Not rated t. [PHONE_NUMBER] | [EMAIL_ADDRESS][DOMAIN_NAME]" at bounding box center [620, 70] width 236 height 74
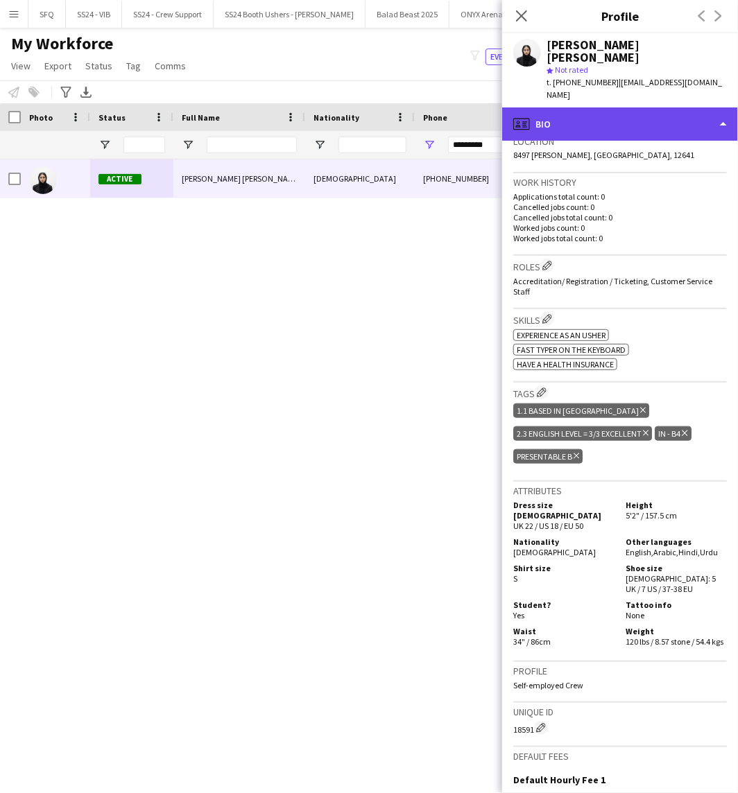
click at [585, 107] on div "profile Bio" at bounding box center [620, 123] width 236 height 33
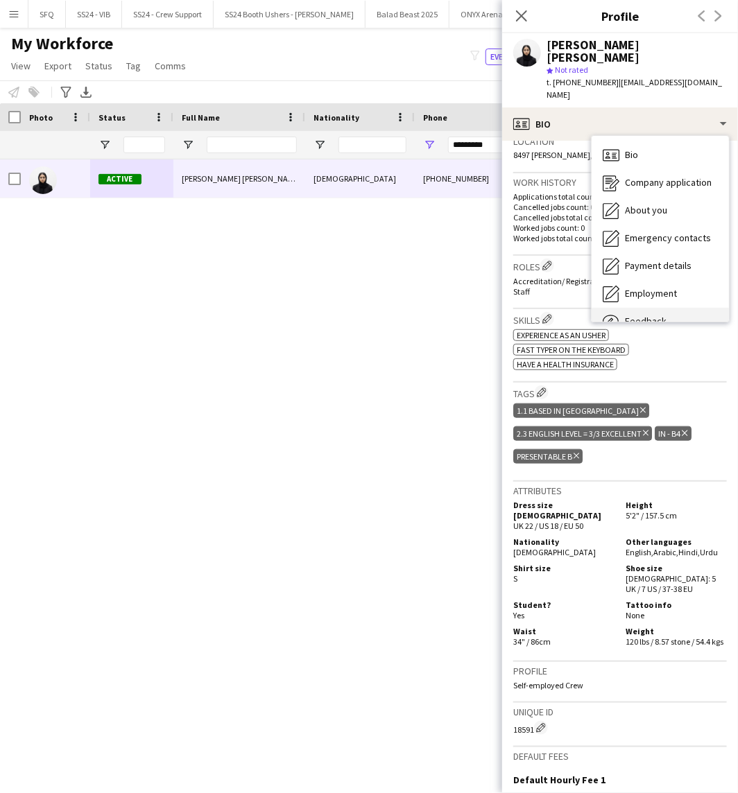
click at [659, 315] on span "Feedback" at bounding box center [646, 321] width 42 height 12
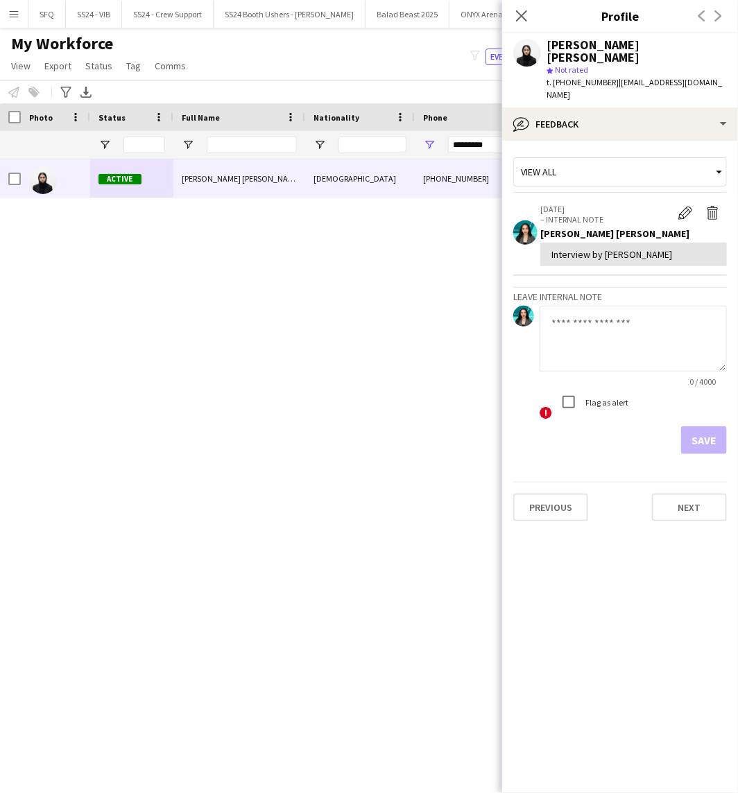
click at [522, 17] on icon at bounding box center [521, 15] width 11 height 11
